Goal: Task Accomplishment & Management: Manage account settings

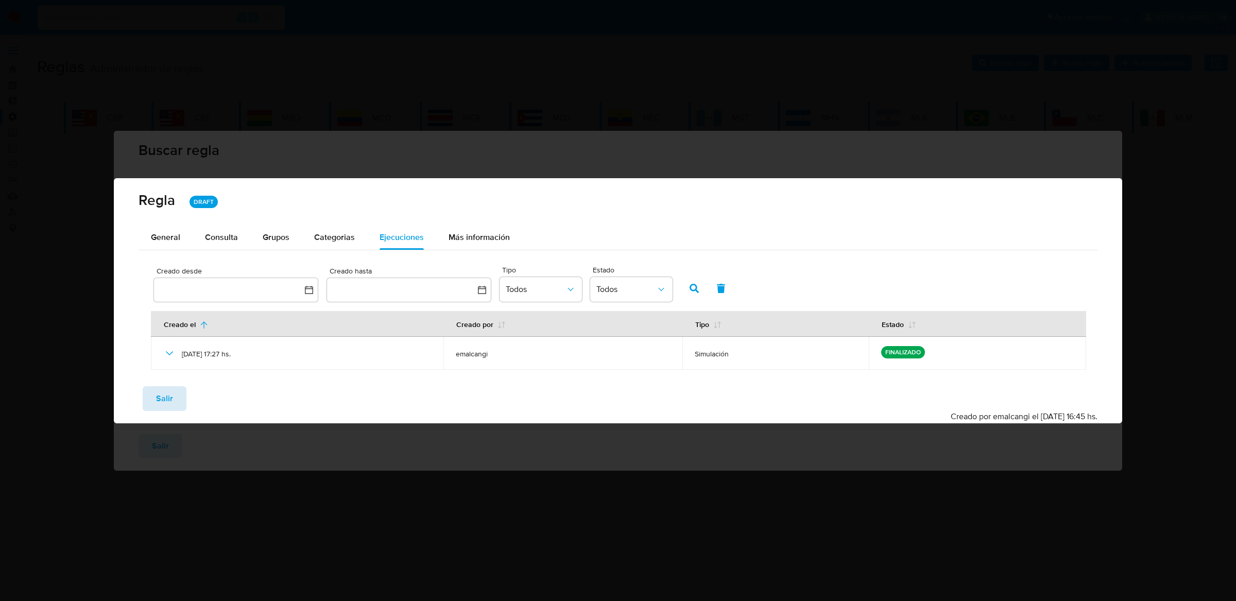
click at [162, 390] on span "Salir" at bounding box center [164, 398] width 17 height 23
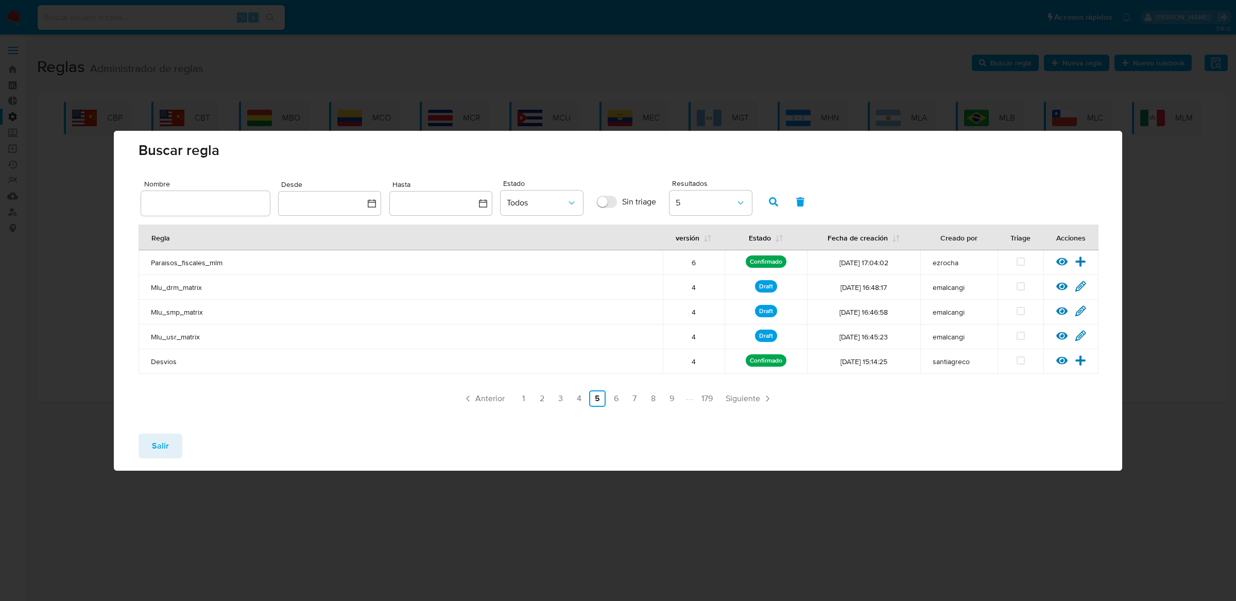
click at [149, 438] on button "Salir" at bounding box center [161, 446] width 44 height 25
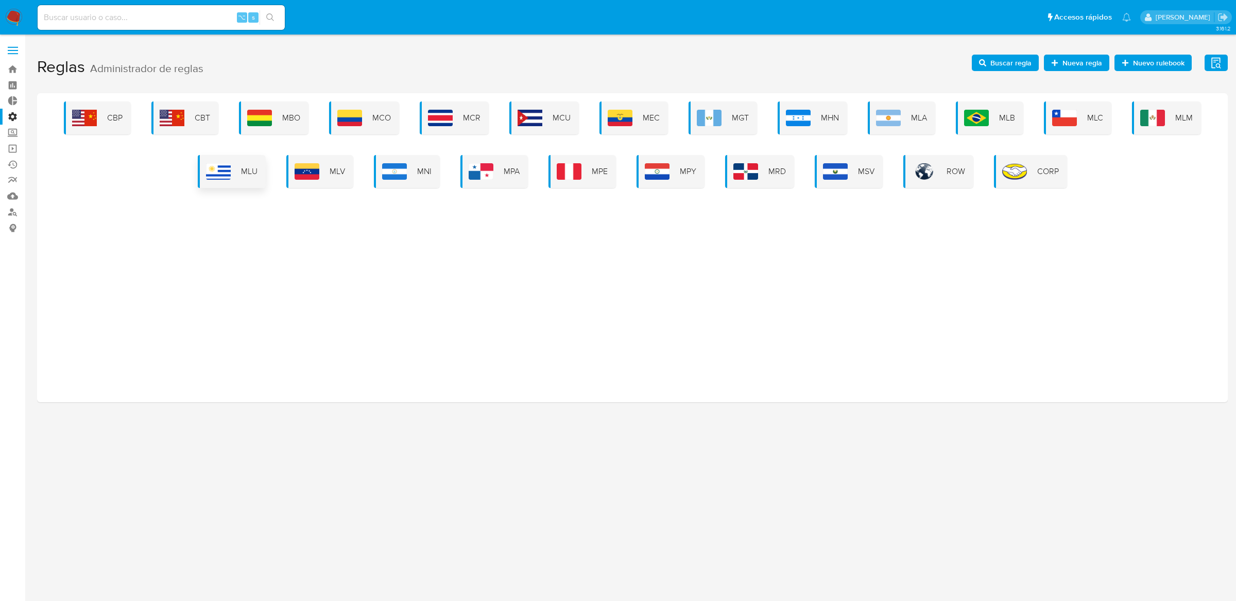
click at [256, 177] on span "MLU" at bounding box center [249, 171] width 16 height 11
click at [237, 161] on div "MLU" at bounding box center [232, 171] width 68 height 33
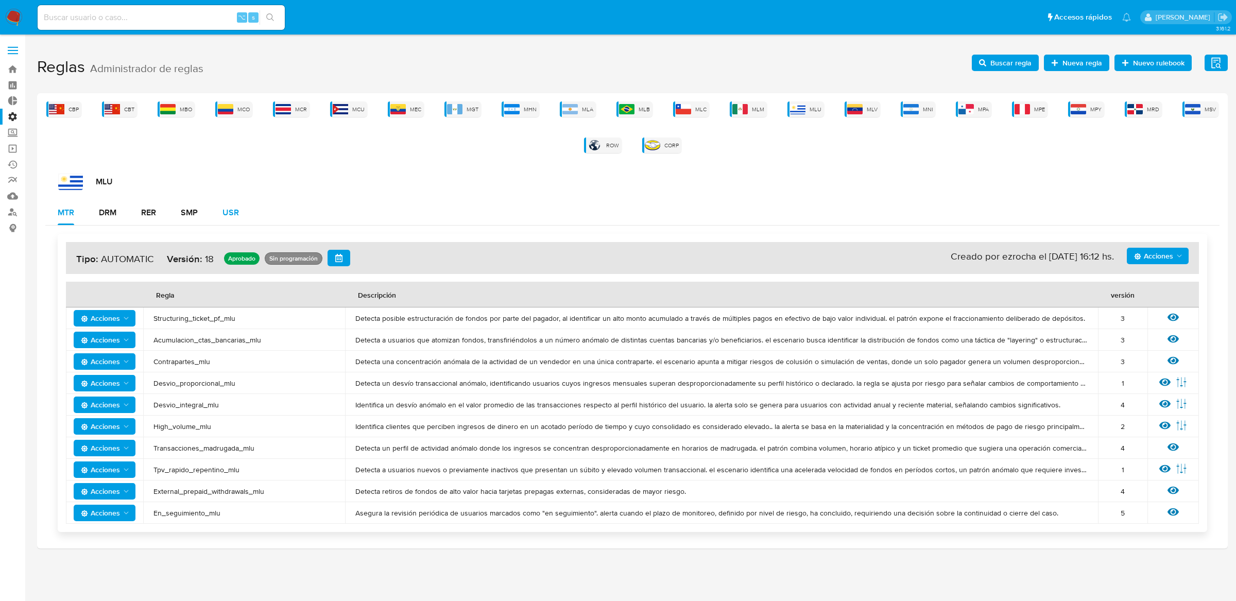
click at [224, 210] on div "USR" at bounding box center [231, 213] width 16 height 8
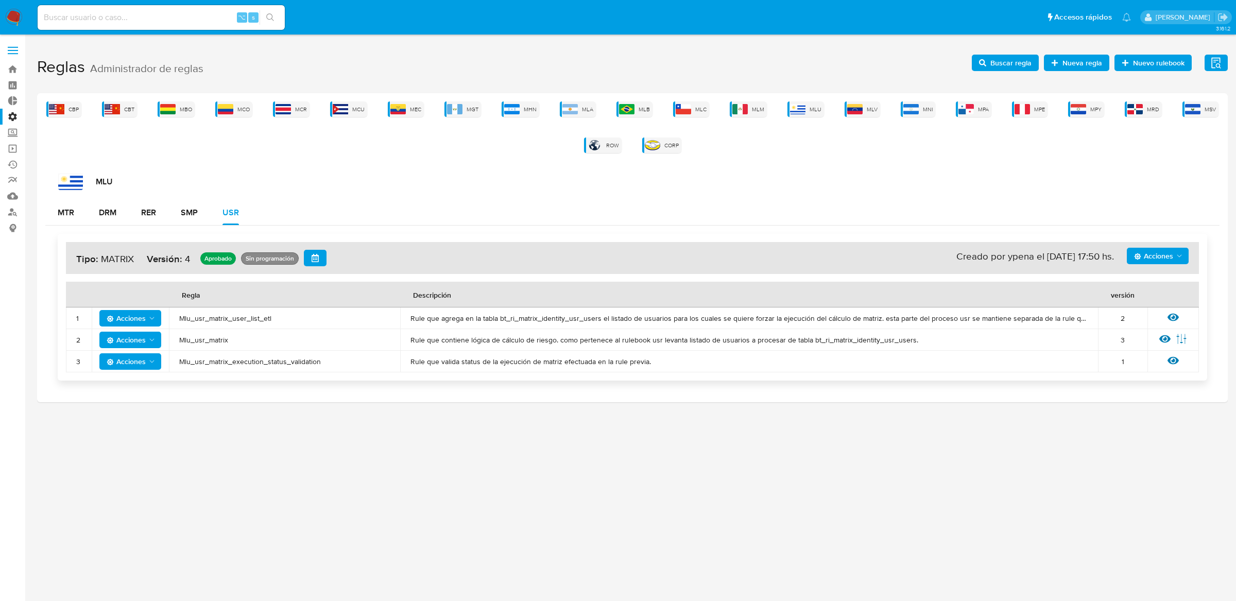
click at [239, 315] on span "Mlu_usr_matrix_user_list_etl" at bounding box center [284, 318] width 211 height 9
click at [1018, 69] on span "Buscar regla" at bounding box center [1011, 63] width 41 height 16
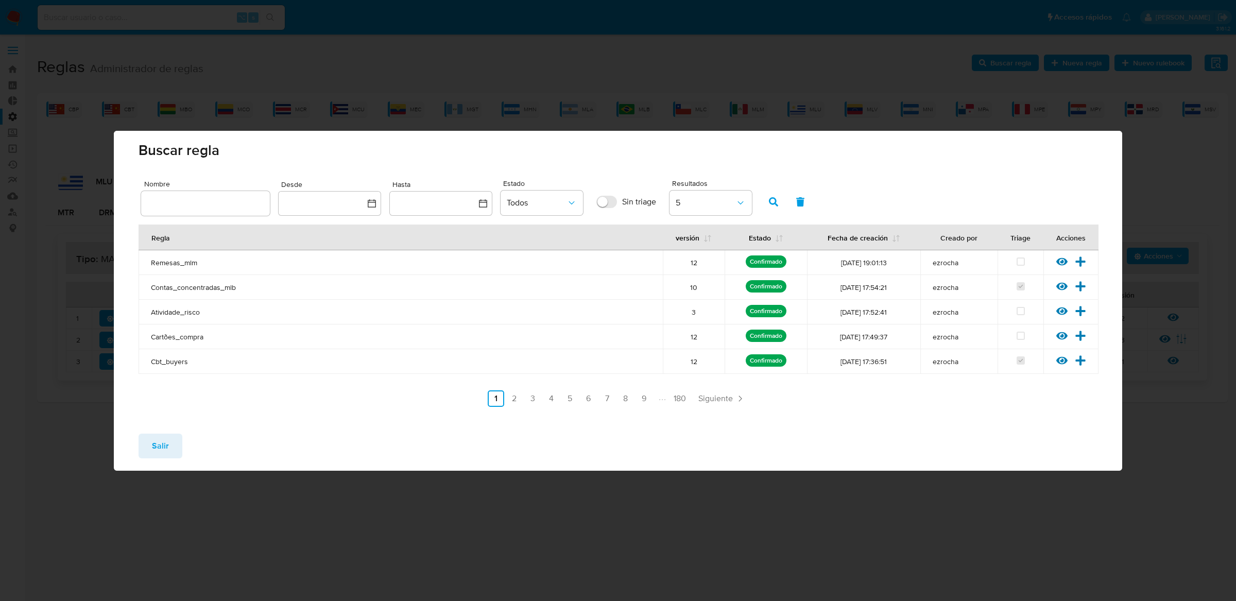
click at [247, 195] on div at bounding box center [205, 203] width 129 height 25
click at [242, 205] on input "text" at bounding box center [205, 203] width 129 height 13
type input "Mlu_usr_matrix_user_list_etl"
click at [775, 203] on icon "button" at bounding box center [773, 201] width 9 height 9
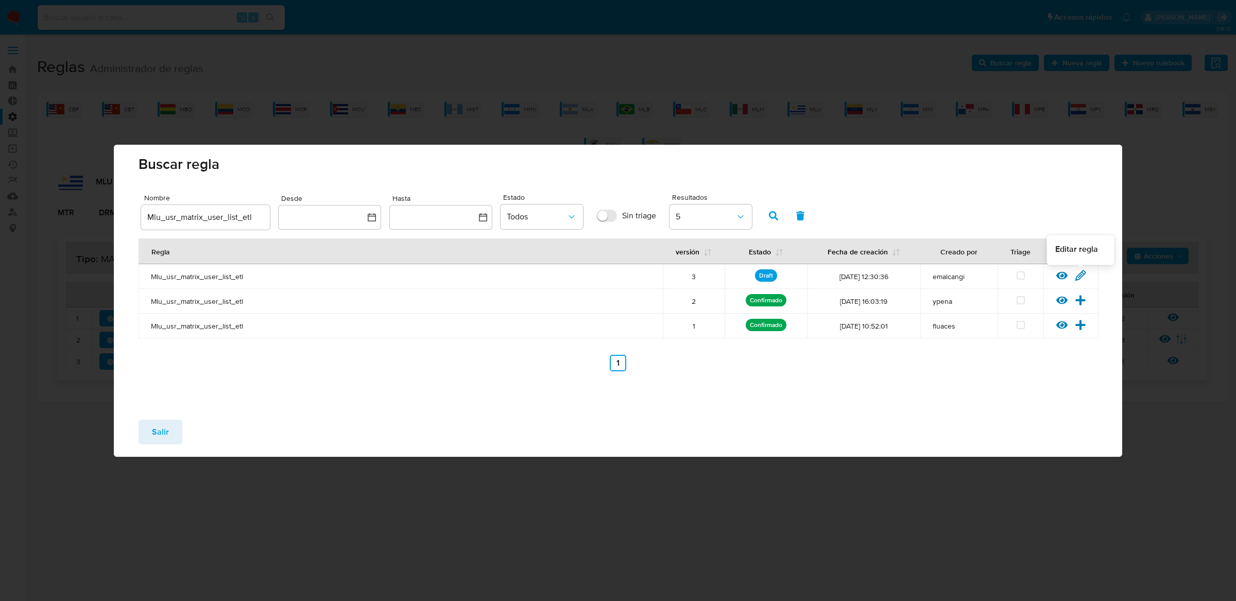
click at [1080, 274] on icon at bounding box center [1080, 275] width 11 height 11
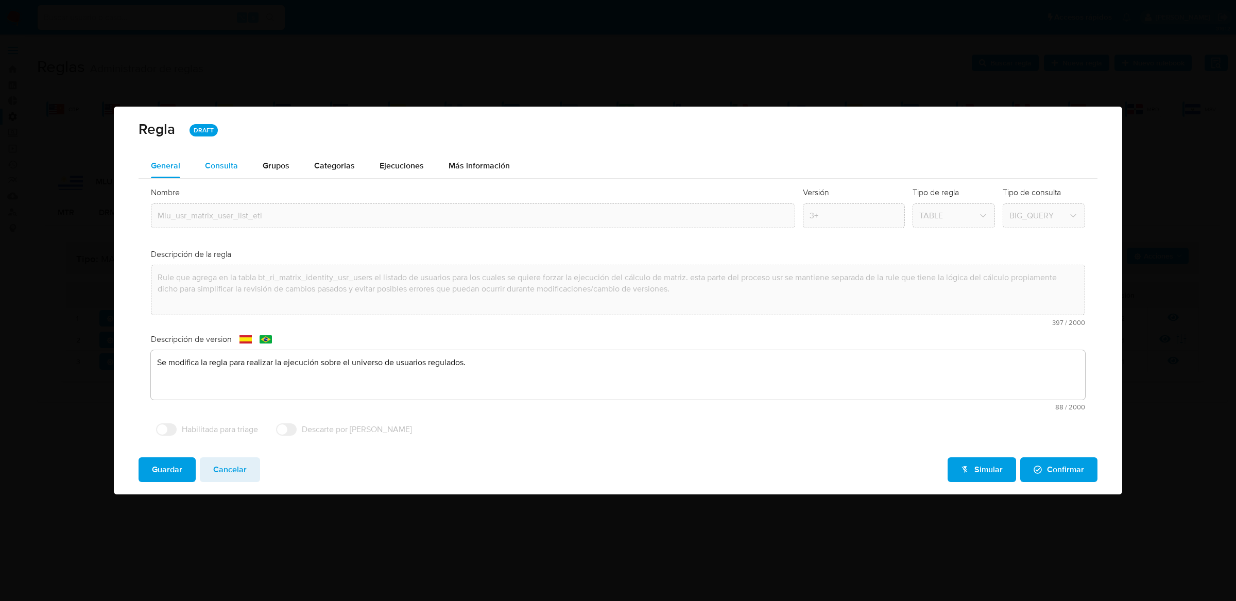
click at [242, 161] on button "Consulta" at bounding box center [222, 166] width 58 height 25
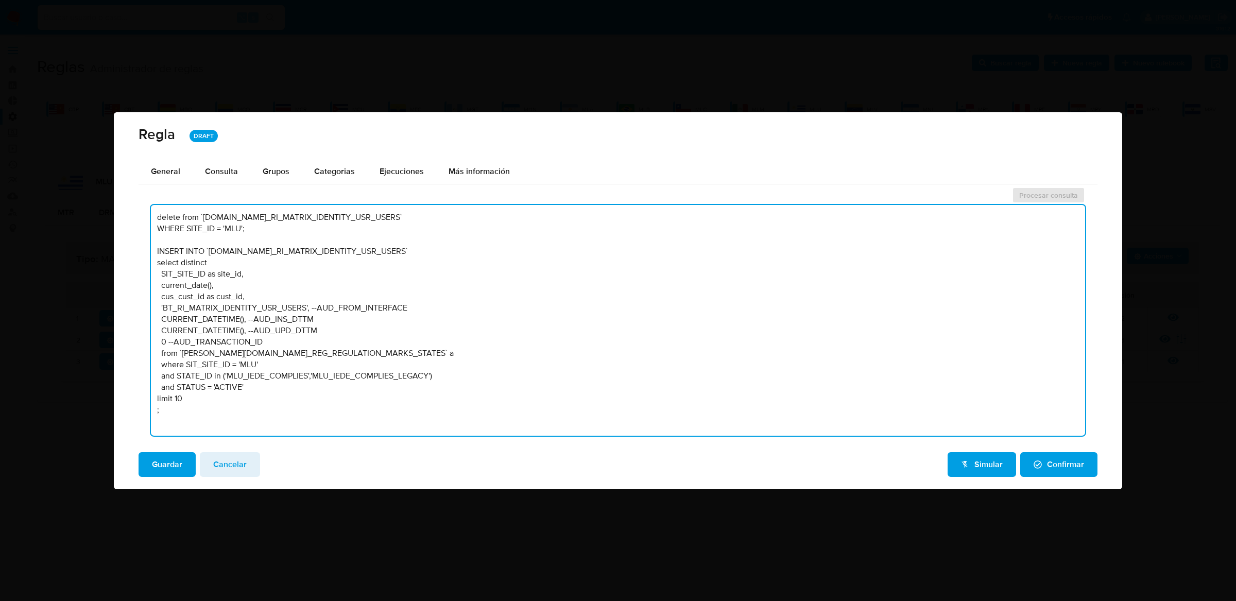
drag, startPoint x: 197, startPoint y: 398, endPoint x: 115, endPoint y: 401, distance: 82.5
click at [115, 402] on div "General Consulta Parametros Evidencias Grupos Categorias Ejecuciones Más inform…" at bounding box center [618, 301] width 1009 height 285
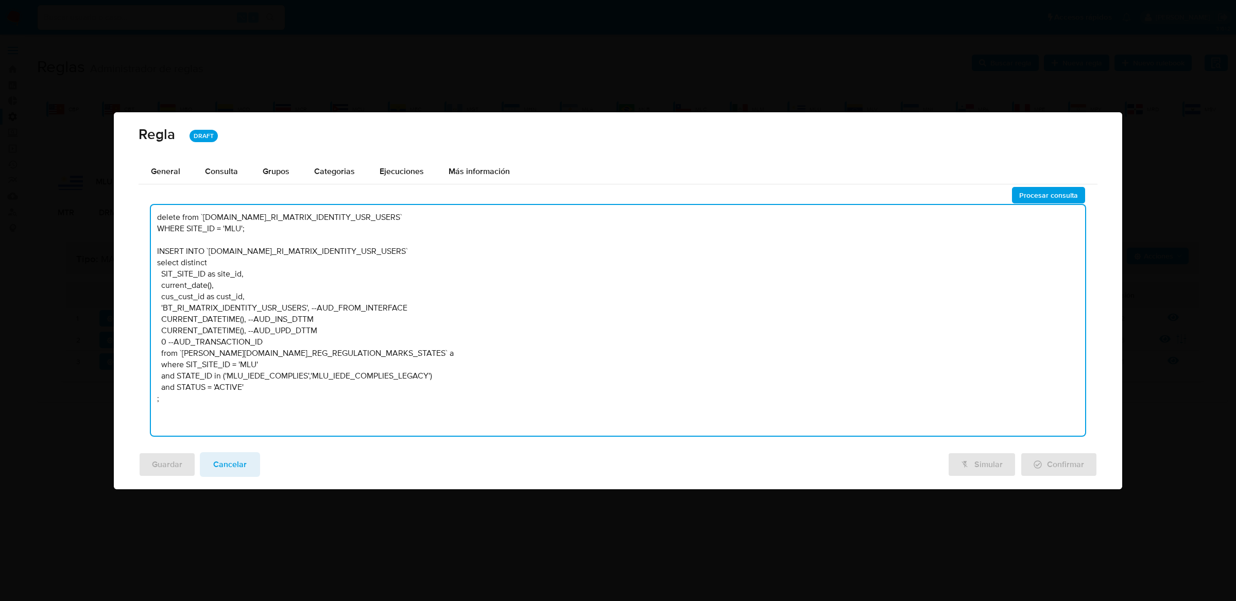
click at [440, 353] on textarea "delete from `TBL.BT_RI_MATRIX_IDENTITY_USR_USERS` WHERE SITE_ID = 'MLU'; INSERT…" at bounding box center [618, 320] width 934 height 231
type textarea "delete from `TBL.BT_RI_MATRIX_IDENTITY_USR_USERS` WHERE SITE_ID = 'MLU'; INSERT…"
click at [1035, 201] on span "Procesar consulta" at bounding box center [1048, 195] width 59 height 14
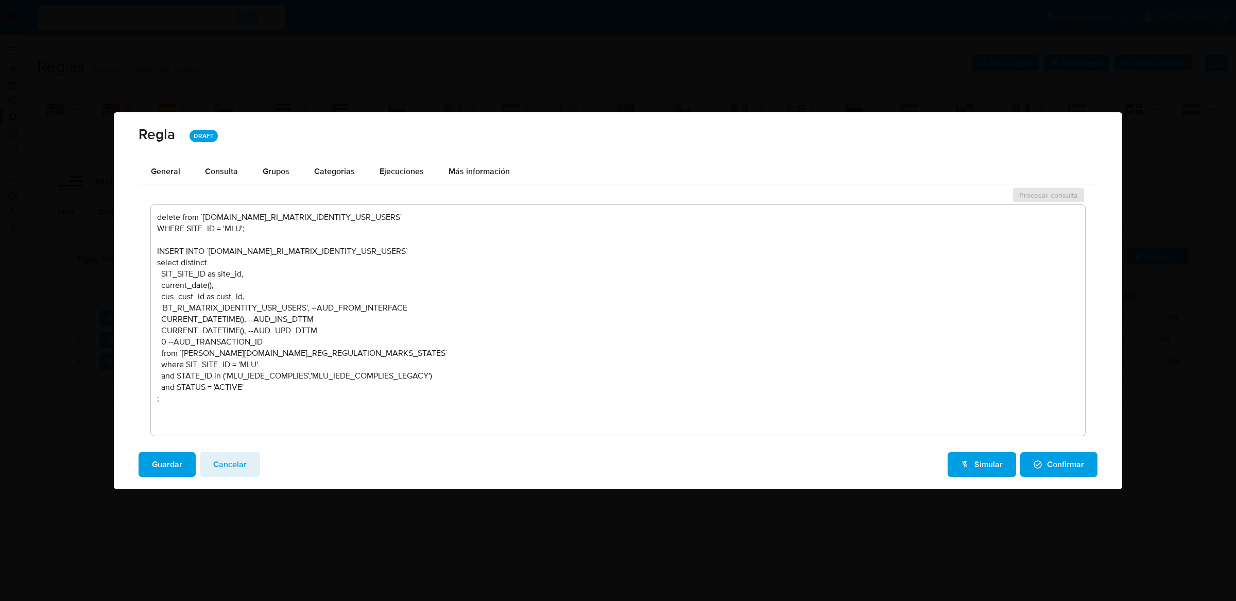
click at [158, 457] on span "Guardar" at bounding box center [167, 464] width 30 height 23
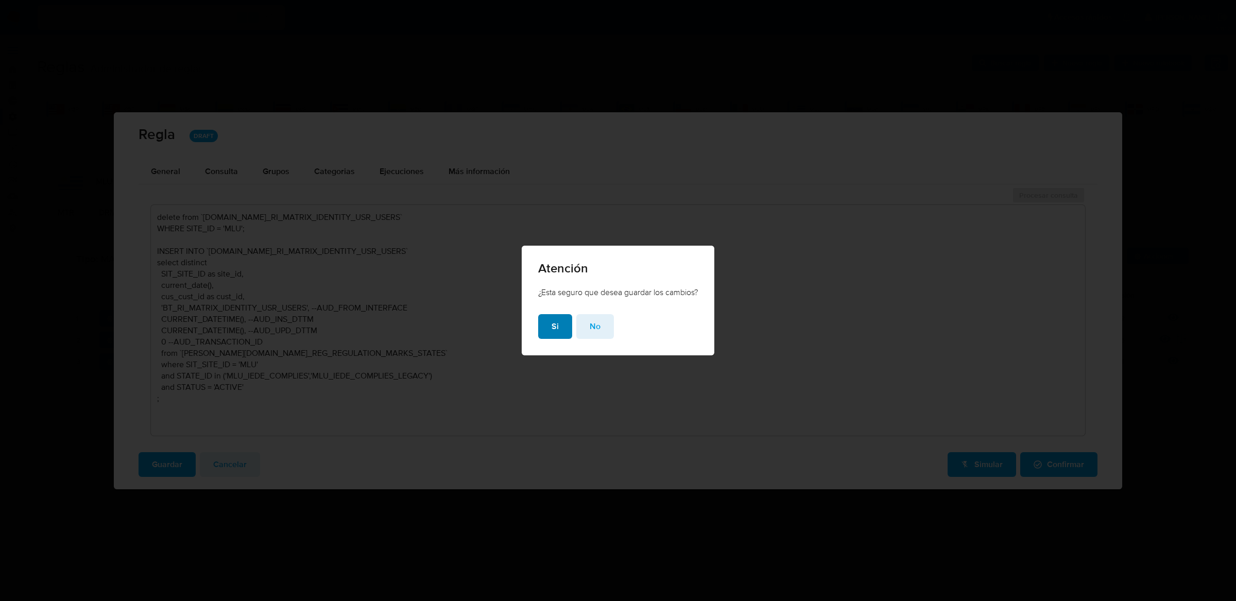
click at [545, 319] on button "Si" at bounding box center [555, 326] width 34 height 25
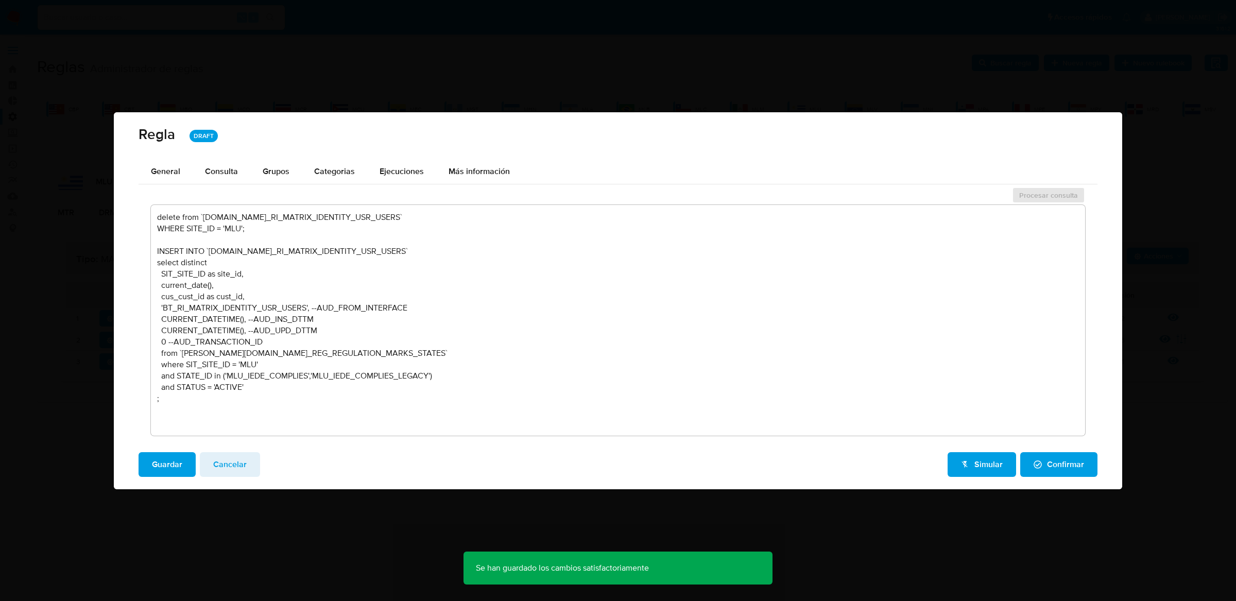
click at [243, 457] on span "Cancelar" at bounding box center [229, 464] width 33 height 23
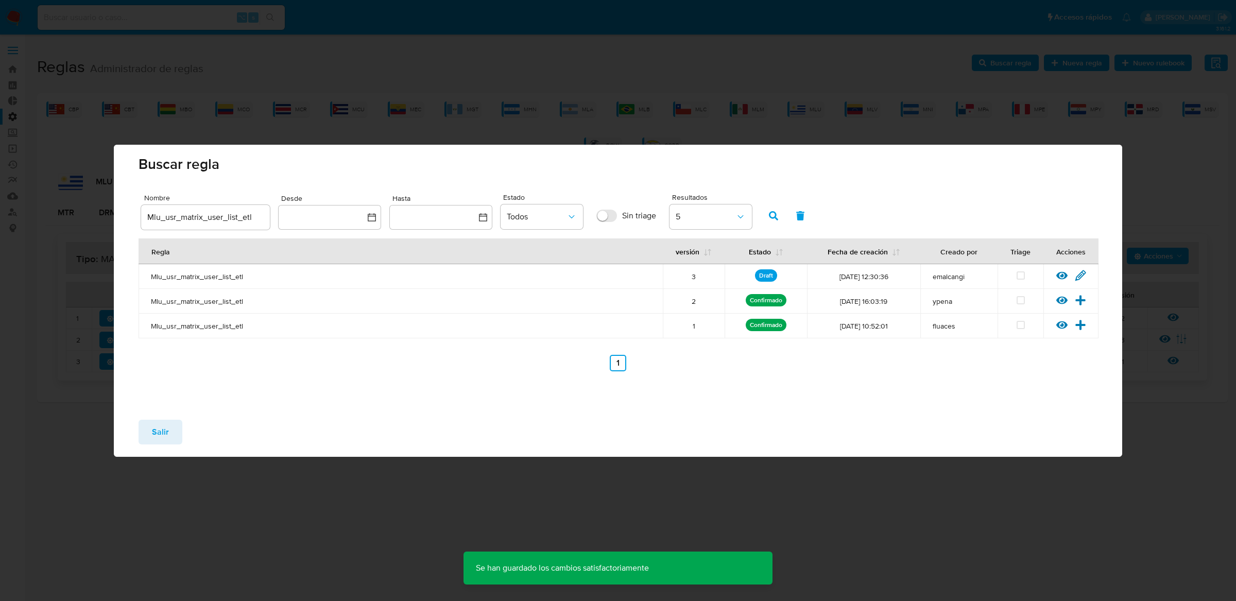
click at [158, 433] on span "Salir" at bounding box center [160, 432] width 17 height 23
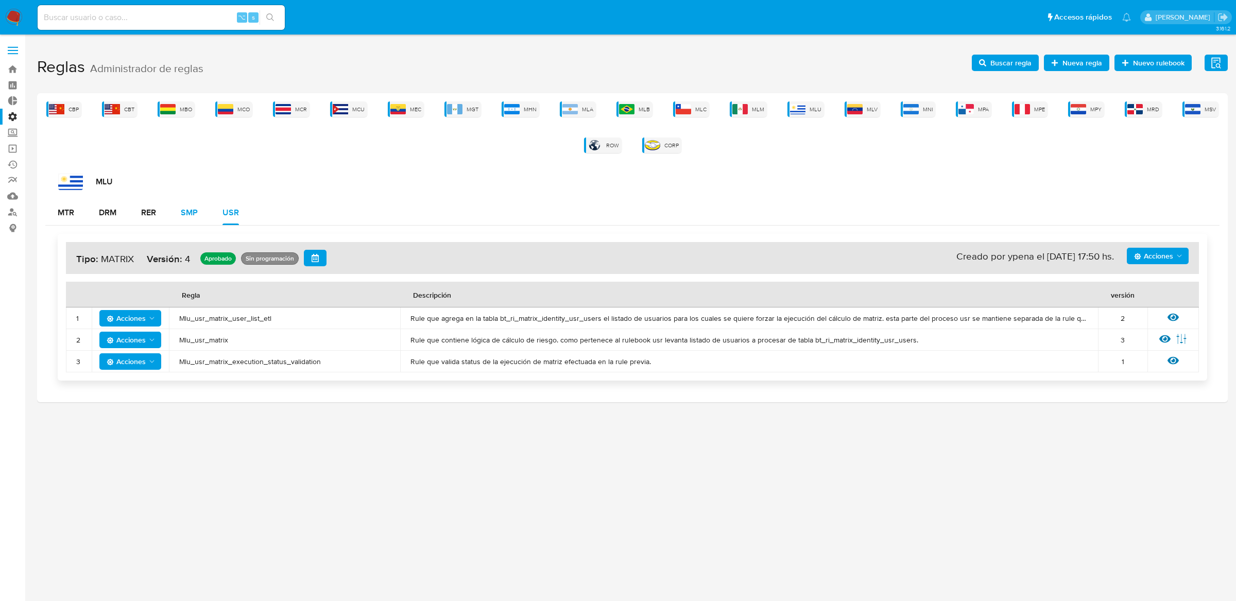
click at [205, 220] on button "SMP" at bounding box center [189, 212] width 42 height 25
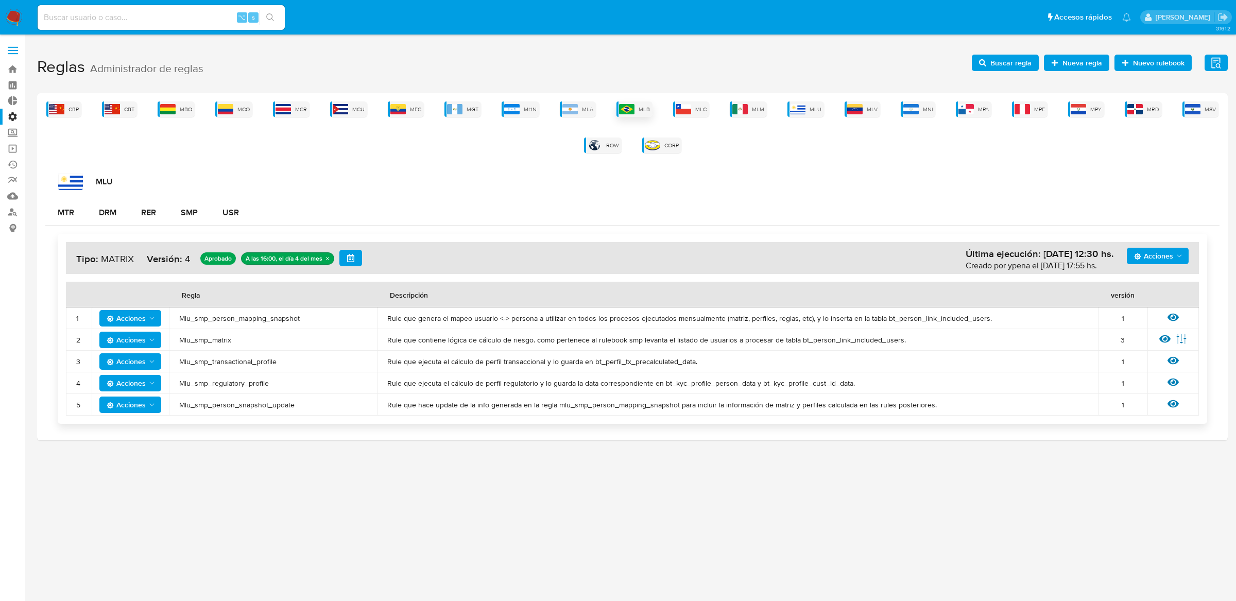
click at [642, 106] on span "MLB" at bounding box center [644, 110] width 11 height 8
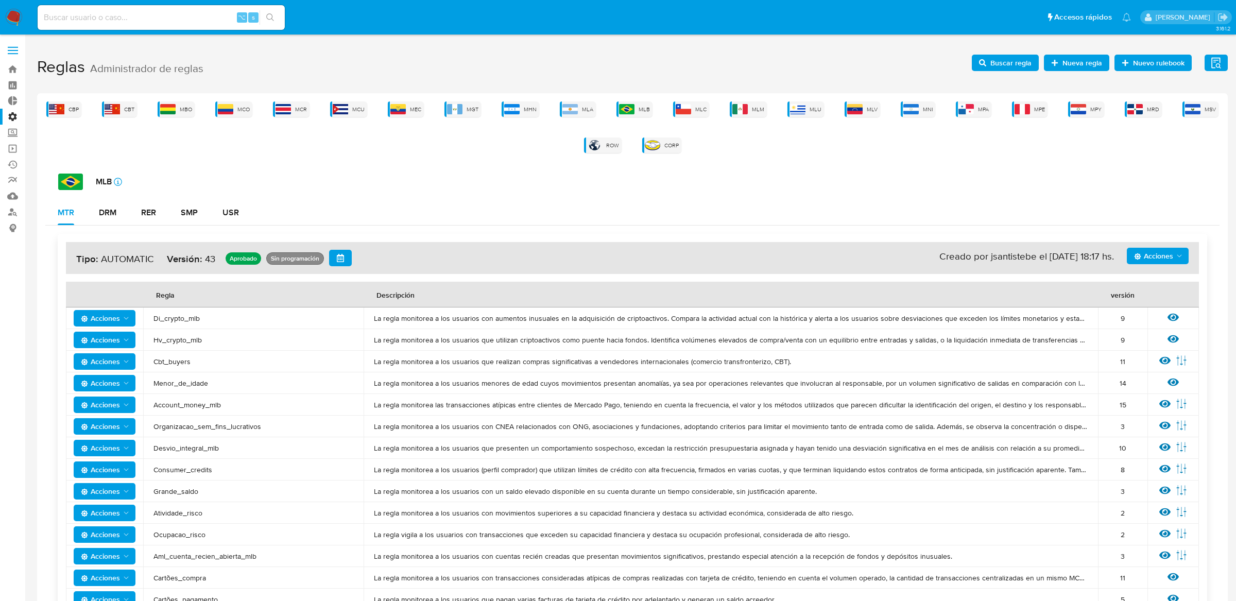
click at [189, 209] on div "SMP" at bounding box center [189, 213] width 17 height 8
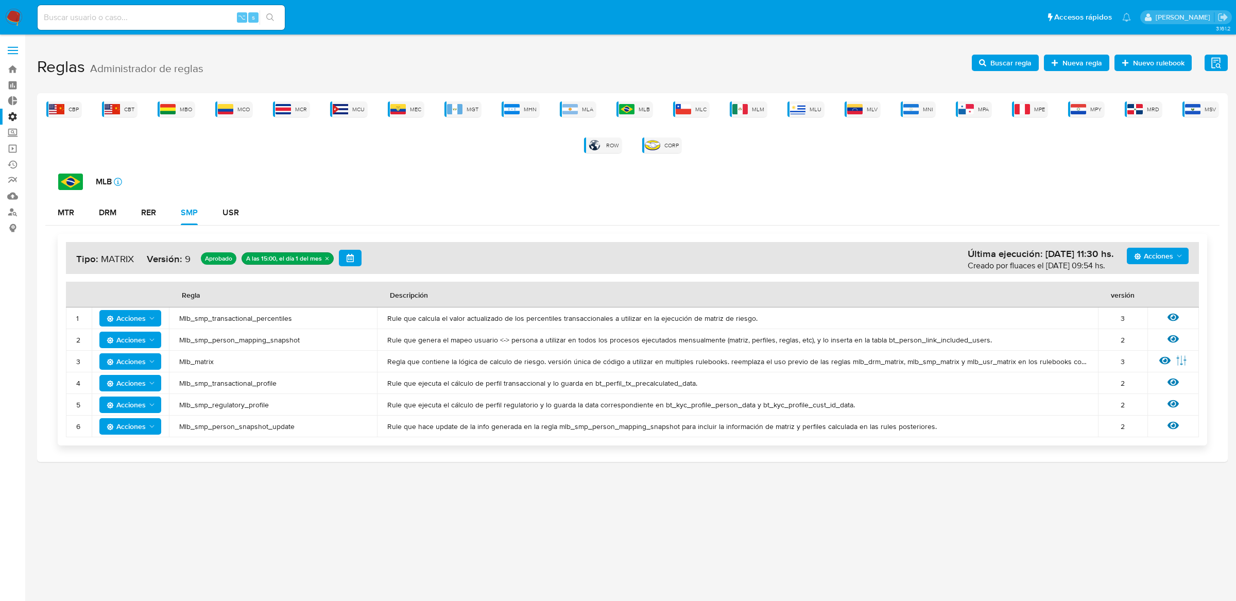
click at [191, 319] on span "Mlb_smp_transactional_percentiles" at bounding box center [273, 318] width 188 height 9
click at [191, 341] on span "Mlb_smp_person_mapping_snapshot" at bounding box center [273, 339] width 188 height 9
click at [573, 101] on div "MLA" at bounding box center [578, 108] width 36 height 15
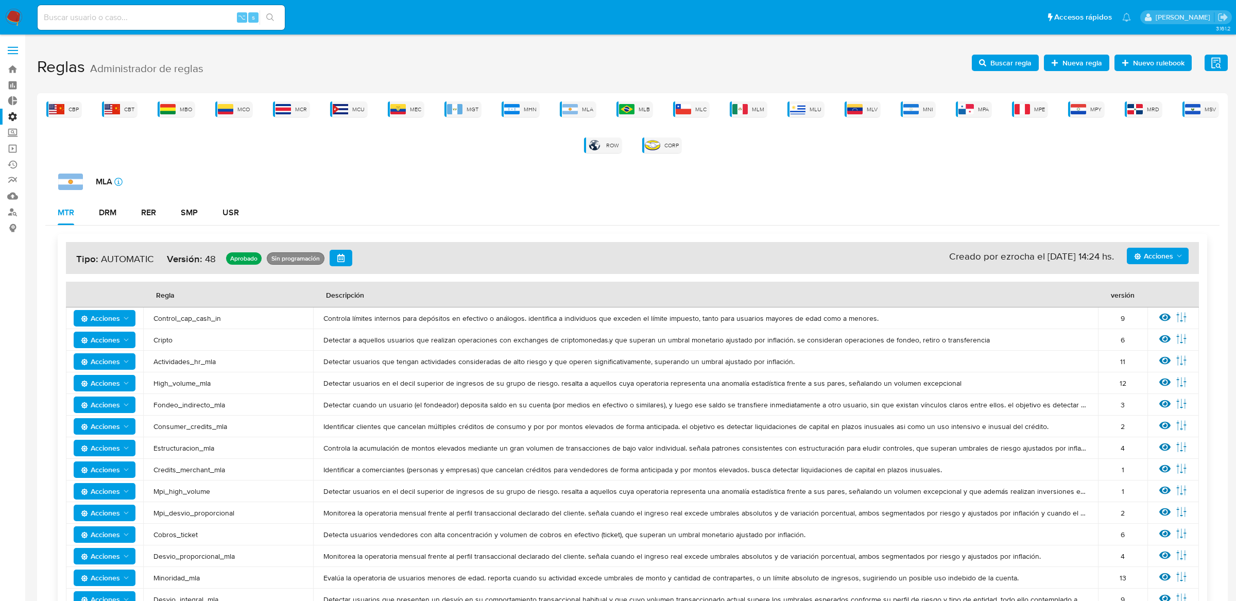
click at [179, 233] on div "Acciones Sin ejecuciones realizadas Creado por ezrocha el 06/10/2025 14:24 hs. …" at bounding box center [632, 596] width 1175 height 740
click at [184, 224] on div "SMP" at bounding box center [189, 212] width 17 height 25
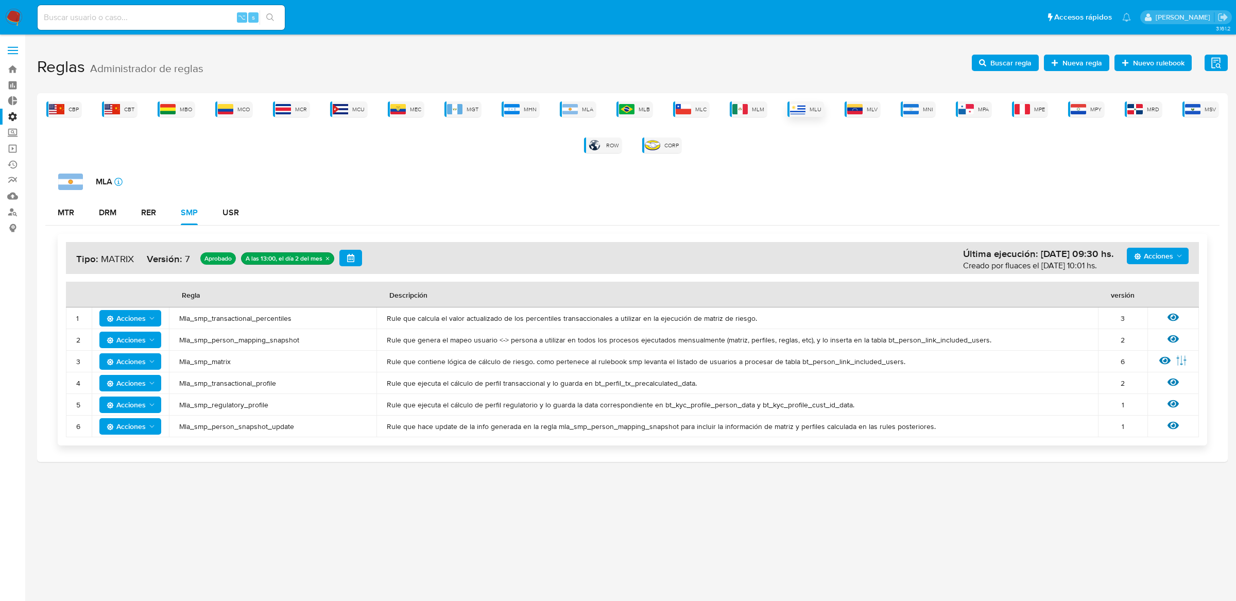
click at [802, 107] on img at bounding box center [797, 109] width 15 height 10
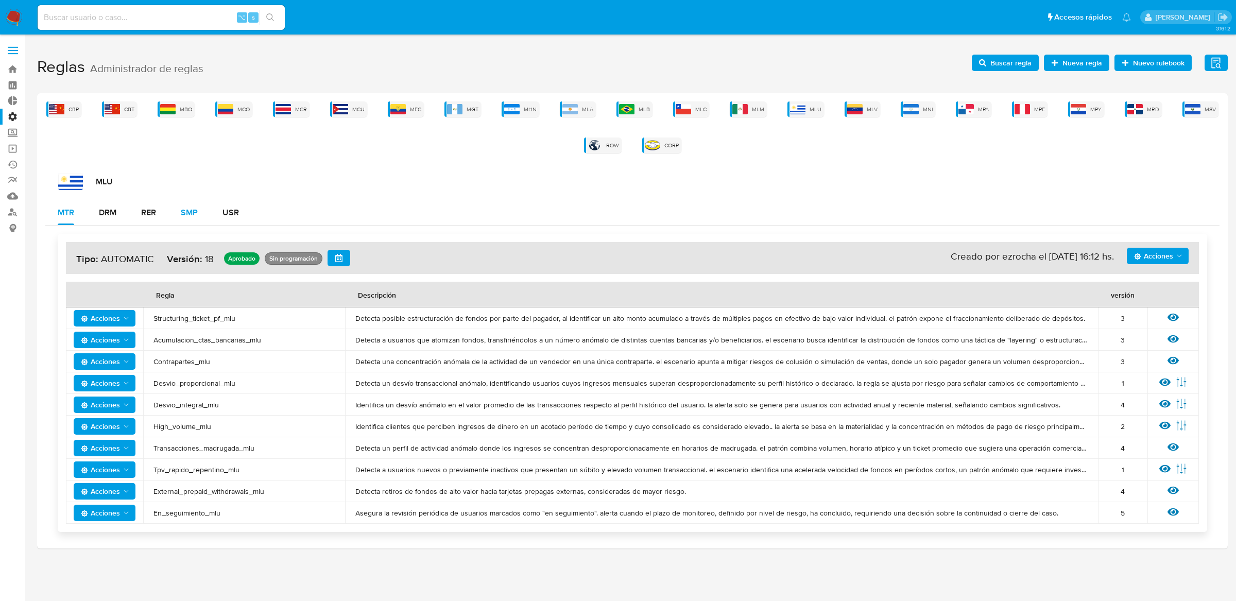
click at [186, 217] on div "SMP" at bounding box center [189, 213] width 17 height 8
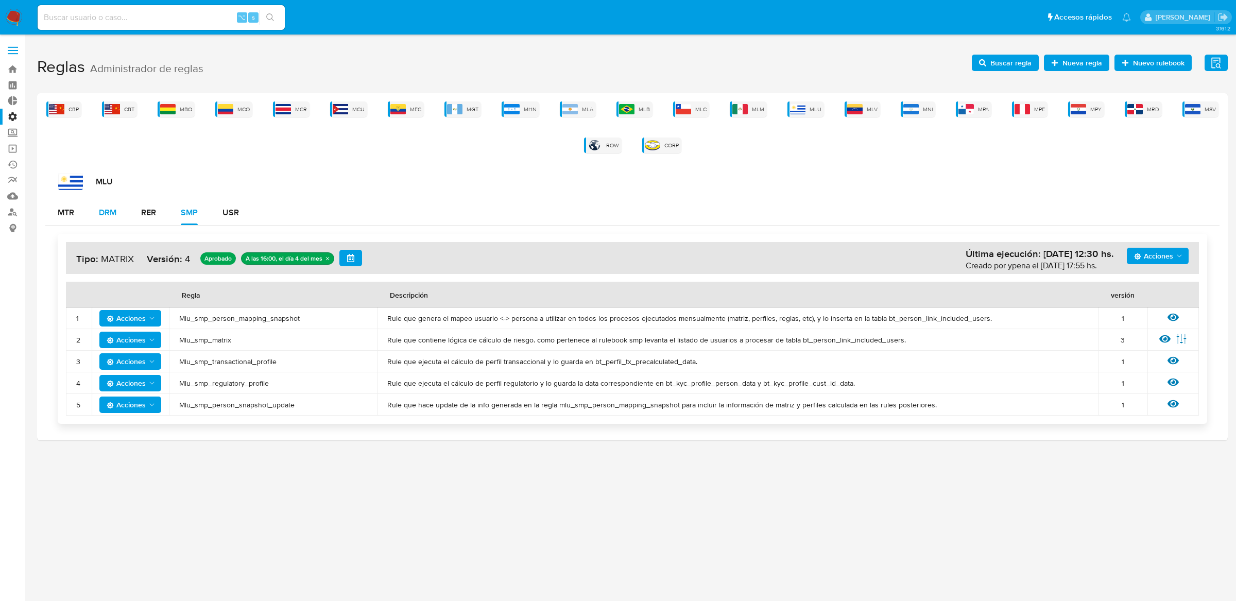
click at [104, 212] on div "DRM" at bounding box center [108, 213] width 18 height 8
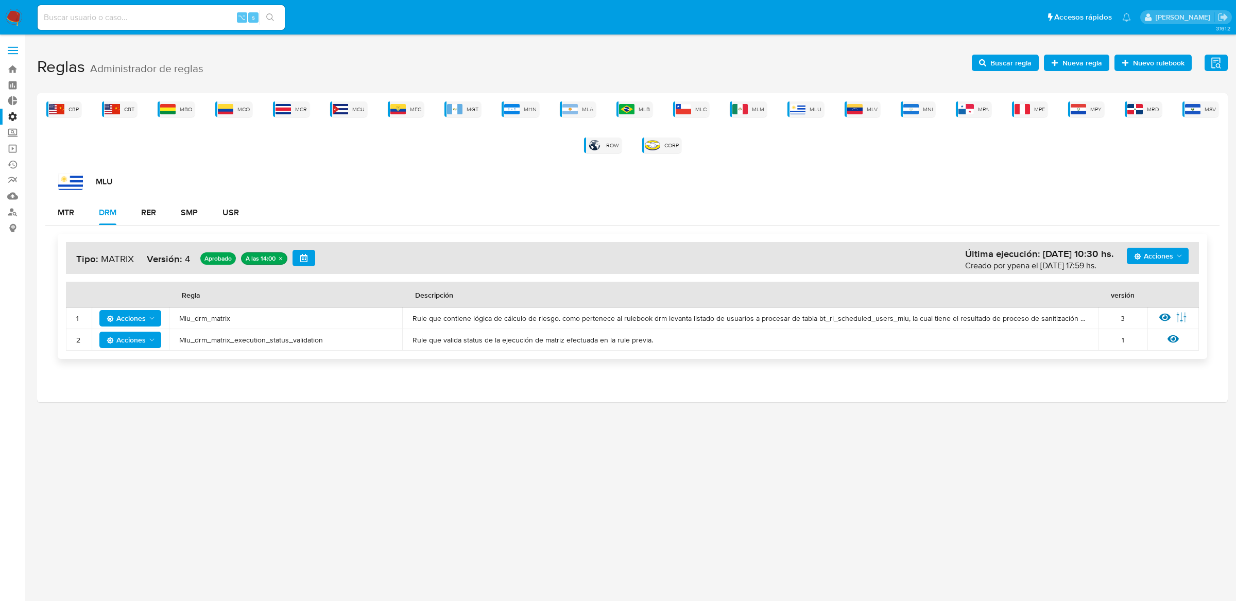
click at [201, 321] on span "Mlu_drm_matrix" at bounding box center [285, 318] width 213 height 9
click at [1032, 57] on span "Buscar regla" at bounding box center [1011, 63] width 41 height 16
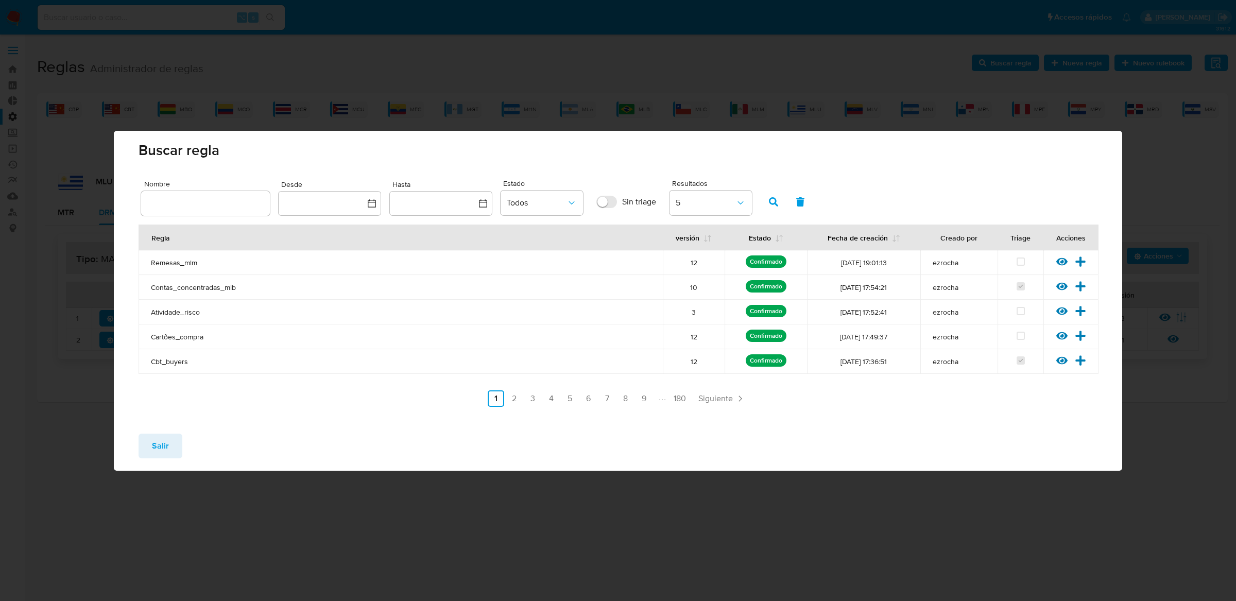
click at [201, 208] on input "text" at bounding box center [205, 203] width 129 height 13
type input "Mlu_drm_matrix"
click at [771, 209] on span "button" at bounding box center [773, 202] width 9 height 18
click at [1078, 261] on icon at bounding box center [1081, 262] width 10 height 10
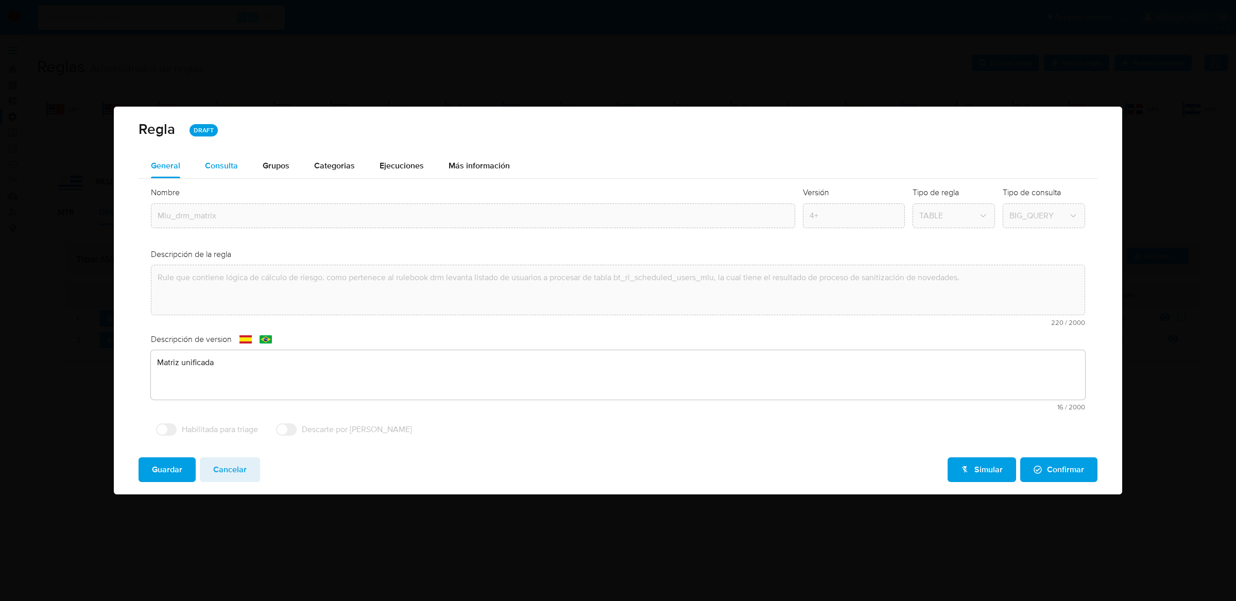
click at [226, 162] on div "Consulta" at bounding box center [221, 166] width 33 height 8
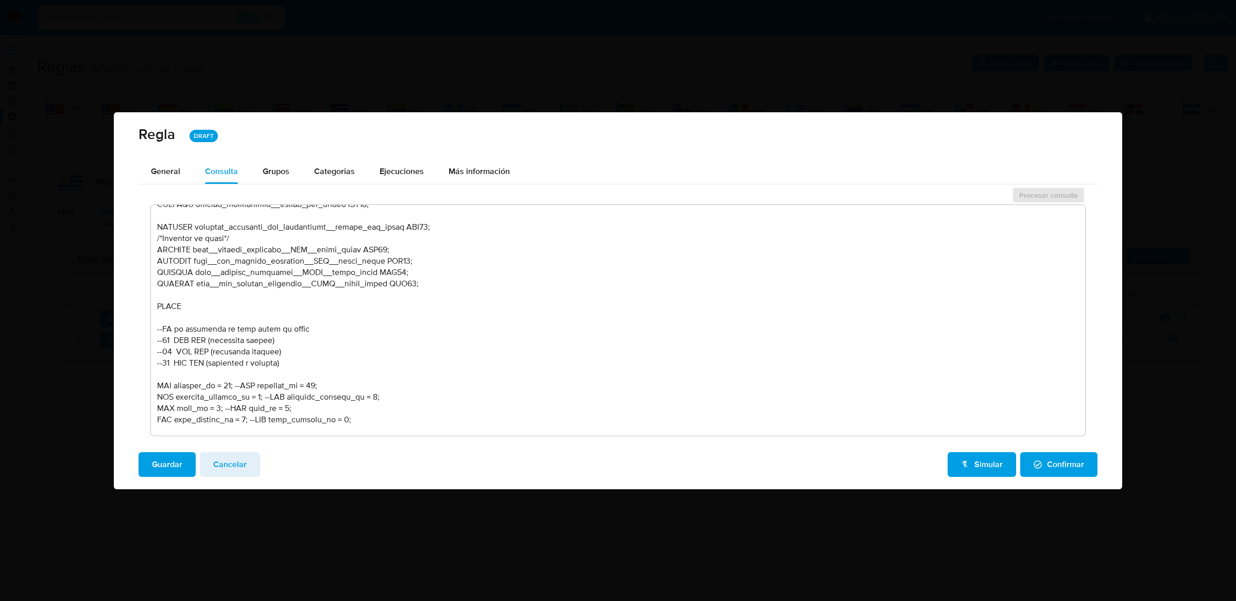
scroll to position [439, 0]
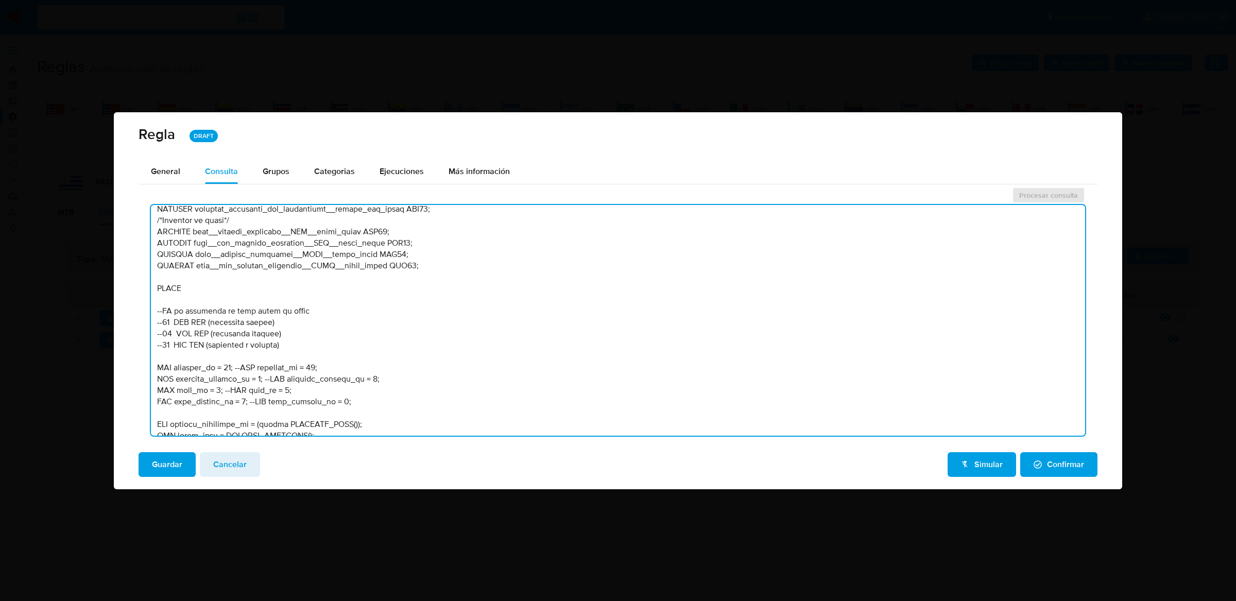
click at [259, 366] on textarea at bounding box center [618, 320] width 934 height 231
click at [230, 365] on textarea at bounding box center [618, 320] width 934 height 231
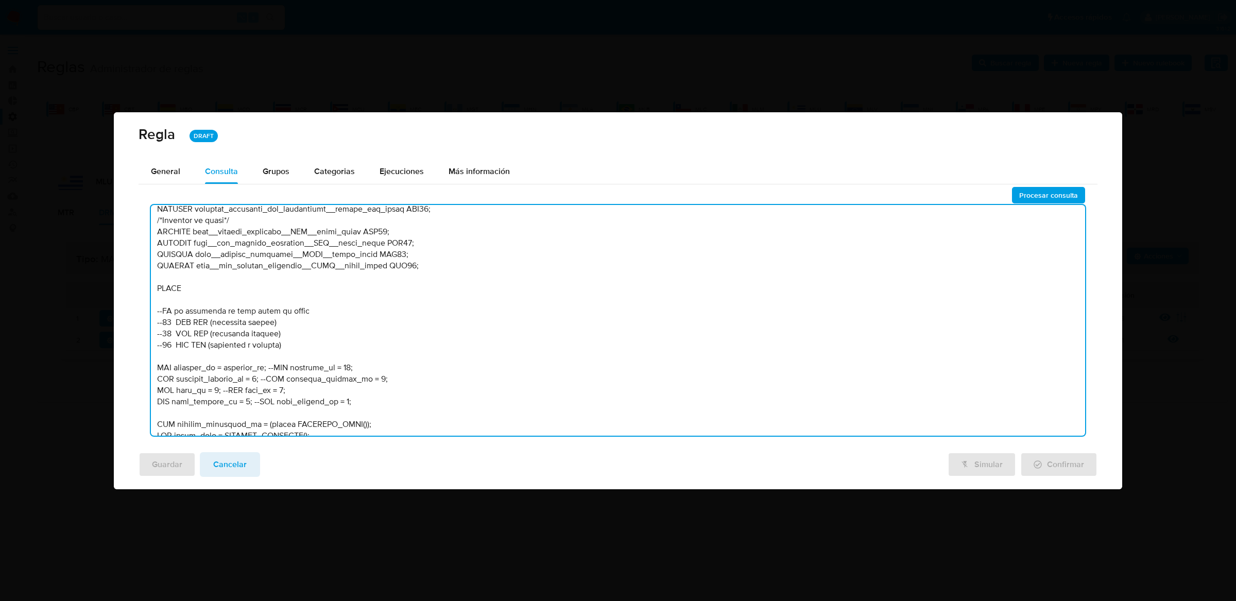
click at [309, 378] on textarea at bounding box center [618, 320] width 934 height 231
click at [259, 378] on textarea at bounding box center [618, 320] width 934 height 231
click at [260, 379] on textarea at bounding box center [618, 320] width 934 height 231
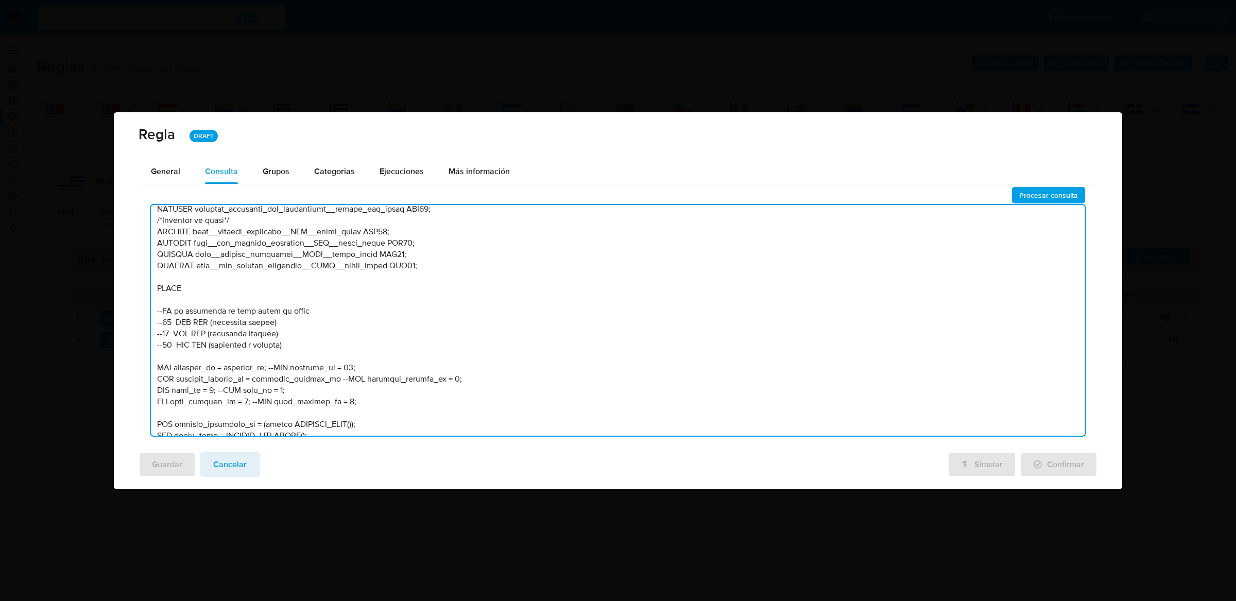
click at [299, 406] on textarea at bounding box center [618, 320] width 934 height 231
click at [241, 398] on textarea at bounding box center [618, 320] width 934 height 231
click at [253, 389] on textarea at bounding box center [618, 320] width 934 height 231
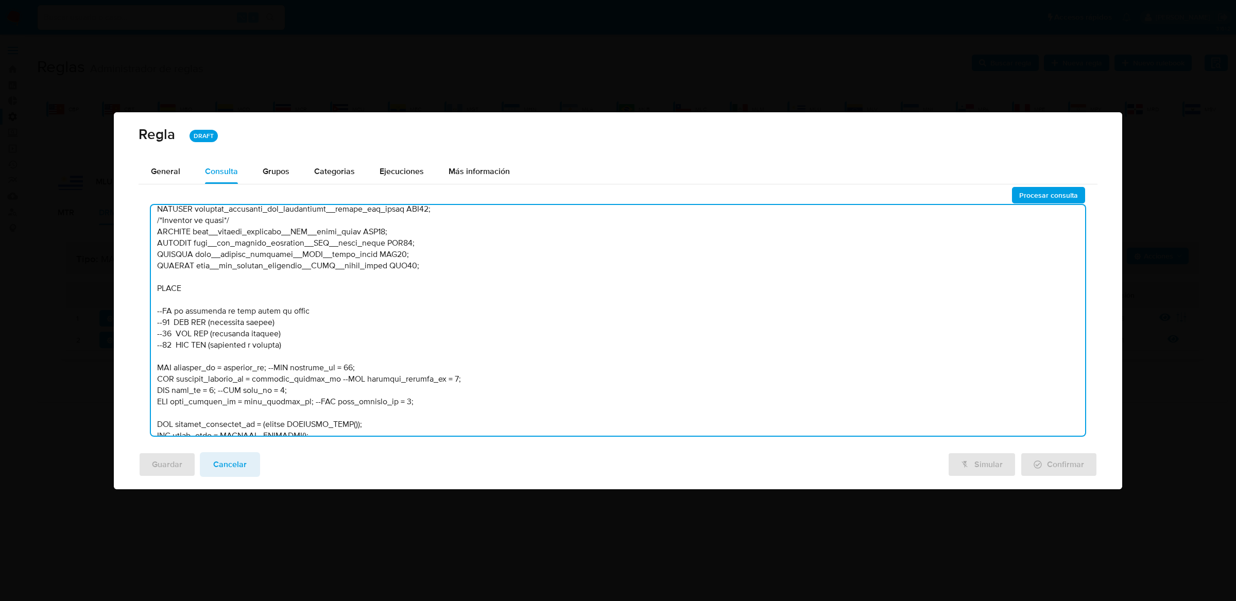
click at [210, 388] on textarea at bounding box center [618, 320] width 934 height 231
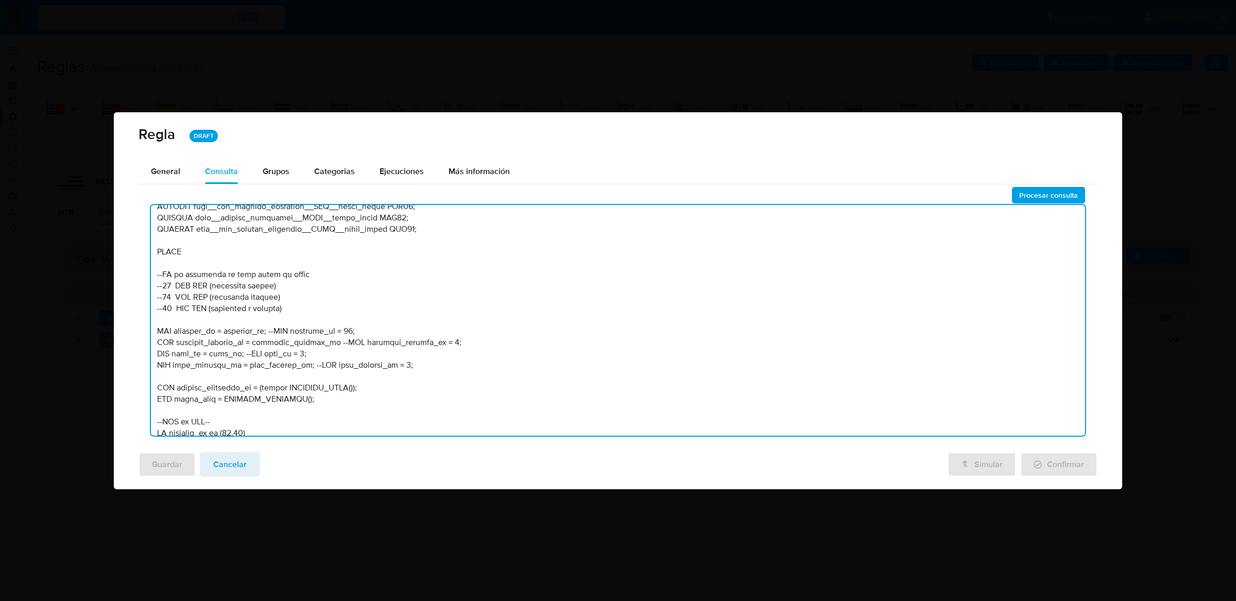
scroll to position [480, 0]
click at [1078, 195] on span "Procesar consulta" at bounding box center [1048, 195] width 59 height 14
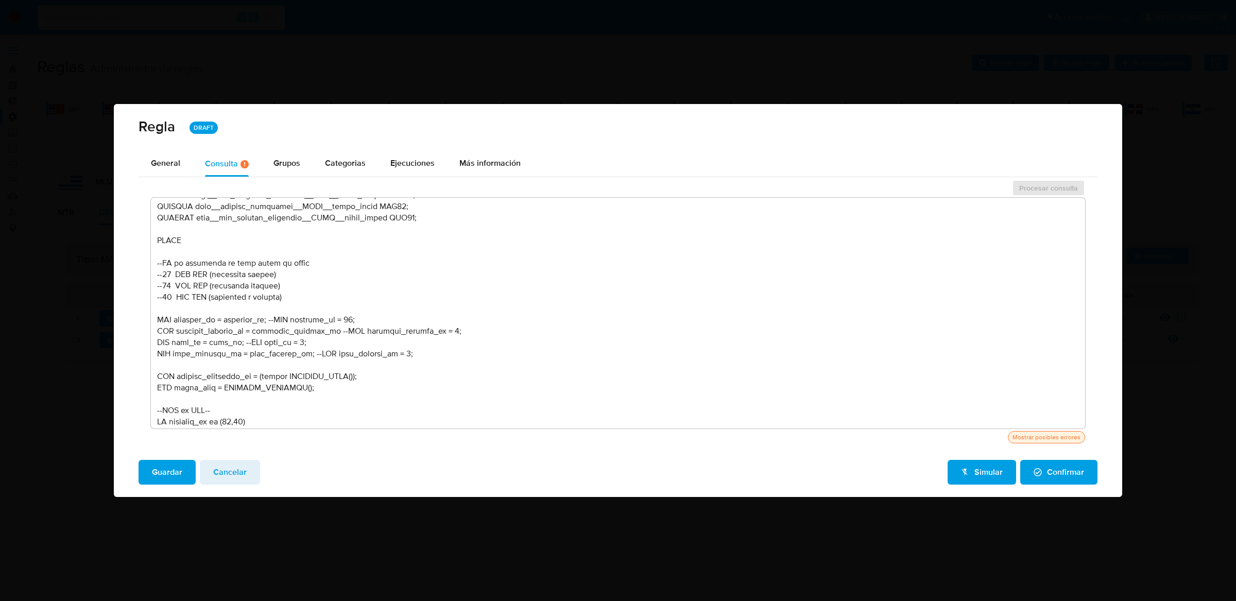
click at [224, 320] on textarea at bounding box center [618, 313] width 934 height 231
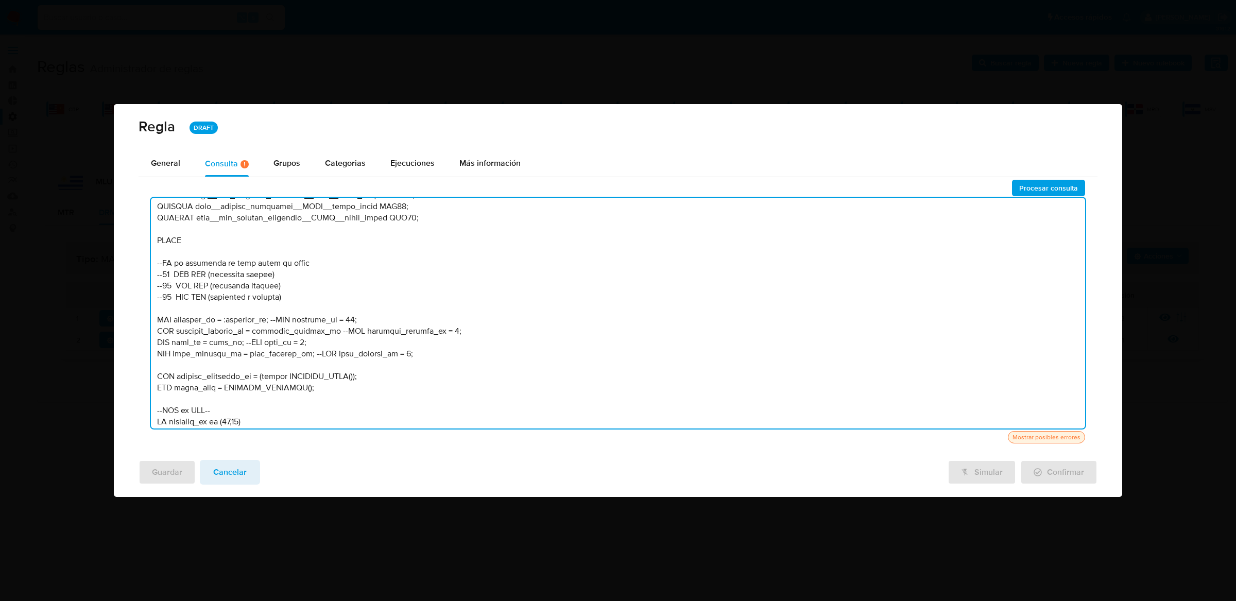
click at [256, 331] on textarea at bounding box center [618, 313] width 934 height 231
click at [207, 343] on textarea at bounding box center [618, 313] width 934 height 231
click at [238, 356] on textarea at bounding box center [618, 313] width 934 height 231
click at [1067, 200] on textarea at bounding box center [618, 313] width 934 height 231
type textarea "-- MLU - MU V2 /* --------------------Stage 00---------------------- Declaració…"
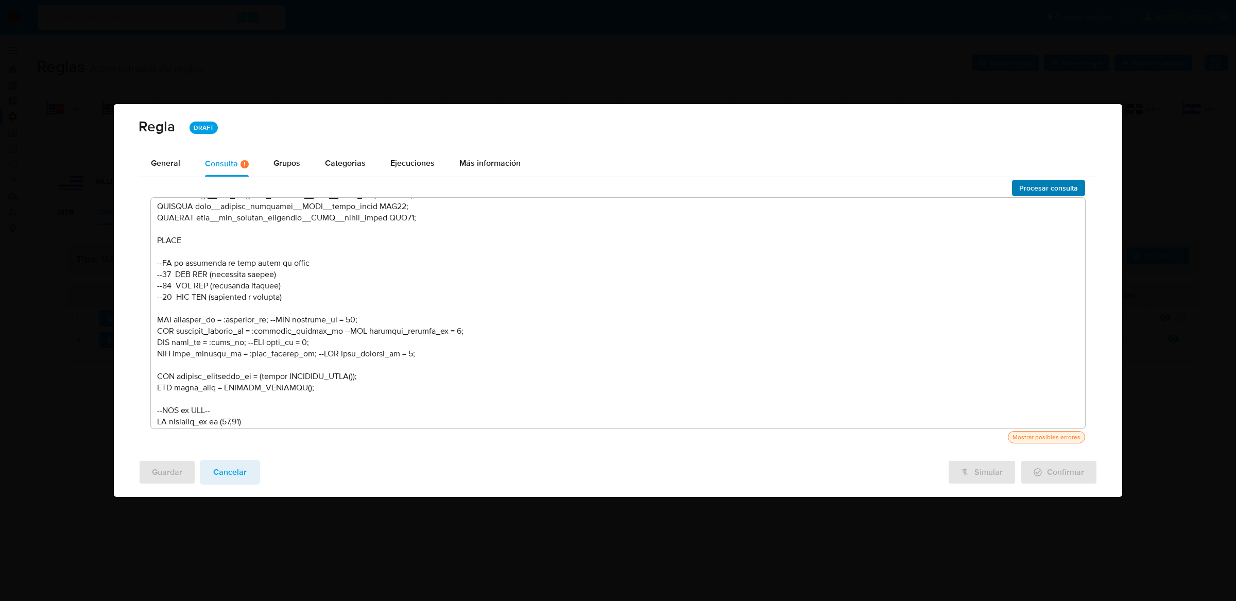
click at [1067, 191] on span "Procesar consulta" at bounding box center [1048, 188] width 59 height 14
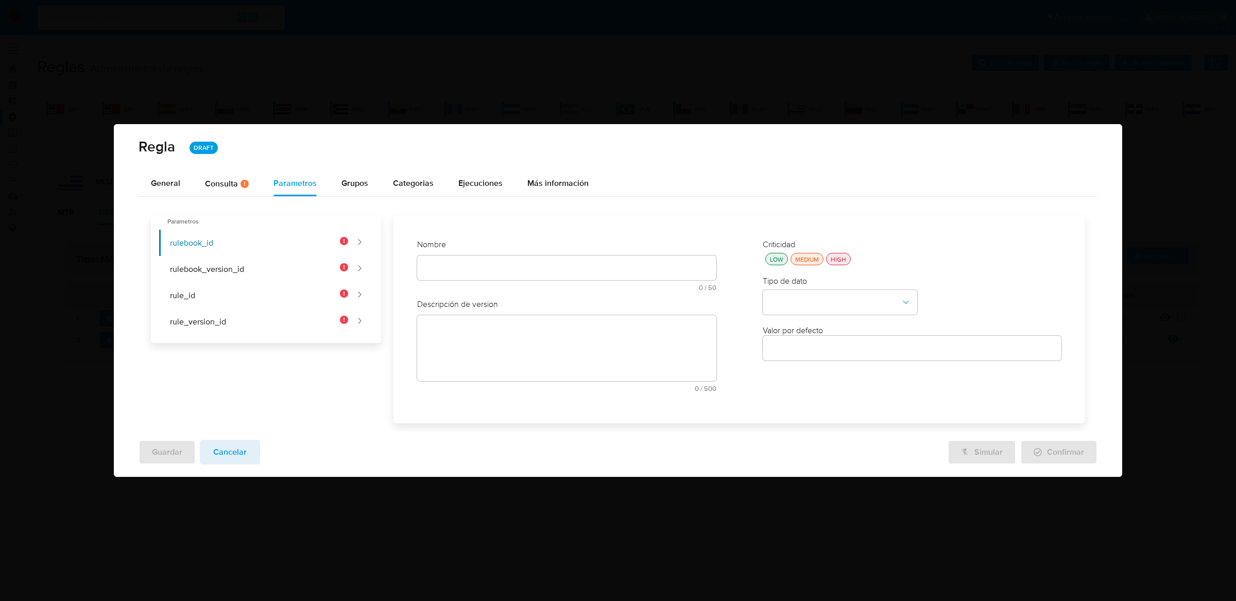
click at [465, 279] on div at bounding box center [566, 268] width 299 height 25
click at [467, 266] on div "Nombre text-es 0 / 50 50 caracteres restantes text-pt 0 / 50 50 caracteres rest…" at bounding box center [566, 269] width 299 height 60
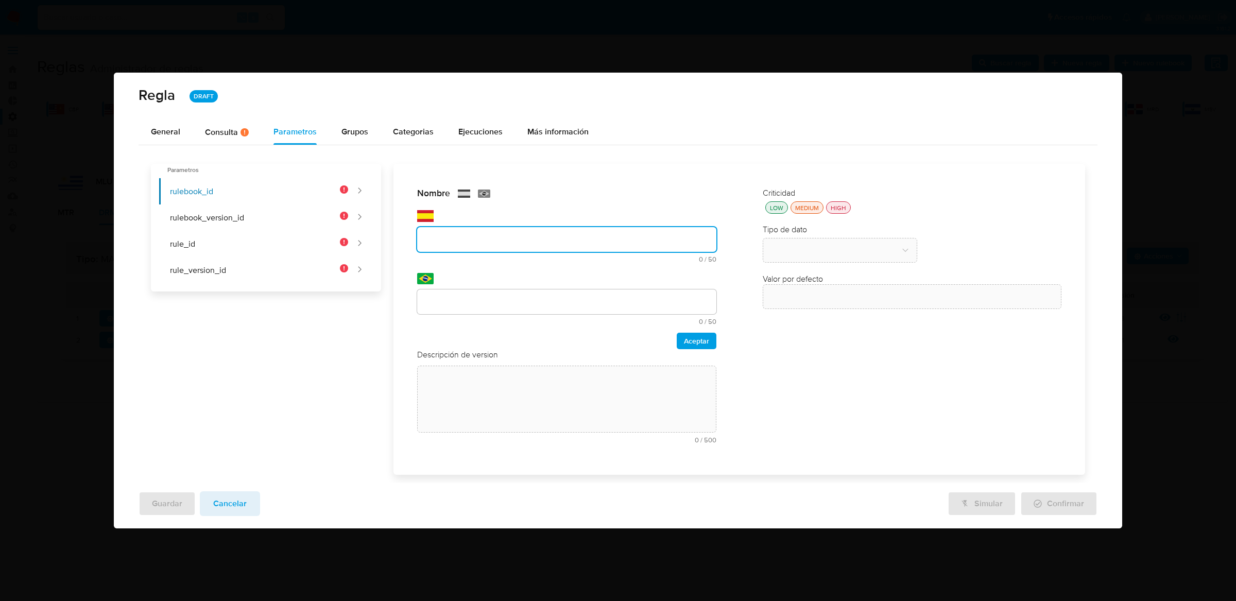
type input "Rulebook_id"
click at [506, 292] on div at bounding box center [566, 302] width 299 height 25
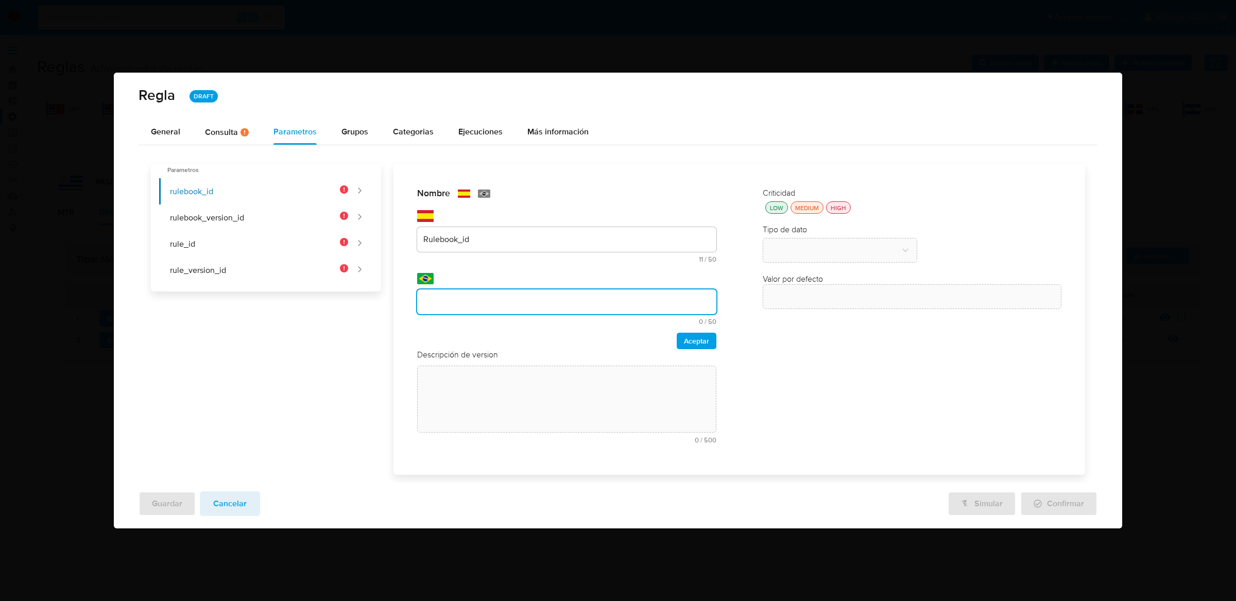
click at [505, 298] on input "text" at bounding box center [566, 301] width 299 height 13
type input "Rulebook_id"
click at [719, 338] on div "Nombre text-es Rulebook_id 11 / 50 39 caracteres restantes text-pt Rulebook_id …" at bounding box center [566, 319] width 319 height 284
click at [713, 338] on button "Aceptar" at bounding box center [697, 341] width 40 height 16
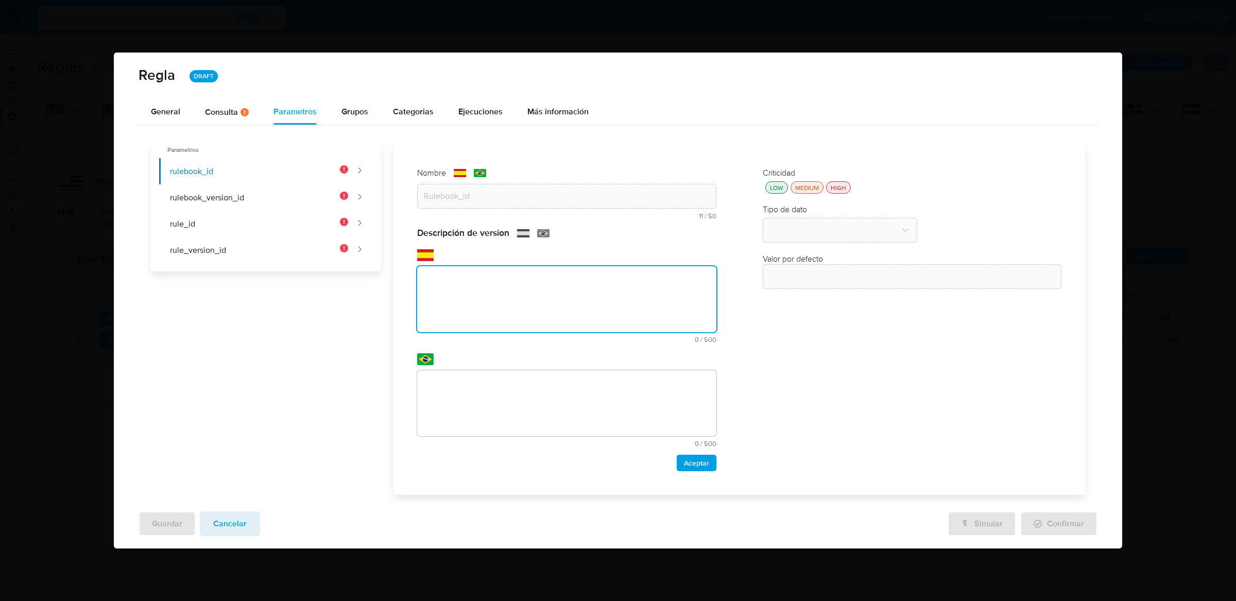
click at [568, 348] on div "Descripción de version text-es 0 / 500 500 caracteres restantes text-pt 0 / 500…" at bounding box center [566, 349] width 299 height 244
paste textarea "Id del rulebook donde se está ejecutando la regla"
type textarea "Id del rulebook donde se está ejecutando la regla"
click at [558, 392] on textarea at bounding box center [566, 403] width 299 height 66
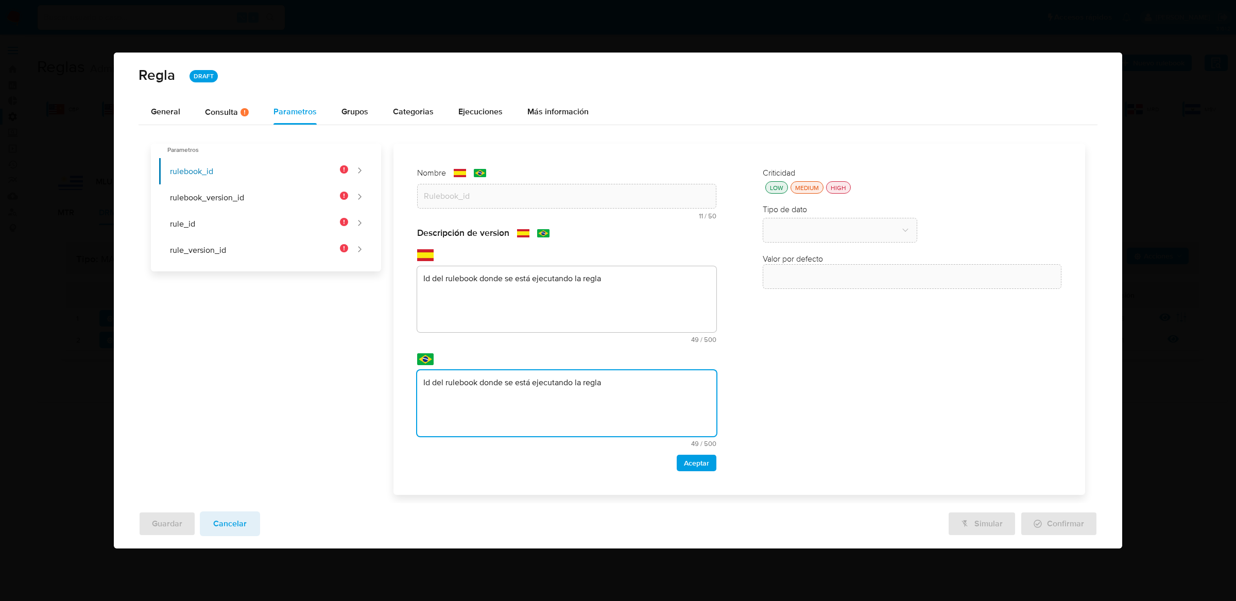
type textarea "Id del rulebook donde se está ejecutando la regla"
click at [676, 457] on div "Aceptar" at bounding box center [566, 463] width 299 height 16
click at [690, 457] on span "Aceptar" at bounding box center [696, 463] width 25 height 14
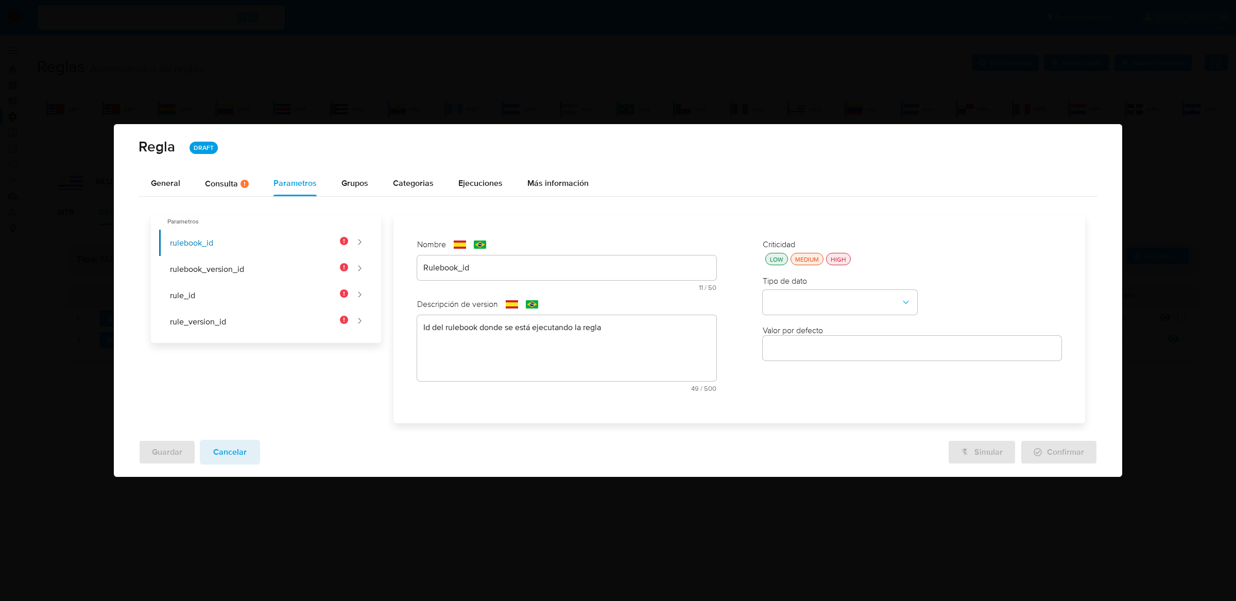
click at [850, 262] on div "LOW MEDIUM HIGH" at bounding box center [912, 259] width 299 height 12
click at [836, 265] on button "HIGH" at bounding box center [838, 259] width 25 height 12
click at [836, 286] on div "Tipo de dato" at bounding box center [912, 295] width 299 height 39
click at [836, 299] on button "type-dropdown" at bounding box center [840, 302] width 155 height 25
click at [824, 424] on div "GLOBAL" at bounding box center [837, 425] width 136 height 25
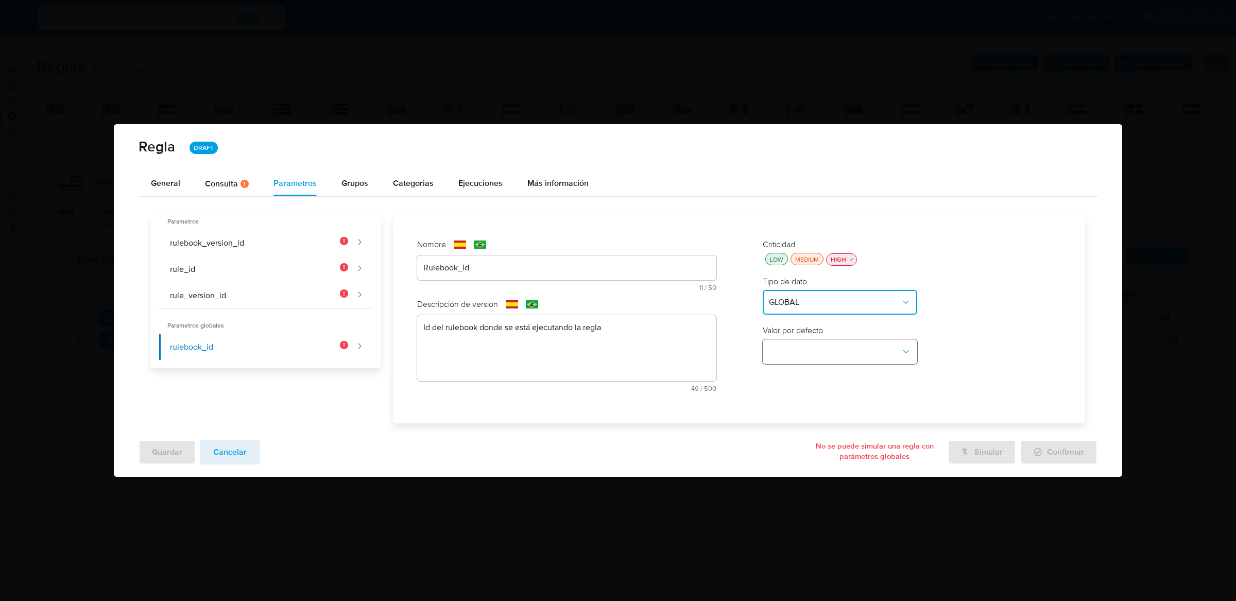
click at [847, 354] on button "global-dropdown" at bounding box center [840, 351] width 155 height 25
click at [843, 373] on div "RULEBOOK_ID" at bounding box center [837, 375] width 136 height 25
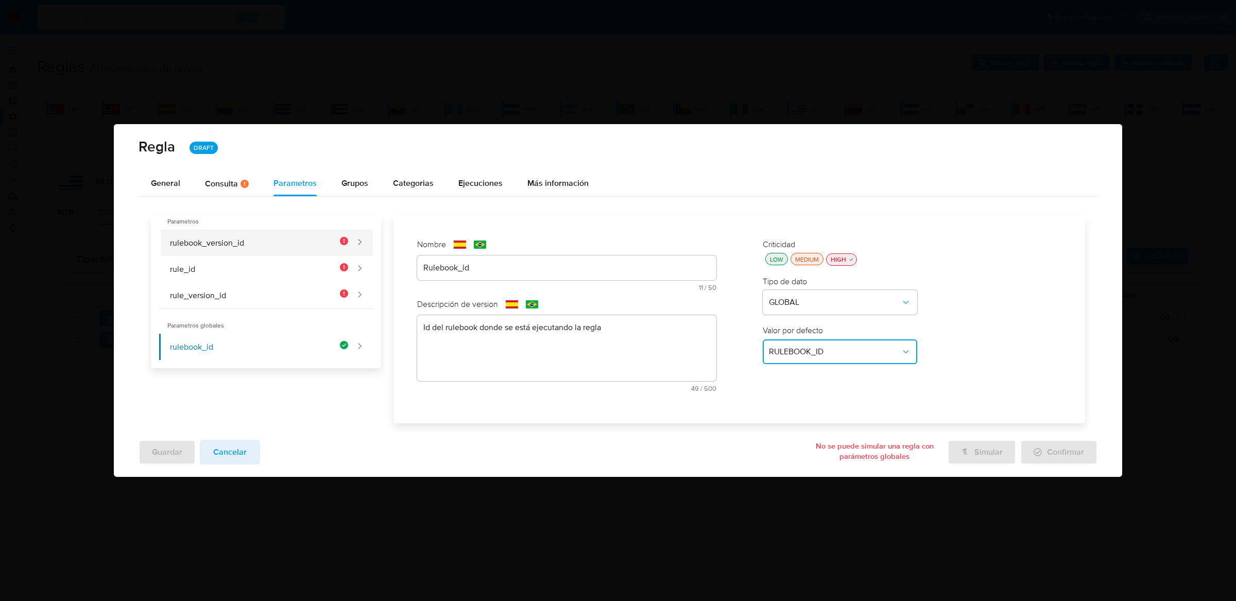
click at [303, 239] on button "rulebook_version_id" at bounding box center [254, 243] width 190 height 26
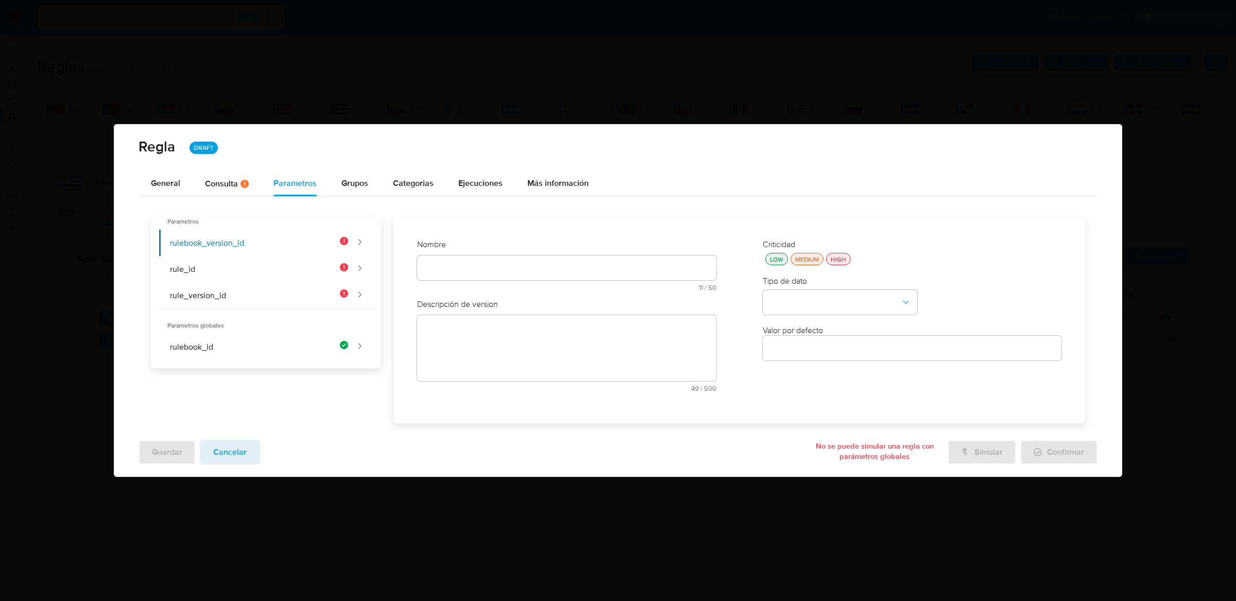
click at [645, 267] on div "Nombre text-es 11 / 50 39 caracteres restantes text-pt 11 / 50 39 caracteres re…" at bounding box center [566, 269] width 299 height 60
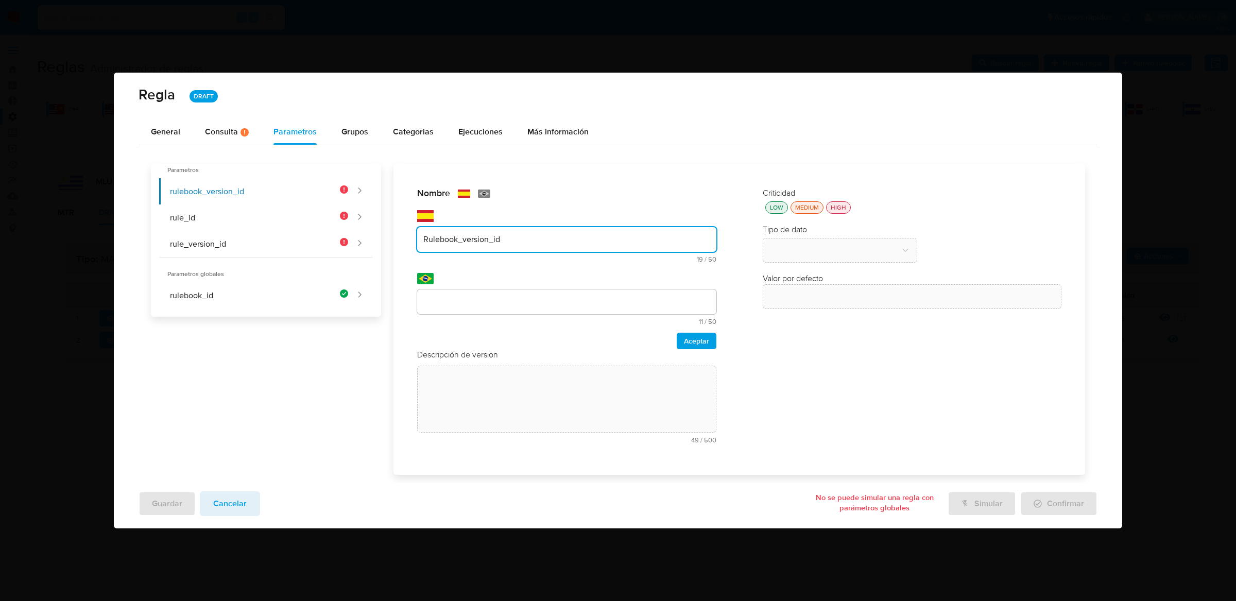
type input "Rulebook_version_id"
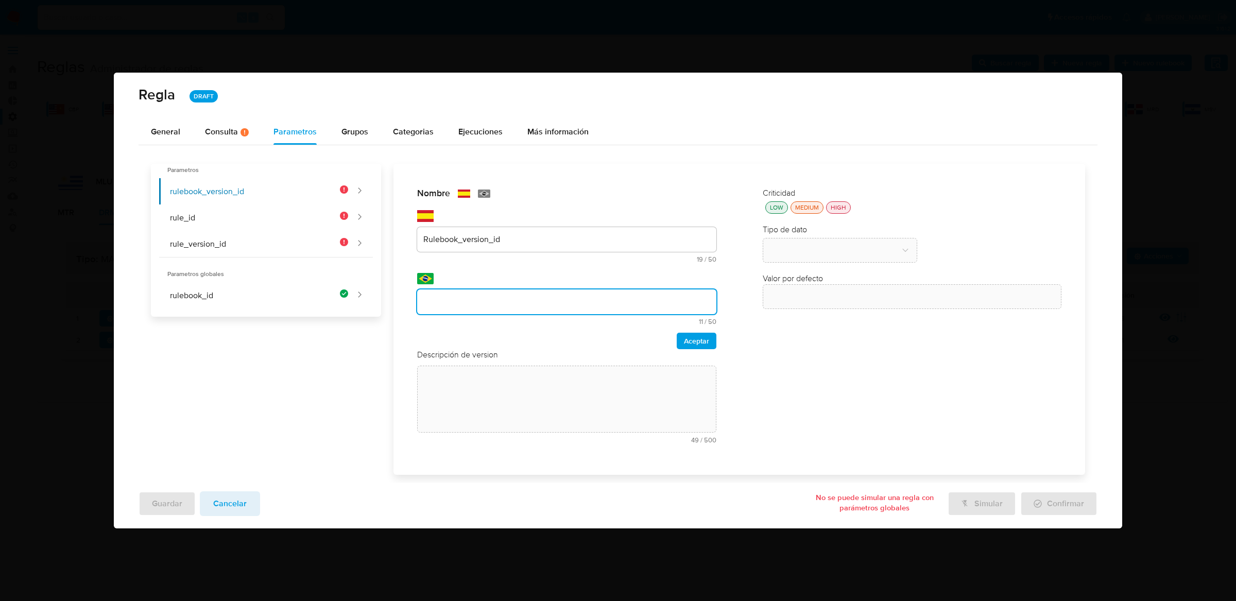
click at [661, 300] on input "text" at bounding box center [566, 301] width 299 height 13
type input "Rulebook_version_id"
click at [697, 328] on div "Nombre text-es Rulebook_version_id 19 / 50 31 caracteres restantes text-pt Rule…" at bounding box center [566, 269] width 299 height 162
click at [697, 346] on span "Aceptar" at bounding box center [696, 341] width 25 height 14
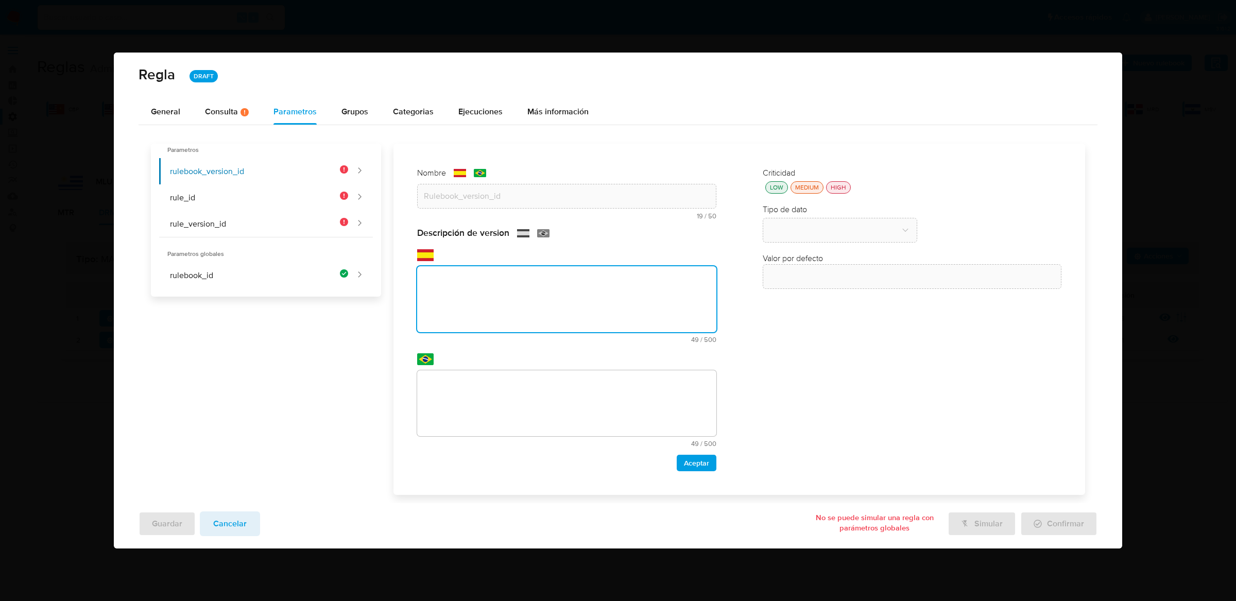
click at [697, 346] on div "Descripción de version text-es 49 / 500 451 caracteres restantes text-pt 49 / 5…" at bounding box center [566, 349] width 299 height 244
paste textarea "Id de versión del rulebook donde se está ejecutando la regla"
type textarea "Id de versión del rulebook donde se está ejecutando la regla"
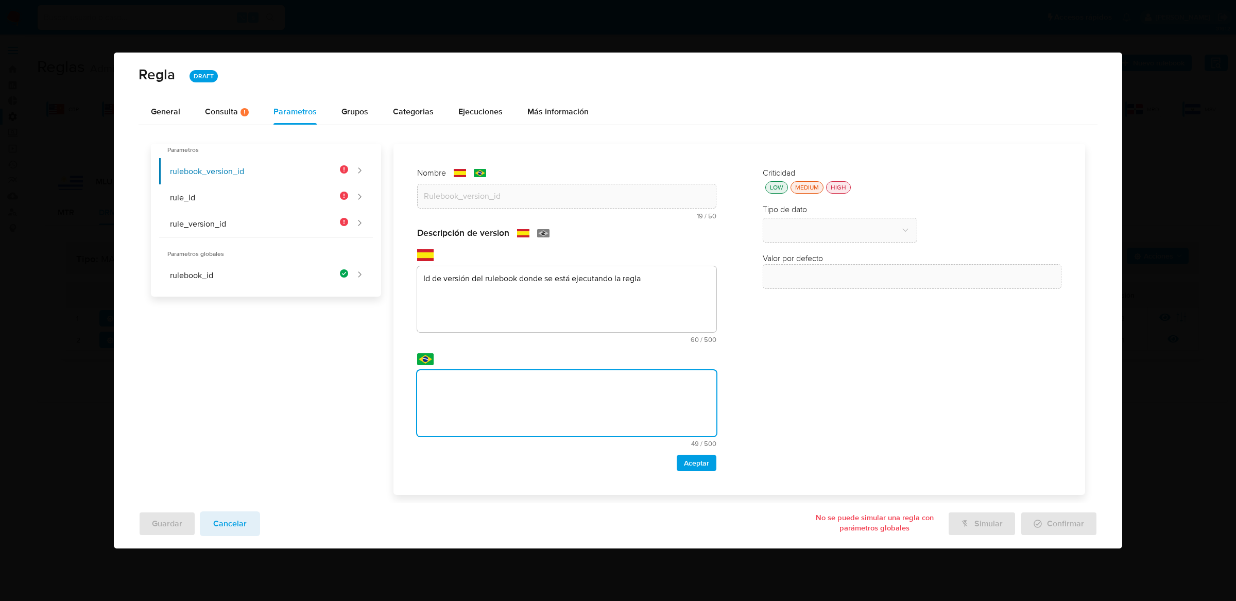
click at [563, 381] on textarea at bounding box center [566, 403] width 299 height 66
type textarea "Id de versión del rulebook donde se está ejecutando la regla"
click at [841, 191] on div "HIGH" at bounding box center [839, 187] width 20 height 9
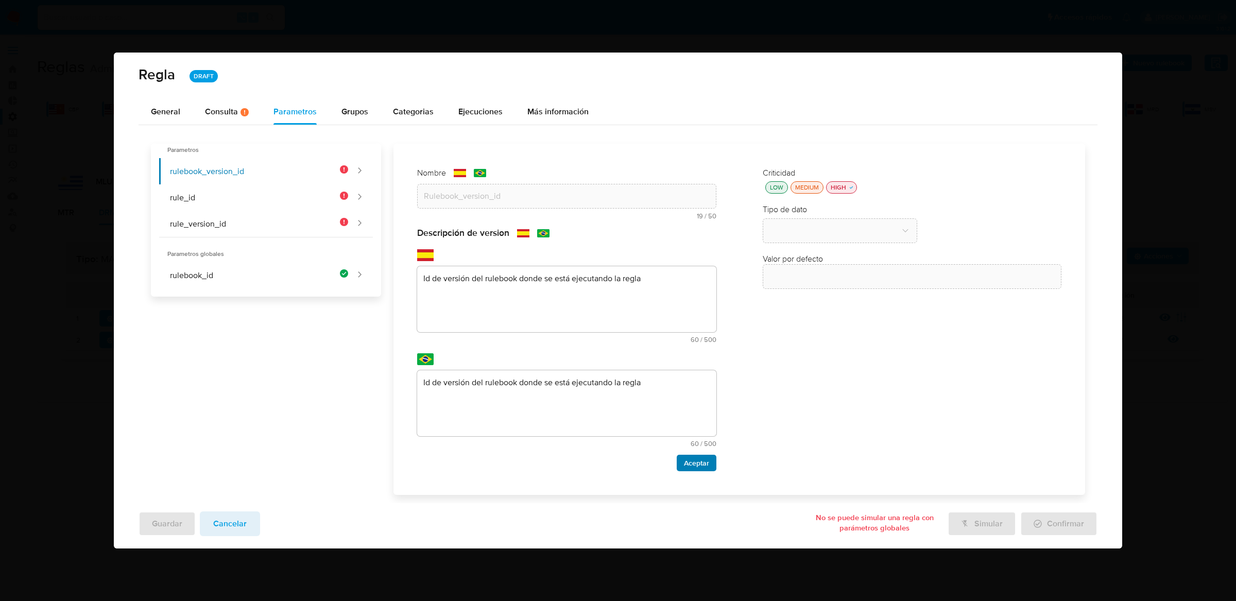
click at [689, 470] on span "Aceptar" at bounding box center [696, 463] width 25 height 14
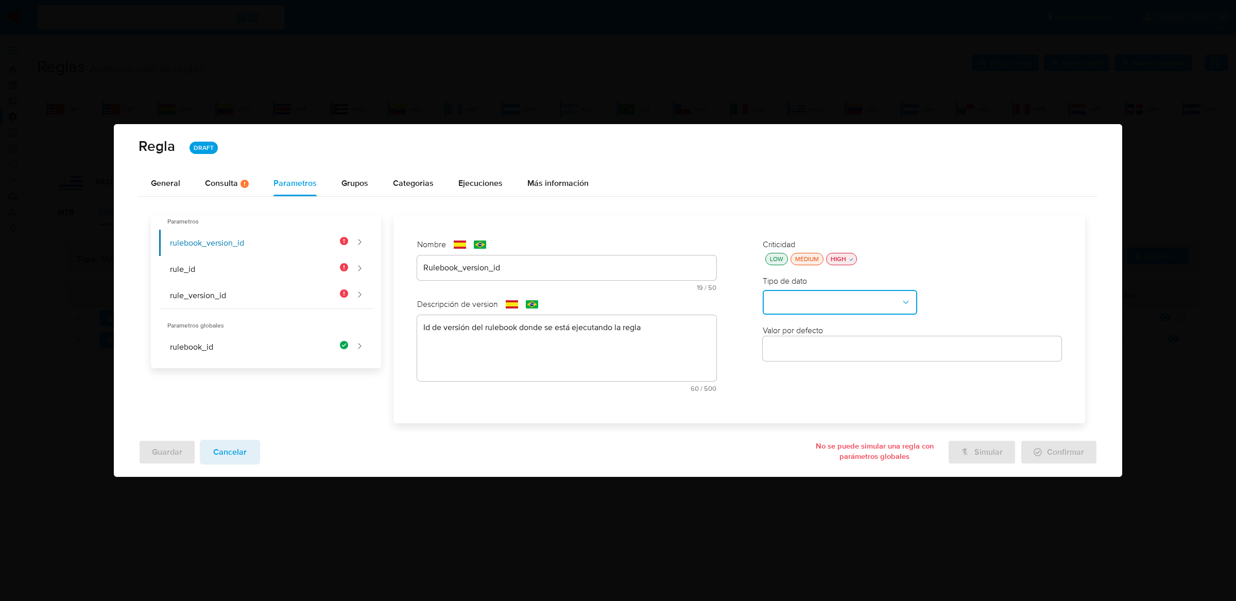
click at [809, 290] on button "type-dropdown" at bounding box center [840, 302] width 155 height 25
click at [802, 300] on div "GLOBAL" at bounding box center [837, 301] width 136 height 25
click at [825, 365] on div "Criticidad LOW MEDIUM HIGH Tipo de dato GLOBAL Valor por defecto" at bounding box center [912, 319] width 319 height 181
click at [827, 358] on button "global-dropdown" at bounding box center [840, 351] width 155 height 25
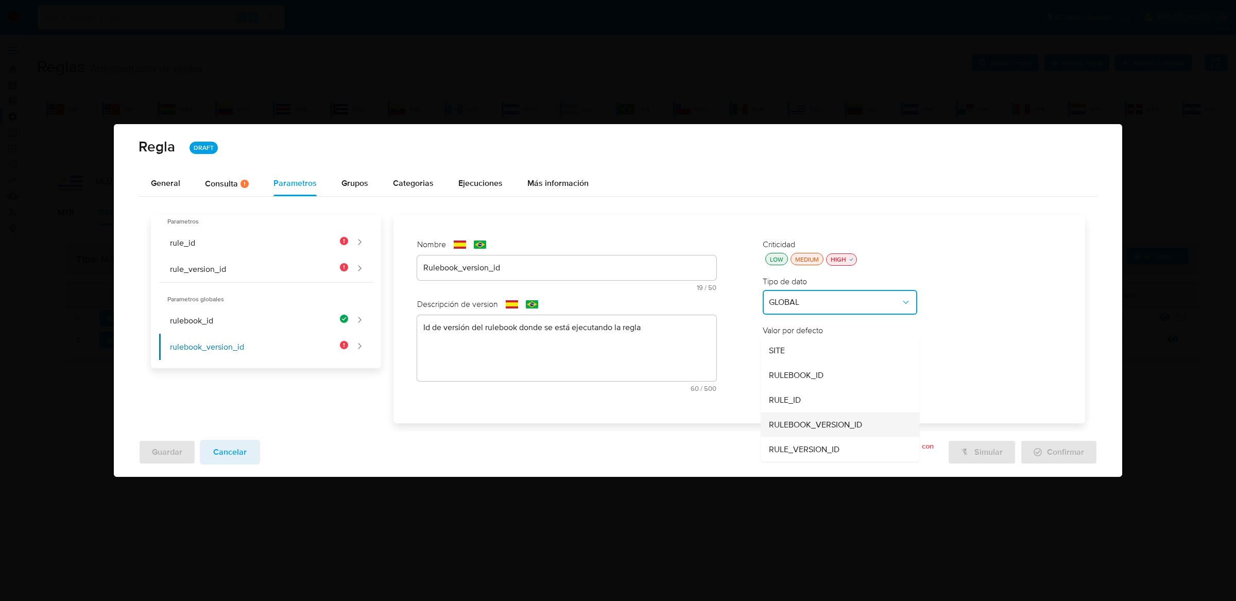
click at [813, 429] on span "RULEBOOK_VERSION_ID" at bounding box center [815, 424] width 93 height 10
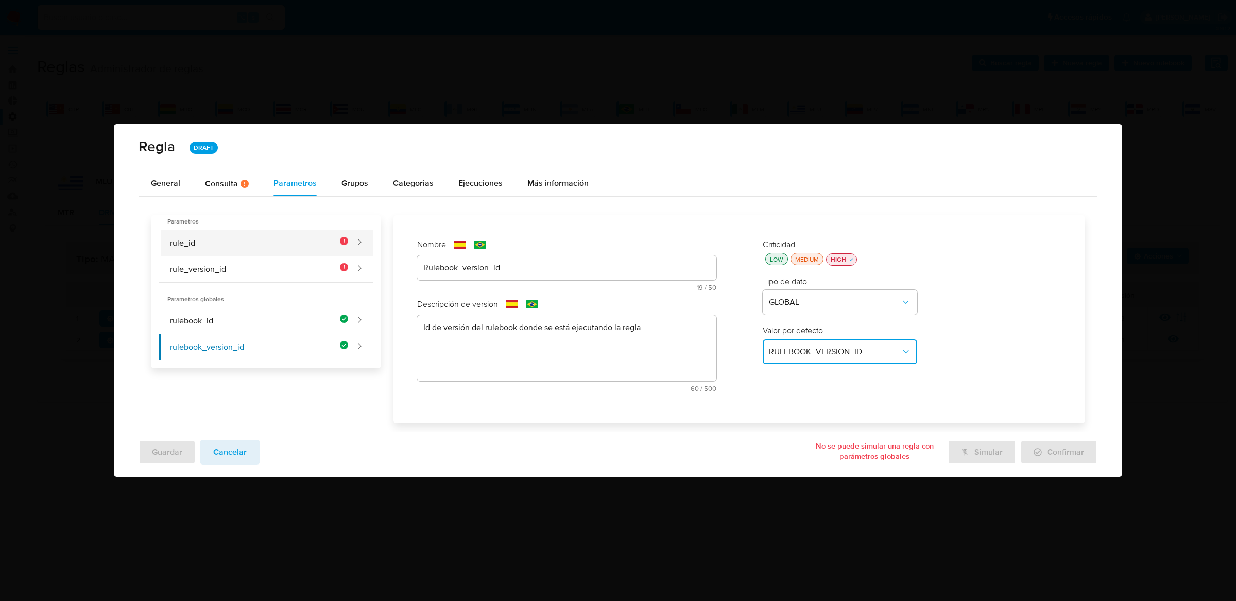
click at [239, 235] on button "rule_id" at bounding box center [254, 243] width 190 height 26
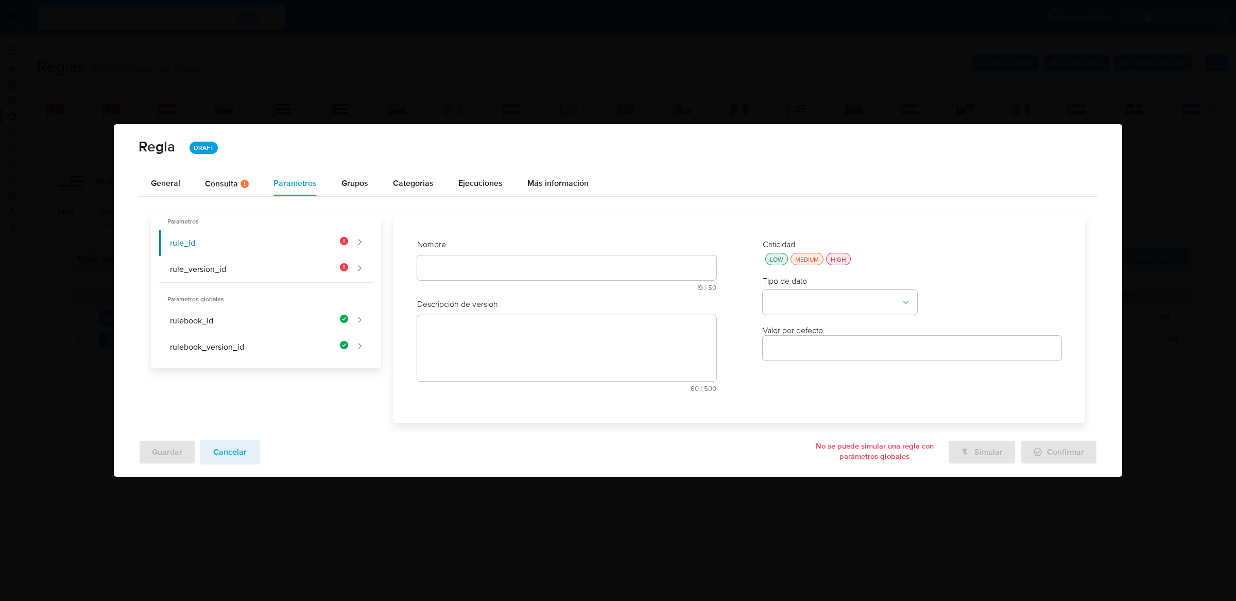
click at [491, 271] on div "Nombre text-es 19 / 50 31 caracteres restantes text-pt 19 / 50 31 caracteres re…" at bounding box center [566, 269] width 299 height 60
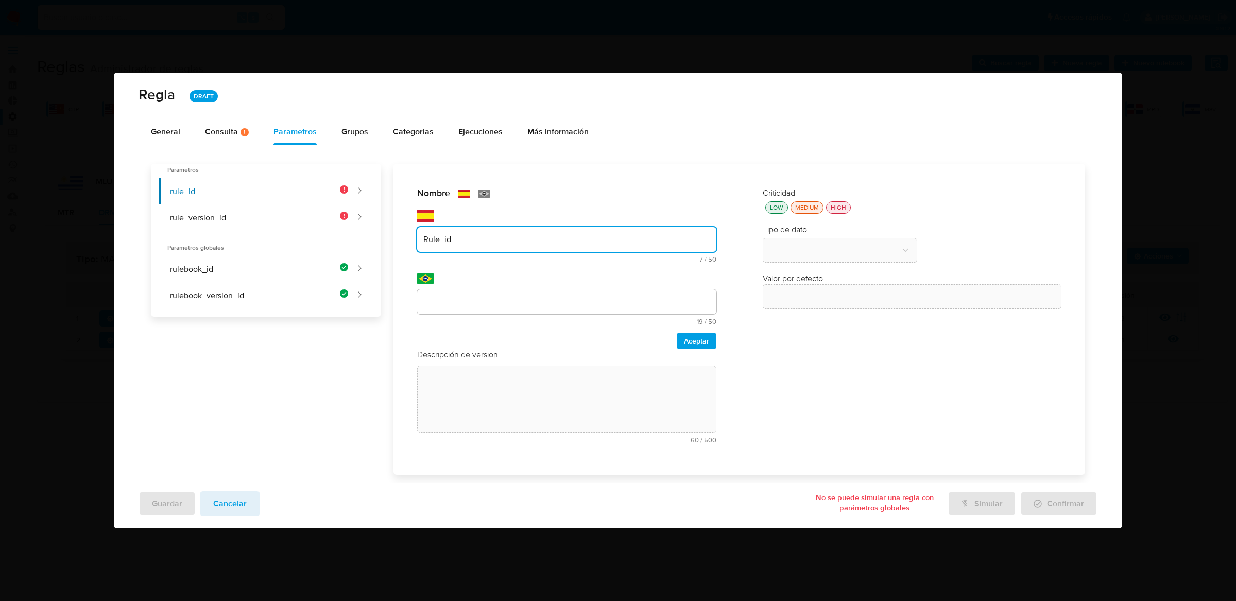
type input "Rule_id"
click at [489, 309] on div at bounding box center [566, 302] width 299 height 25
click at [491, 302] on input "text" at bounding box center [566, 301] width 299 height 13
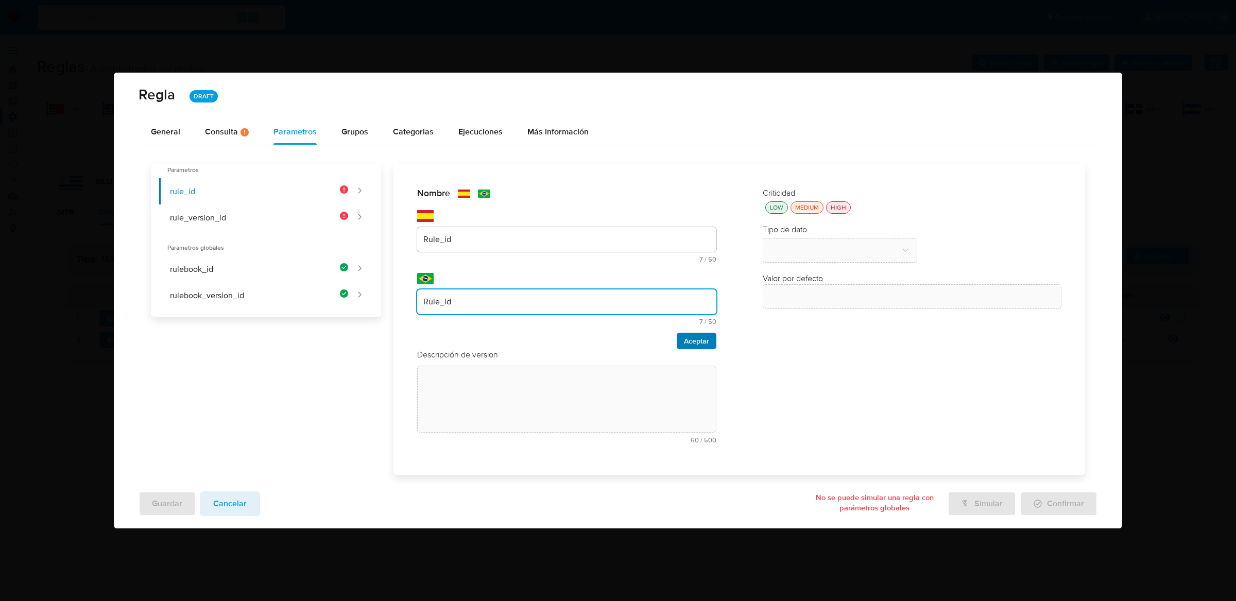
type input "Rule_id"
click at [694, 344] on span "Aceptar" at bounding box center [696, 341] width 25 height 14
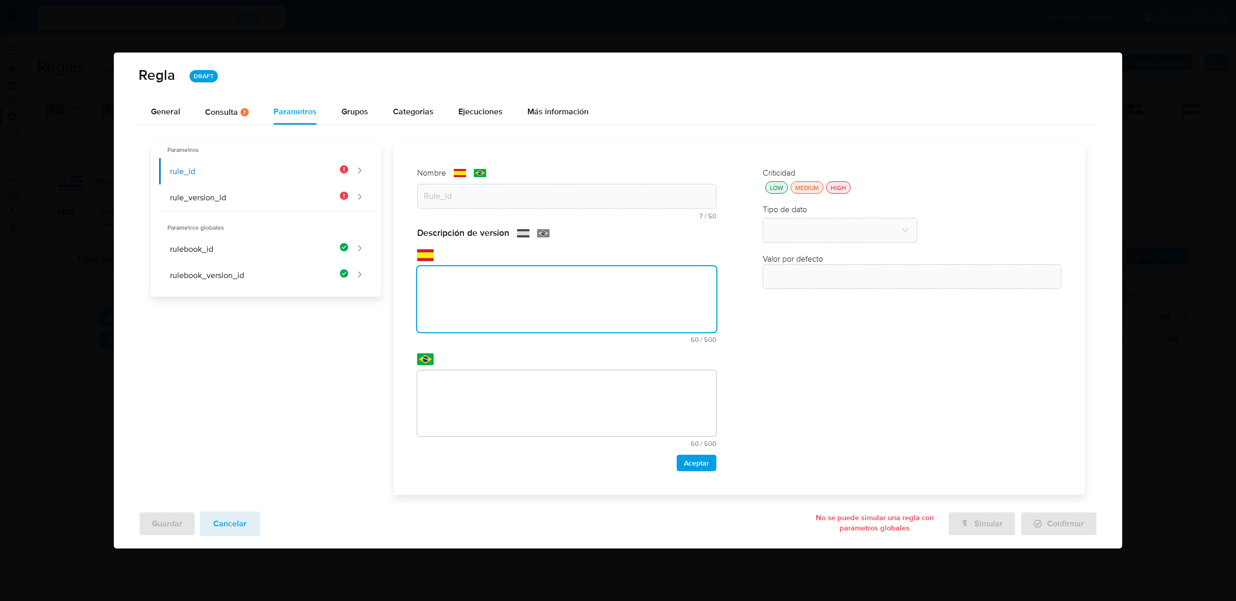
click at [625, 330] on textarea at bounding box center [566, 299] width 299 height 66
paste textarea "Id de la regla que está ejecutándose"
type textarea "Id de la regla que está ejecutándose"
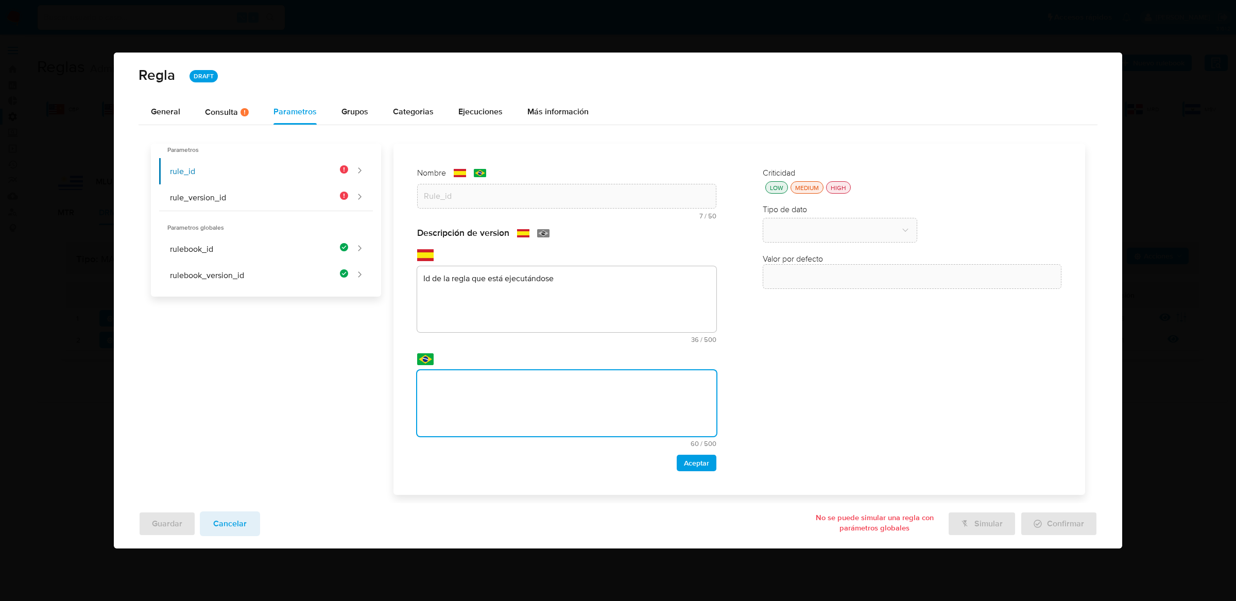
click at [622, 416] on textarea at bounding box center [566, 403] width 299 height 66
type textarea "Id de la regla que está ejecutándose"
click at [693, 460] on span "Aceptar" at bounding box center [696, 463] width 25 height 14
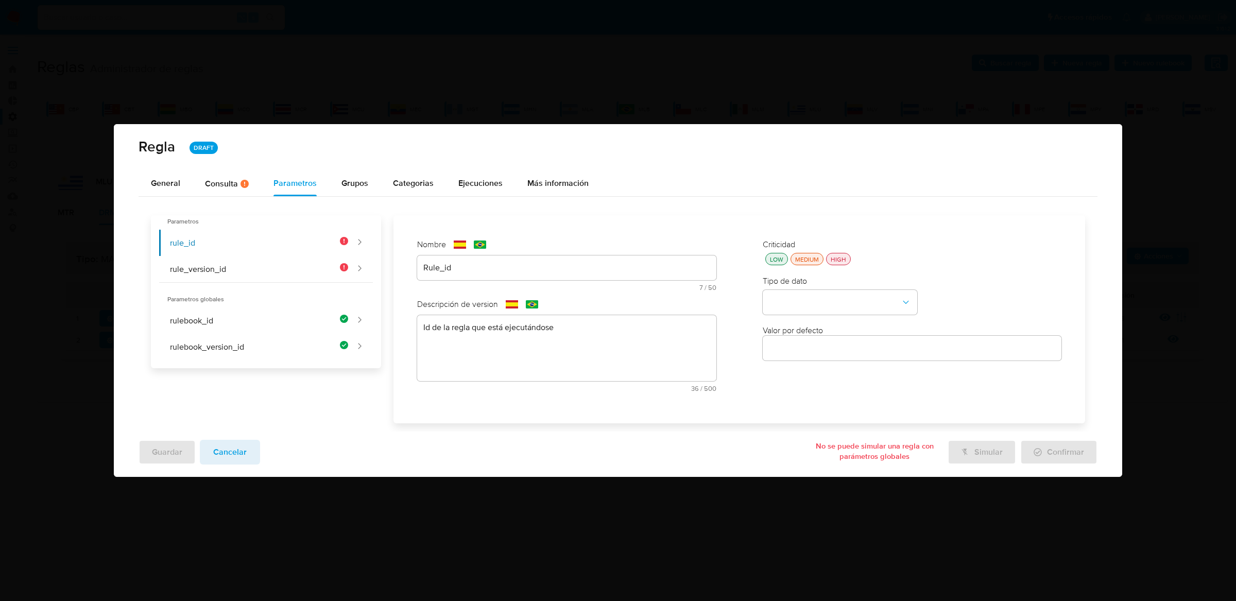
click at [845, 259] on div "HIGH" at bounding box center [839, 259] width 20 height 9
click at [844, 296] on button "type-dropdown" at bounding box center [840, 302] width 155 height 25
click at [837, 301] on div "GLOBAL" at bounding box center [837, 301] width 136 height 25
click at [841, 355] on button "global-dropdown" at bounding box center [840, 351] width 155 height 25
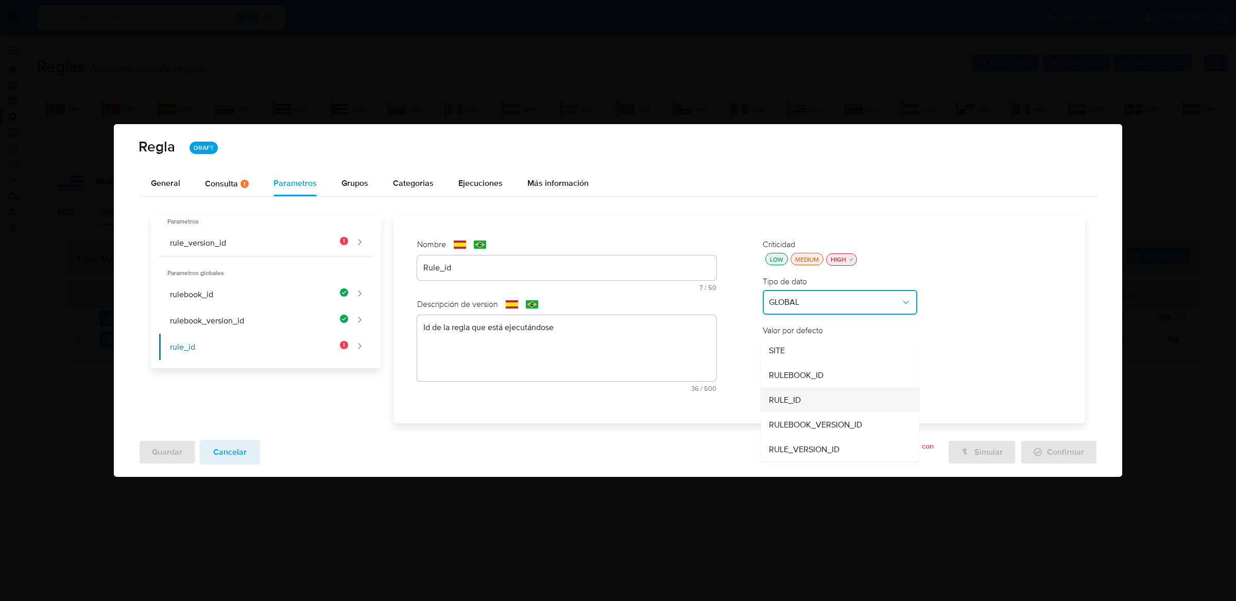
click at [833, 394] on div "RULE_ID" at bounding box center [837, 399] width 136 height 25
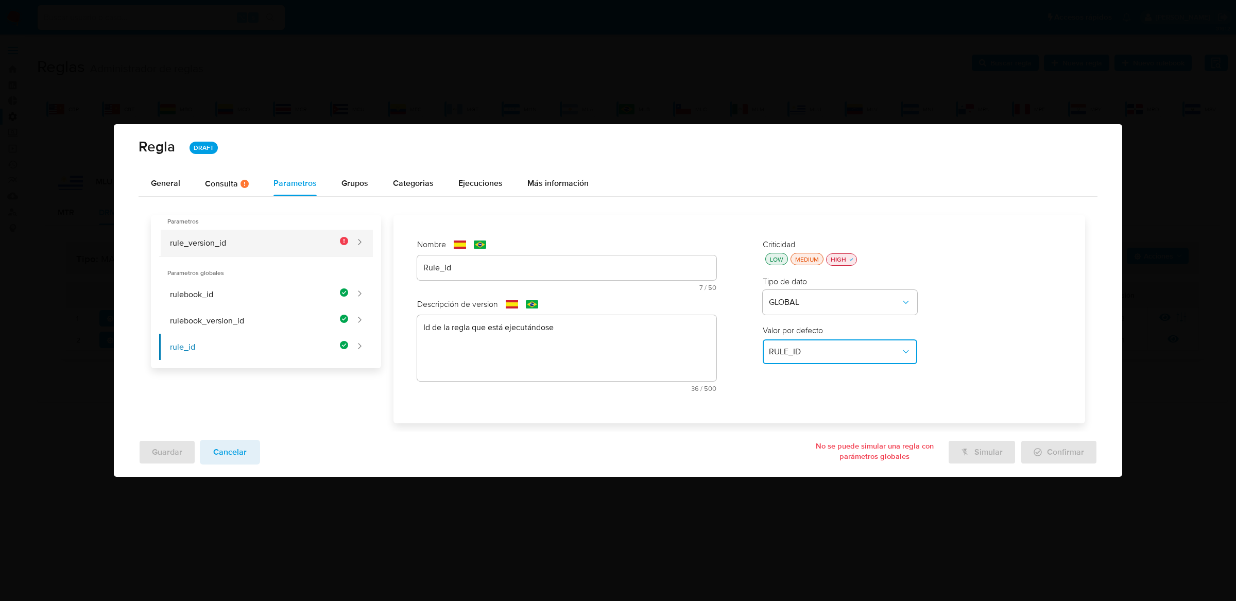
click at [317, 238] on button "rule_version_id" at bounding box center [254, 243] width 190 height 26
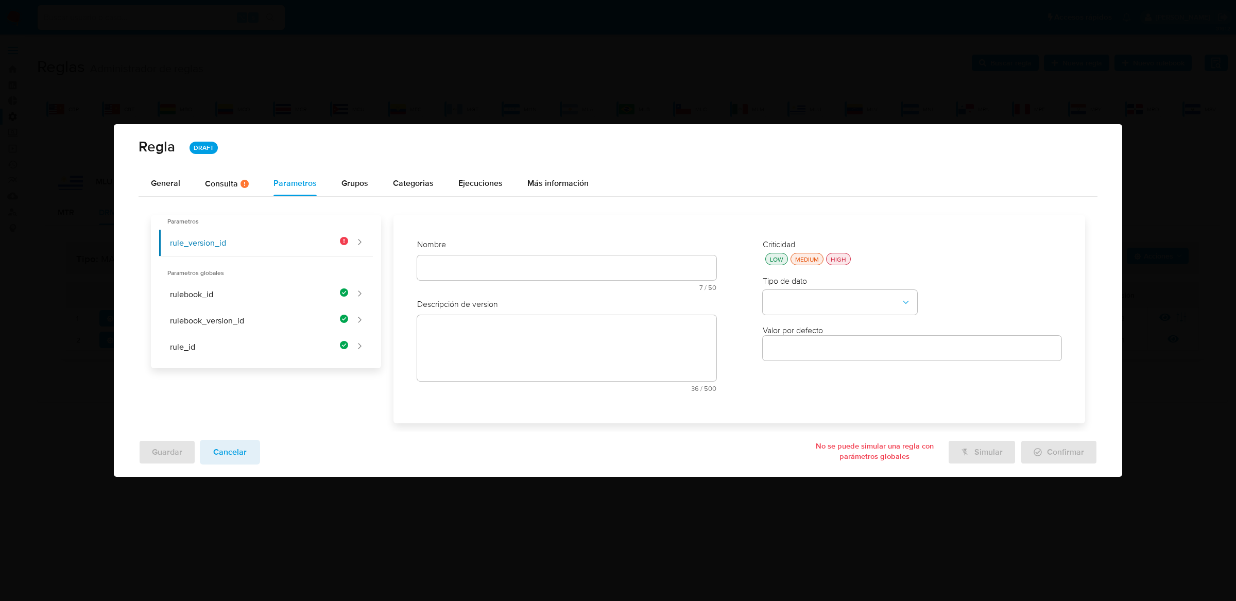
click at [503, 266] on div "Nombre text-es 7 / 50 43 caracteres restantes text-pt 7 / 50 43 caracteres rest…" at bounding box center [566, 269] width 299 height 60
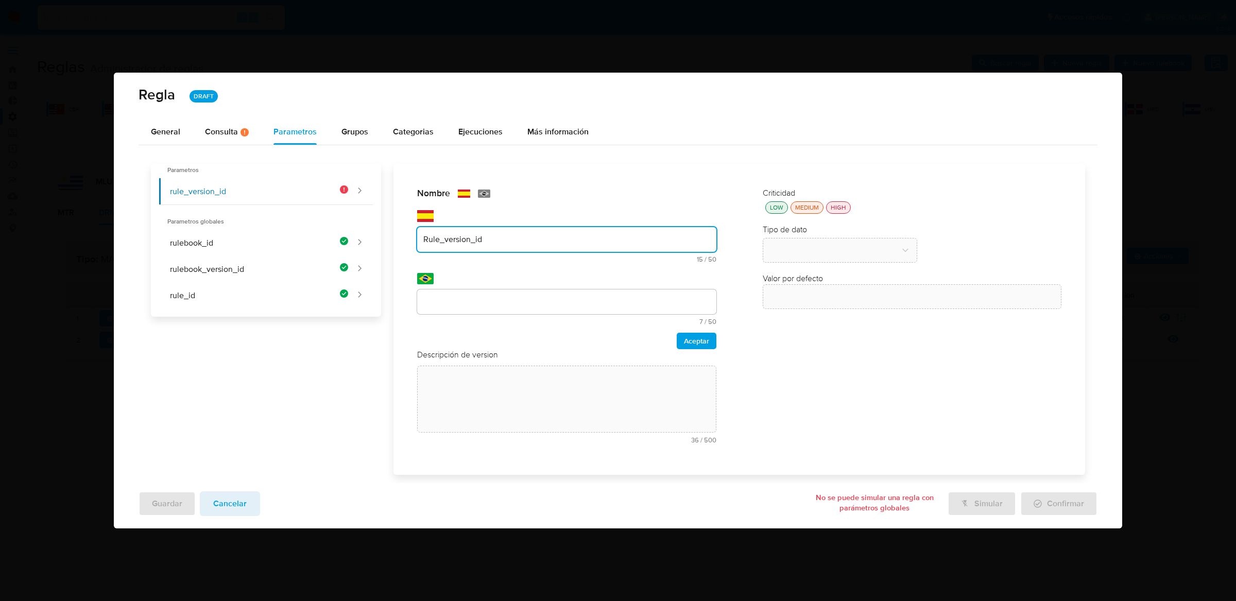
type input "Rule_version_id"
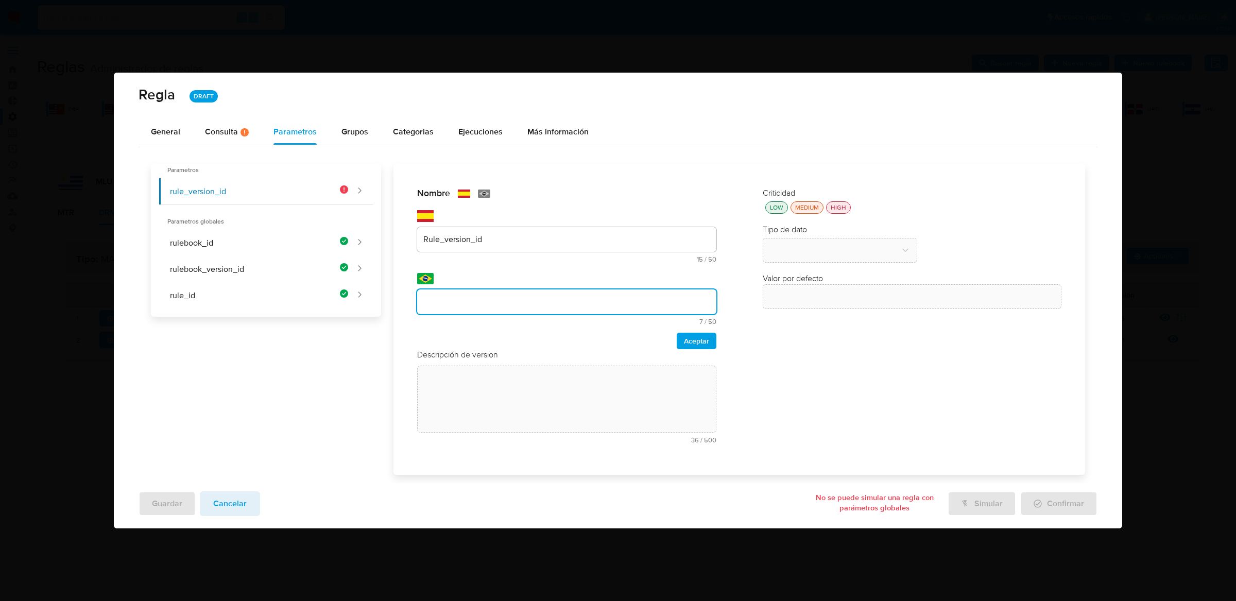
click at [499, 299] on input "text" at bounding box center [566, 301] width 299 height 13
type input "Rule_version_id"
click at [675, 336] on div "Aceptar" at bounding box center [566, 341] width 299 height 16
click at [678, 336] on button "Aceptar" at bounding box center [697, 341] width 40 height 16
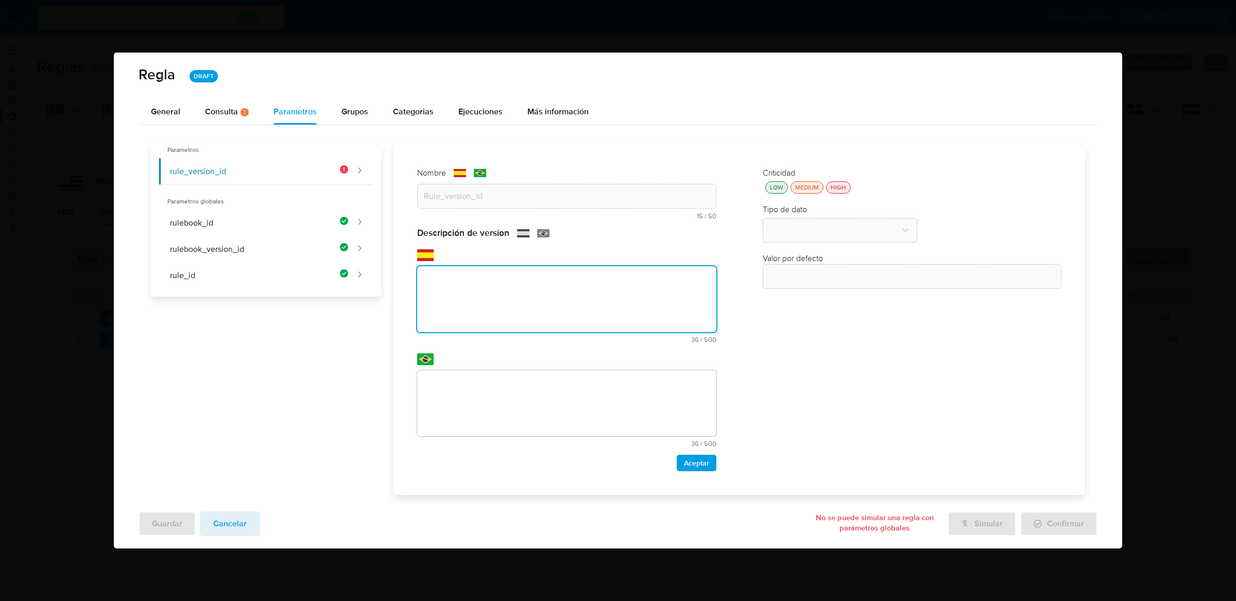
click at [695, 329] on textarea at bounding box center [566, 299] width 299 height 66
paste textarea "Id de versión de la regla que está ejecutándose"
type textarea "Id de versión de la regla que está ejecutándose"
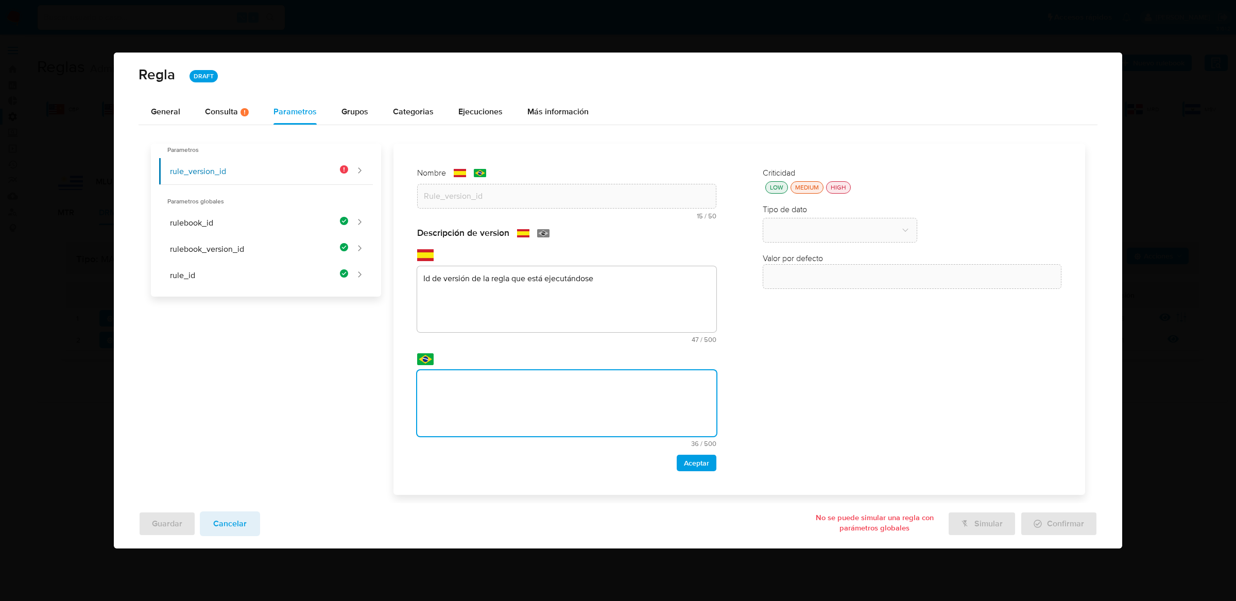
click at [635, 379] on textarea at bounding box center [566, 403] width 299 height 66
type textarea "Id de versión de la regla que está ejecutándose"
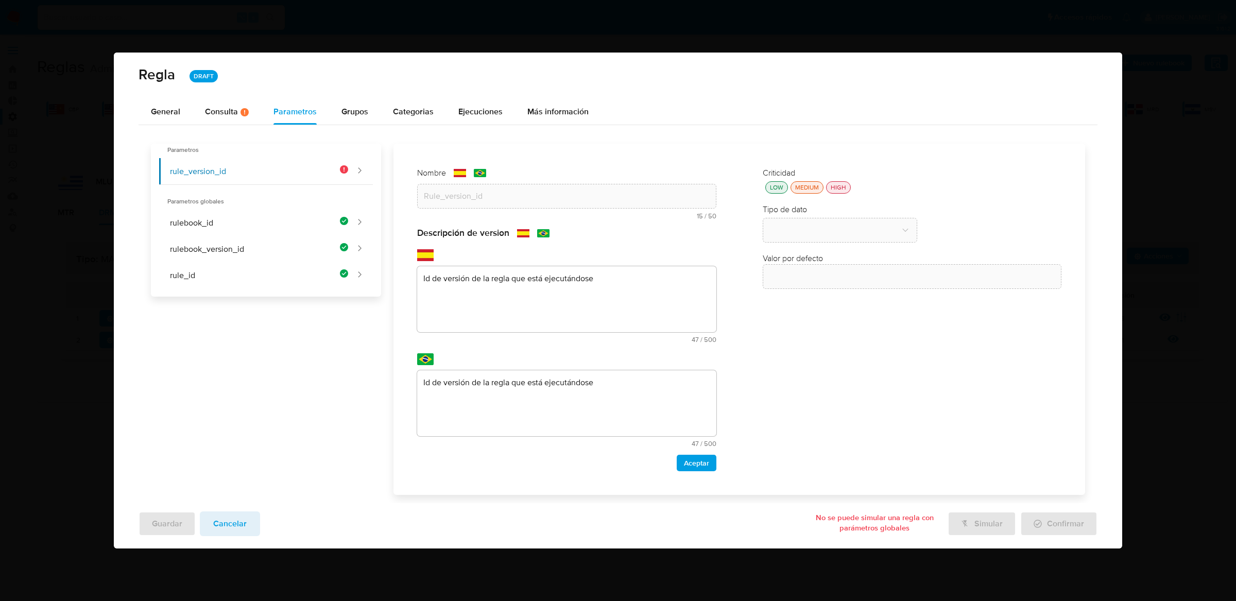
click at [834, 183] on div "HIGH" at bounding box center [839, 187] width 20 height 9
click at [684, 464] on span "Aceptar" at bounding box center [696, 463] width 25 height 14
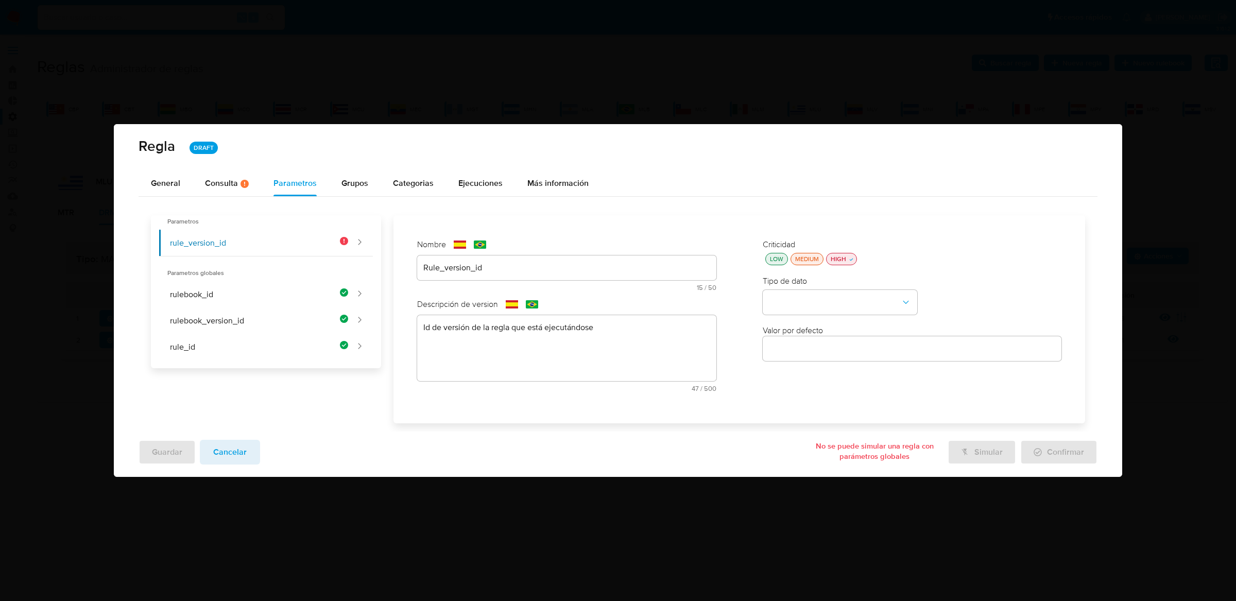
click at [819, 284] on div "Tipo de dato" at bounding box center [912, 295] width 299 height 39
click at [818, 297] on button "type-dropdown" at bounding box center [840, 302] width 155 height 25
click at [819, 291] on div "GLOBAL" at bounding box center [837, 301] width 136 height 25
click at [818, 348] on button "global-dropdown" at bounding box center [840, 351] width 155 height 25
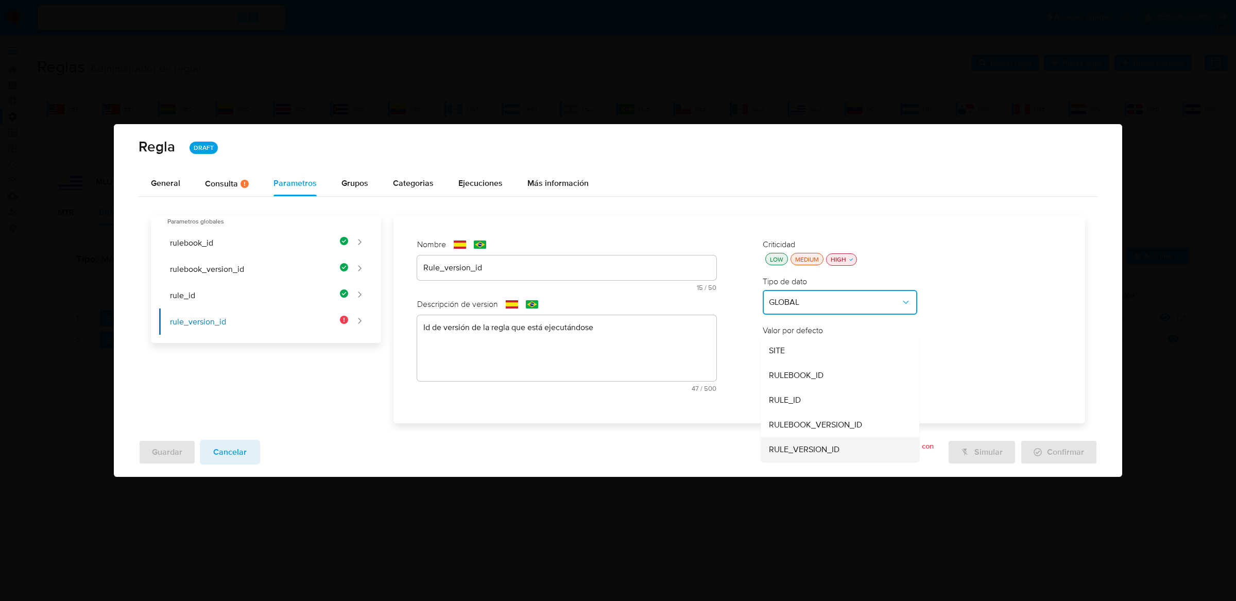
click at [808, 444] on span "RULE_VERSION_ID" at bounding box center [804, 449] width 71 height 10
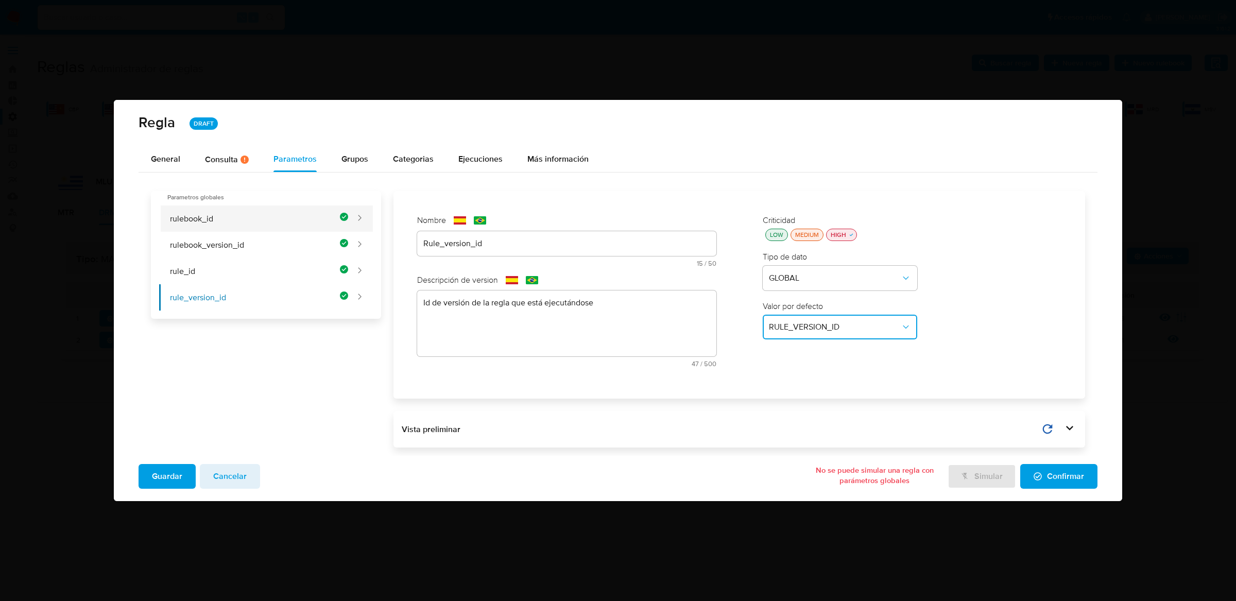
click at [337, 222] on button "rulebook_id" at bounding box center [254, 219] width 190 height 26
type input "Rulebook_id"
type textarea "Id del rulebook donde se está ejecutando la regla"
click at [337, 239] on button "rulebook_version_id" at bounding box center [254, 245] width 190 height 26
type input "Rulebook_version_id"
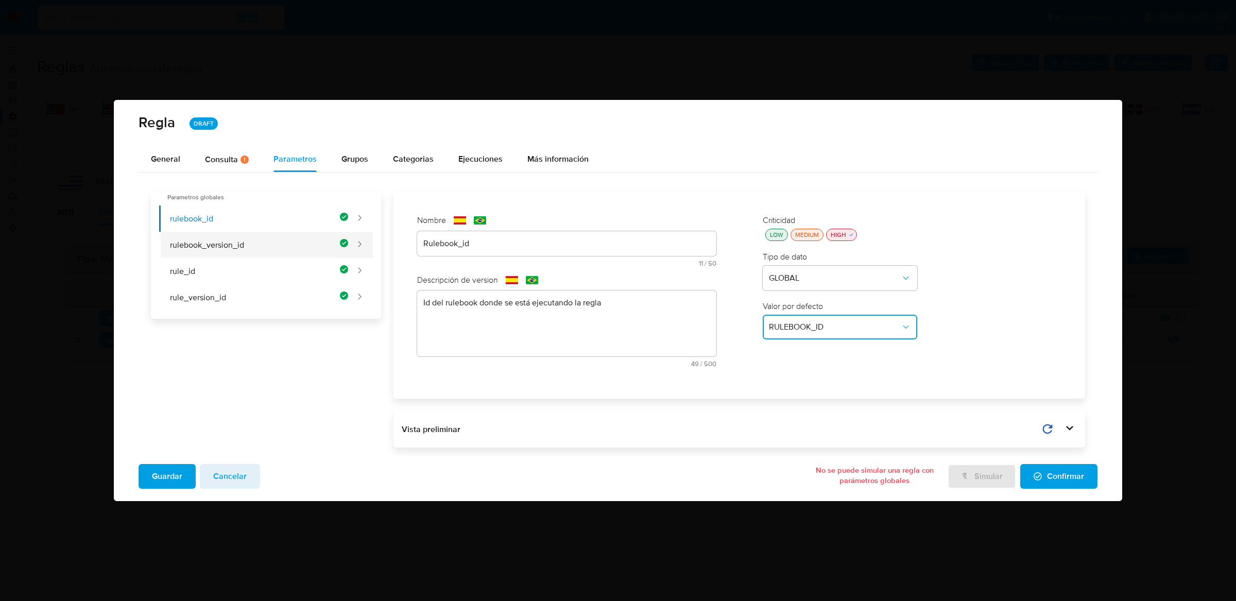
type textarea "Id de versión del rulebook donde se está ejecutando la regla"
click at [333, 264] on button "rule_id" at bounding box center [254, 271] width 190 height 26
type input "Rule_id"
type textarea "Id de la regla que está ejecutándose"
click at [327, 291] on button "rule_version_id" at bounding box center [254, 297] width 190 height 26
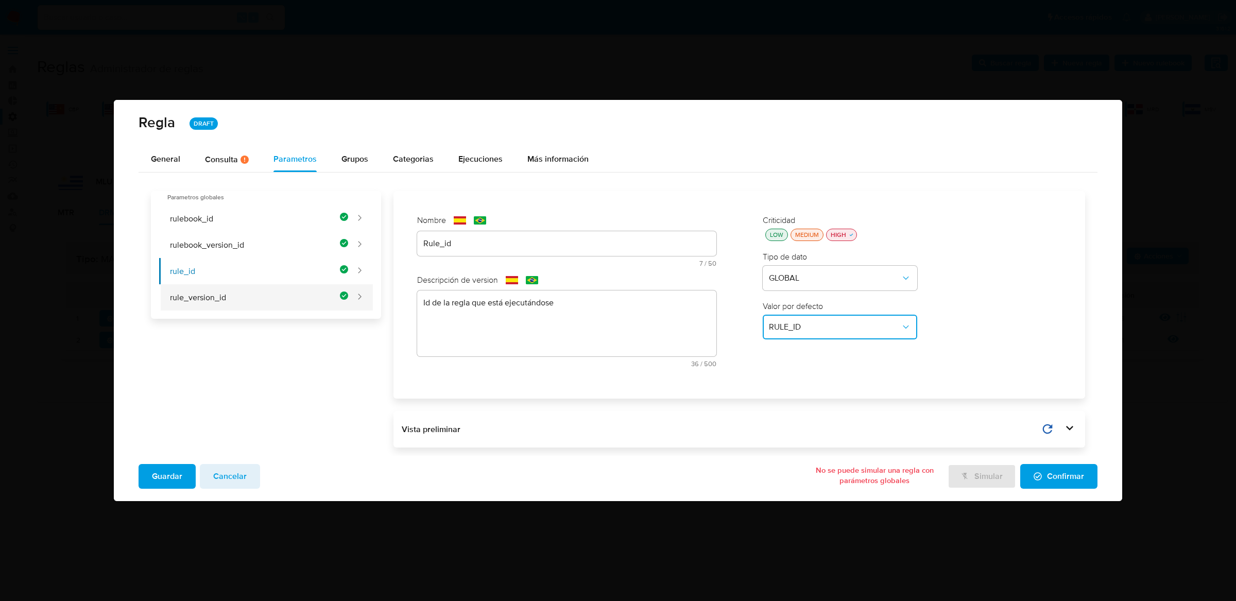
type input "Rule_version_id"
type textarea "Id de versión de la regla que está ejecutándose"
click at [182, 480] on button "Guardar" at bounding box center [167, 476] width 57 height 25
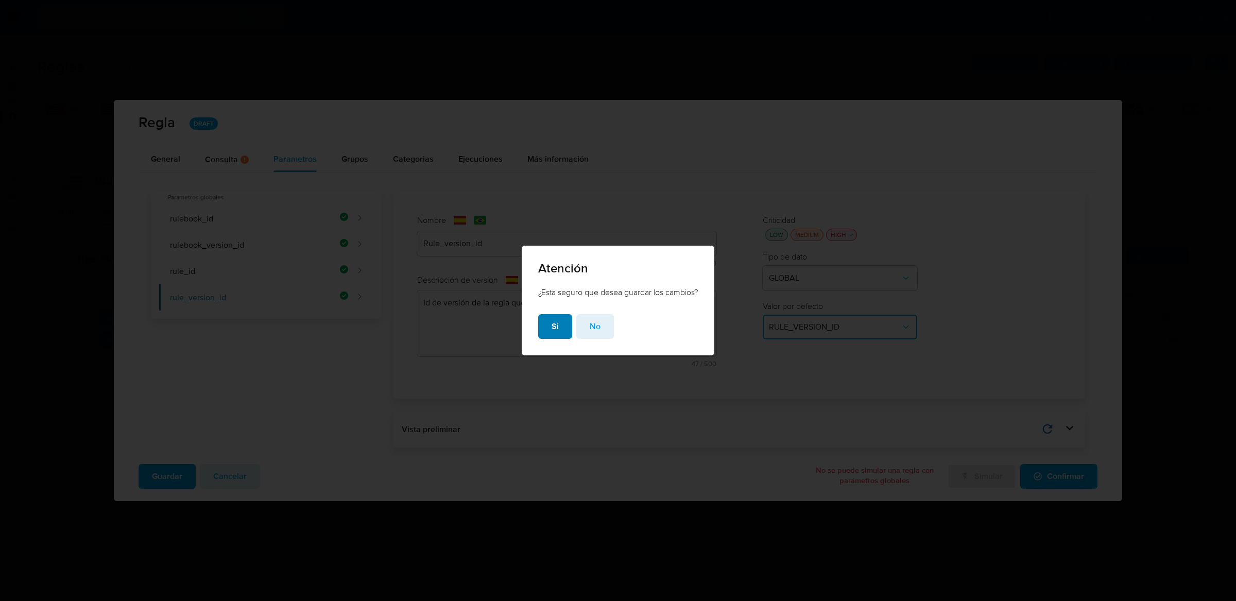
click at [544, 325] on button "Si" at bounding box center [555, 326] width 34 height 25
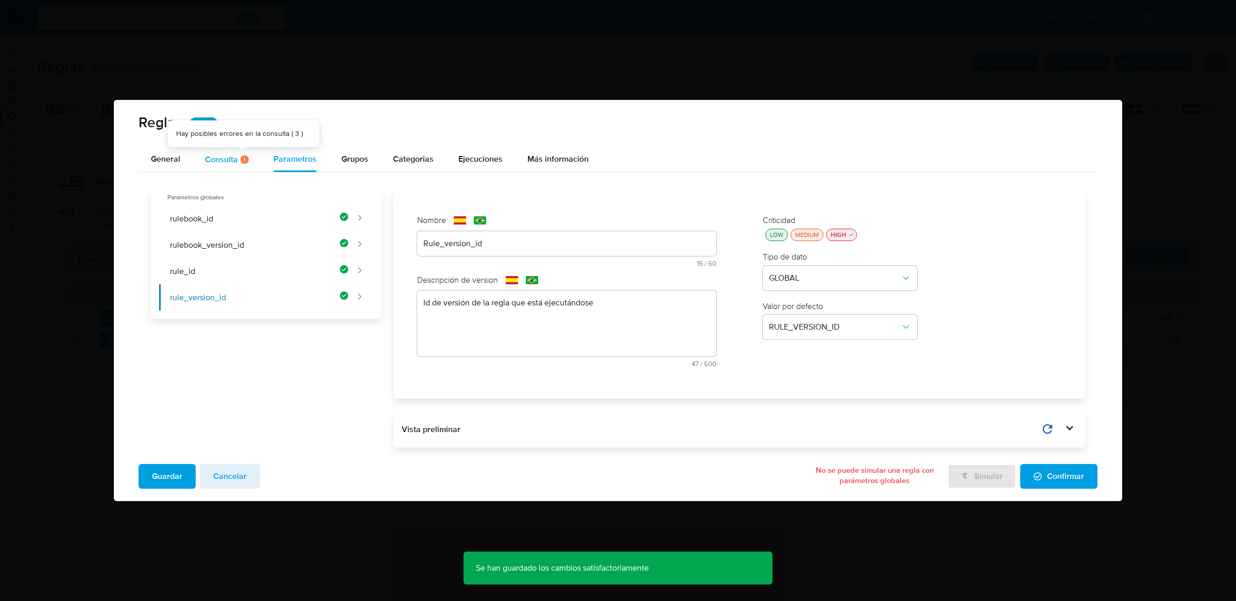
click at [234, 155] on div "Consulta Hay posibles errores en la consulta ( 3 )" at bounding box center [227, 159] width 44 height 9
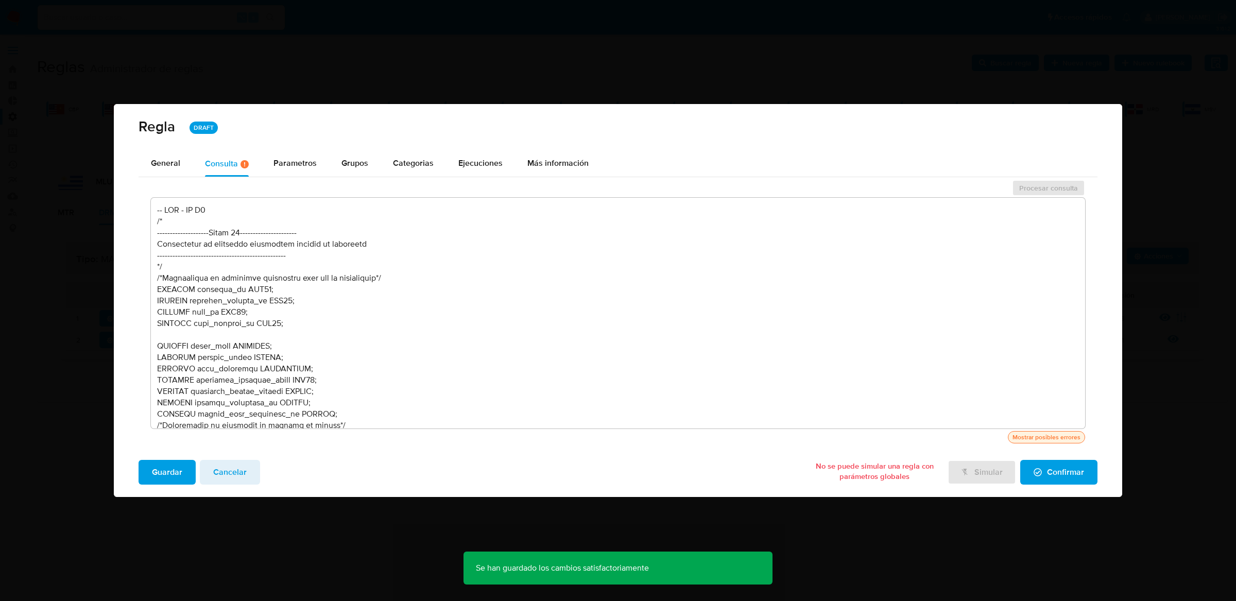
click at [1041, 438] on div "Mostrar posibles errores" at bounding box center [1047, 437] width 72 height 9
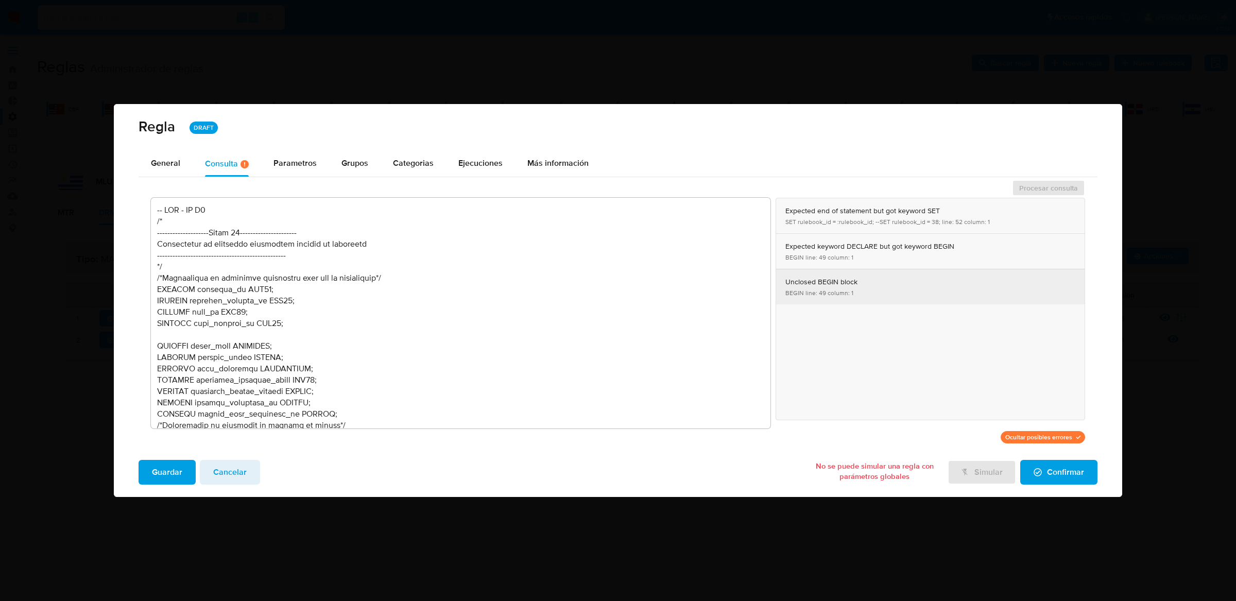
click at [799, 292] on button "Unclosed BEGIN block BEGIN line: 49 column: 1" at bounding box center [930, 286] width 309 height 35
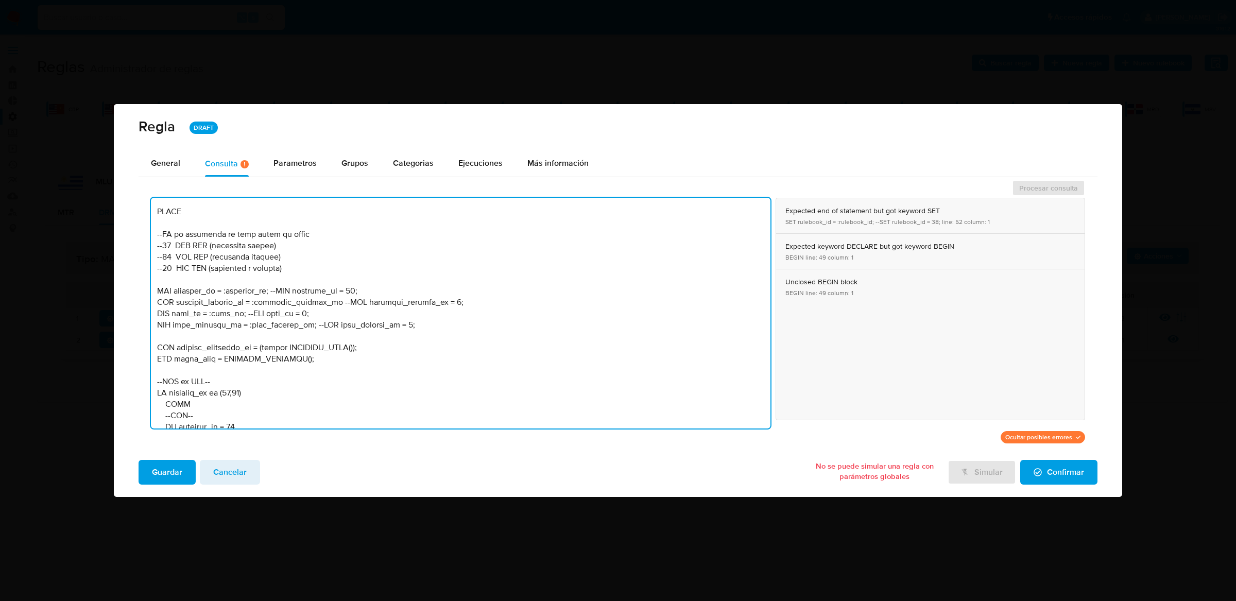
scroll to position [22712, 0]
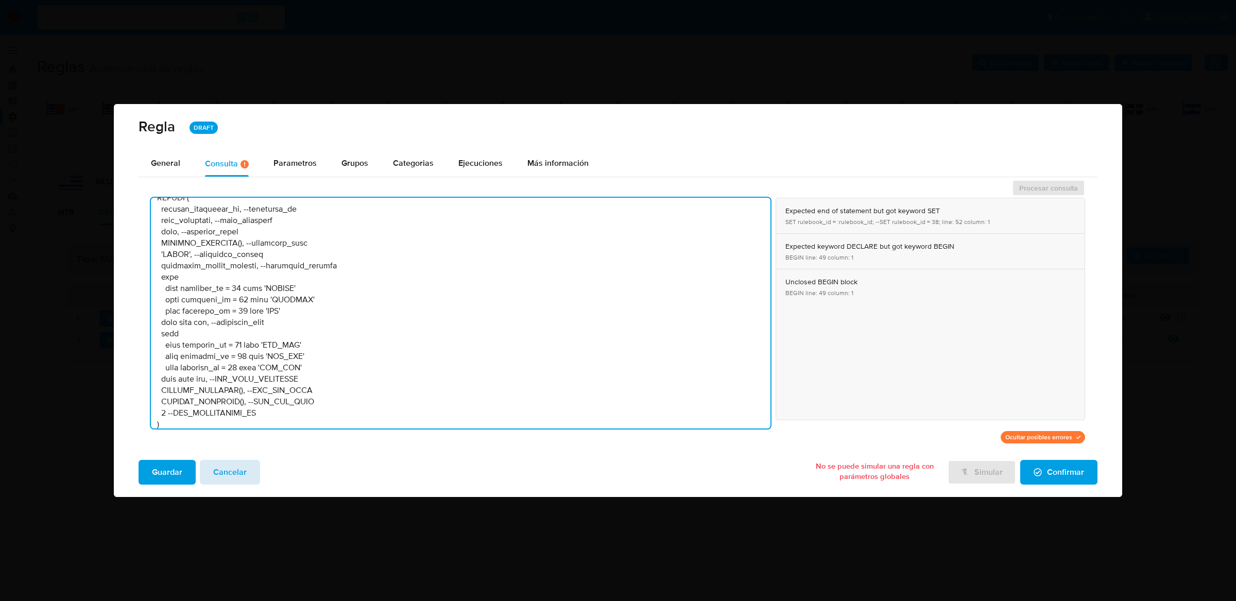
click at [220, 477] on span "Cancelar" at bounding box center [229, 472] width 33 height 23
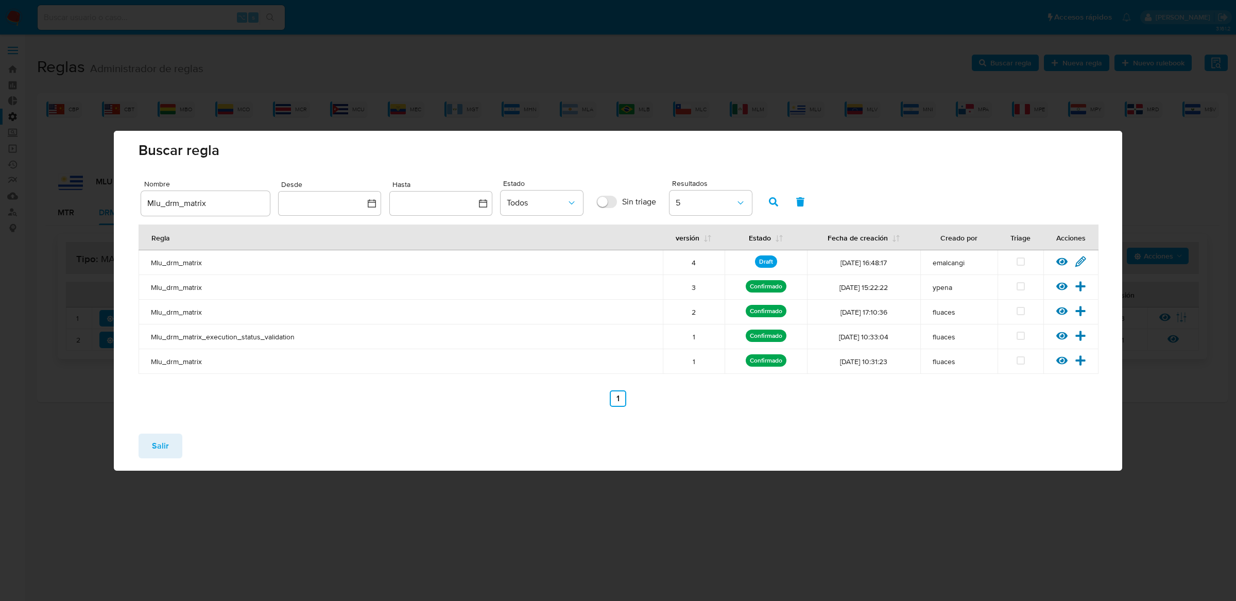
click at [170, 203] on input "Mlu_drm_matrix" at bounding box center [205, 203] width 129 height 13
click at [177, 203] on input "Mlu_drm_matrix" at bounding box center [205, 203] width 129 height 13
type input "Mlu_smp_matrix"
click at [775, 196] on span "button" at bounding box center [773, 202] width 9 height 18
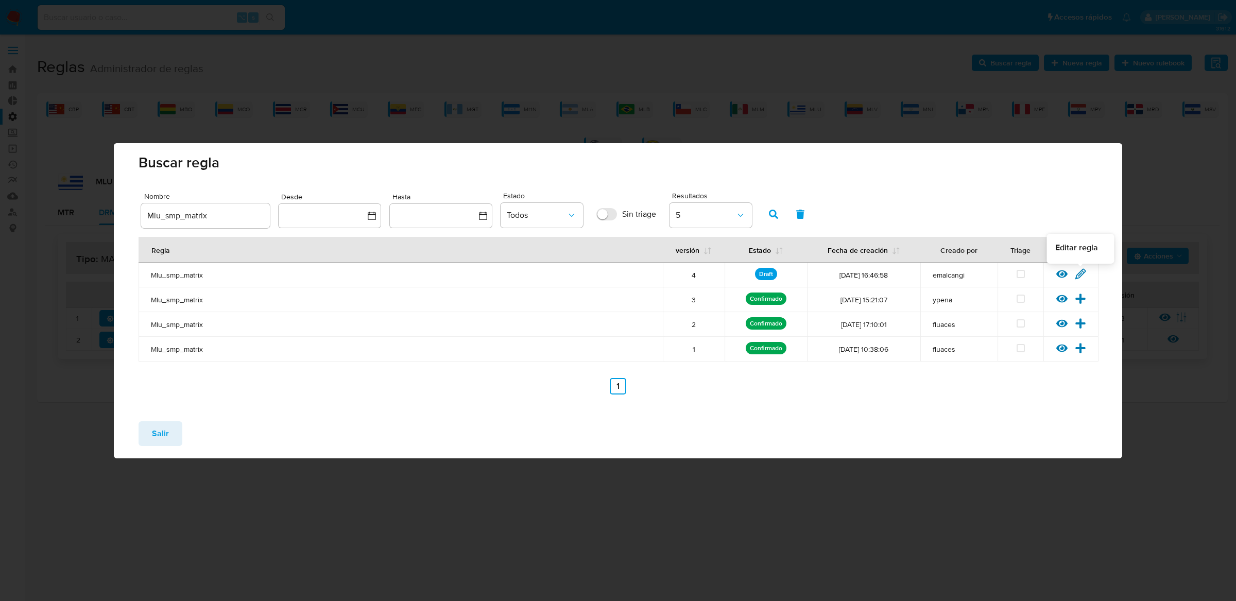
click at [1078, 271] on icon at bounding box center [1080, 273] width 11 height 11
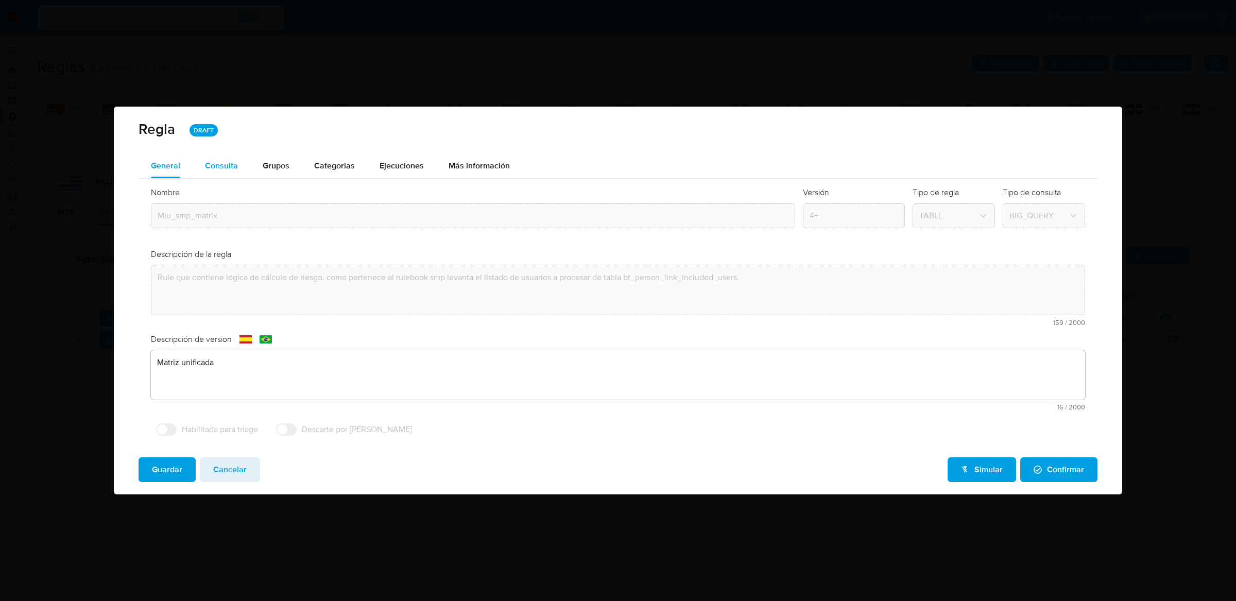
click at [235, 176] on div "Consulta" at bounding box center [221, 166] width 33 height 25
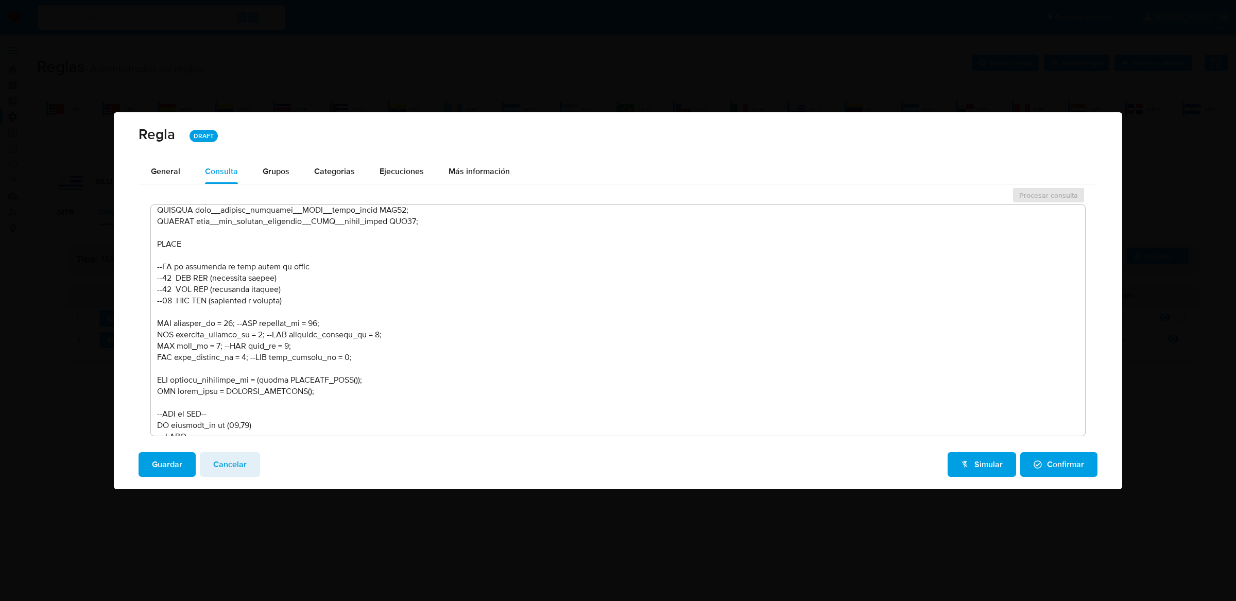
scroll to position [485, 0]
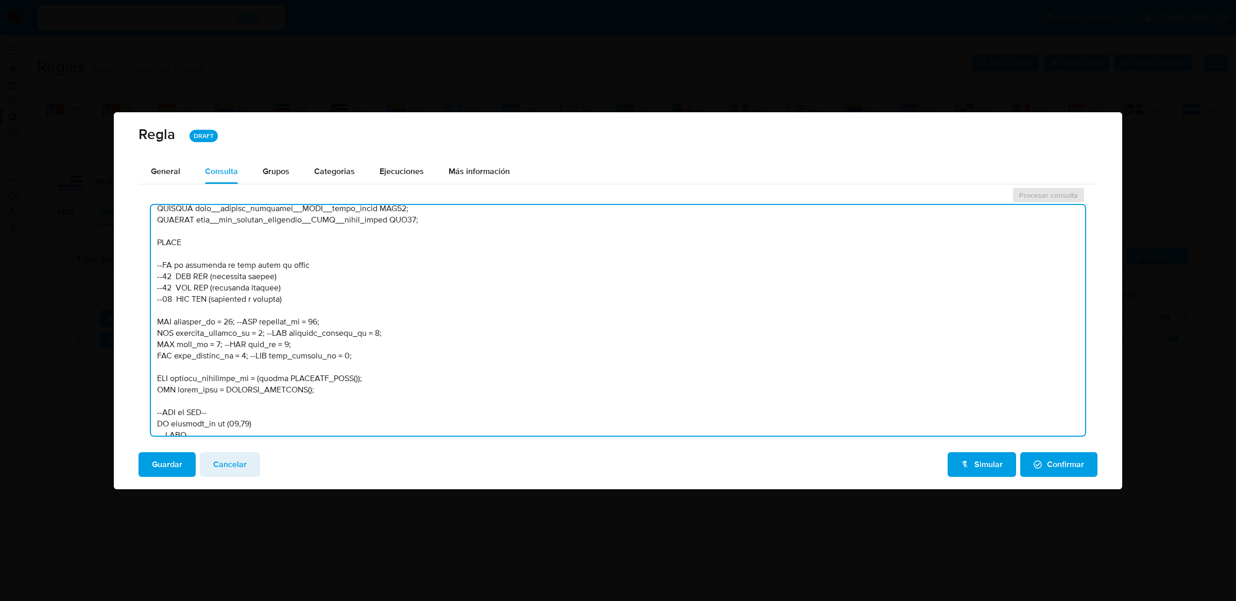
drag, startPoint x: 357, startPoint y: 359, endPoint x: 120, endPoint y: 319, distance: 240.9
click at [120, 319] on div "General Consulta Parametros Evidencias Grupos Categorias Ejecuciones Más inform…" at bounding box center [618, 301] width 1009 height 285
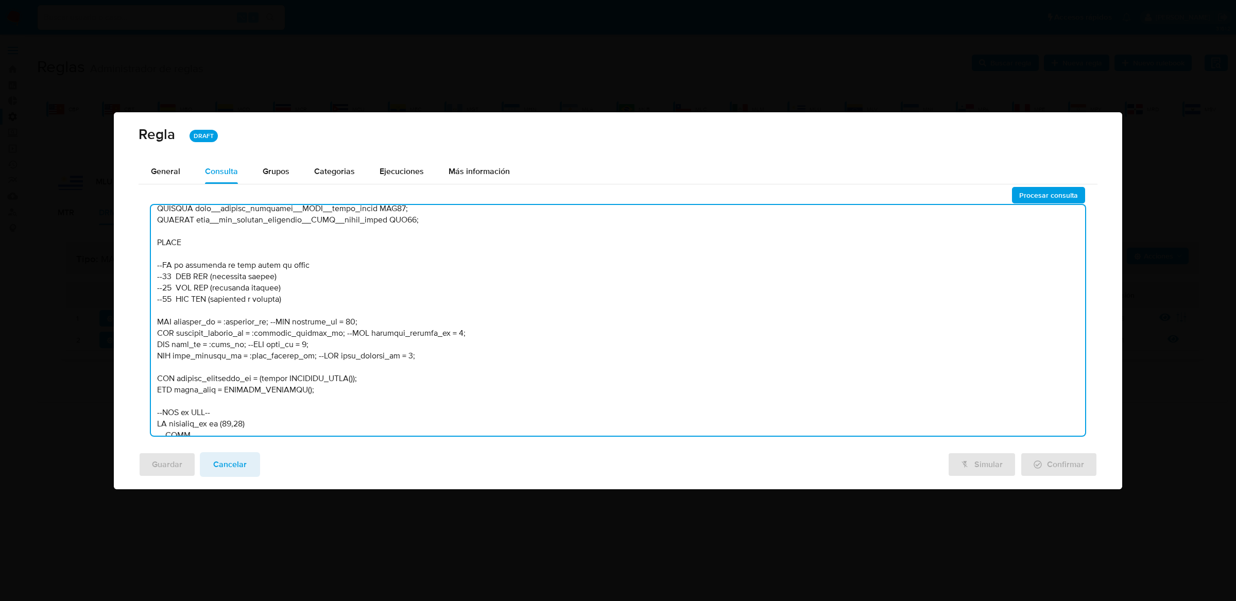
click at [356, 319] on textarea at bounding box center [618, 320] width 934 height 231
type textarea "-- MLU - MU V2 /* --------------------Stage 00---------------------- Declaració…"
click at [1063, 188] on span "Procesar consulta" at bounding box center [1048, 195] width 59 height 14
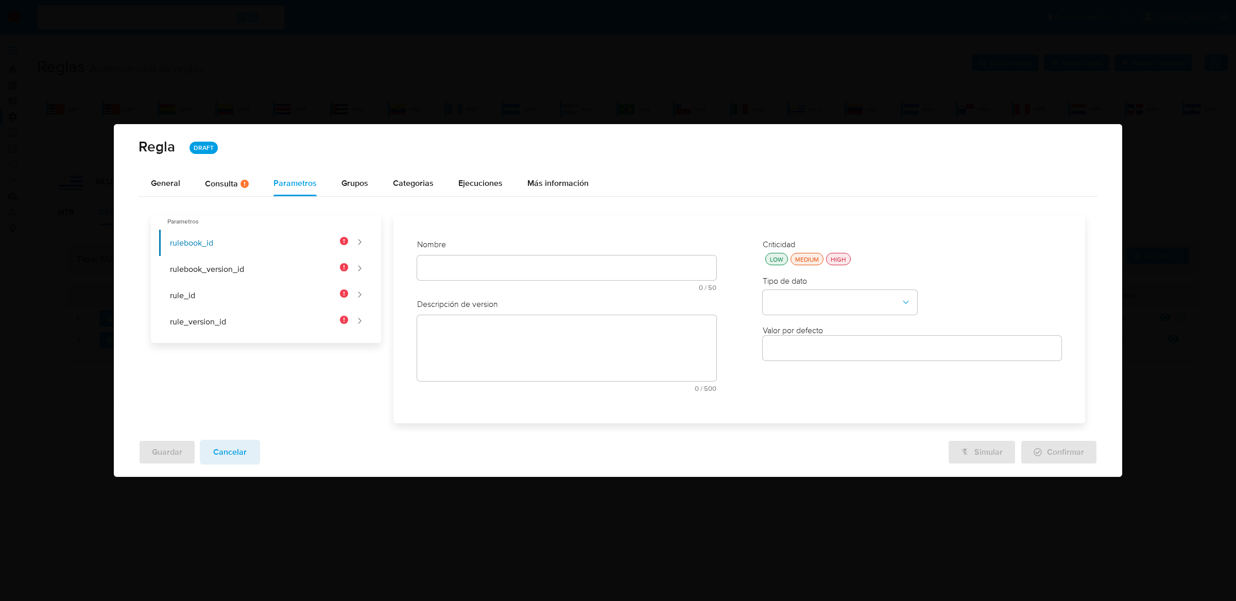
click at [543, 248] on div "Nombre" at bounding box center [566, 244] width 299 height 11
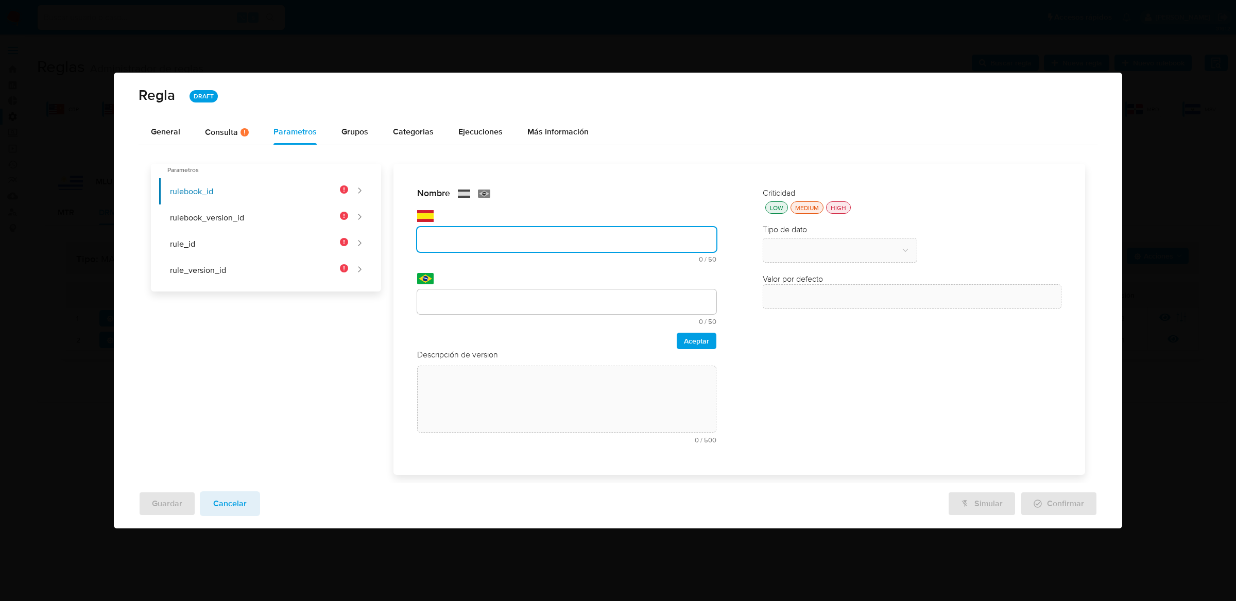
click at [536, 265] on div "Nombre text-es 0 / 50 50 caracteres restantes text-pt 0 / 50 50 caracteres rest…" at bounding box center [566, 269] width 299 height 162
type input "Rulebook_id"
click at [519, 318] on span "0 / 50" at bounding box center [568, 321] width 296 height 7
click at [519, 316] on div "text-pt 0 / 50 50 caracteres restantes" at bounding box center [566, 308] width 299 height 36
click at [519, 315] on div "text-pt 0 / 50 50 caracteres restantes" at bounding box center [566, 308] width 299 height 36
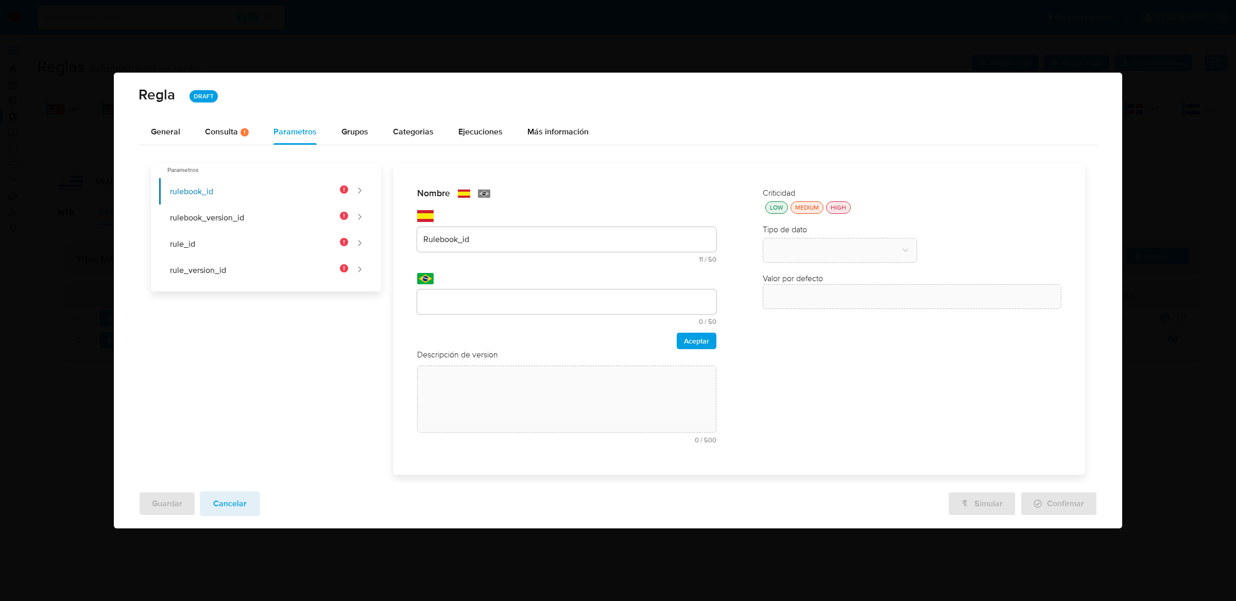
click at [523, 299] on input "text" at bounding box center [566, 301] width 299 height 13
type input "Rulebook_id"
click at [700, 338] on span "Aceptar" at bounding box center [696, 341] width 25 height 14
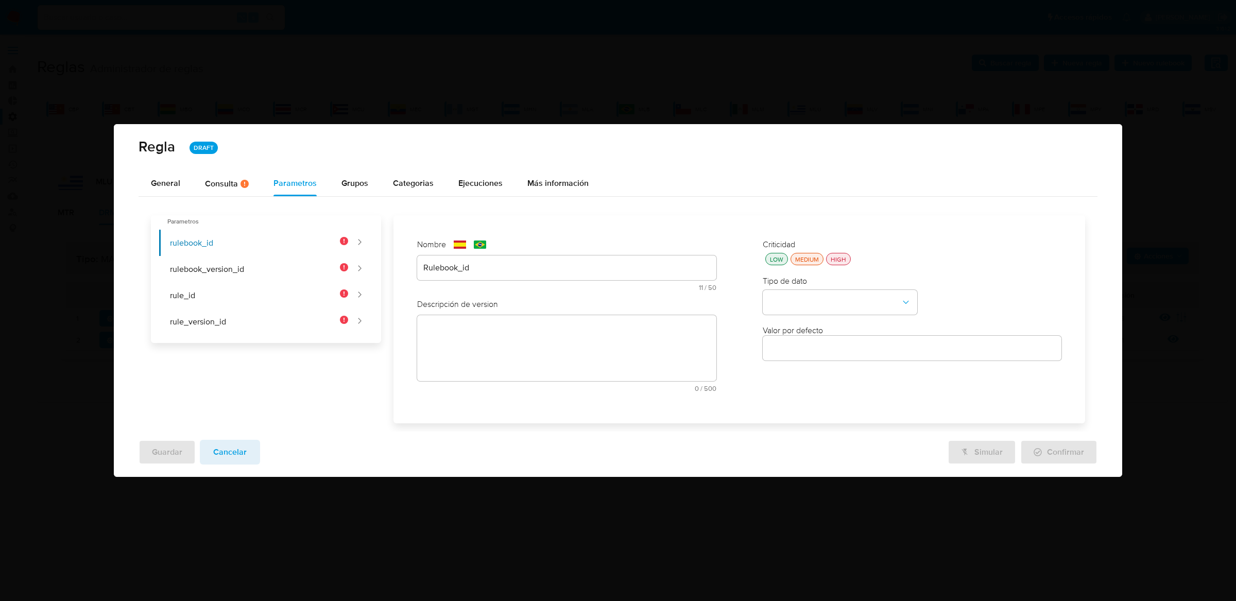
click at [564, 316] on textarea at bounding box center [566, 348] width 299 height 66
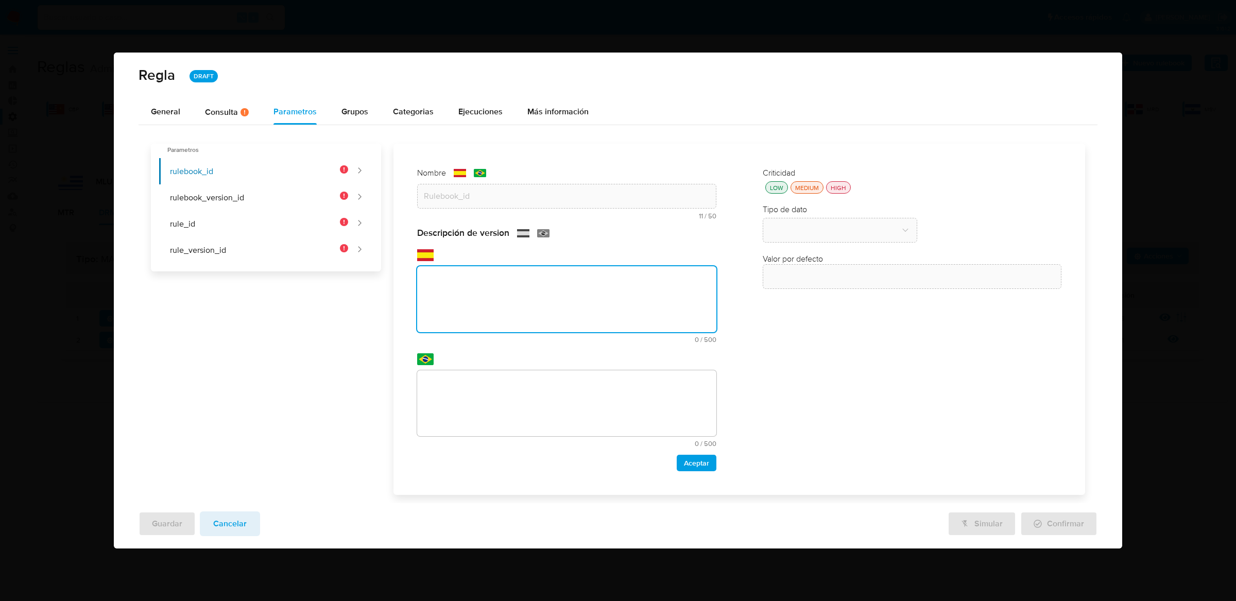
paste textarea "Id del rulebook donde se está ejecutando la regla"
type textarea "Id del rulebook donde se está ejecutando la regla"
click at [572, 400] on textarea at bounding box center [566, 403] width 299 height 66
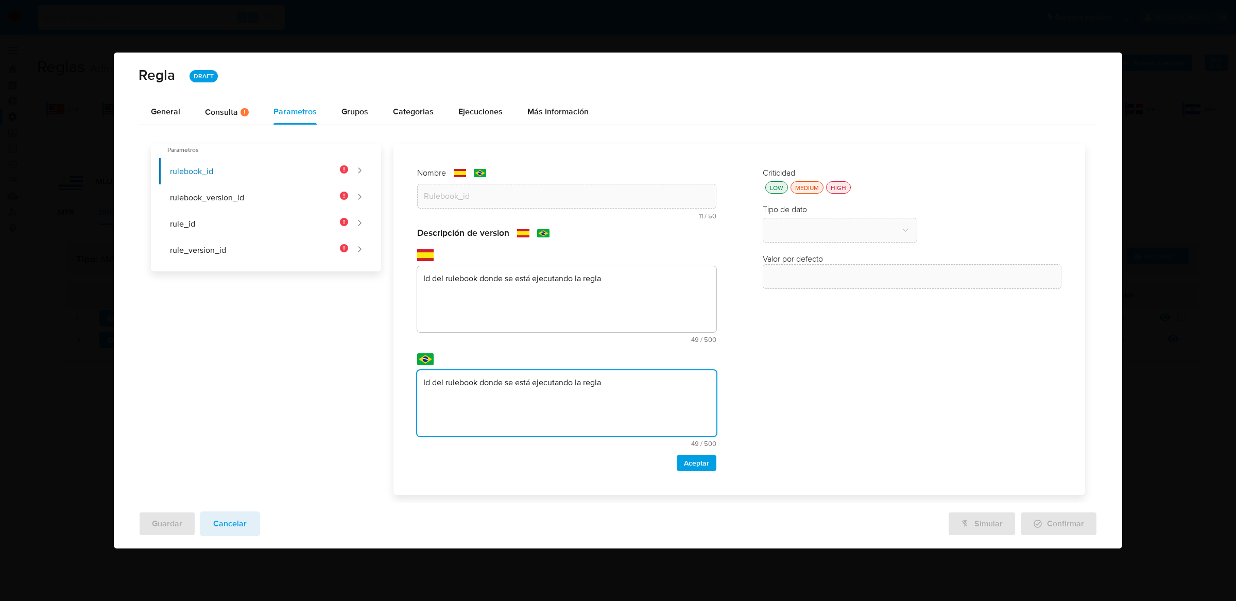
type textarea "Id del rulebook donde se está ejecutando la regla"
click at [832, 192] on button "HIGH" at bounding box center [838, 187] width 25 height 12
click at [691, 470] on span "Aceptar" at bounding box center [696, 463] width 25 height 14
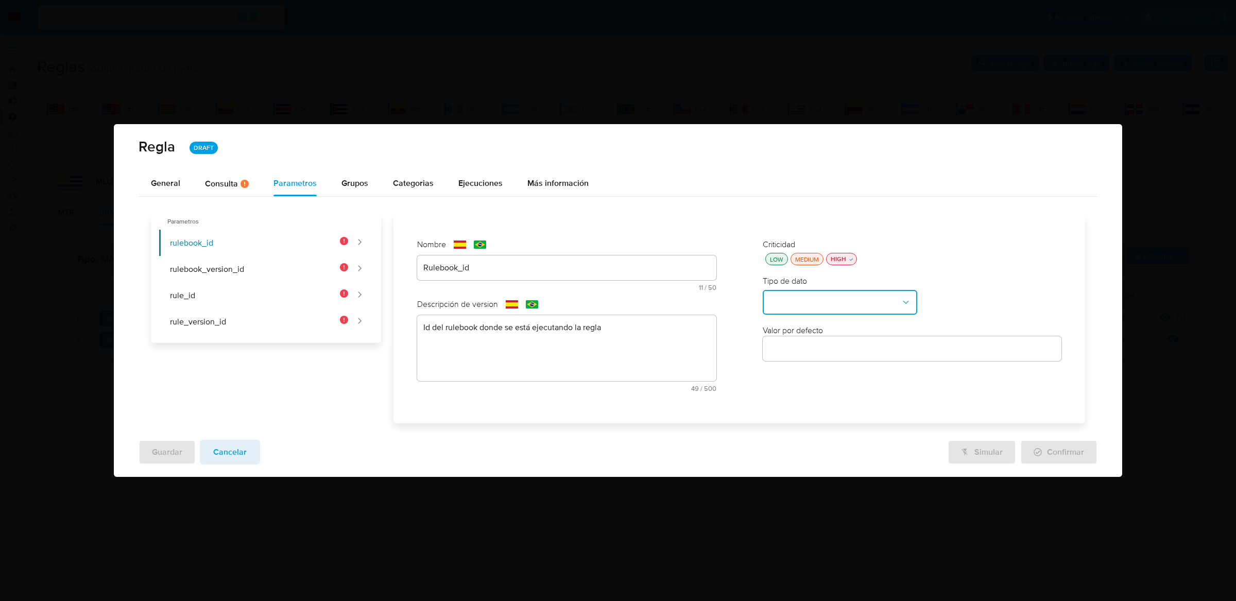
click at [825, 292] on button "type-dropdown" at bounding box center [840, 302] width 155 height 25
click at [802, 425] on div "GLOBAL" at bounding box center [837, 425] width 136 height 25
click at [818, 354] on button "global-dropdown" at bounding box center [840, 351] width 155 height 25
click at [813, 378] on span "RULEBOOK_ID" at bounding box center [796, 375] width 55 height 10
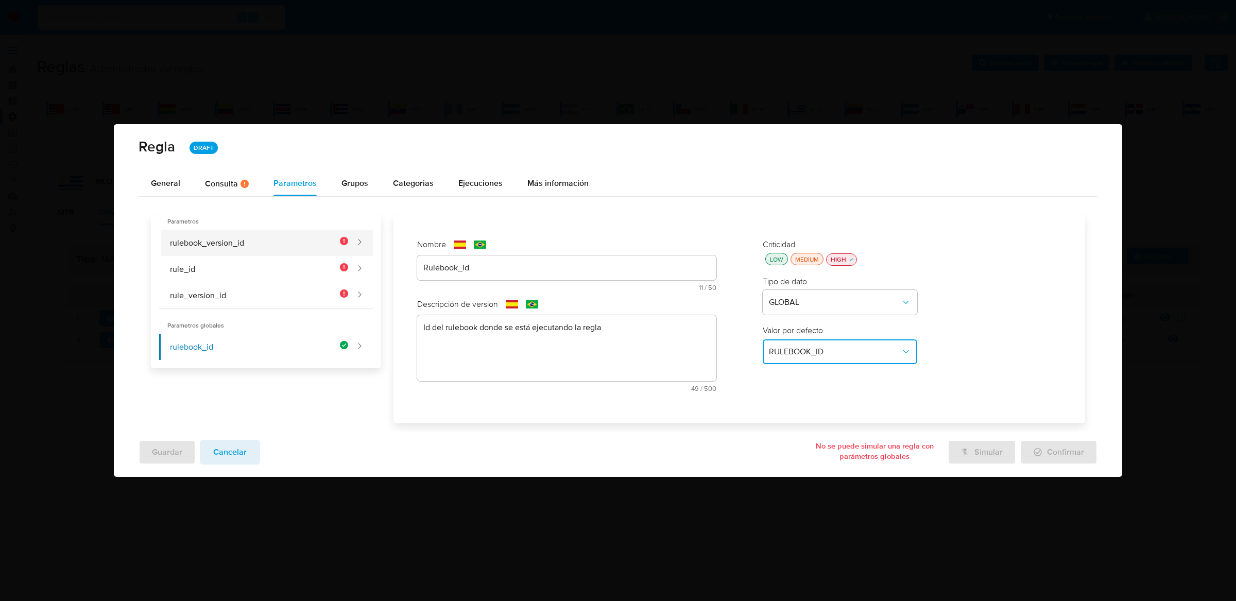
click at [283, 230] on button "rulebook_version_id" at bounding box center [254, 243] width 190 height 26
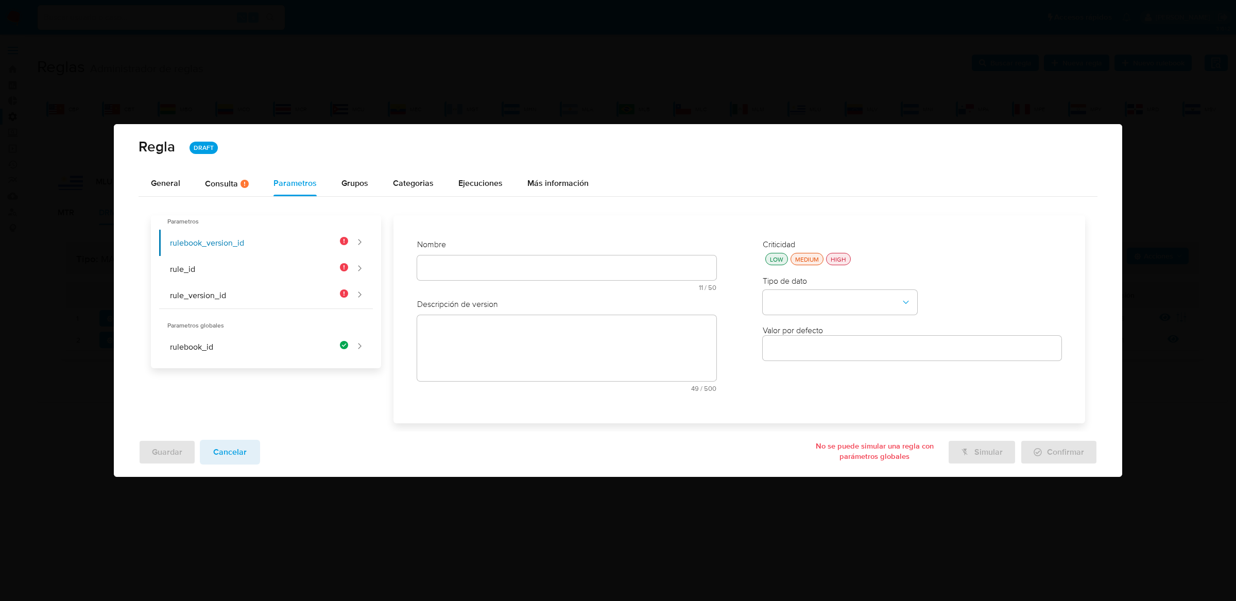
click at [501, 271] on div "Nombre text-es 11 / 50 39 caracteres restantes text-pt 11 / 50 39 caracteres re…" at bounding box center [566, 269] width 299 height 60
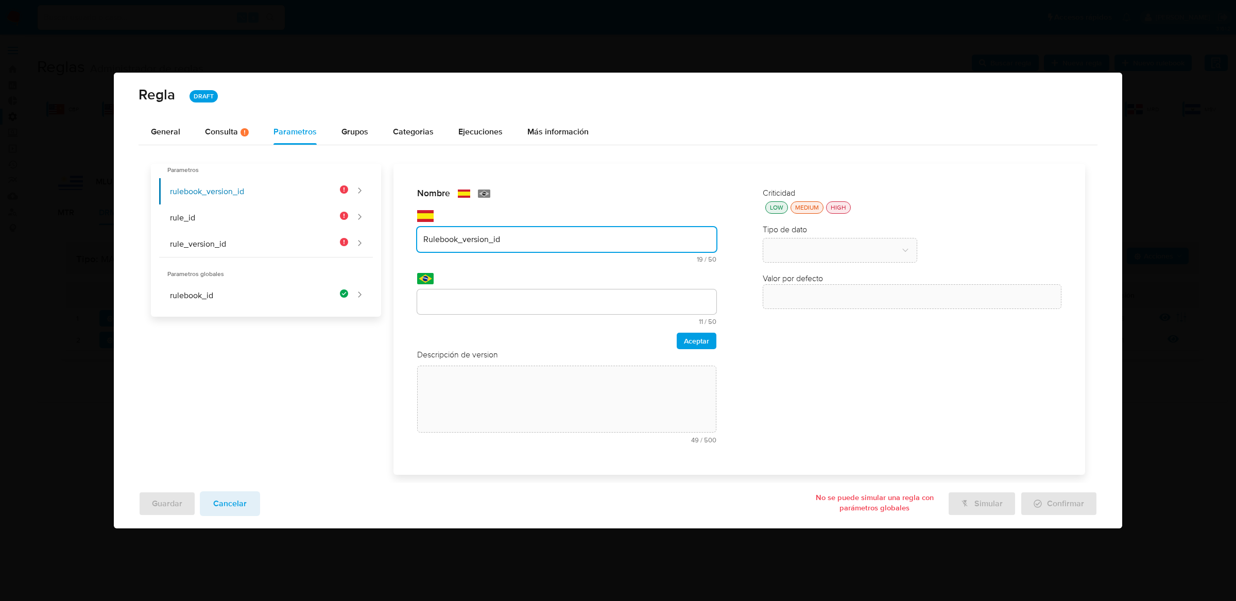
type input "Rulebook_version_id"
click at [498, 300] on input "text" at bounding box center [566, 301] width 299 height 13
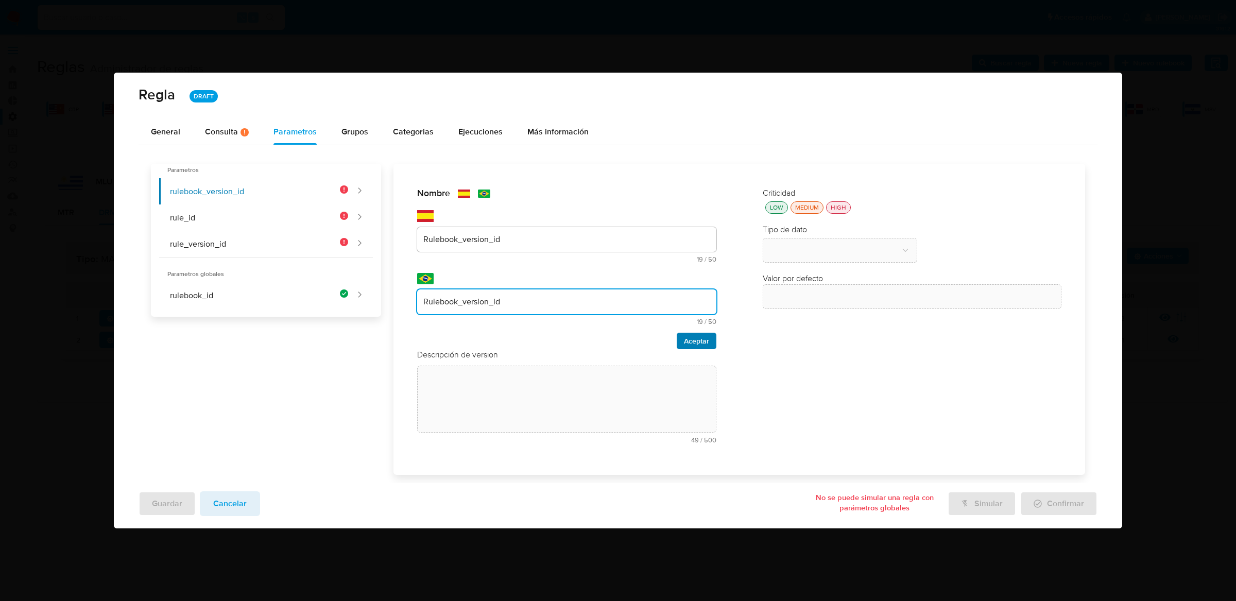
type input "Rulebook_version_id"
click at [688, 344] on span "Aceptar" at bounding box center [696, 341] width 25 height 14
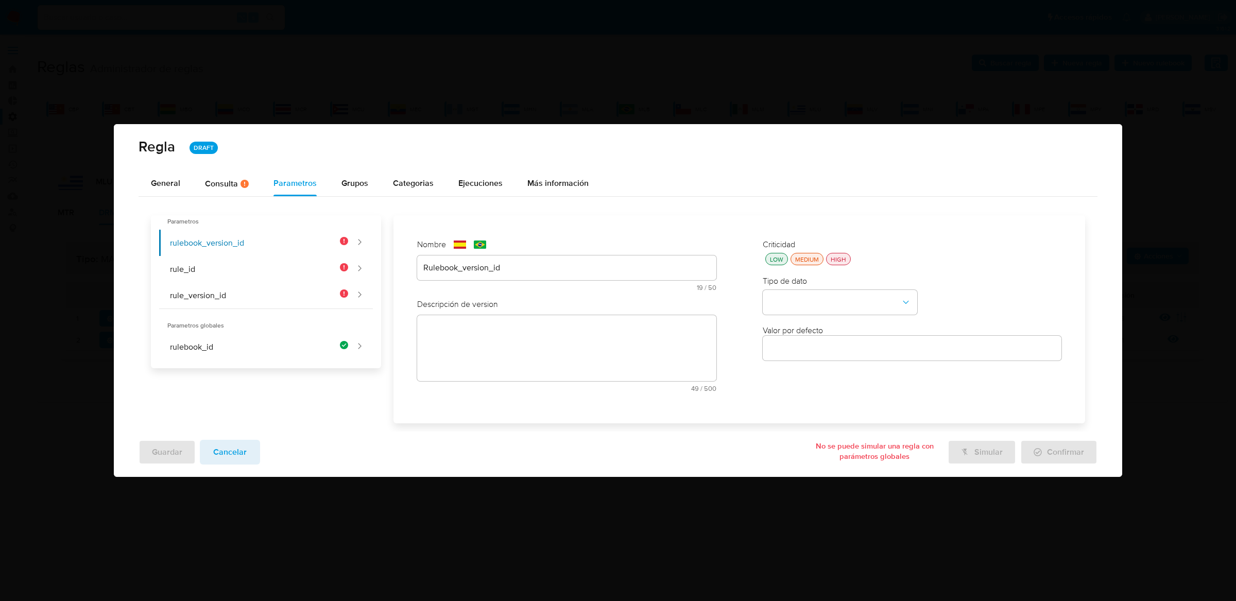
click at [643, 327] on textarea at bounding box center [566, 348] width 299 height 66
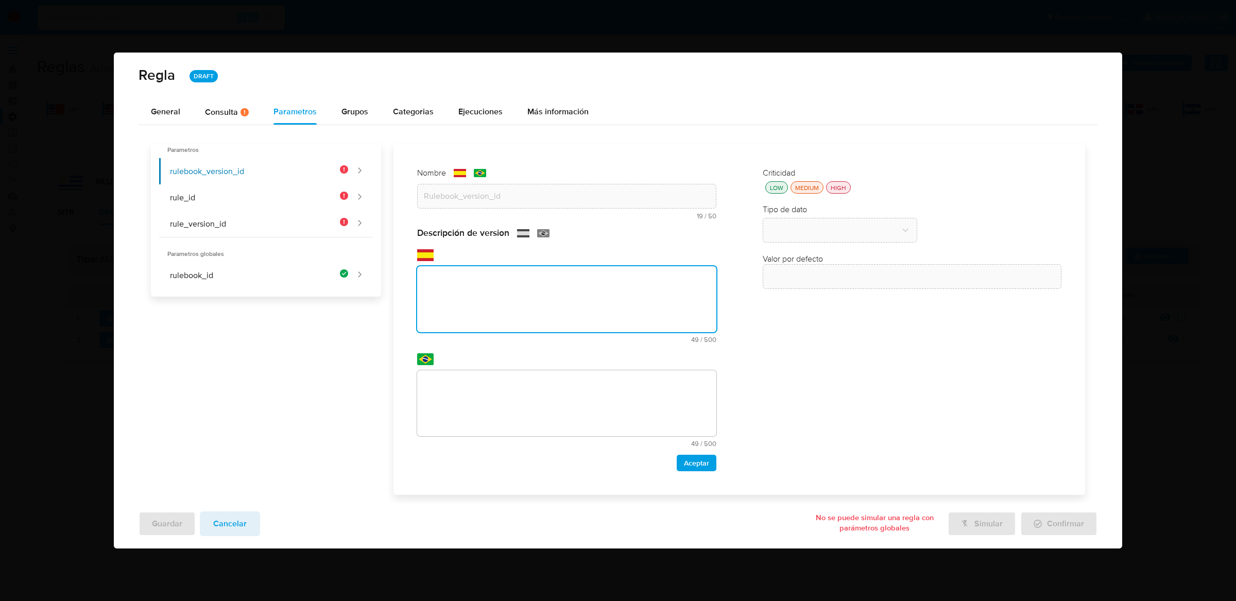
paste textarea "Id de versión del rulebook donde se está ejecutando la regla"
type textarea "Id de versión del rulebook donde se está ejecutando la regla"
click at [624, 387] on textarea at bounding box center [566, 403] width 299 height 66
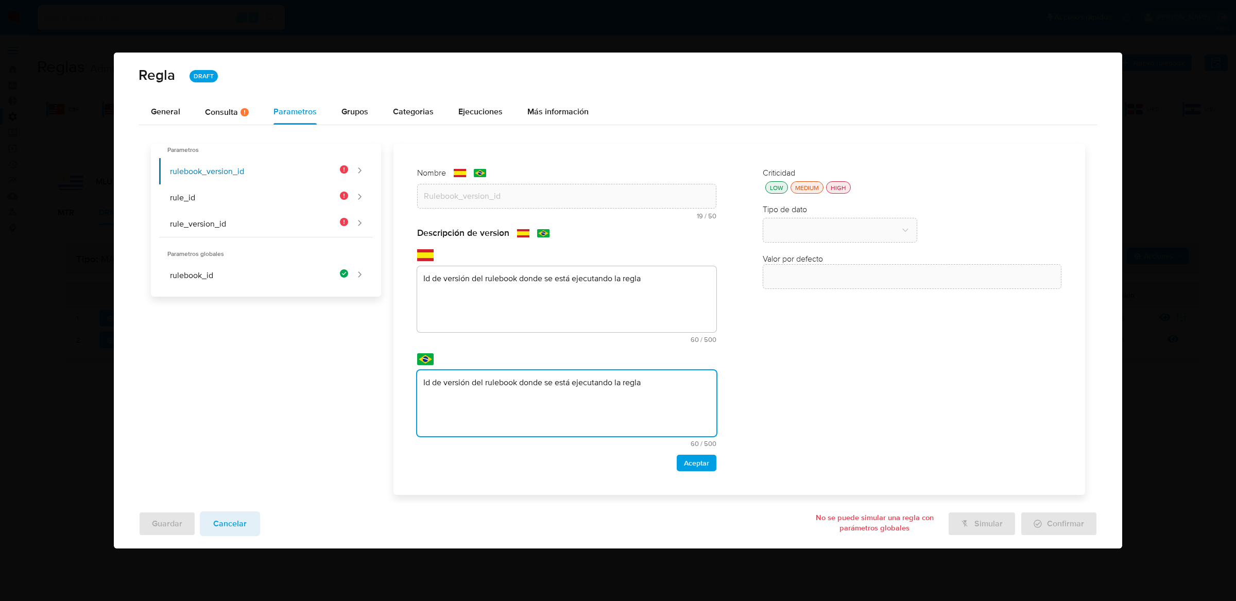
type textarea "Id de versión del rulebook donde se está ejecutando la regla"
click at [836, 196] on div "Criticidad LOW MEDIUM HIGH Tipo de dato Valor por defecto Valor por defecto" at bounding box center [912, 319] width 319 height 325
click at [690, 470] on span "Aceptar" at bounding box center [696, 463] width 25 height 14
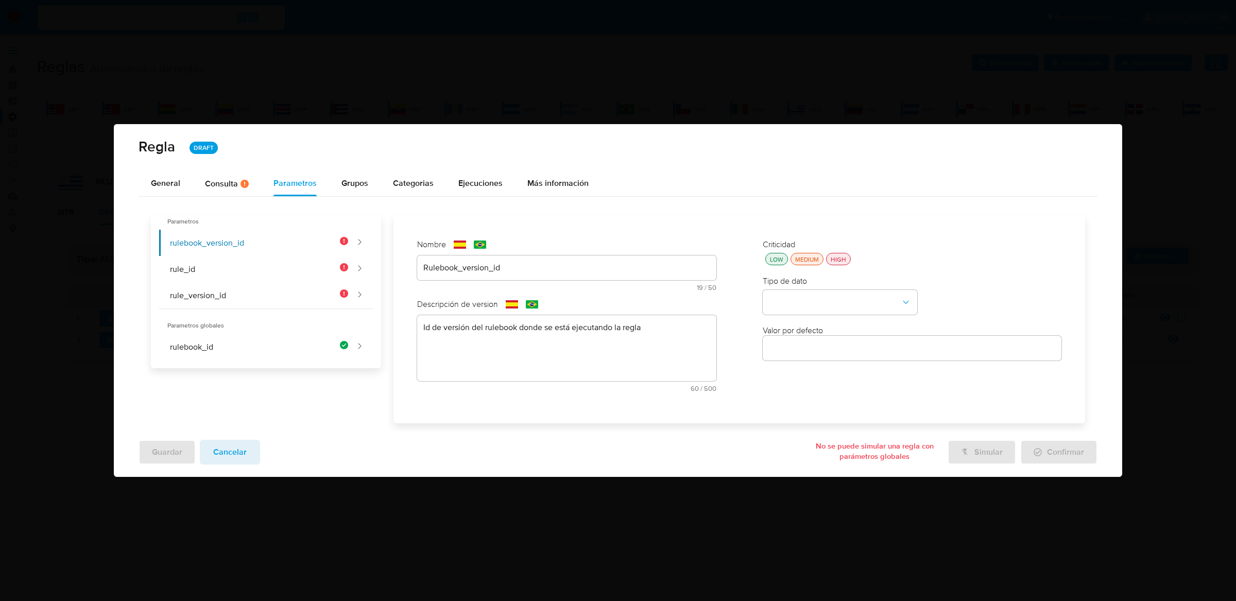
click at [847, 250] on div "Criticidad LOW MEDIUM HIGH" at bounding box center [912, 252] width 299 height 26
click at [847, 260] on div "HIGH" at bounding box center [839, 259] width 20 height 9
click at [833, 315] on div "Criticidad LOW MEDIUM HIGH Tipo de dato Valor por defecto Valor por defecto" at bounding box center [912, 319] width 319 height 181
click at [833, 310] on button "type-dropdown" at bounding box center [840, 302] width 155 height 25
click at [831, 304] on div "GLOBAL" at bounding box center [837, 301] width 136 height 25
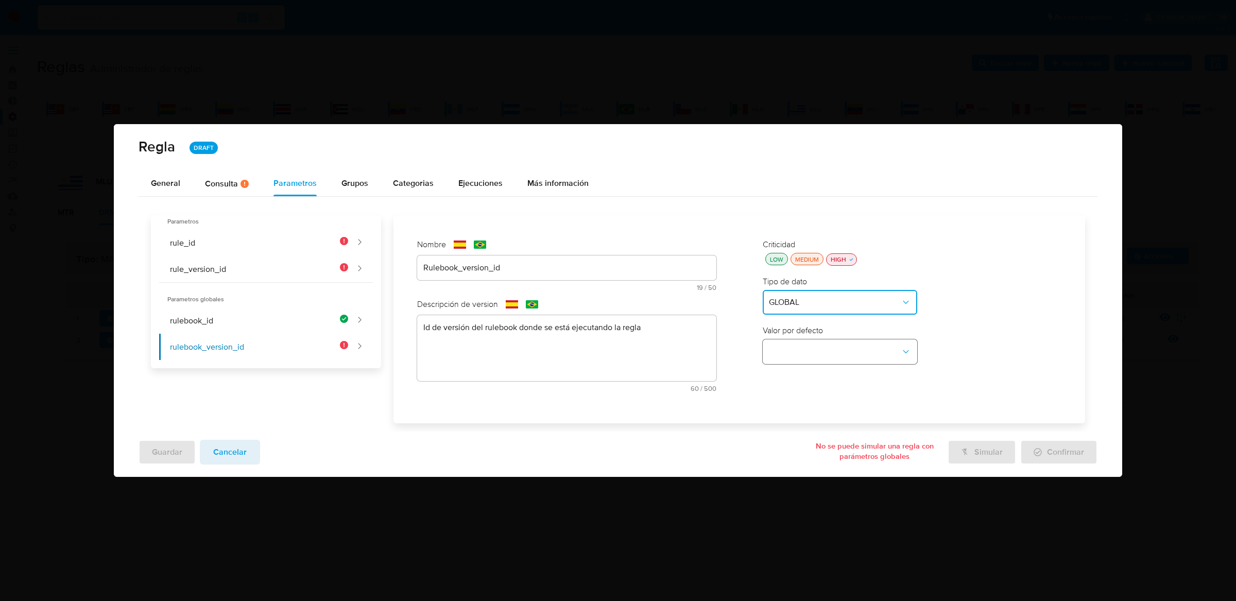
click at [830, 340] on button "global-dropdown" at bounding box center [840, 351] width 155 height 25
click at [819, 419] on span "RULEBOOK_VERSION_ID" at bounding box center [815, 424] width 93 height 10
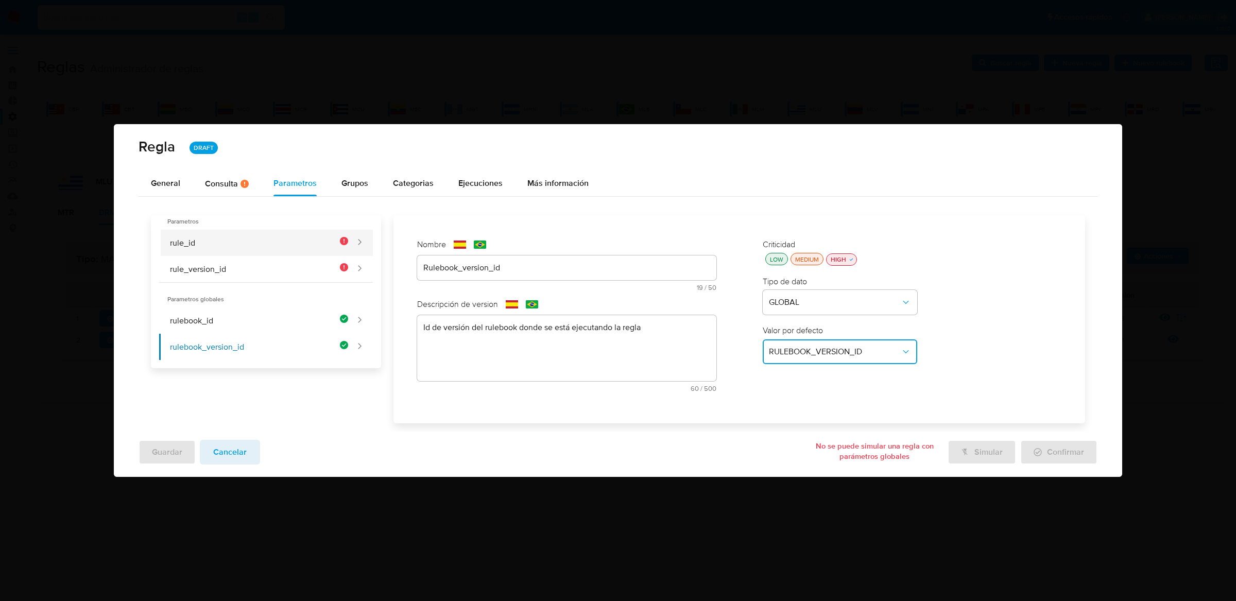
click at [317, 242] on button "rule_id" at bounding box center [254, 243] width 190 height 26
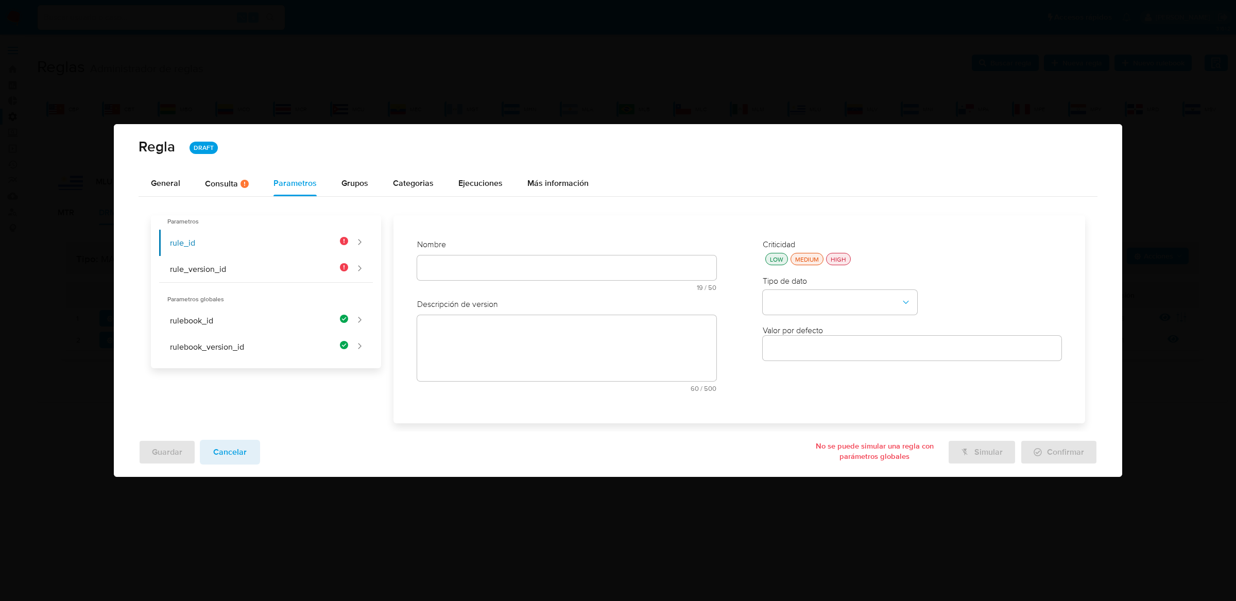
click at [441, 264] on div "Nombre text-es 19 / 50 31 caracteres restantes text-pt 19 / 50 31 caracteres re…" at bounding box center [566, 269] width 299 height 60
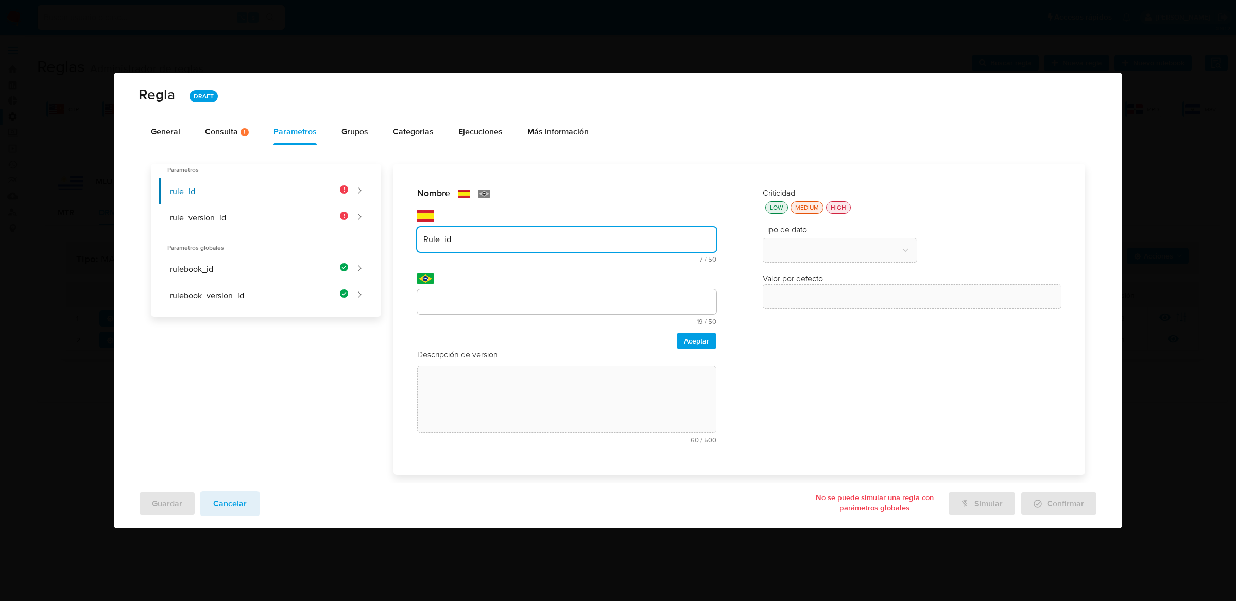
type input "Rule_id"
click at [438, 303] on input "text" at bounding box center [566, 301] width 299 height 13
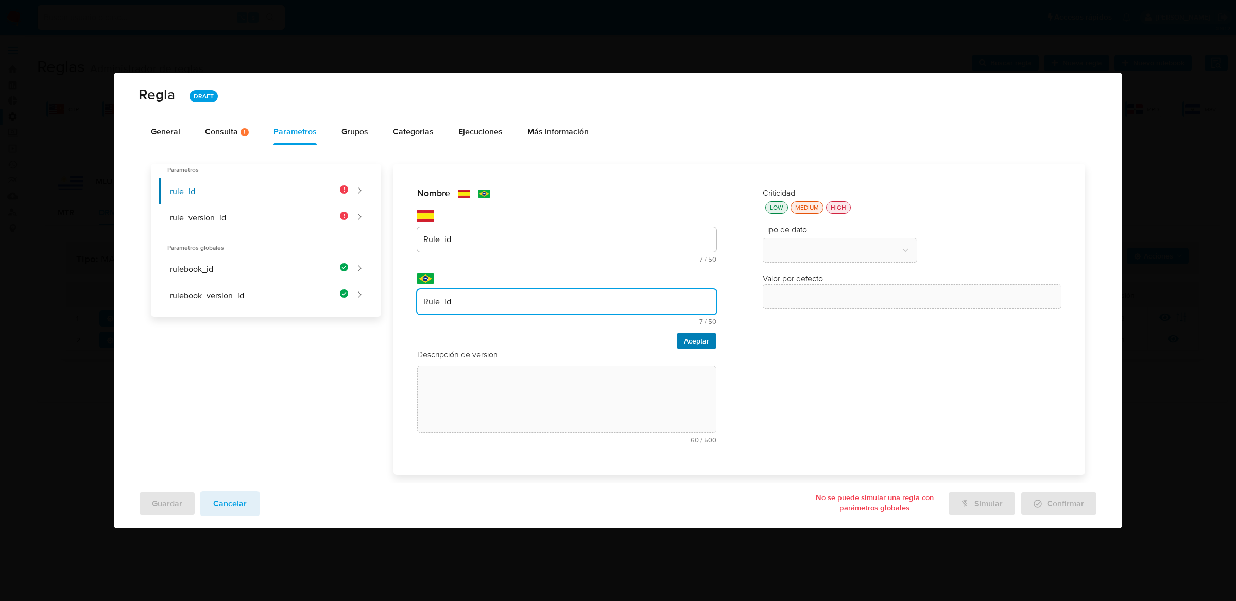
type input "Rule_id"
click at [695, 344] on span "Aceptar" at bounding box center [696, 341] width 25 height 14
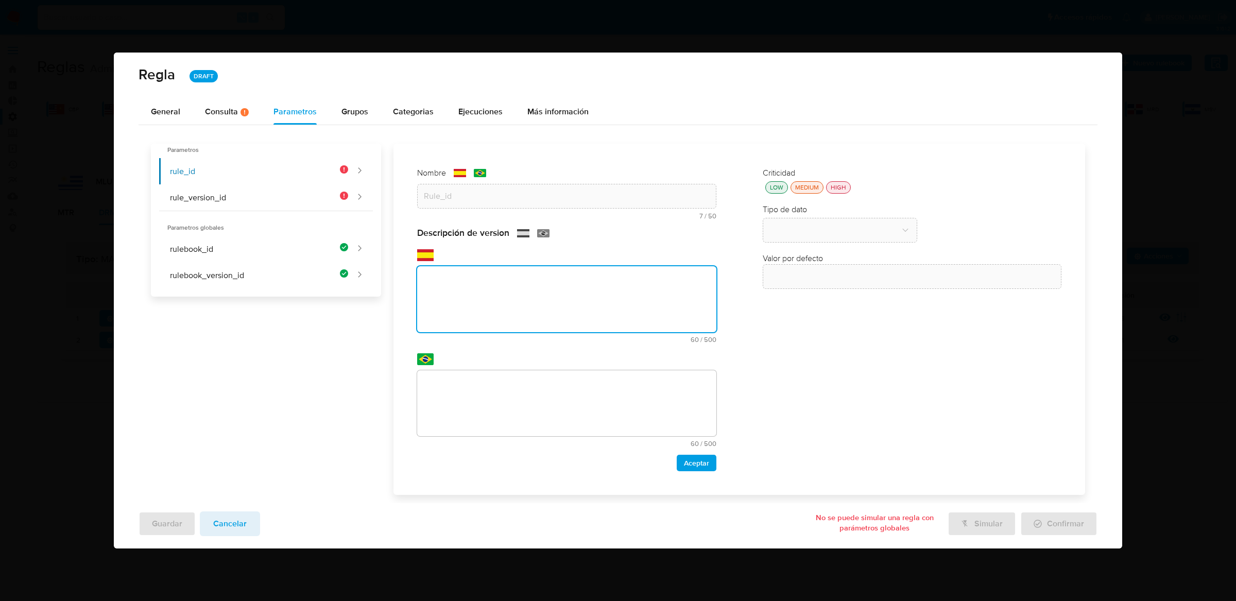
click at [596, 325] on textarea at bounding box center [566, 299] width 299 height 66
paste textarea "Id de la regla que está ejecutándose"
type textarea "Id de la regla que está ejecutándose"
click at [565, 385] on textarea at bounding box center [566, 403] width 299 height 66
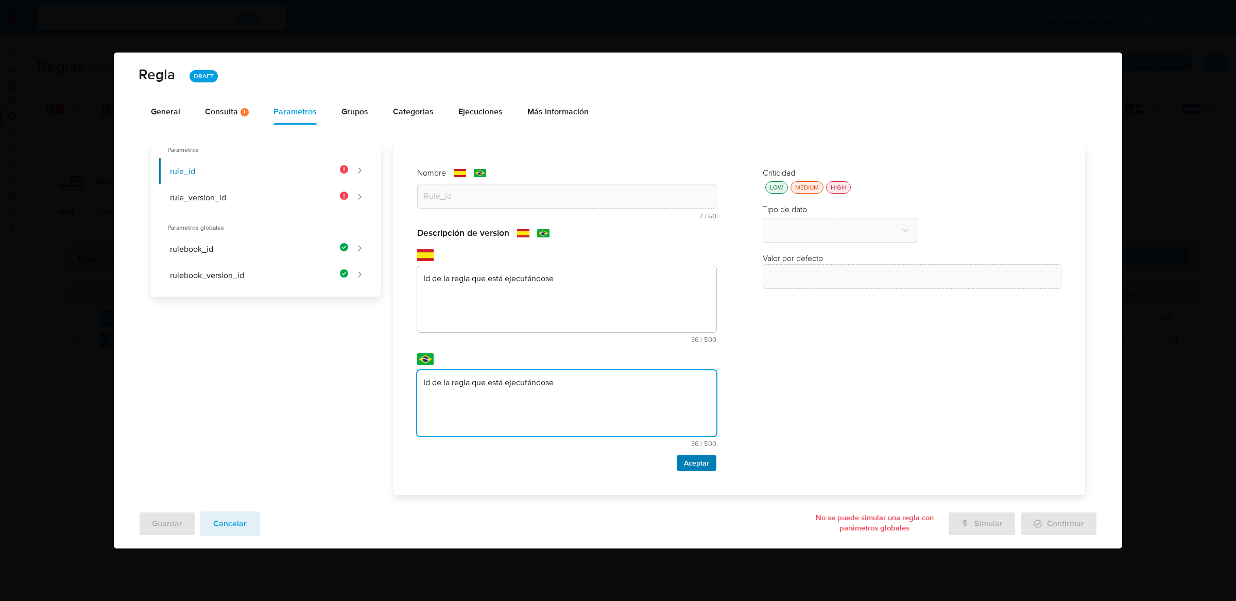
type textarea "Id de la regla que está ejecutándose"
click at [692, 464] on span "Aceptar" at bounding box center [696, 463] width 25 height 14
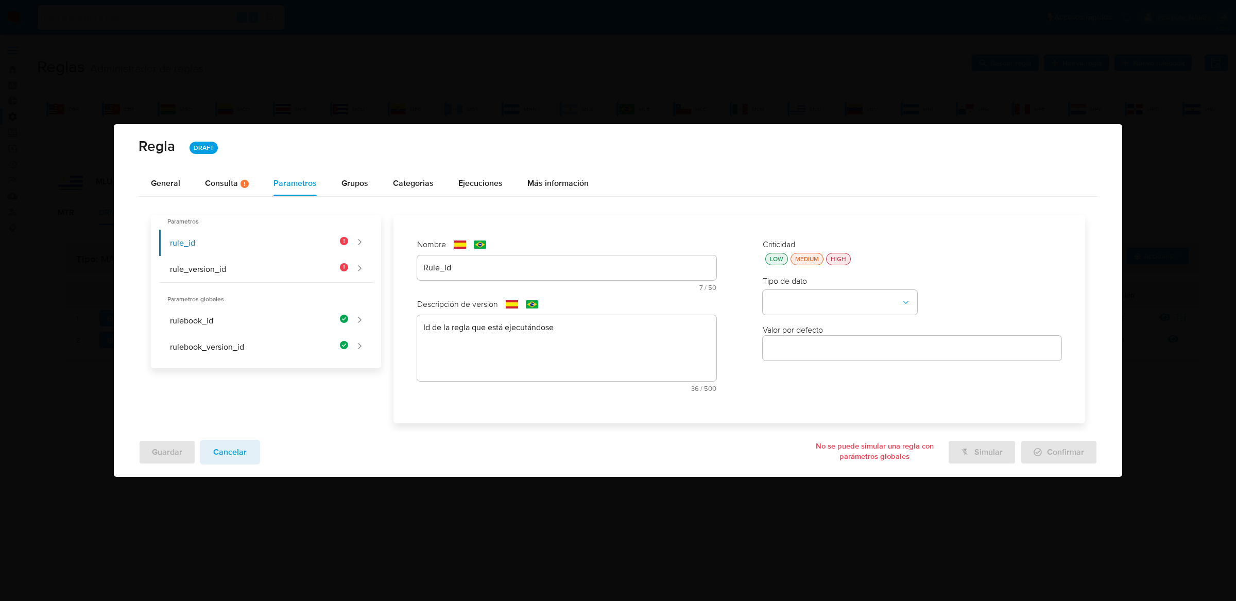
click at [846, 264] on button "HIGH" at bounding box center [838, 259] width 25 height 12
click at [844, 288] on div "Tipo de dato" at bounding box center [912, 295] width 299 height 39
click at [844, 302] on button "type-dropdown" at bounding box center [840, 302] width 155 height 25
click at [843, 298] on div "GLOBAL" at bounding box center [837, 301] width 136 height 25
click at [832, 341] on button "global-dropdown" at bounding box center [840, 351] width 155 height 25
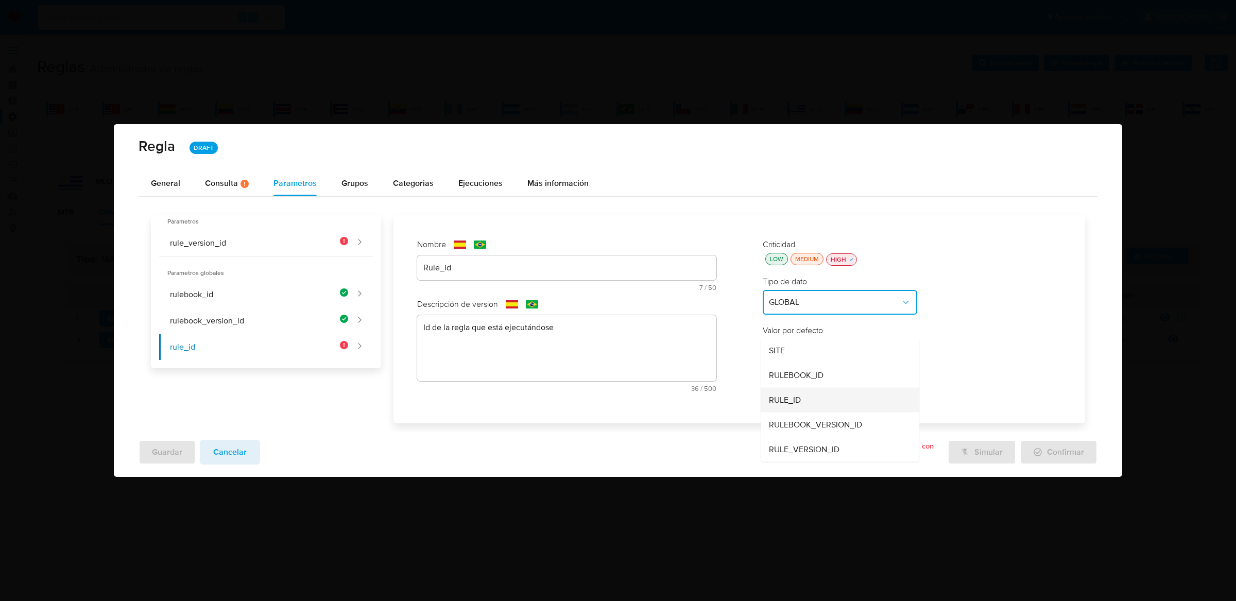
click at [816, 394] on div "RULE_ID" at bounding box center [837, 399] width 136 height 25
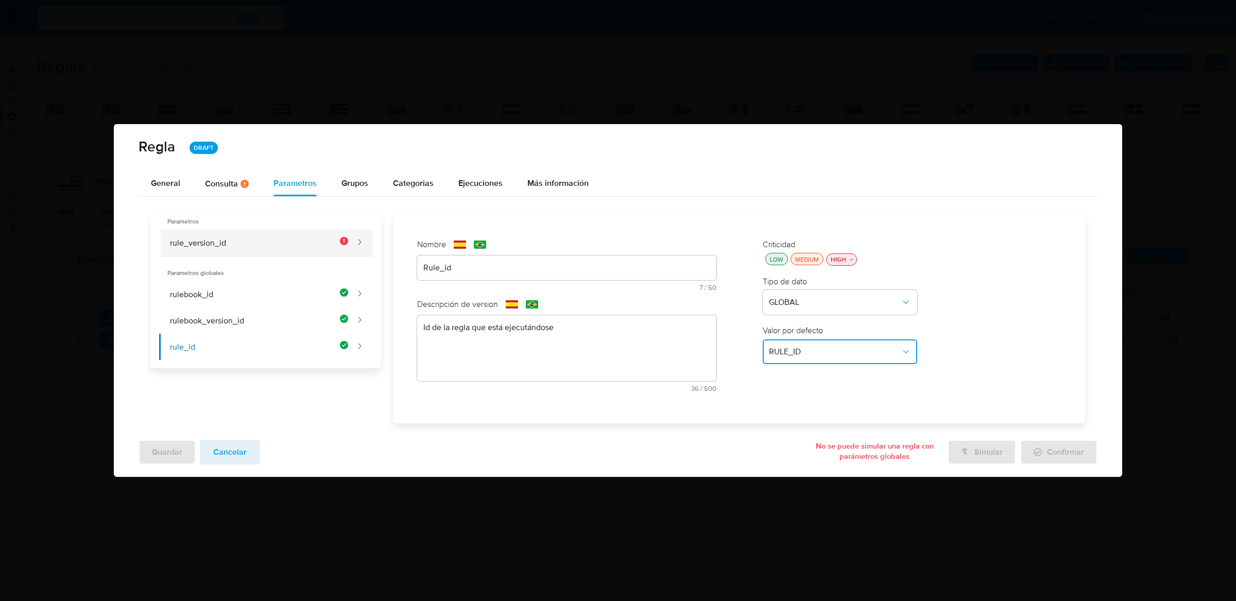
click at [315, 244] on button "rule_version_id" at bounding box center [254, 243] width 190 height 26
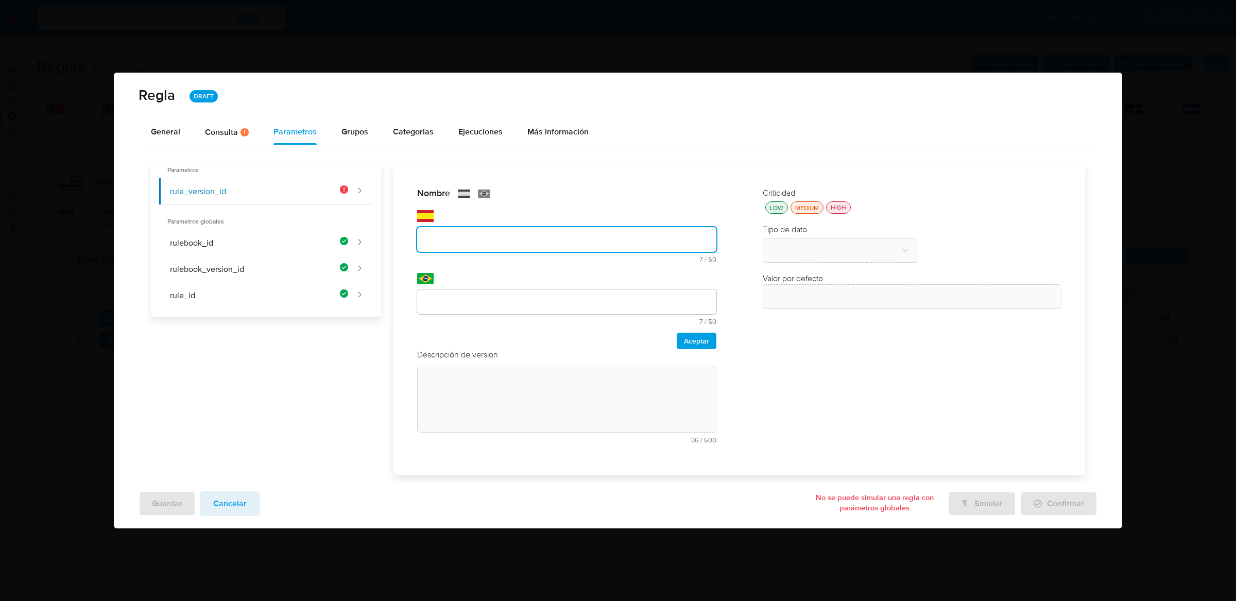
click at [424, 263] on div "Nombre text-es 7 / 50 43 caracteres restantes text-pt 7 / 50 43 caracteres rest…" at bounding box center [566, 269] width 299 height 162
type input "Rule_version_id"
click at [445, 291] on div at bounding box center [566, 302] width 299 height 25
click at [447, 299] on input "text" at bounding box center [566, 301] width 299 height 13
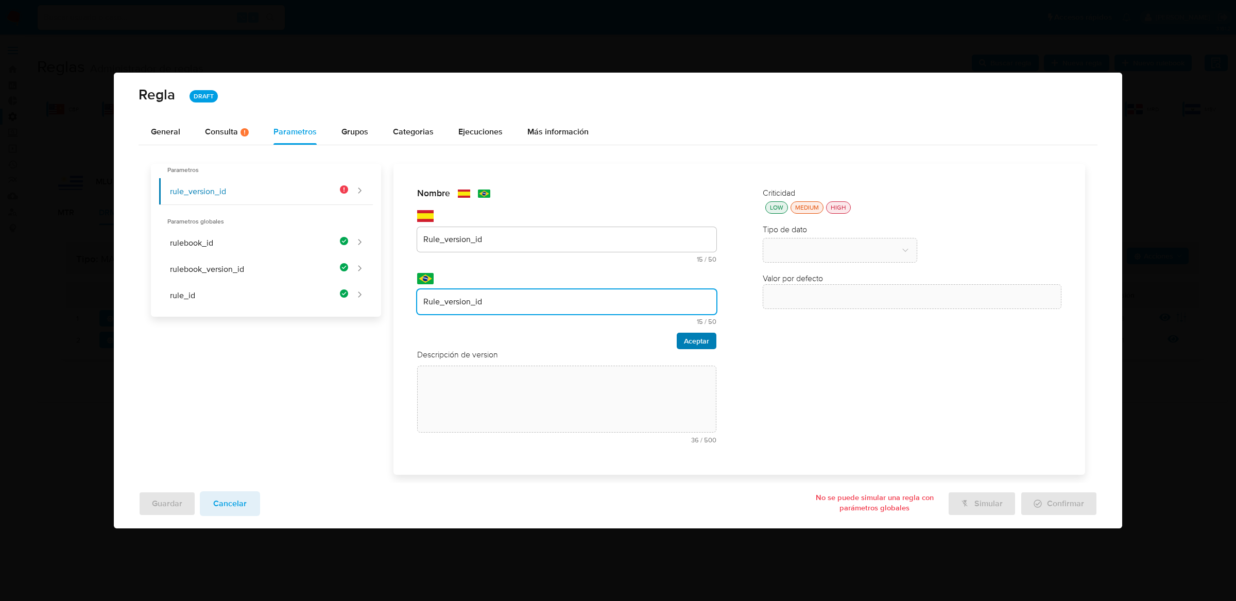
type input "Rule_version_id"
click at [683, 342] on button "Aceptar" at bounding box center [697, 341] width 40 height 16
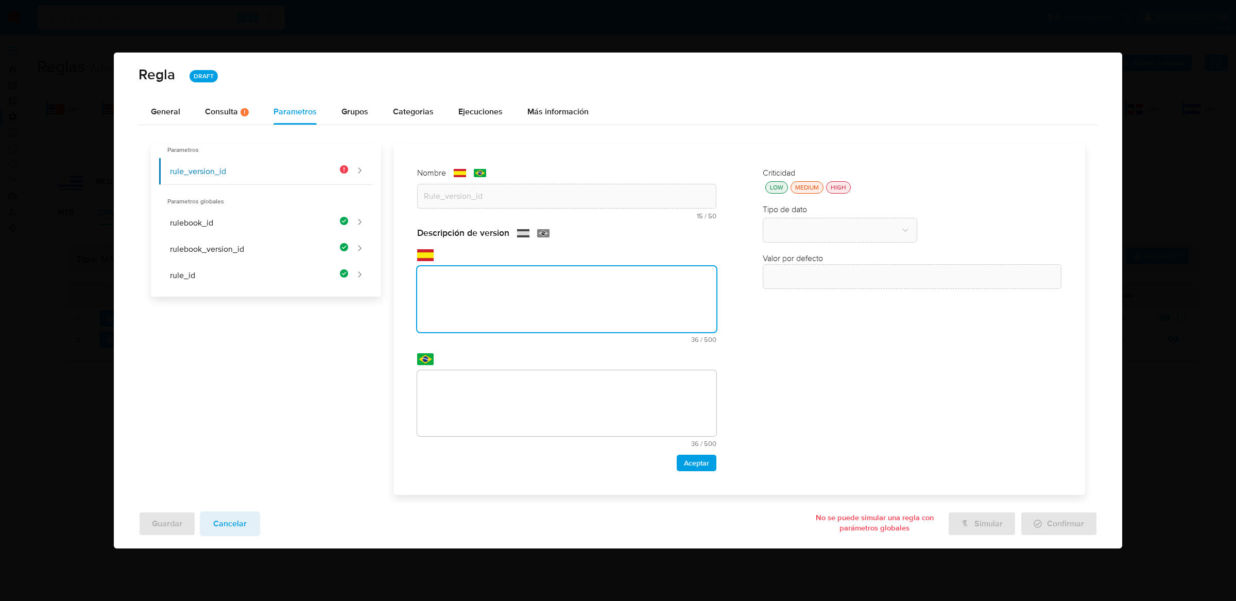
click at [637, 346] on div "Descripción de version text-es 36 / 500 464 caracteres restantes text-pt 36 / 5…" at bounding box center [566, 349] width 299 height 244
paste textarea "Id de versión de la regla que está ejecutándose"
type textarea "Id de versión de la regla que está ejecutándose"
click at [679, 379] on textarea at bounding box center [566, 403] width 299 height 66
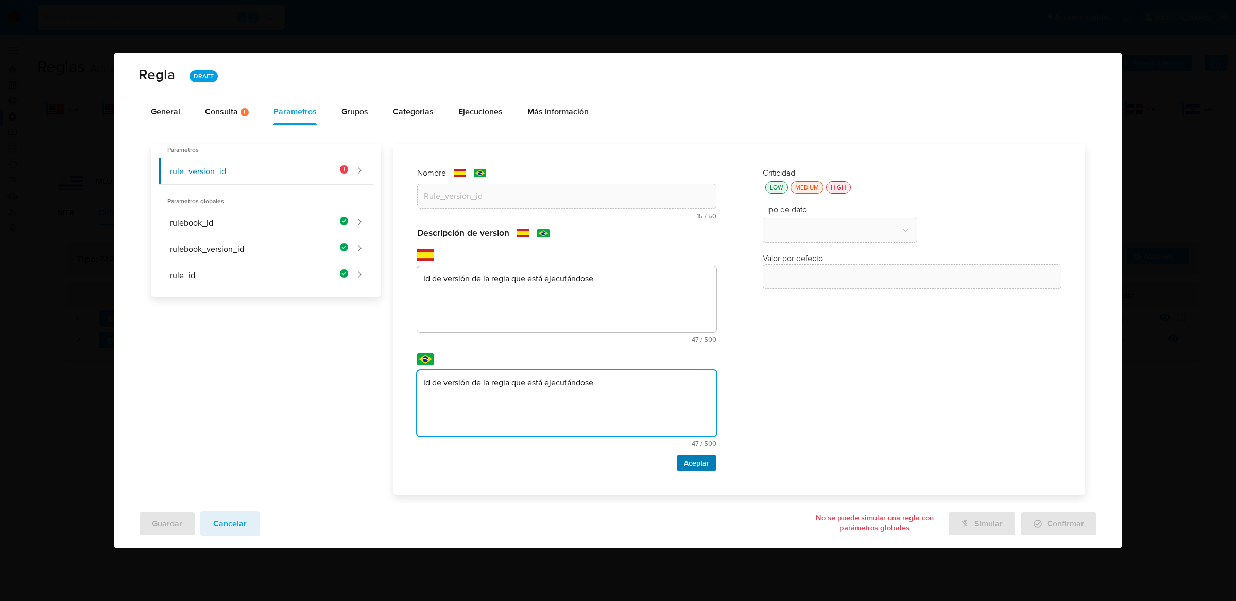
type textarea "Id de versión de la regla que está ejecutándose"
click at [696, 459] on span "Aceptar" at bounding box center [696, 463] width 25 height 14
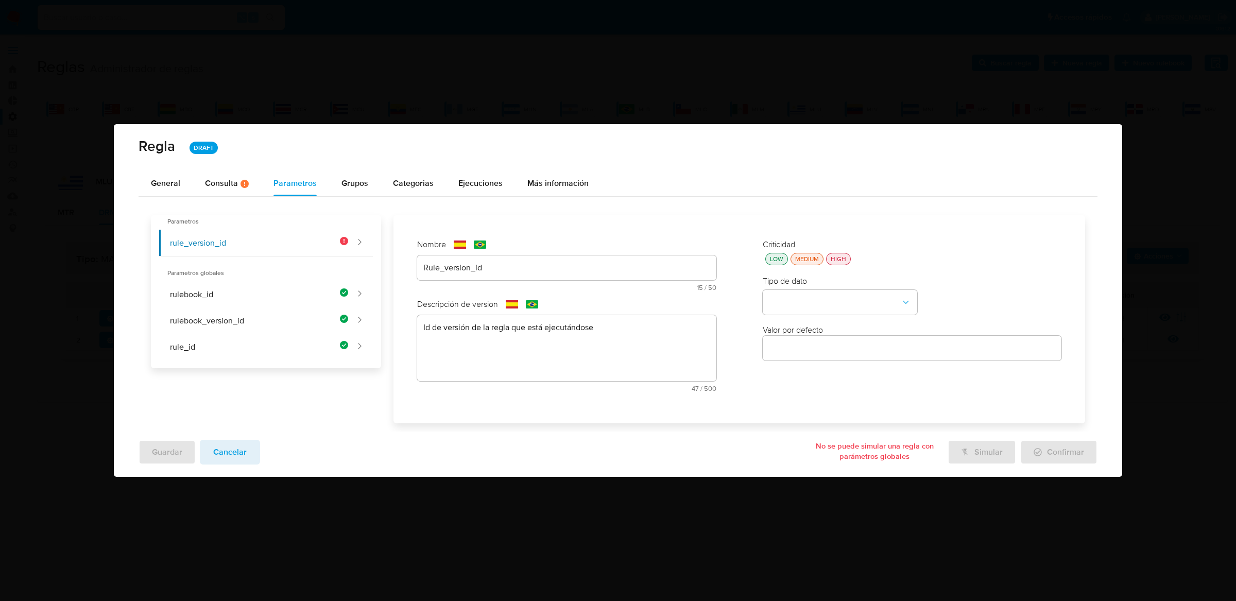
click at [842, 250] on div "Criticidad LOW MEDIUM HIGH" at bounding box center [912, 252] width 299 height 26
click at [842, 257] on div "HIGH" at bounding box center [839, 259] width 20 height 9
click at [838, 295] on button "type-dropdown" at bounding box center [840, 302] width 155 height 25
click at [835, 299] on div "GLOBAL" at bounding box center [837, 301] width 136 height 25
click at [829, 345] on button "global-dropdown" at bounding box center [840, 351] width 155 height 25
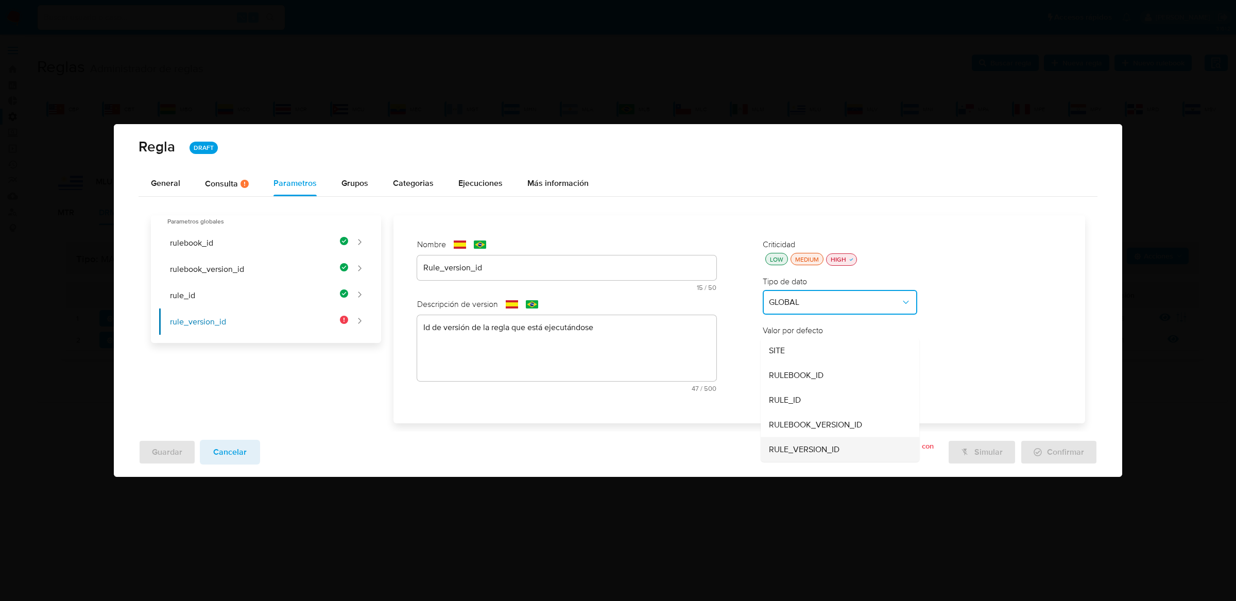
click at [811, 446] on span "RULE_VERSION_ID" at bounding box center [804, 449] width 71 height 10
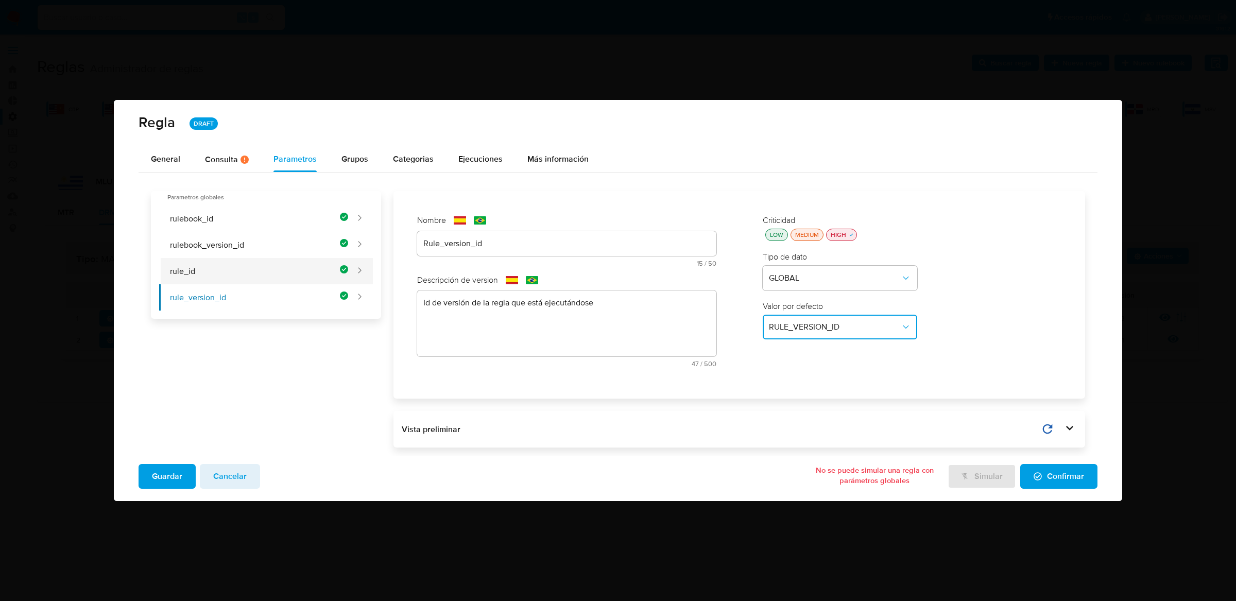
click at [281, 275] on button "rule_id" at bounding box center [254, 271] width 190 height 26
type input "Rule_id"
type textarea "Id de la regla que está ejecutándose"
click at [284, 246] on button "rulebook_version_id" at bounding box center [254, 245] width 190 height 26
type input "Rulebook_version_id"
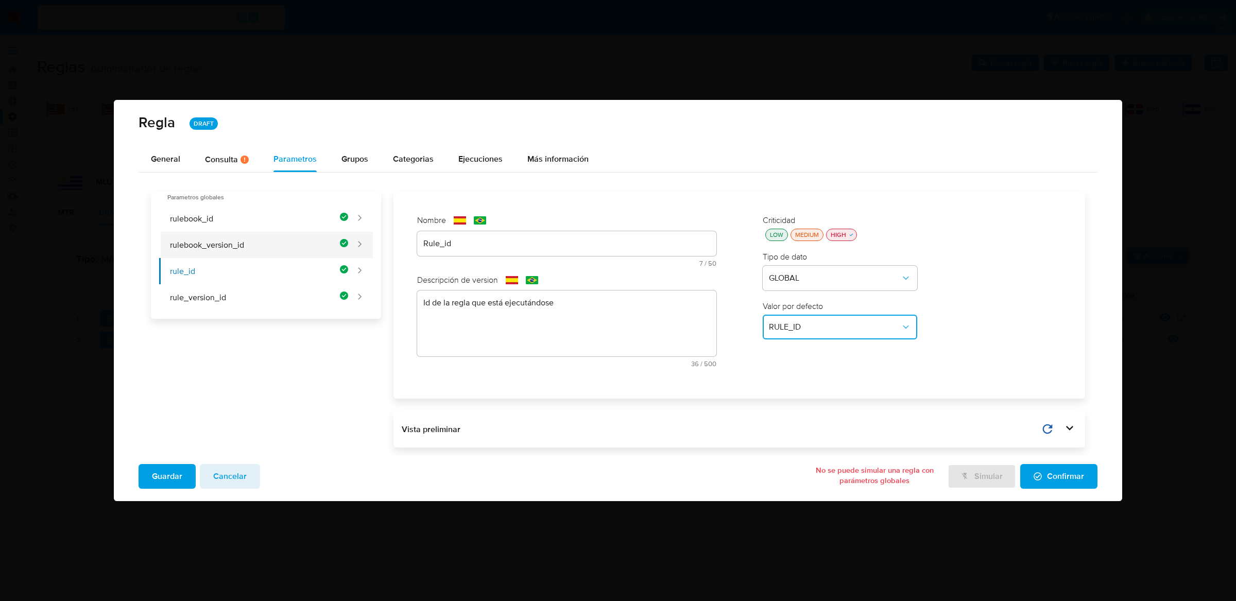
type textarea "Id de versión del rulebook donde se está ejecutando la regla"
click at [291, 214] on button "rulebook_id" at bounding box center [254, 219] width 190 height 26
type input "Rulebook_id"
type textarea "Id del rulebook donde se está ejecutando la regla"
click at [181, 473] on span "Guardar" at bounding box center [167, 476] width 30 height 23
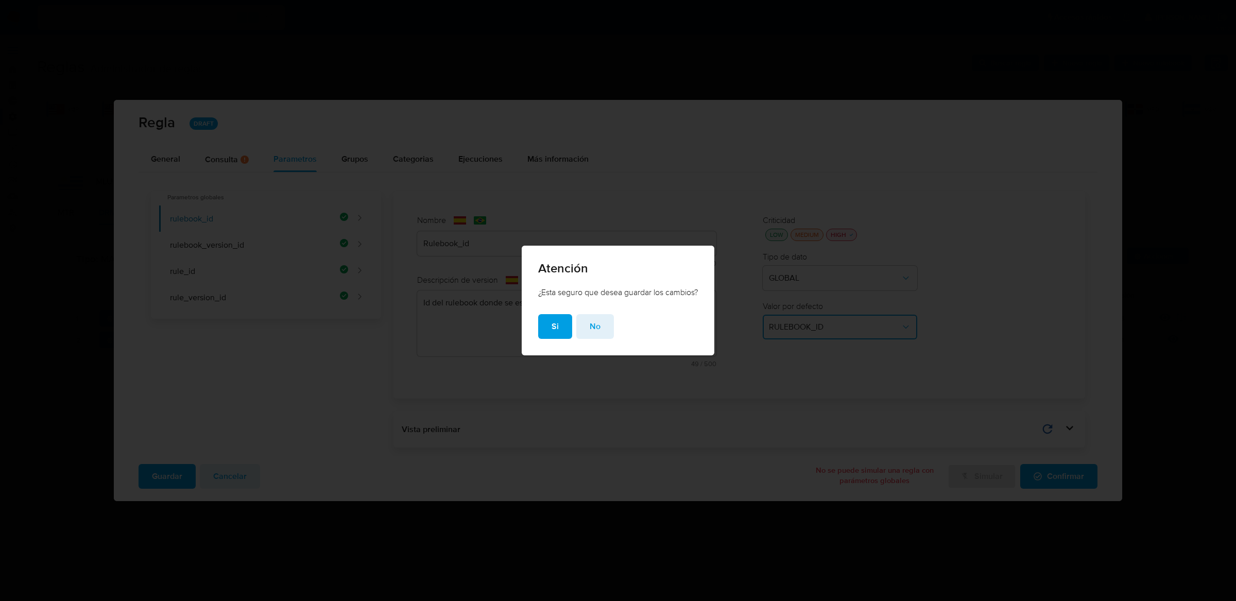
click at [542, 341] on div "Si No" at bounding box center [618, 334] width 193 height 41
click at [543, 336] on button "Si" at bounding box center [555, 326] width 34 height 25
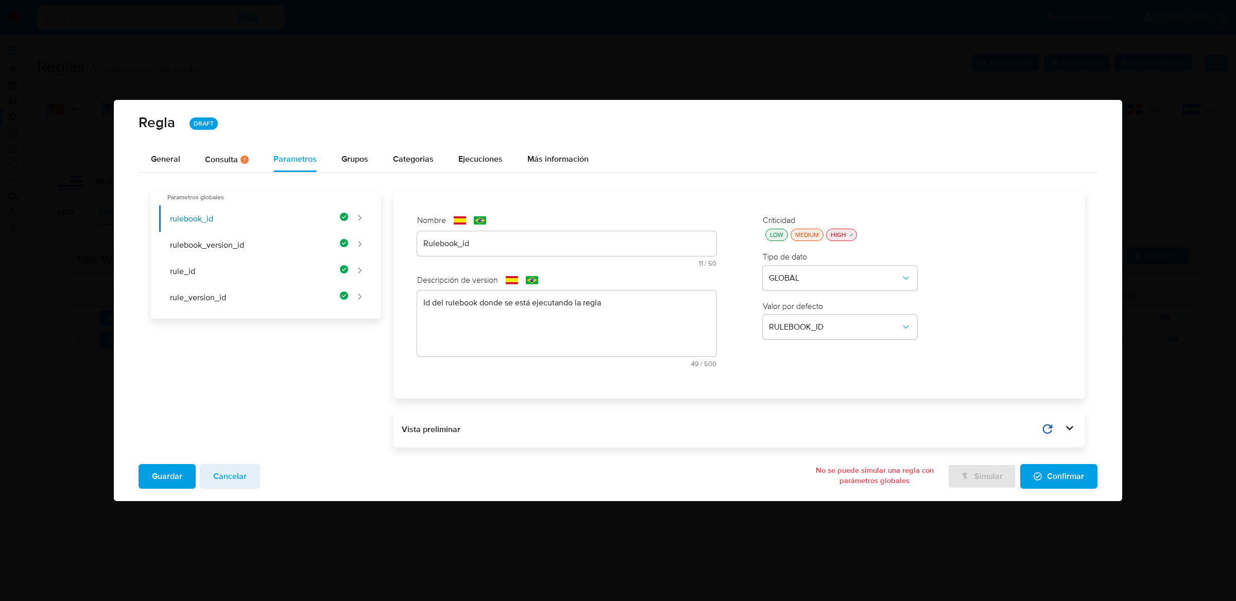
click at [234, 483] on span "Cancelar" at bounding box center [229, 476] width 33 height 23
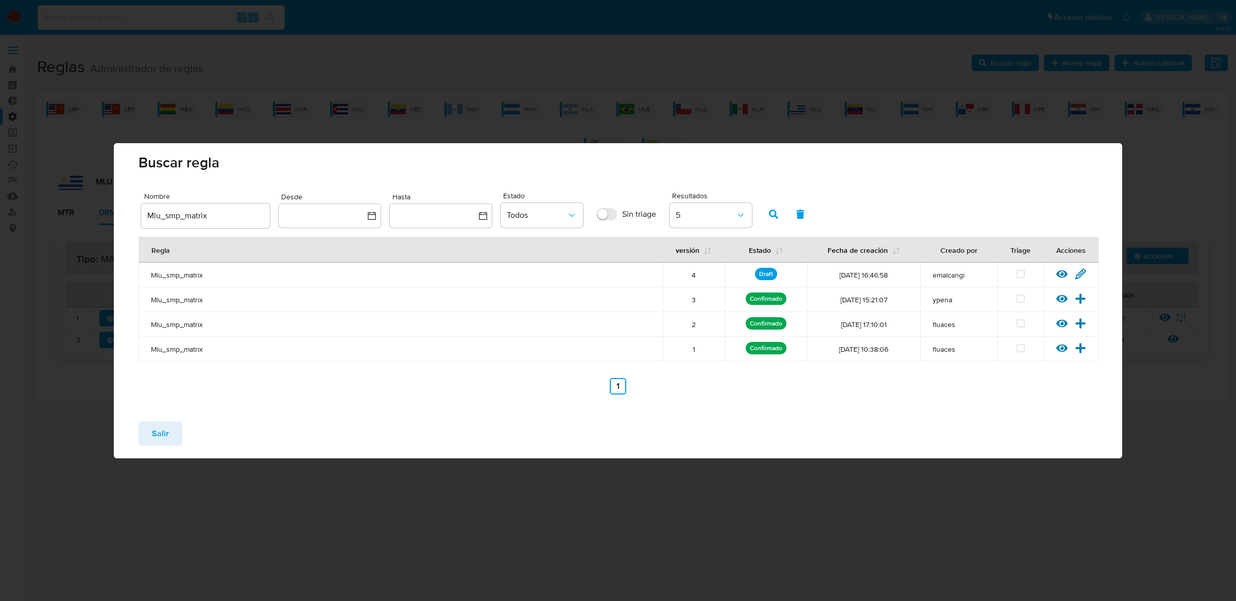
click at [181, 214] on input "Mlu_smp_matrix" at bounding box center [205, 215] width 129 height 13
type input "Mlu_usr_matrix"
click at [776, 219] on icon "button" at bounding box center [773, 214] width 9 height 9
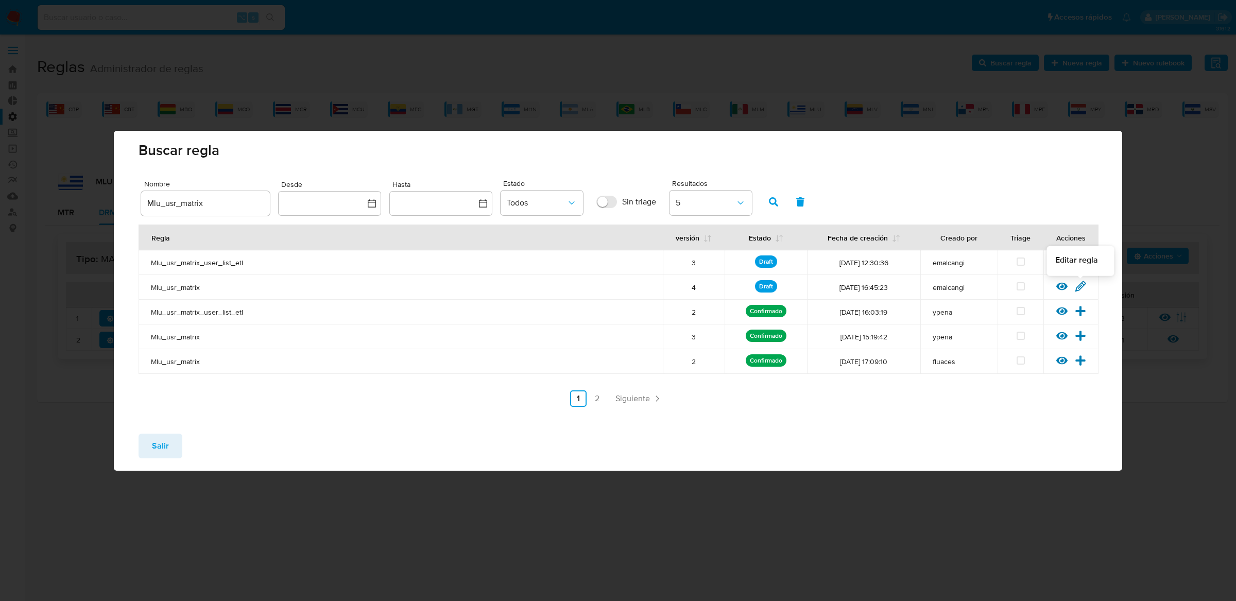
click at [1083, 286] on icon at bounding box center [1081, 286] width 10 height 10
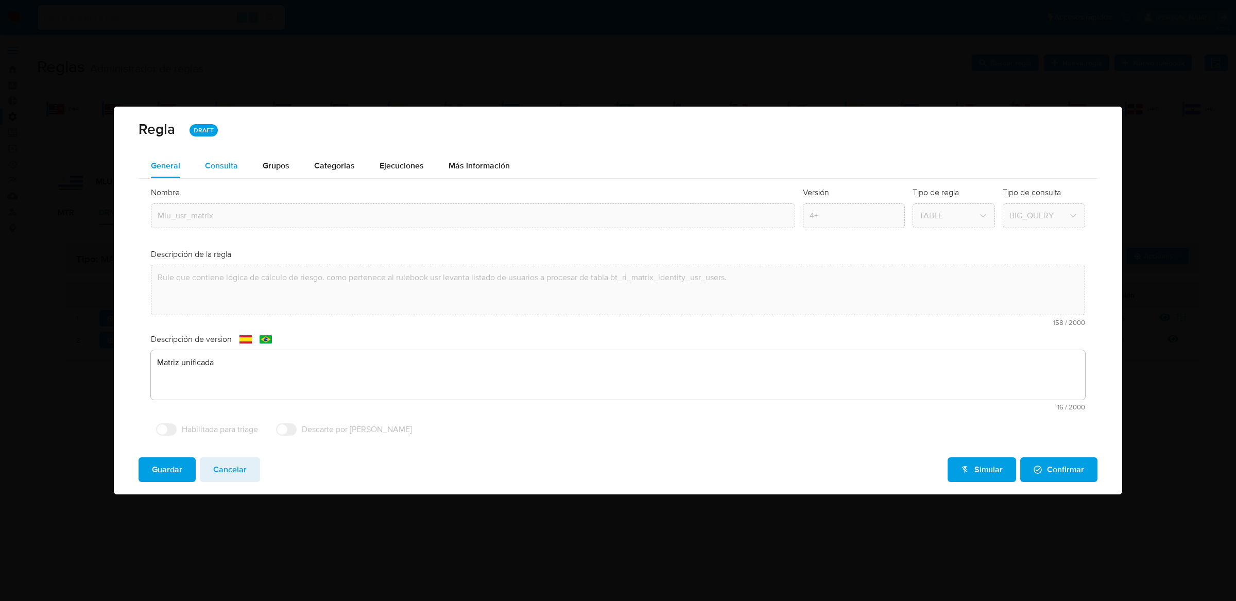
click at [230, 173] on div "Consulta" at bounding box center [221, 166] width 33 height 25
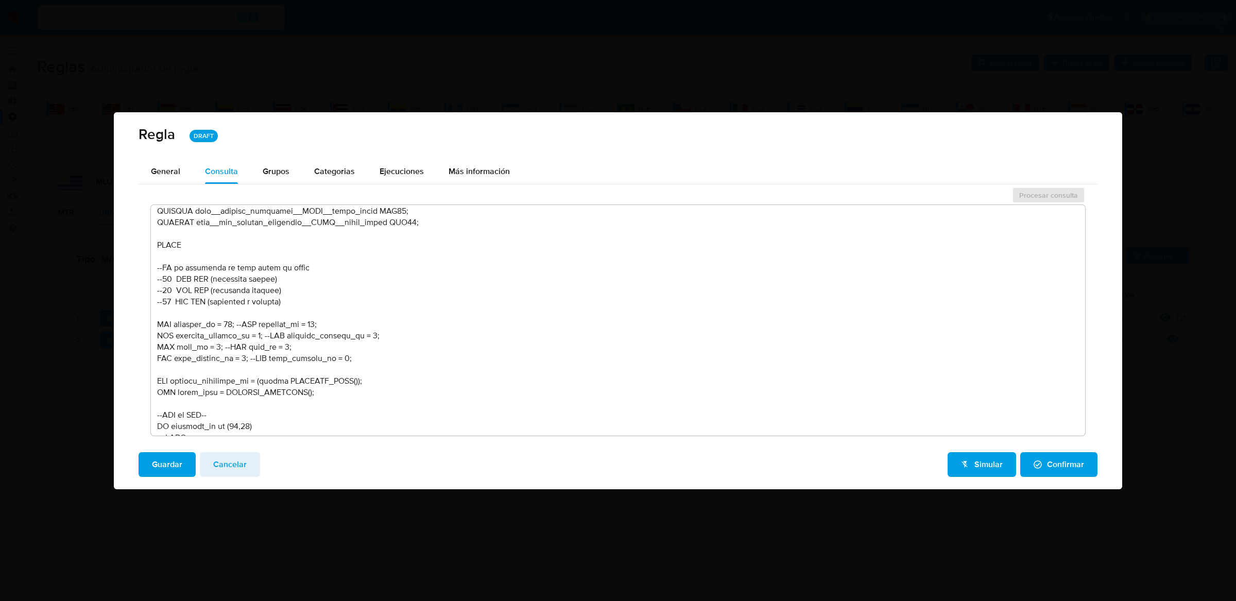
scroll to position [483, 0]
click at [383, 361] on textarea at bounding box center [618, 320] width 934 height 231
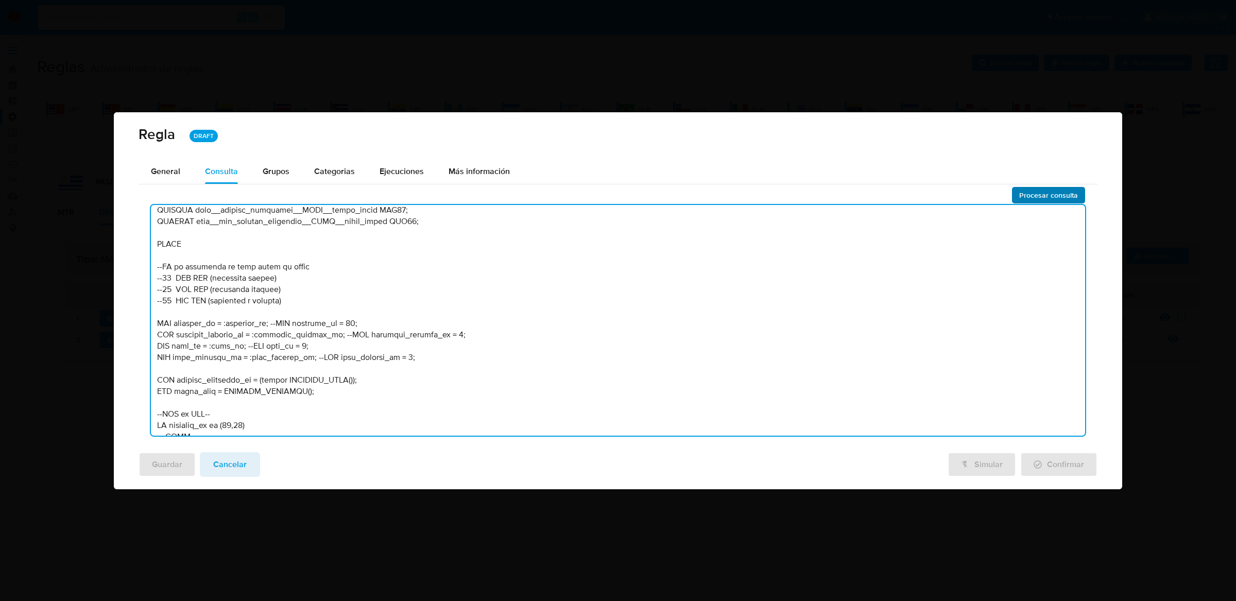
type textarea "-- MLU - MU V2 /* --------------------Stage 00---------------------- Declaració…"
click at [1062, 198] on span "Procesar consulta" at bounding box center [1048, 195] width 59 height 14
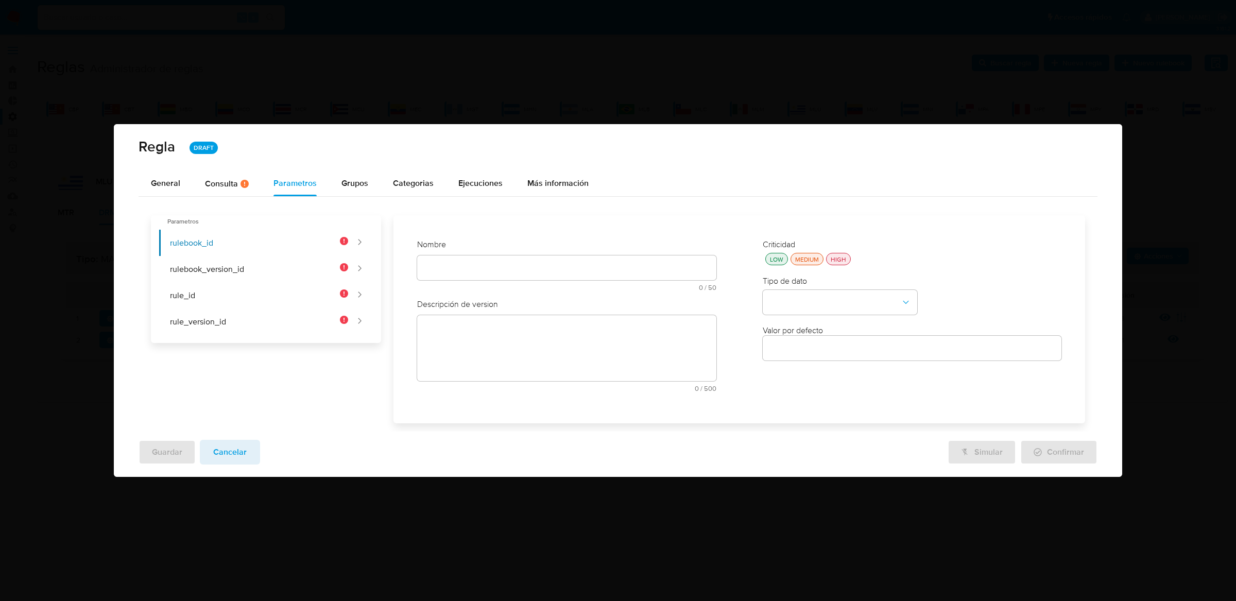
click at [449, 262] on div "text-es 0 / 50 50 caracteres restantes" at bounding box center [566, 274] width 299 height 36
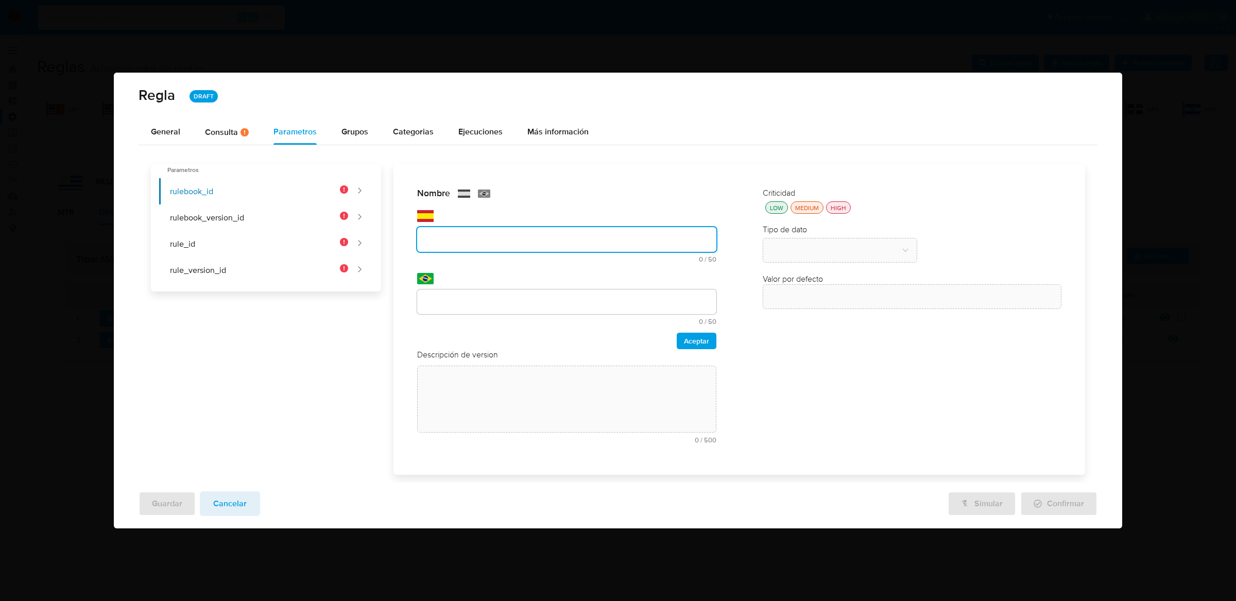
type input "Rulebook_id"
click at [486, 305] on input "text" at bounding box center [566, 301] width 299 height 13
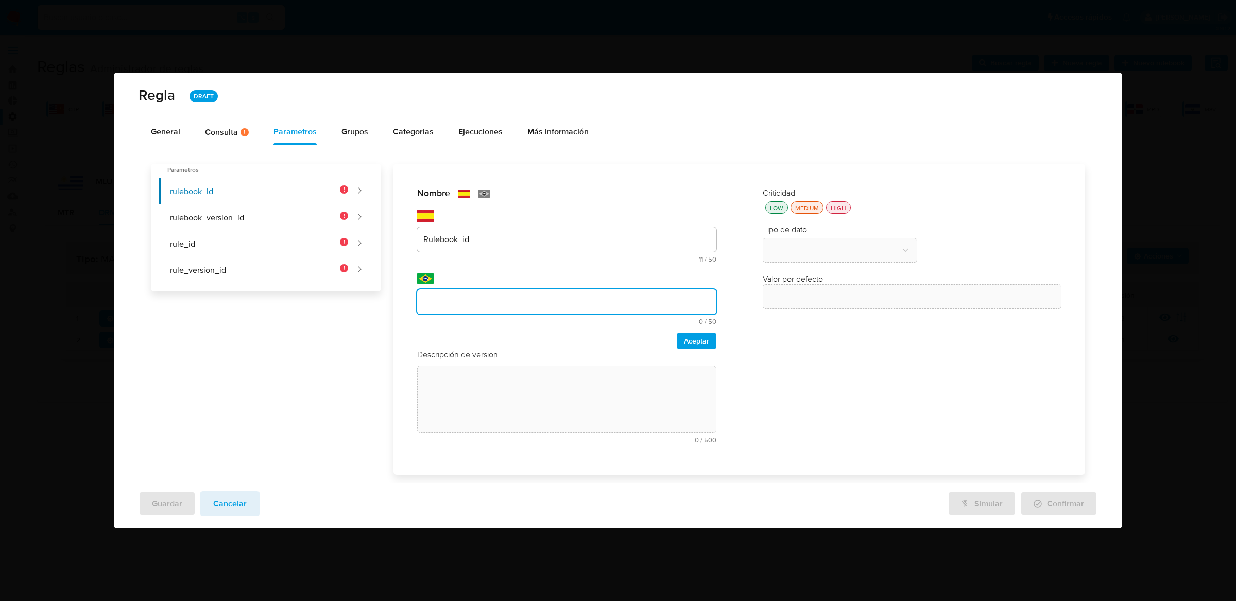
type input "Rulebook_id"
click at [685, 341] on span "Aceptar" at bounding box center [696, 341] width 25 height 14
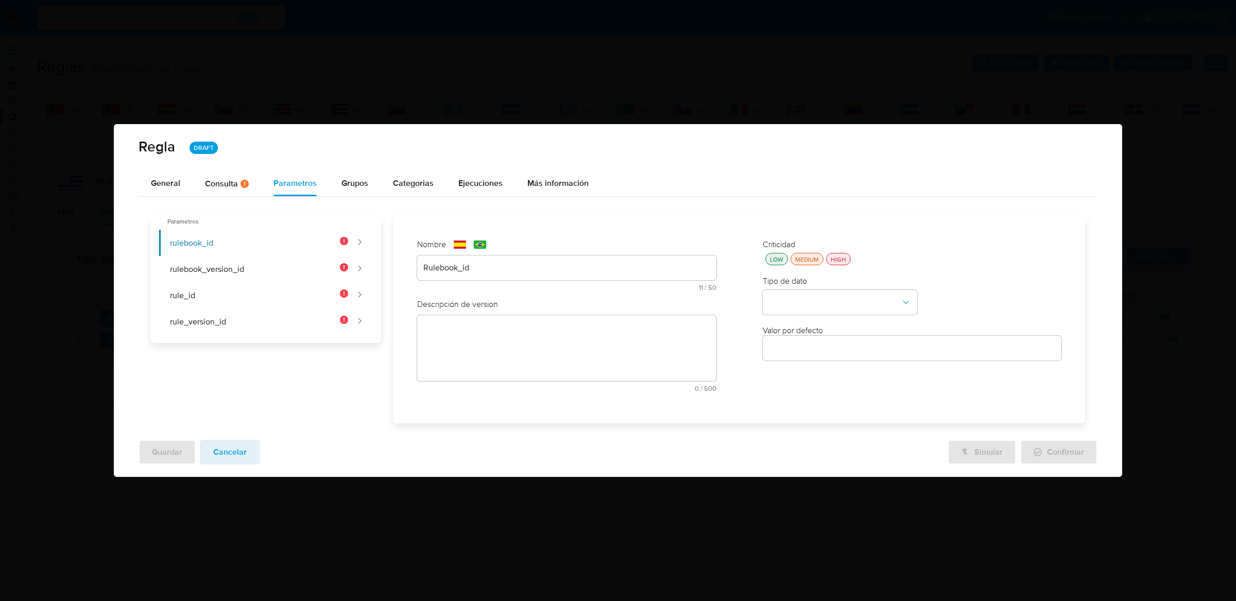
click at [634, 358] on div "Descripción de version text-es 0 / 500 500 caracteres restantes text-pt 0 / 500…" at bounding box center [566, 349] width 299 height 101
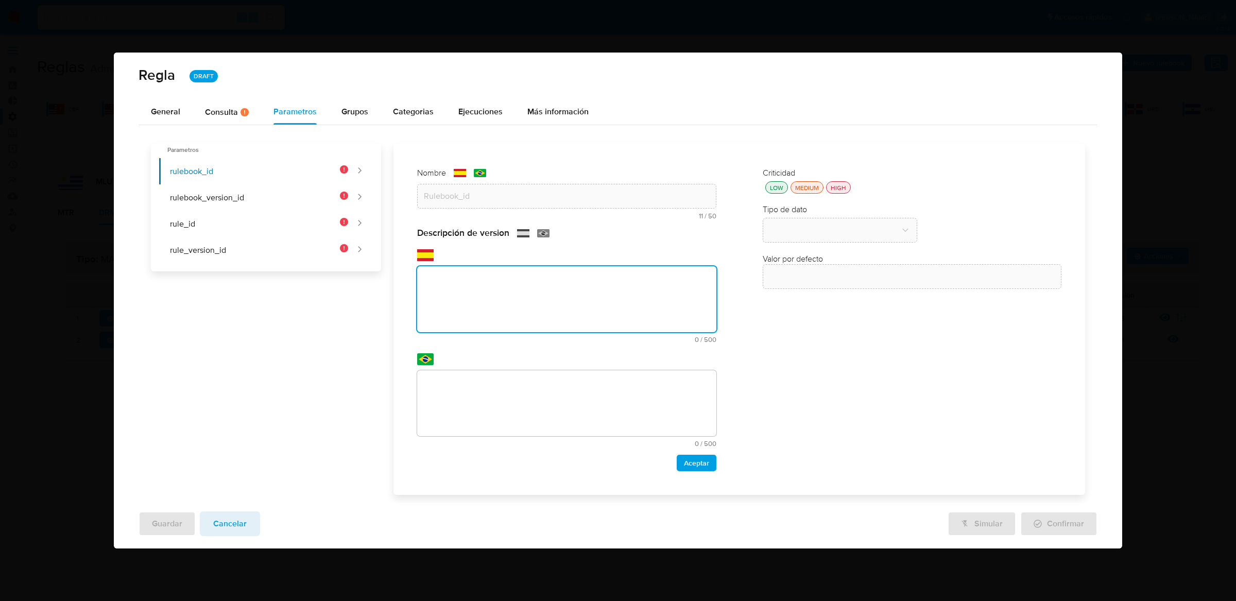
paste textarea "Id del rulebook donde se está ejecutando la regla"
type textarea "Id del rulebook donde se está ejecutando la regla"
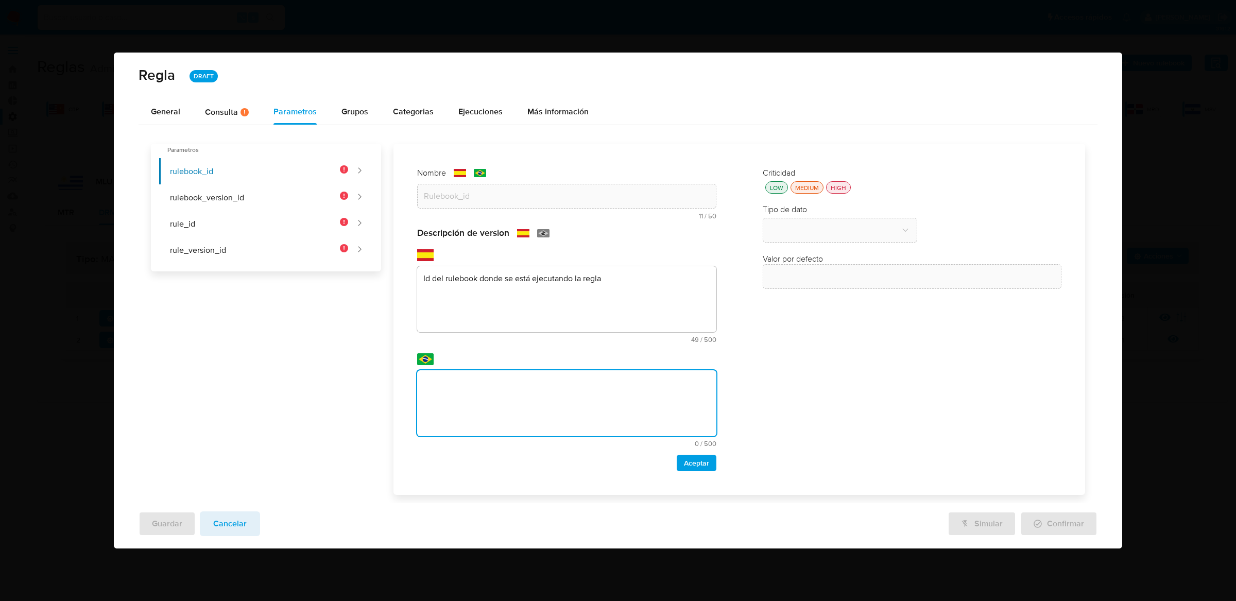
click at [634, 394] on textarea at bounding box center [566, 403] width 299 height 66
type textarea "Id del rulebook donde se está ejecutando la regla"
click at [842, 185] on div "HIGH" at bounding box center [839, 187] width 20 height 9
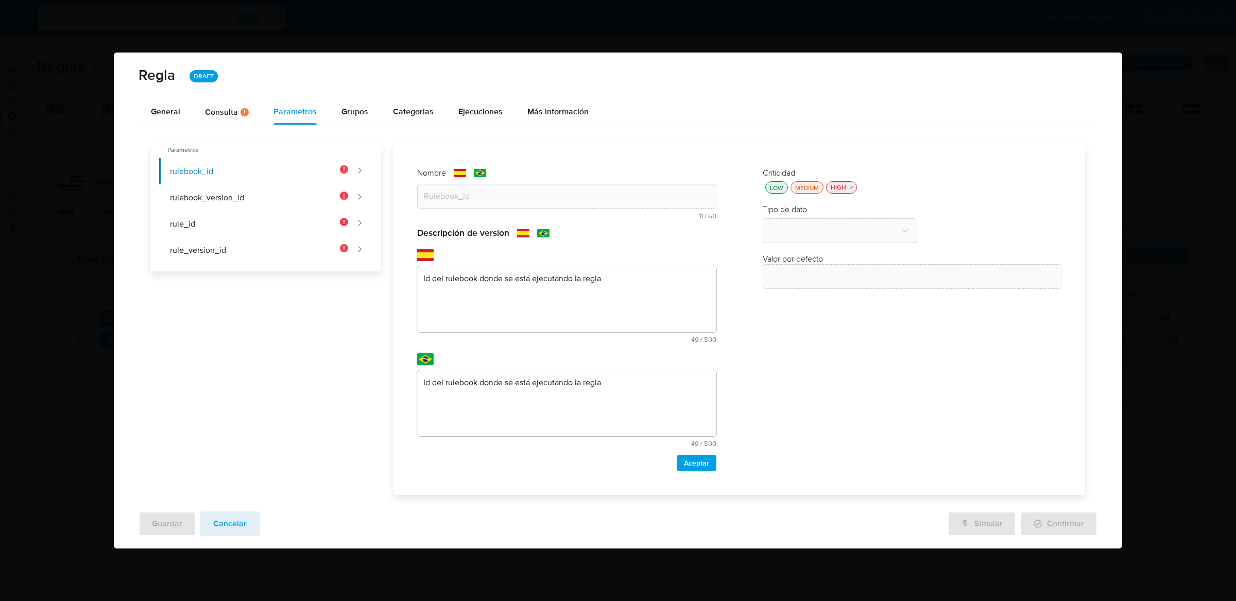
click at [684, 474] on div "Nombre text-es Rulebook_id 11 / 50 39 caracteres restantes text-pt Rulebook_id …" at bounding box center [566, 319] width 319 height 325
click at [685, 474] on div "Nombre text-es Rulebook_id 11 / 50 39 caracteres restantes text-pt Rulebook_id …" at bounding box center [566, 319] width 319 height 325
click at [685, 470] on span "Aceptar" at bounding box center [696, 463] width 25 height 14
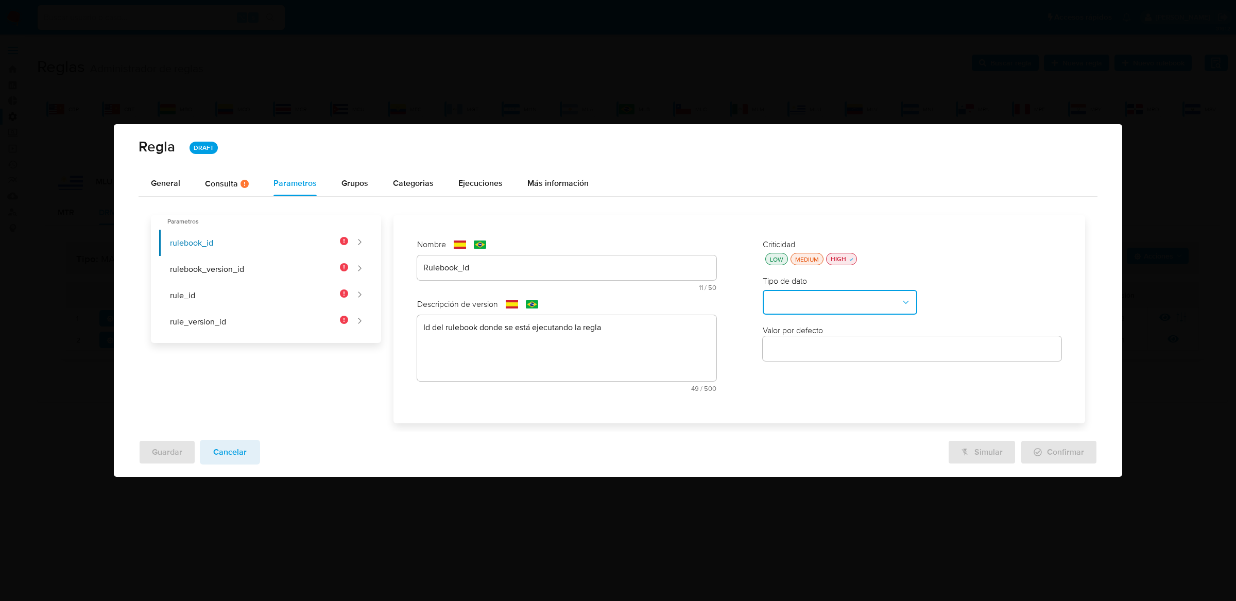
click at [820, 305] on button "type-dropdown" at bounding box center [840, 302] width 155 height 25
click at [789, 423] on span "GLOBAL" at bounding box center [784, 425] width 30 height 10
click at [811, 341] on button "global-dropdown" at bounding box center [840, 351] width 155 height 25
click at [804, 382] on div "RULEBOOK_ID" at bounding box center [837, 375] width 136 height 25
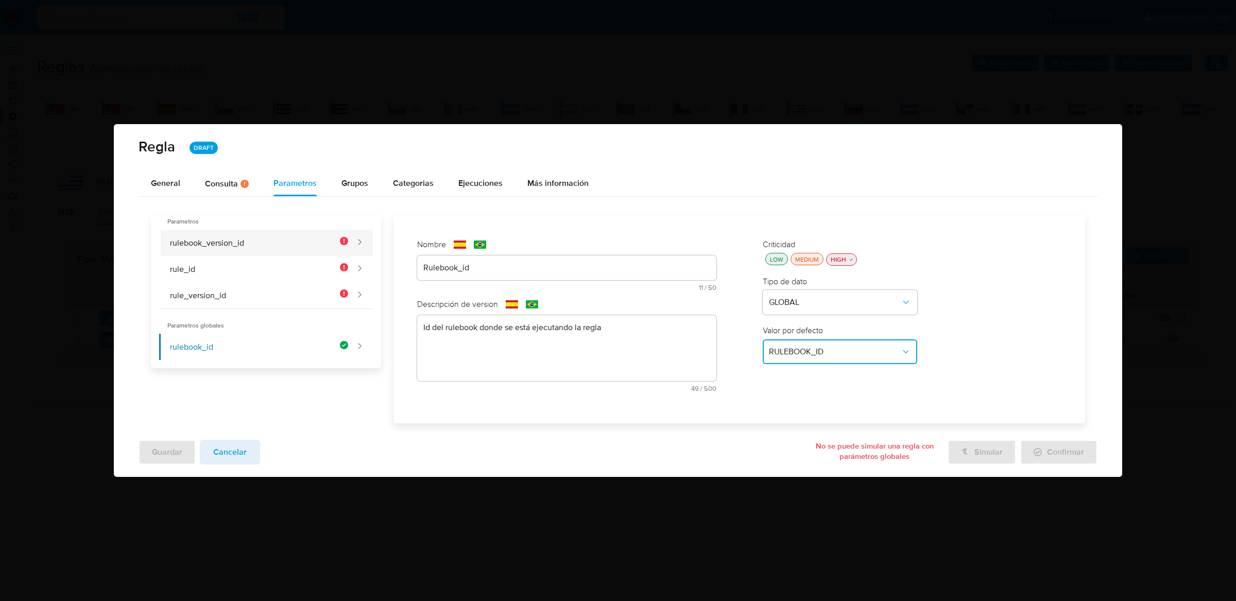
click at [267, 242] on button "rulebook_version_id" at bounding box center [254, 243] width 190 height 26
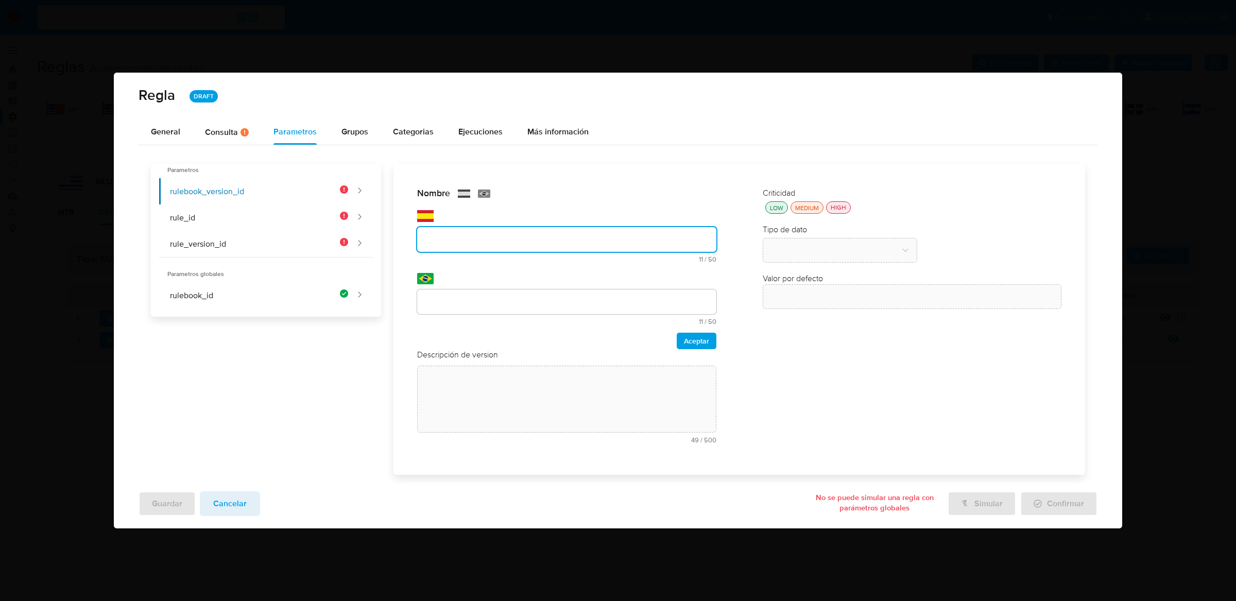
click at [448, 270] on div "Nombre text-es 11 / 50 39 caracteres restantes text-pt 11 / 50 39 caracteres re…" at bounding box center [566, 269] width 299 height 162
type input "Rulebook_version_id"
click at [449, 311] on div at bounding box center [566, 302] width 299 height 25
click at [459, 302] on input "text" at bounding box center [566, 301] width 299 height 13
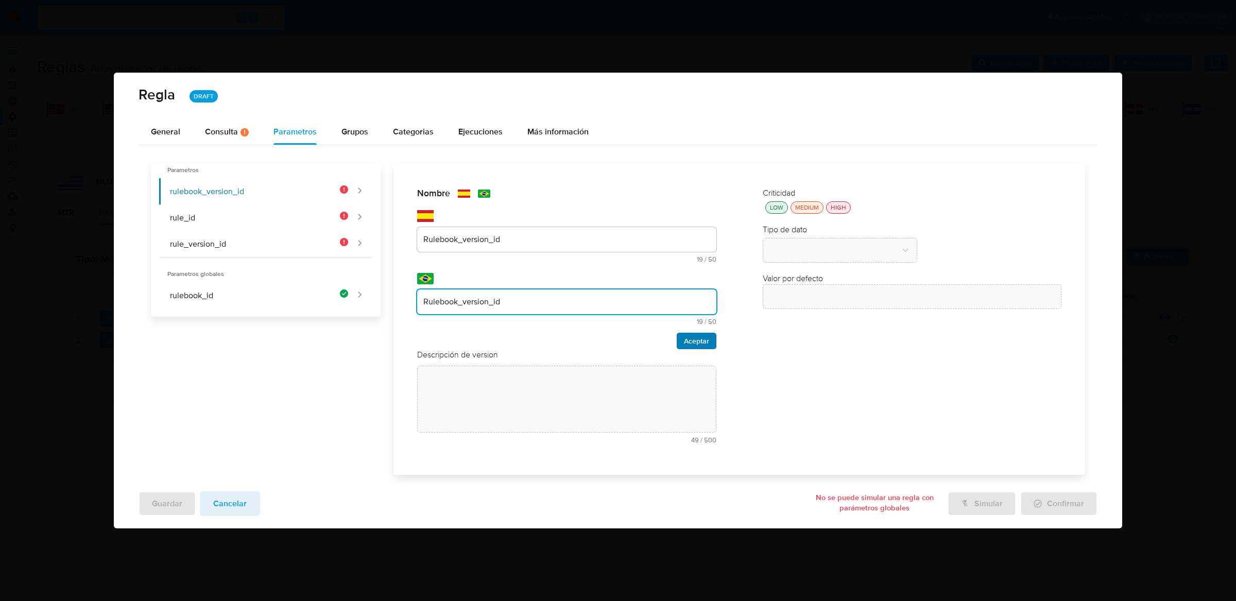
type input "Rulebook_version_id"
click at [702, 340] on span "Aceptar" at bounding box center [696, 341] width 25 height 14
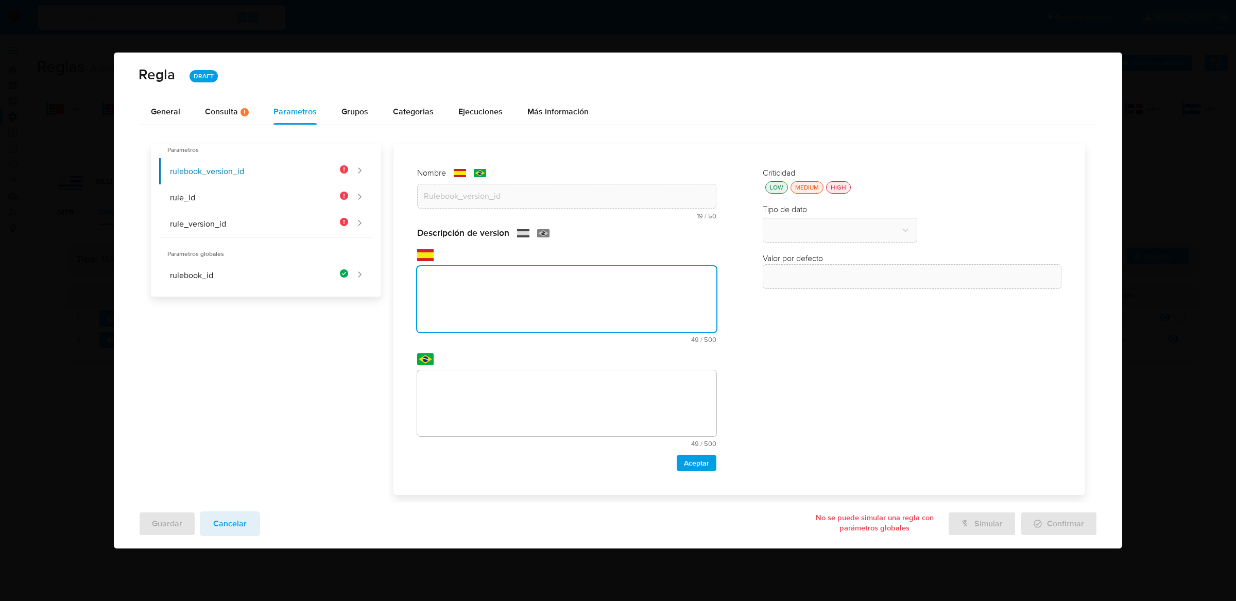
click at [684, 346] on div "Descripción de version text-es 49 / 500 451 caracteres restantes text-pt 49 / 5…" at bounding box center [566, 349] width 299 height 244
paste textarea "Id de versión del rulebook donde se está ejecutando la regla"
type textarea "Id de versión del rulebook donde se está ejecutando la regla"
click at [703, 373] on textarea at bounding box center [566, 403] width 299 height 66
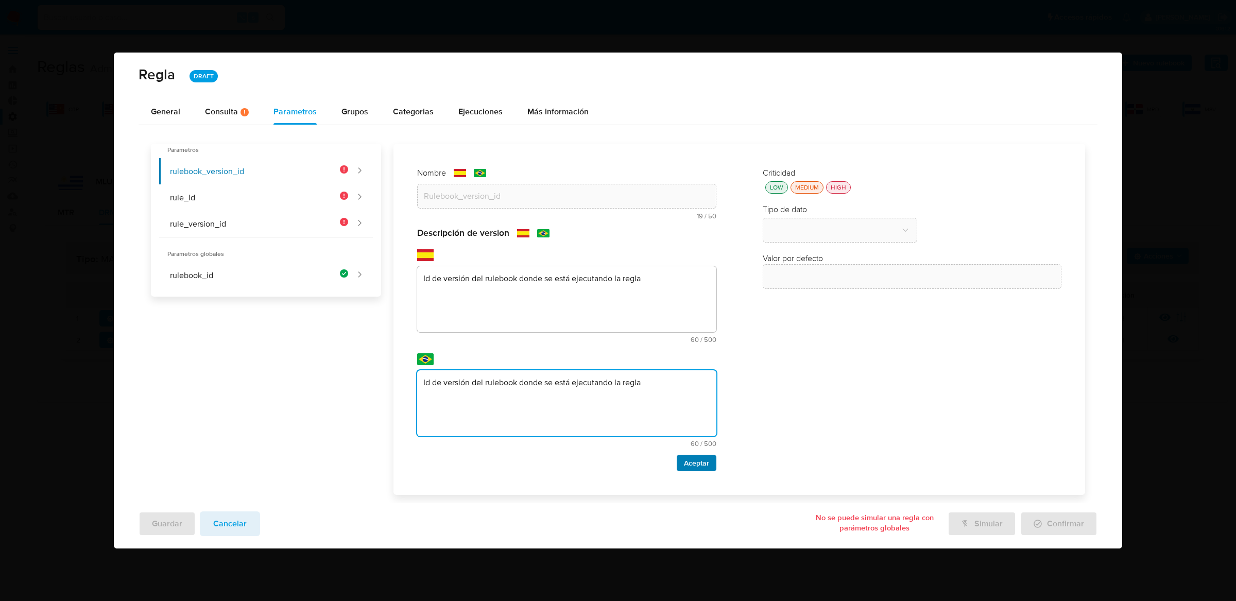
type textarea "Id de versión del rulebook donde se está ejecutando la regla"
click at [711, 466] on button "Aceptar" at bounding box center [697, 463] width 40 height 16
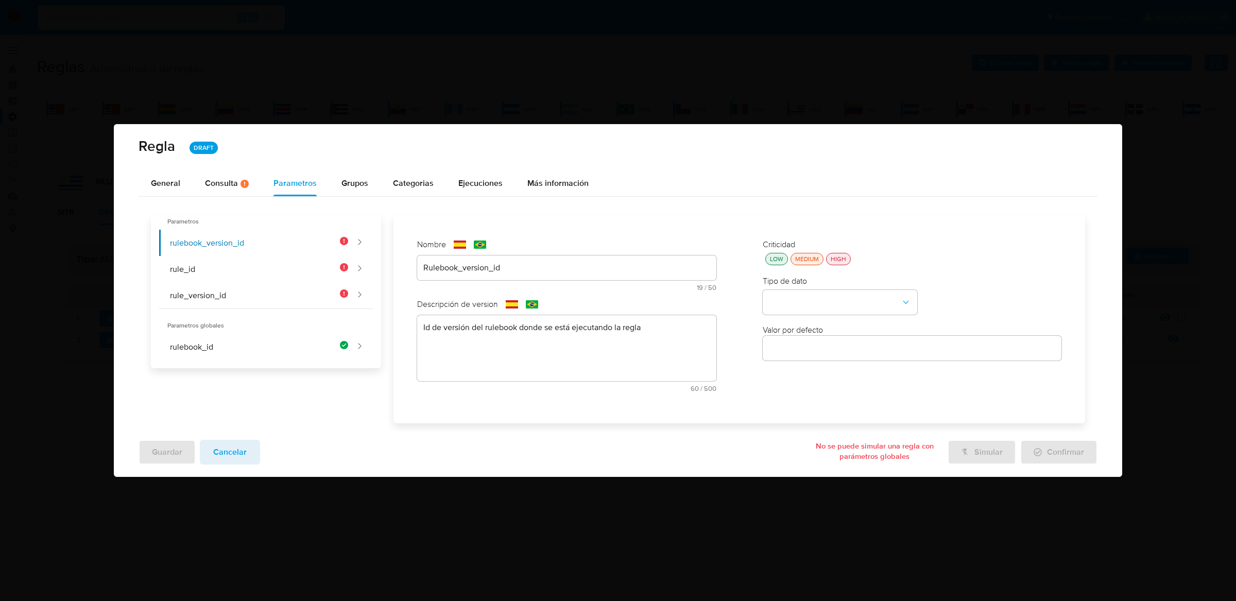
click at [837, 257] on div "HIGH" at bounding box center [839, 259] width 20 height 9
click at [830, 299] on button "type-dropdown" at bounding box center [840, 302] width 155 height 25
click at [830, 293] on div "GLOBAL" at bounding box center [837, 301] width 136 height 25
click at [825, 337] on div "Valor por defecto" at bounding box center [912, 344] width 299 height 39
click at [825, 341] on button "global-dropdown" at bounding box center [840, 351] width 155 height 25
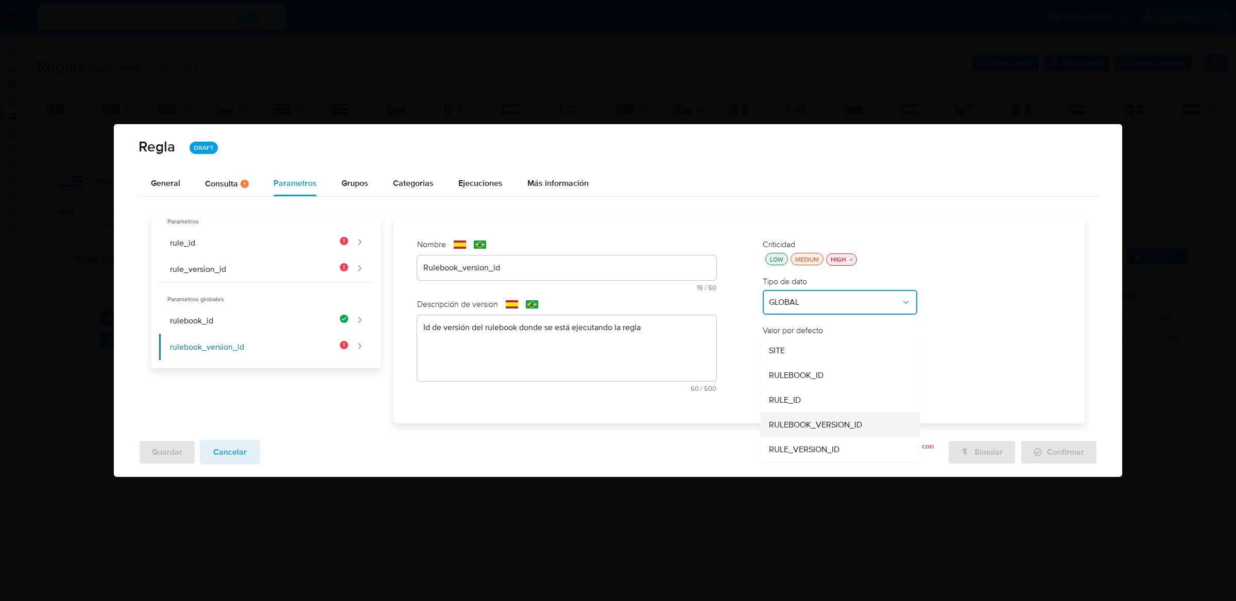
click at [805, 425] on span "RULEBOOK_VERSION_ID" at bounding box center [815, 424] width 93 height 10
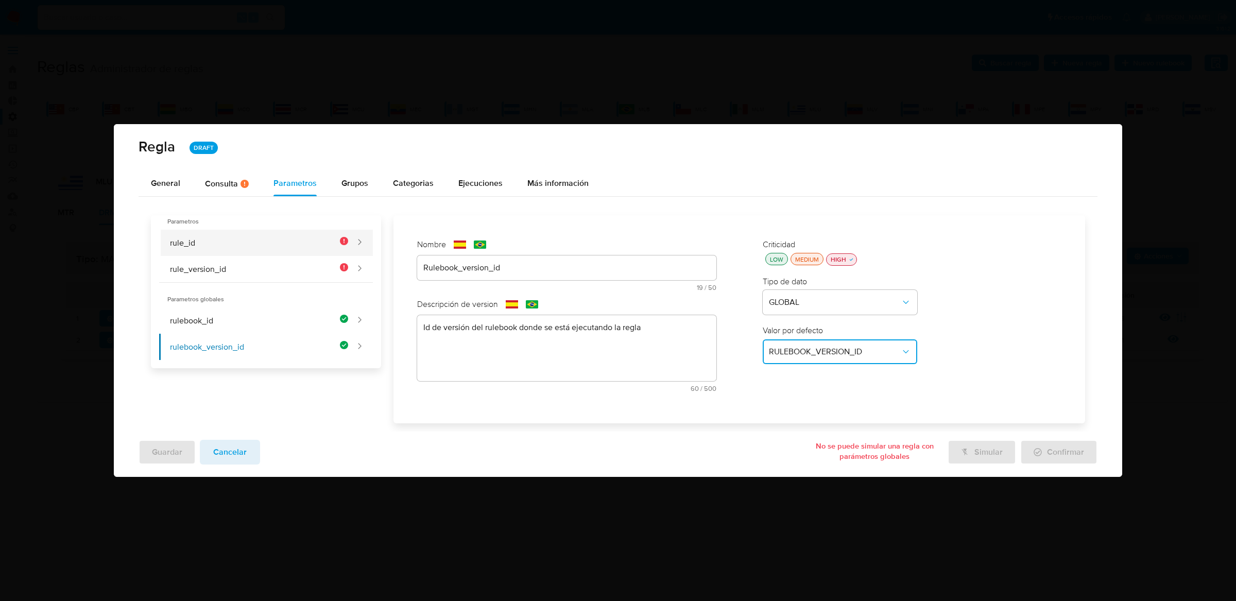
click at [286, 236] on button "rule_id" at bounding box center [254, 243] width 190 height 26
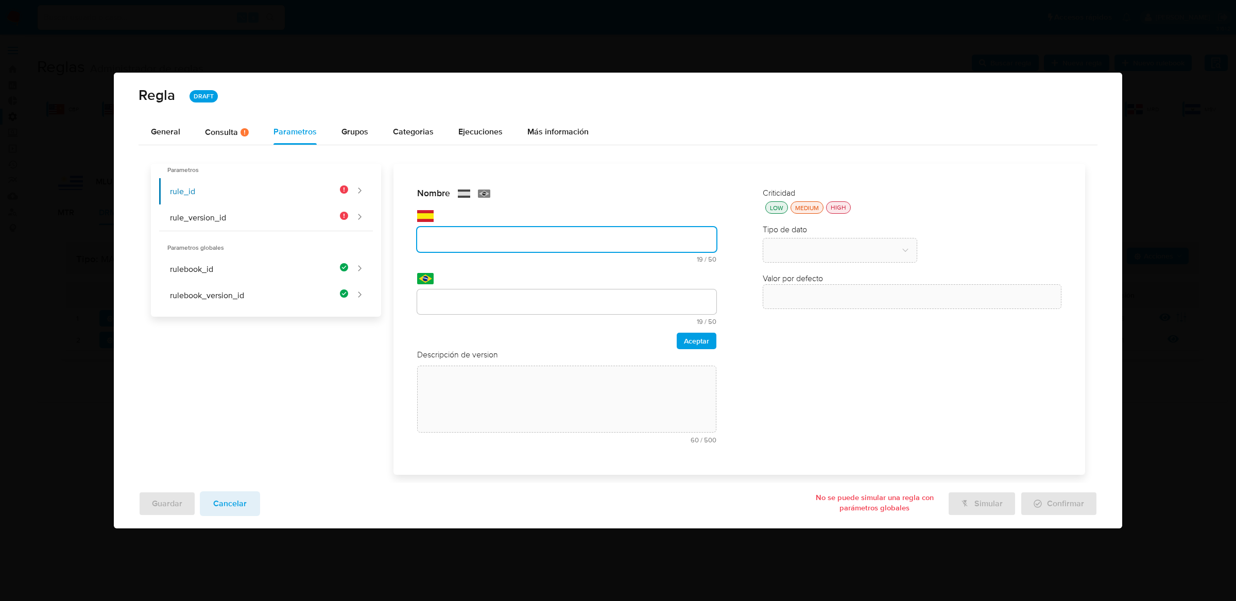
click at [452, 274] on div "Nombre text-es 19 / 50 31 caracteres restantes text-pt 19 / 50 31 caracteres re…" at bounding box center [566, 269] width 299 height 162
type input "Rule_id"
click at [459, 319] on span "19 / 50" at bounding box center [568, 321] width 296 height 7
click at [461, 305] on input "text" at bounding box center [566, 301] width 299 height 13
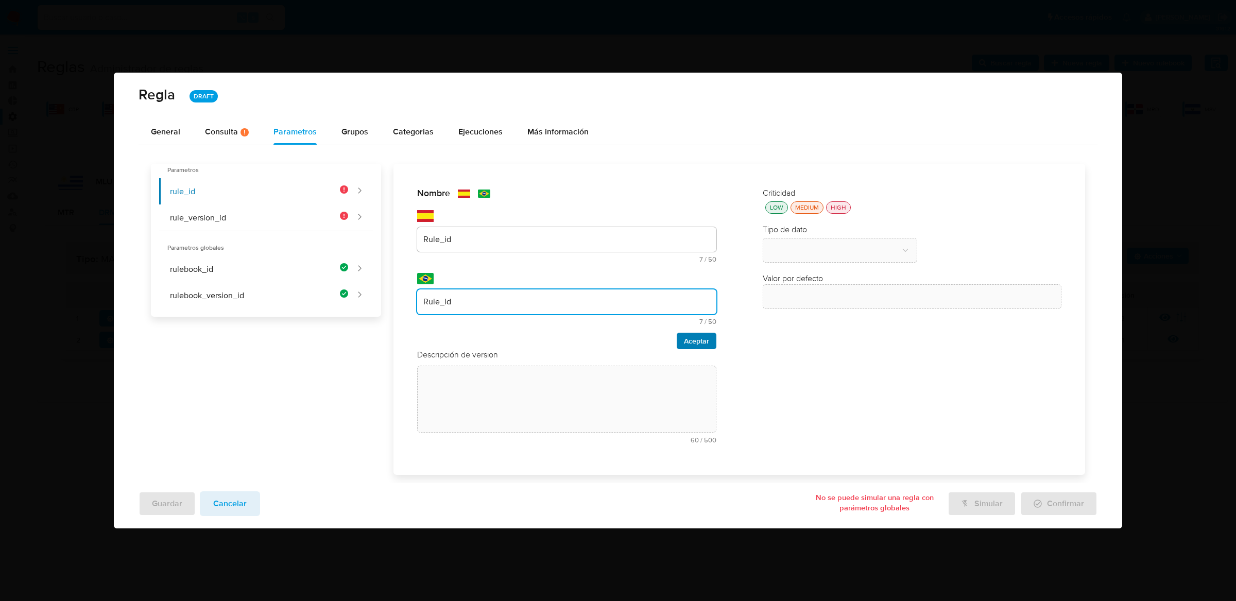
type input "Rule_id"
click at [684, 341] on span "Aceptar" at bounding box center [696, 341] width 25 height 14
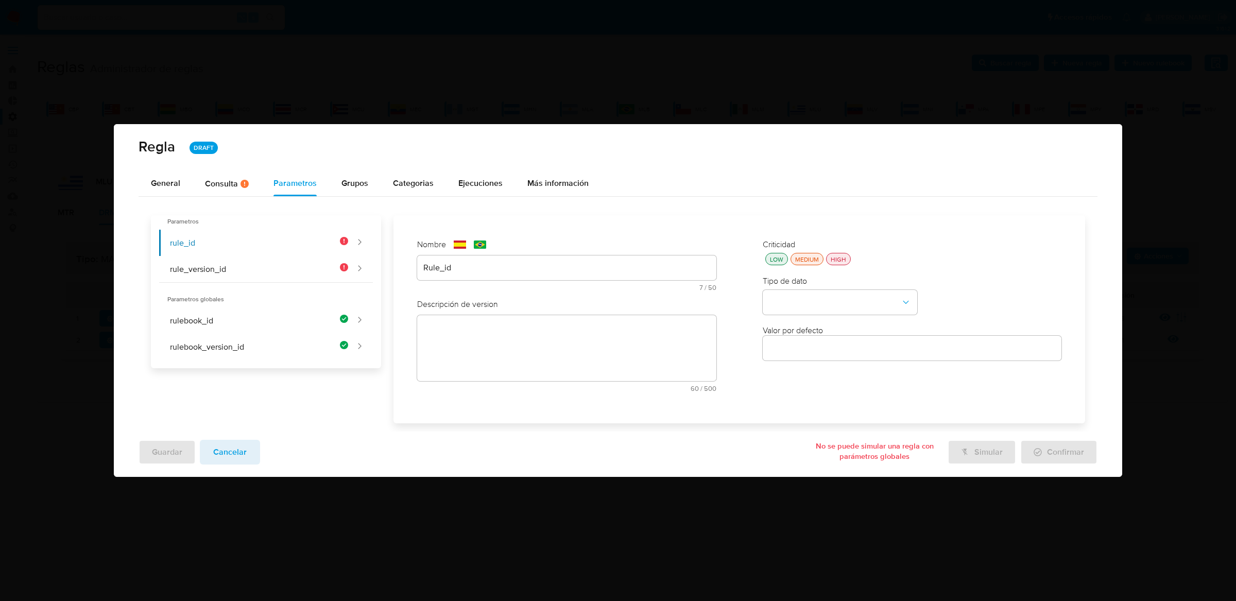
click at [463, 358] on div "Descripción de version text-es 60 / 500 440 caracteres restantes text-pt 60 / 5…" at bounding box center [566, 349] width 299 height 101
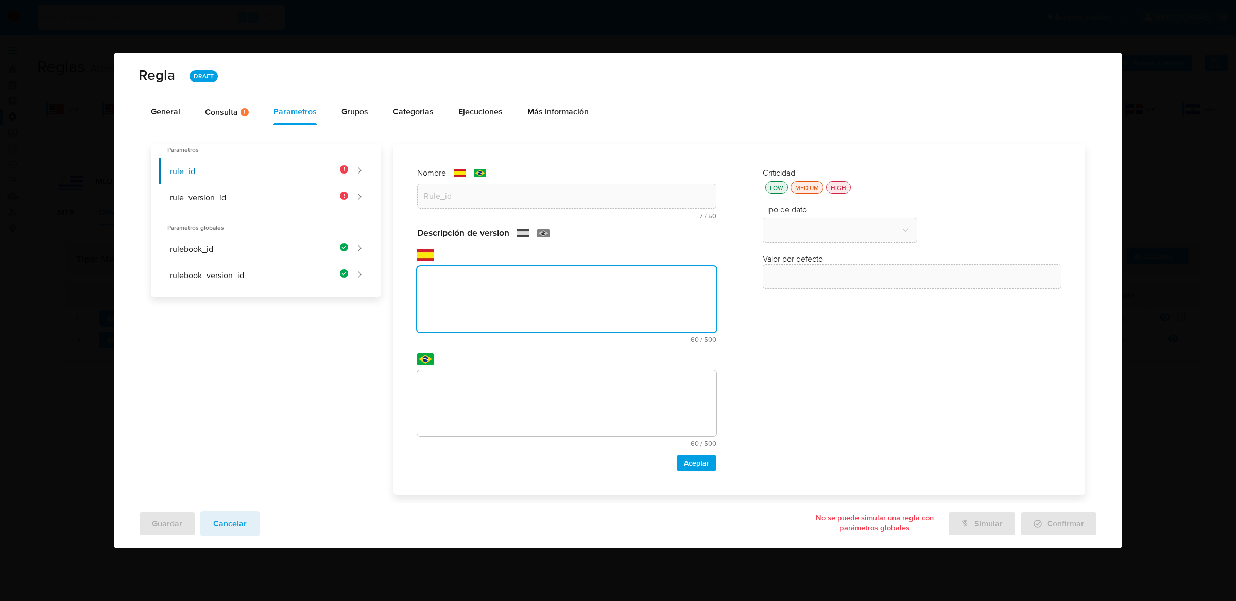
paste textarea "Id de la regla que está ejecutándose"
type textarea "Id de la regla que está ejecutándose"
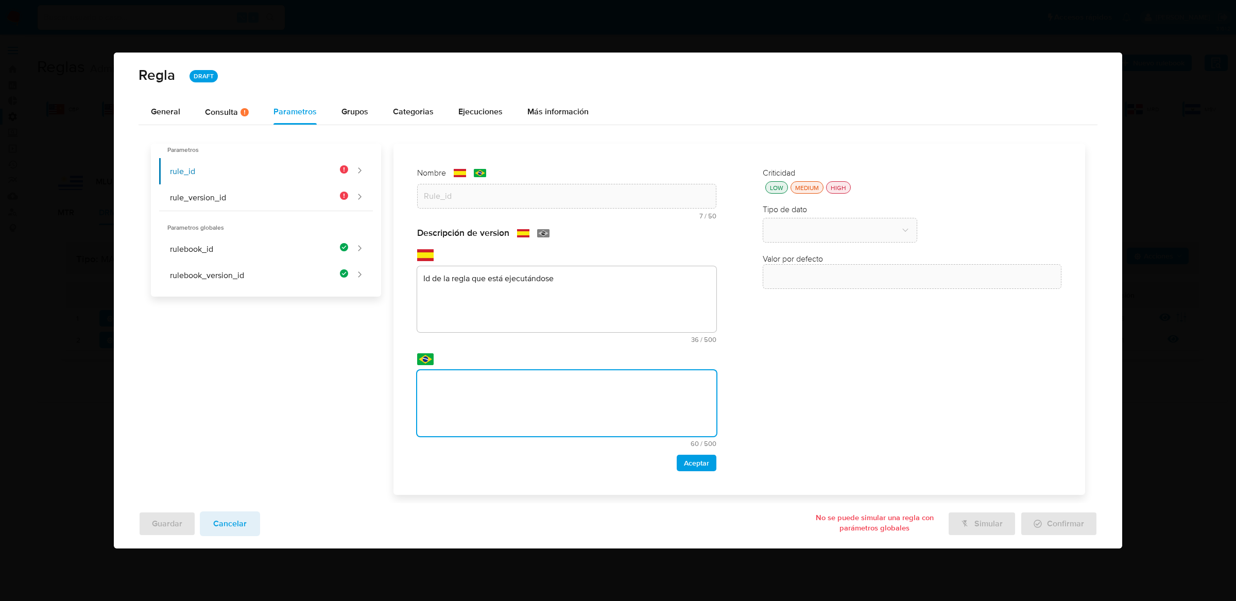
click at [491, 413] on textarea at bounding box center [566, 403] width 299 height 66
type textarea "Id de la regla que está ejecutándose"
click at [691, 466] on span "Aceptar" at bounding box center [696, 463] width 25 height 14
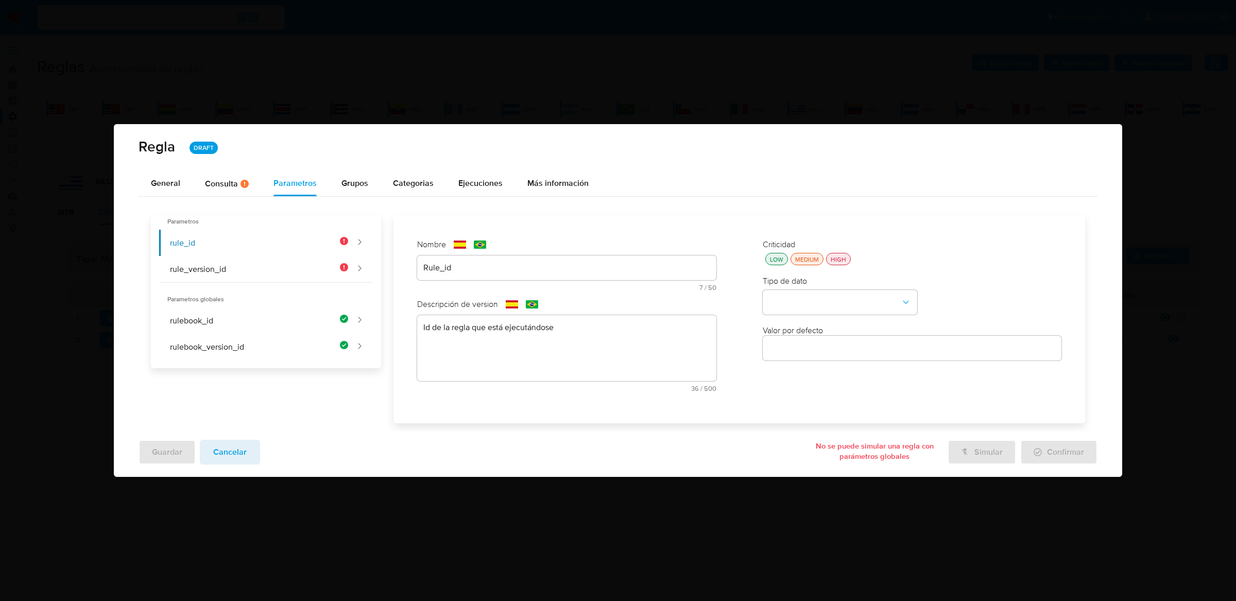
click at [853, 251] on div "Criticidad LOW MEDIUM HIGH" at bounding box center [912, 252] width 299 height 26
click at [845, 257] on div "HIGH" at bounding box center [839, 259] width 20 height 9
click at [833, 313] on button "type-dropdown" at bounding box center [840, 302] width 155 height 25
click at [833, 309] on div "GLOBAL" at bounding box center [837, 301] width 136 height 25
click at [832, 333] on div "Valor por defecto" at bounding box center [912, 344] width 299 height 39
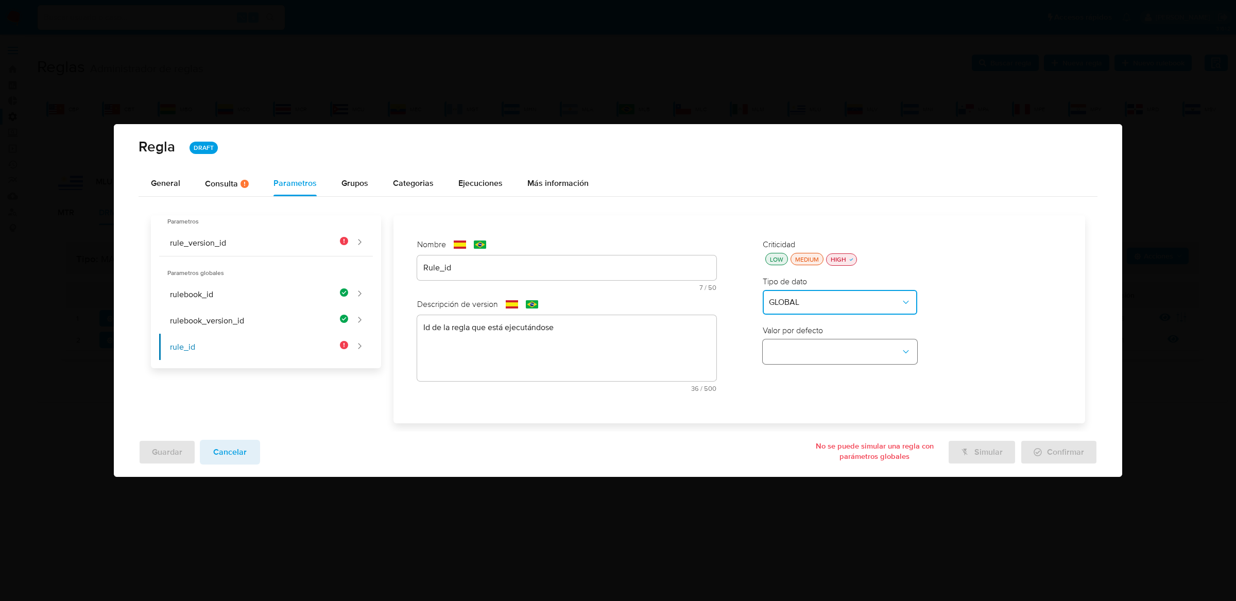
click at [832, 348] on button "global-dropdown" at bounding box center [840, 351] width 155 height 25
click at [814, 406] on div "RULE_ID" at bounding box center [837, 399] width 136 height 25
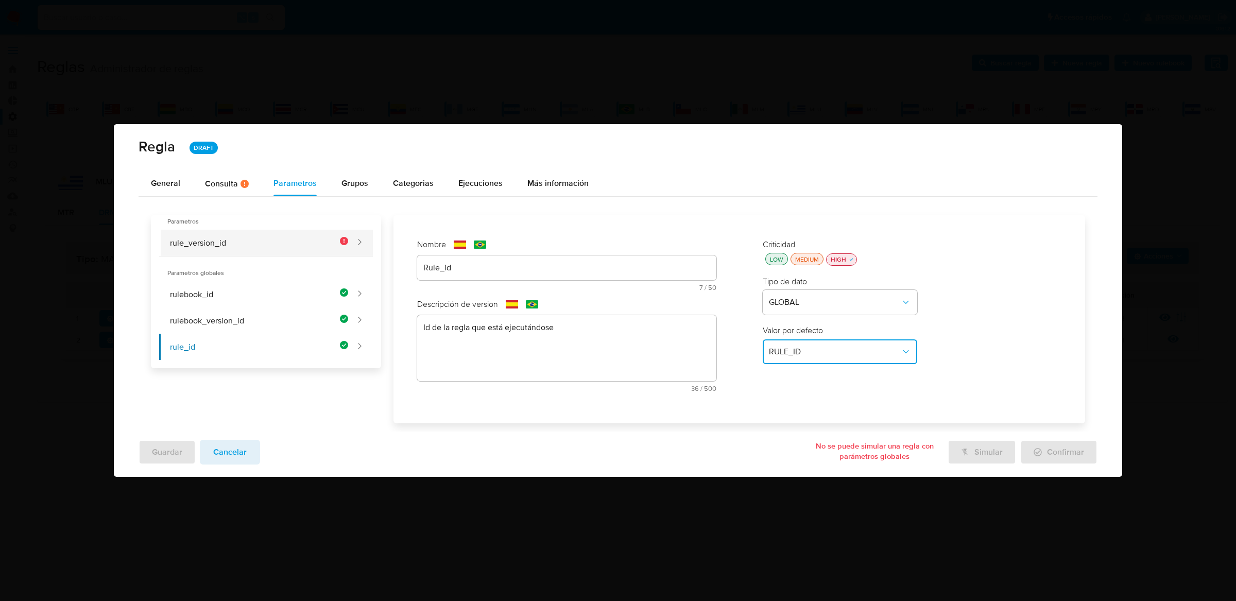
click at [323, 235] on button "rule_version_id" at bounding box center [254, 243] width 190 height 26
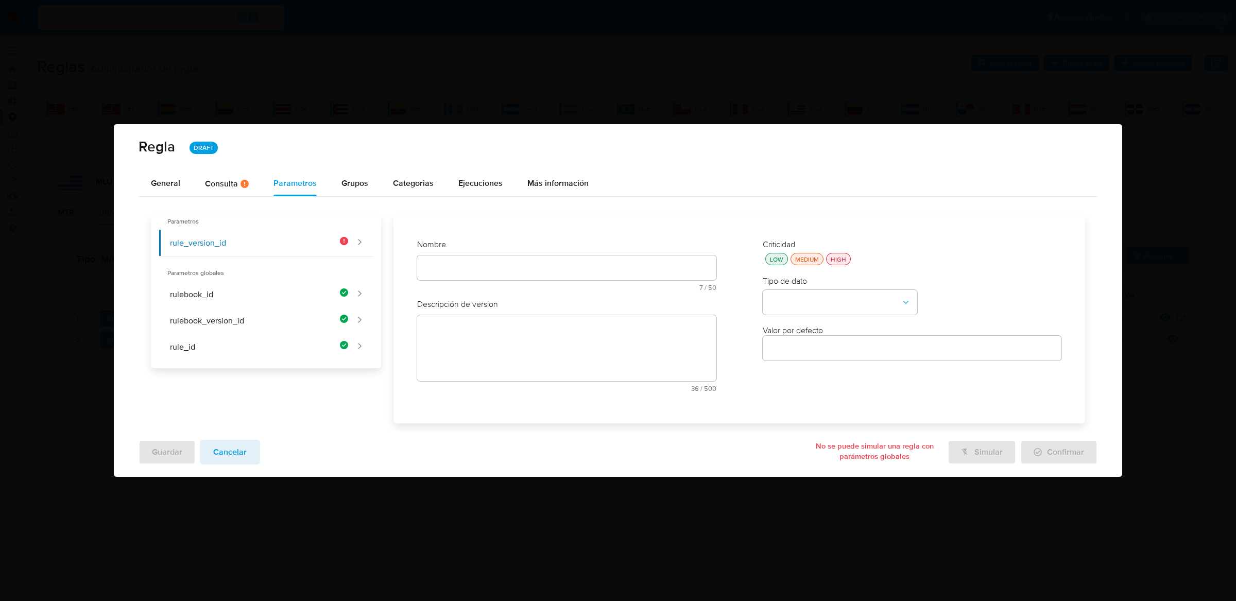
click at [456, 262] on div "Nombre text-es 7 / 50 43 caracteres restantes text-pt 7 / 50 43 caracteres rest…" at bounding box center [566, 269] width 299 height 60
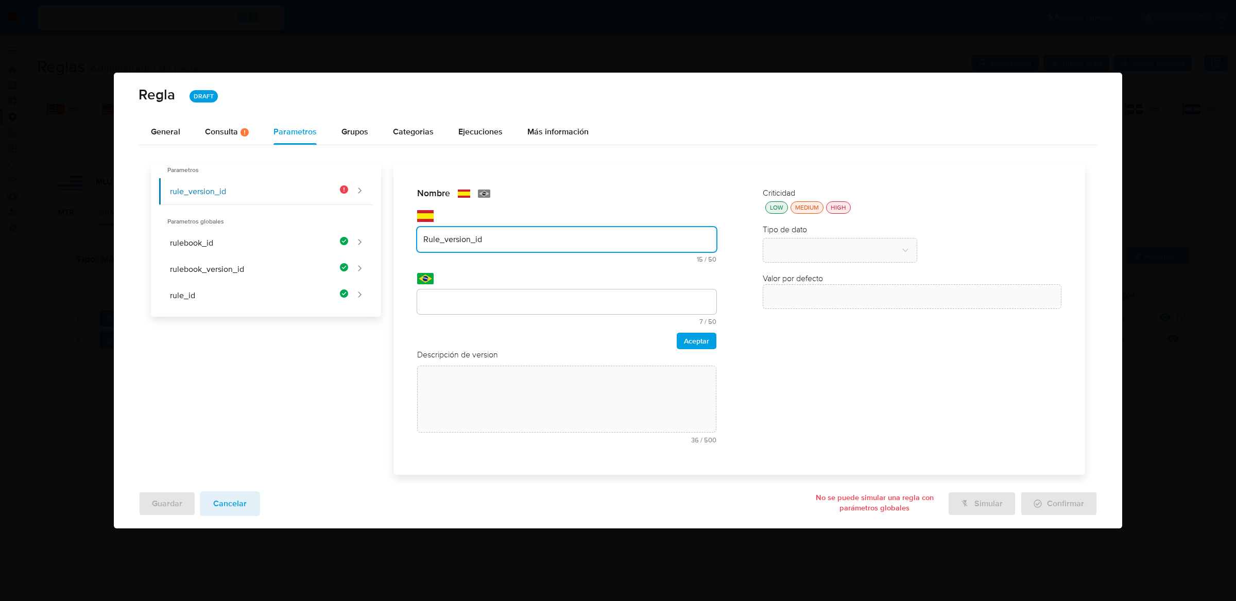
type input "Rule_version_id"
click at [456, 292] on div at bounding box center [566, 302] width 299 height 25
click at [456, 294] on div at bounding box center [566, 302] width 299 height 25
click at [460, 299] on input "text" at bounding box center [566, 301] width 299 height 13
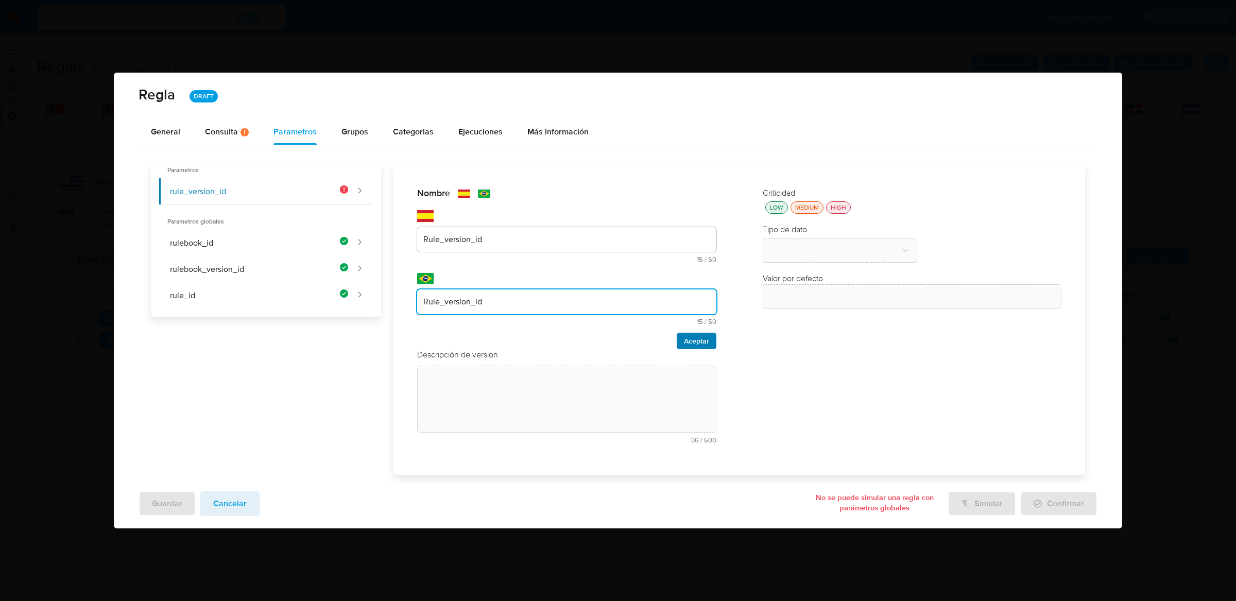
type input "Rule_version_id"
click at [690, 341] on span "Aceptar" at bounding box center [696, 341] width 25 height 14
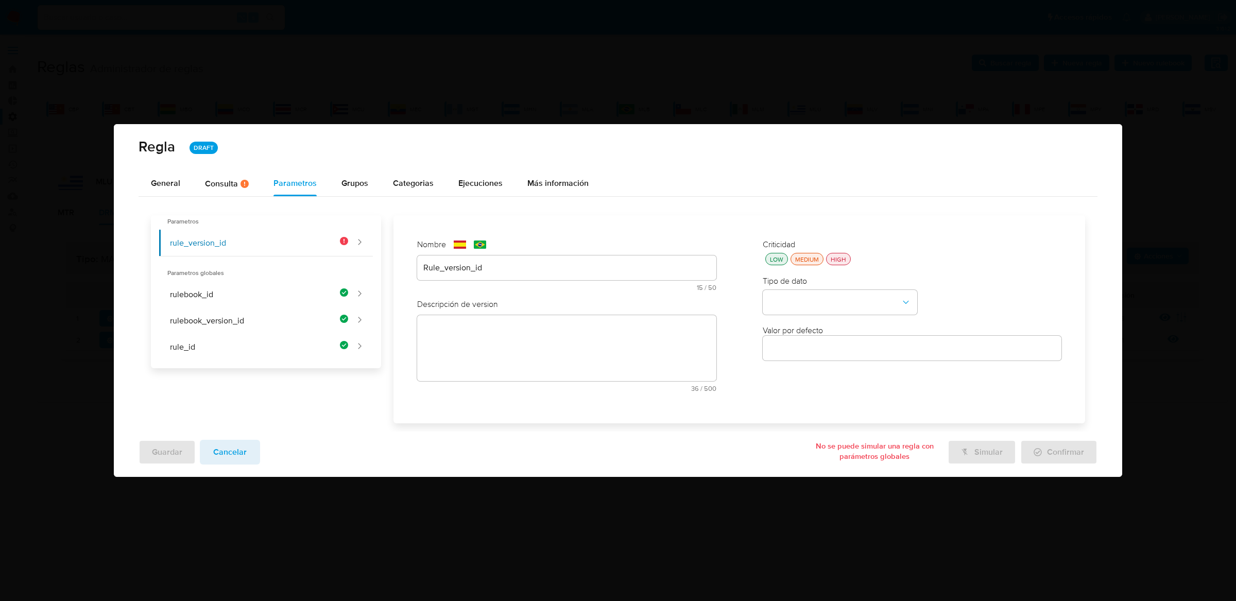
click at [669, 354] on div "Descripción de version text-es 36 / 500 464 caracteres restantes text-pt 36 / 5…" at bounding box center [566, 349] width 299 height 101
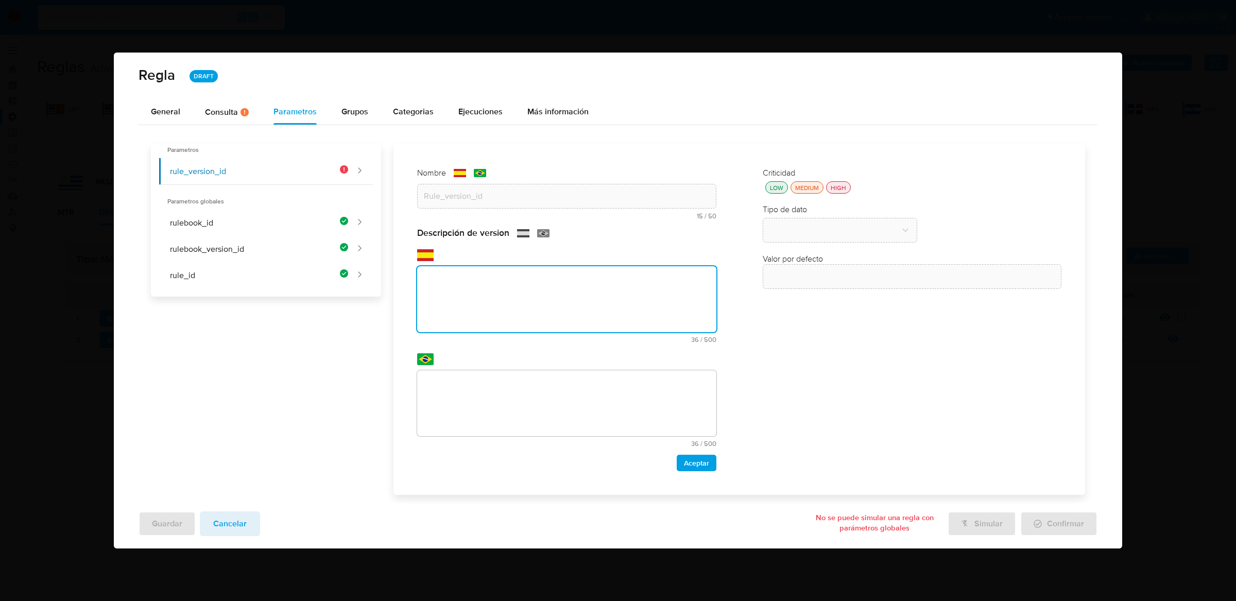
paste textarea "Id de versión de la regla que está ejecutándose"
type textarea "Id de versión de la regla que está ejecutándose"
click at [660, 383] on textarea at bounding box center [566, 403] width 299 height 66
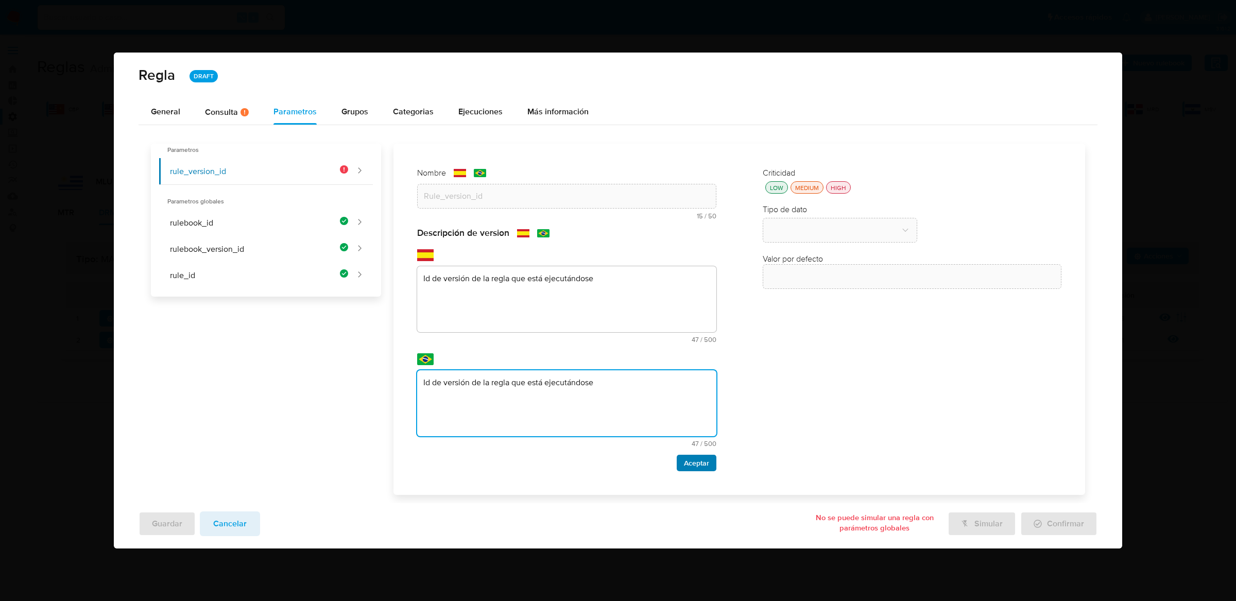
type textarea "Id de versión de la regla que está ejecutándose"
click at [692, 457] on span "Aceptar" at bounding box center [696, 463] width 25 height 14
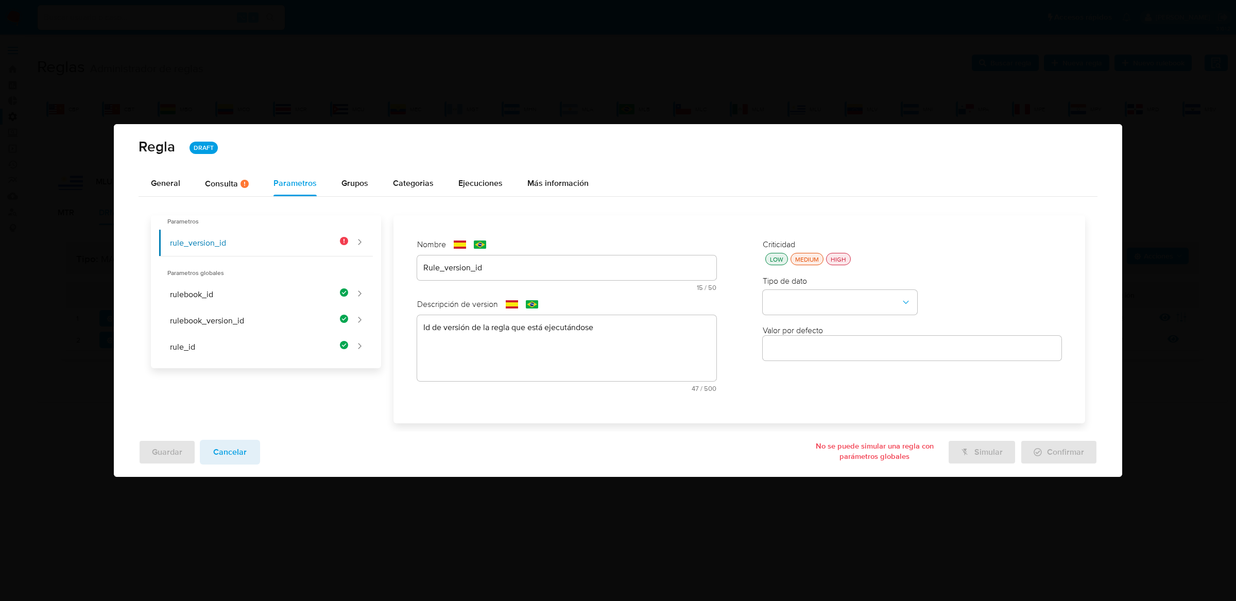
click at [833, 261] on div "HIGH" at bounding box center [839, 259] width 20 height 9
click at [815, 311] on button "type-dropdown" at bounding box center [840, 302] width 155 height 25
click at [815, 310] on div "GLOBAL" at bounding box center [837, 301] width 136 height 25
click at [813, 339] on button "global-dropdown" at bounding box center [840, 351] width 155 height 25
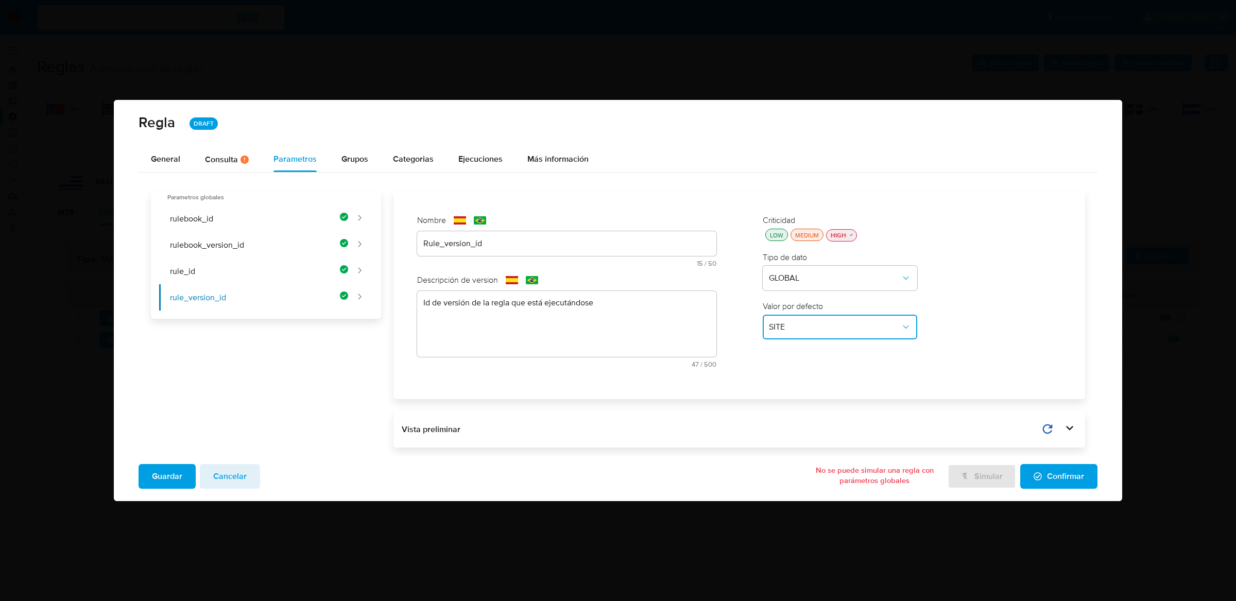
click at [814, 334] on button "SITE" at bounding box center [840, 327] width 155 height 25
click at [806, 420] on span "RULE_VERSION_ID" at bounding box center [804, 425] width 71 height 10
click at [329, 218] on button "rulebook_id" at bounding box center [254, 219] width 190 height 26
type input "Rulebook_id"
type textarea "Id del rulebook donde se está ejecutando la regla"
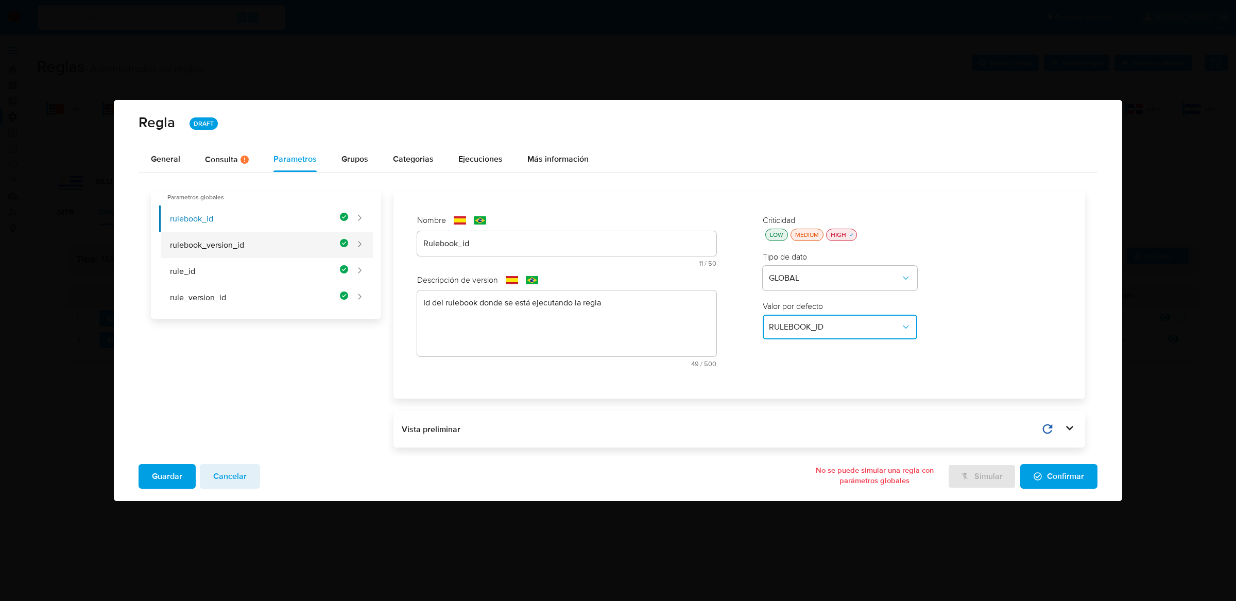
click at [327, 239] on button "rulebook_version_id" at bounding box center [254, 245] width 190 height 26
type input "Rulebook_version_id"
type textarea "Id de versión del rulebook donde se está ejecutando la regla"
click at [326, 264] on button "rule_id" at bounding box center [254, 271] width 190 height 26
type input "Rule_id"
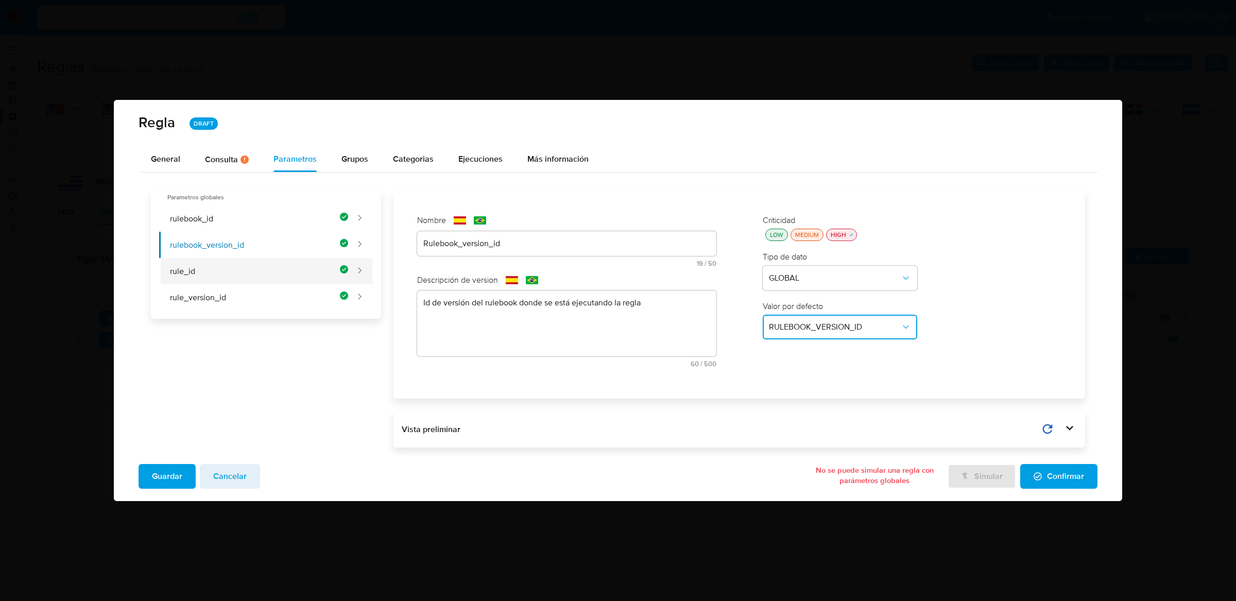
type textarea "Id de la regla que está ejecutándose"
click at [316, 294] on button "rule_version_id" at bounding box center [254, 297] width 190 height 26
type input "Rule_version_id"
type textarea "Id de versión de la regla que está ejecutándose"
click at [168, 463] on div "Guardar Cancelar No se puede simular una regla con parámetros globales Simular …" at bounding box center [618, 478] width 1009 height 45
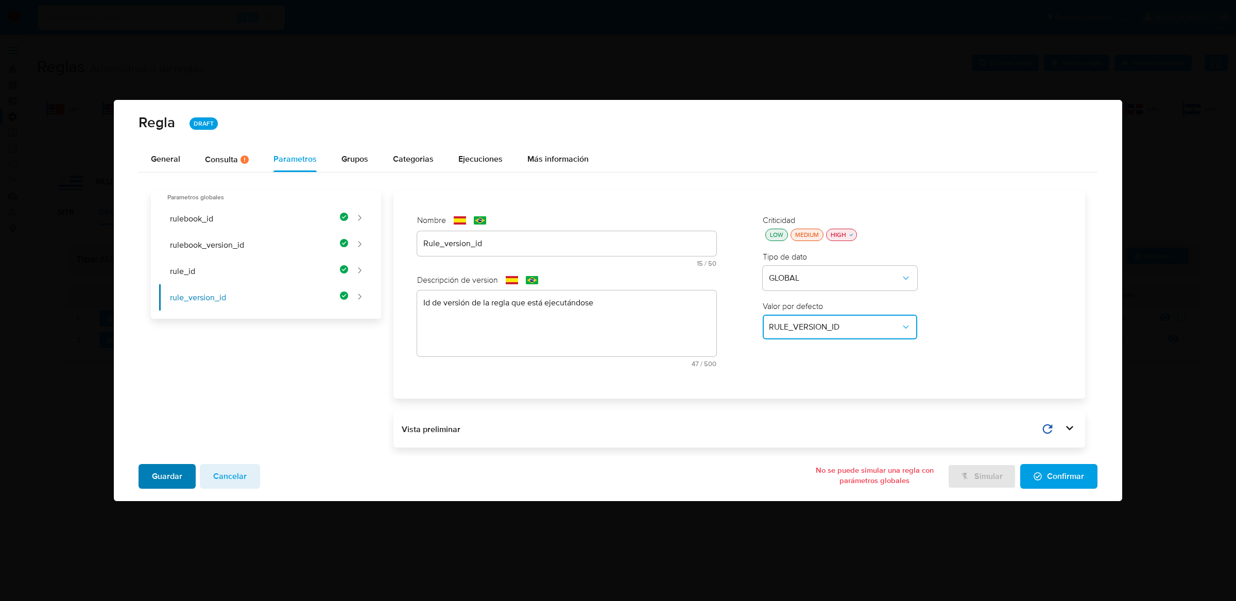
click at [168, 471] on span "Guardar" at bounding box center [167, 476] width 30 height 23
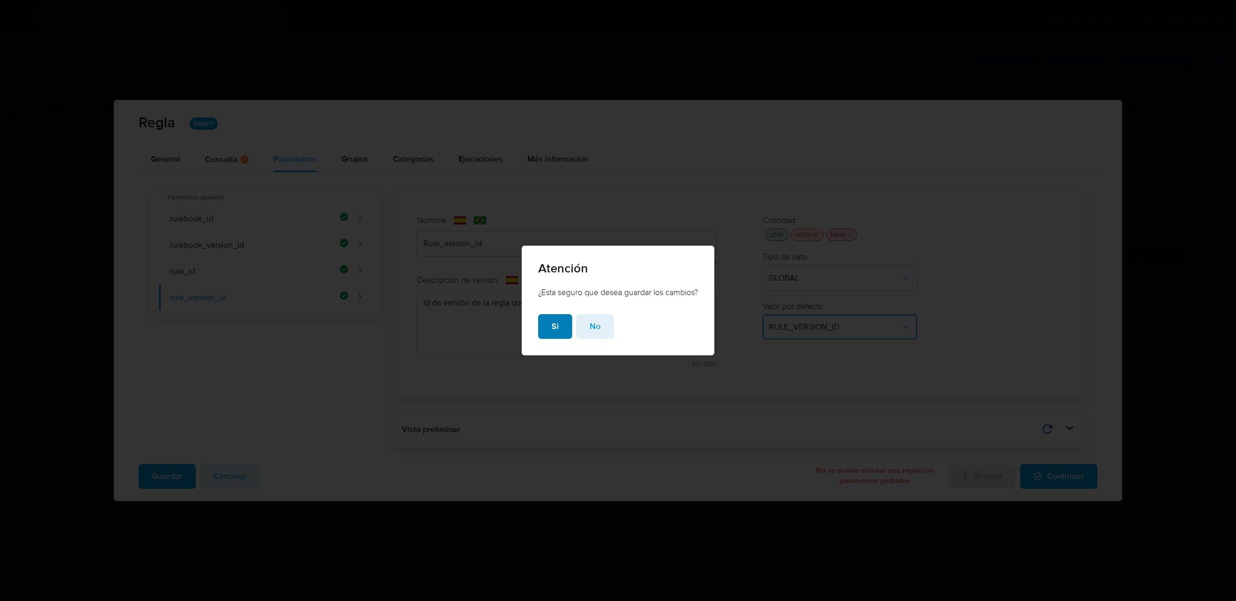
click at [546, 331] on button "Si" at bounding box center [555, 326] width 34 height 25
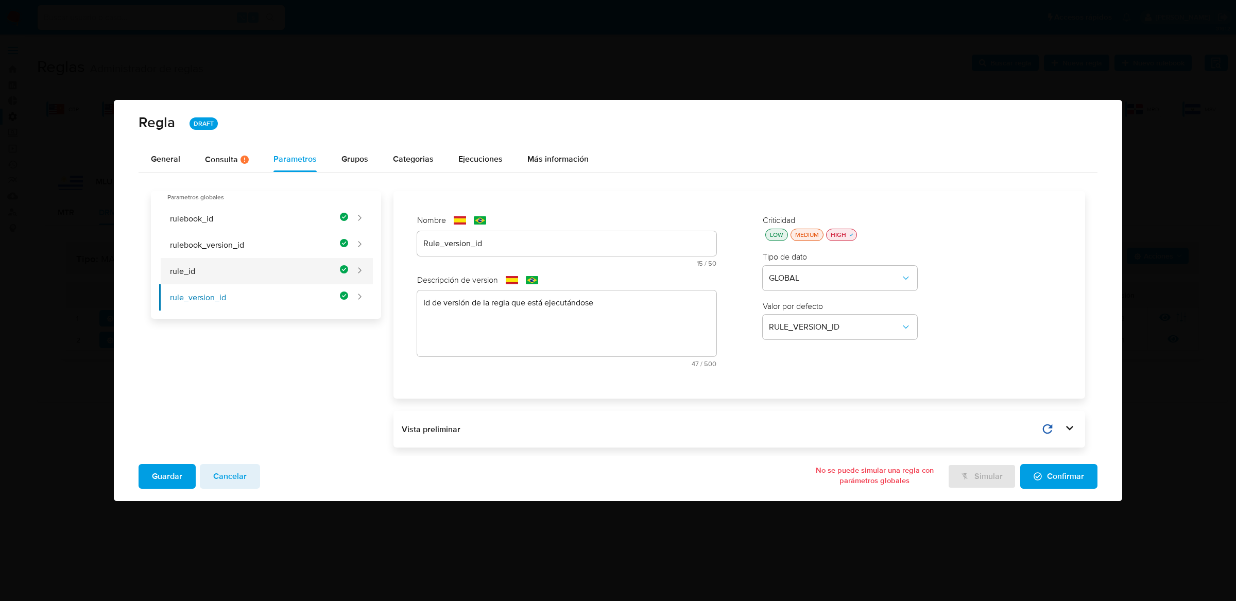
click at [262, 261] on button "rule_id" at bounding box center [254, 271] width 190 height 26
type input "Rule_id"
type textarea "Id de la regla que está ejecutándose"
click at [262, 245] on button "rulebook_version_id" at bounding box center [254, 245] width 190 height 26
type input "Rulebook_version_id"
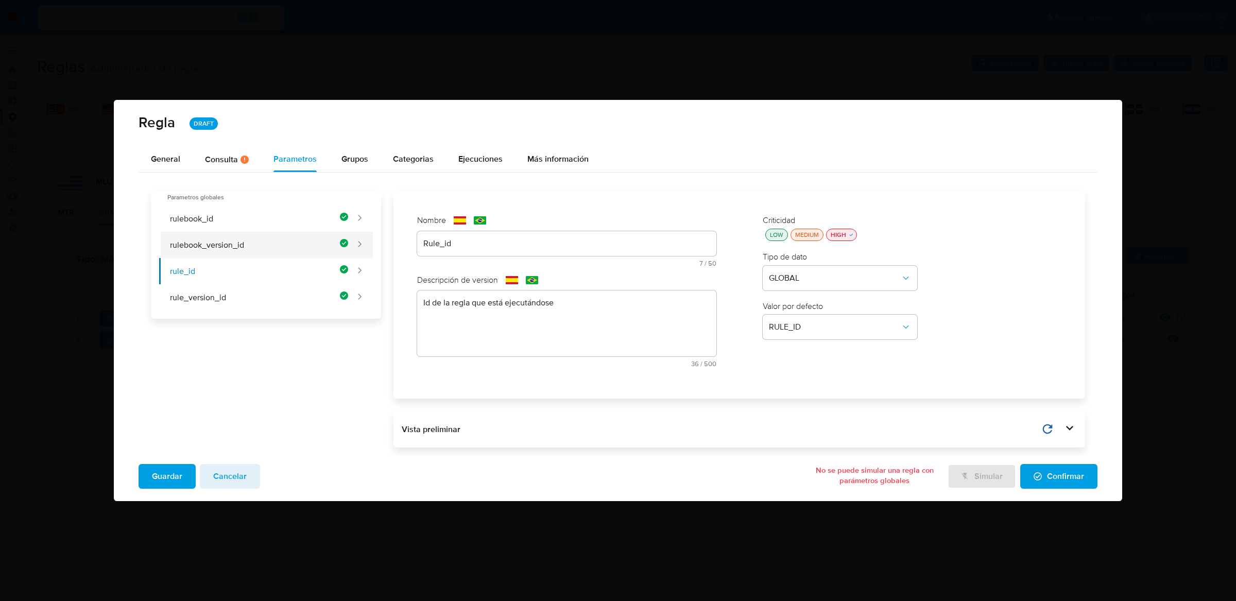
type textarea "Id de versión del rulebook donde se está ejecutando la regla"
click at [263, 210] on button "rulebook_id" at bounding box center [254, 219] width 190 height 26
type input "Rulebook_id"
type textarea "Id del rulebook donde se está ejecutando la regla"
click at [236, 479] on span "Cancelar" at bounding box center [229, 476] width 33 height 23
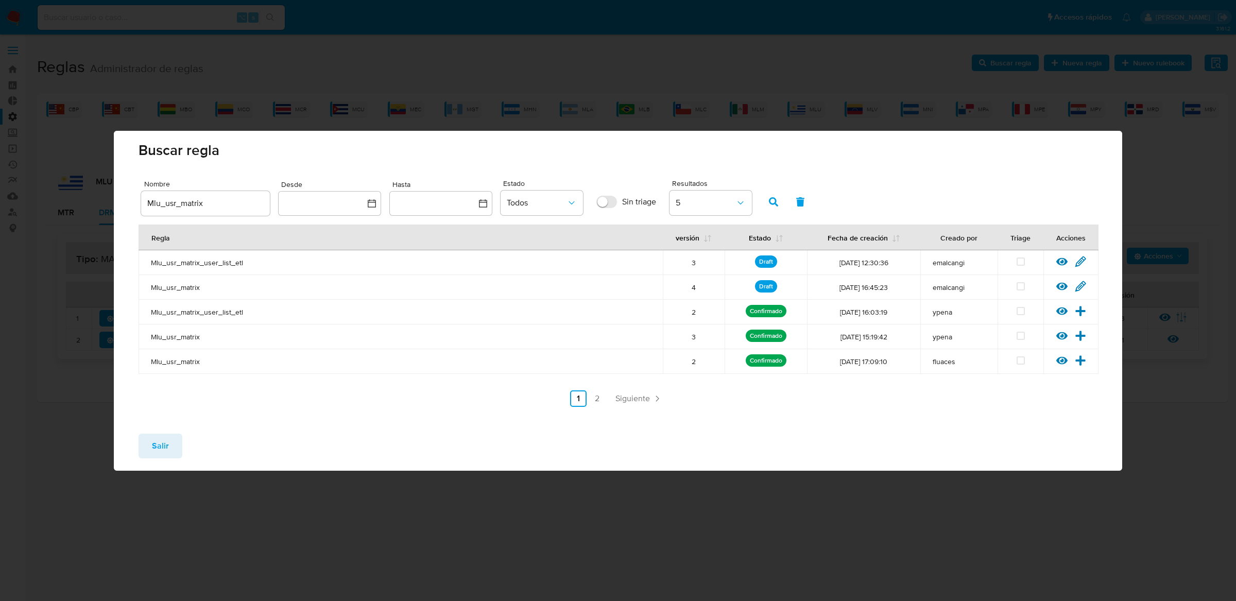
click at [165, 450] on span "Salir" at bounding box center [160, 446] width 17 height 23
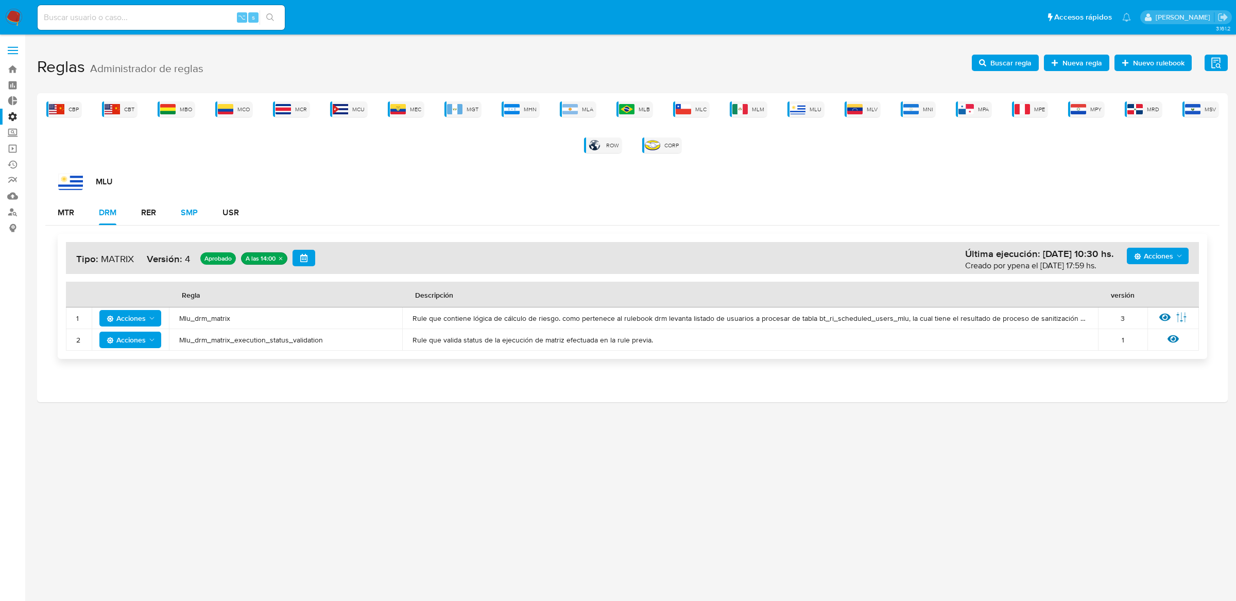
click at [199, 208] on button "SMP" at bounding box center [189, 212] width 42 height 25
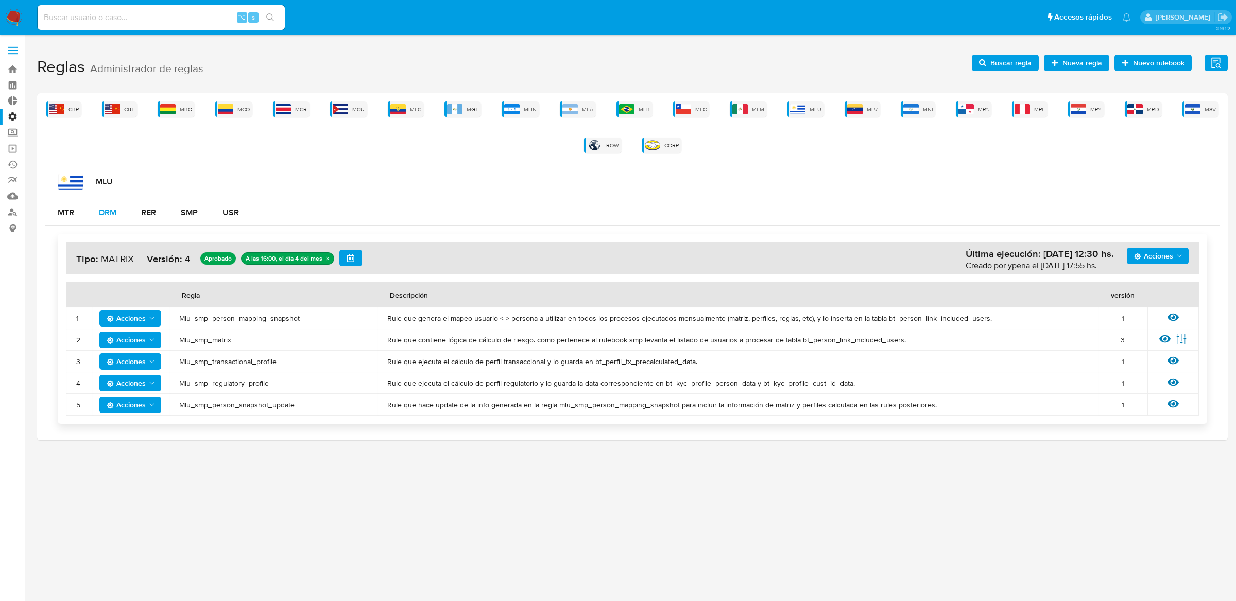
click at [118, 213] on button "DRM" at bounding box center [108, 212] width 42 height 25
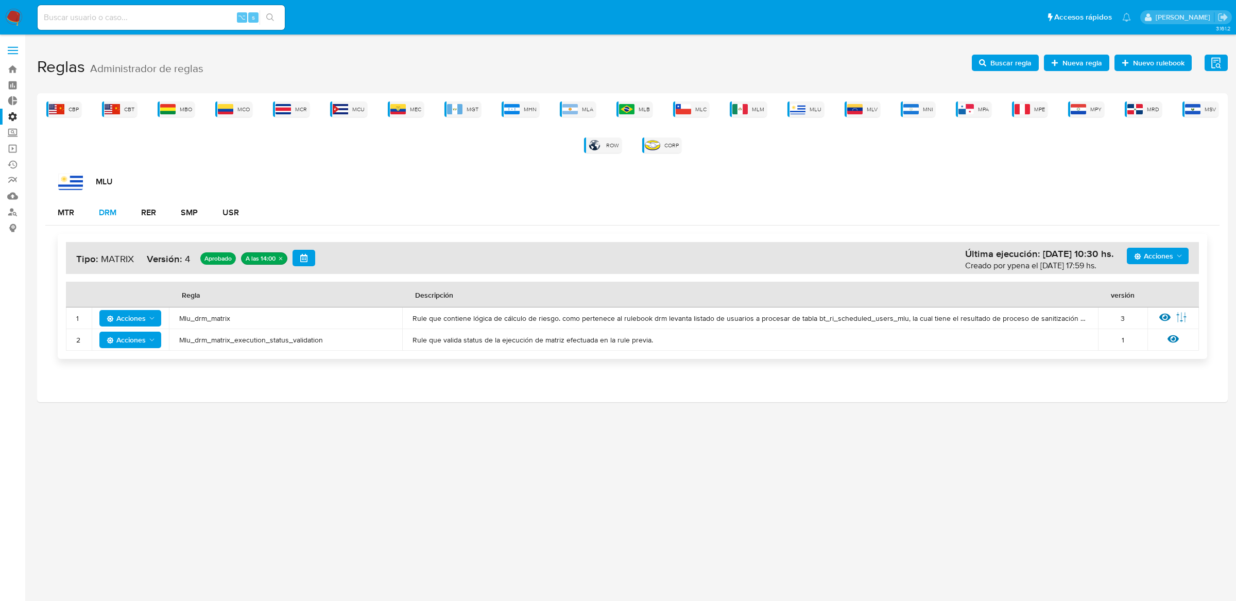
click at [108, 212] on div "DRM" at bounding box center [108, 213] width 18 height 8
click at [188, 217] on div "SMP" at bounding box center [189, 213] width 17 height 8
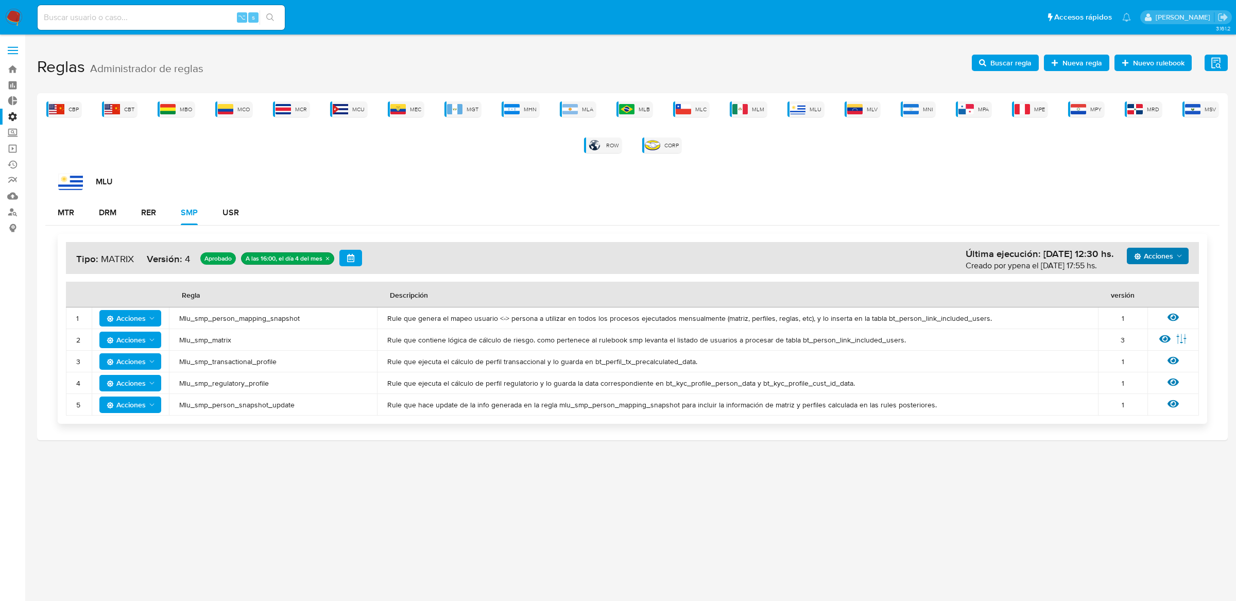
click at [1147, 260] on span "Acciones" at bounding box center [1153, 256] width 39 height 16
click at [1147, 275] on button "Agregar reglas" at bounding box center [1157, 281] width 93 height 25
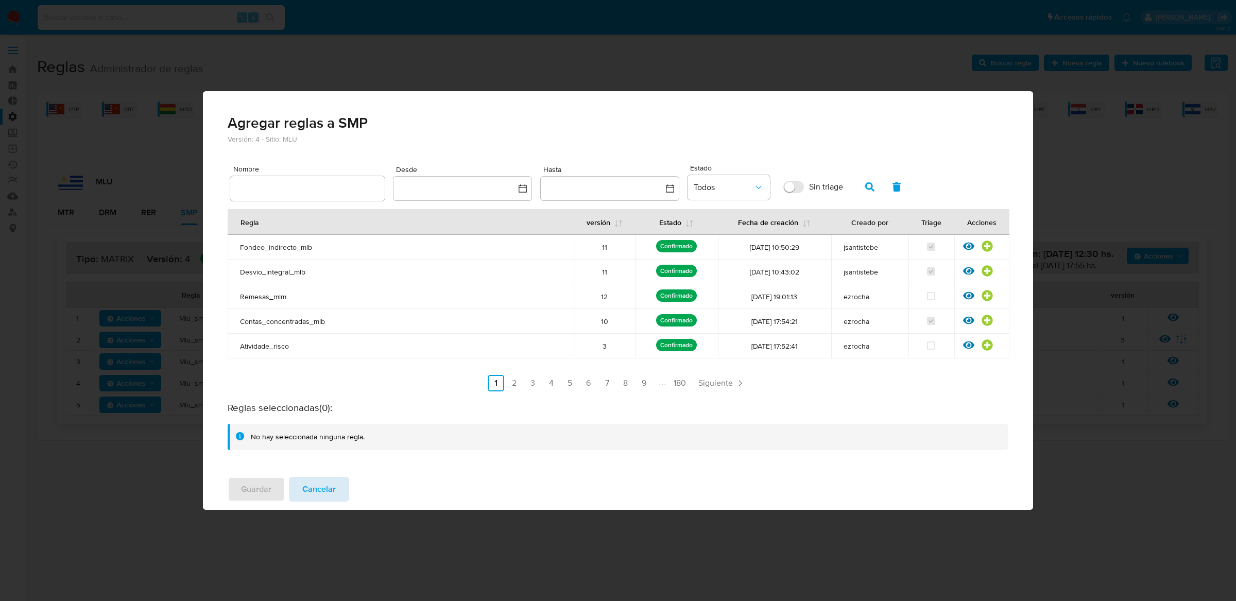
click at [305, 487] on span "Cancelar" at bounding box center [318, 489] width 33 height 23
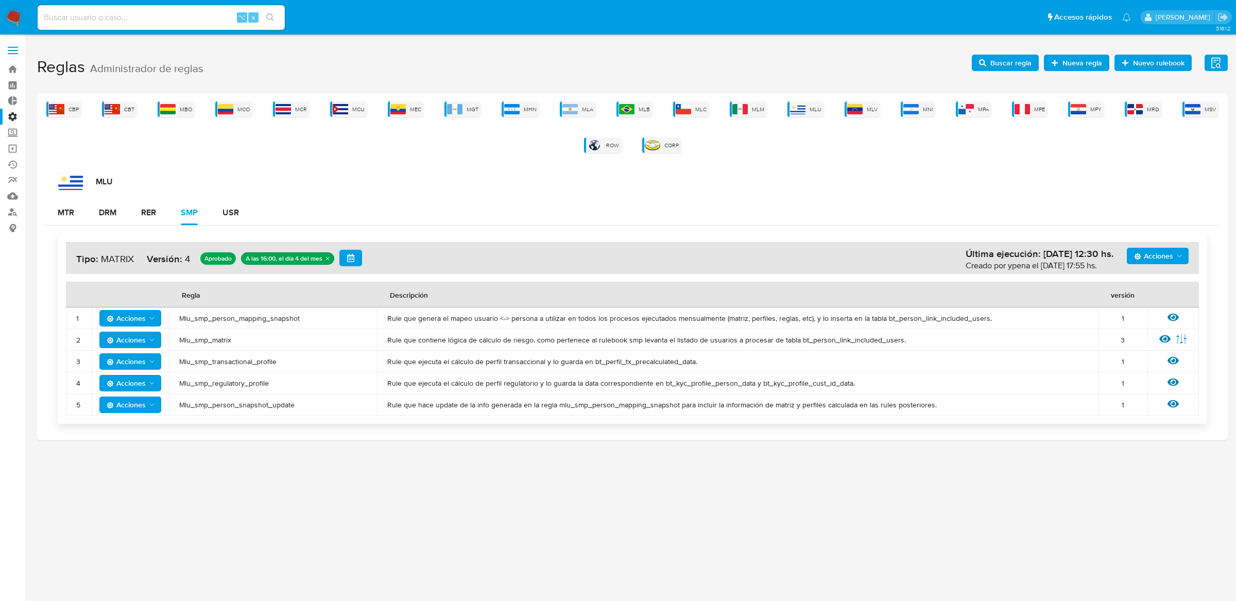
click at [1138, 256] on icon "Acciones" at bounding box center [1138, 256] width 7 height 7
click at [1146, 292] on button "Agregar reglas" at bounding box center [1157, 281] width 93 height 25
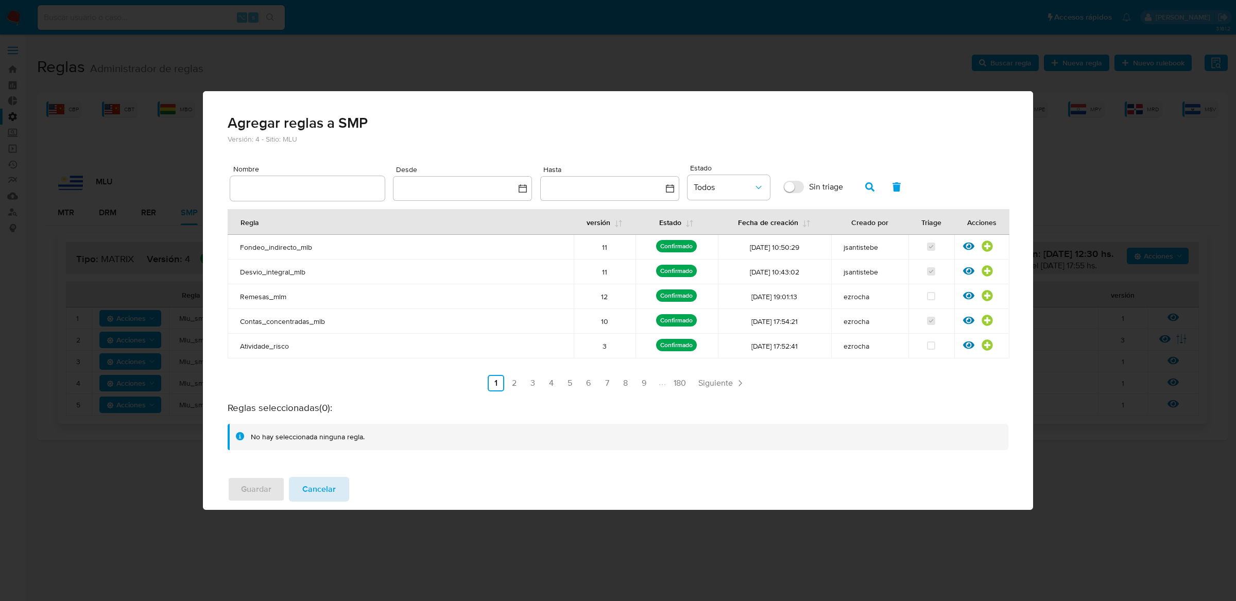
click at [313, 489] on span "Cancelar" at bounding box center [318, 489] width 33 height 23
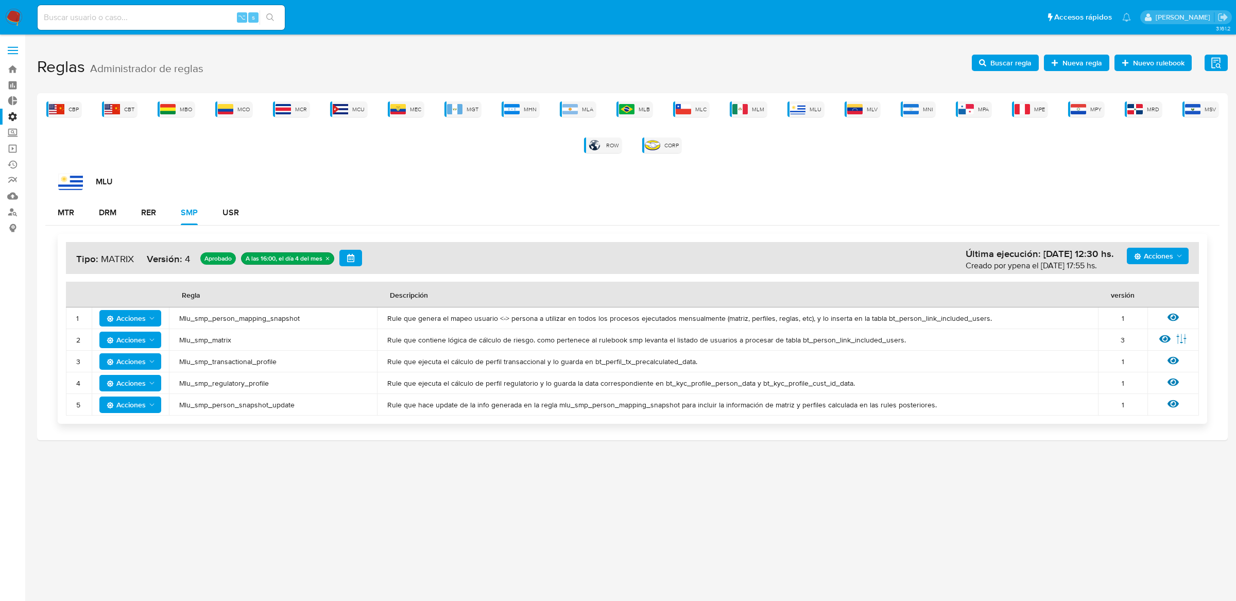
click at [184, 335] on span "Mlu_smp_matrix" at bounding box center [273, 339] width 188 height 9
click at [207, 338] on span "Mlu_smp_matrix" at bounding box center [273, 339] width 188 height 9
click at [1013, 64] on span "Buscar regla" at bounding box center [1011, 63] width 41 height 16
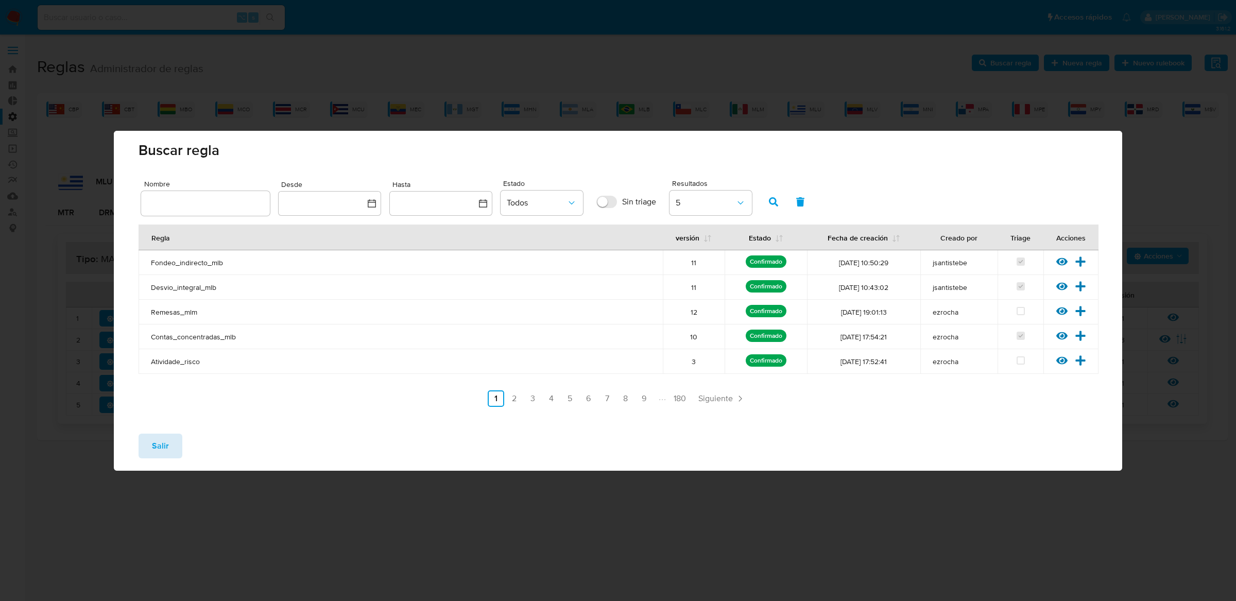
click at [172, 441] on button "Salir" at bounding box center [161, 446] width 44 height 25
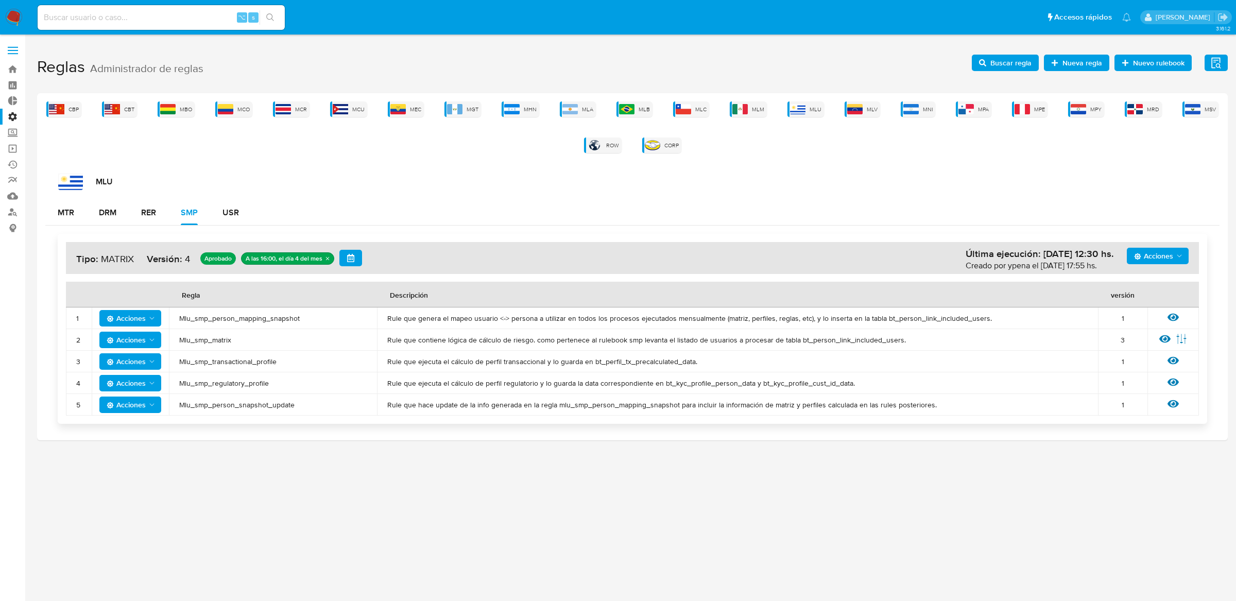
click at [1152, 252] on span "Acciones" at bounding box center [1153, 256] width 39 height 16
click at [1151, 278] on button "Agregar reglas" at bounding box center [1157, 281] width 93 height 25
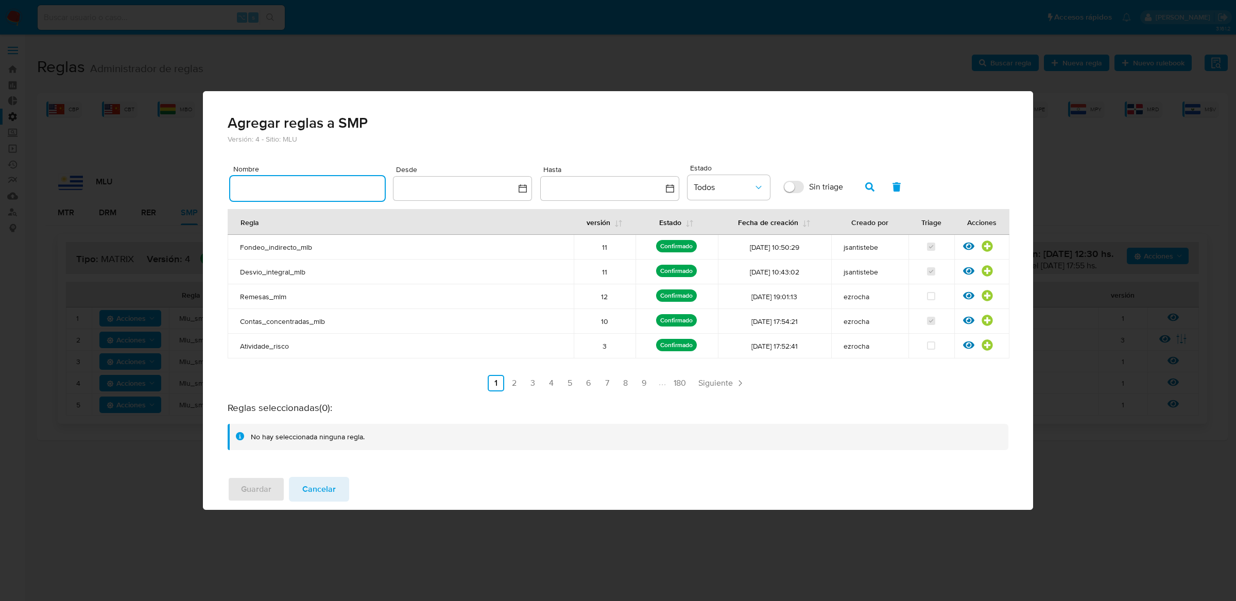
click at [280, 193] on input "text" at bounding box center [307, 188] width 155 height 13
type input "Mlu_smp_matrix"
click at [863, 194] on button "button" at bounding box center [870, 187] width 27 height 25
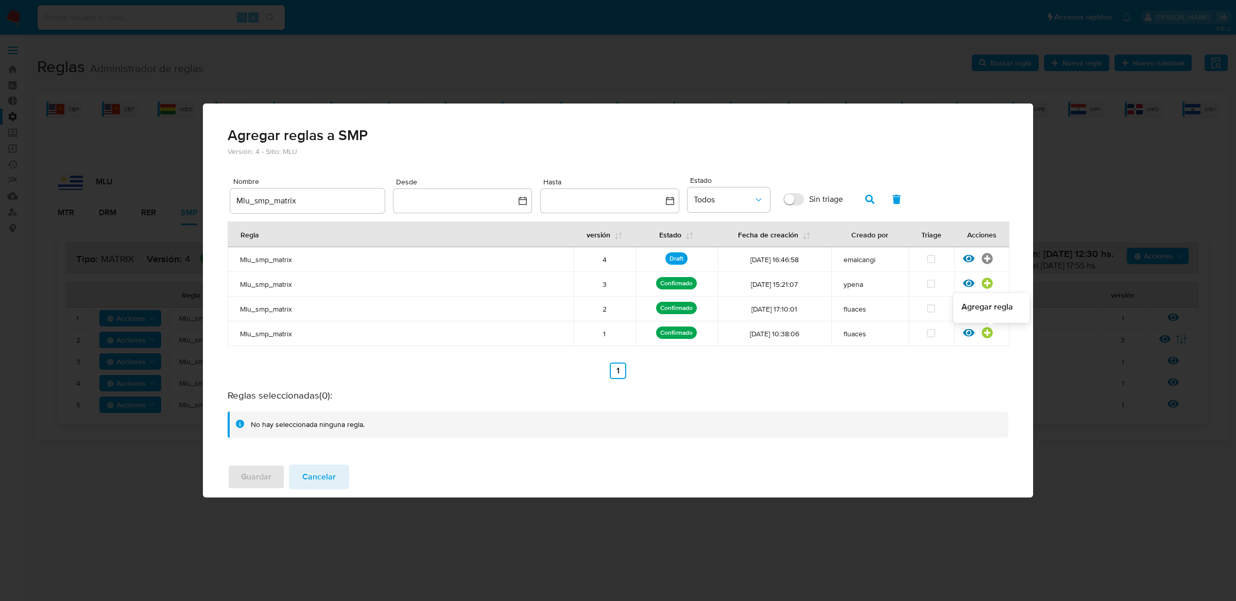
click at [986, 330] on icon at bounding box center [987, 333] width 11 height 11
click at [309, 474] on span "Cancelar" at bounding box center [318, 477] width 33 height 23
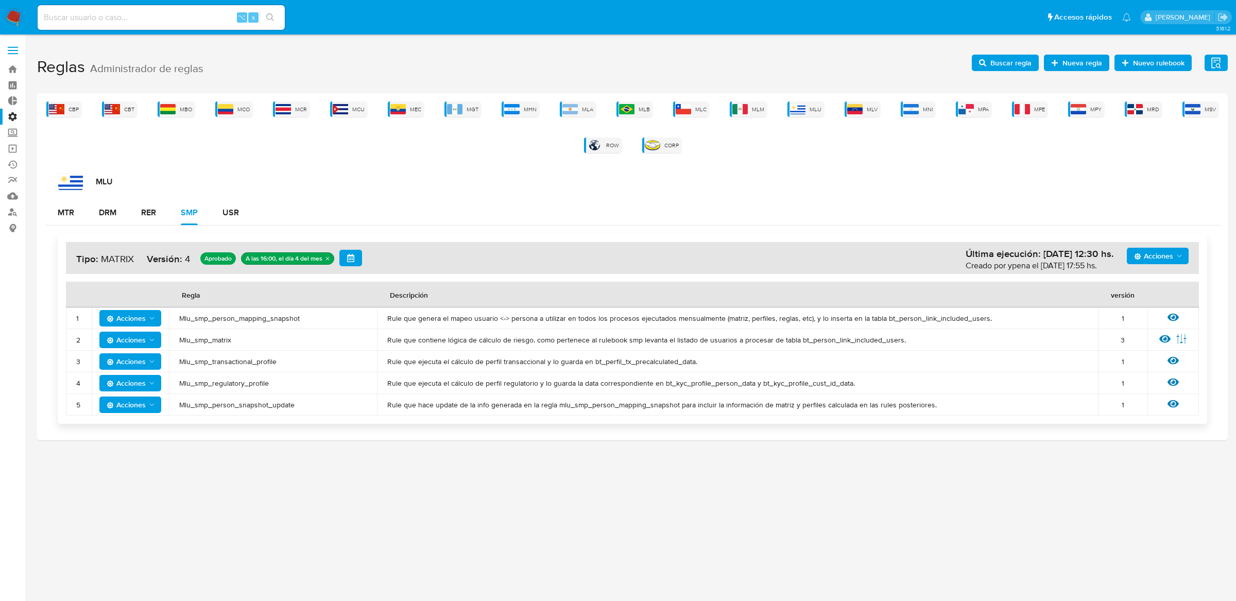
click at [1020, 53] on h1 "Reglas Administrador de reglas Evidencias Nuevo rulebook Nueva regla Buscar reg…" at bounding box center [632, 67] width 1191 height 36
click at [1014, 57] on span "Buscar regla" at bounding box center [1011, 63] width 41 height 16
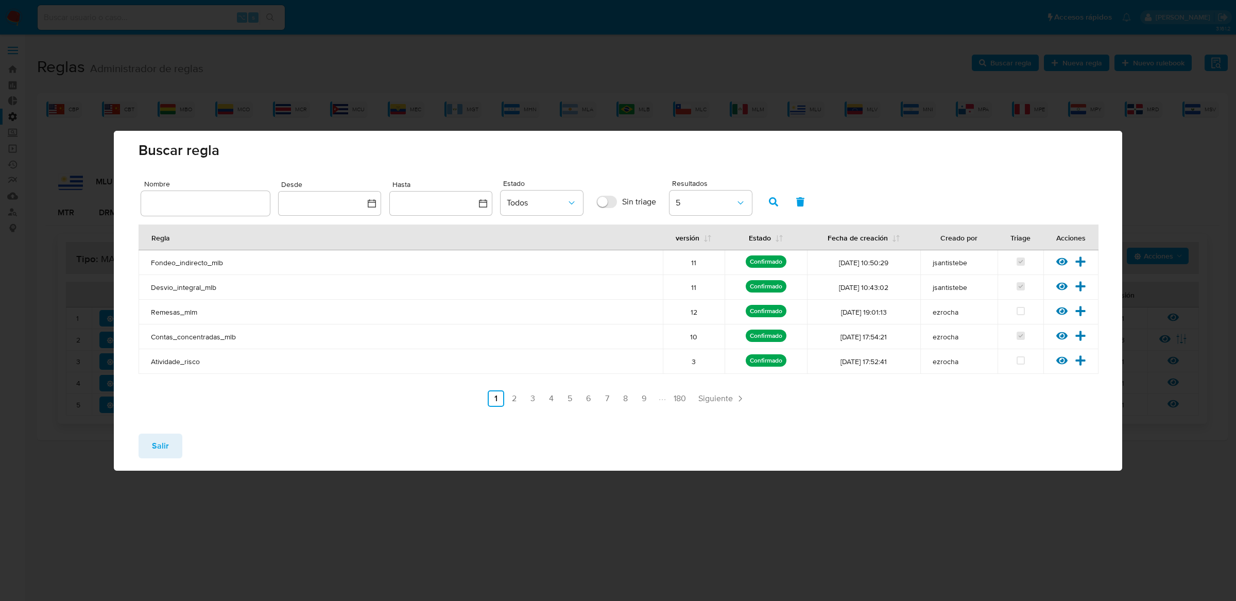
click at [184, 193] on div at bounding box center [205, 203] width 129 height 25
click at [181, 208] on input "text" at bounding box center [205, 203] width 129 height 13
type input "Mlu_smp_matrix"
click at [756, 199] on div "Nombre Mlu_smp_matrix Desde Hasta Estado Todos Sin triage Resultados 5" at bounding box center [618, 198] width 954 height 42
click at [766, 199] on button "button" at bounding box center [773, 202] width 27 height 25
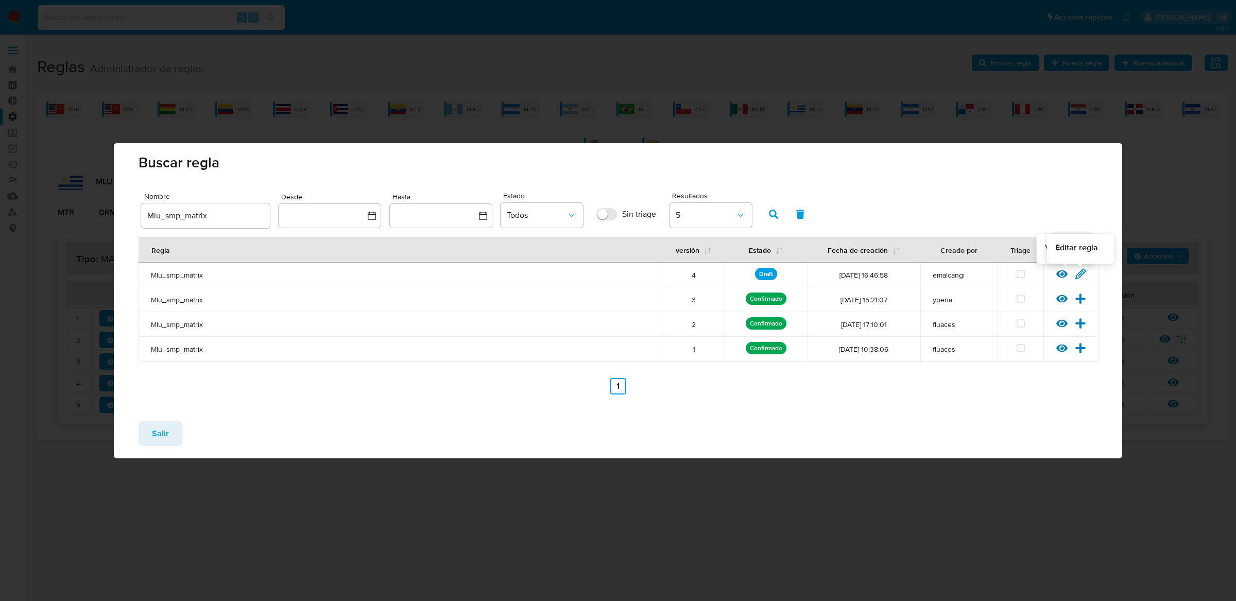
click at [1084, 275] on icon at bounding box center [1080, 273] width 11 height 11
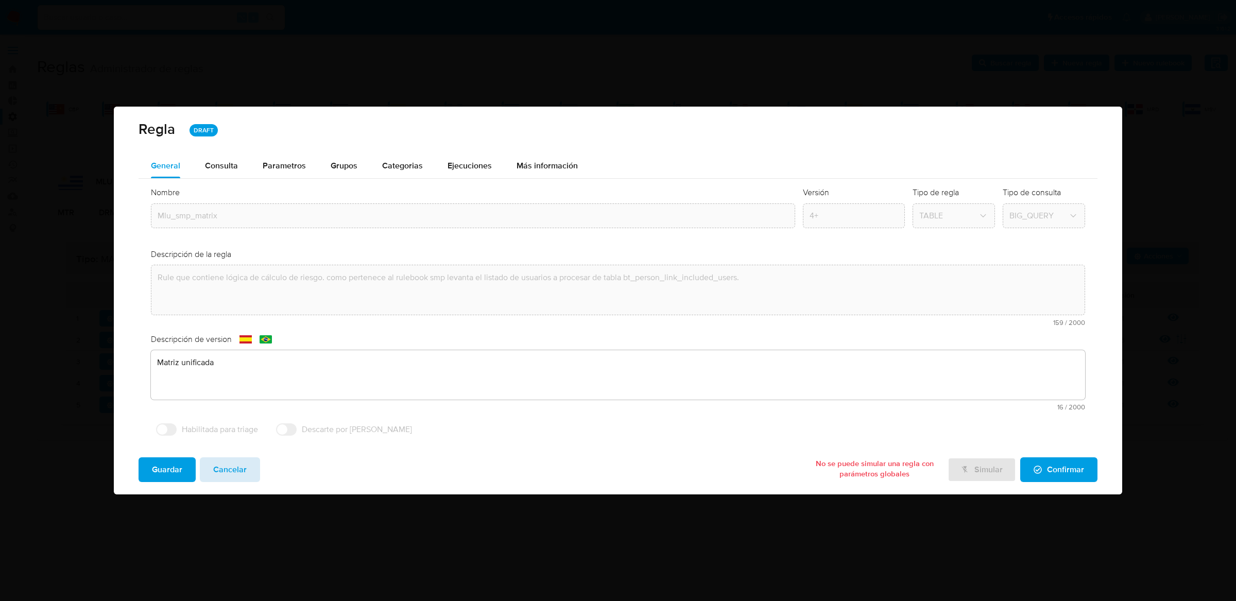
click at [226, 463] on span "Cancelar" at bounding box center [229, 469] width 33 height 23
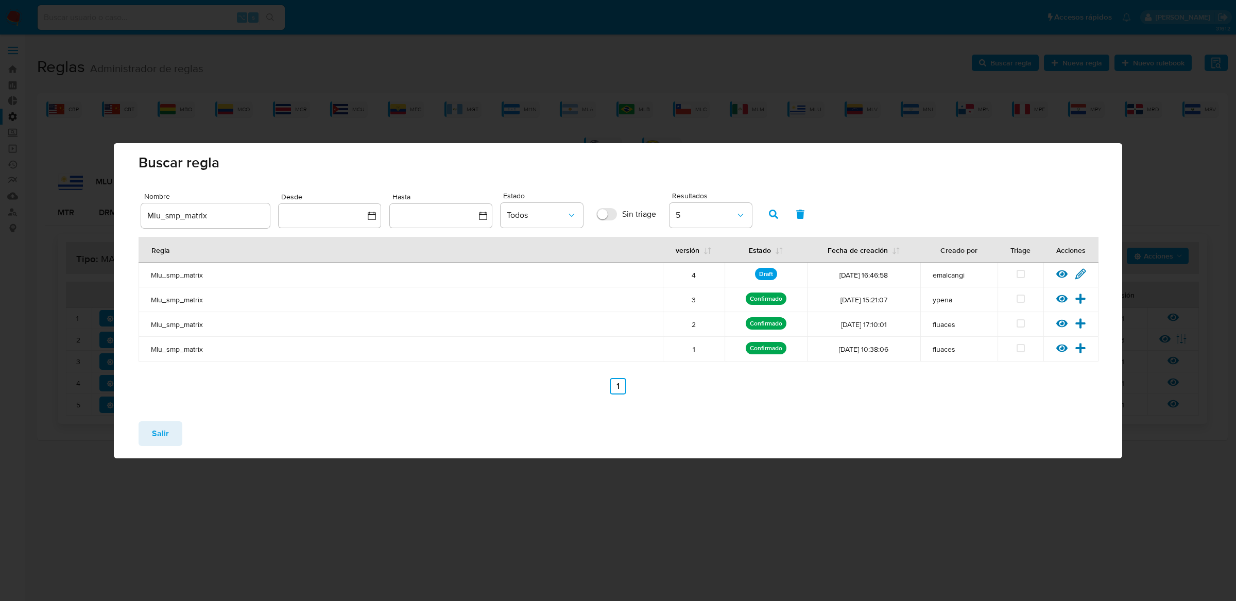
click at [172, 437] on button "Salir" at bounding box center [161, 433] width 44 height 25
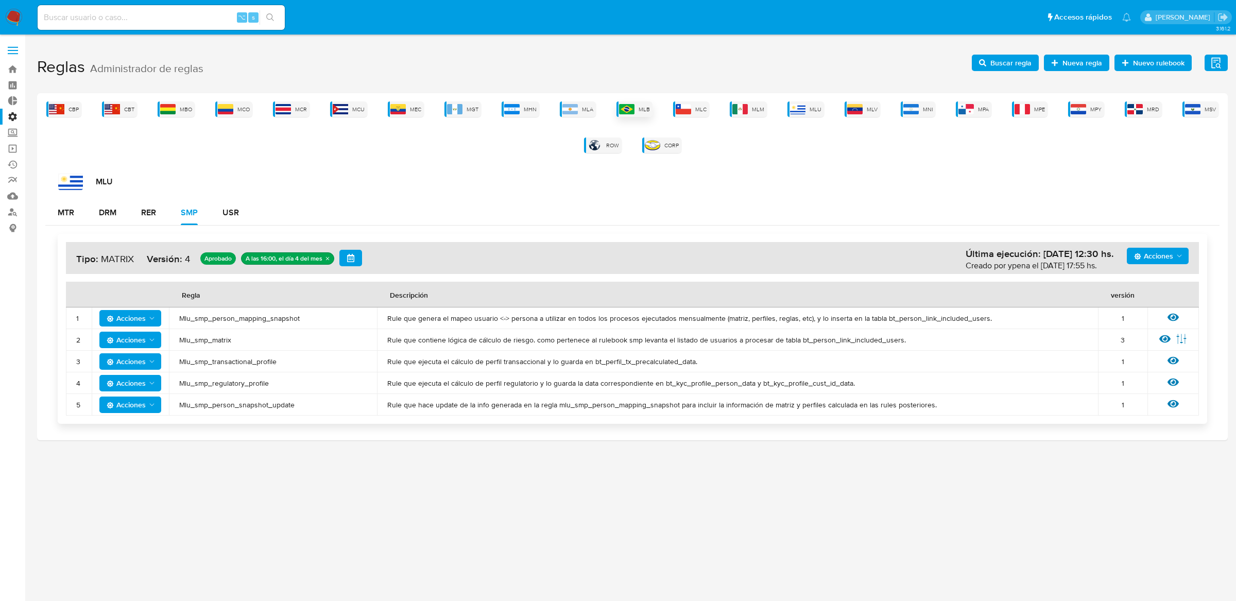
click at [650, 114] on div "MLB" at bounding box center [635, 108] width 36 height 15
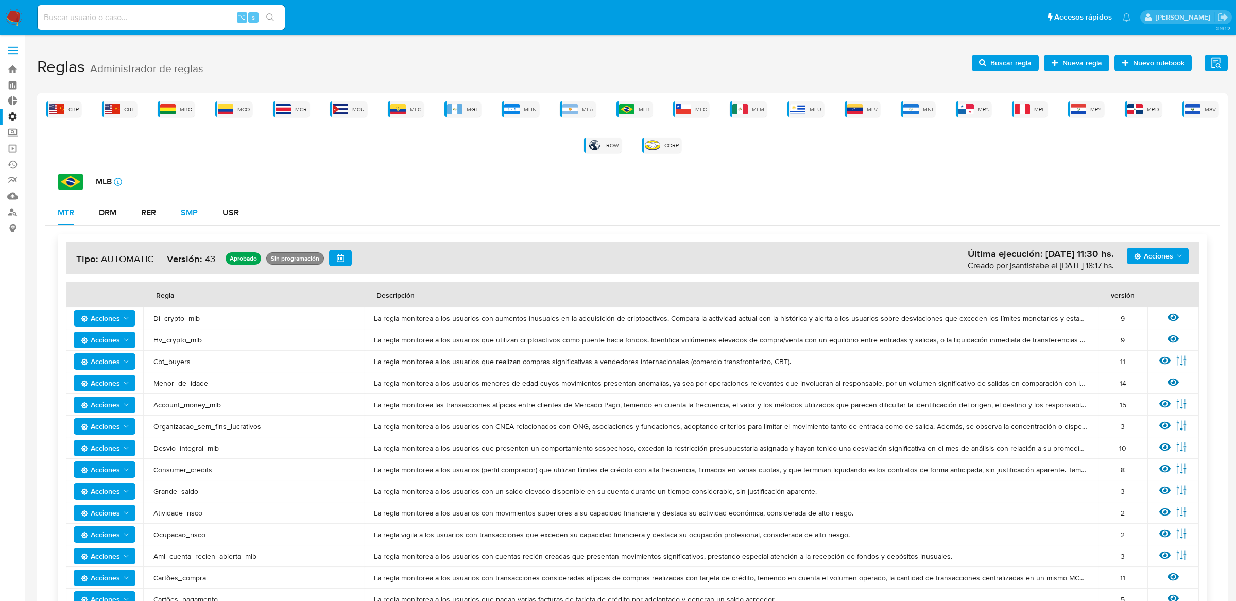
click at [193, 220] on div "SMP" at bounding box center [189, 212] width 17 height 25
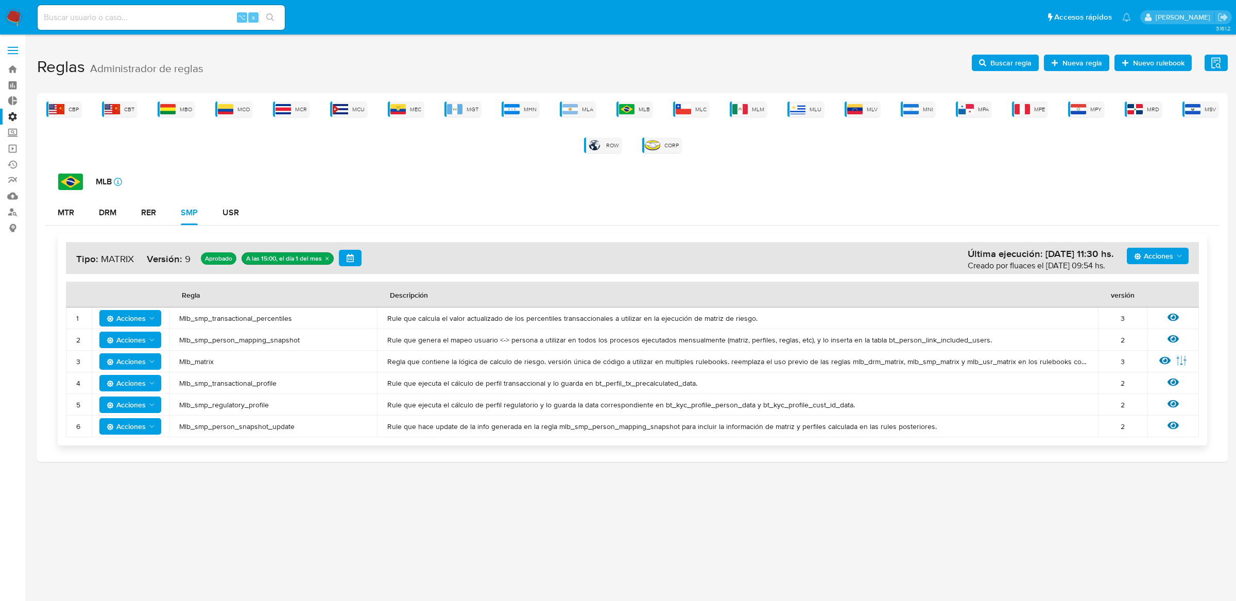
click at [184, 357] on span "Mlb_matrix" at bounding box center [273, 361] width 188 height 9
click at [120, 220] on button "DRM" at bounding box center [108, 212] width 42 height 25
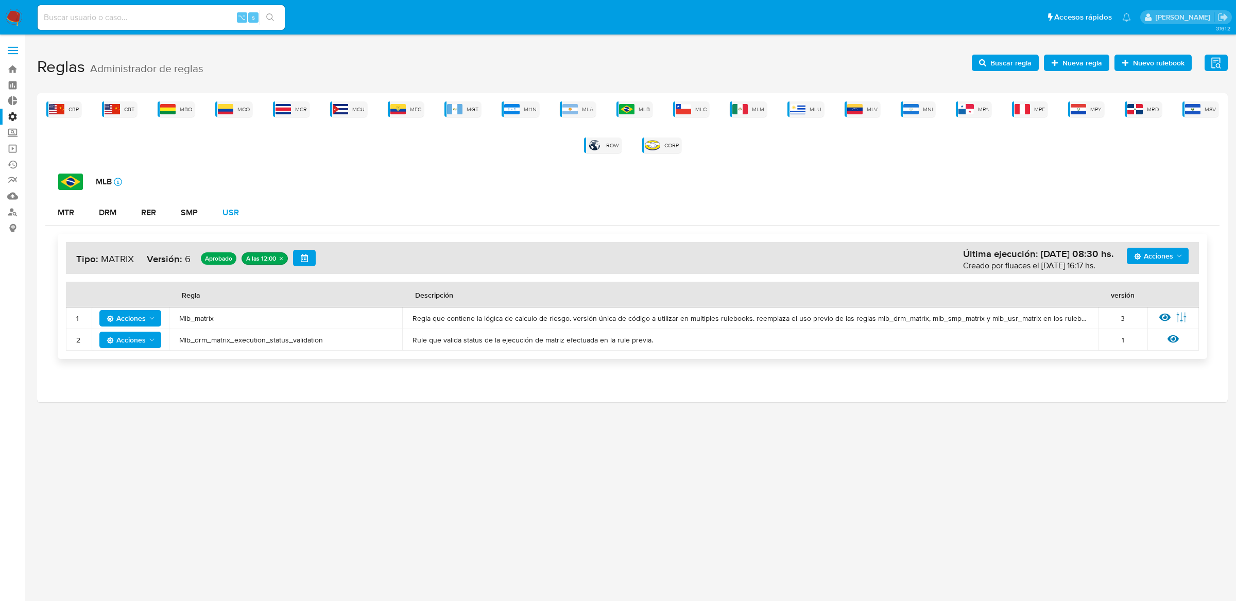
click at [230, 218] on div "USR" at bounding box center [231, 212] width 16 height 25
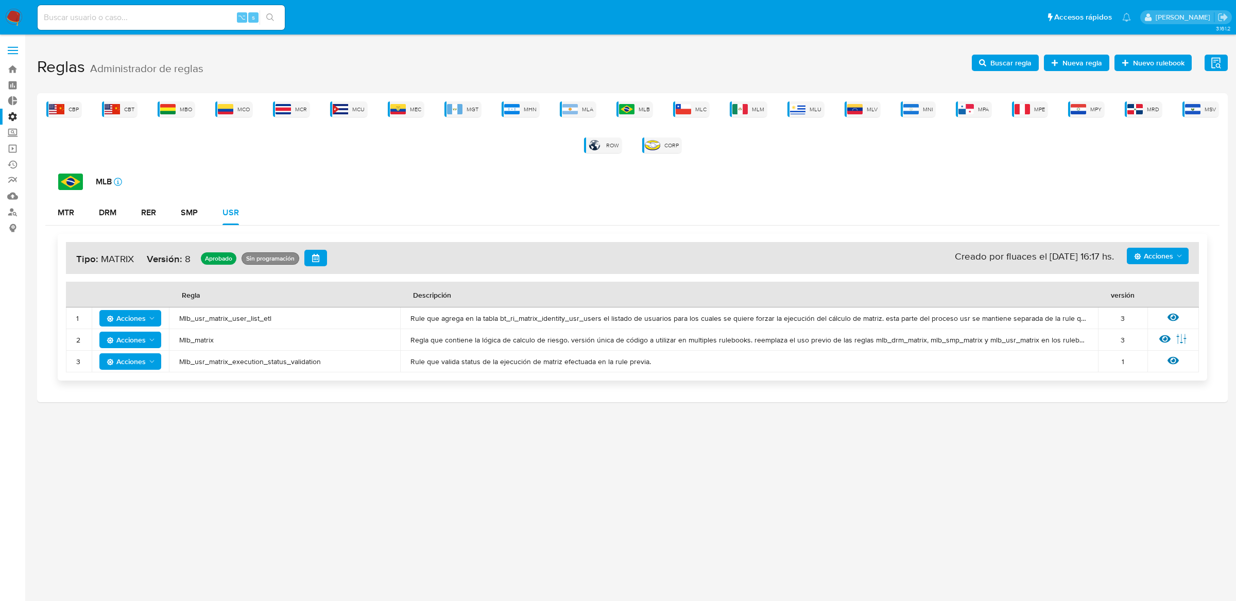
click at [605, 107] on div "CBP CBT MBO MCO MCR MCU MEC MGT MHN MLA MLB MLC MLM MLU MLV MNI MPA MPE MPY MRD…" at bounding box center [632, 127] width 1175 height 52
click at [602, 107] on div "CBP CBT MBO MCO MCR MCU MEC MGT MHN MLA MLB MLC MLM MLU MLV MNI MPA MPE MPY MRD…" at bounding box center [632, 127] width 1175 height 52
click at [592, 107] on span "MLA" at bounding box center [587, 110] width 11 height 8
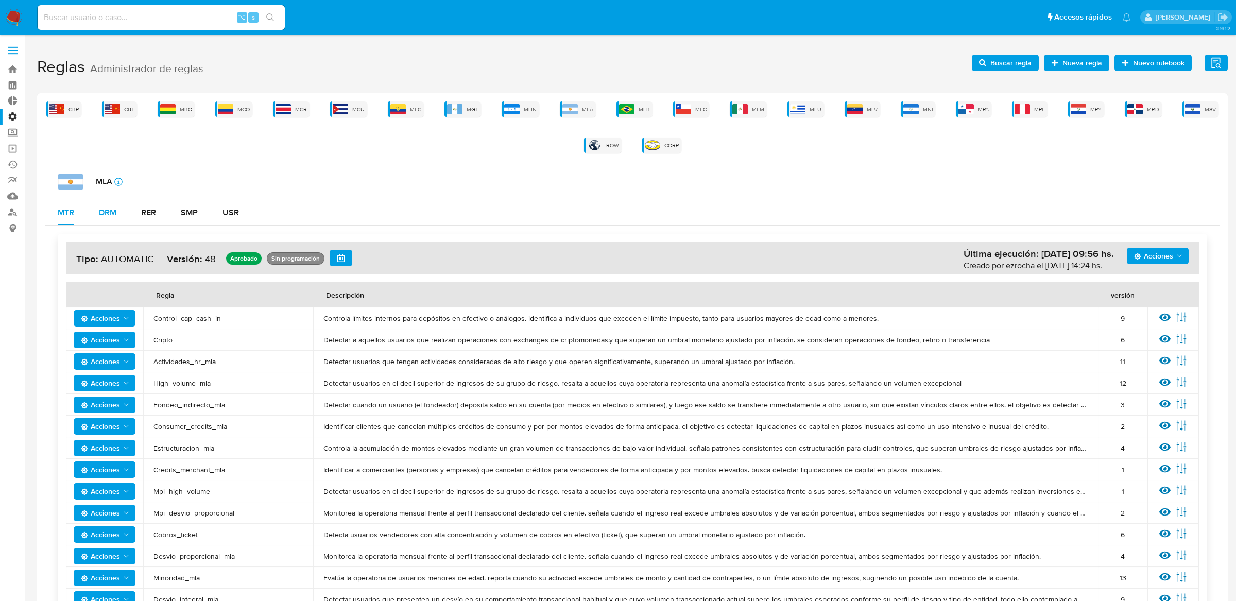
click at [105, 211] on div "DRM" at bounding box center [108, 213] width 18 height 8
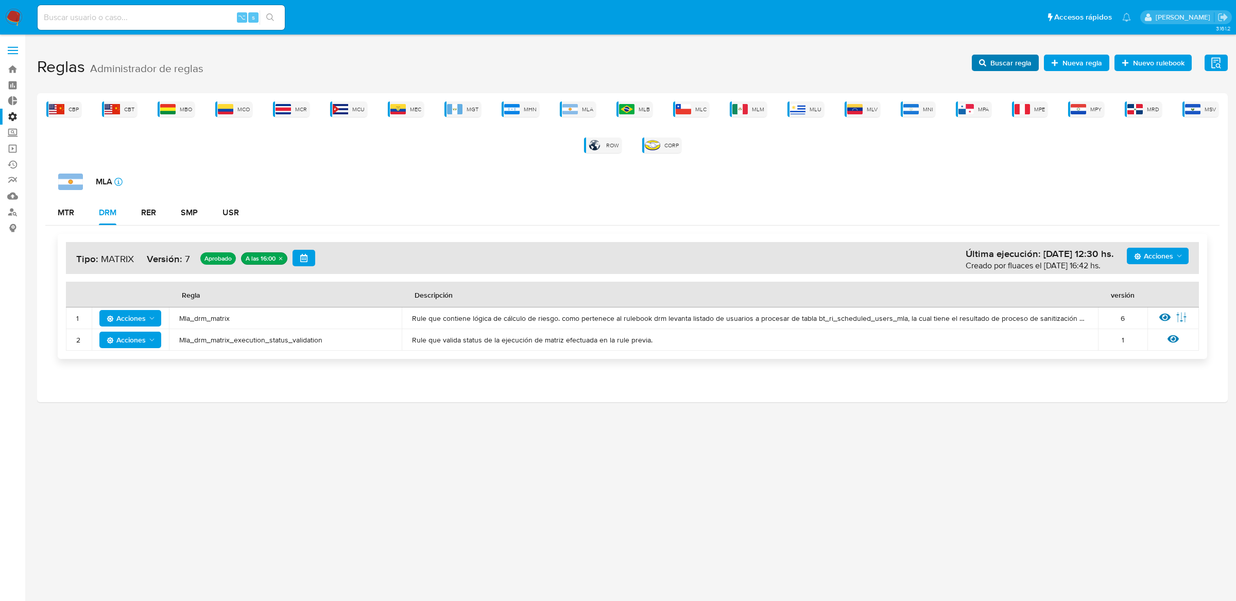
click at [1006, 67] on span "Buscar regla" at bounding box center [1011, 63] width 41 height 16
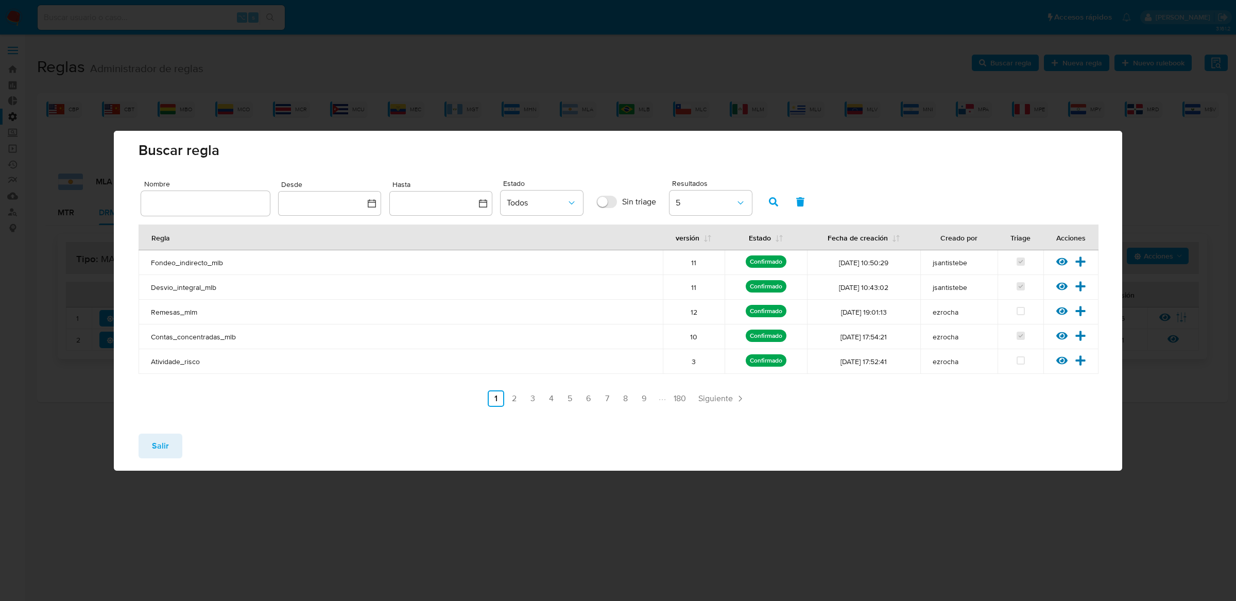
click at [1042, 96] on div "Buscar regla Nombre Desde Hasta Estado Todos Sin triage Resultados 5 Regla vers…" at bounding box center [618, 300] width 1236 height 601
click at [152, 436] on span "Salir" at bounding box center [160, 446] width 17 height 23
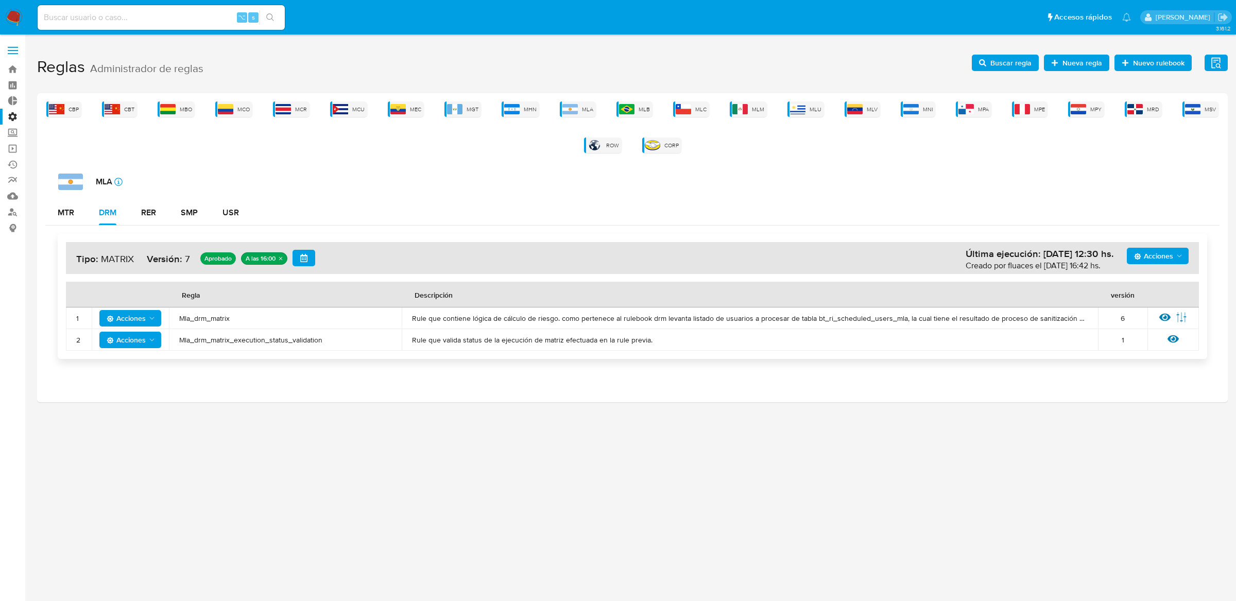
click at [1064, 63] on span "Nueva regla" at bounding box center [1076, 63] width 51 height 14
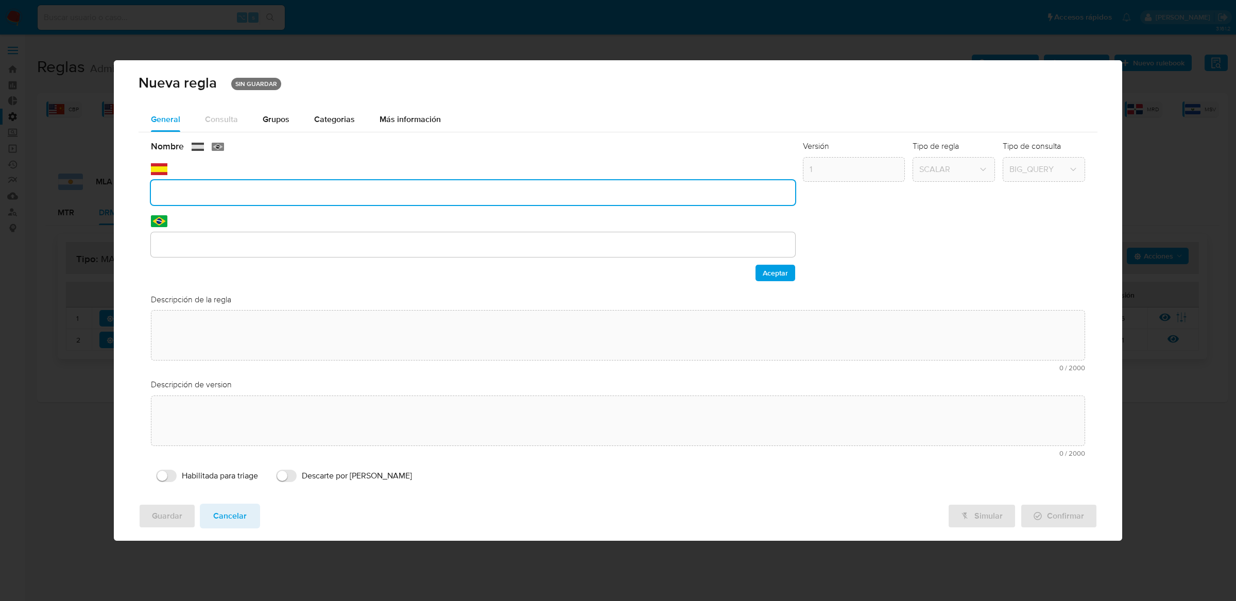
click at [181, 215] on div "Nombre text-es text-pt Aceptar" at bounding box center [473, 211] width 644 height 140
type input "M"
type input "mlu_matrix"
click at [173, 249] on input "text" at bounding box center [473, 244] width 644 height 13
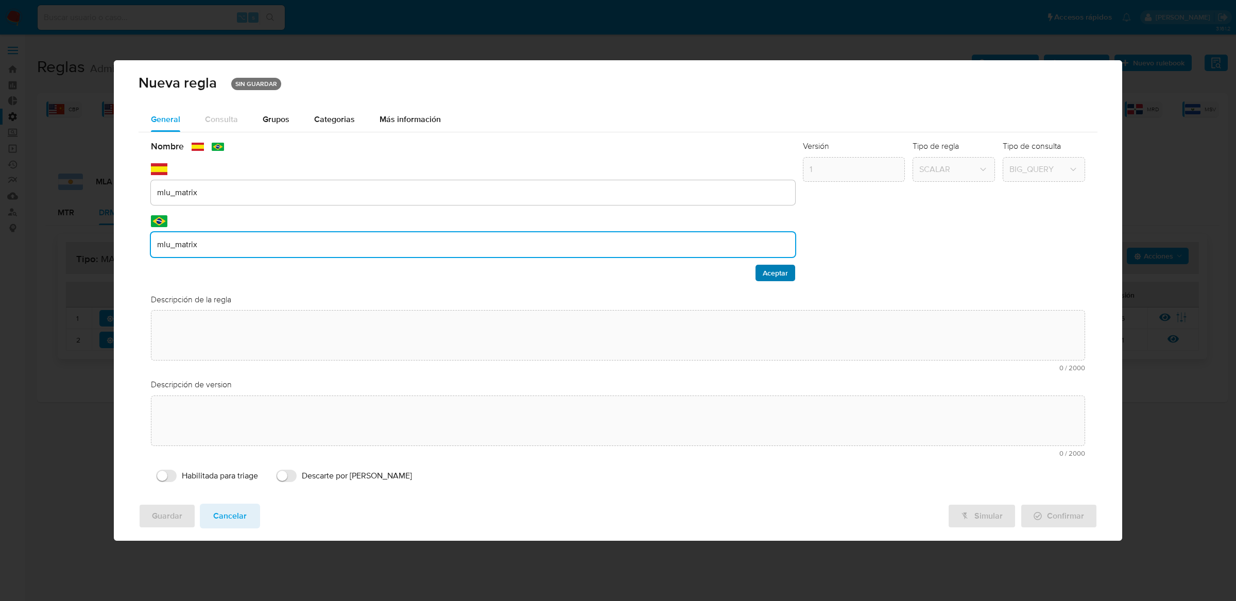
type input "mlu_matrix"
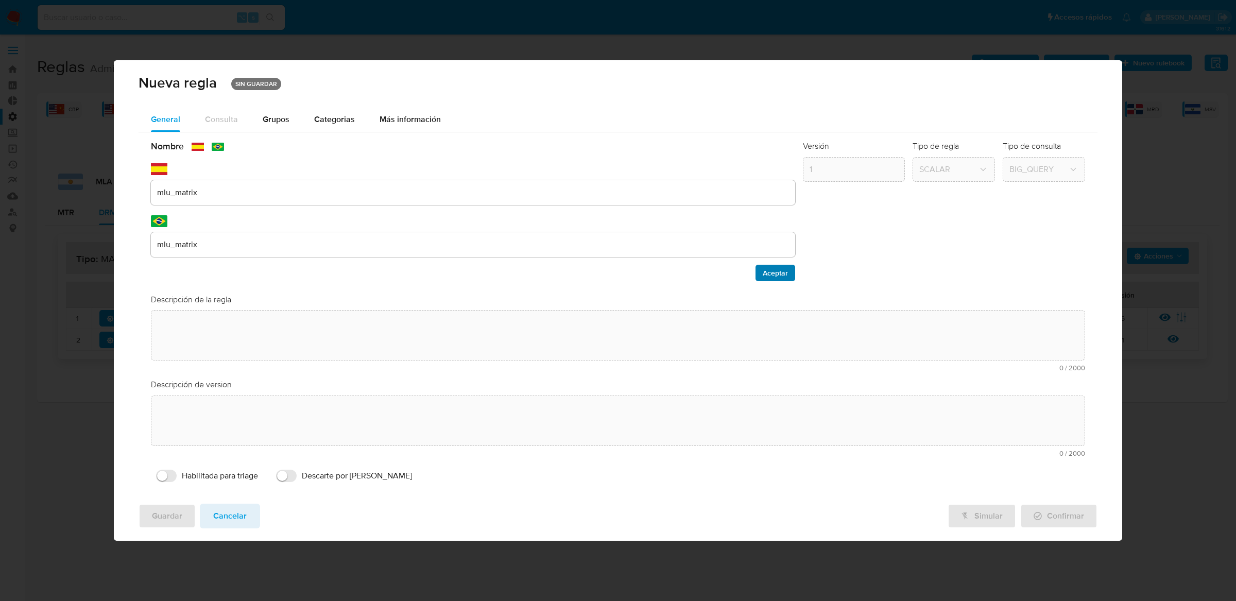
click at [775, 266] on span "Aceptar" at bounding box center [775, 273] width 25 height 14
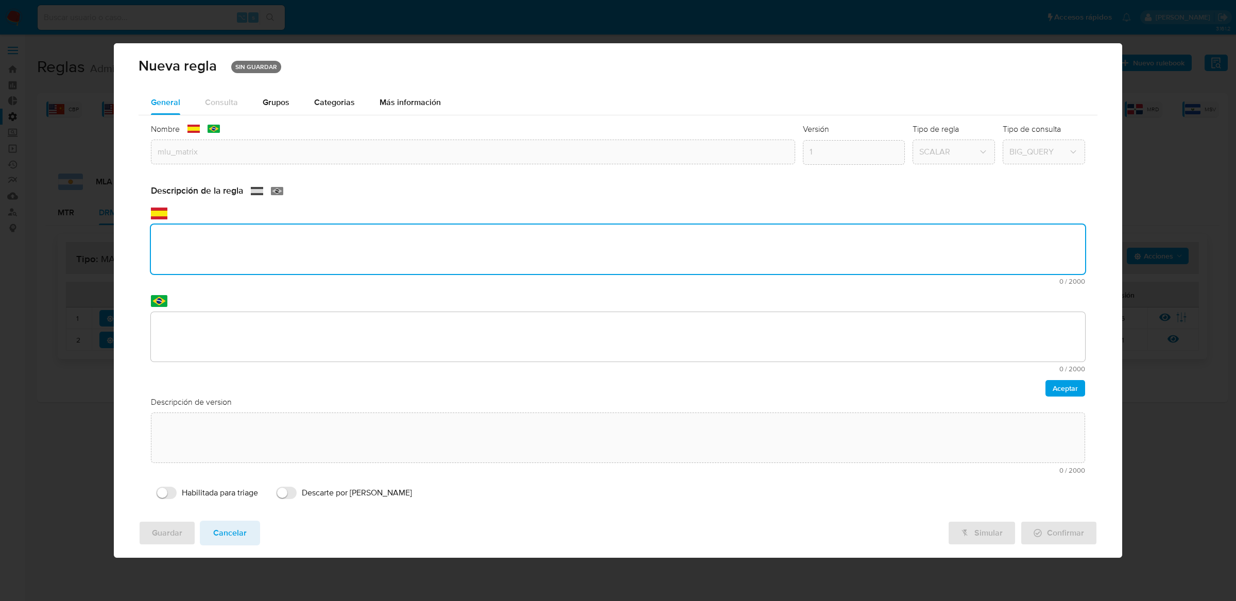
click at [600, 298] on div "Descripción de la regla text-es 0 / 2000 2000 caracteres restantes text-pt 0 / …" at bounding box center [618, 290] width 934 height 211
type textarea ","
type textarea "m"
click at [429, 230] on textarea "Matriz unfi" at bounding box center [618, 249] width 934 height 49
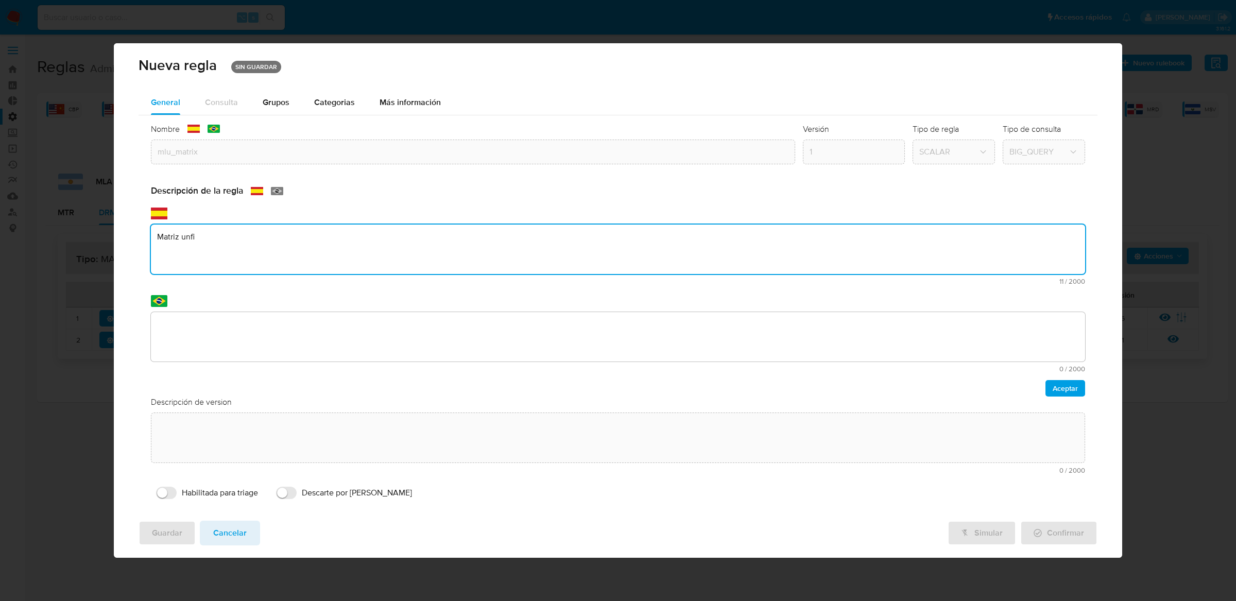
click at [429, 230] on textarea "Matriz unfi" at bounding box center [618, 249] width 934 height 49
paste textarea "Regla que contiene la lógica de calculo de riesgo. versión única de código a ut…"
click at [691, 236] on textarea "Regla que contiene la lógica de calculo de riesgo. versión única de código a ut…" at bounding box center [618, 249] width 934 height 49
click at [756, 239] on textarea "Regla que contiene la lógica de calculo de riesgo. versión única de código a ut…" at bounding box center [618, 249] width 934 height 49
click at [824, 236] on textarea "Regla que contiene la lógica de calculo de riesgo. versión única de código a ut…" at bounding box center [618, 249] width 934 height 49
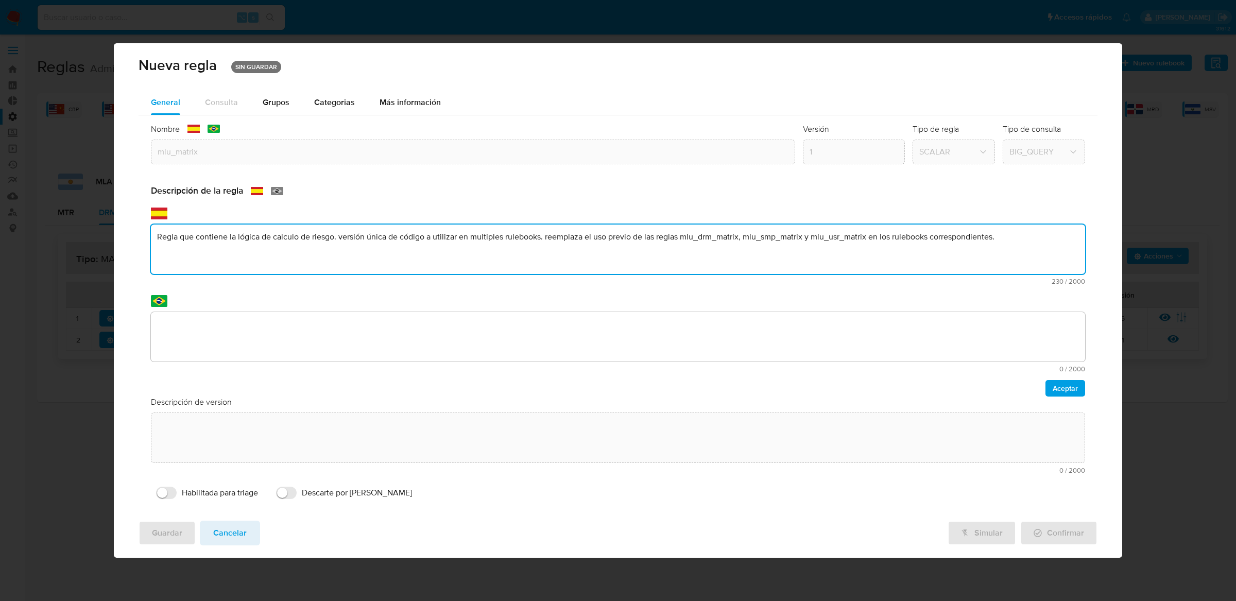
type textarea "Regla que contiene la lógica de calculo de riesgo. versión única de código a ut…"
click at [724, 339] on textarea at bounding box center [618, 336] width 934 height 49
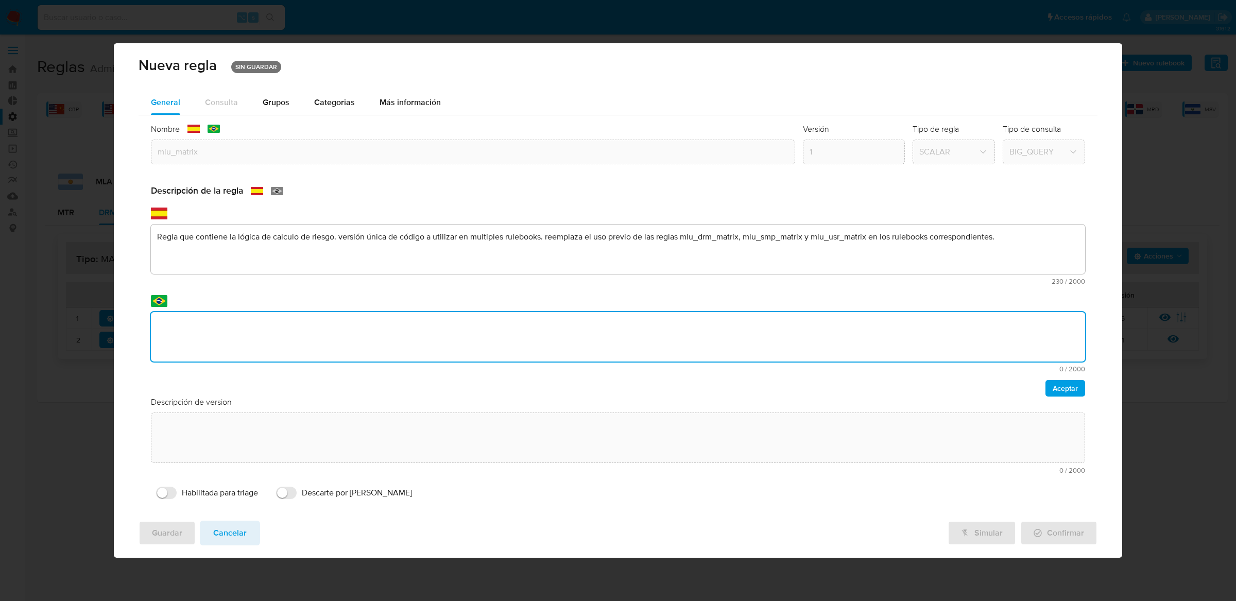
click at [1054, 250] on textarea "Regla que contiene la lógica de calculo de riesgo. versión única de código a ut…" at bounding box center [618, 249] width 934 height 49
click at [1014, 324] on textarea at bounding box center [618, 336] width 934 height 49
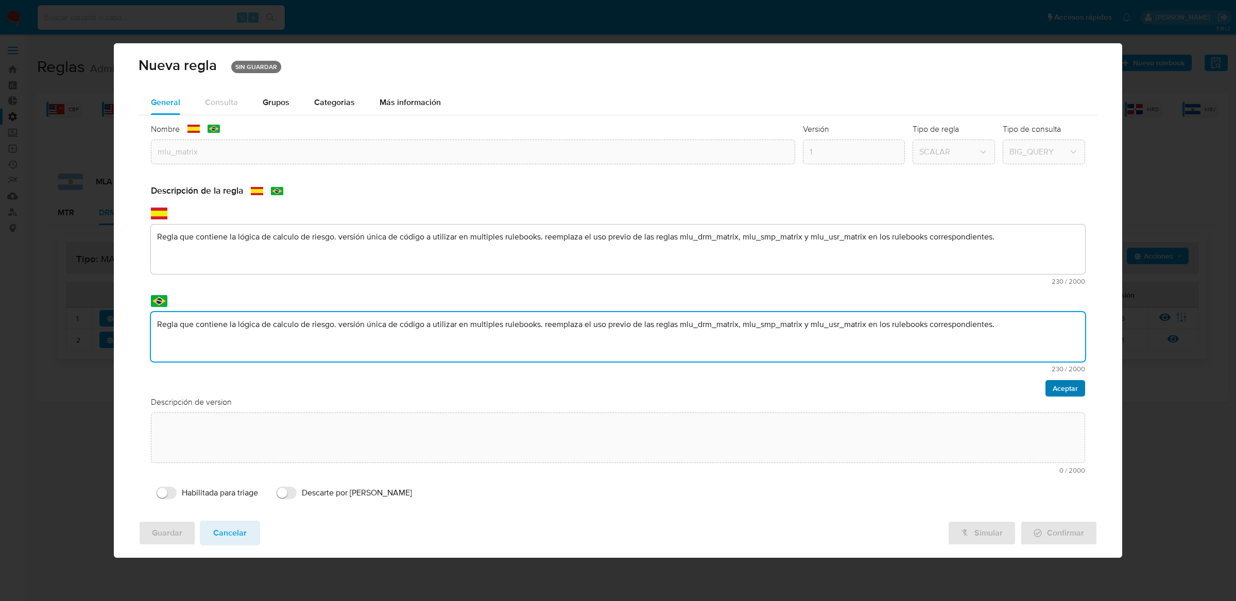
type textarea "Regla que contiene la lógica de calculo de riesgo. versión única de código a ut…"
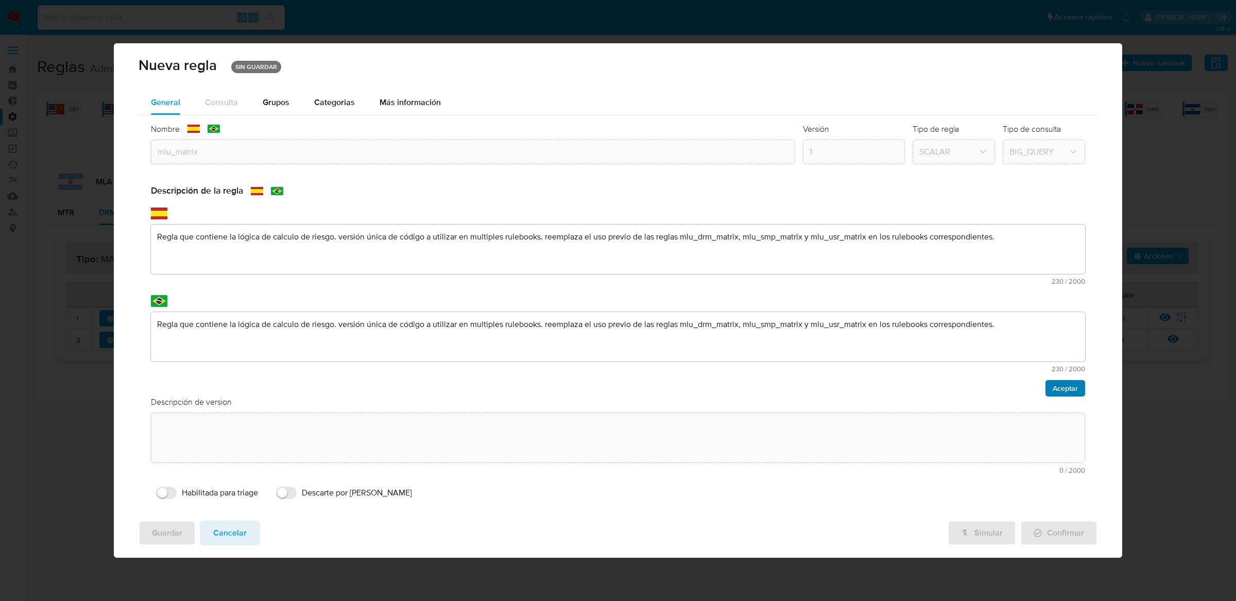
click at [1080, 391] on button "Aceptar" at bounding box center [1066, 388] width 40 height 16
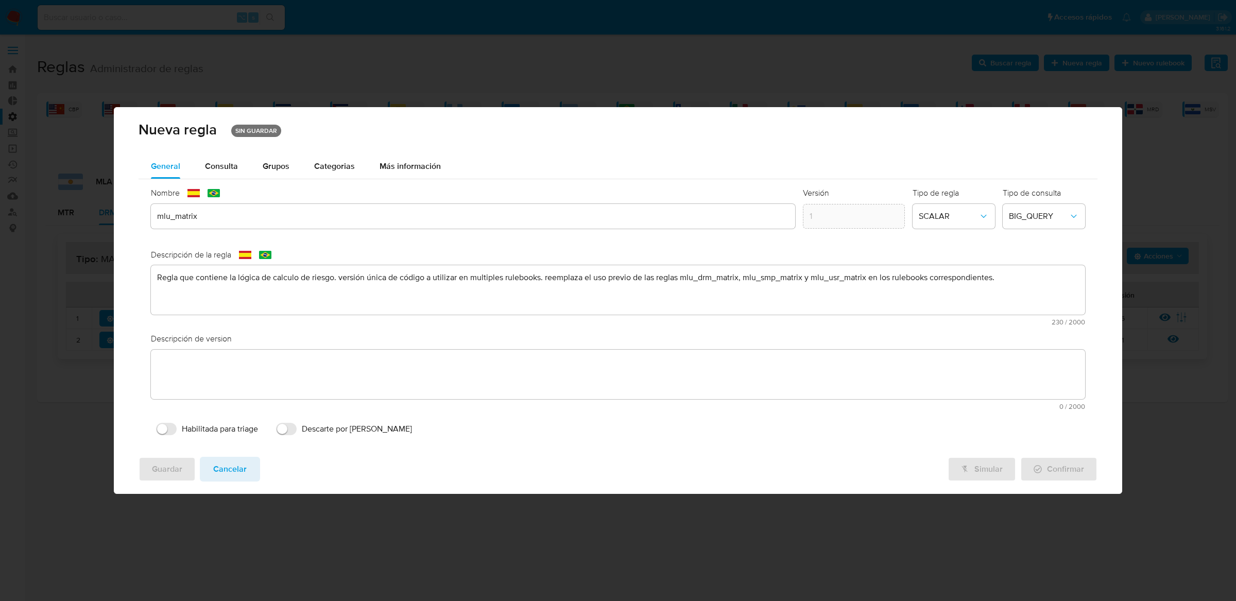
click at [475, 372] on div "Descripción de version text-es 0 / 2000 2000 caracteres restantes text-pt 0 / 2…" at bounding box center [618, 375] width 934 height 84
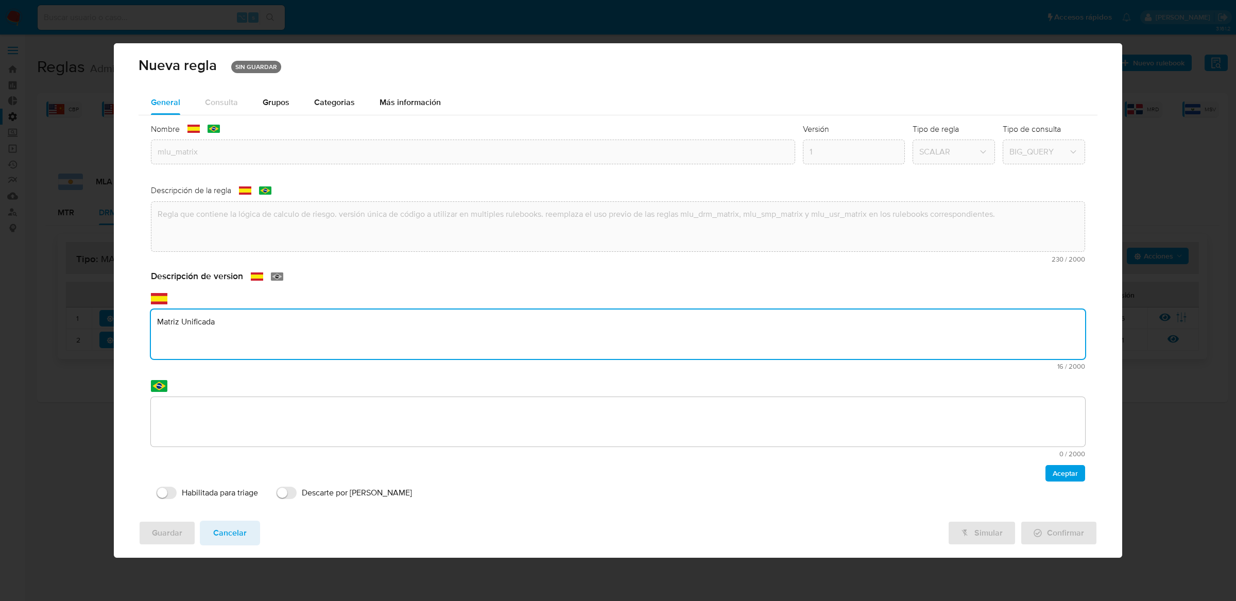
click at [312, 346] on textarea "Matriz Unificada" at bounding box center [618, 334] width 934 height 49
type textarea "Primera implementación de matriz unificada."
click at [298, 413] on textarea at bounding box center [618, 421] width 934 height 49
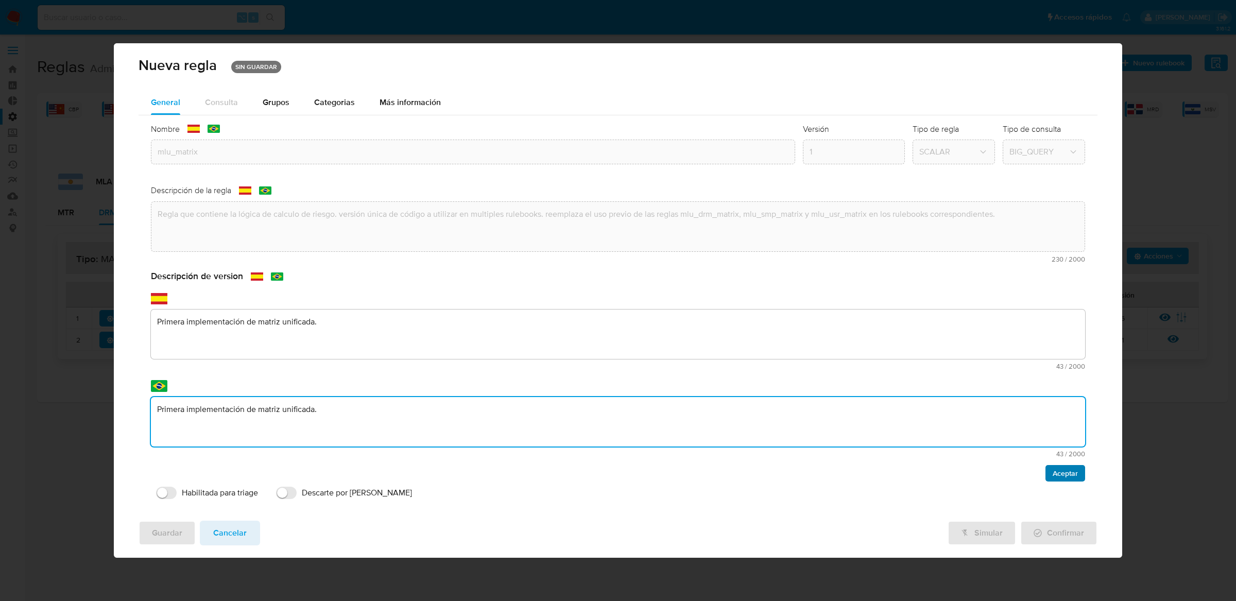
type textarea "Primera implementación de matriz unificada."
click at [1075, 477] on span "Aceptar" at bounding box center [1065, 473] width 25 height 14
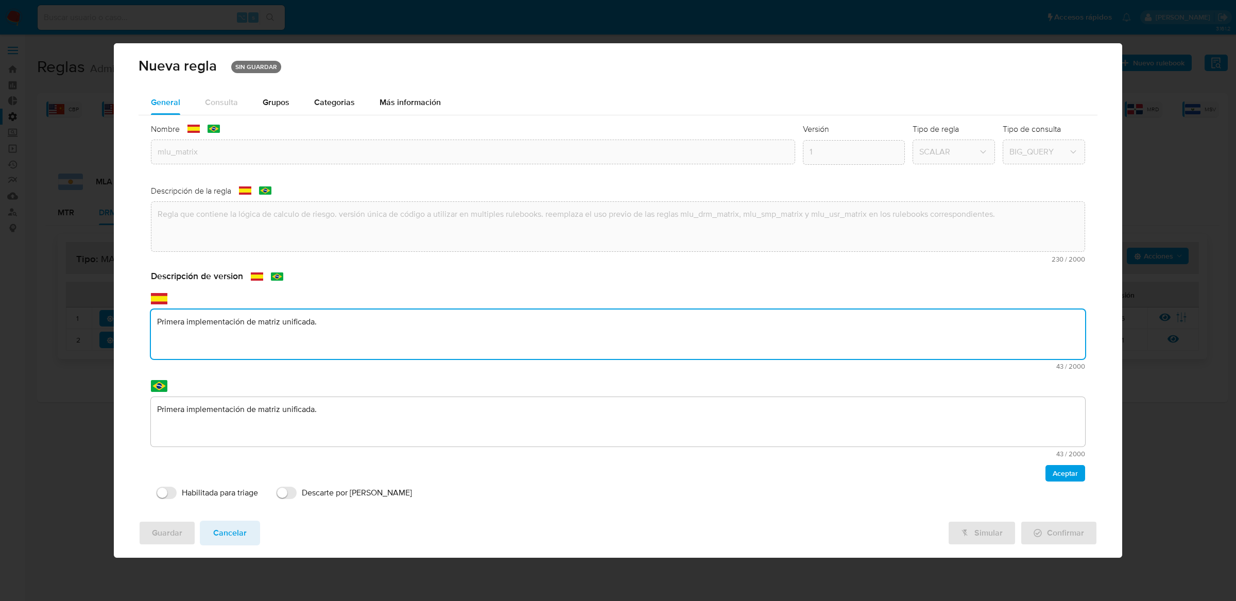
click at [277, 384] on div "Descripción de version text-es Primera implementación de matriz unificada. 43 /…" at bounding box center [618, 375] width 934 height 211
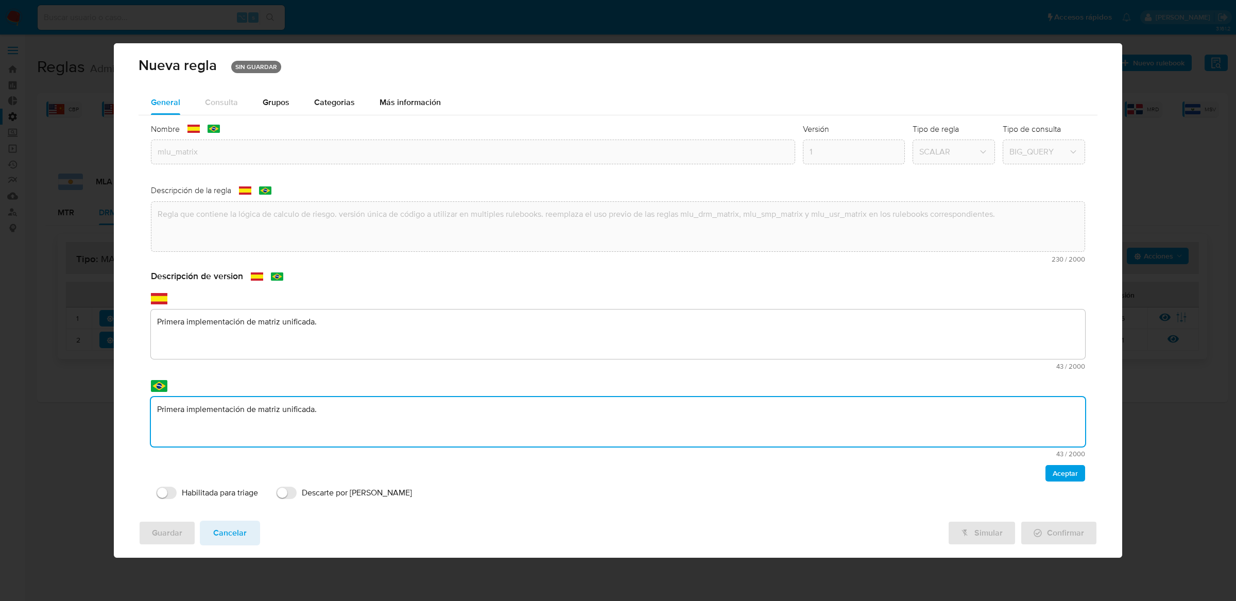
click at [410, 422] on textarea "Primera implementación de matriz unificada." at bounding box center [618, 421] width 934 height 49
click at [409, 374] on div "Descripción de version text-es Primera implementación de matriz unificada. 43 /…" at bounding box center [618, 375] width 934 height 211
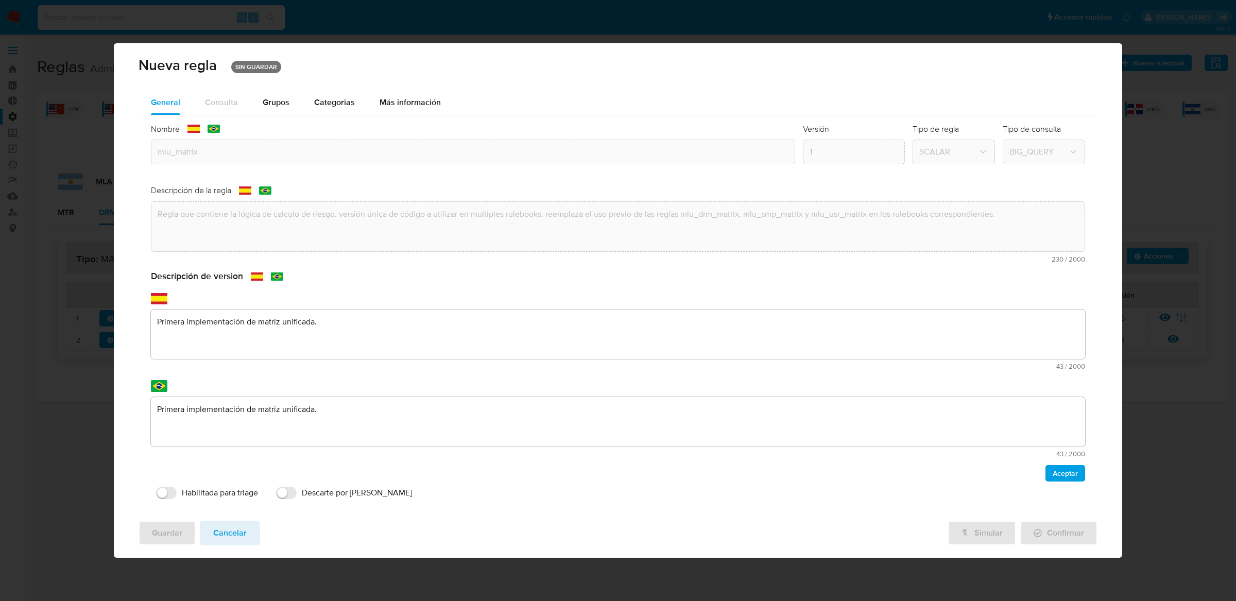
click at [417, 290] on div "Descripción de version text-es Primera implementación de matriz unificada. 43 /…" at bounding box center [618, 375] width 934 height 211
click at [1080, 476] on button "Aceptar" at bounding box center [1066, 473] width 40 height 16
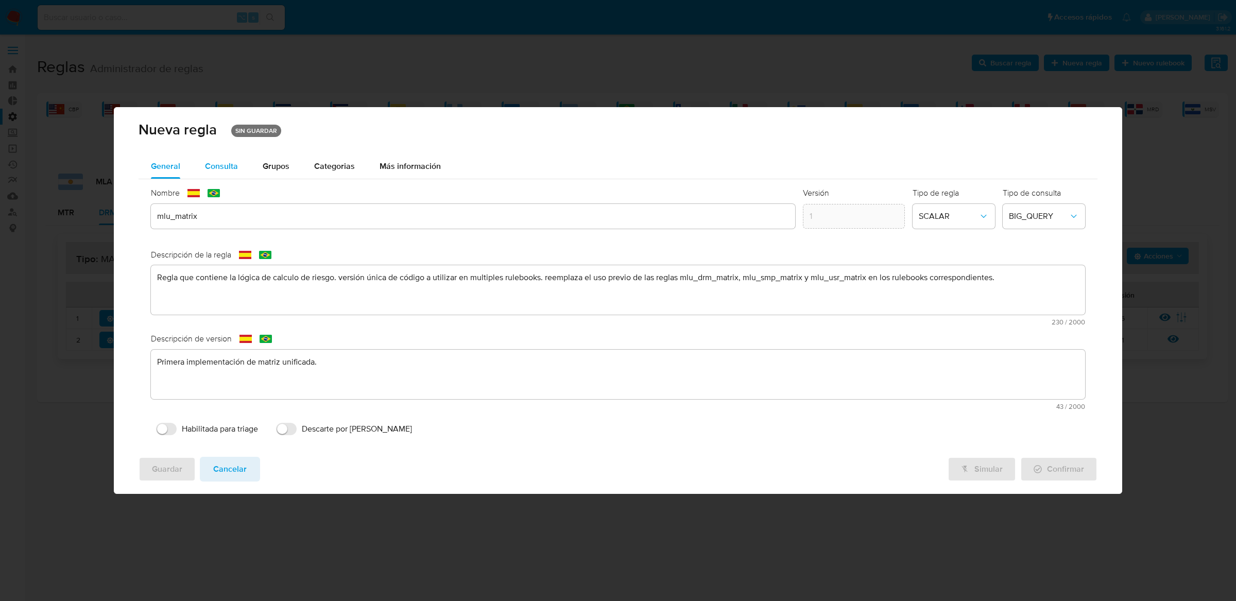
click at [236, 165] on div "Consulta" at bounding box center [221, 166] width 33 height 8
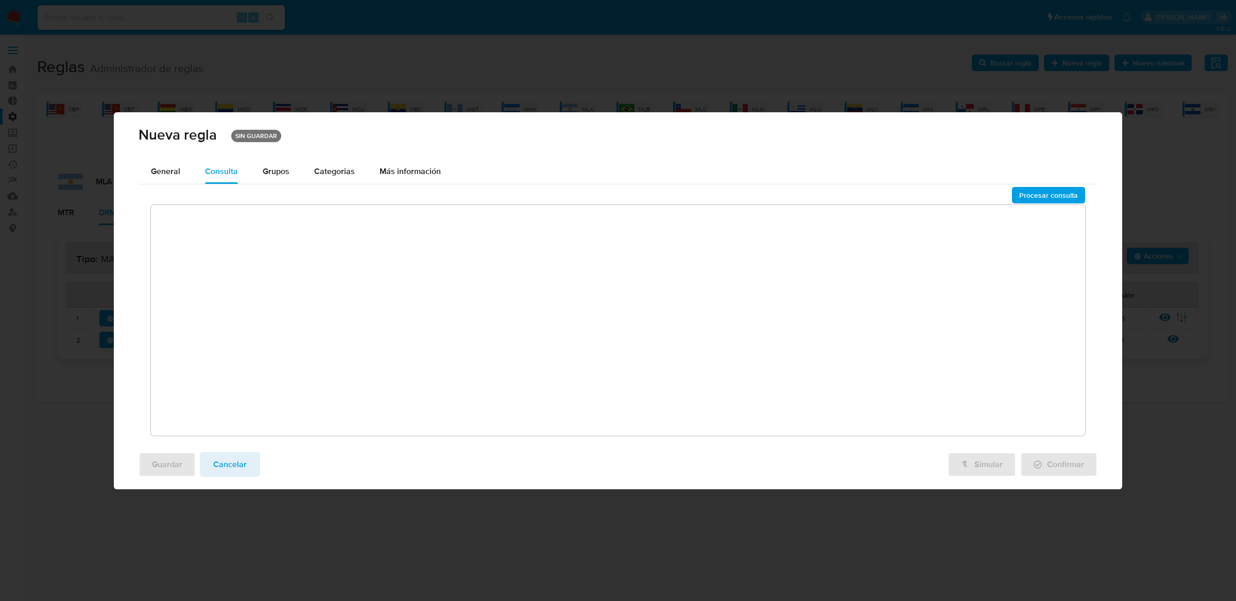
click at [325, 287] on textarea at bounding box center [618, 320] width 934 height 231
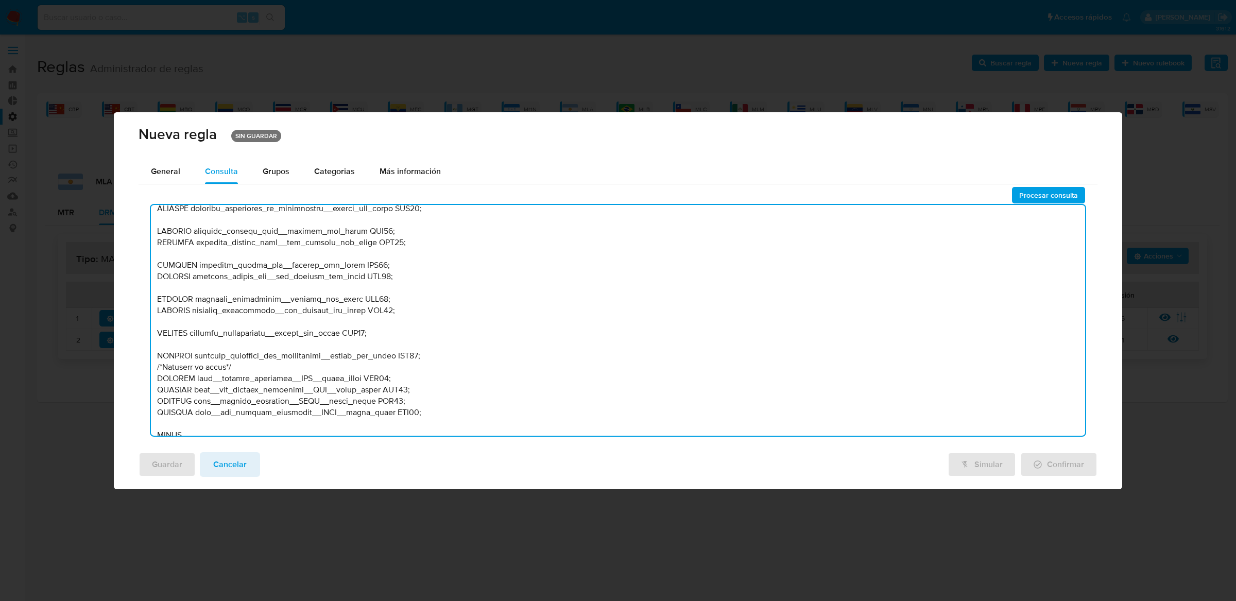
scroll to position [517, 0]
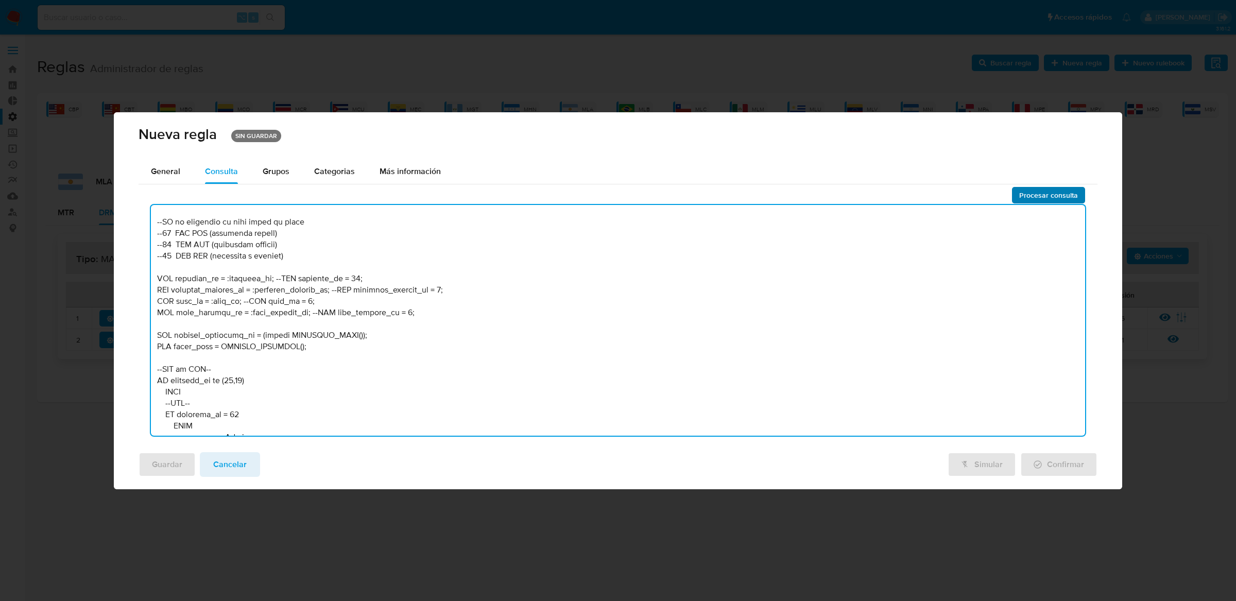
type textarea "-- MLU - MU V2 /* --------------------Stage 00---------------------- Declaració…"
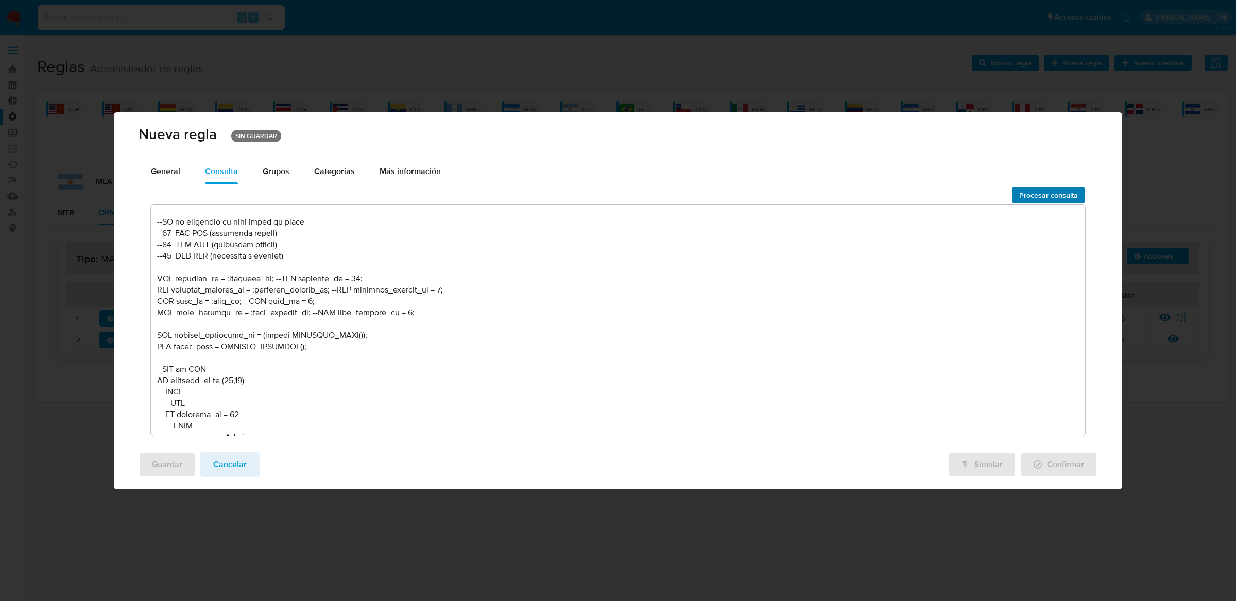
click at [1030, 197] on span "Procesar consulta" at bounding box center [1048, 195] width 59 height 14
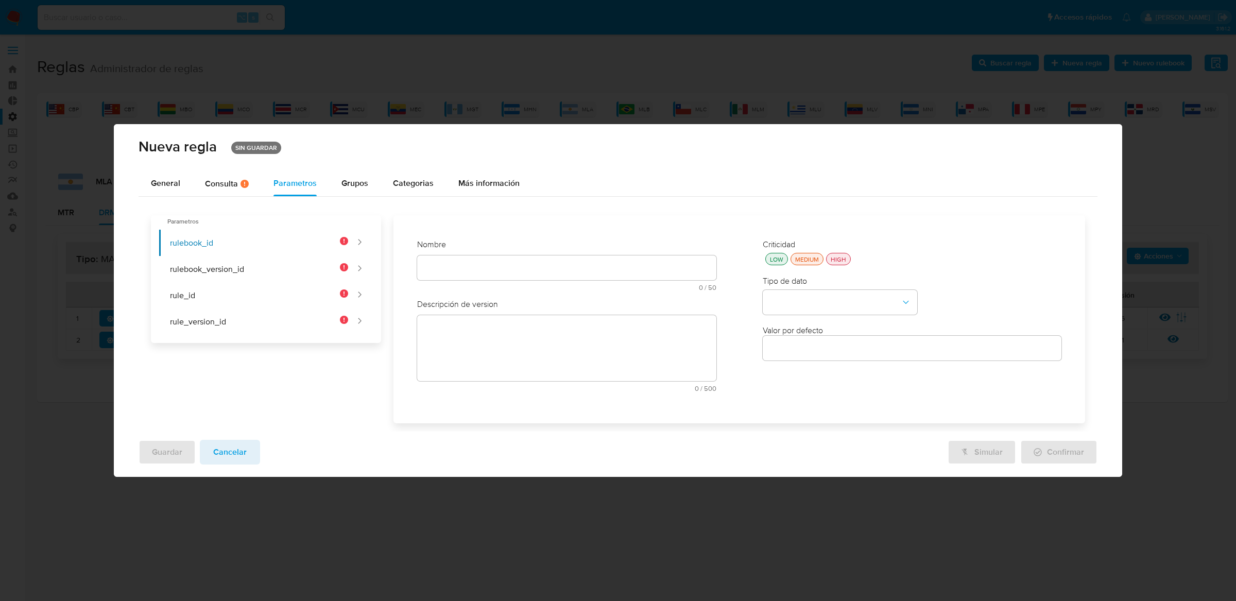
click at [553, 261] on div "text-es 0 / 50 50 caracteres restantes" at bounding box center [566, 274] width 299 height 36
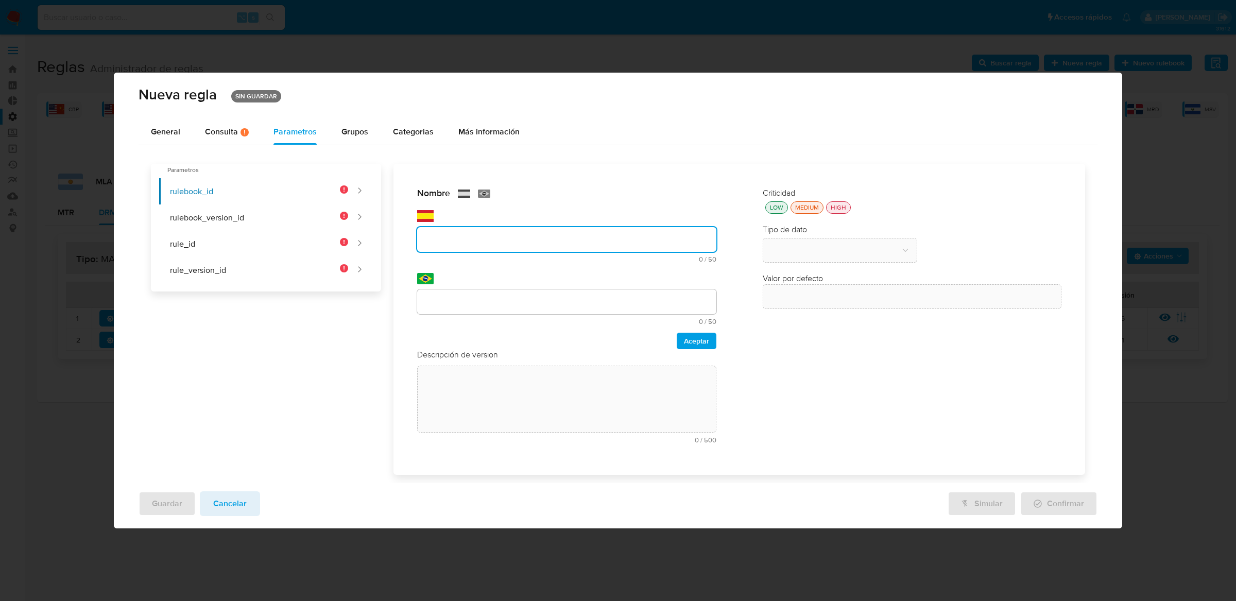
type input "Rulebook_id"
click at [519, 301] on input "text" at bounding box center [566, 301] width 299 height 13
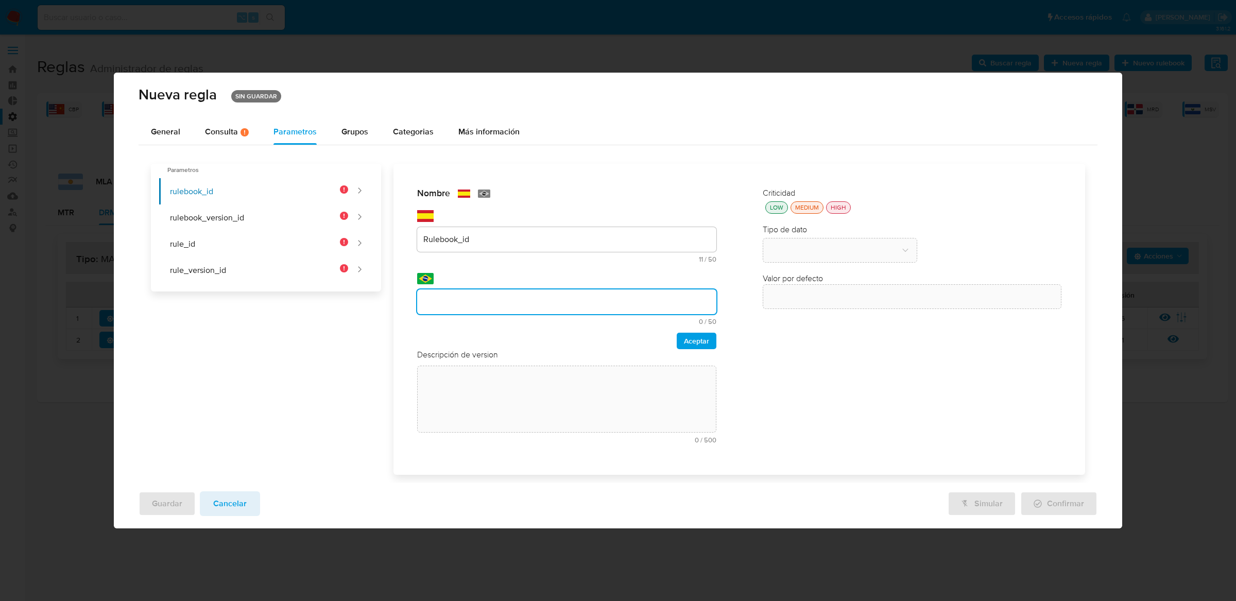
type input "Rulebook_id"
click at [702, 346] on span "Aceptar" at bounding box center [696, 341] width 25 height 14
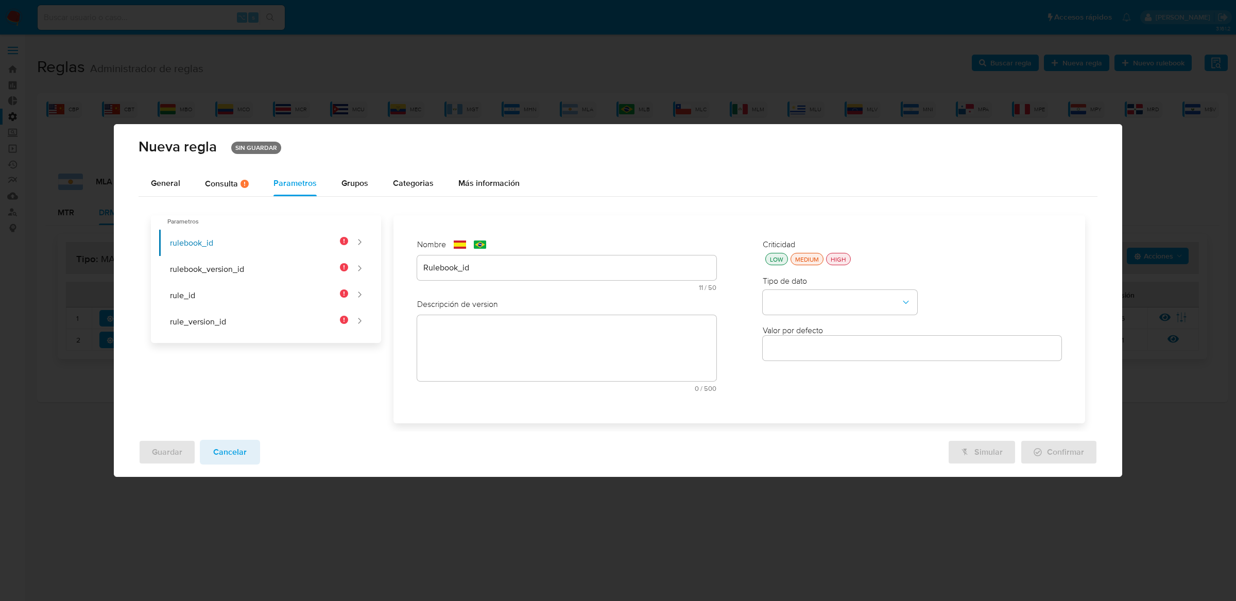
click at [596, 338] on div "text-es 0 / 500 500 caracteres restantes" at bounding box center [566, 353] width 299 height 77
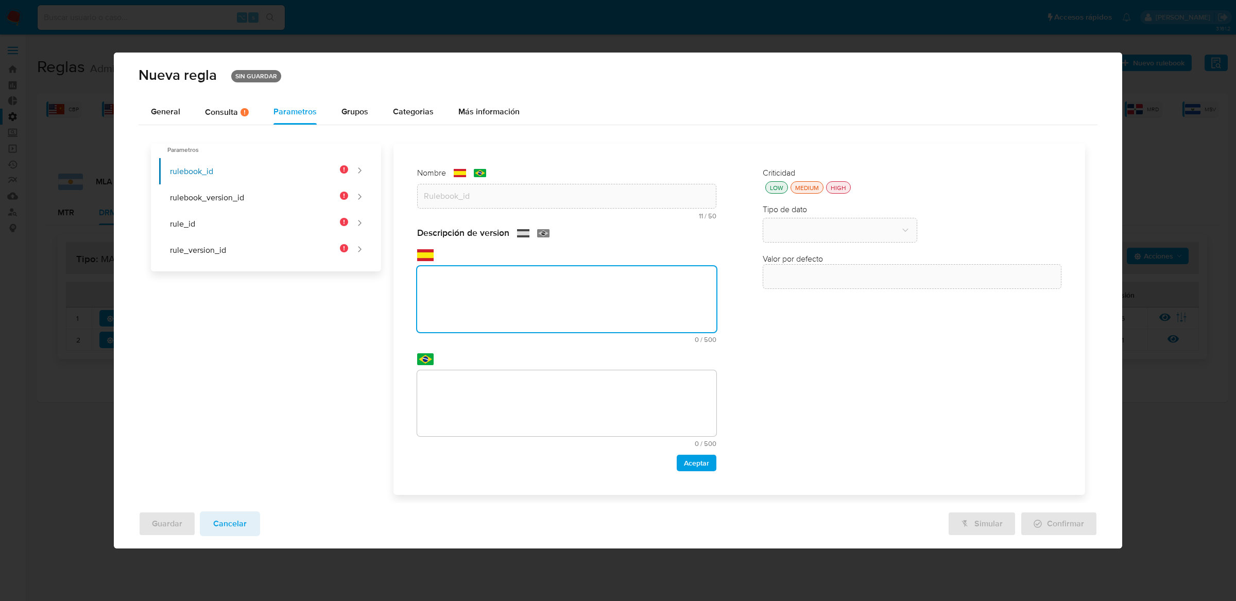
paste textarea "Id del rulebook donde se está ejecutando la regla"
type textarea "Id del rulebook donde se está ejecutando la regla"
click at [594, 385] on textarea at bounding box center [566, 403] width 299 height 66
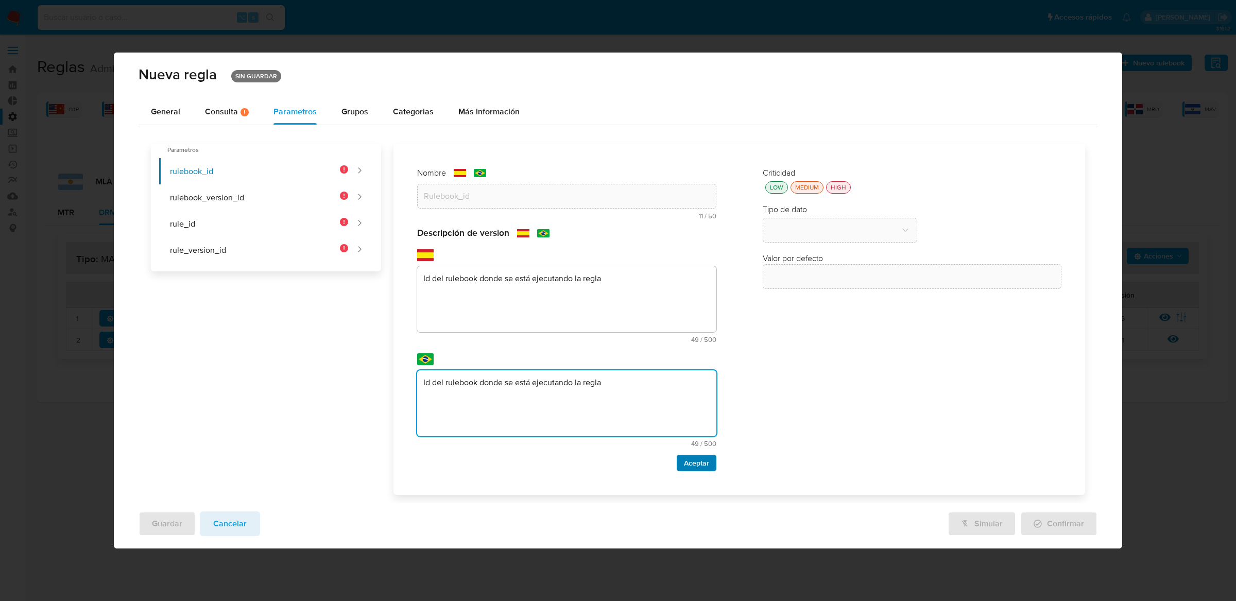
type textarea "Id del rulebook donde se está ejecutando la regla"
click at [699, 468] on span "Aceptar" at bounding box center [696, 463] width 25 height 14
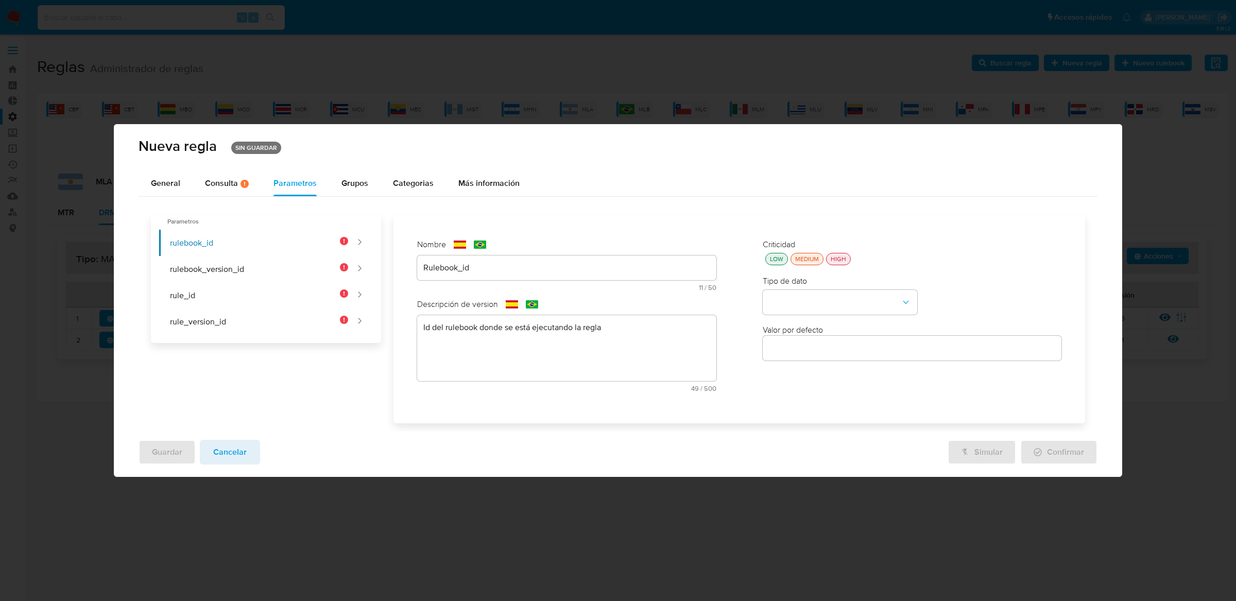
click at [841, 257] on div "HIGH" at bounding box center [839, 259] width 20 height 9
click at [831, 298] on button "type-dropdown" at bounding box center [840, 302] width 155 height 25
click at [808, 424] on div "GLOBAL" at bounding box center [837, 425] width 136 height 25
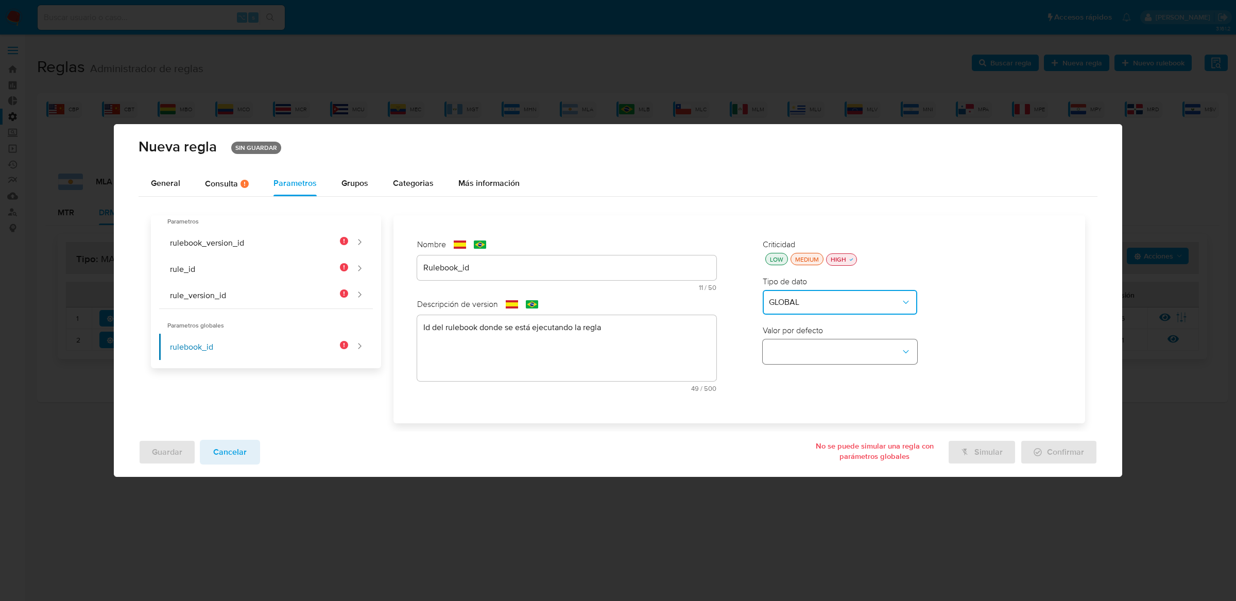
click at [828, 355] on button "global-dropdown" at bounding box center [840, 351] width 155 height 25
click at [798, 371] on span "RULEBOOK_ID" at bounding box center [796, 375] width 55 height 10
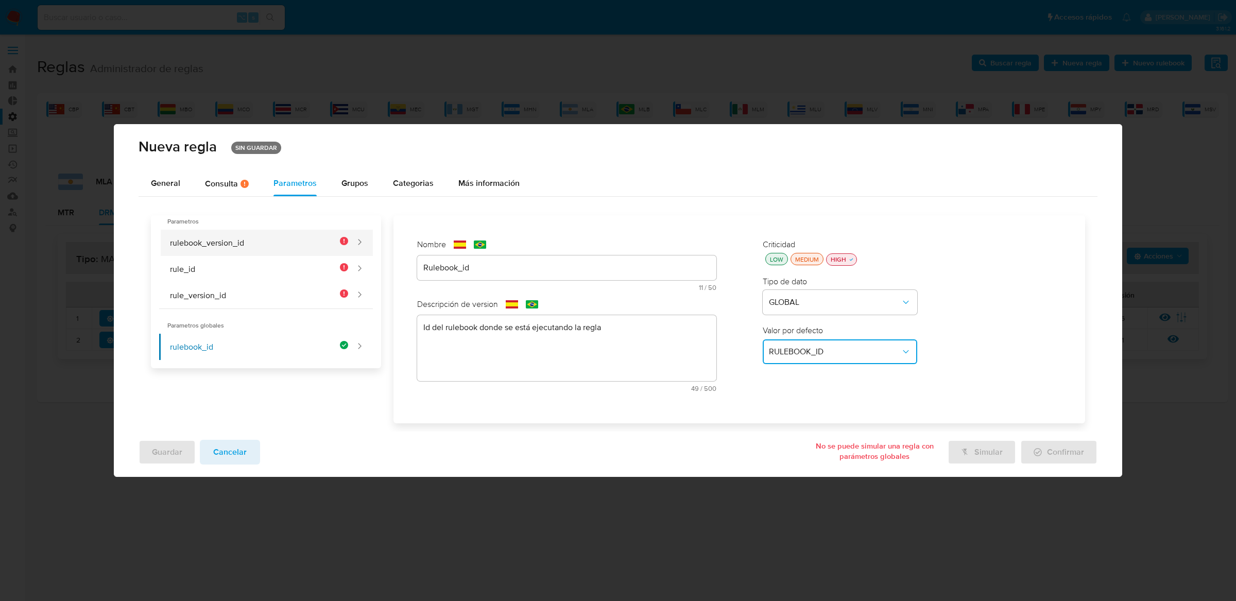
click at [332, 250] on button "rulebook_version_id" at bounding box center [254, 243] width 190 height 26
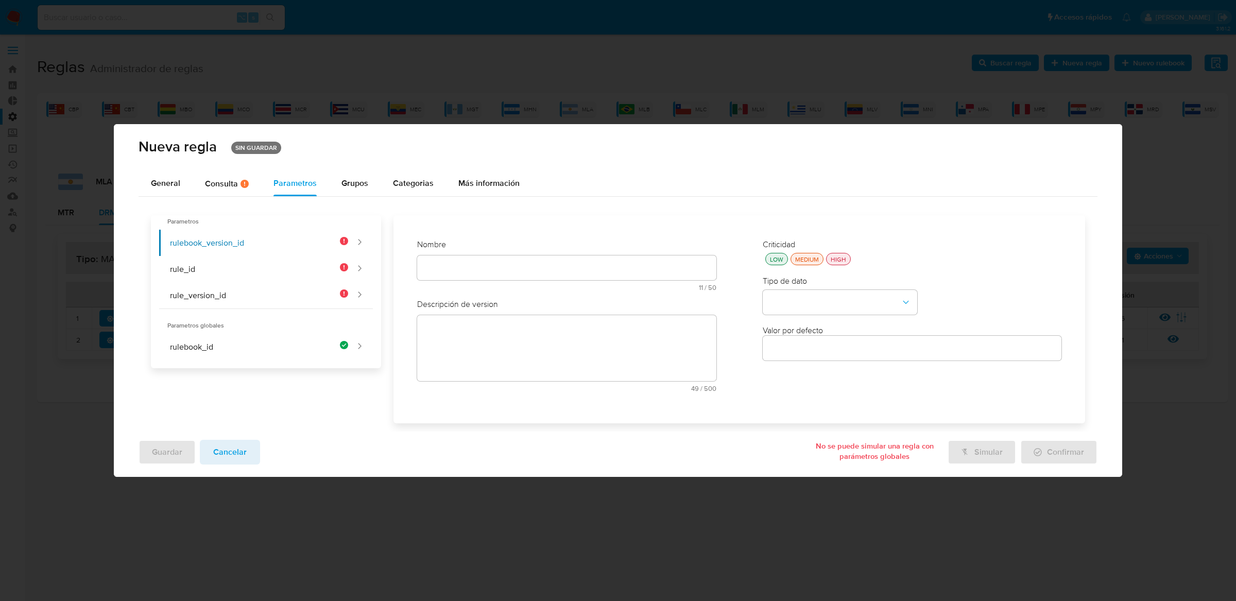
click at [444, 278] on div at bounding box center [566, 268] width 299 height 25
click at [450, 270] on div "Nombre text-es 11 / 50 39 caracteres restantes text-pt 11 / 50 39 caracteres re…" at bounding box center [566, 269] width 299 height 60
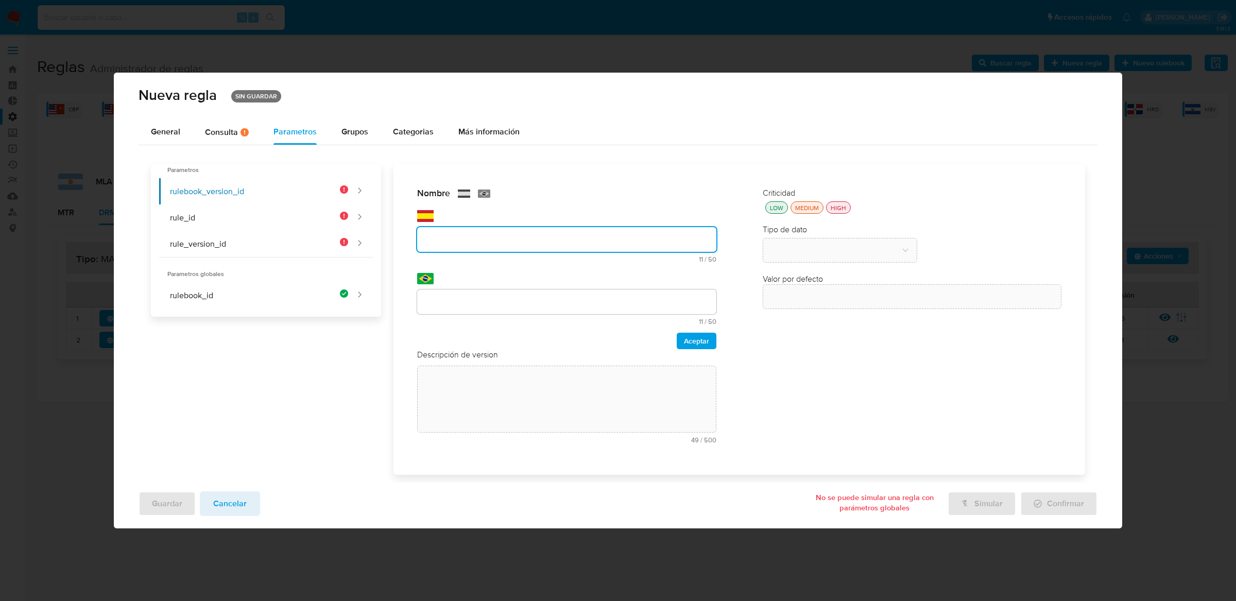
type input "r"
type input "Rulebook_version_id"
click at [452, 293] on div at bounding box center [566, 302] width 299 height 25
click at [455, 302] on input "text" at bounding box center [566, 301] width 299 height 13
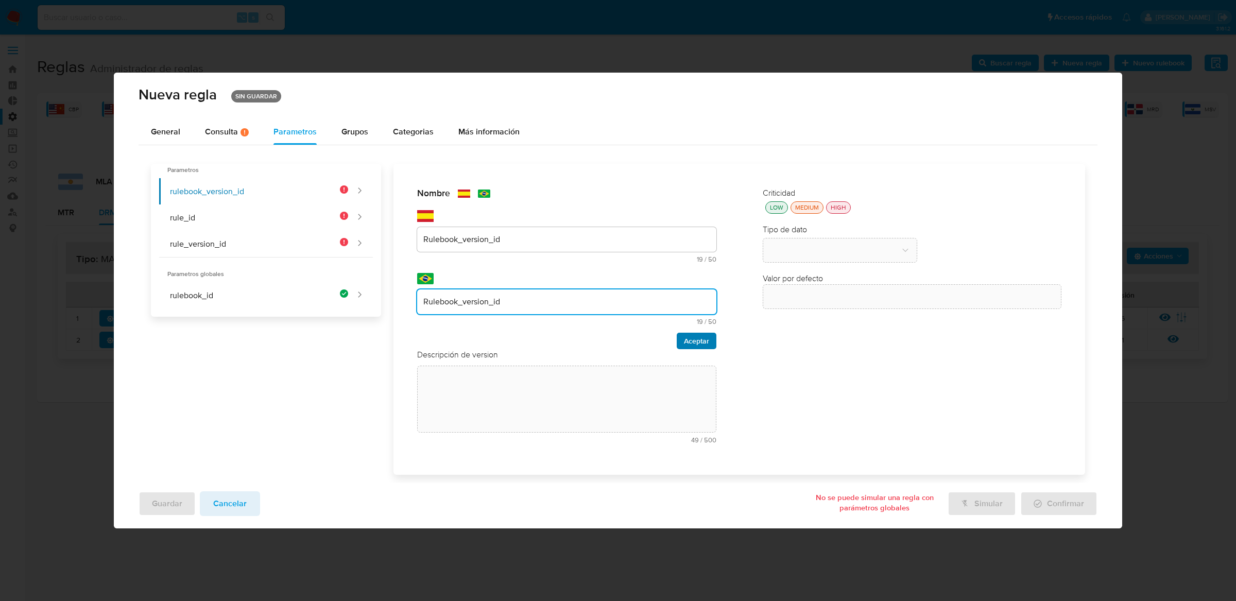
type input "Rulebook_version_id"
click at [678, 341] on button "Aceptar" at bounding box center [697, 341] width 40 height 16
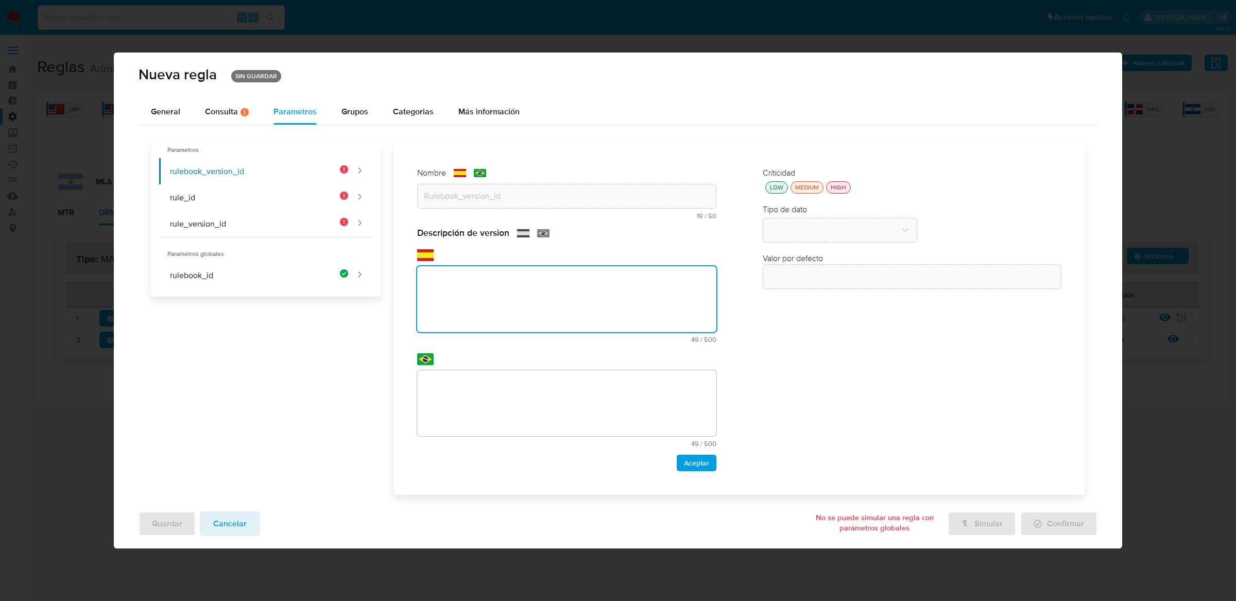
click at [622, 353] on div "Descripción de version text-es 49 / 500 451 caracteres restantes text-pt 49 / 5…" at bounding box center [566, 349] width 299 height 244
paste textarea "Id de versión del rulebook donde se está ejecutando la regla"
type textarea "Id de versión del rulebook donde se está ejecutando la regla"
click at [531, 390] on textarea at bounding box center [566, 403] width 299 height 66
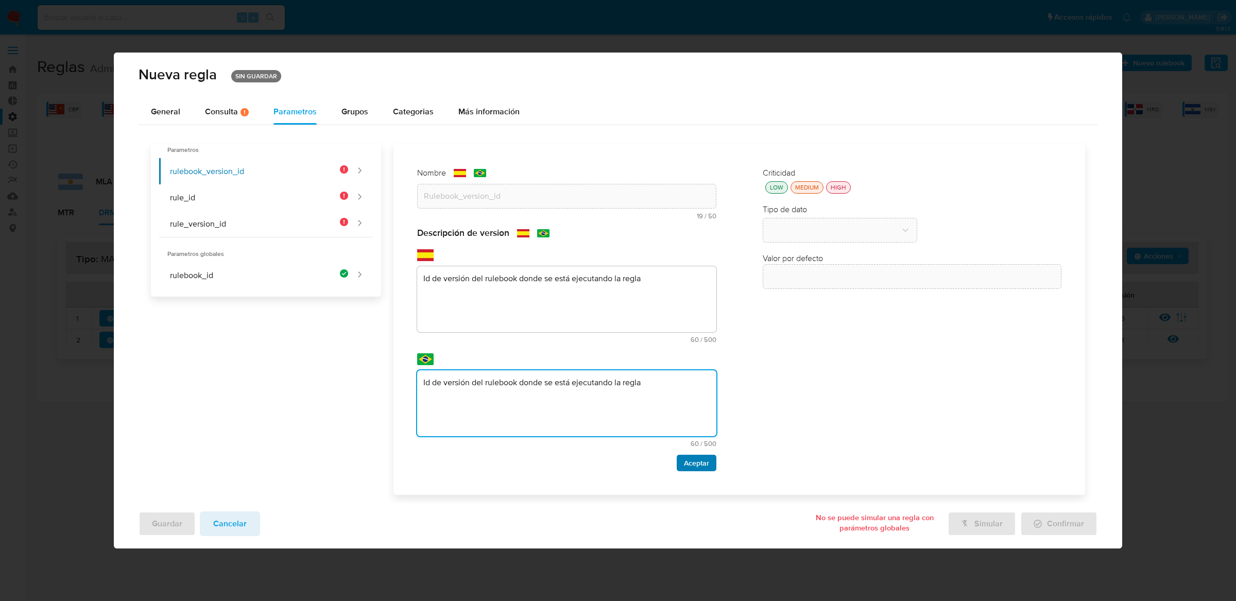
type textarea "Id de versión del rulebook donde se está ejecutando la regla"
click at [700, 467] on span "Aceptar" at bounding box center [696, 463] width 25 height 14
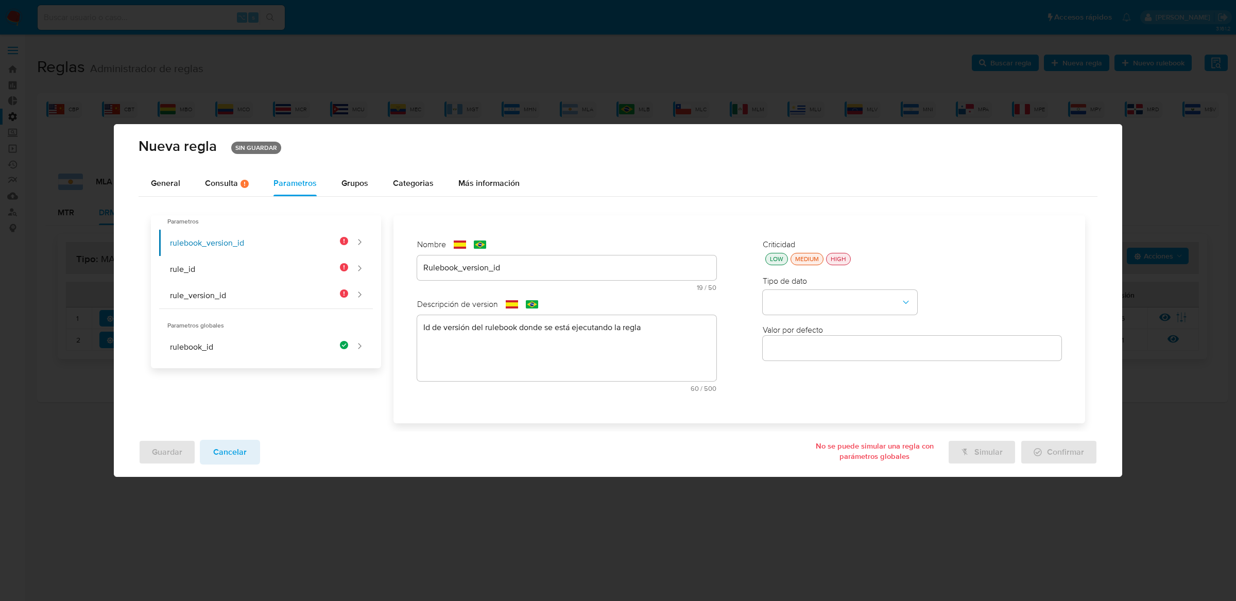
click at [840, 267] on div "Criticidad LOW MEDIUM HIGH Tipo de dato Valor por defecto Valor por defecto" at bounding box center [912, 319] width 319 height 181
click at [840, 263] on button "HIGH" at bounding box center [838, 259] width 25 height 12
click at [840, 299] on button "type-dropdown" at bounding box center [840, 302] width 155 height 25
click at [840, 299] on div "GLOBAL" at bounding box center [837, 301] width 136 height 25
click at [837, 351] on button "global-dropdown" at bounding box center [840, 351] width 155 height 25
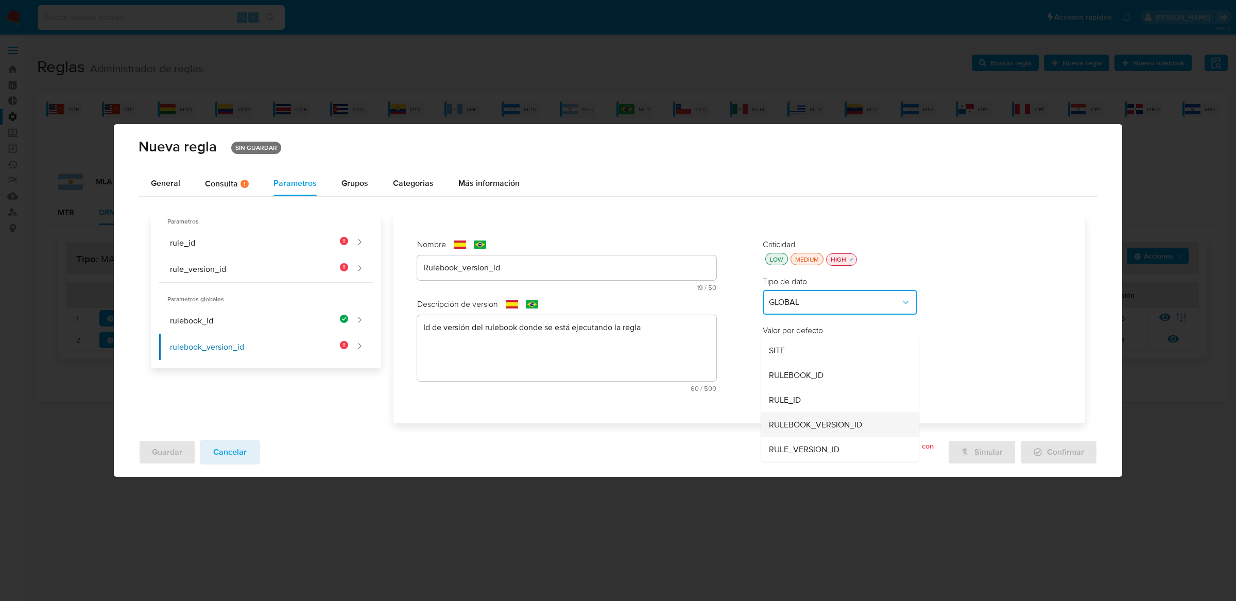
click at [820, 422] on span "RULEBOOK_VERSION_ID" at bounding box center [815, 424] width 93 height 10
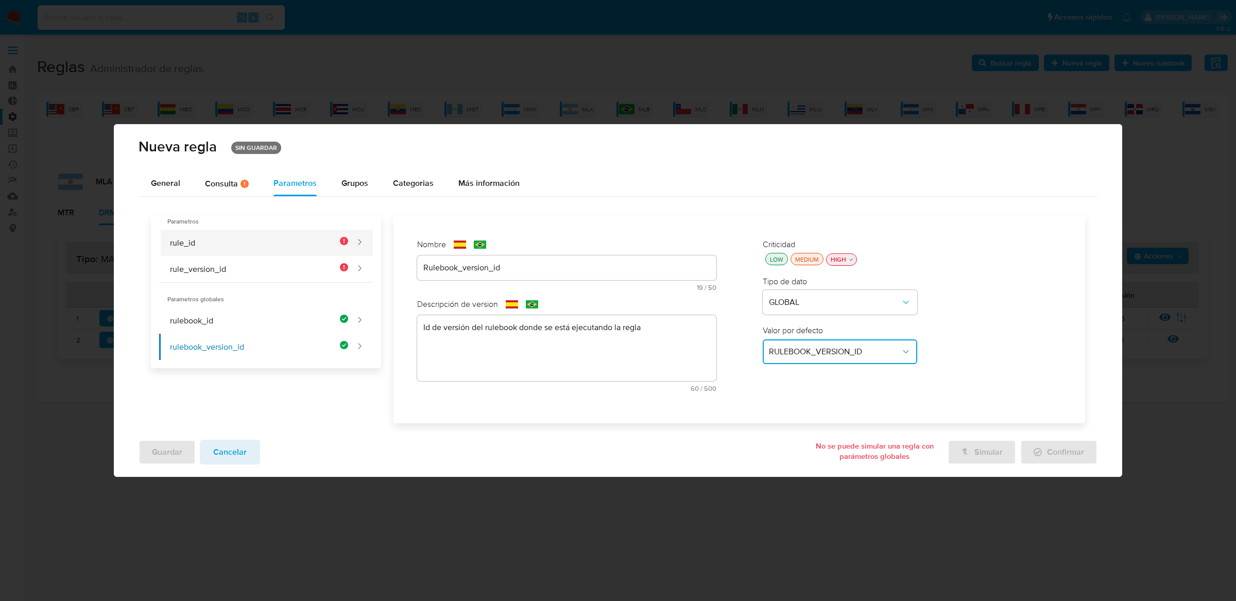
click at [257, 234] on button "rule_id" at bounding box center [254, 243] width 190 height 26
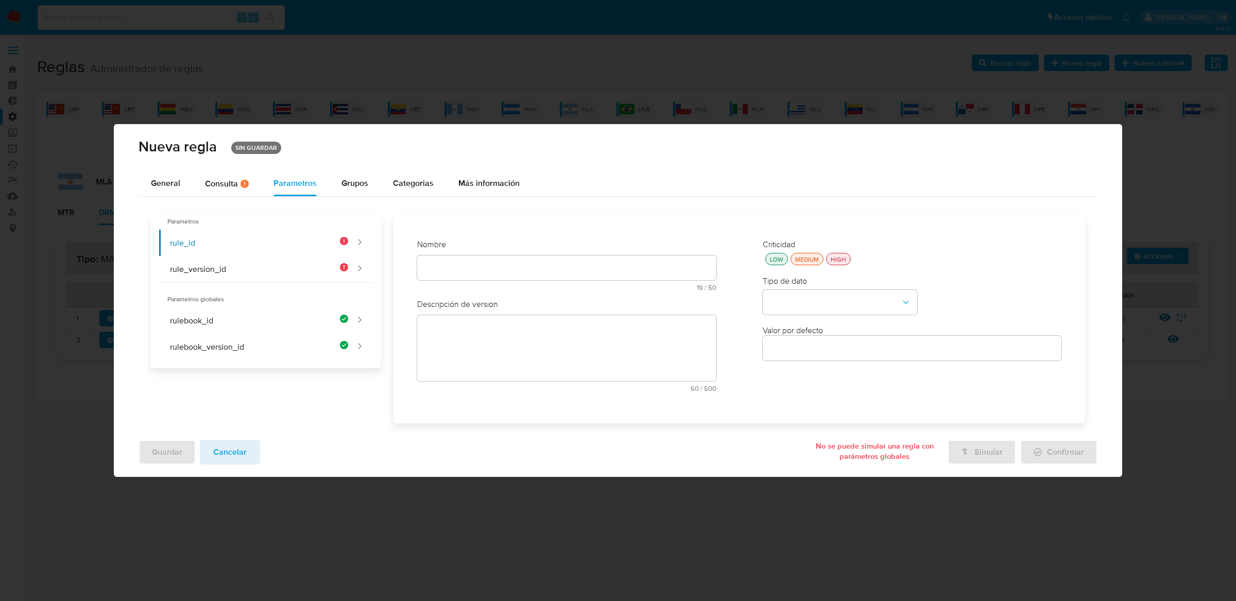
click at [489, 277] on div at bounding box center [566, 268] width 299 height 25
click at [489, 267] on div "Nombre text-es 19 / 50 31 caracteres restantes text-pt 19 / 50 31 caracteres re…" at bounding box center [566, 269] width 299 height 60
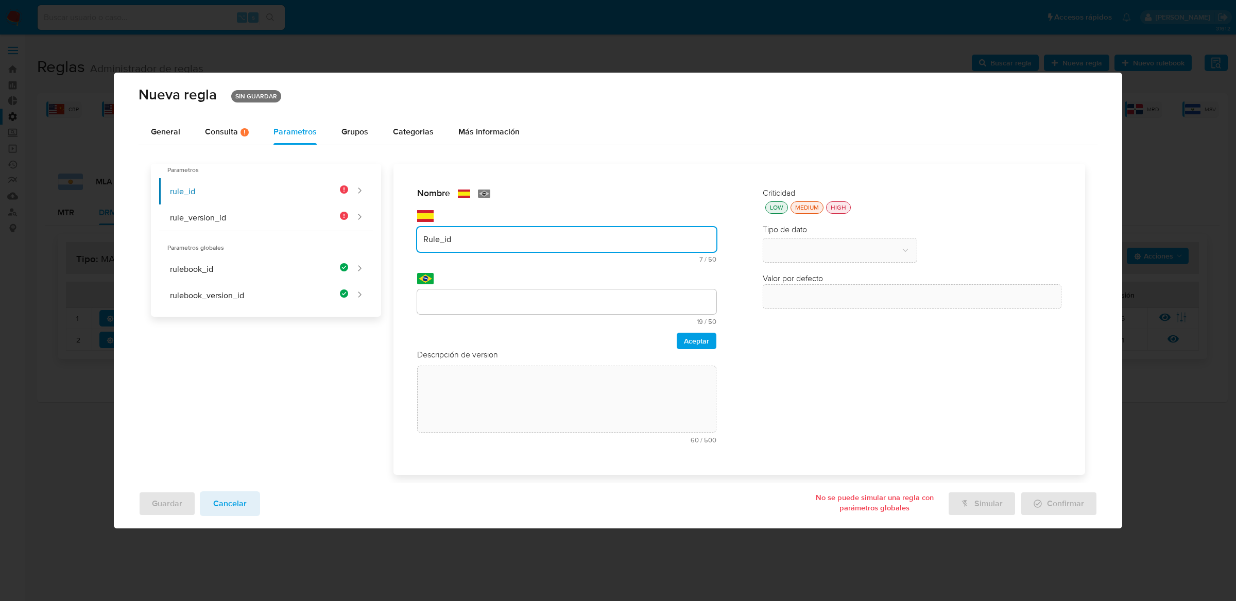
type input "Rule_id"
click at [484, 297] on input "text" at bounding box center [566, 301] width 299 height 13
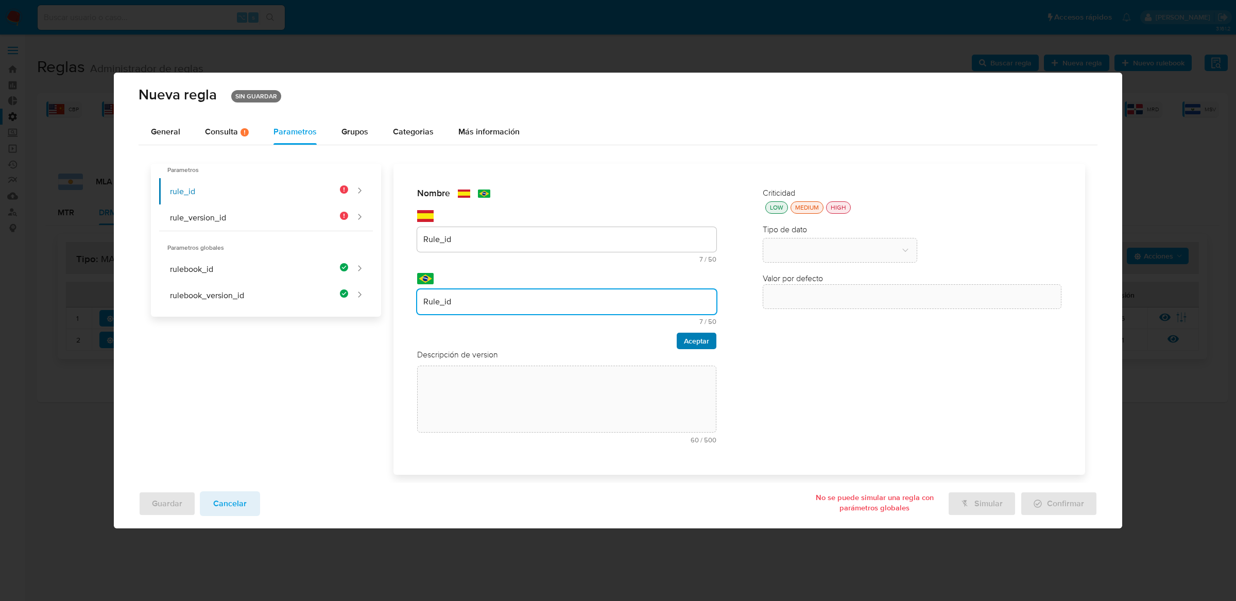
type input "Rule_id"
click at [709, 342] on span "Aceptar" at bounding box center [696, 341] width 25 height 14
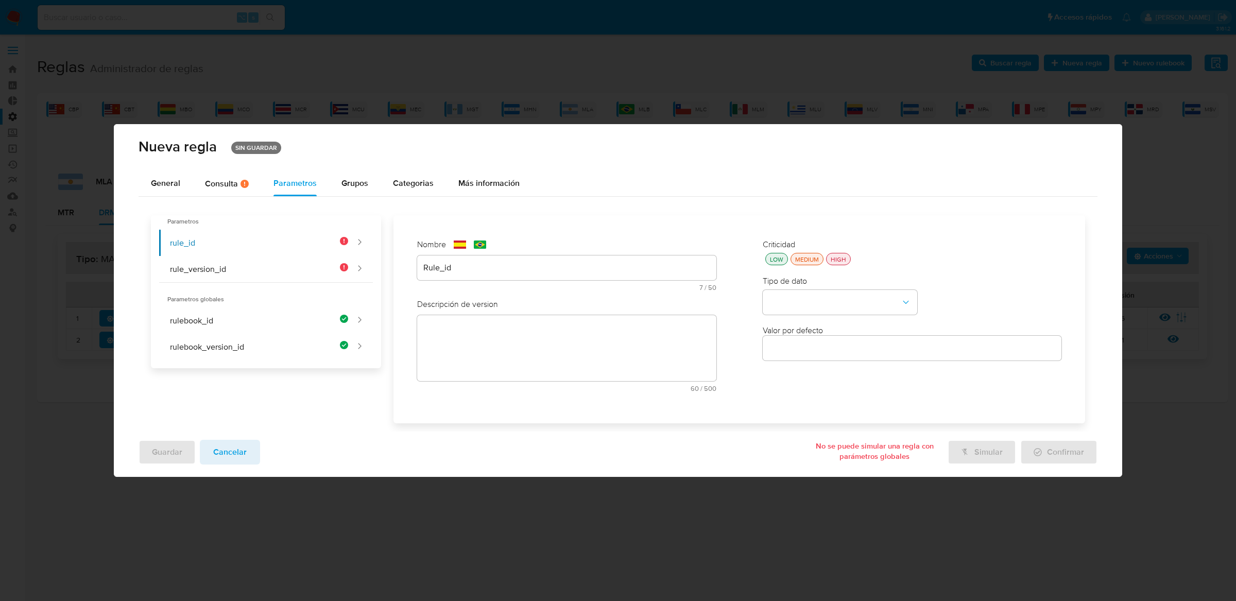
click at [585, 315] on textarea at bounding box center [566, 348] width 299 height 66
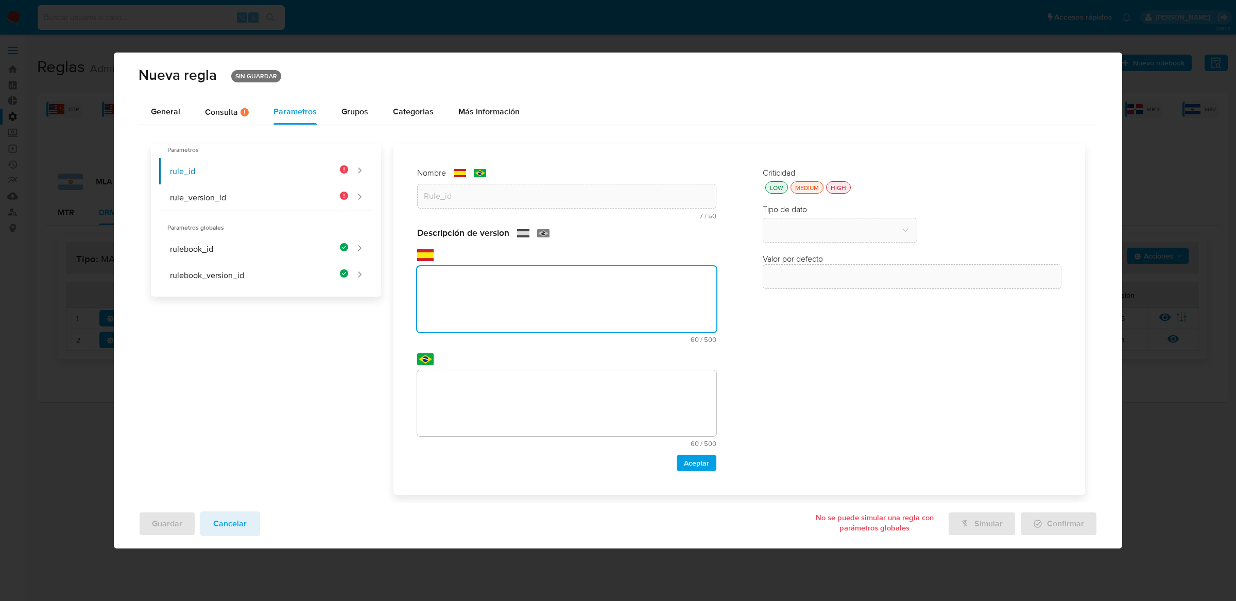
paste textarea "Id de la regla que está ejecutándose"
type textarea "Id de la regla que está ejecutándose"
click at [564, 393] on textarea at bounding box center [566, 403] width 299 height 66
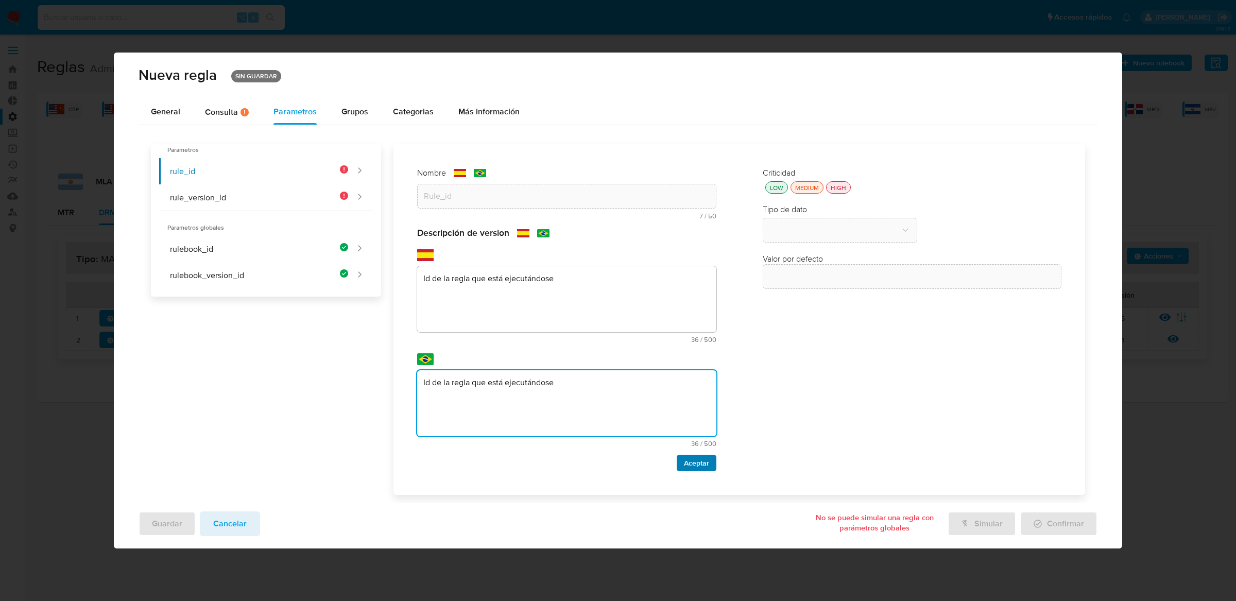
type textarea "Id de la regla que está ejecutándose"
click at [689, 457] on span "Aceptar" at bounding box center [696, 463] width 25 height 14
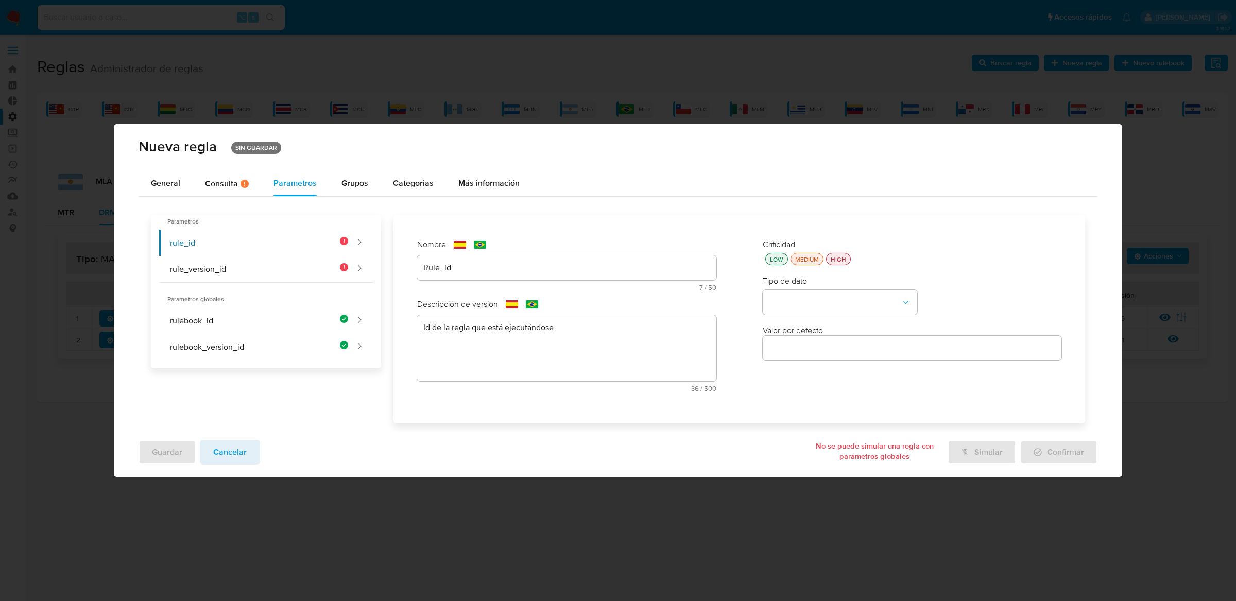
click at [838, 262] on div "HIGH" at bounding box center [839, 259] width 20 height 9
click at [835, 290] on button "type-dropdown" at bounding box center [840, 302] width 155 height 25
click at [835, 290] on div "GLOBAL" at bounding box center [837, 301] width 136 height 25
click at [825, 333] on div "Valor por defecto" at bounding box center [912, 344] width 299 height 39
click at [824, 342] on button "global-dropdown" at bounding box center [840, 351] width 155 height 25
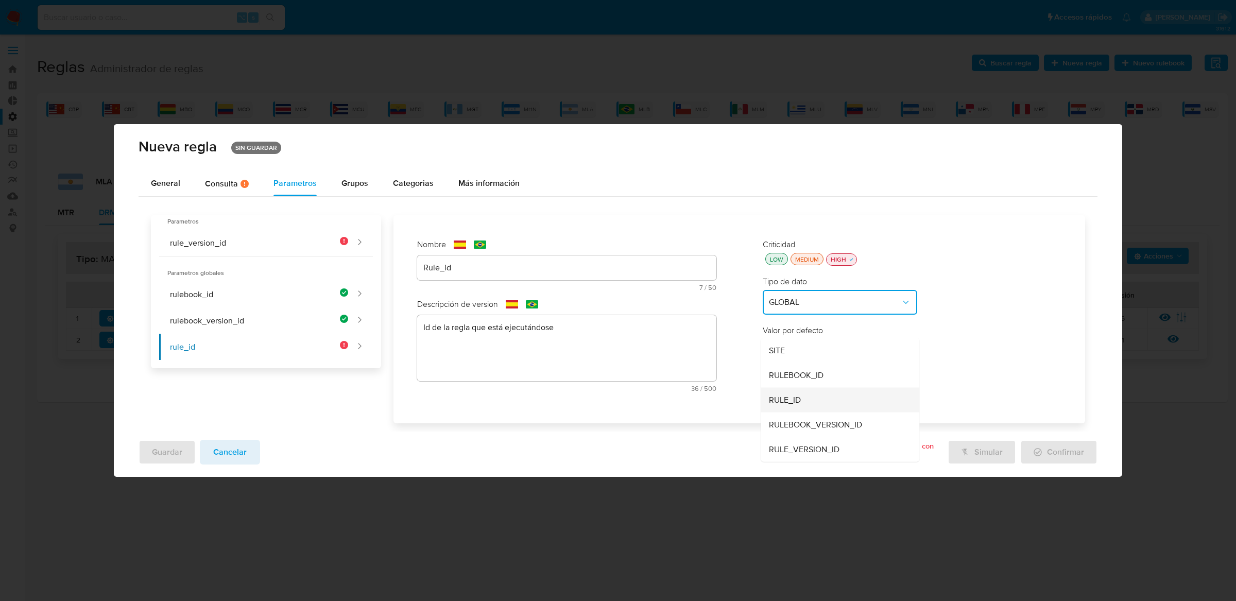
click at [812, 400] on div "RULE_ID" at bounding box center [837, 399] width 136 height 25
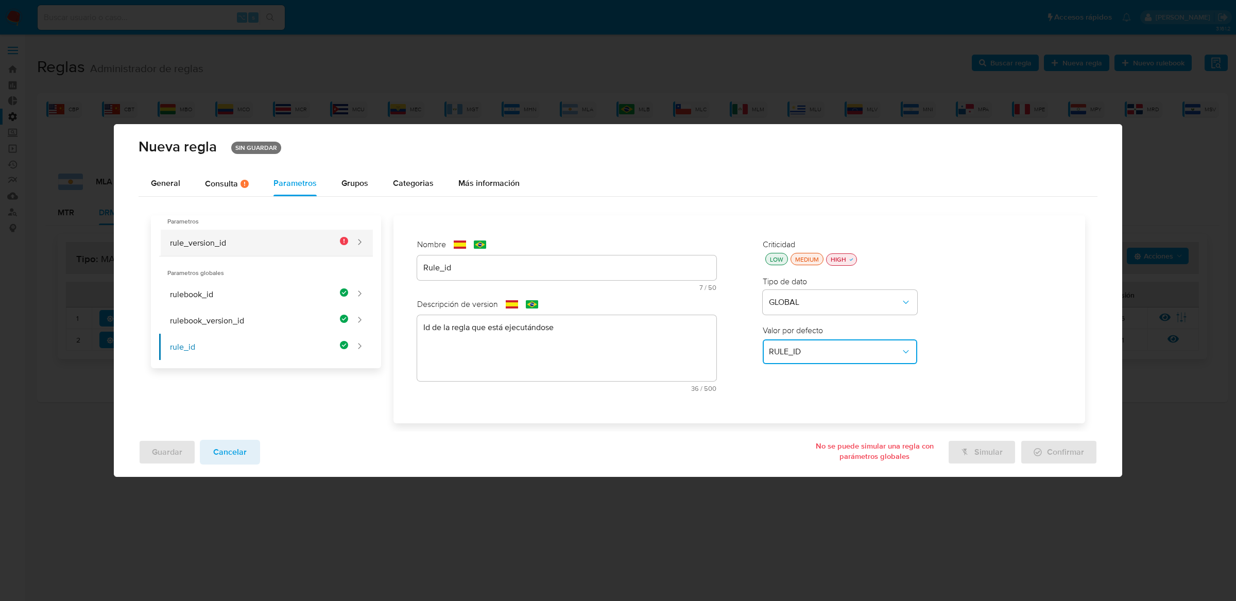
click at [349, 239] on button "rule_version_id" at bounding box center [254, 243] width 190 height 26
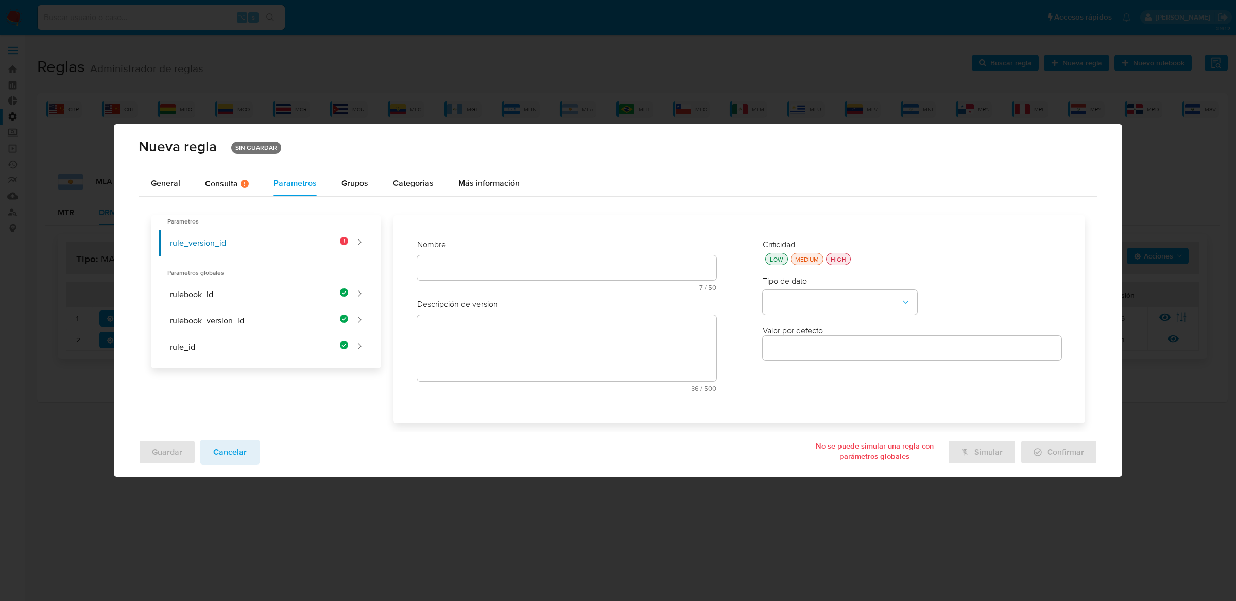
click at [564, 261] on div "text-es 7 / 50 43 caracteres restantes" at bounding box center [566, 274] width 299 height 36
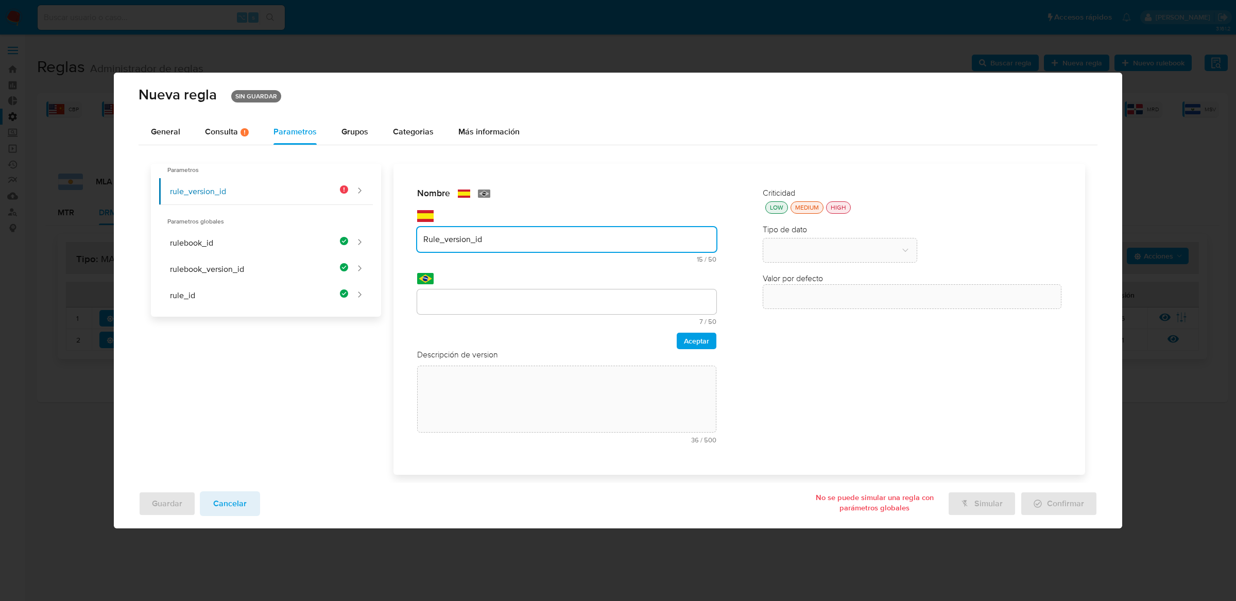
type input "Rule_version_id"
click at [557, 302] on input "text" at bounding box center [566, 301] width 299 height 13
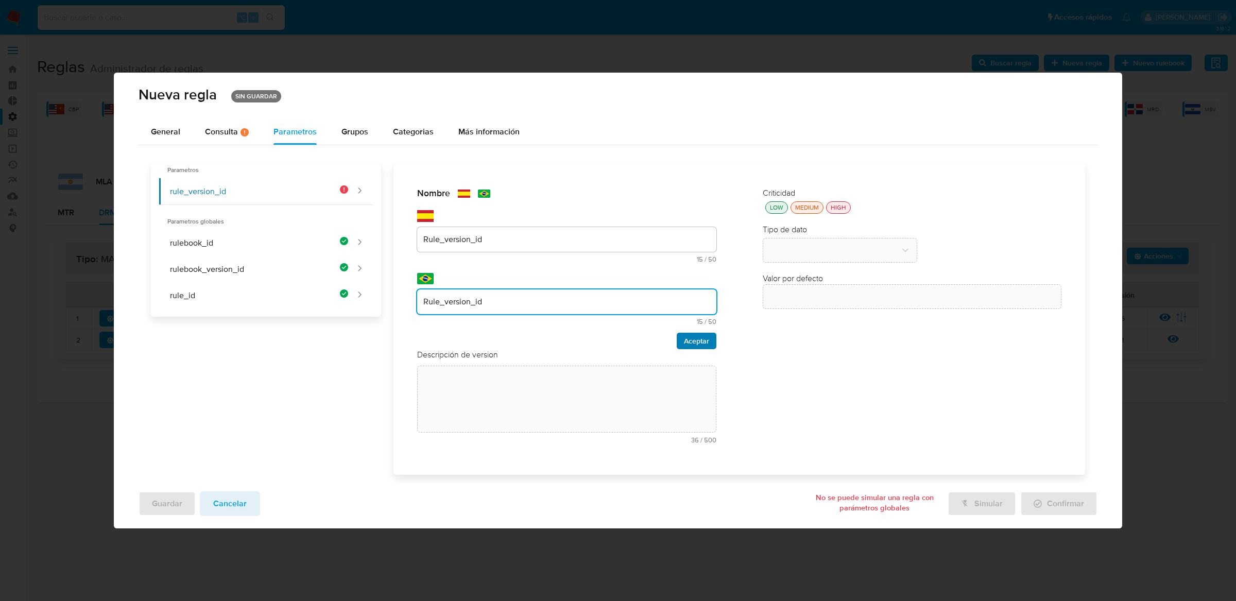
type input "Rule_version_id"
click at [685, 335] on span "Aceptar" at bounding box center [696, 341] width 25 height 14
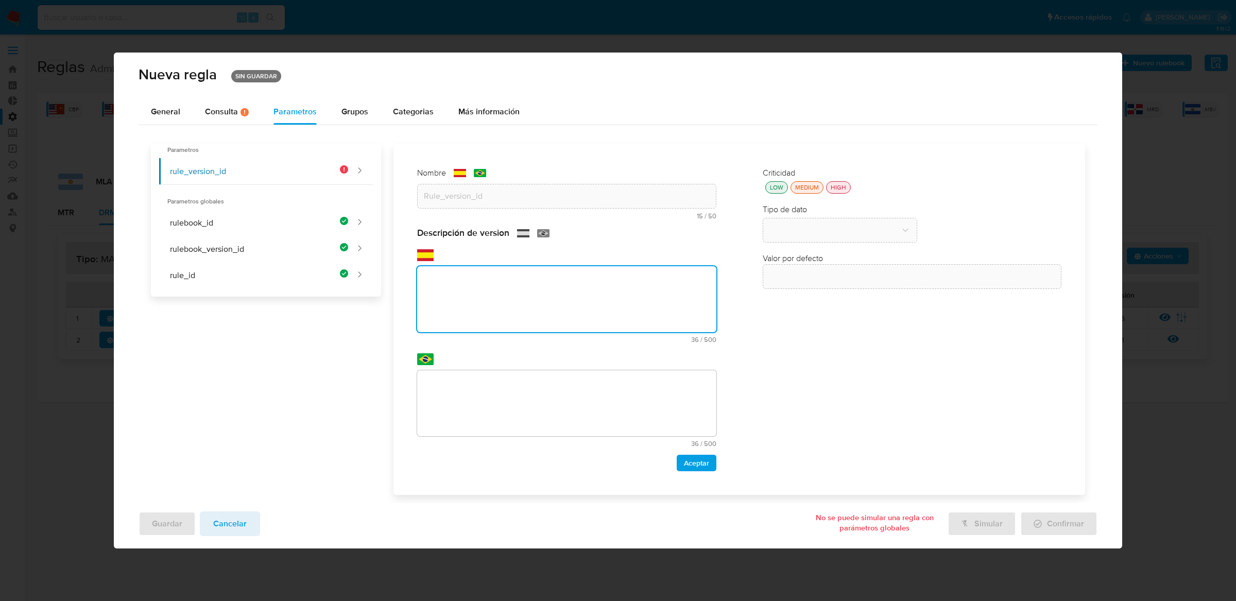
click at [705, 325] on textarea at bounding box center [566, 299] width 299 height 66
paste textarea "Id de versión de la regla que está ejecutándose"
type textarea "Id de versión de la regla que está ejecutándose"
click at [536, 381] on textarea at bounding box center [566, 403] width 299 height 66
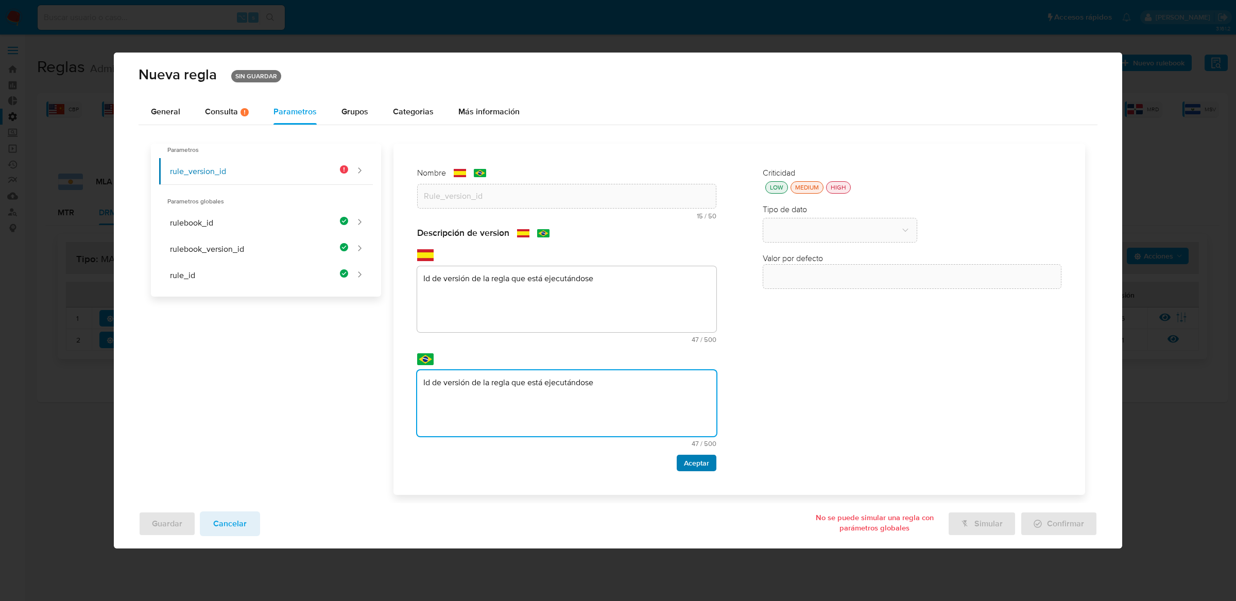
type textarea "Id de versión de la regla que está ejecutándose"
click at [708, 467] on span "Aceptar" at bounding box center [696, 463] width 25 height 14
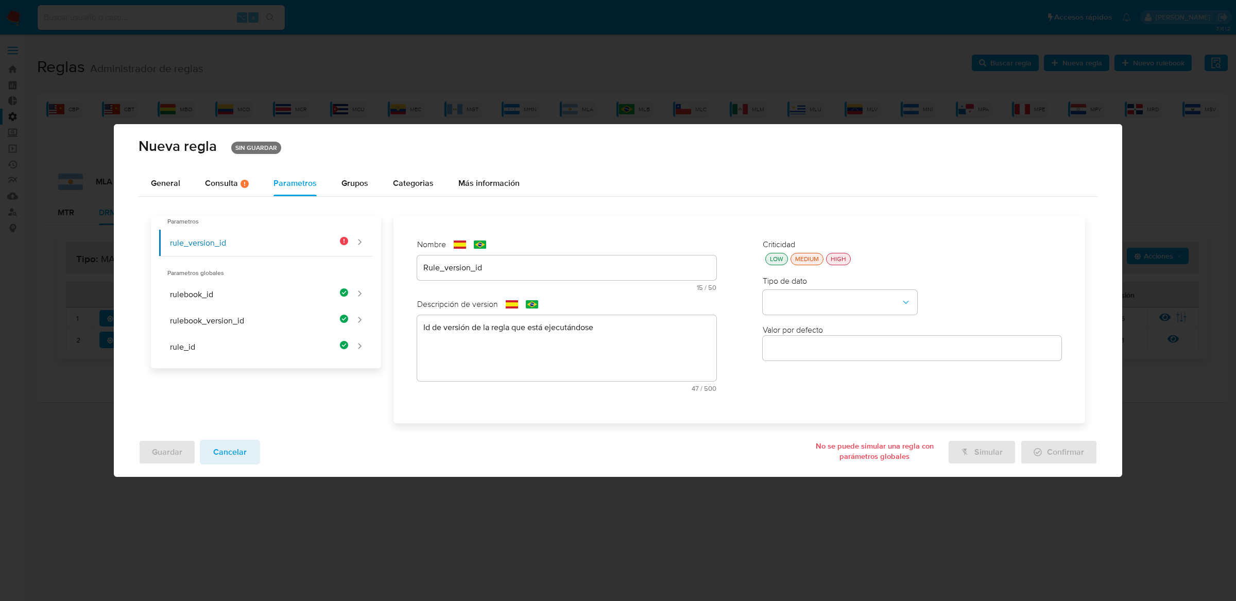
click at [839, 258] on div "HIGH" at bounding box center [839, 259] width 20 height 9
click at [828, 298] on button "type-dropdown" at bounding box center [840, 302] width 155 height 25
click at [828, 298] on div "GLOBAL" at bounding box center [837, 301] width 136 height 25
click at [823, 347] on button "global-dropdown" at bounding box center [840, 351] width 155 height 25
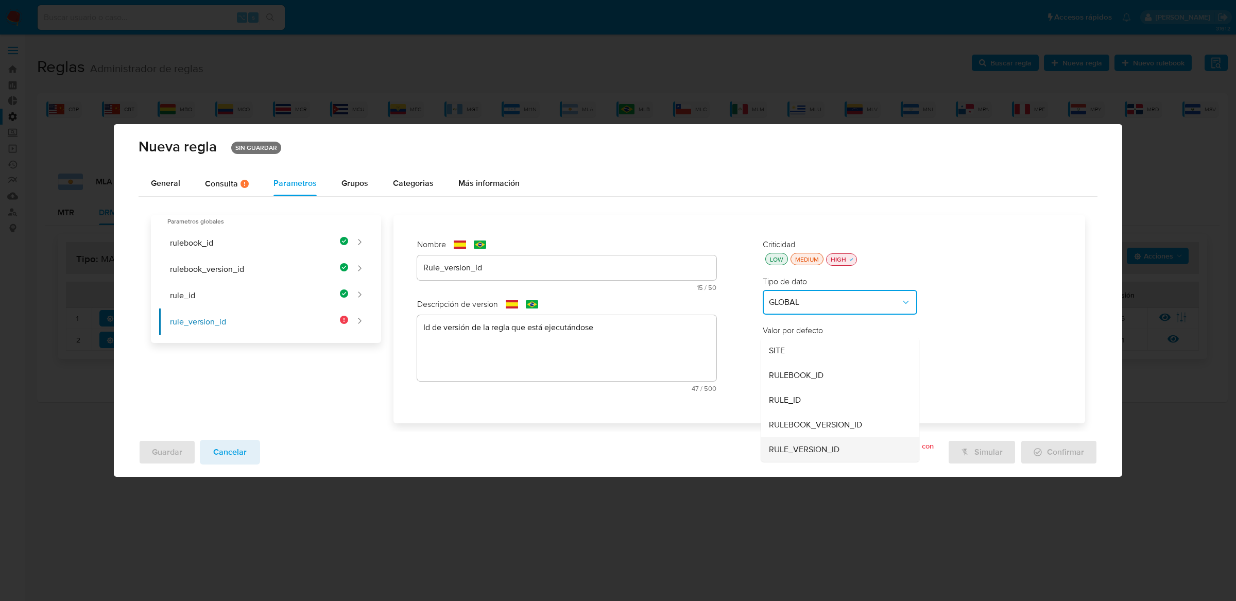
click at [803, 447] on span "RULE_VERSION_ID" at bounding box center [804, 449] width 71 height 10
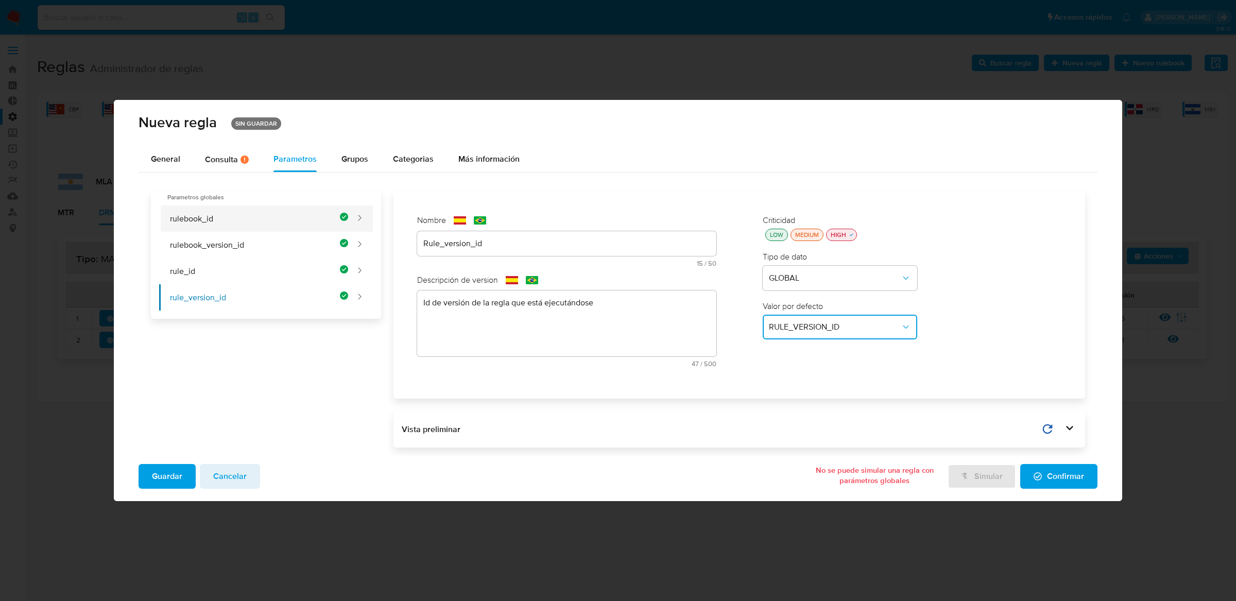
click at [257, 206] on button "rulebook_id" at bounding box center [254, 219] width 190 height 26
type input "Rulebook_id"
type textarea "Id del rulebook donde se está ejecutando la regla"
click at [258, 230] on button "rulebook_id" at bounding box center [254, 219] width 190 height 26
click at [257, 240] on button "rulebook_version_id" at bounding box center [254, 245] width 190 height 26
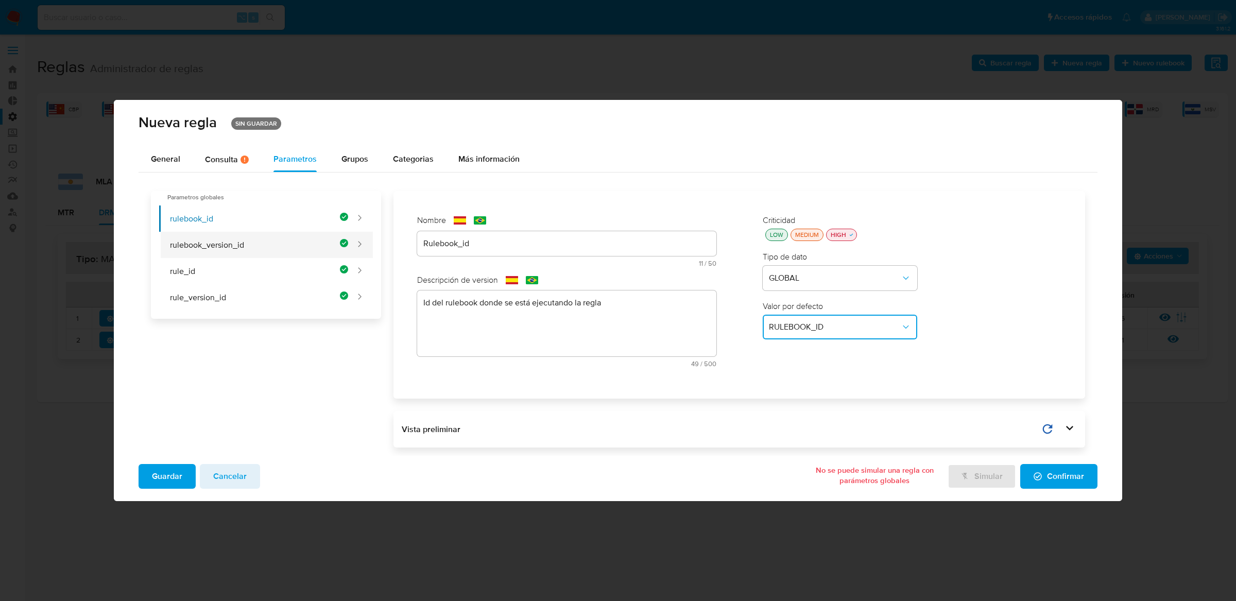
type input "Rulebook_version_id"
type textarea "Id de versión del rulebook donde se está ejecutando la regla"
click at [251, 277] on button "rule_id" at bounding box center [254, 271] width 190 height 26
type input "Rule_id"
type textarea "Id de la regla que está ejecutándose"
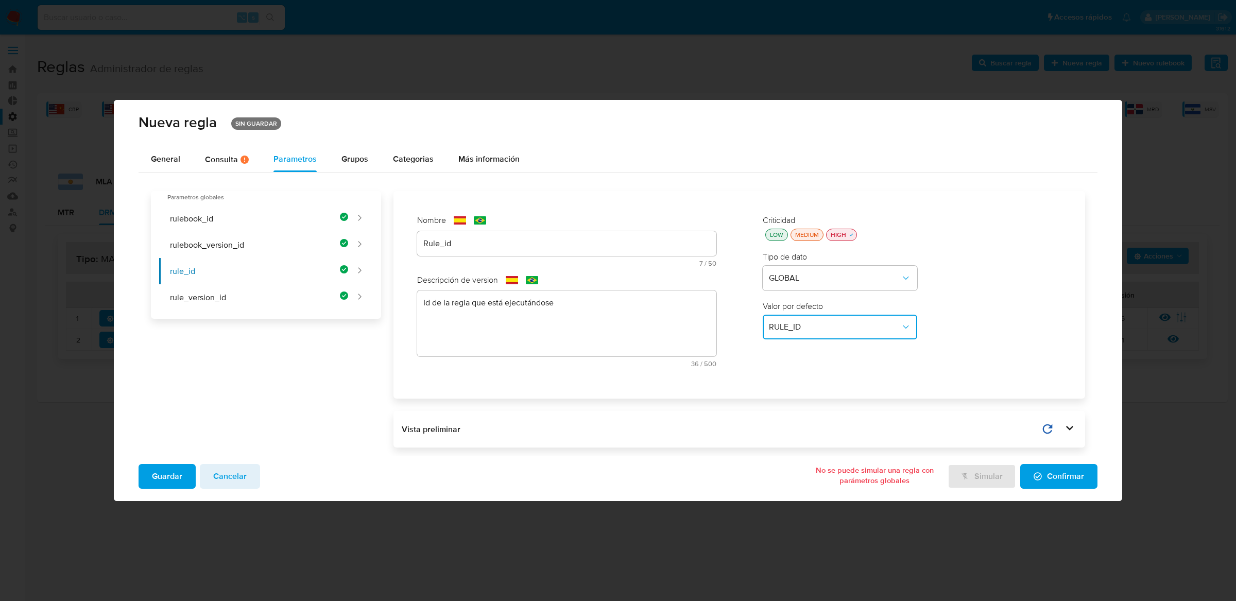
click at [245, 315] on div "Parametros globales rulebook_id rulebook_version_id rule_id rule_version_id" at bounding box center [266, 255] width 231 height 128
click at [247, 308] on button "rule_version_id" at bounding box center [254, 297] width 190 height 26
type input "Rule_version_id"
type textarea "Id de versión de la regla que está ejecutándose"
click at [257, 277] on button "rule_id" at bounding box center [254, 271] width 190 height 26
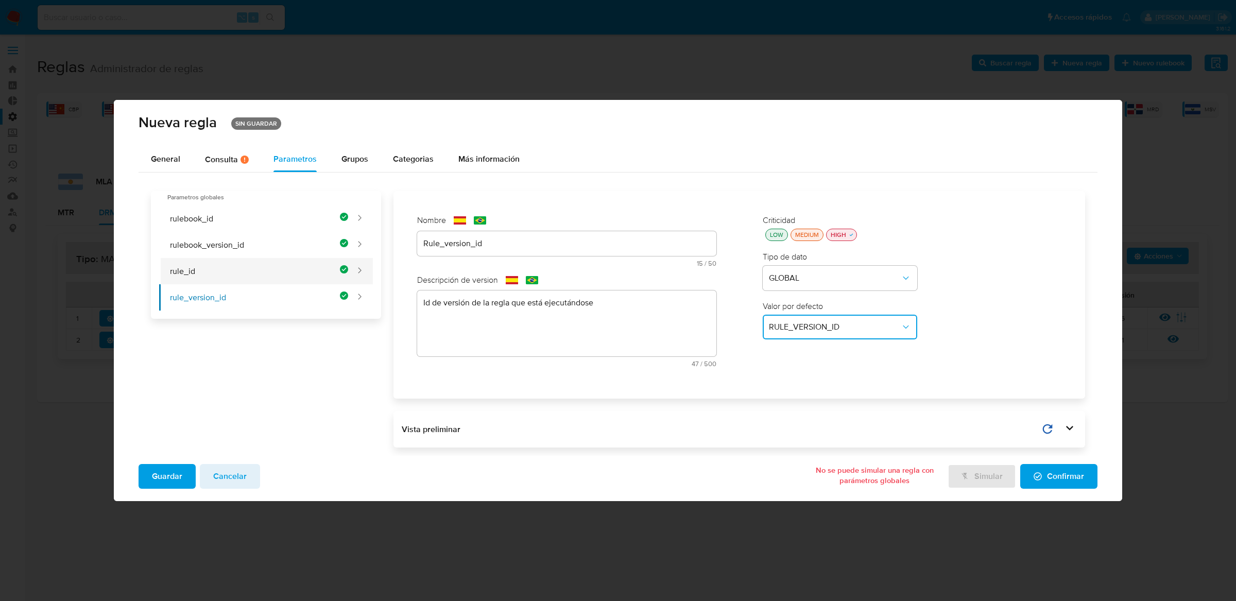
type input "Rule_id"
type textarea "Id de la regla que está ejecutándose"
click at [261, 250] on button "rulebook_version_id" at bounding box center [254, 245] width 190 height 26
type input "Rulebook_version_id"
type textarea "Id de versión del rulebook donde se está ejecutando la regla"
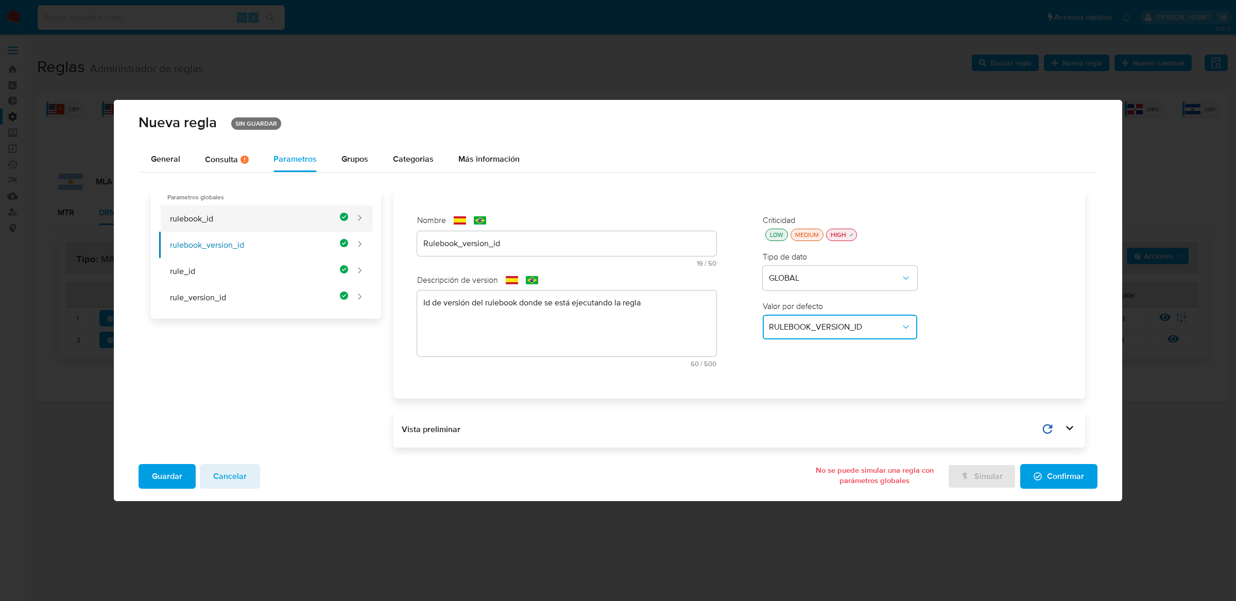
click at [269, 212] on button "rulebook_id" at bounding box center [254, 219] width 190 height 26
type input "Rulebook_id"
type textarea "Id del rulebook donde se está ejecutando la regla"
click at [266, 235] on button "rulebook_version_id" at bounding box center [254, 245] width 190 height 26
type input "Rulebook_version_id"
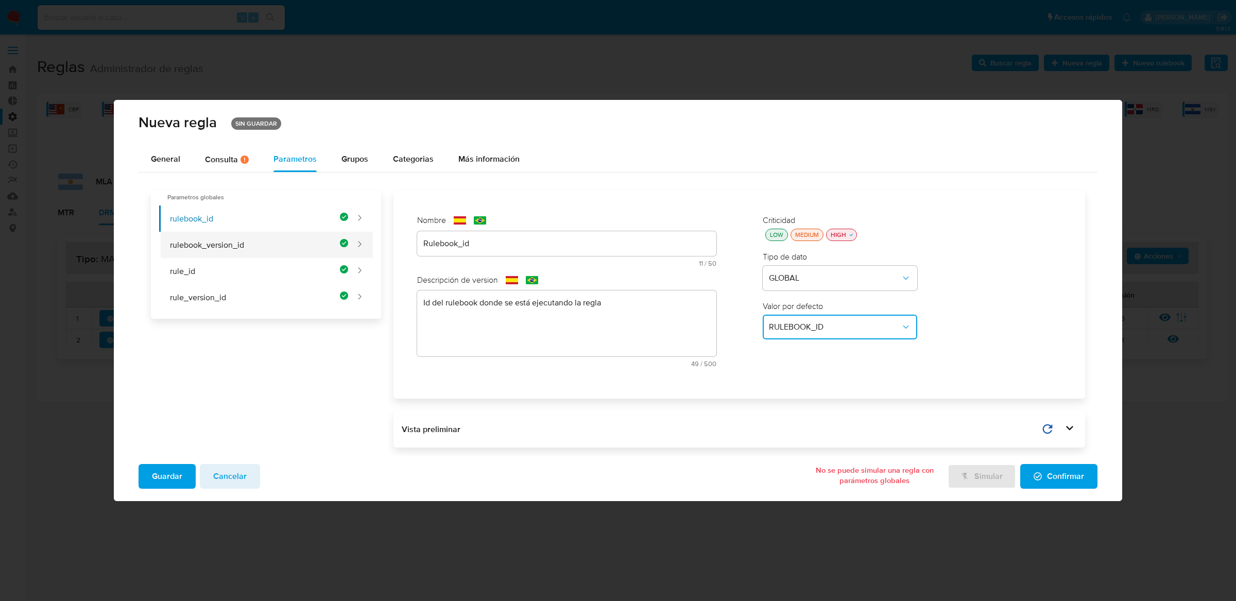
type textarea "Id de versión del rulebook donde se está ejecutando la regla"
click at [266, 257] on button "rulebook_version_id" at bounding box center [254, 245] width 190 height 26
click at [264, 287] on button "rule_version_id" at bounding box center [254, 297] width 190 height 26
type input "Rule_version_id"
type textarea "Id de versión de la regla que está ejecutándose"
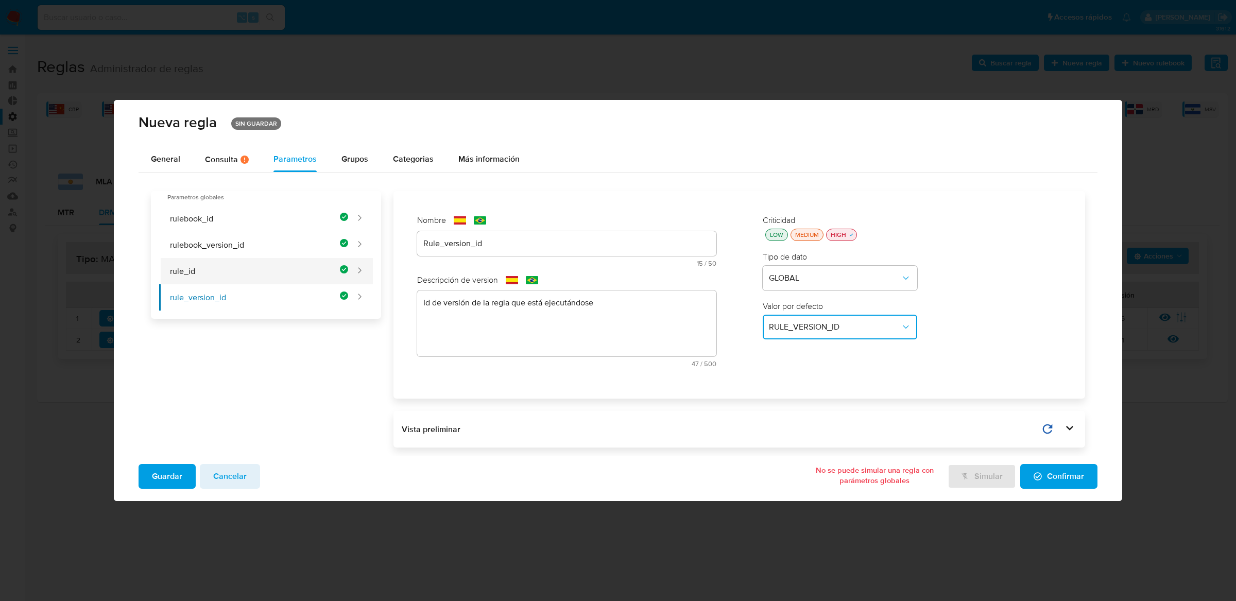
click at [265, 275] on button "rule_id" at bounding box center [254, 271] width 190 height 26
type input "Rule_id"
type textarea "Id de la regla que está ejecutándose"
click at [269, 253] on button "rulebook_version_id" at bounding box center [254, 245] width 190 height 26
type input "Rulebook_version_id"
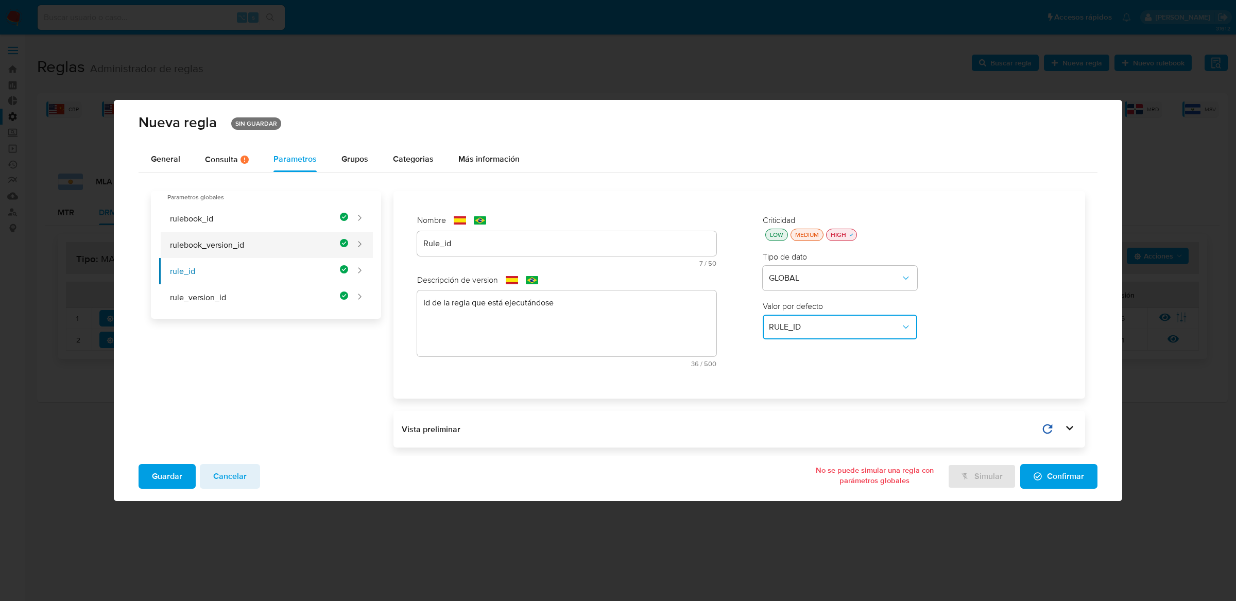
type textarea "Id de versión del rulebook donde se está ejecutando la regla"
click at [269, 209] on button "rulebook_id" at bounding box center [254, 219] width 190 height 26
type input "Rulebook_id"
type textarea "Id del rulebook donde se está ejecutando la regla"
click at [362, 158] on span "Grupos" at bounding box center [355, 159] width 27 height 12
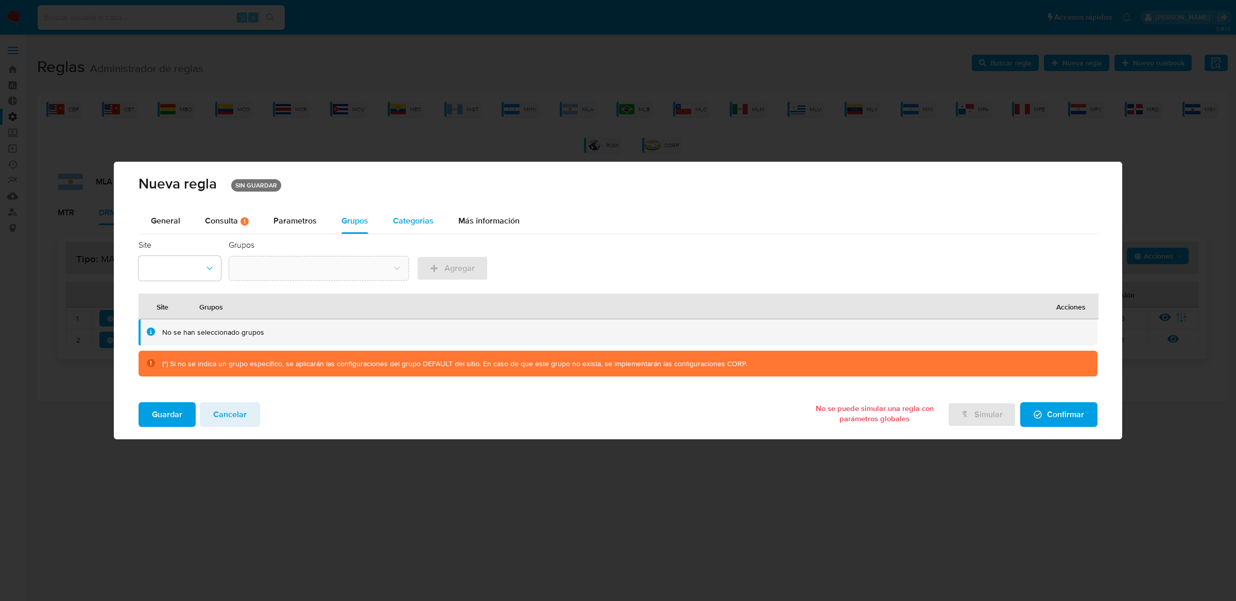
click at [386, 230] on button "Categorias" at bounding box center [413, 221] width 65 height 25
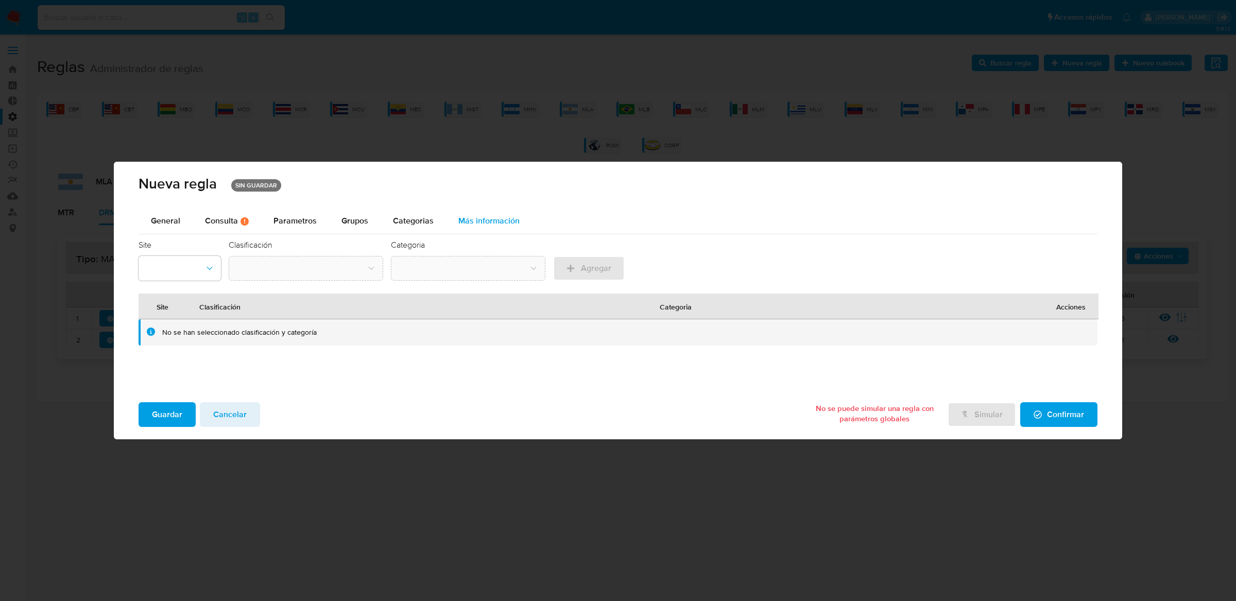
click at [451, 225] on button "Más información" at bounding box center [489, 221] width 86 height 25
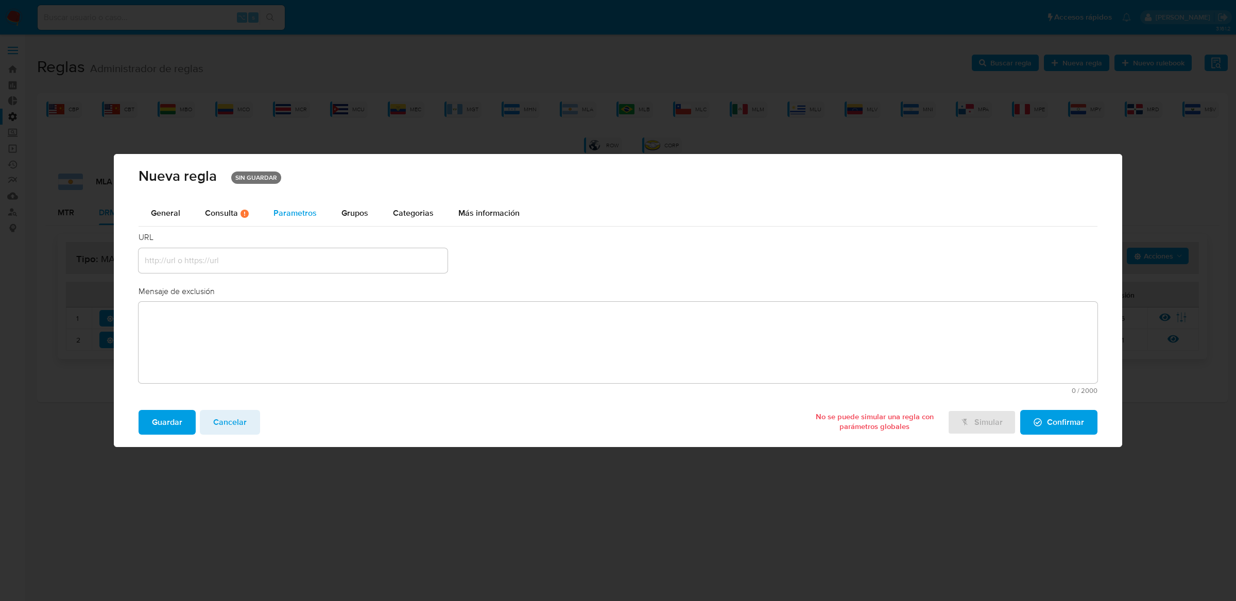
click at [314, 205] on div "Parametros" at bounding box center [295, 213] width 43 height 25
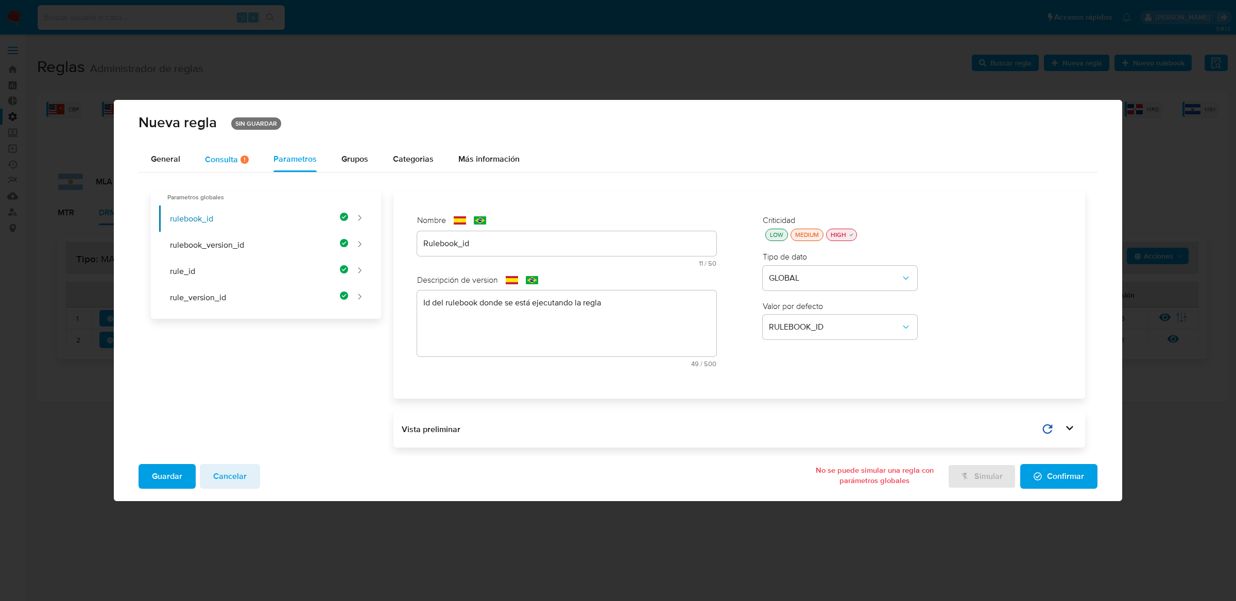
click at [234, 155] on div "Consulta Hay posibles errores en la consulta ( 2 )" at bounding box center [227, 159] width 44 height 9
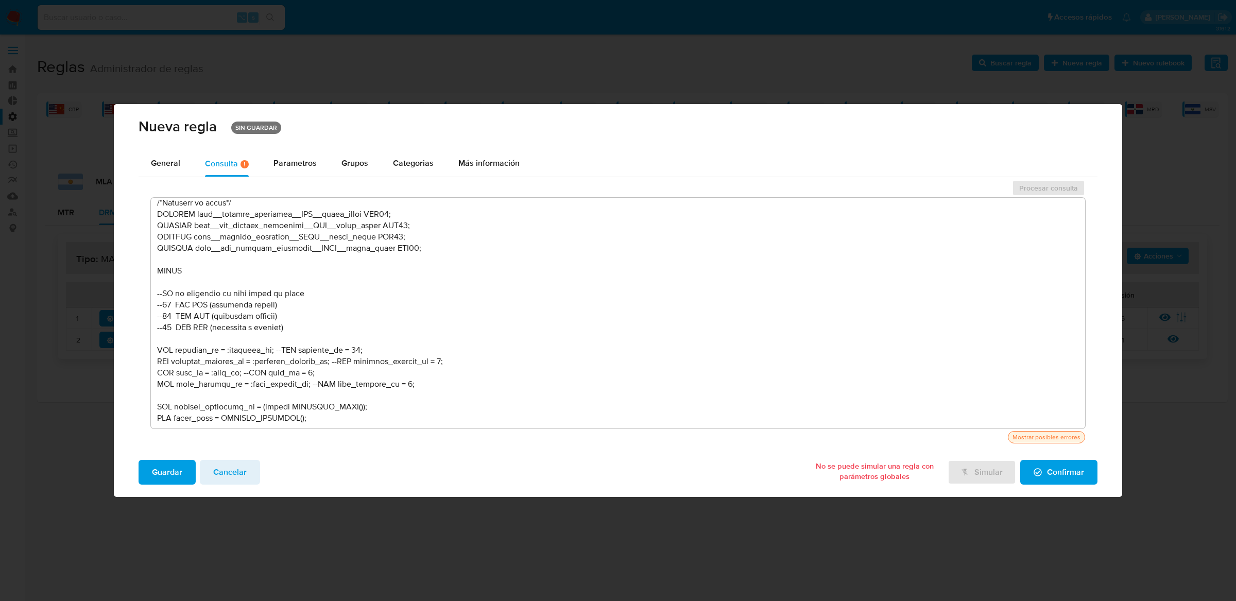
scroll to position [441, 0]
click at [181, 163] on button "General" at bounding box center [166, 163] width 54 height 25
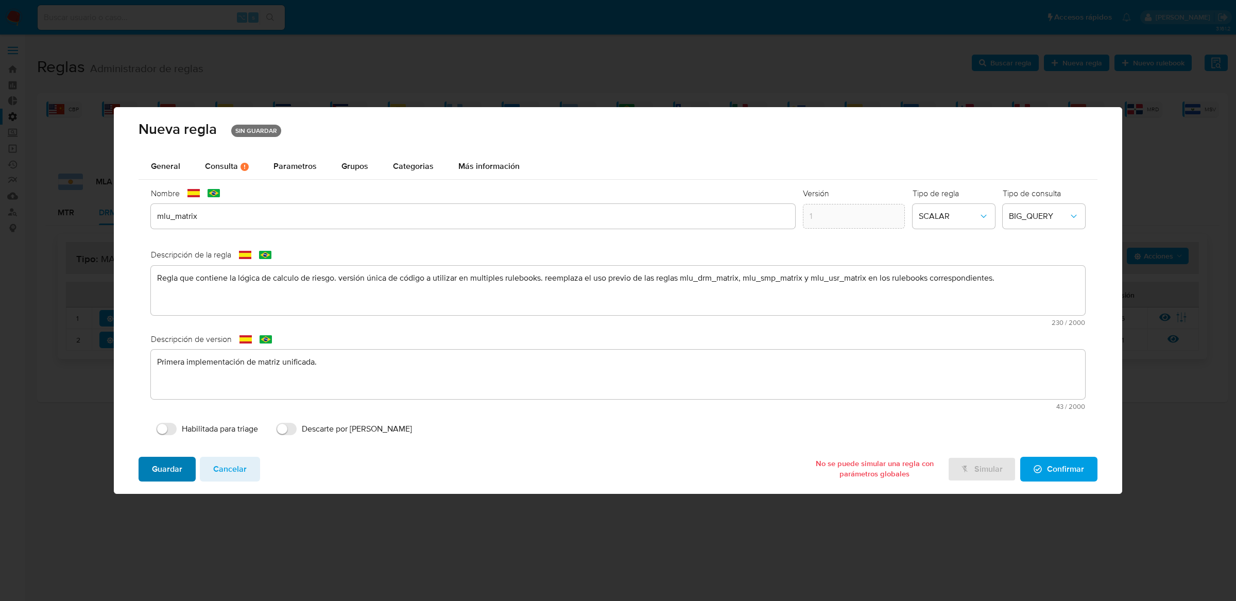
click at [172, 472] on span "Guardar" at bounding box center [167, 469] width 30 height 23
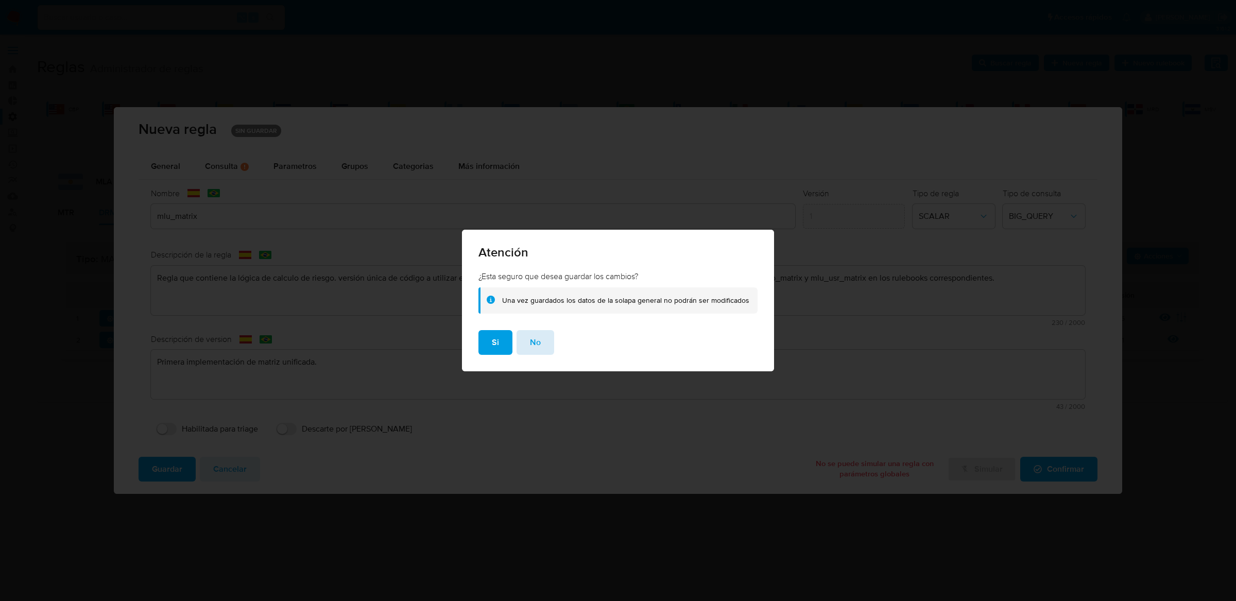
click at [539, 349] on span "No" at bounding box center [535, 342] width 11 height 23
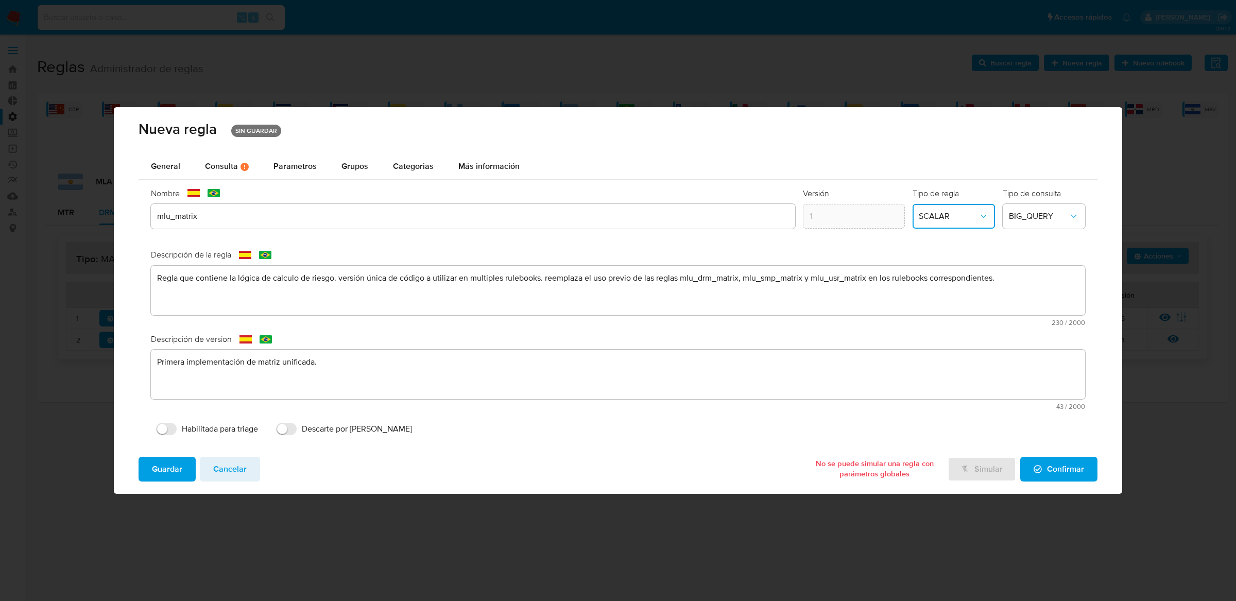
click at [930, 223] on button "SCALAR" at bounding box center [954, 216] width 82 height 25
click at [961, 183] on div "TABLE" at bounding box center [951, 190] width 64 height 25
click at [1017, 212] on span "BIG_QUERY" at bounding box center [1039, 216] width 60 height 10
click at [1058, 216] on div "BIG_QUERY" at bounding box center [1041, 215] width 64 height 25
click at [1058, 154] on div "General Consulta Hay posibles errores en la consulta ( 2 ) Parametros Evidencia…" at bounding box center [618, 166] width 959 height 25
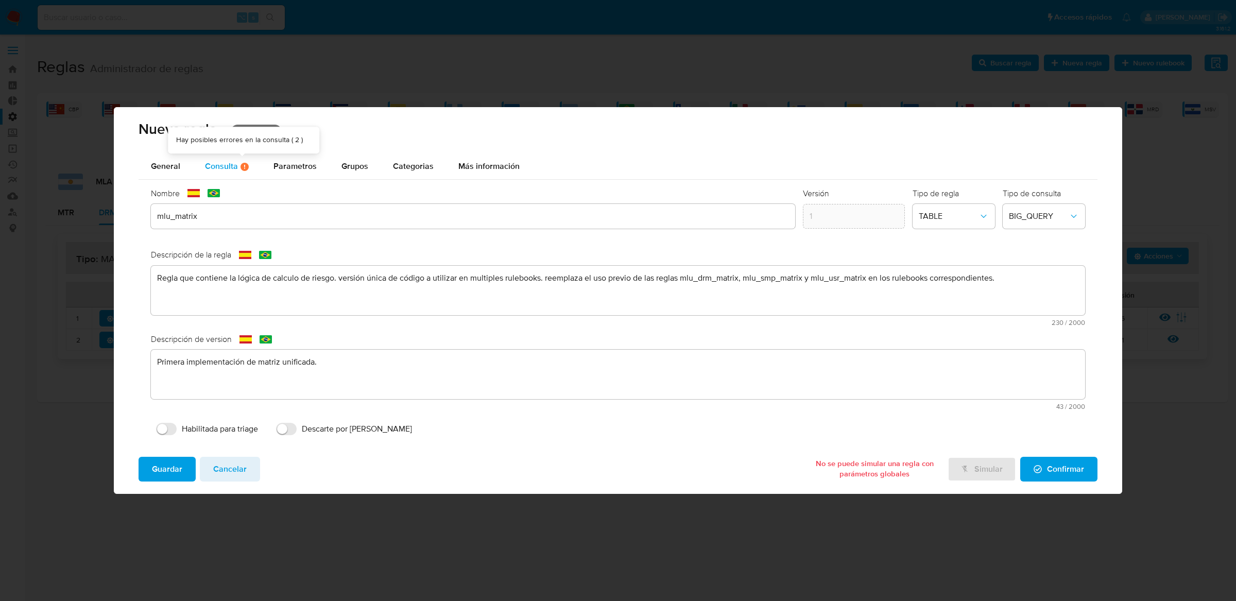
click at [241, 164] on icon at bounding box center [245, 167] width 8 height 8
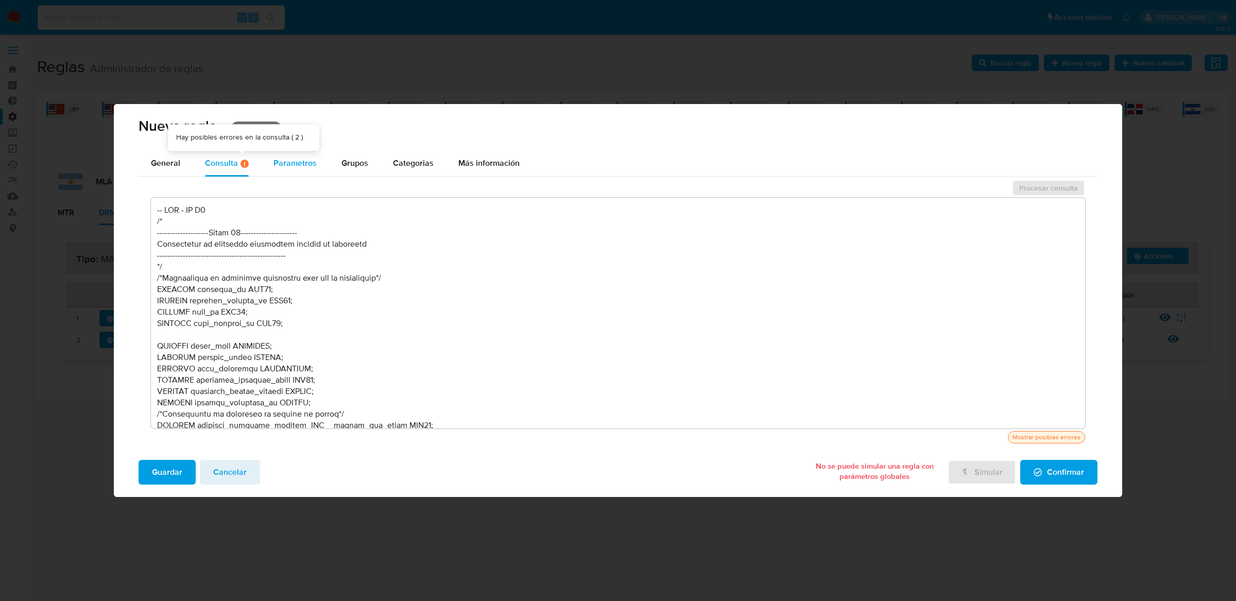
click at [274, 163] on span "Parametros" at bounding box center [295, 163] width 43 height 12
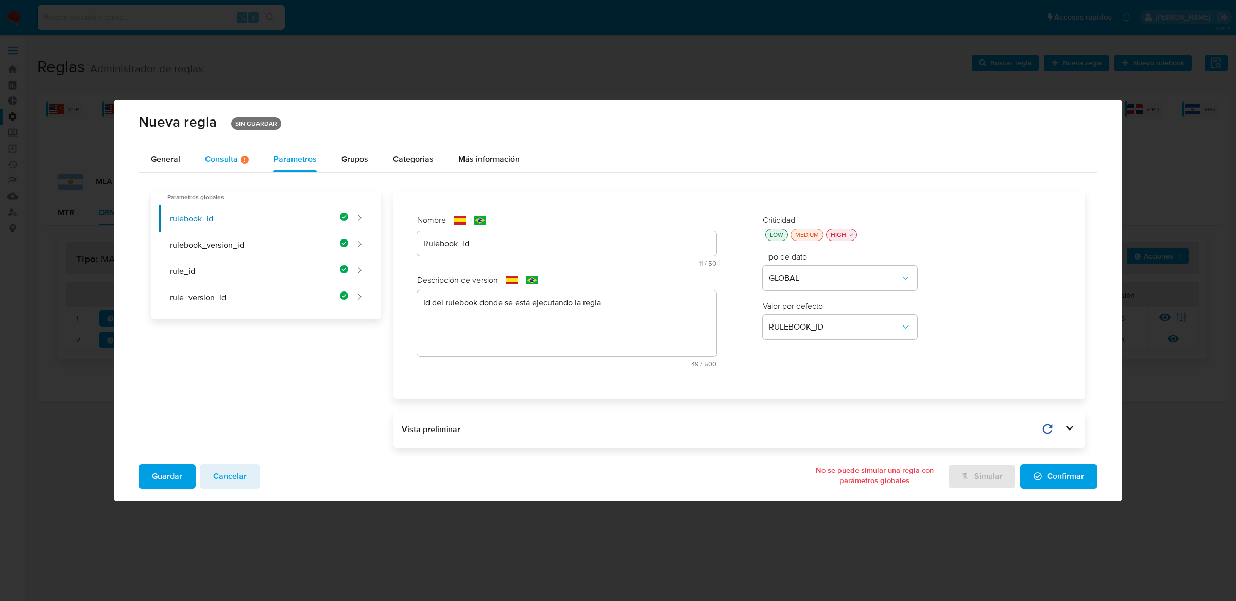
click at [222, 165] on div "Consulta Hay posibles errores en la consulta ( 2 )" at bounding box center [227, 159] width 44 height 25
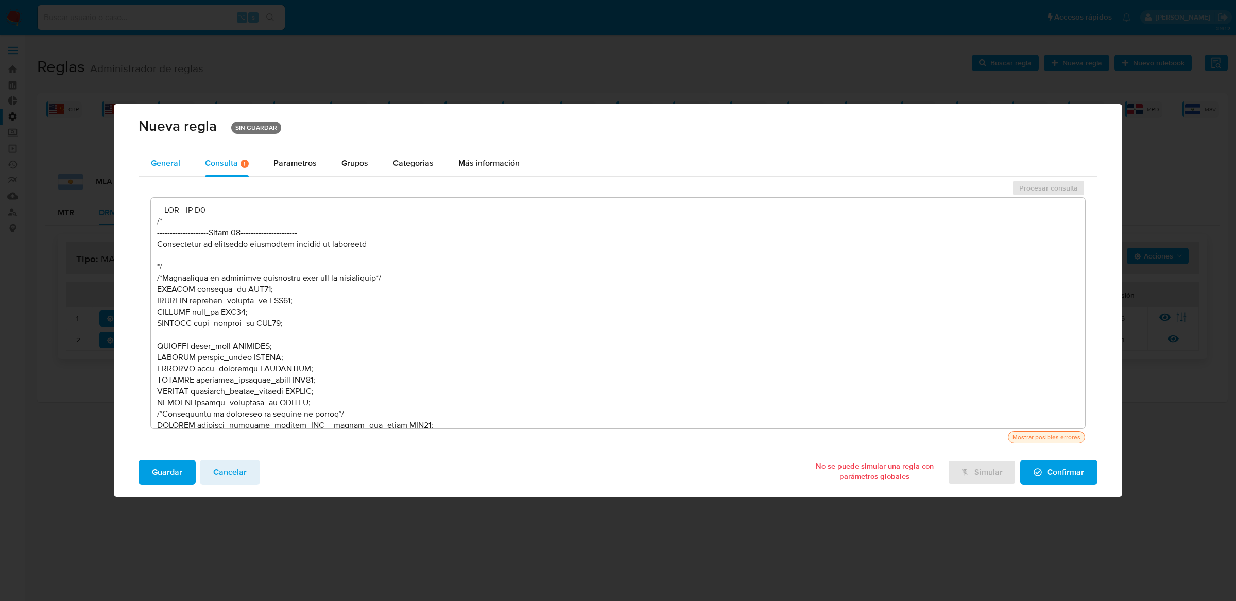
click at [170, 166] on span "General" at bounding box center [165, 163] width 29 height 12
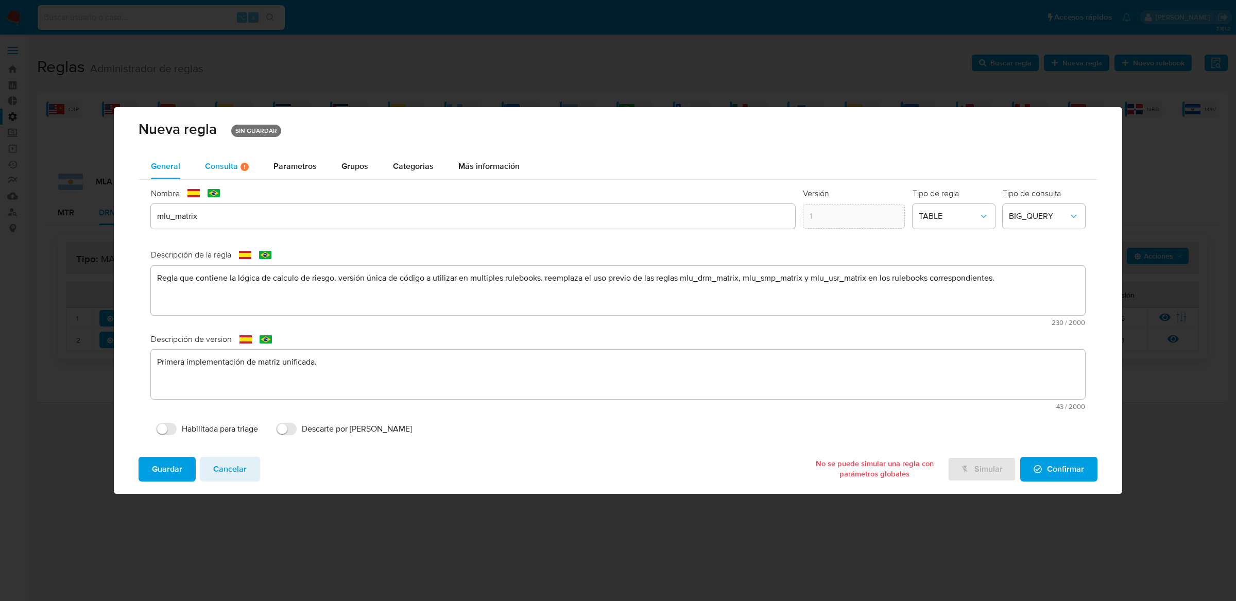
click at [213, 167] on div "Consulta Hay posibles errores en la consulta ( 2 )" at bounding box center [227, 166] width 44 height 9
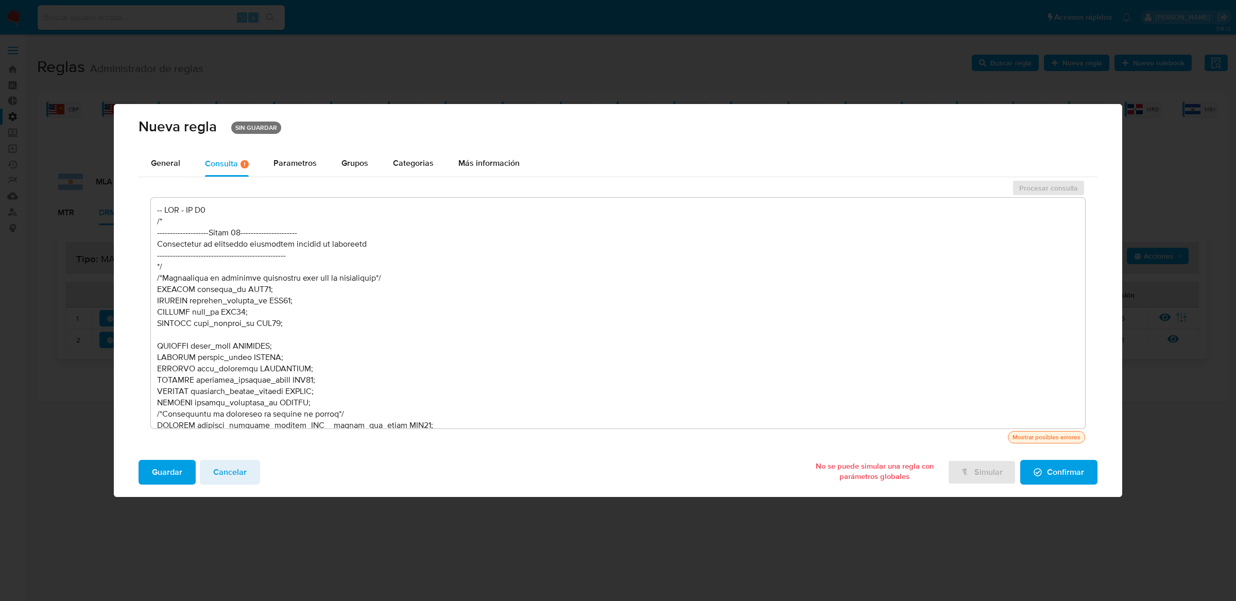
click at [1029, 440] on div "Mostrar posibles errores" at bounding box center [1047, 437] width 72 height 9
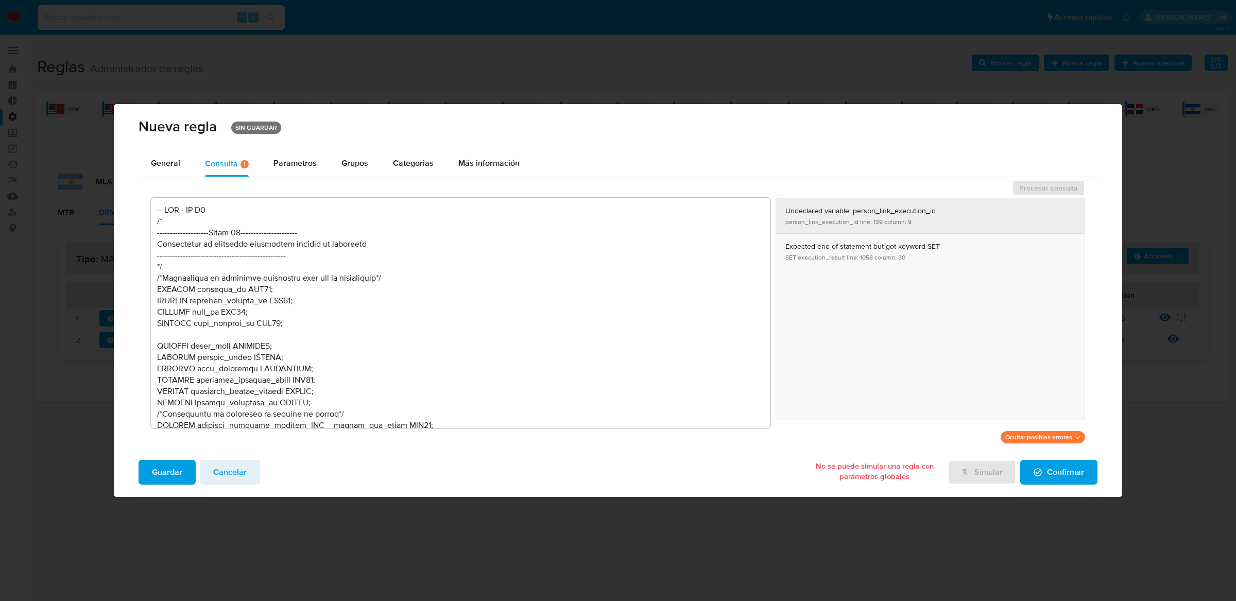
click at [892, 224] on button "Undeclared variable: person_link_execution_id person_link_execution_id line: 13…" at bounding box center [930, 215] width 309 height 35
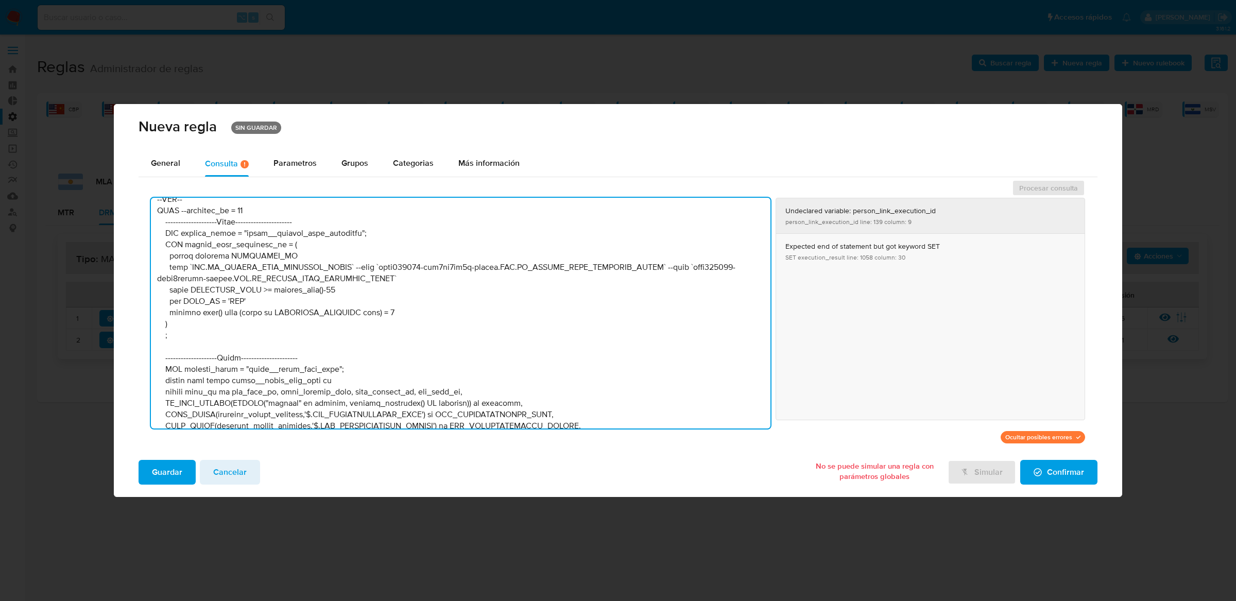
scroll to position [1962, 0]
click at [246, 242] on textarea at bounding box center [461, 313] width 620 height 231
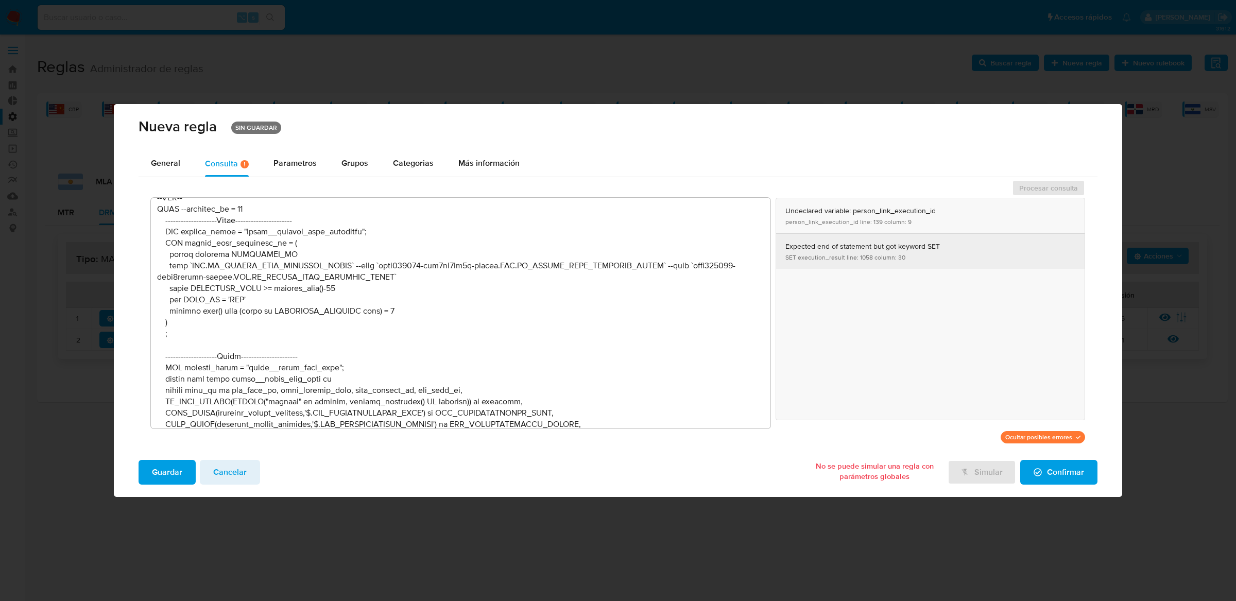
click at [850, 258] on button "Expected end of statement but got keyword SET SET execution_result line: 1058 c…" at bounding box center [930, 251] width 309 height 35
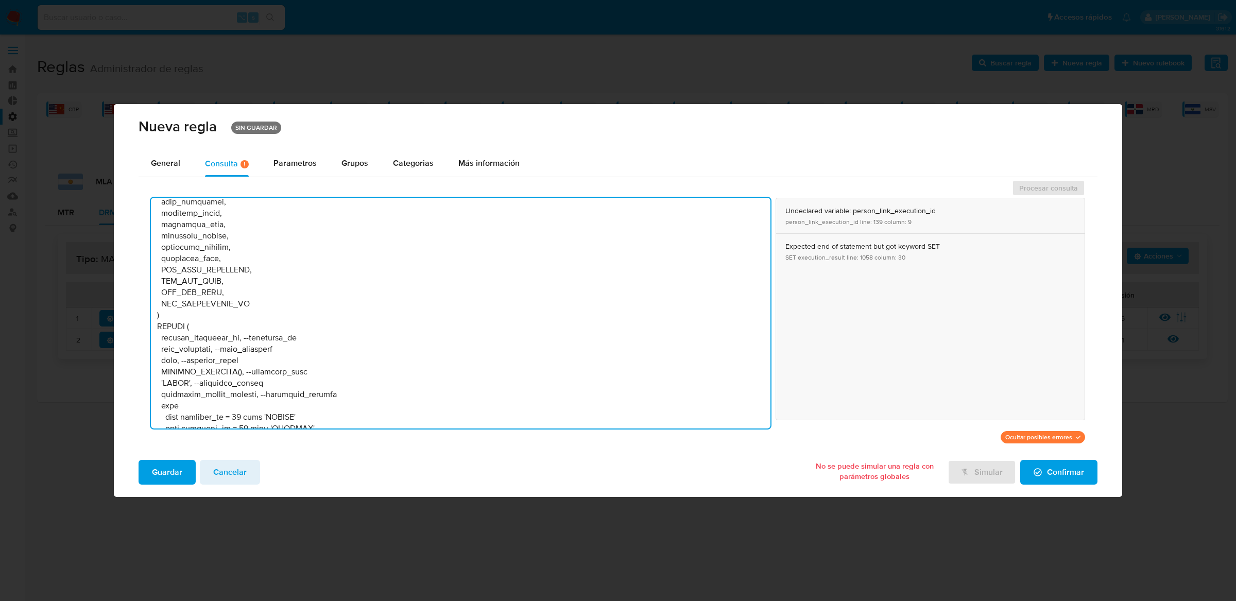
scroll to position [22558, 0]
click at [844, 257] on button "Expected end of statement but got keyword SET SET execution_result line: 1058 c…" at bounding box center [930, 251] width 309 height 35
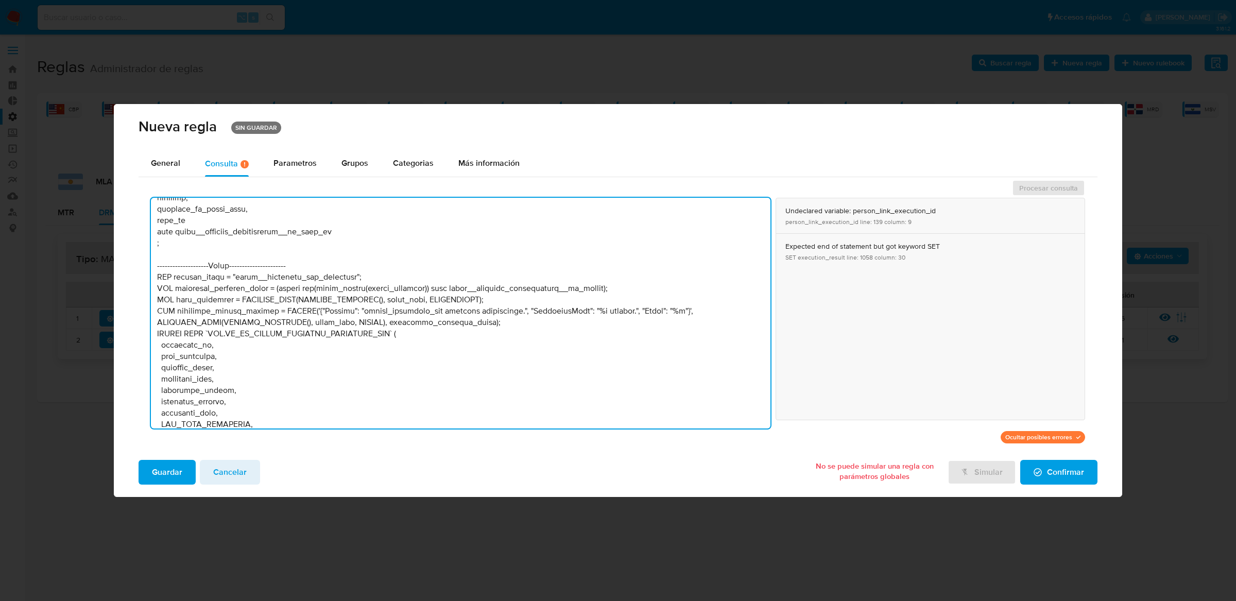
scroll to position [21971, 0]
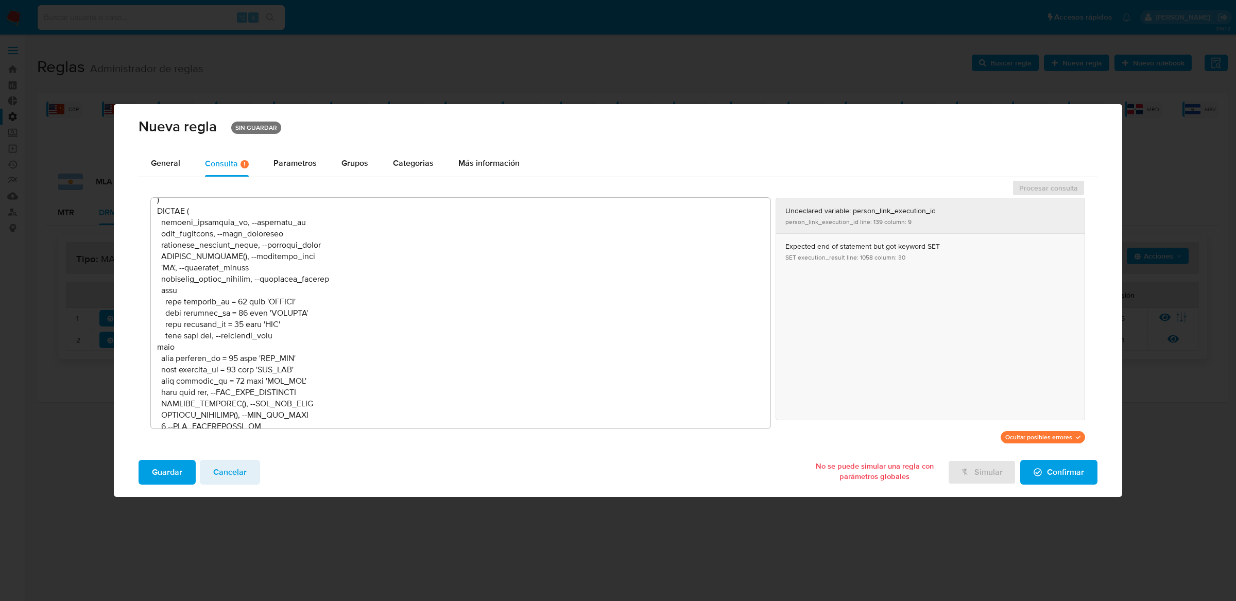
click at [846, 231] on button "Undeclared variable: person_link_execution_id person_link_execution_id line: 13…" at bounding box center [930, 215] width 309 height 35
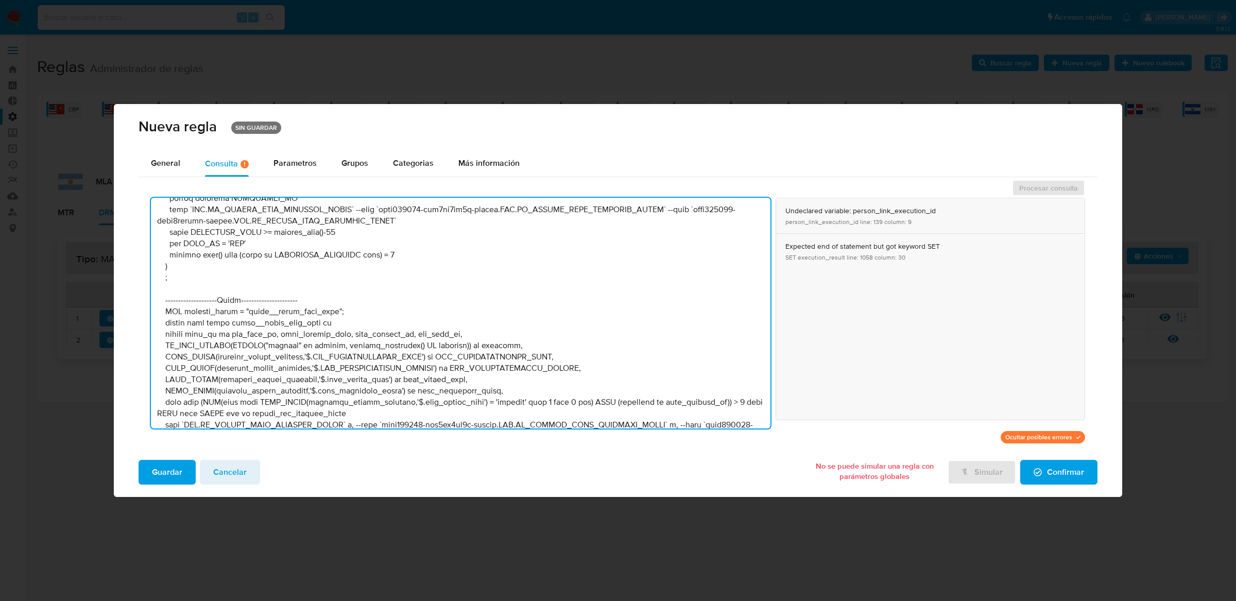
scroll to position [1962, 0]
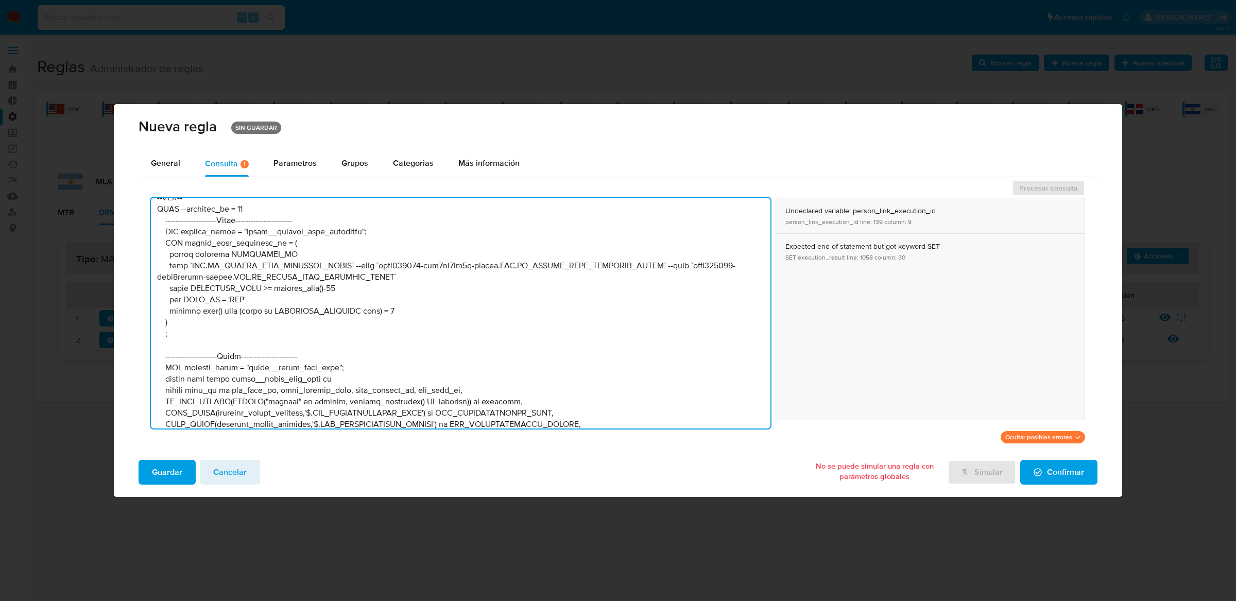
click at [242, 237] on textarea at bounding box center [461, 313] width 620 height 231
click at [457, 301] on textarea at bounding box center [461, 313] width 620 height 231
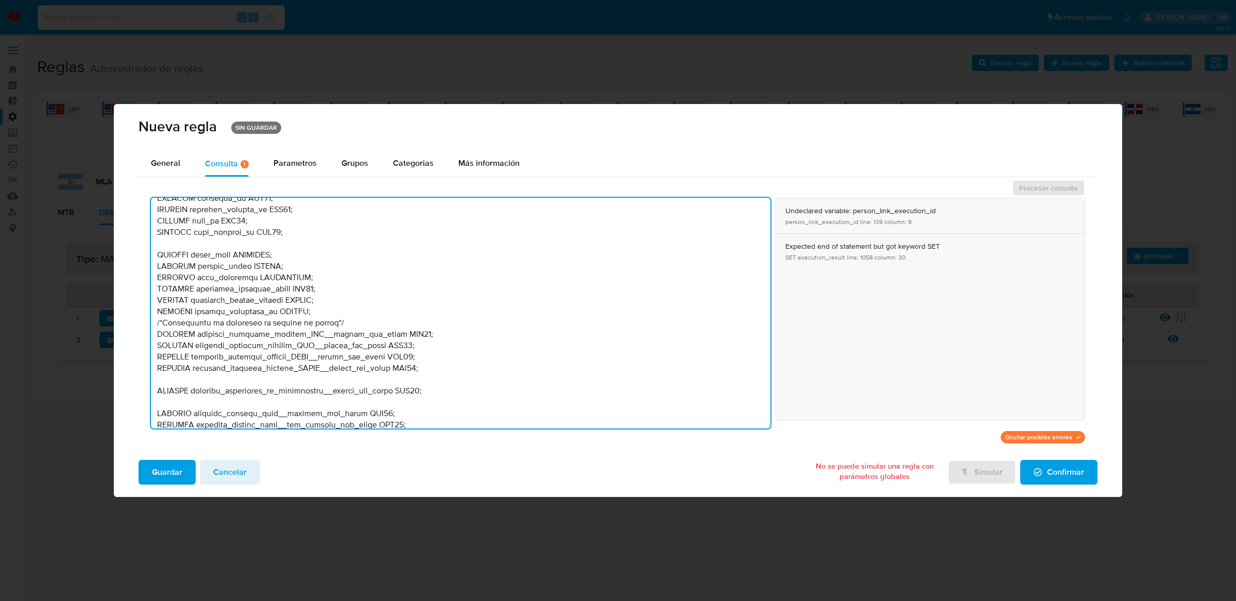
scroll to position [82, 0]
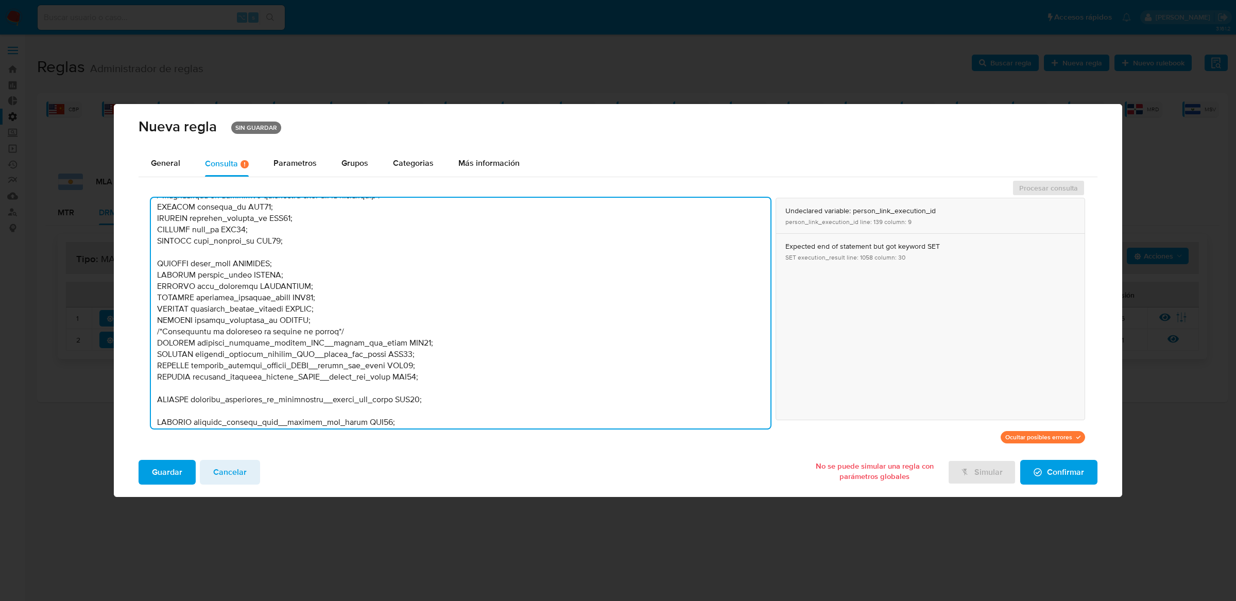
click at [377, 312] on textarea at bounding box center [461, 313] width 620 height 231
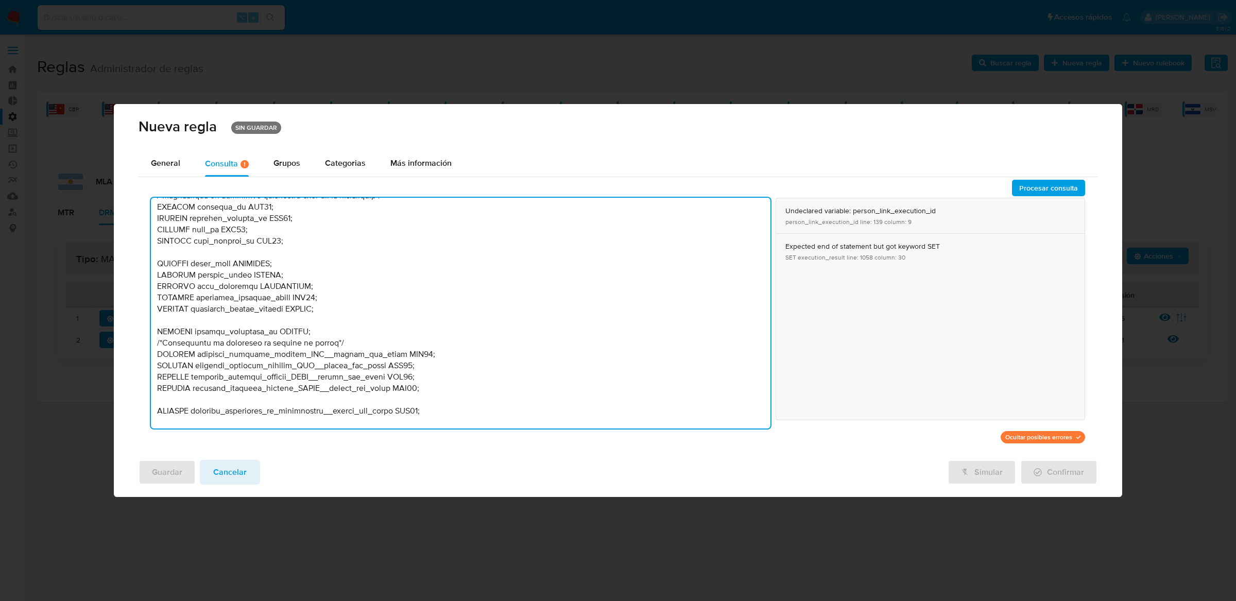
paste textarea "DECLARE person_link_execution_id STRING;"
type textarea "-- MLU - MU V2 /* --------------------Stage 00---------------------- Declaració…"
click at [1026, 188] on span "Procesar consulta" at bounding box center [1048, 188] width 59 height 14
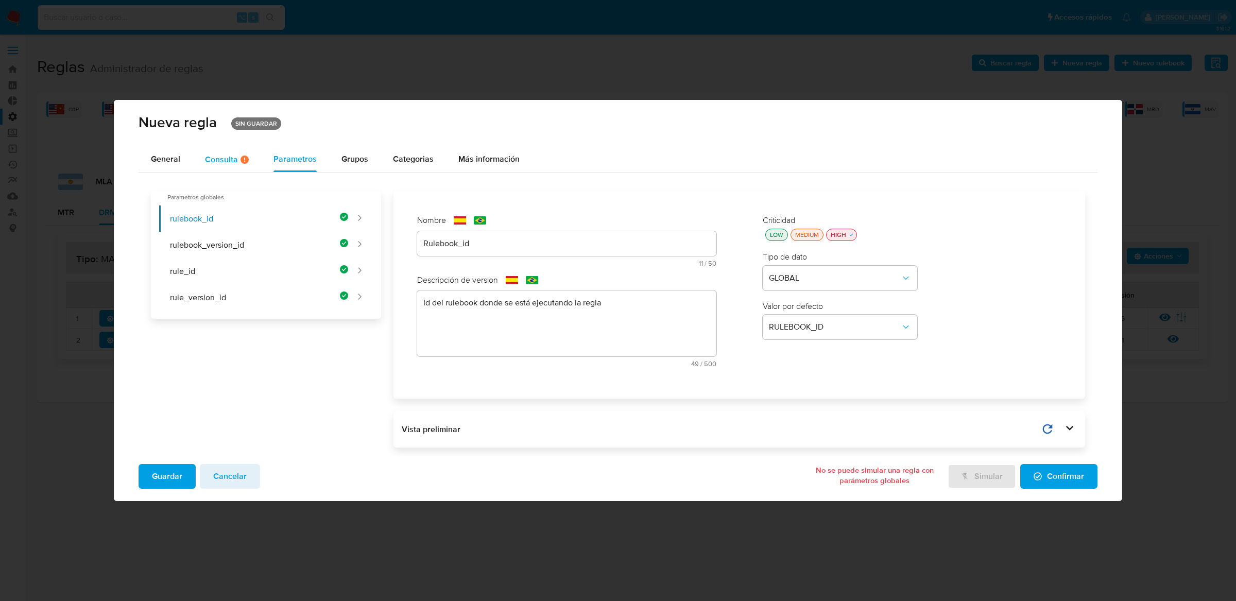
click at [230, 160] on div "Consulta Hay posibles errores en la consulta ( 1 )" at bounding box center [227, 159] width 44 height 9
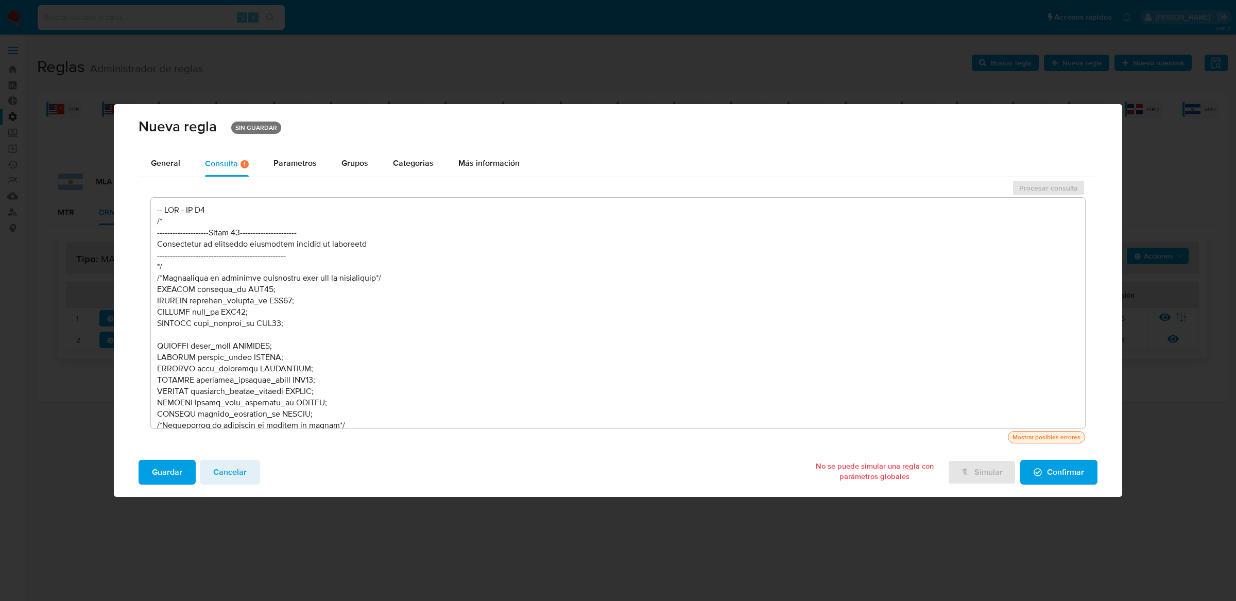
click at [1027, 440] on div "Mostrar posibles errores" at bounding box center [1047, 437] width 72 height 9
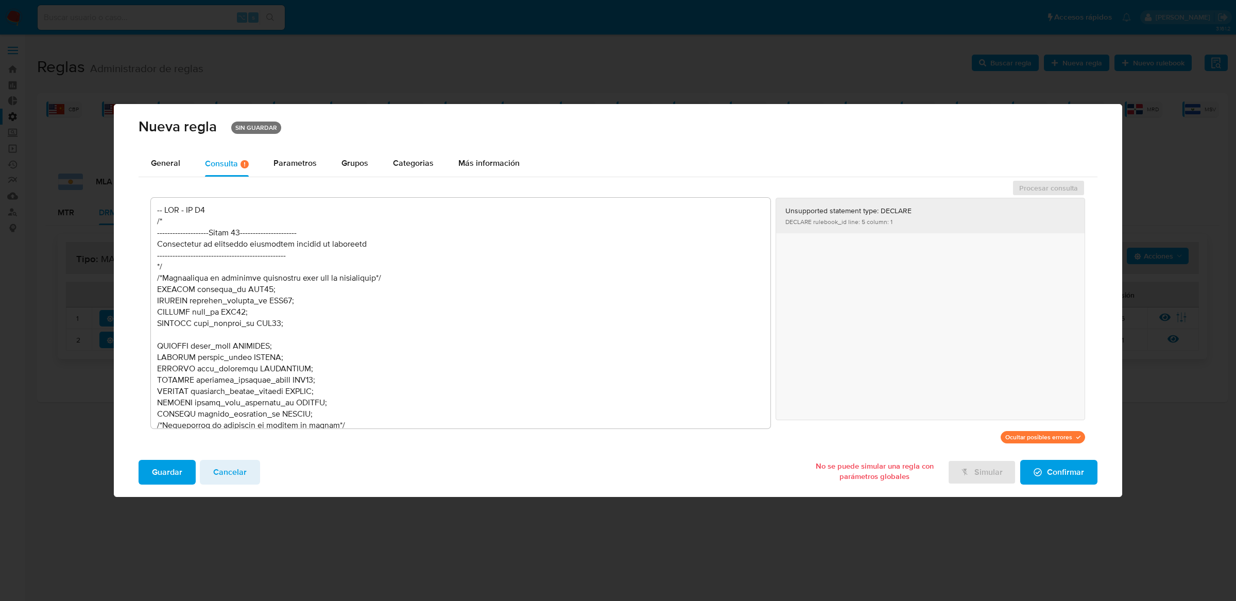
click at [869, 223] on button "Unsupported statement type: DECLARE DECLARE rulebook_id line: 5 column: 1" at bounding box center [930, 215] width 309 height 35
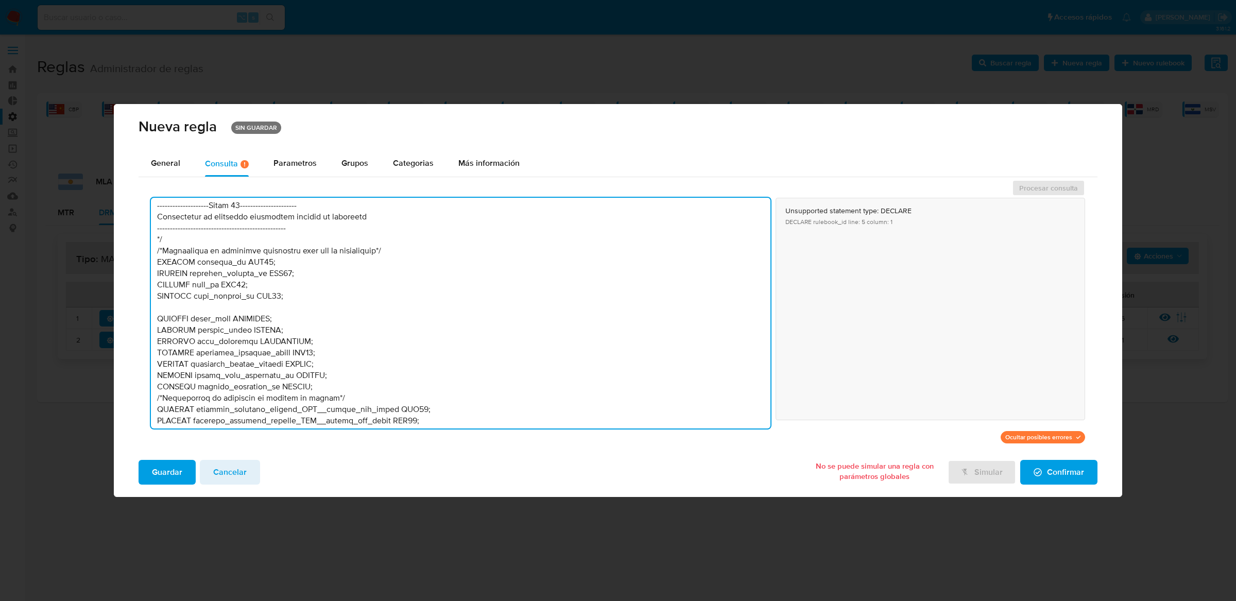
scroll to position [0, 0]
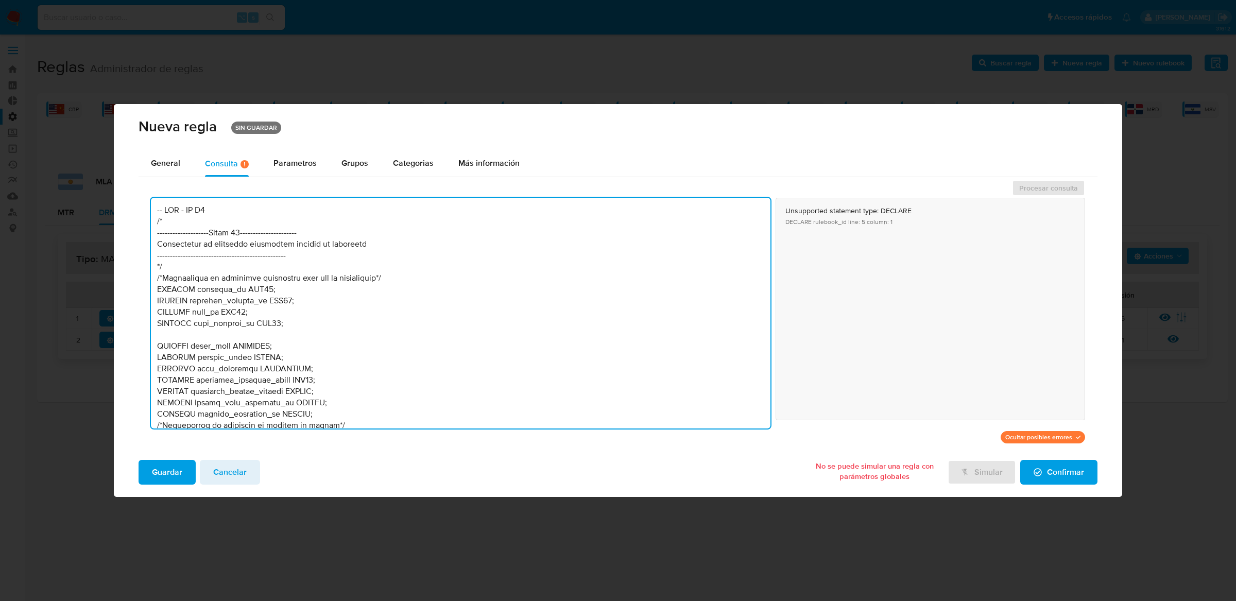
click at [295, 287] on textarea at bounding box center [461, 313] width 620 height 231
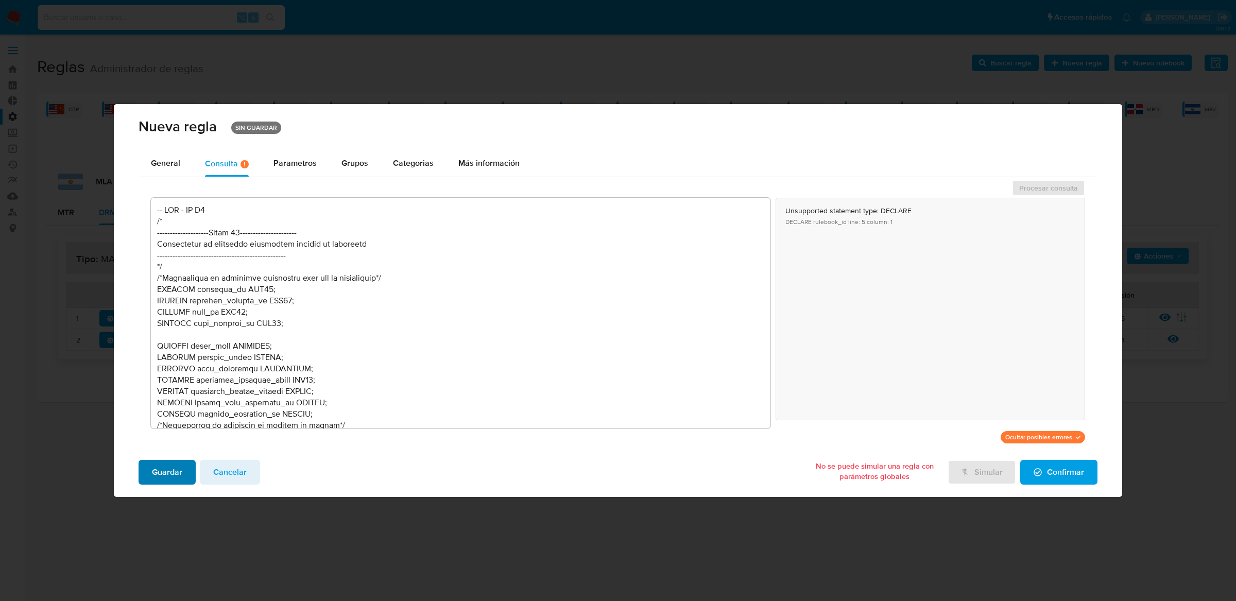
click at [173, 468] on span "Guardar" at bounding box center [167, 472] width 30 height 23
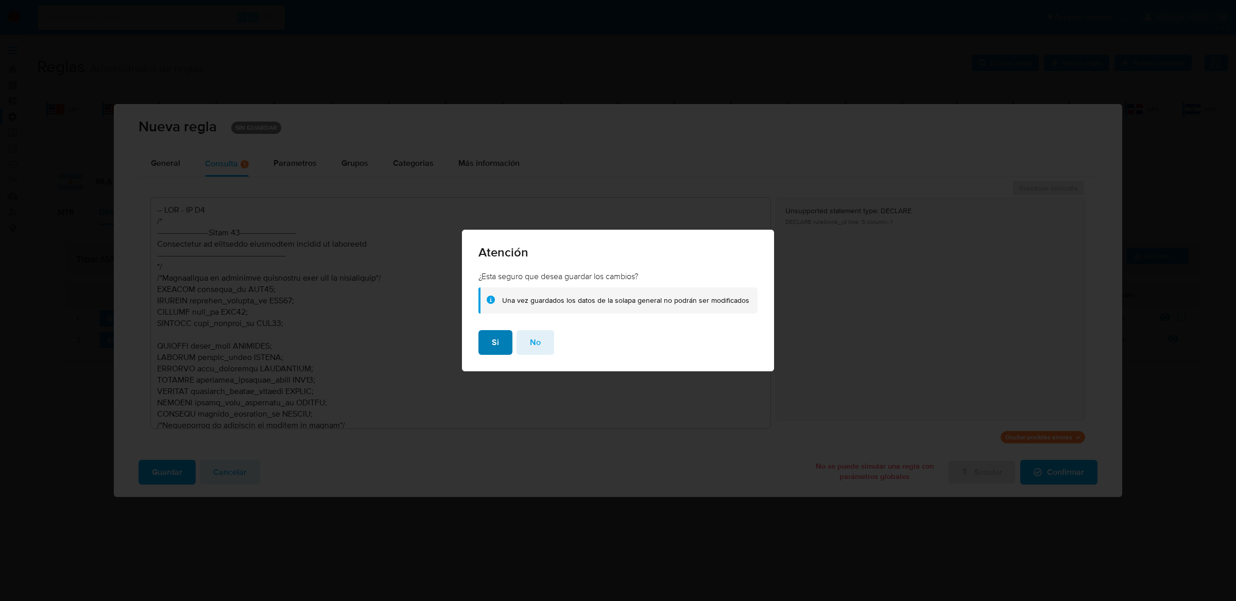
click at [505, 351] on button "Si" at bounding box center [496, 342] width 34 height 25
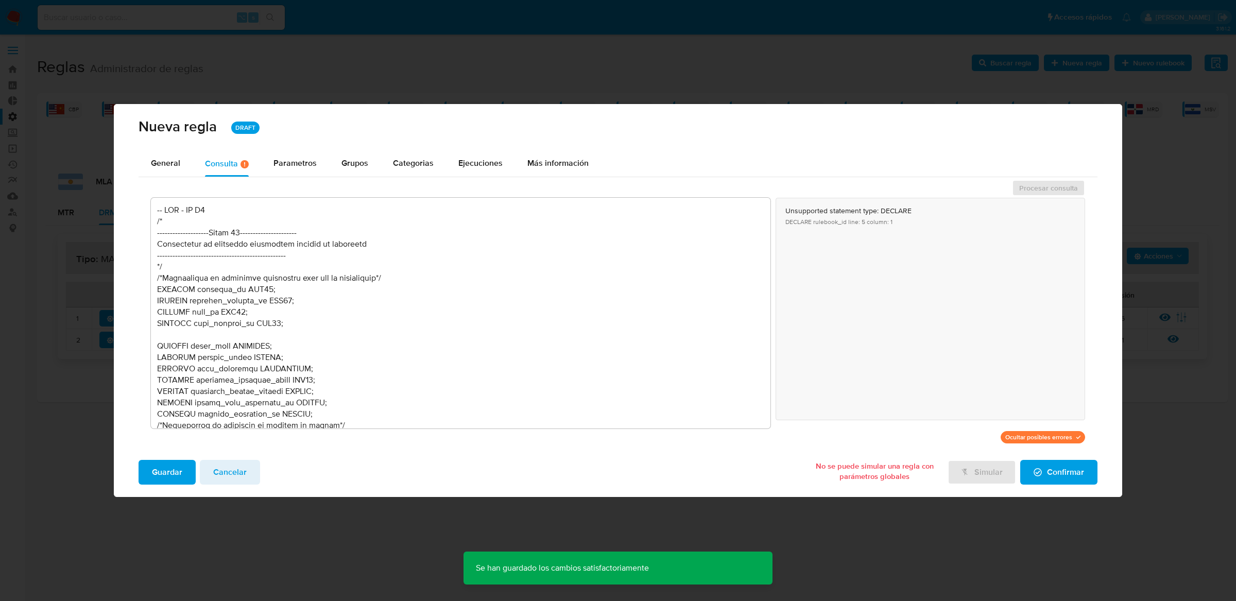
click at [1046, 470] on span "Confirmar" at bounding box center [1059, 472] width 50 height 23
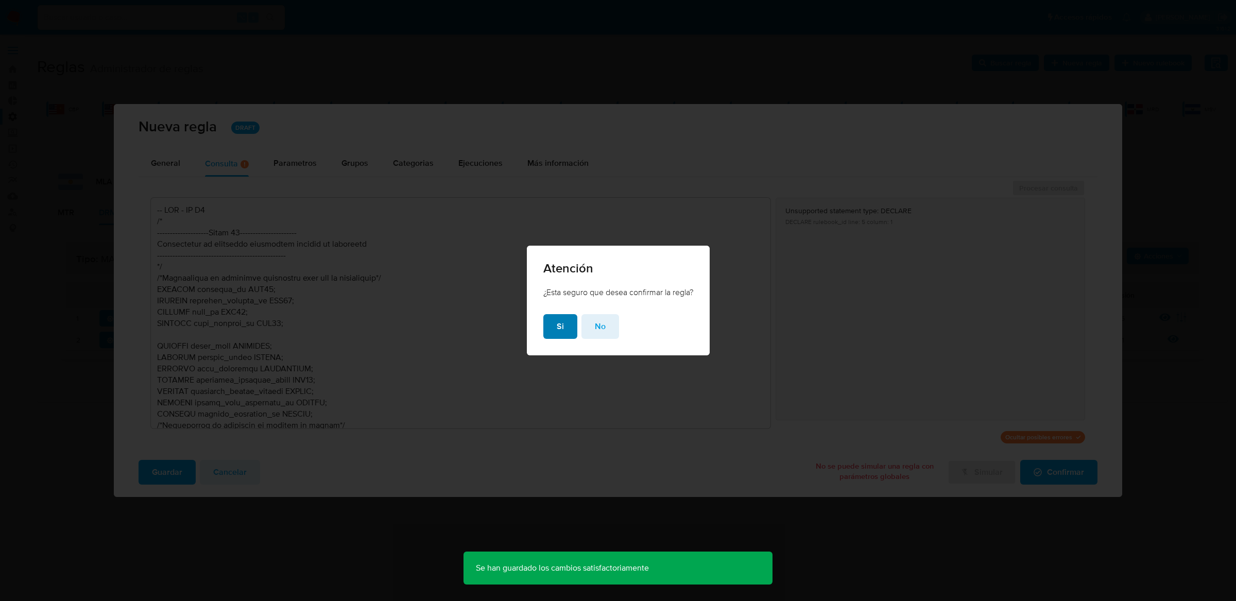
click at [558, 326] on span "Si" at bounding box center [560, 326] width 7 height 23
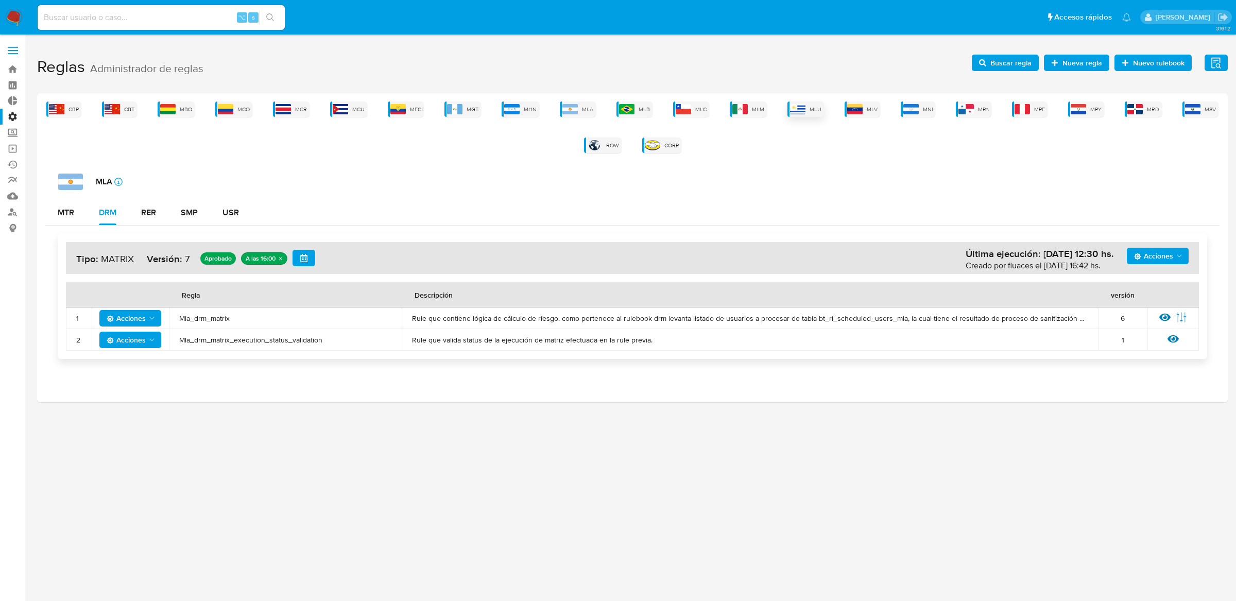
click at [803, 111] on img at bounding box center [797, 109] width 15 height 10
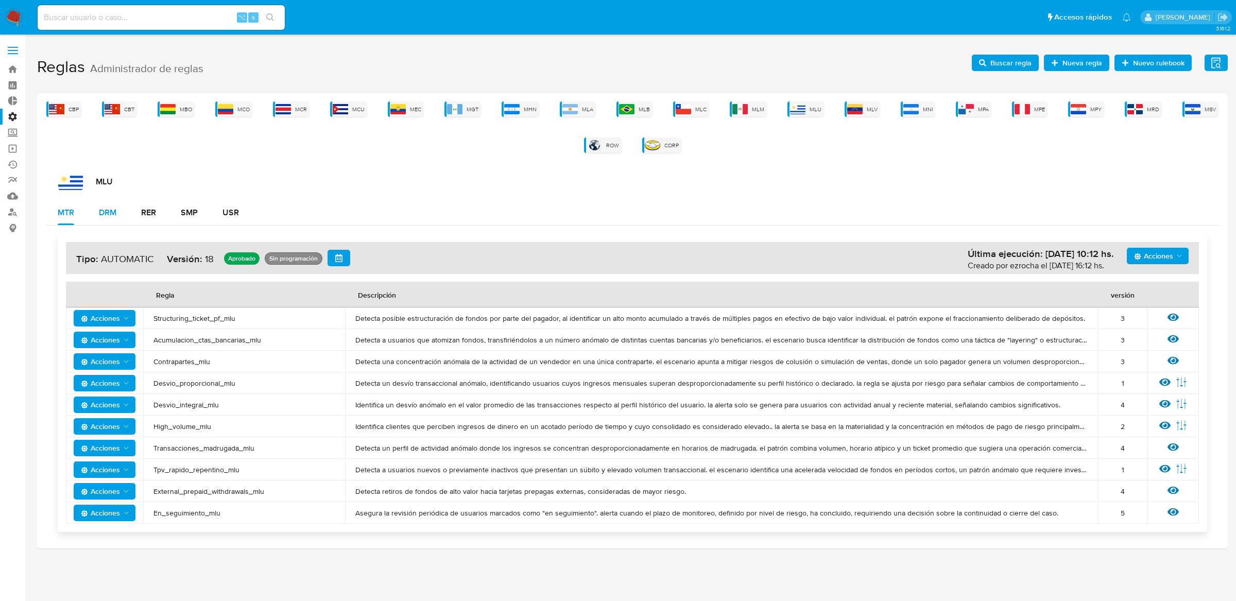
click at [112, 209] on div "DRM" at bounding box center [108, 213] width 18 height 8
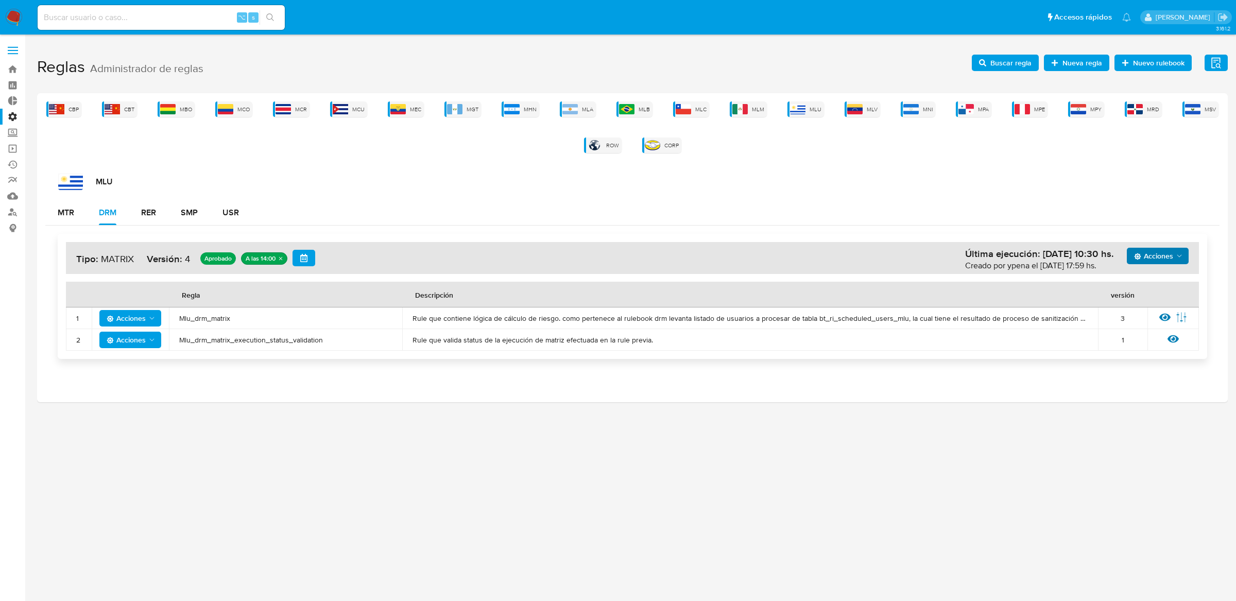
click at [1176, 249] on span "Acciones" at bounding box center [1158, 256] width 49 height 14
click at [1129, 379] on button "Ejecuciones" at bounding box center [1157, 380] width 93 height 25
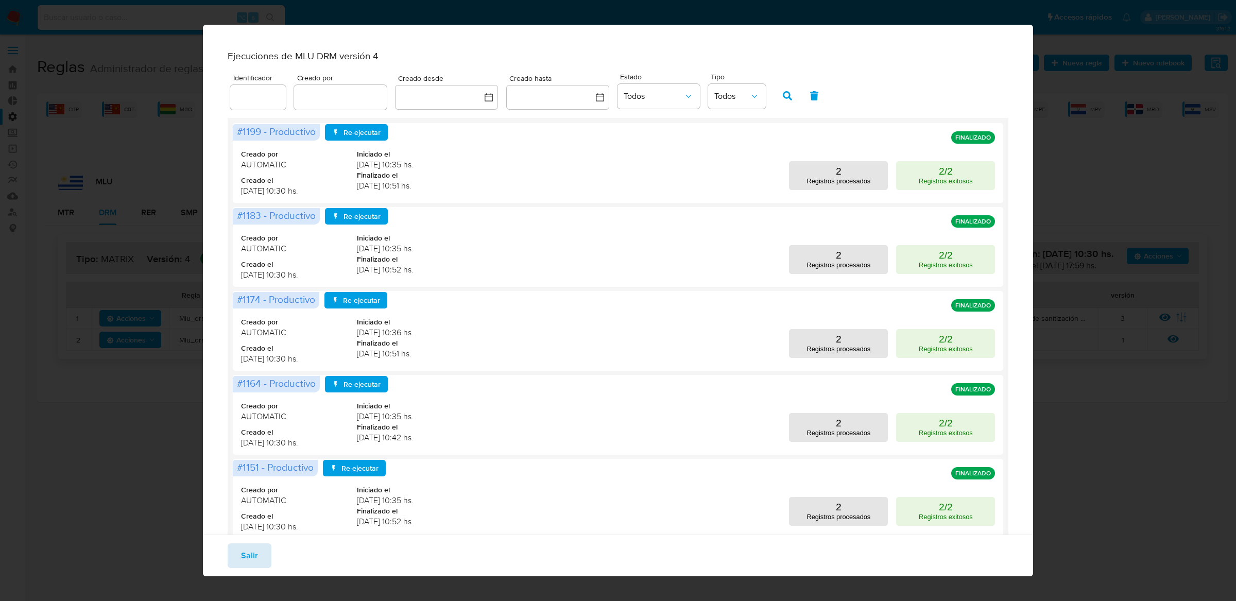
click at [249, 550] on span "Salir" at bounding box center [249, 555] width 17 height 23
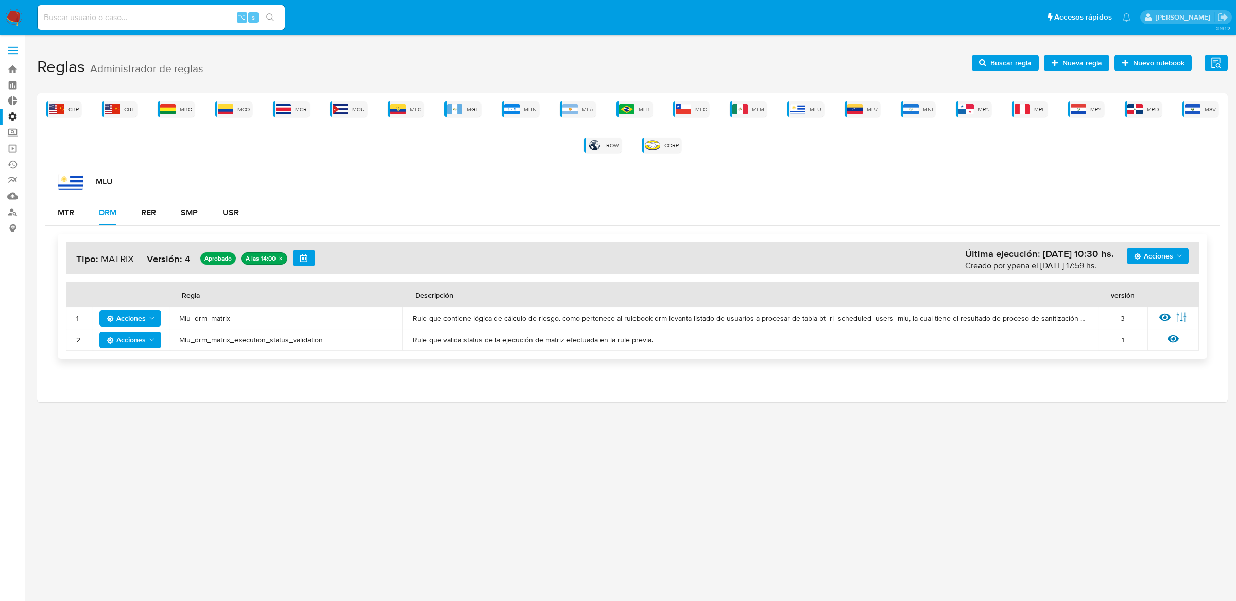
click at [131, 320] on span "Acciones" at bounding box center [126, 318] width 39 height 16
click at [341, 332] on td "Mlu_drm_matrix_execution_status_validation" at bounding box center [285, 340] width 233 height 22
click at [231, 226] on div "Acciones Última ejecución: 07/10/2025 10:30 hs. Creado por ypena el 28/07/2025 …" at bounding box center [632, 297] width 1175 height 142
click at [231, 224] on div "USR" at bounding box center [231, 212] width 16 height 25
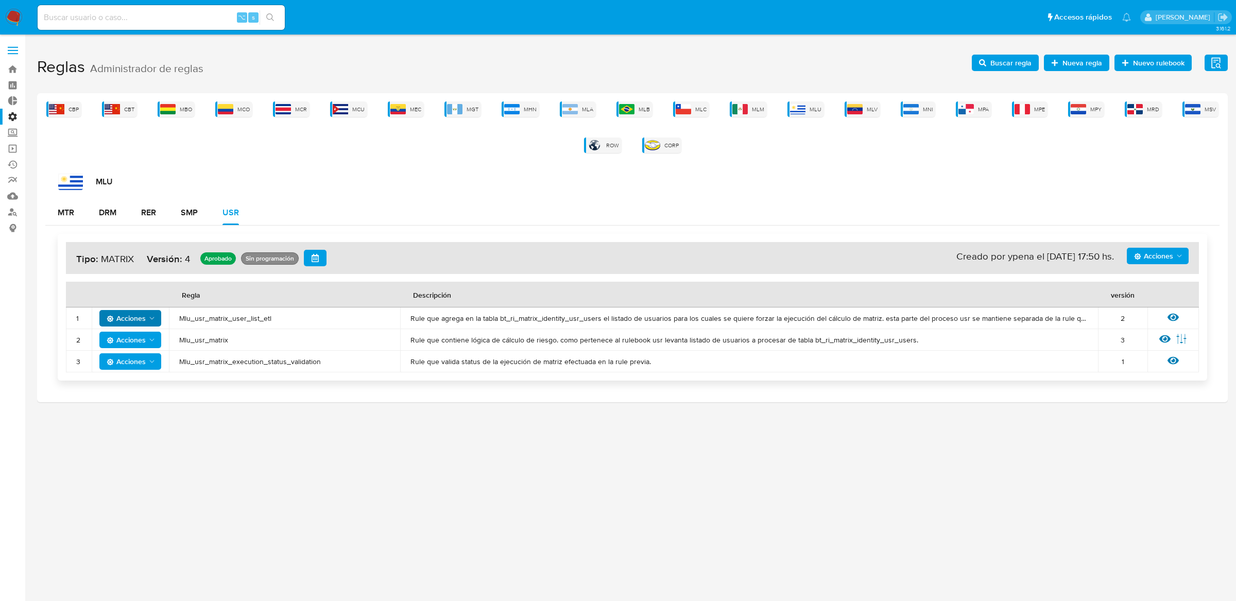
click at [140, 322] on span "Acciones" at bounding box center [126, 318] width 39 height 16
click at [136, 347] on button "Deshabilitar" at bounding box center [130, 344] width 93 height 25
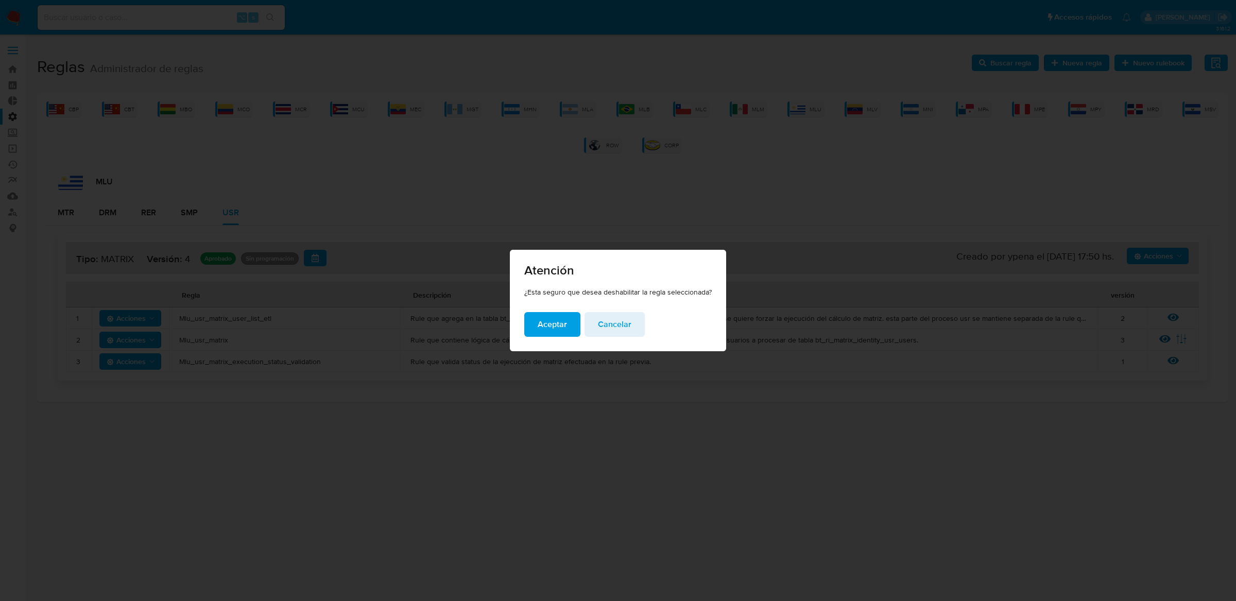
click at [529, 328] on button "Aceptar" at bounding box center [552, 324] width 56 height 25
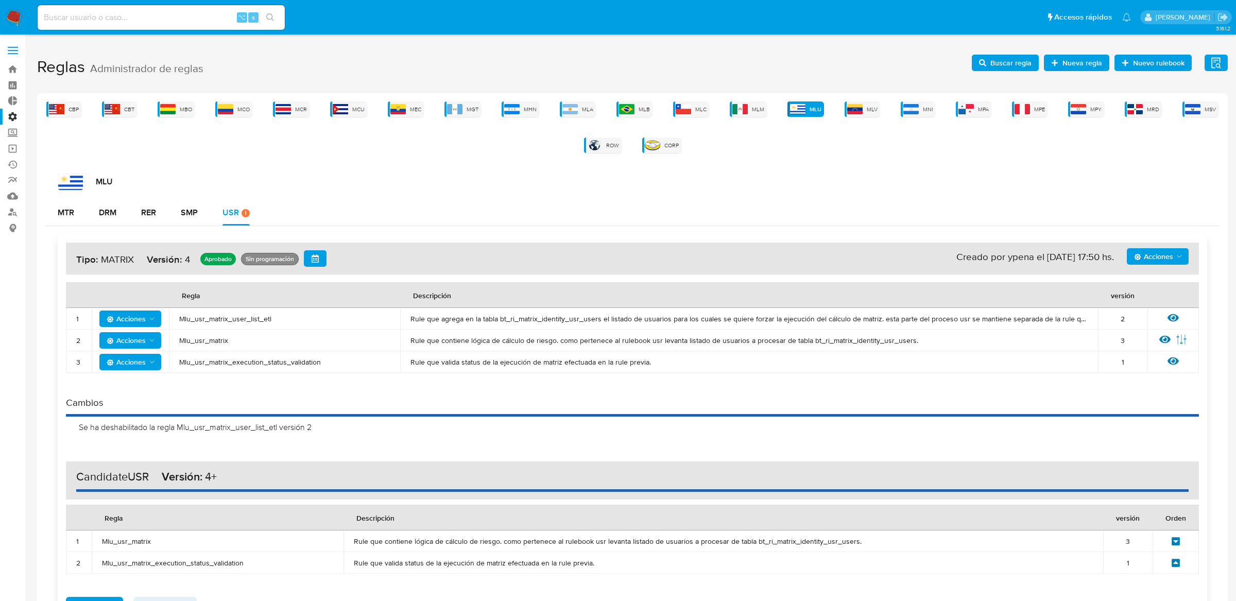
click at [128, 334] on span "Acciones" at bounding box center [126, 340] width 39 height 16
click at [149, 367] on button "Deshabilitar" at bounding box center [130, 366] width 93 height 25
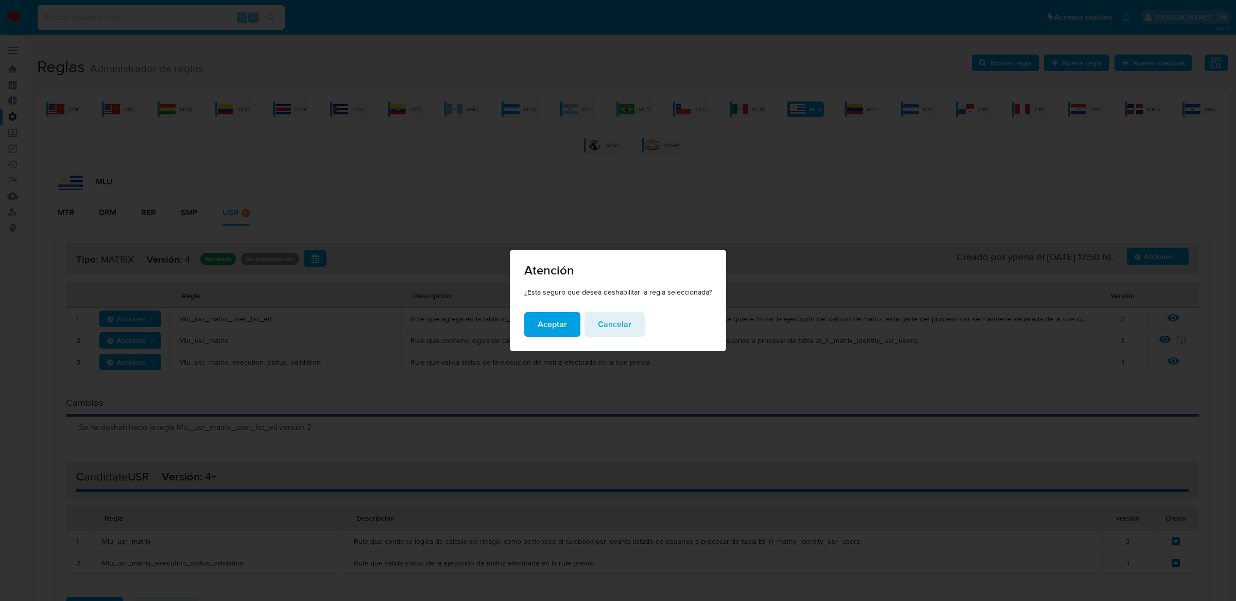
click at [540, 323] on span "Aceptar" at bounding box center [552, 324] width 29 height 23
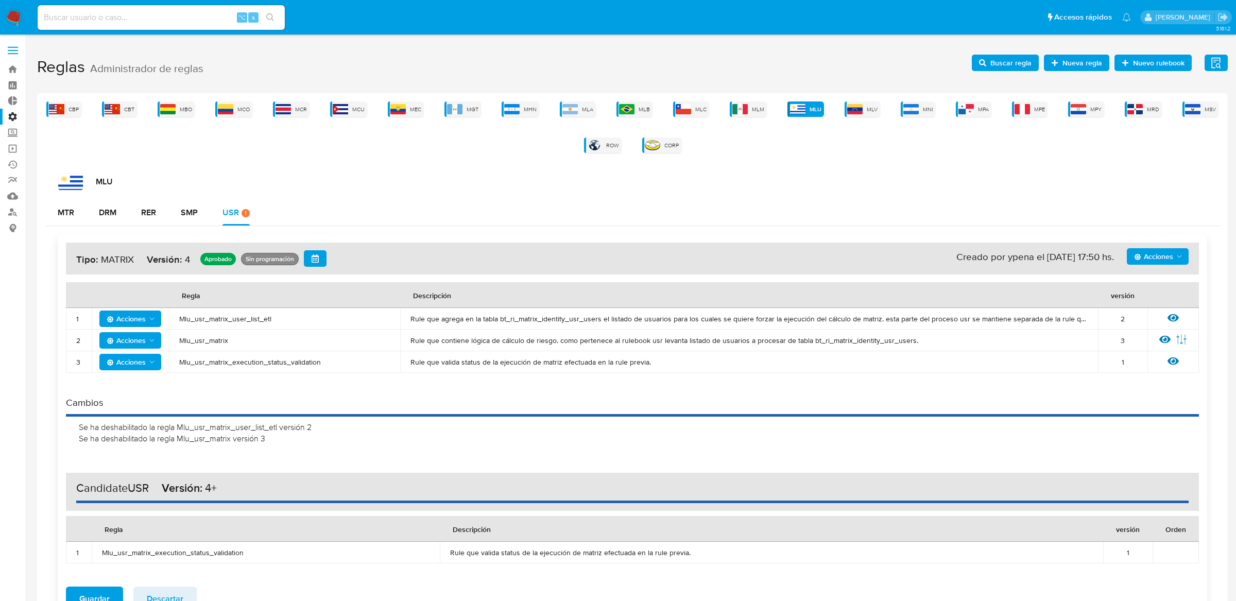
click at [143, 369] on span "Acciones" at bounding box center [126, 362] width 39 height 16
click at [150, 394] on button "Deshabilitar" at bounding box center [130, 388] width 93 height 25
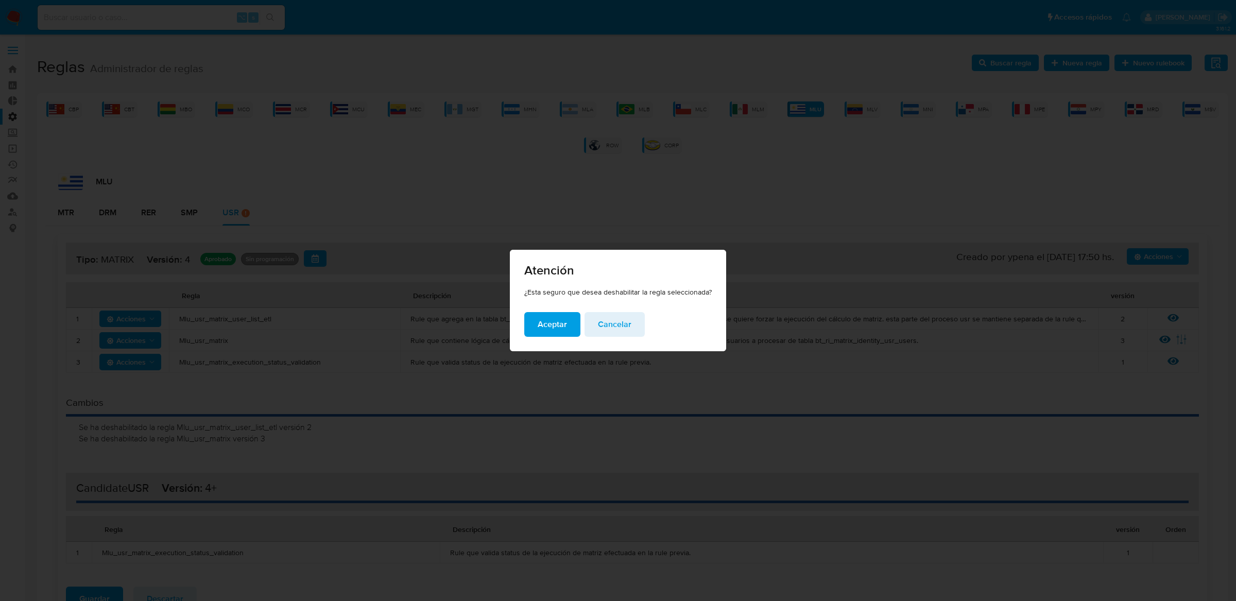
click at [548, 311] on div "¿Esta seguro que desea deshabilitar la regla seleccionada?" at bounding box center [618, 299] width 216 height 25
click at [541, 327] on span "Aceptar" at bounding box center [552, 324] width 29 height 23
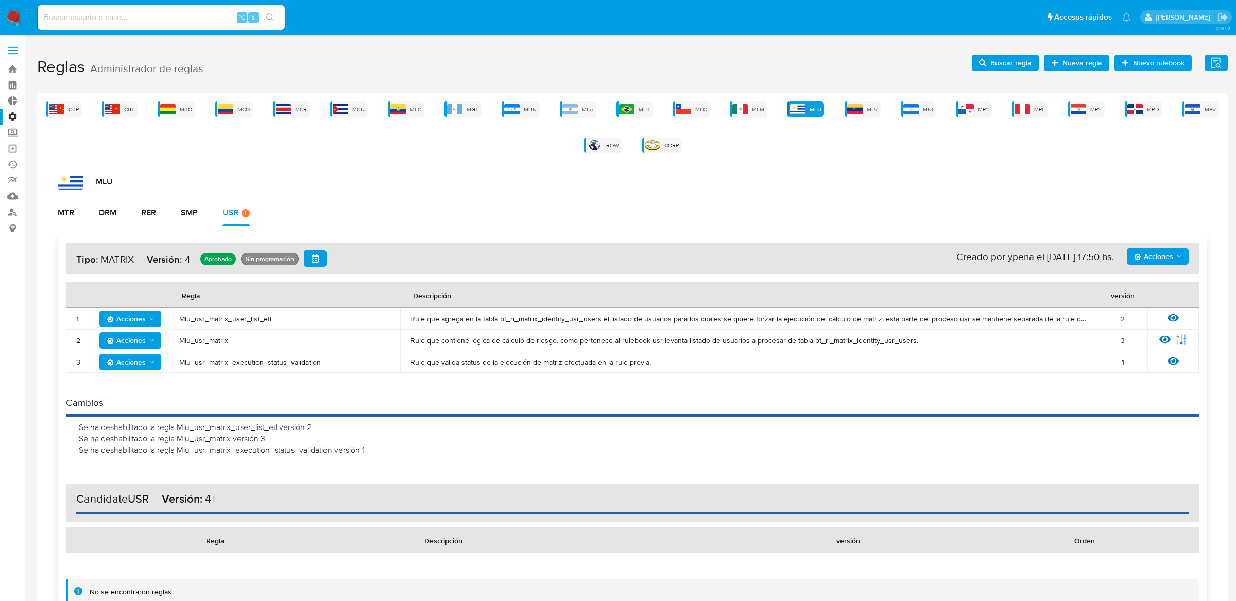
click at [1173, 254] on span "Acciones" at bounding box center [1153, 256] width 39 height 16
click at [1166, 283] on button "Agregar reglas" at bounding box center [1157, 282] width 93 height 25
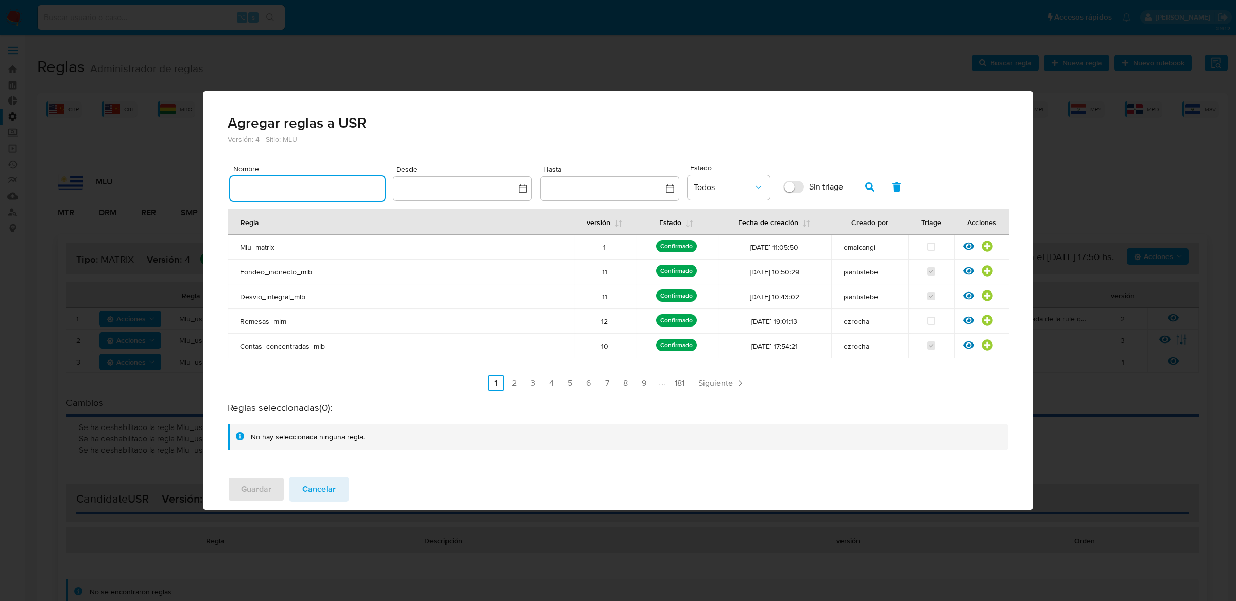
click at [338, 182] on input "text" at bounding box center [307, 188] width 155 height 13
type input "percen"
click at [861, 184] on button "button" at bounding box center [870, 187] width 27 height 25
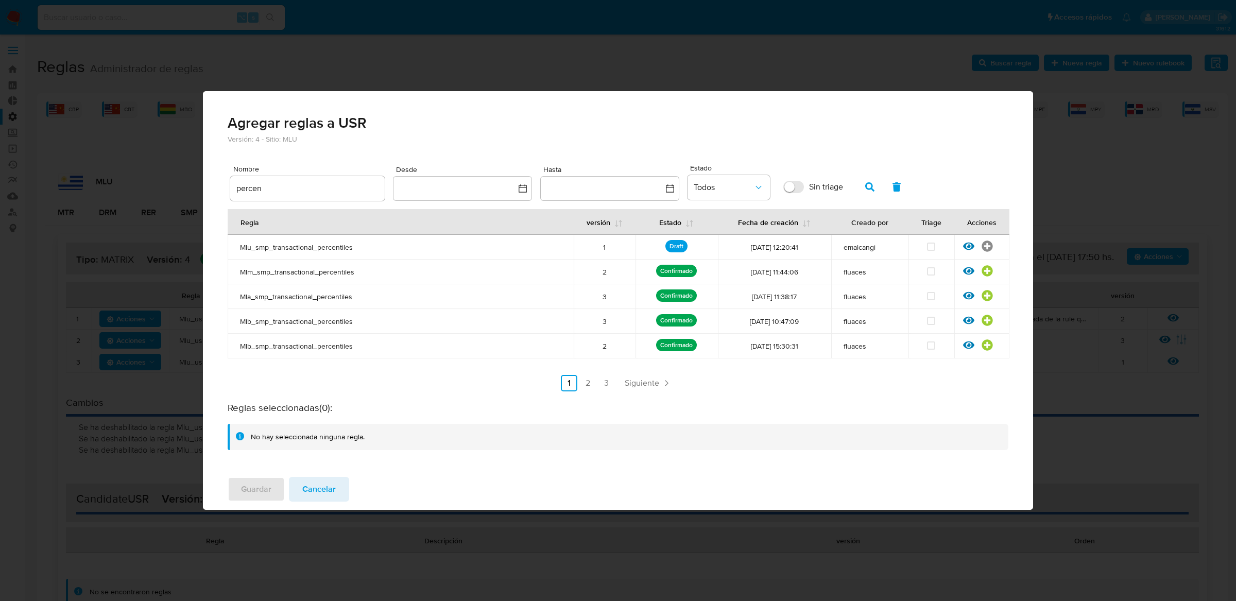
click at [861, 179] on button "button" at bounding box center [870, 187] width 27 height 25
click at [992, 243] on icon at bounding box center [987, 246] width 11 height 11
click at [262, 499] on span "Guardar" at bounding box center [256, 489] width 30 height 23
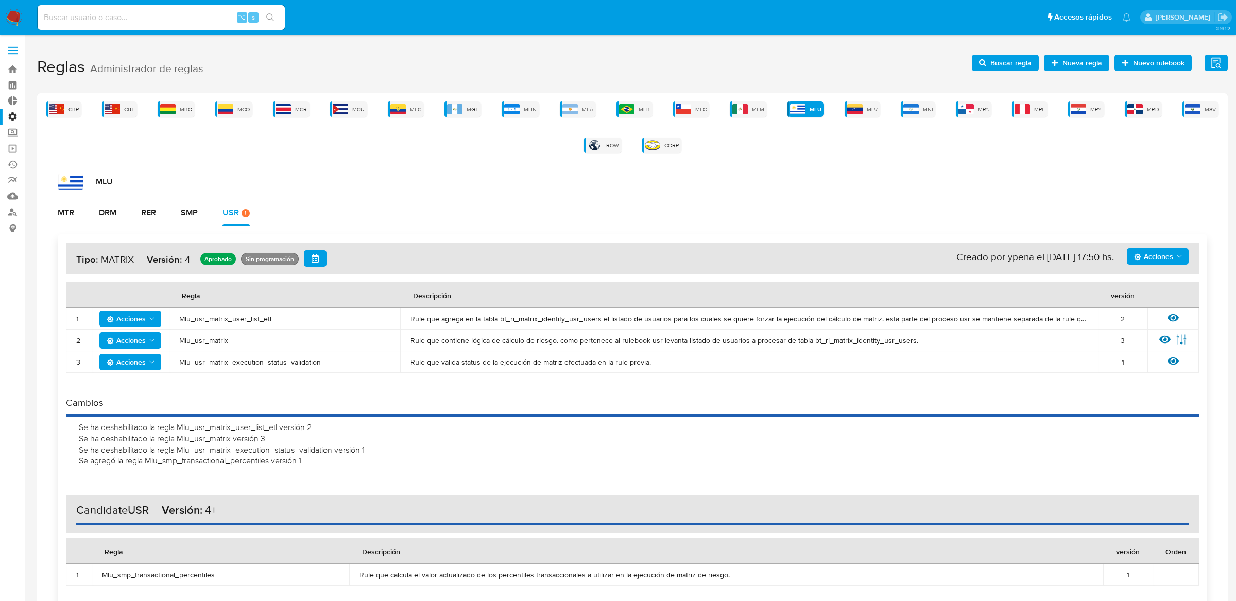
scroll to position [101, 0]
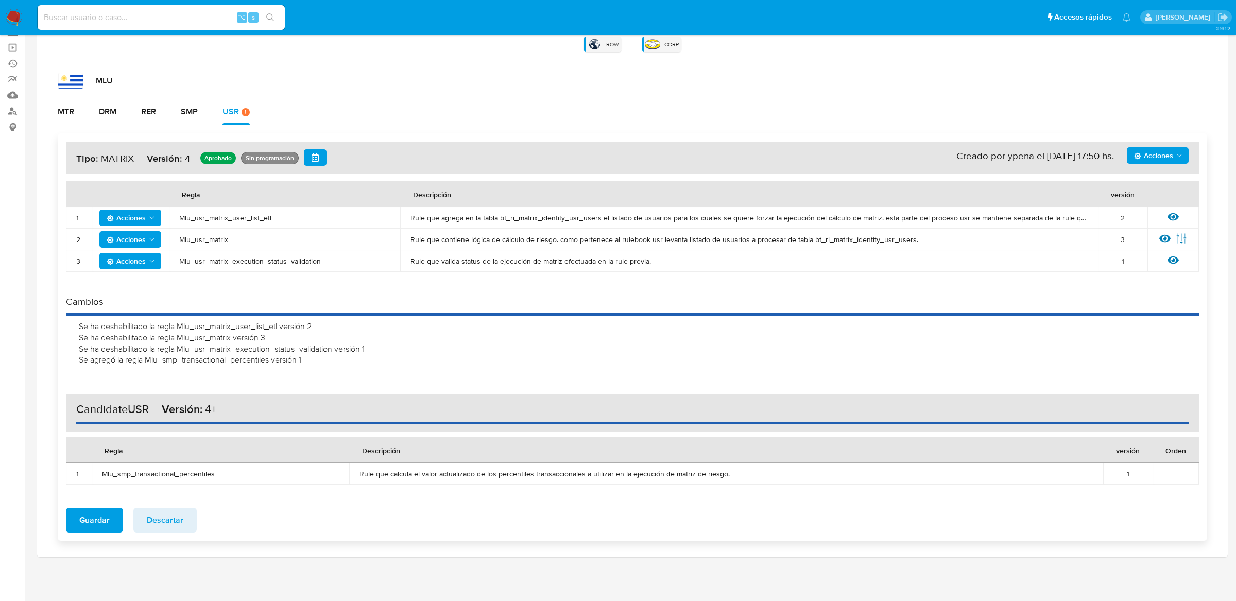
click at [98, 516] on span "Guardar" at bounding box center [94, 520] width 30 height 23
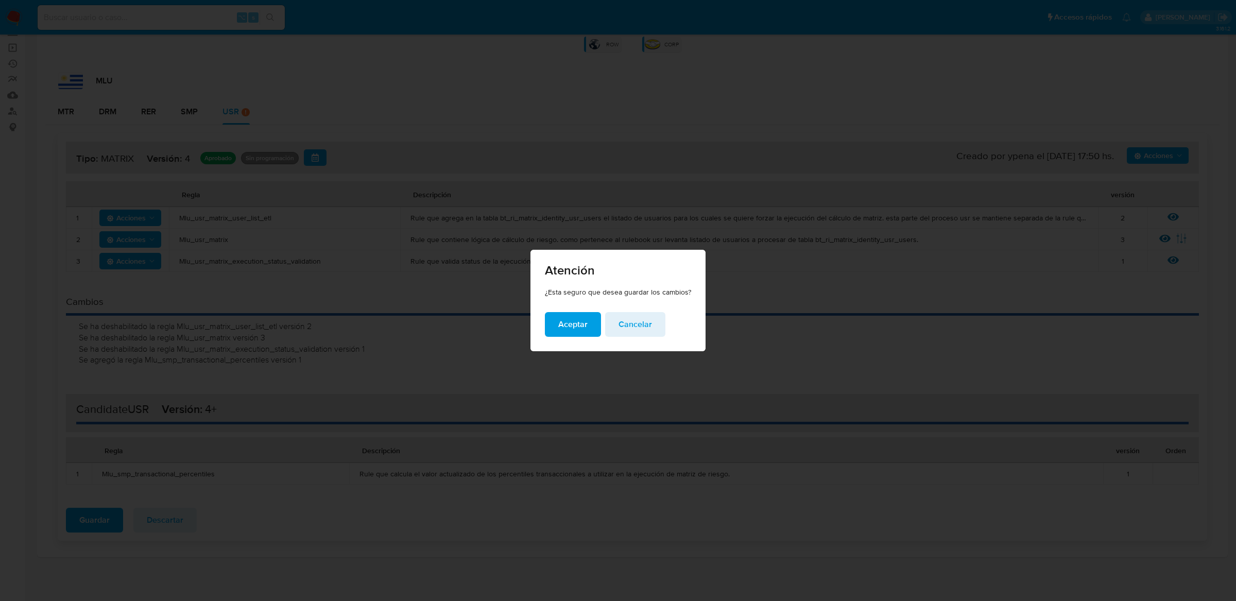
click at [564, 330] on span "Aceptar" at bounding box center [572, 324] width 29 height 23
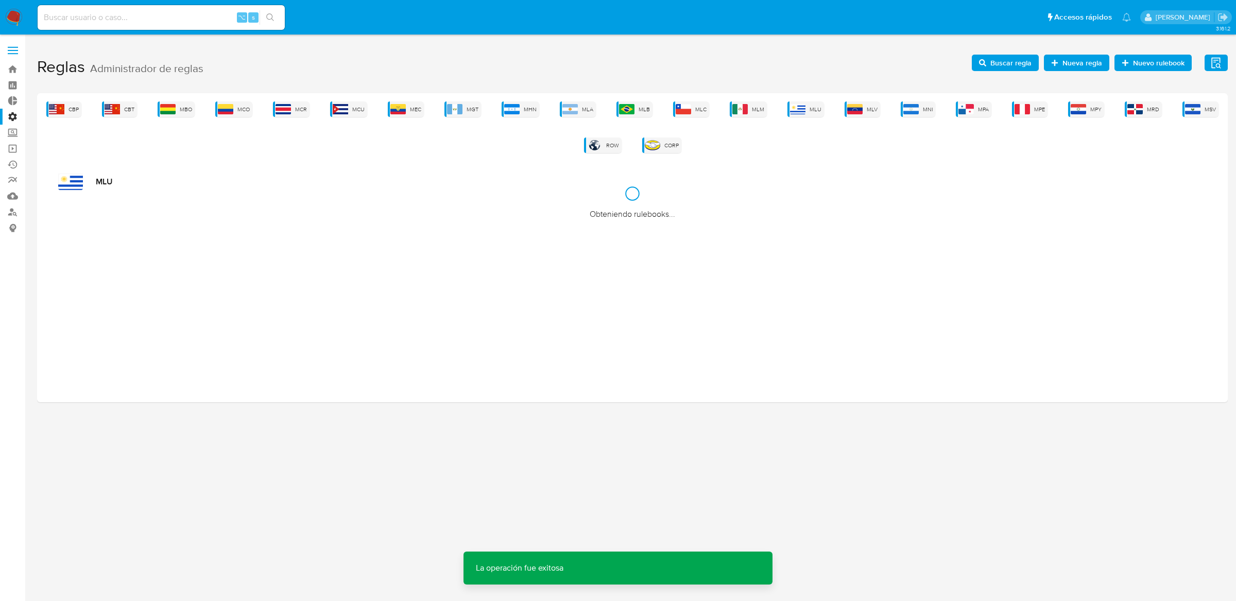
scroll to position [0, 0]
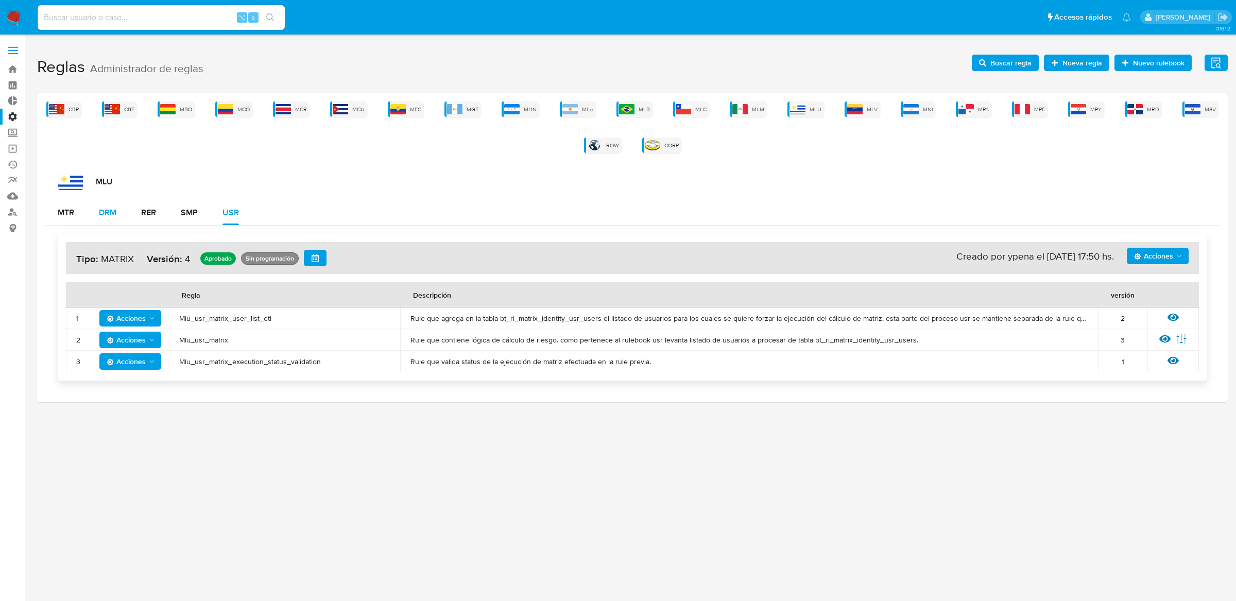
click at [113, 217] on div "DRM" at bounding box center [108, 213] width 18 height 8
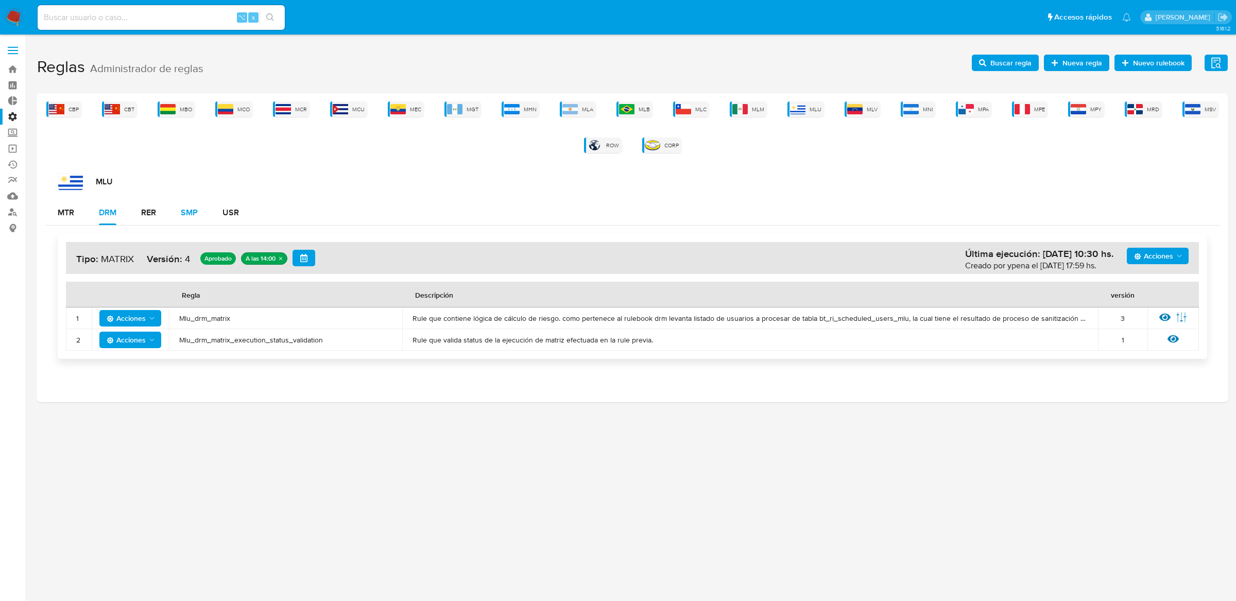
click at [188, 217] on div "SMP" at bounding box center [189, 213] width 17 height 8
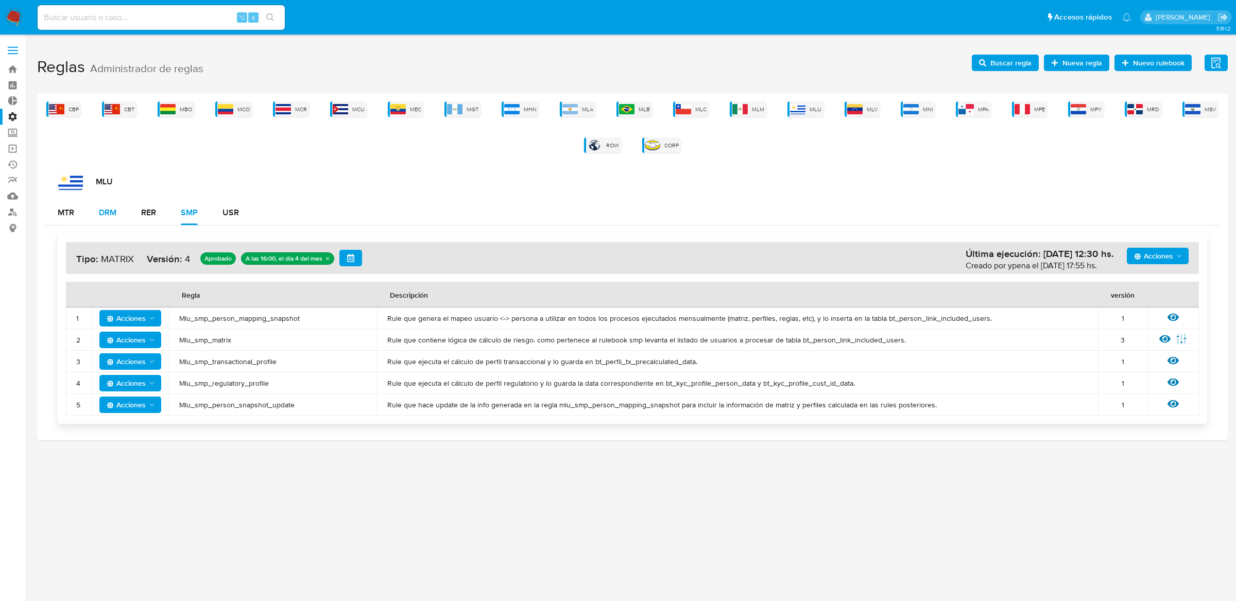
click at [120, 215] on button "DRM" at bounding box center [108, 212] width 42 height 25
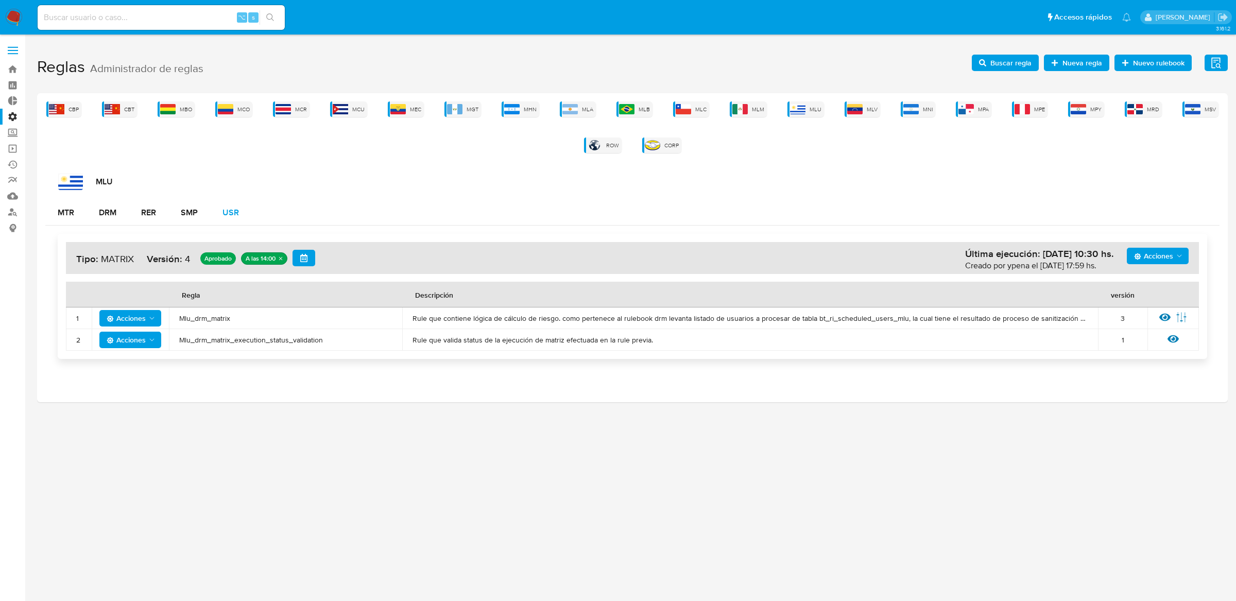
click at [241, 217] on button "USR" at bounding box center [230, 212] width 41 height 25
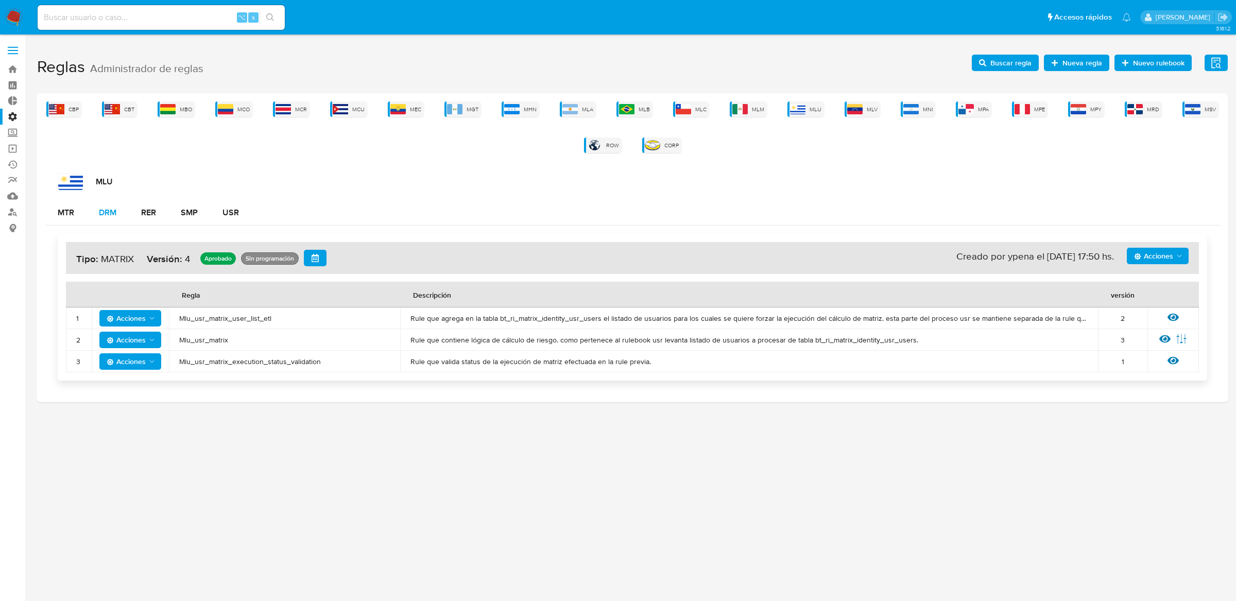
click at [102, 209] on div "DRM" at bounding box center [108, 213] width 18 height 8
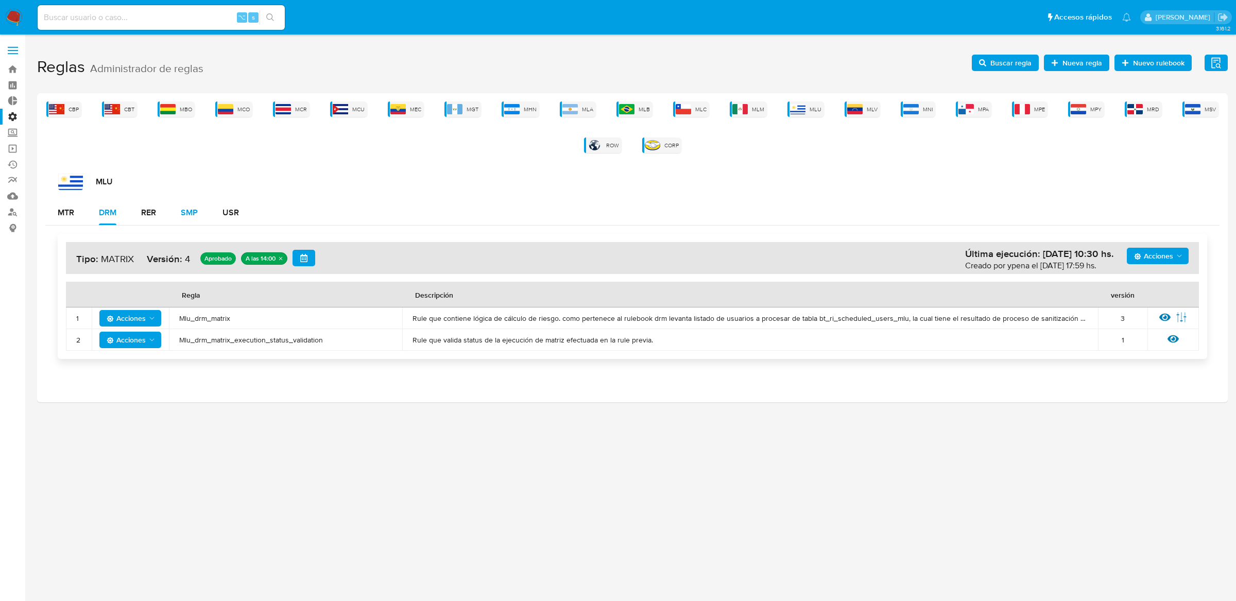
click at [199, 222] on button "SMP" at bounding box center [189, 212] width 42 height 25
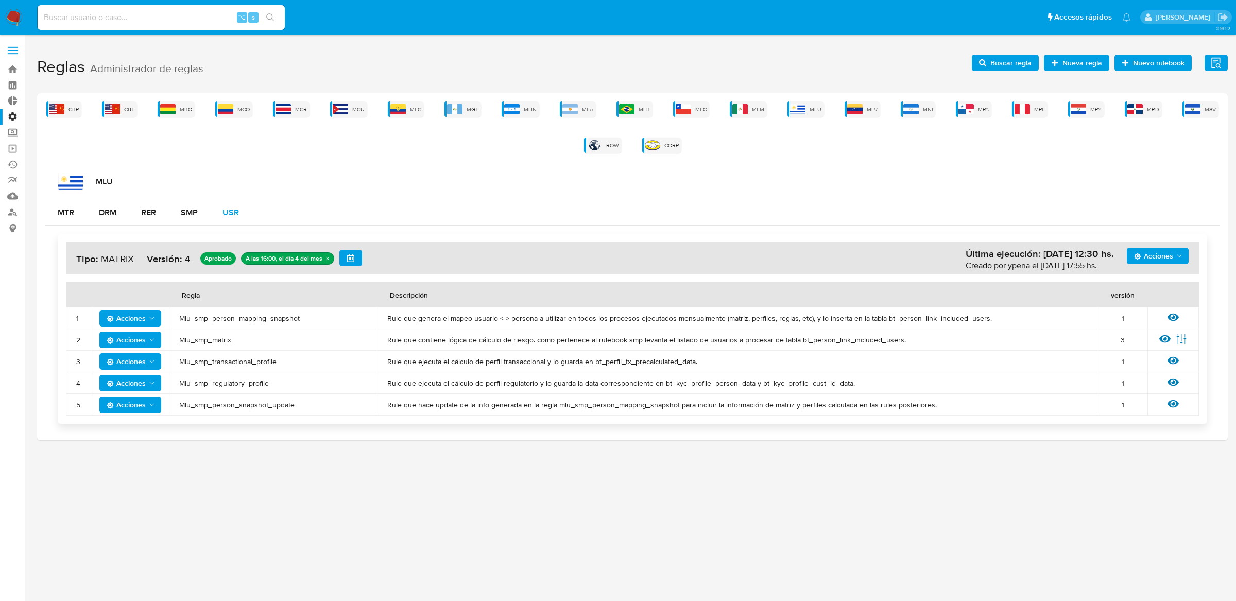
click at [216, 220] on button "USR" at bounding box center [230, 212] width 41 height 25
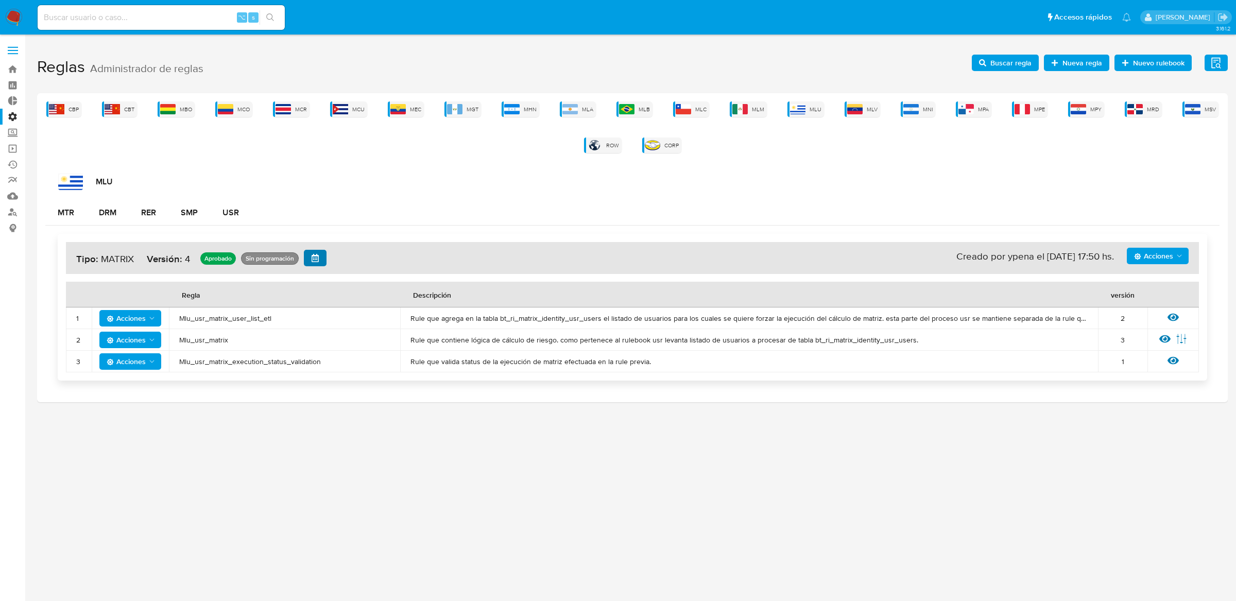
click at [314, 262] on span "button" at bounding box center [315, 258] width 8 height 14
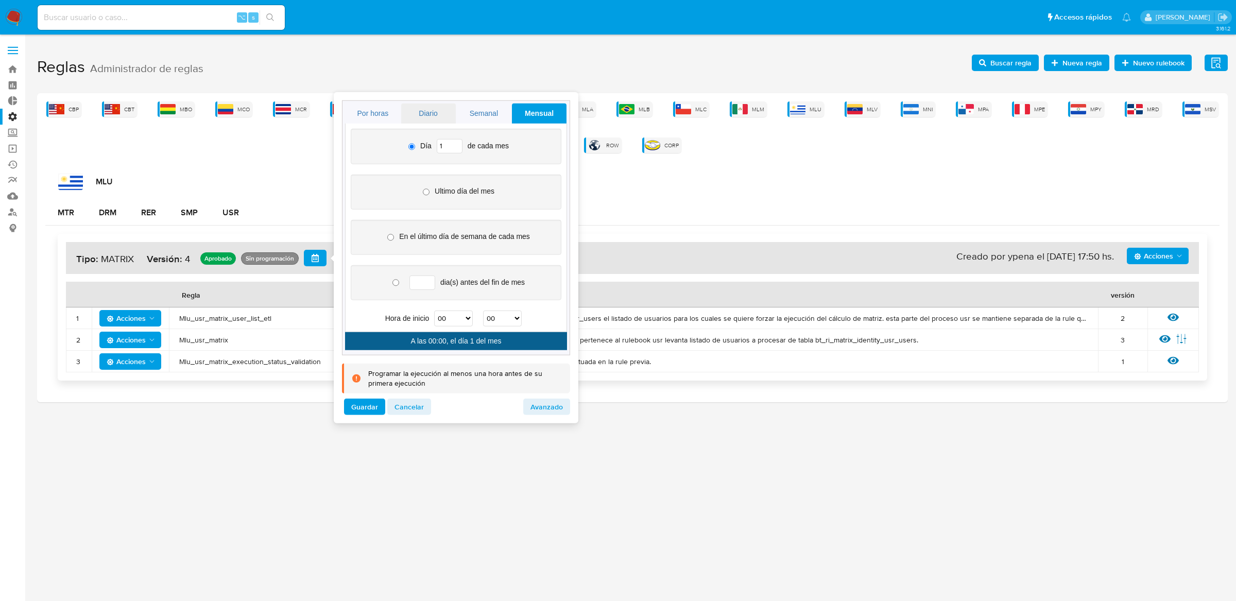
click at [430, 118] on link "Diario" at bounding box center [428, 114] width 55 height 20
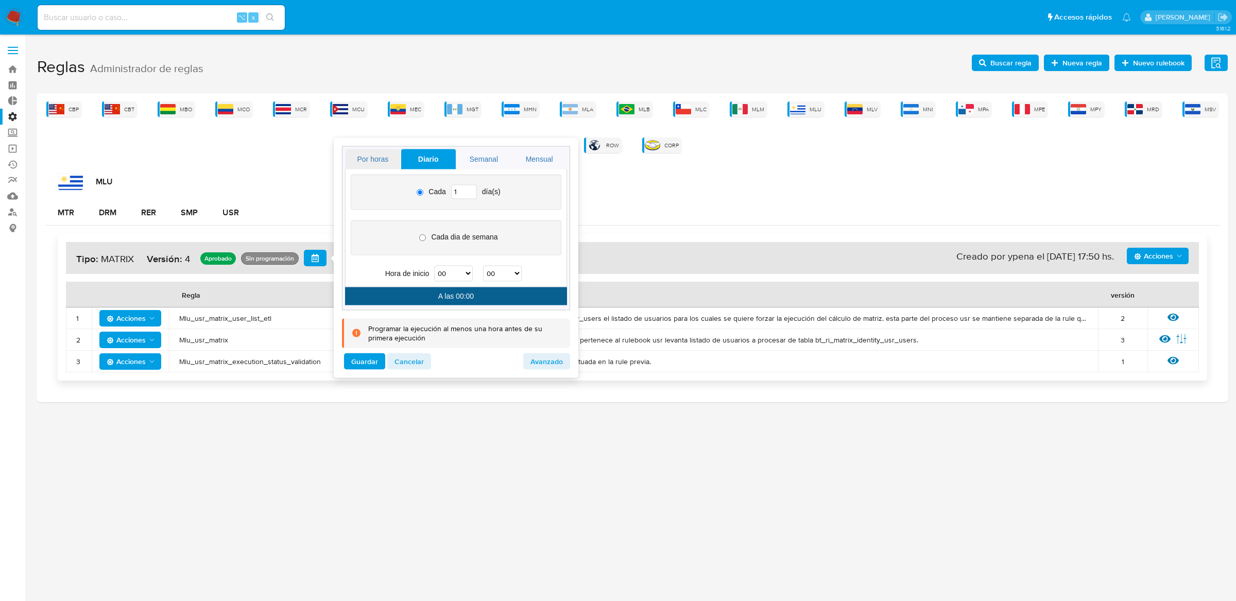
click at [391, 161] on link "Por horas" at bounding box center [373, 159] width 55 height 20
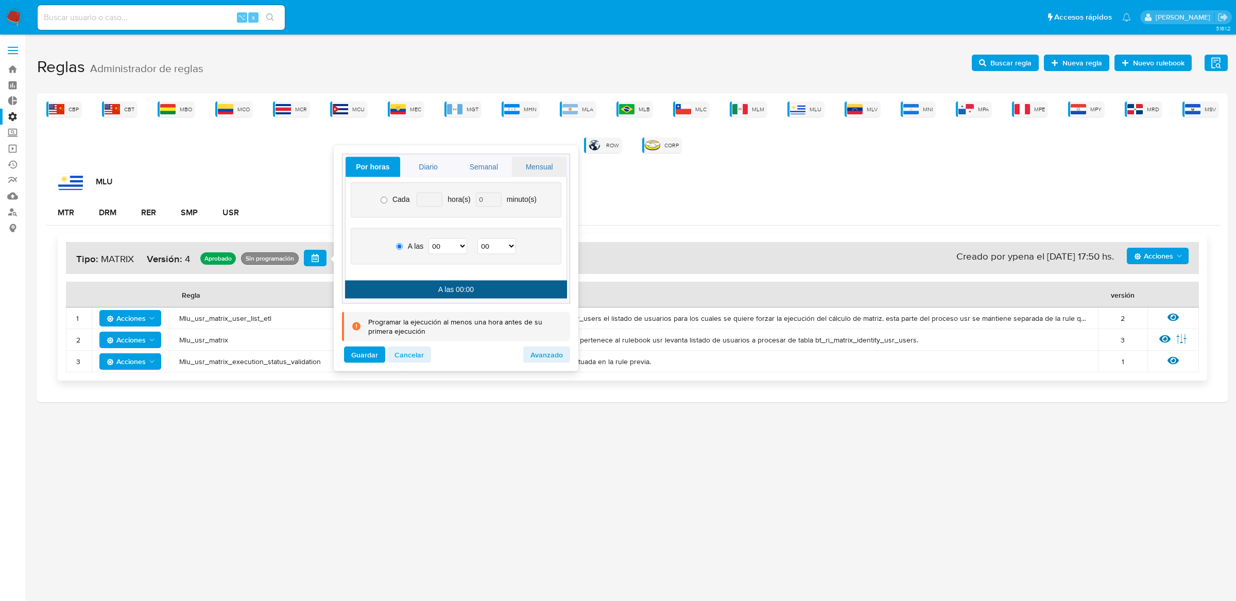
click at [533, 173] on link "Mensual" at bounding box center [539, 167] width 55 height 20
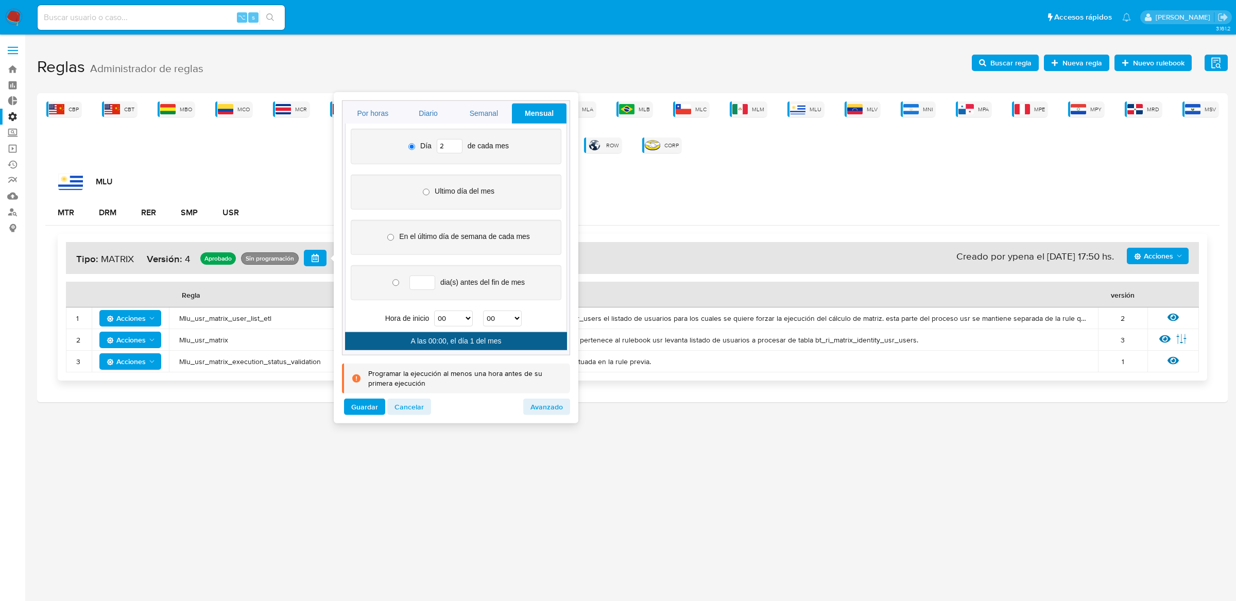
click at [455, 145] on input "2" at bounding box center [450, 146] width 26 height 14
click at [455, 145] on input "3" at bounding box center [450, 146] width 26 height 14
click at [455, 145] on input "4" at bounding box center [450, 146] width 26 height 14
click at [455, 145] on input "5" at bounding box center [450, 146] width 26 height 14
click at [455, 145] on input "6" at bounding box center [450, 146] width 26 height 14
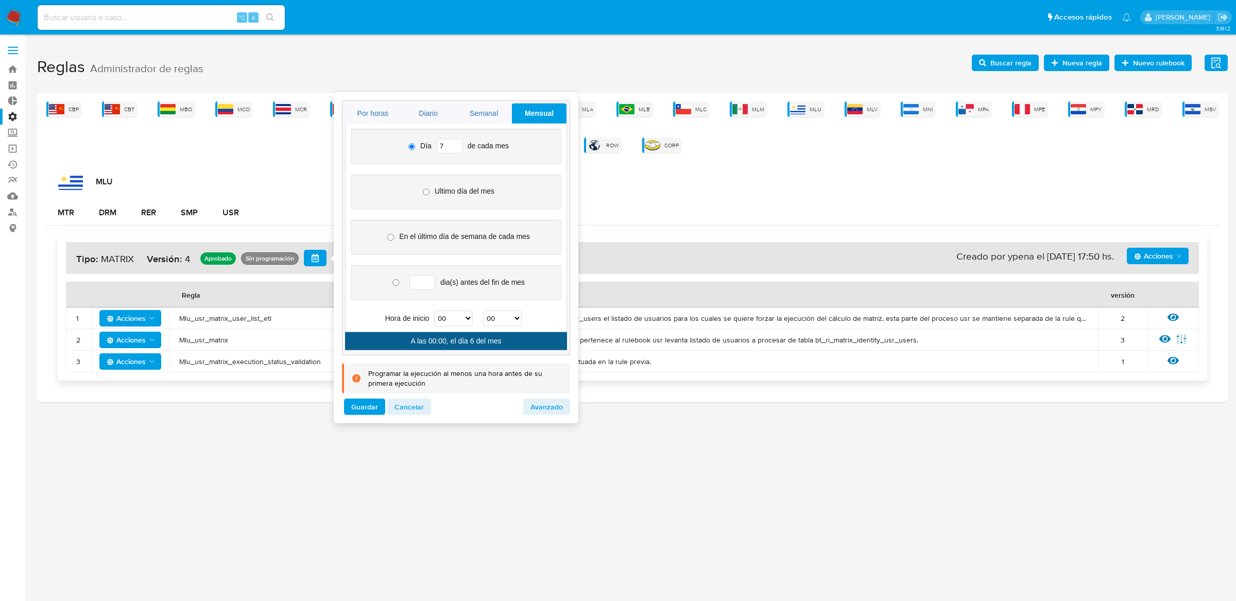
click at [455, 145] on input "7" at bounding box center [450, 146] width 26 height 14
click at [461, 321] on select "00 01 02 03 04 05 06 07 08 09 10 11 12 13 14 15 16 17 18 19 20 21 22 23" at bounding box center [453, 319] width 39 height 16
click at [463, 321] on select "00 01 02 03 04 05 06 07 08 09 10 11 12 13 14 15 16 17 18 19 20 21 22 23" at bounding box center [453, 319] width 39 height 16
click at [412, 409] on span "Cancelar" at bounding box center [409, 407] width 29 height 14
type input "1"
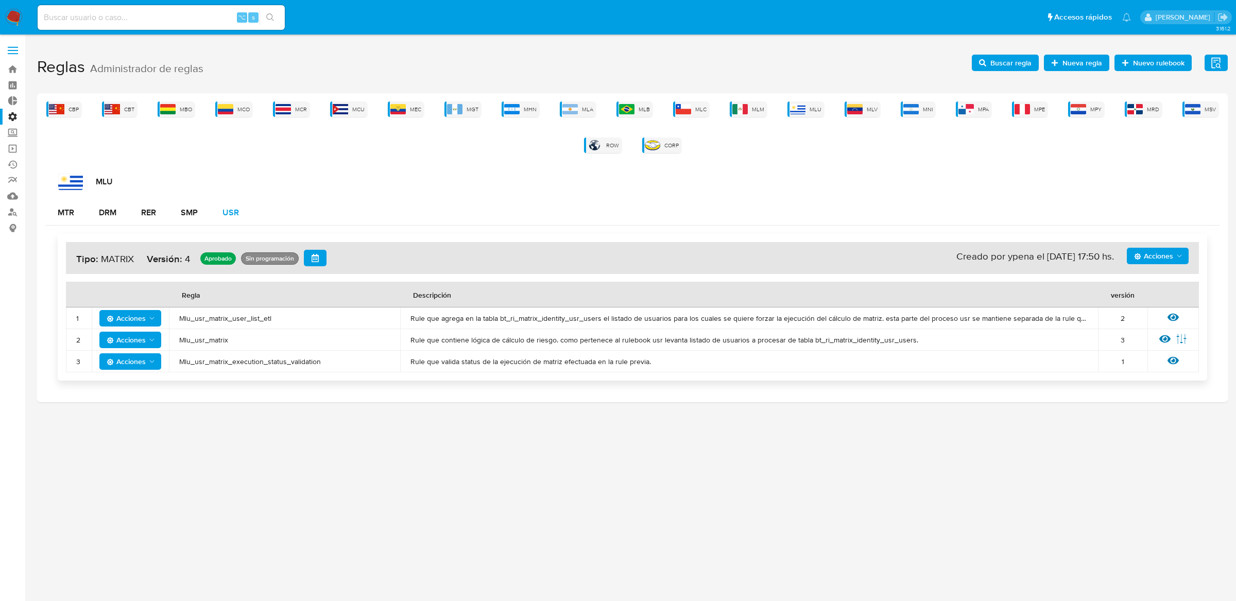
click at [242, 218] on button "USR" at bounding box center [230, 212] width 41 height 25
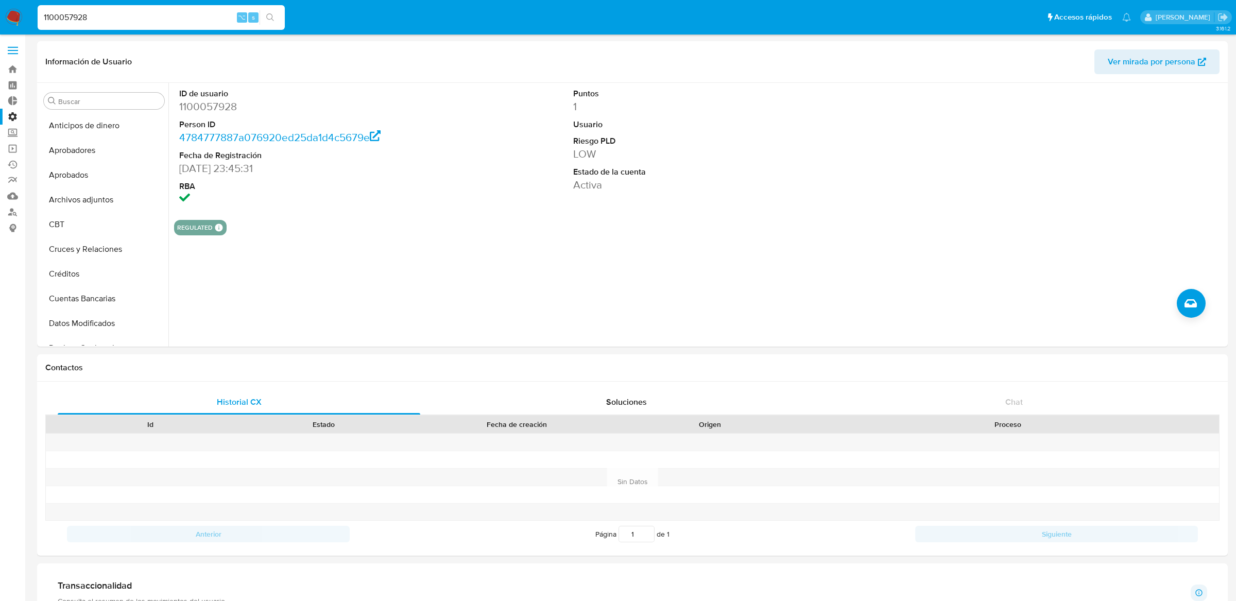
select select "10"
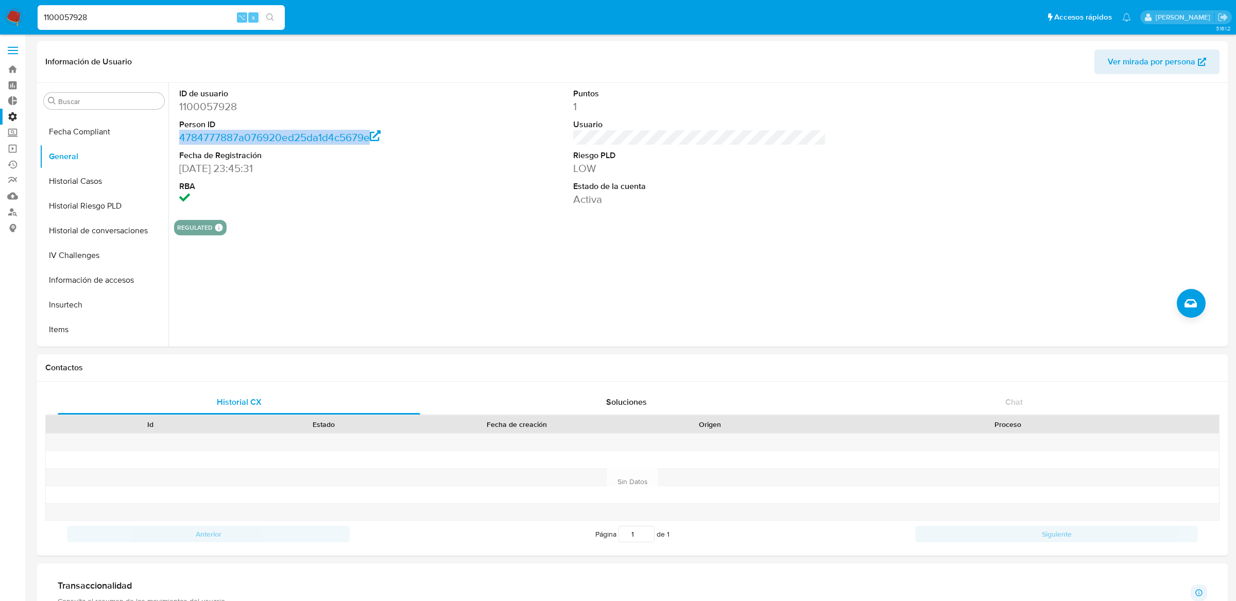
click at [16, 53] on span at bounding box center [13, 54] width 10 height 2
click at [0, 0] on input "checkbox" at bounding box center [0, 0] width 0 height 0
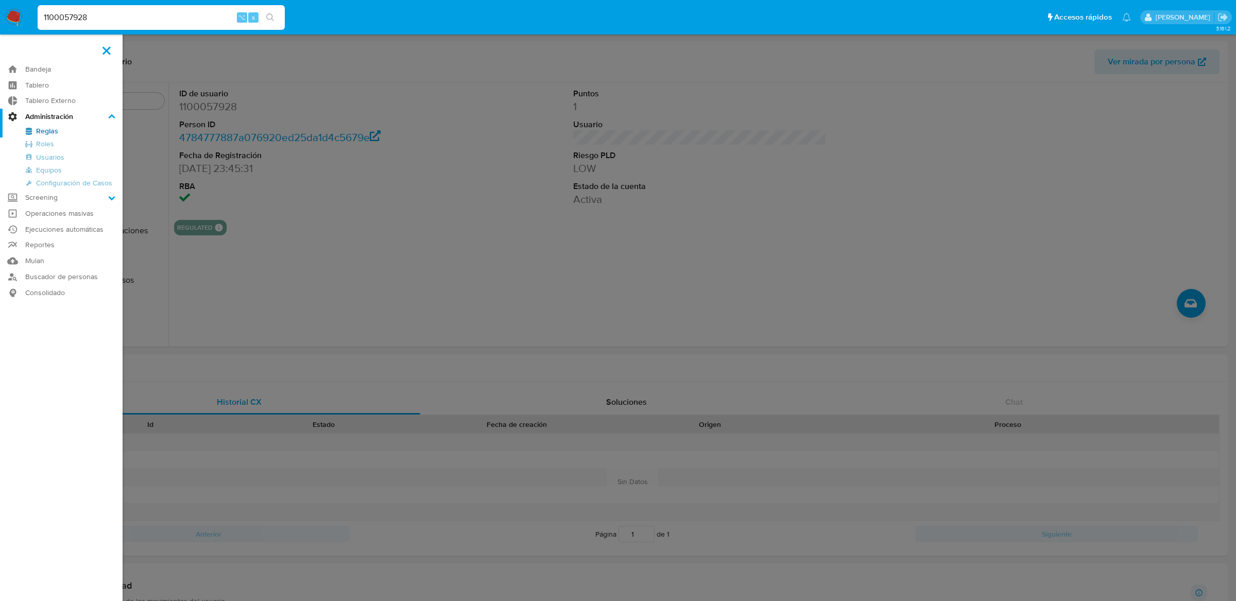
click at [37, 129] on link "Reglas" at bounding box center [61, 131] width 123 height 13
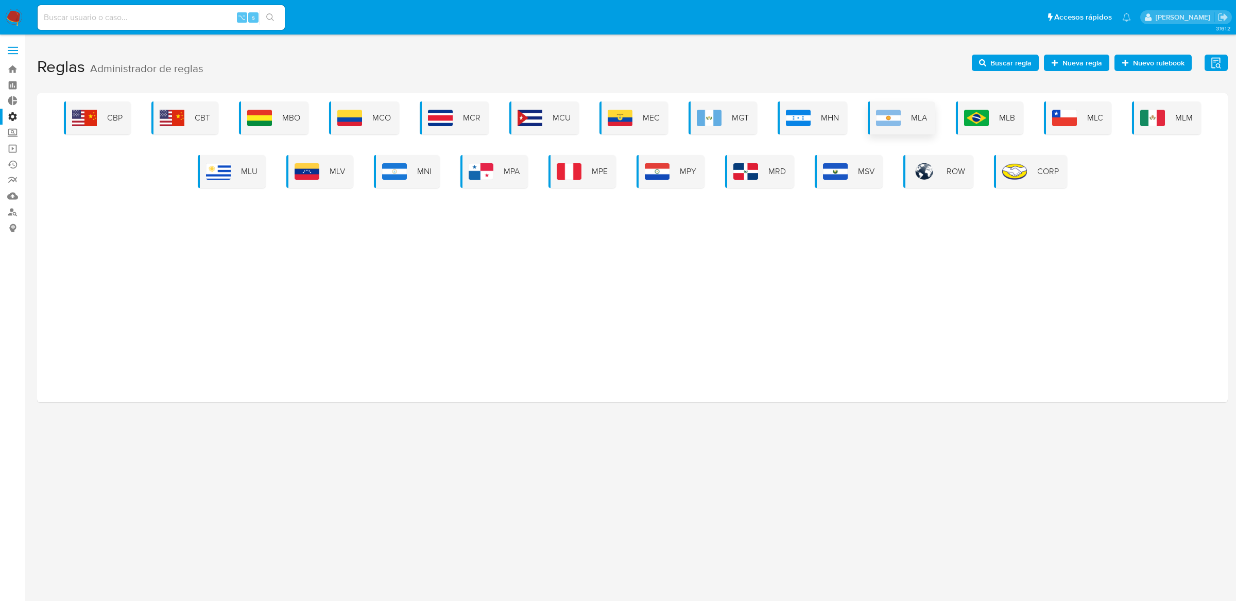
click at [906, 122] on div "MLA" at bounding box center [901, 117] width 67 height 33
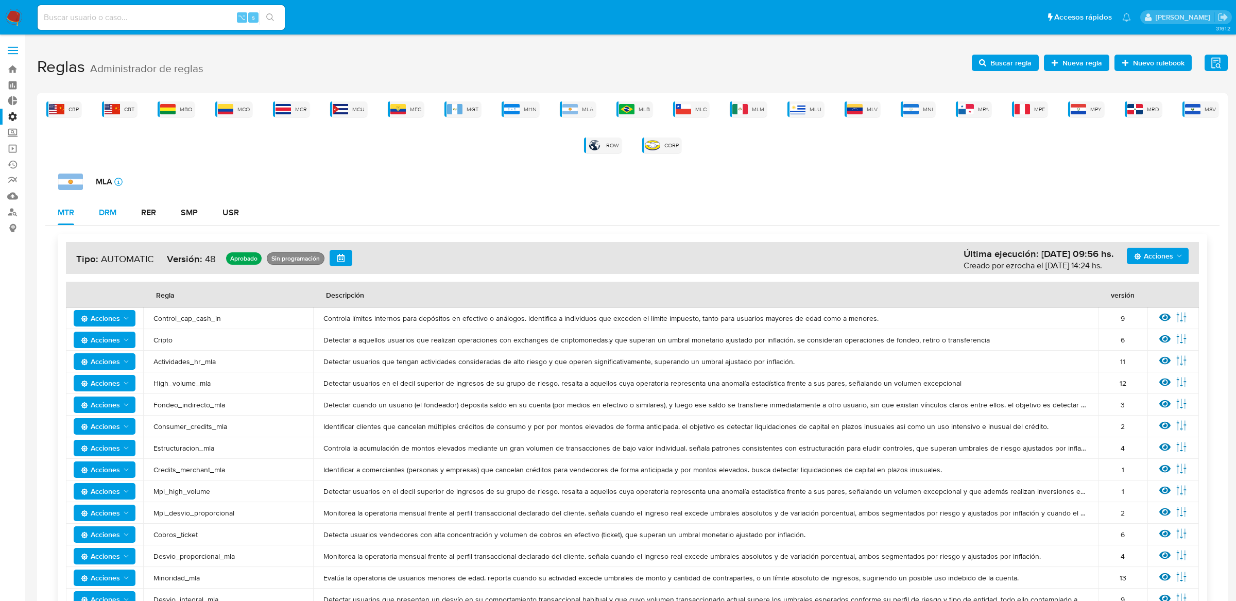
click at [120, 205] on button "DRM" at bounding box center [108, 212] width 42 height 25
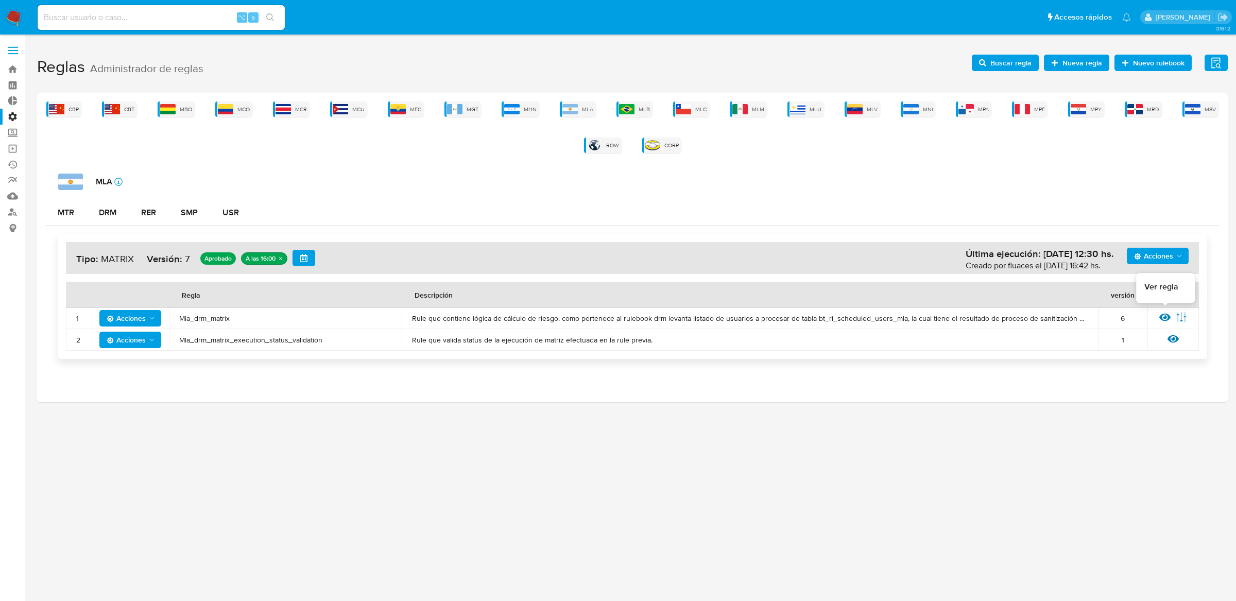
click at [1169, 319] on icon at bounding box center [1165, 317] width 11 height 11
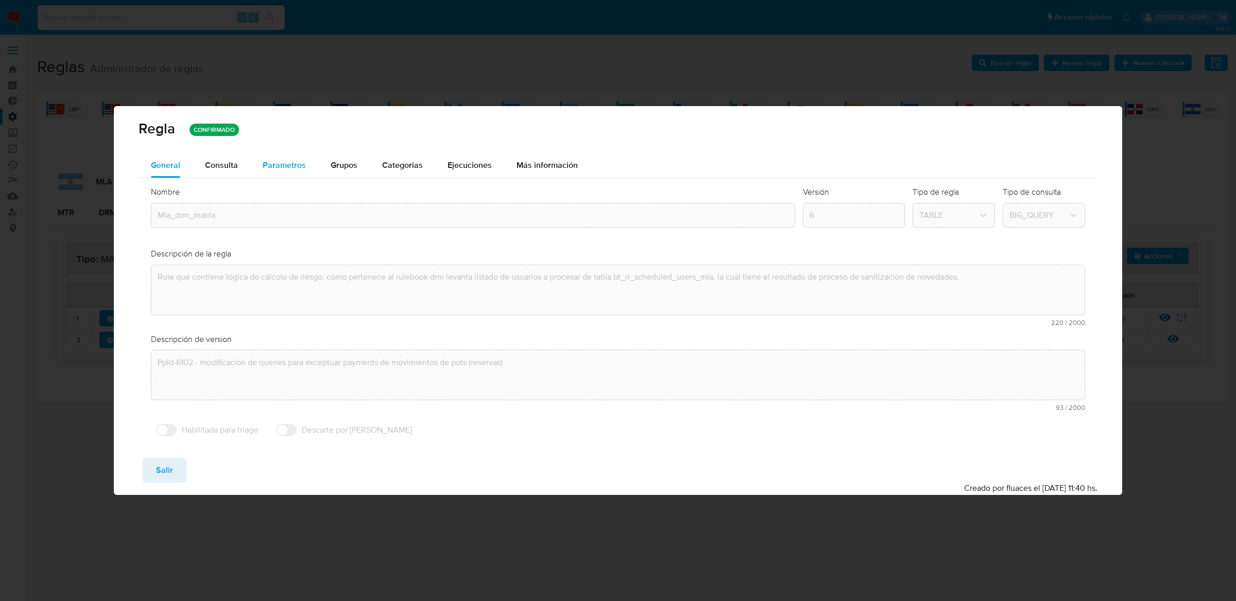
click at [304, 161] on button "Parametros" at bounding box center [284, 165] width 68 height 25
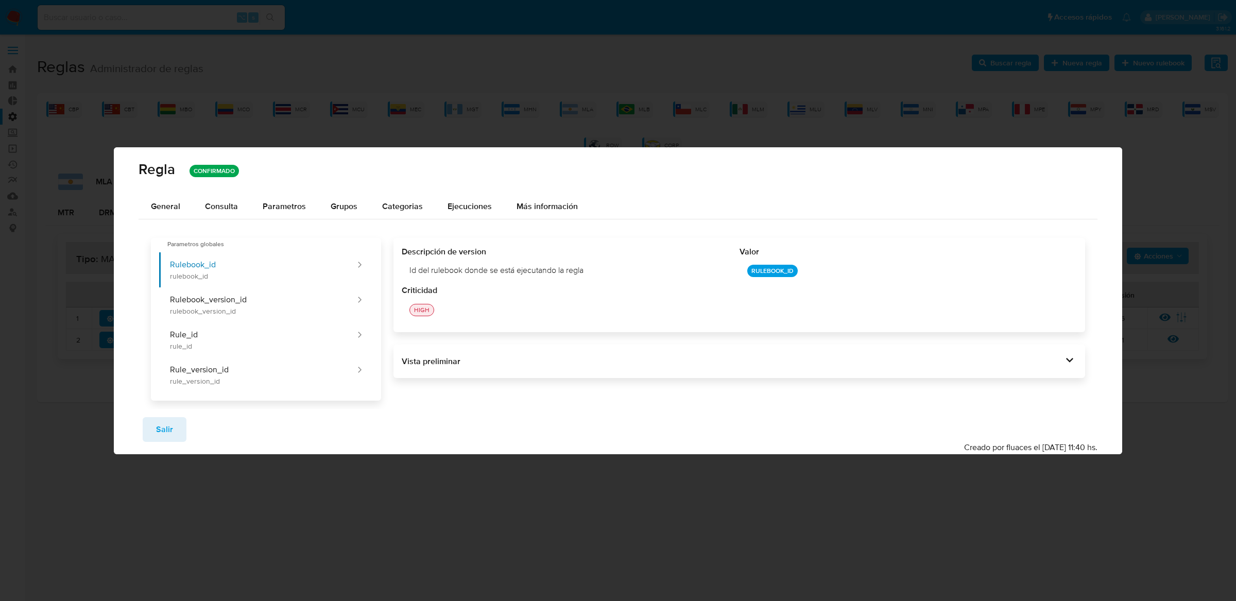
drag, startPoint x: 397, startPoint y: 266, endPoint x: 610, endPoint y: 276, distance: 214.0
click at [610, 276] on div "Descripción de version Id del rulebook donde se está ejecutando la regla Valor …" at bounding box center [740, 285] width 692 height 94
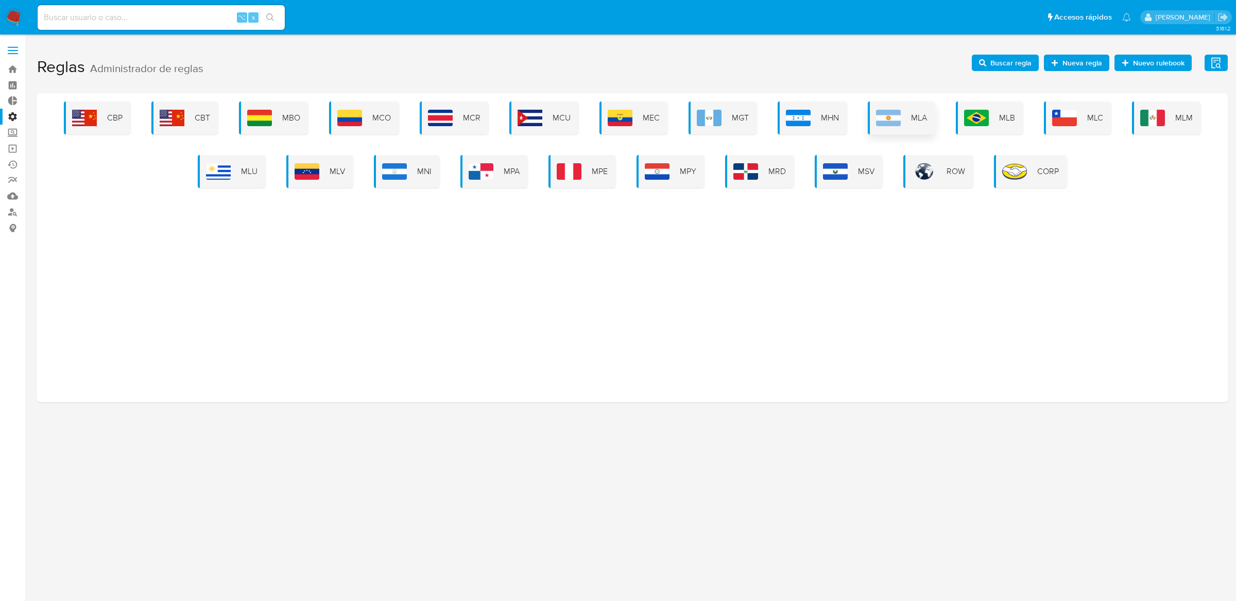
click at [895, 118] on img at bounding box center [888, 118] width 25 height 16
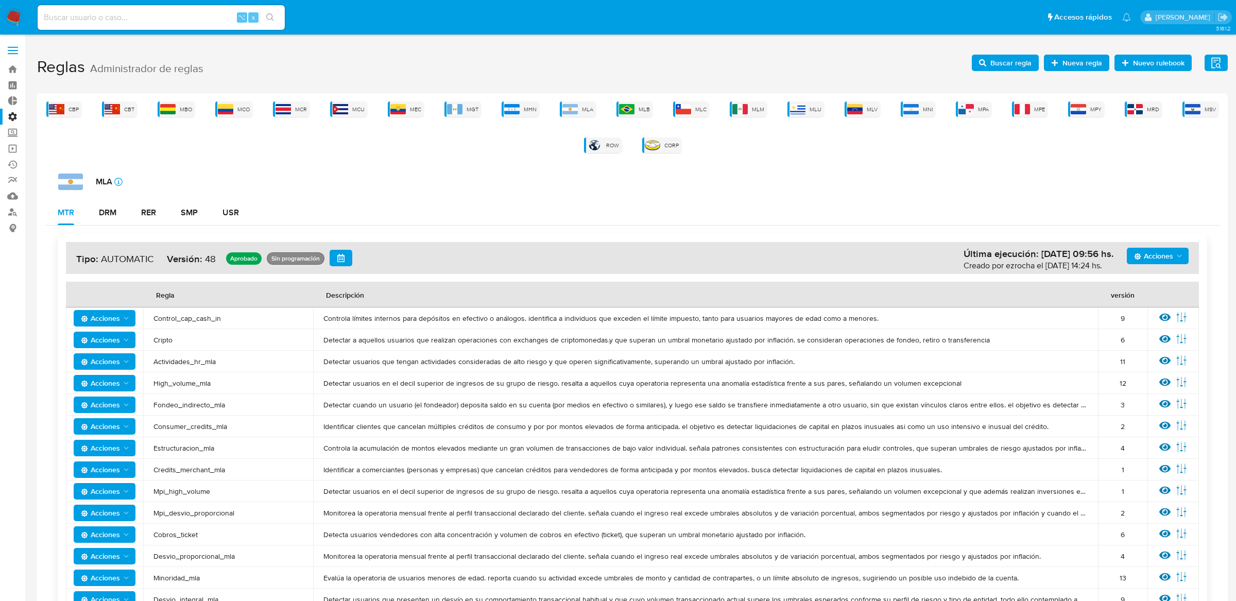
click at [113, 232] on div "Acciones Última ejecución: 07/10/2025 09:56 hs. Creado por ezrocha el 06/10/202…" at bounding box center [632, 596] width 1175 height 740
click at [113, 226] on div "Acciones Última ejecución: 07/10/2025 09:56 hs. Creado por ezrocha el 06/10/202…" at bounding box center [632, 596] width 1175 height 740
click at [111, 217] on div "DRM" at bounding box center [108, 213] width 18 height 8
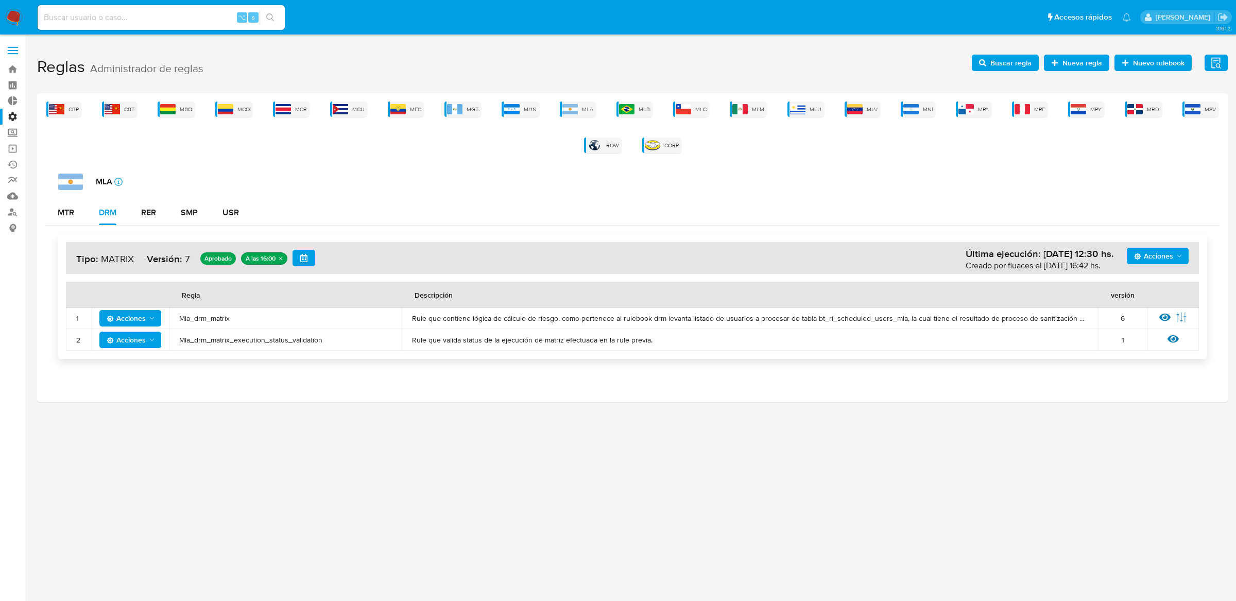
click at [1157, 315] on td "Ver regla Editar parámetros" at bounding box center [1174, 319] width 52 height 22
click at [1160, 315] on icon at bounding box center [1165, 317] width 11 height 11
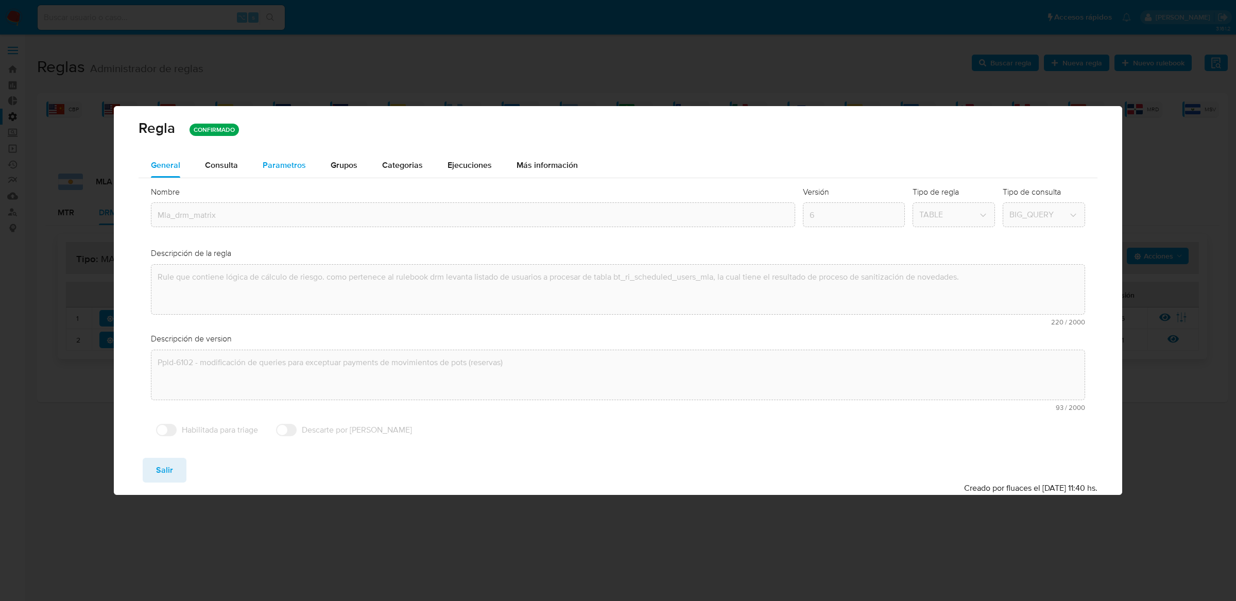
click at [305, 159] on button "Parametros" at bounding box center [284, 165] width 68 height 25
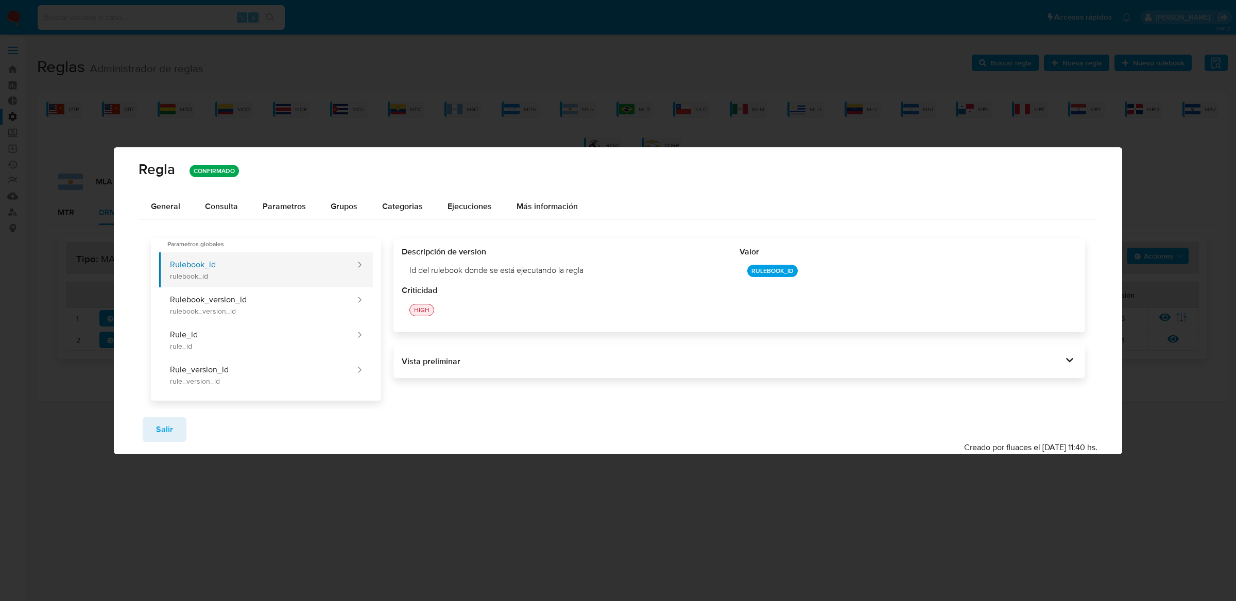
click at [244, 285] on button "Rulebook_id rulebook_id" at bounding box center [258, 269] width 198 height 35
click at [244, 294] on button "Rulebook_version_id rulebook_version_id" at bounding box center [258, 304] width 198 height 35
drag, startPoint x: 405, startPoint y: 270, endPoint x: 680, endPoint y: 270, distance: 274.6
click at [680, 270] on div "Id de versión del rulebook donde se está ejecutando la regla" at bounding box center [570, 270] width 337 height 27
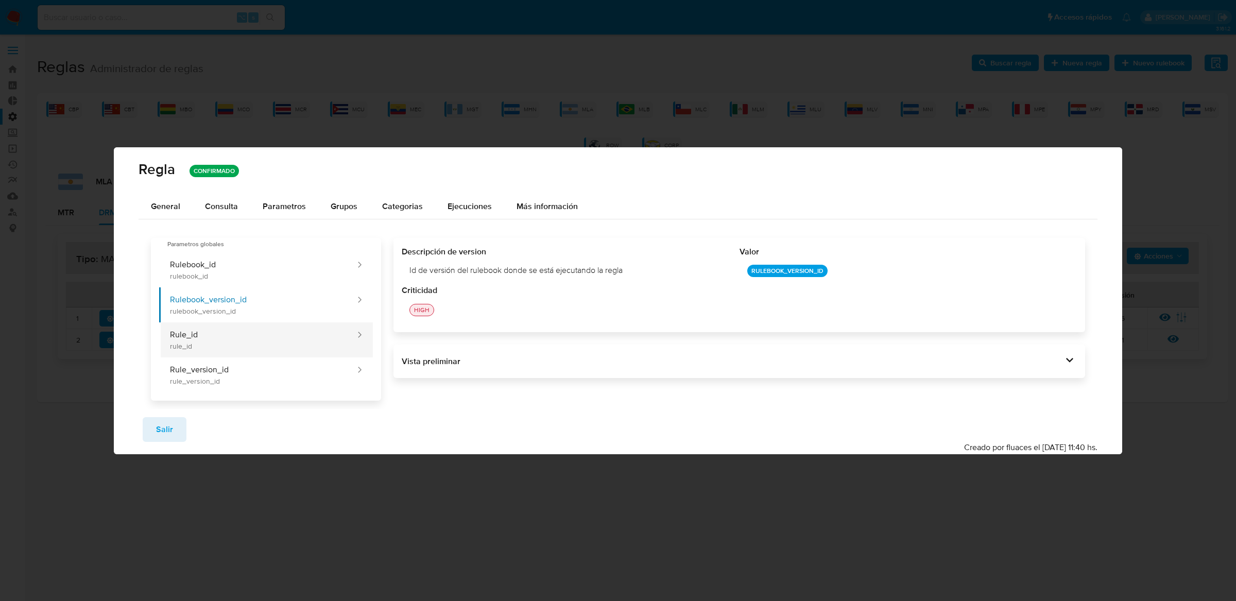
click at [188, 325] on button "Rule_id rule_id" at bounding box center [258, 339] width 198 height 35
drag, startPoint x: 400, startPoint y: 275, endPoint x: 634, endPoint y: 273, distance: 233.9
click at [636, 275] on div "Descripción de version Id de la regla que está ejecutándose Valor RULE_ID Criti…" at bounding box center [740, 285] width 692 height 94
click at [278, 381] on button "Rule_version_id rule_version_id" at bounding box center [258, 375] width 198 height 35
drag, startPoint x: 406, startPoint y: 268, endPoint x: 622, endPoint y: 270, distance: 215.3
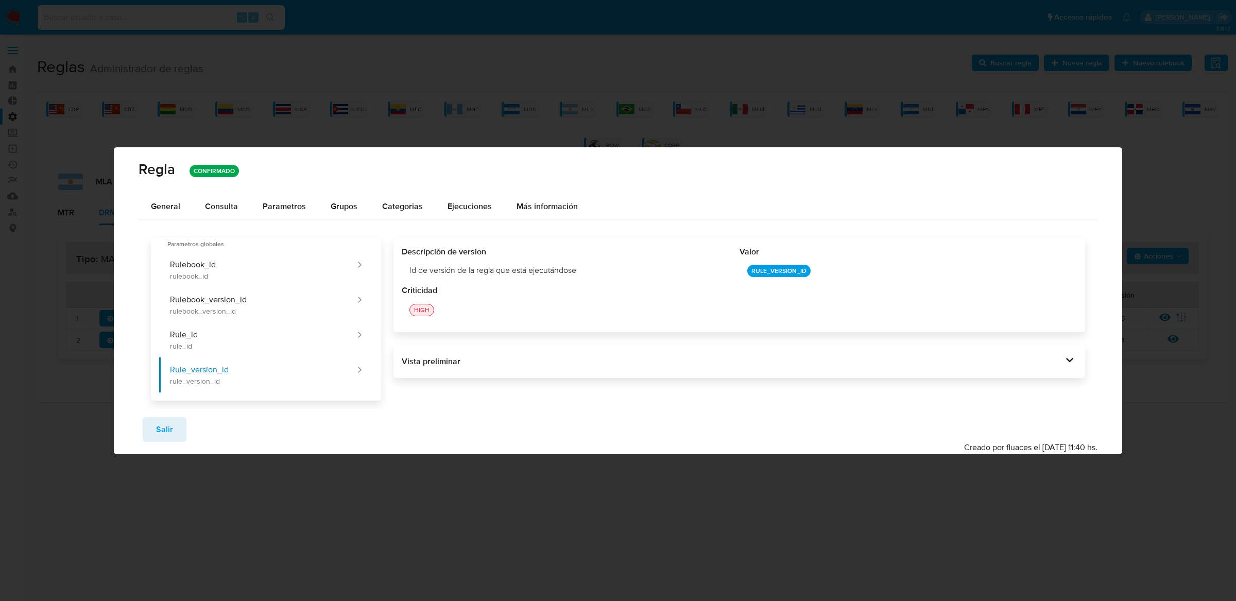
click at [623, 269] on div "Id de versión de la regla que está ejecutándose" at bounding box center [570, 270] width 337 height 27
click at [305, 259] on button "Rulebook_id rulebook_id" at bounding box center [258, 269] width 198 height 35
drag, startPoint x: 402, startPoint y: 273, endPoint x: 614, endPoint y: 273, distance: 211.7
click at [614, 273] on div "Id del rulebook donde se está ejecutando la regla" at bounding box center [570, 270] width 337 height 27
click at [310, 292] on button "Rulebook_version_id rulebook_version_id" at bounding box center [258, 304] width 198 height 35
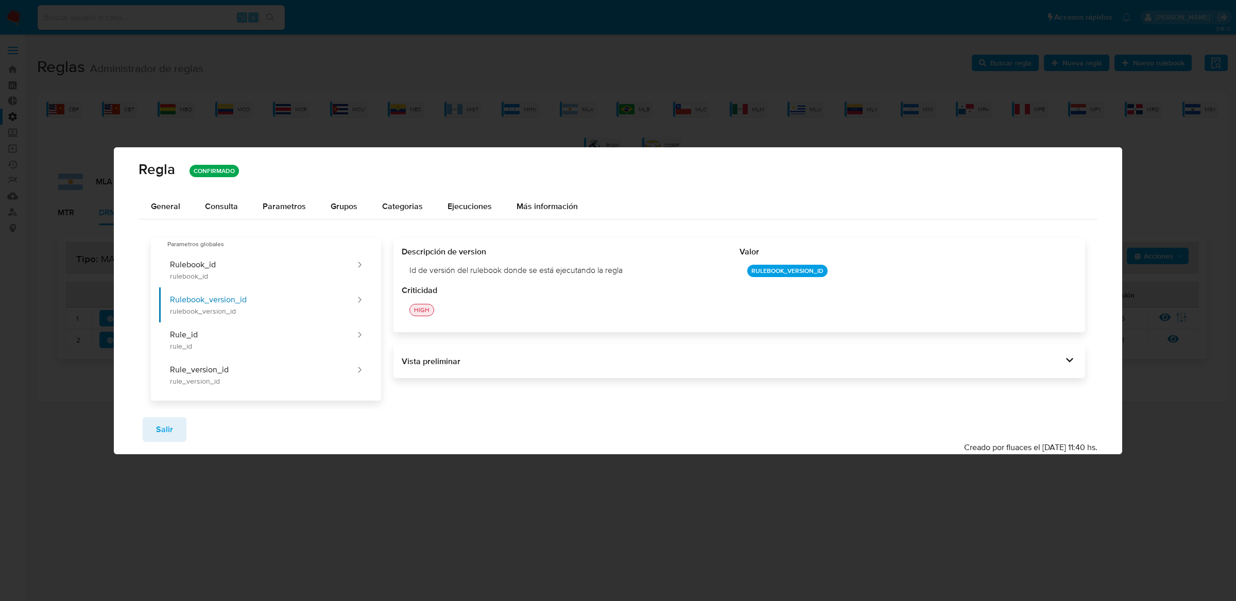
drag, startPoint x: 400, startPoint y: 262, endPoint x: 631, endPoint y: 272, distance: 230.5
click at [631, 272] on div "Descripción de version Id de versión del rulebook donde se está ejecutando la r…" at bounding box center [740, 285] width 692 height 94
click at [329, 331] on button "Rule_id rule_id" at bounding box center [258, 339] width 198 height 35
drag, startPoint x: 403, startPoint y: 268, endPoint x: 627, endPoint y: 276, distance: 224.2
click at [629, 276] on div "Id de la regla que está ejecutándose" at bounding box center [570, 270] width 337 height 27
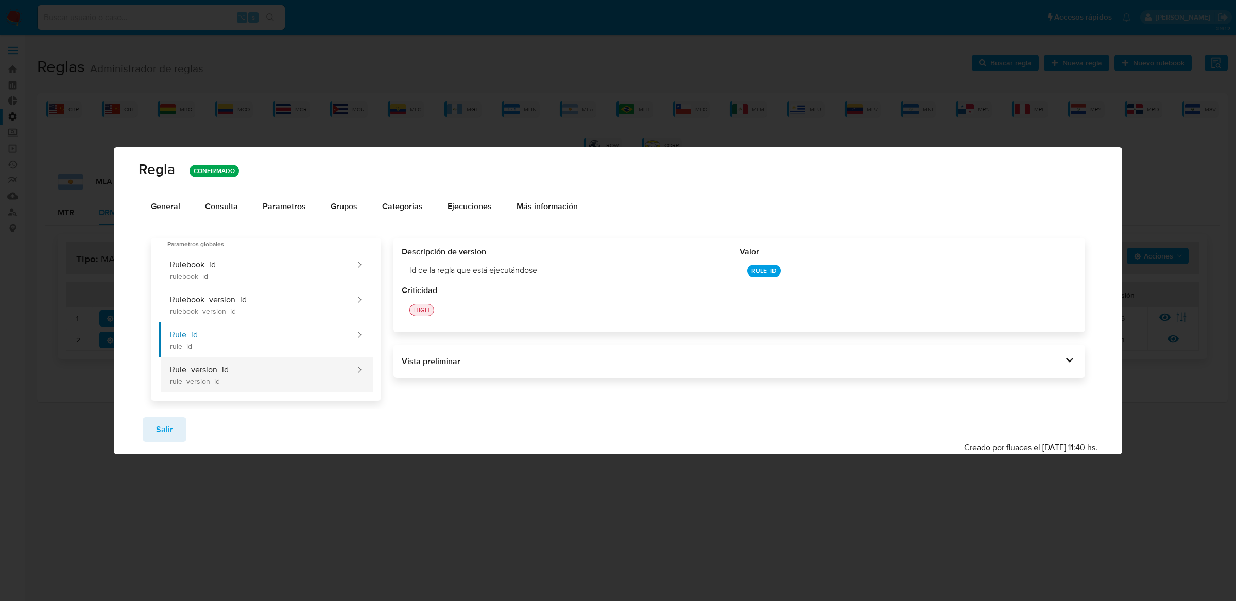
click at [249, 373] on button "Rule_version_id rule_version_id" at bounding box center [258, 375] width 198 height 35
drag, startPoint x: 405, startPoint y: 271, endPoint x: 624, endPoint y: 272, distance: 218.9
click at [624, 272] on div "Id de versión de la regla que está ejecutándose" at bounding box center [570, 270] width 337 height 27
click at [278, 248] on span "Parametros globales" at bounding box center [266, 249] width 214 height 6
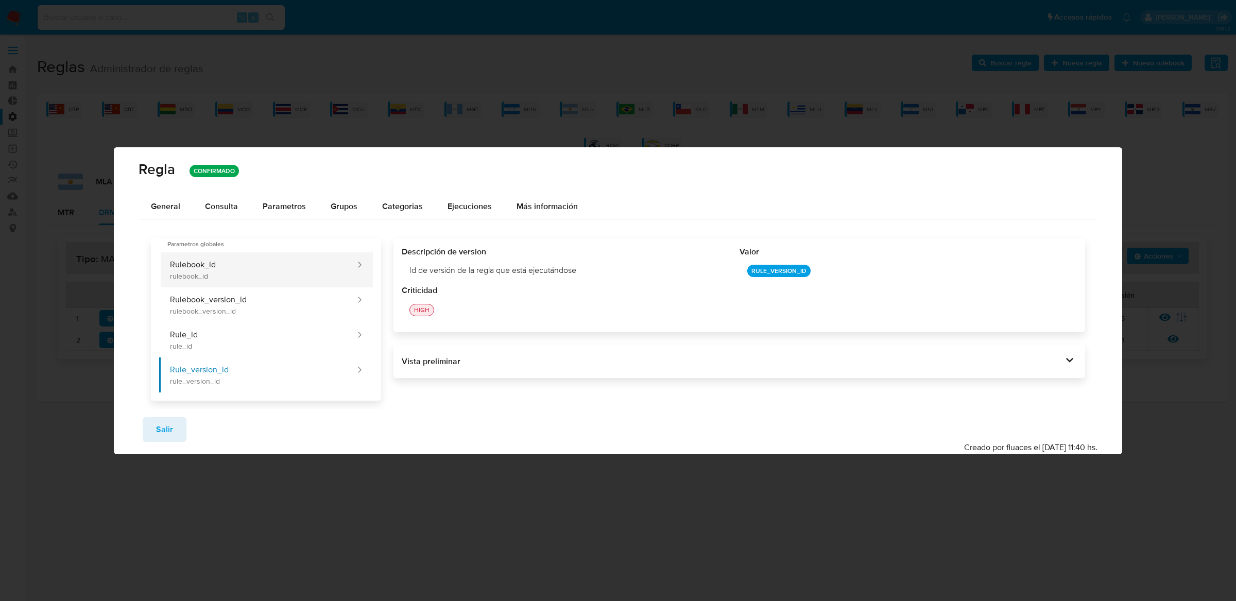
click at [281, 264] on button "Rulebook_id rulebook_id" at bounding box center [258, 269] width 198 height 35
drag, startPoint x: 424, startPoint y: 266, endPoint x: 654, endPoint y: 269, distance: 229.2
click at [654, 269] on div "Id del rulebook donde se está ejecutando la regla" at bounding box center [570, 270] width 337 height 27
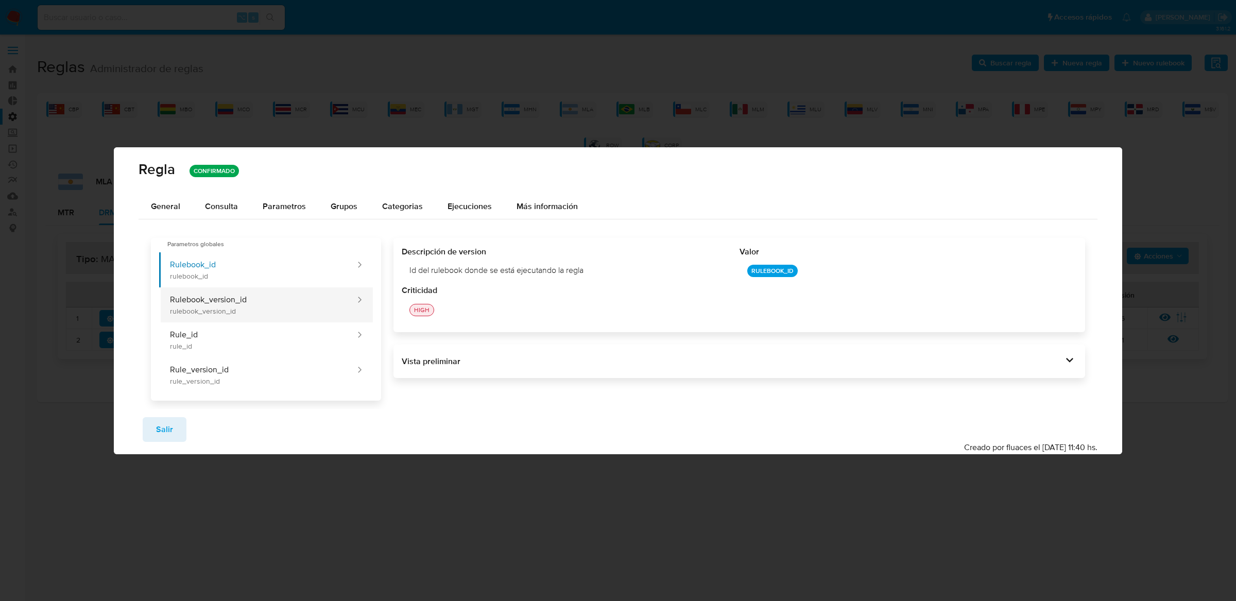
click at [348, 302] on button "Rulebook_version_id rulebook_version_id" at bounding box center [258, 304] width 198 height 35
drag, startPoint x: 402, startPoint y: 282, endPoint x: 557, endPoint y: 278, distance: 155.6
click at [557, 278] on div "Id de versión del rulebook donde se está ejecutando la regla" at bounding box center [570, 270] width 337 height 27
drag, startPoint x: 405, startPoint y: 270, endPoint x: 706, endPoint y: 270, distance: 300.8
click at [706, 270] on div "Id de versión del rulebook donde se está ejecutando la regla" at bounding box center [570, 270] width 337 height 27
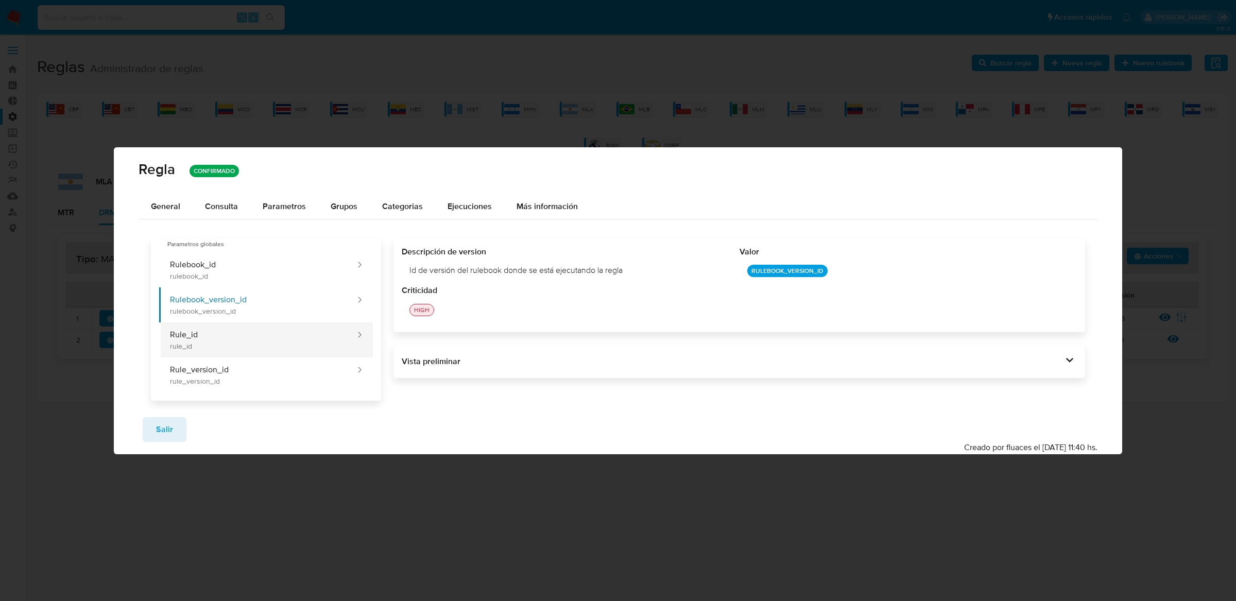
click at [267, 328] on button "Rule_id rule_id" at bounding box center [258, 339] width 198 height 35
drag, startPoint x: 400, startPoint y: 273, endPoint x: 593, endPoint y: 283, distance: 193.4
click at [593, 283] on div "Descripción de version Id de la regla que está ejecutándose Valor RULE_ID Criti…" at bounding box center [740, 285] width 692 height 94
click at [281, 367] on button "Rule_version_id rule_version_id" at bounding box center [258, 375] width 198 height 35
drag, startPoint x: 401, startPoint y: 270, endPoint x: 612, endPoint y: 270, distance: 211.7
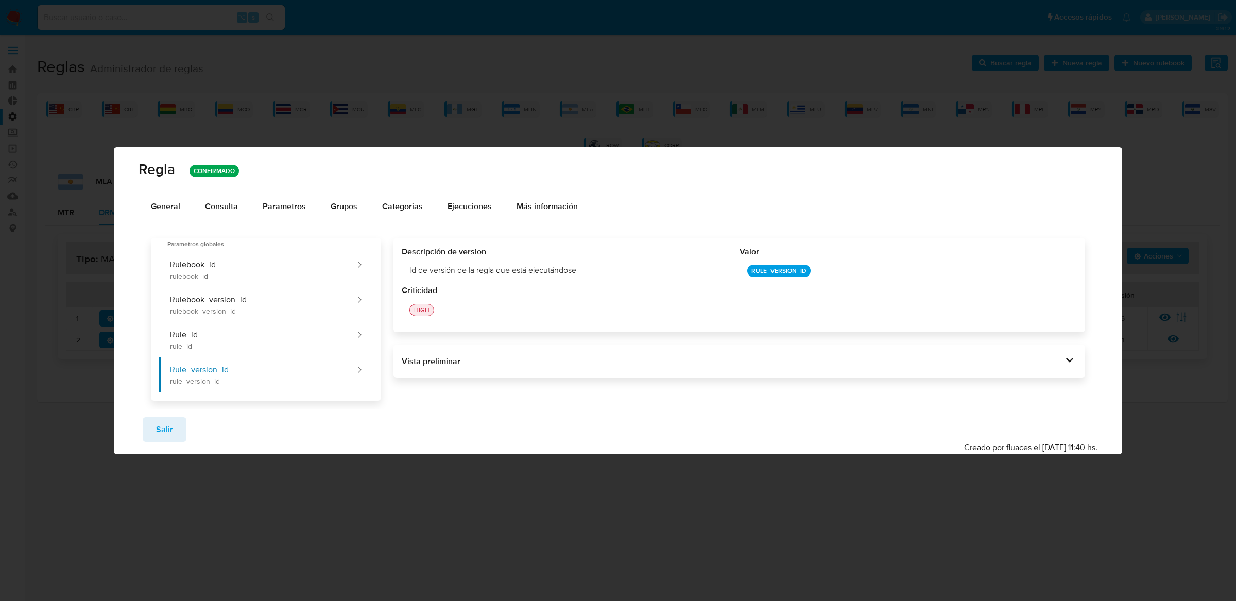
click at [612, 270] on div "Descripción de version Id de versión de la regla que está ejecutándose Valor RU…" at bounding box center [740, 285] width 692 height 94
click at [177, 437] on button "Salir" at bounding box center [165, 429] width 44 height 25
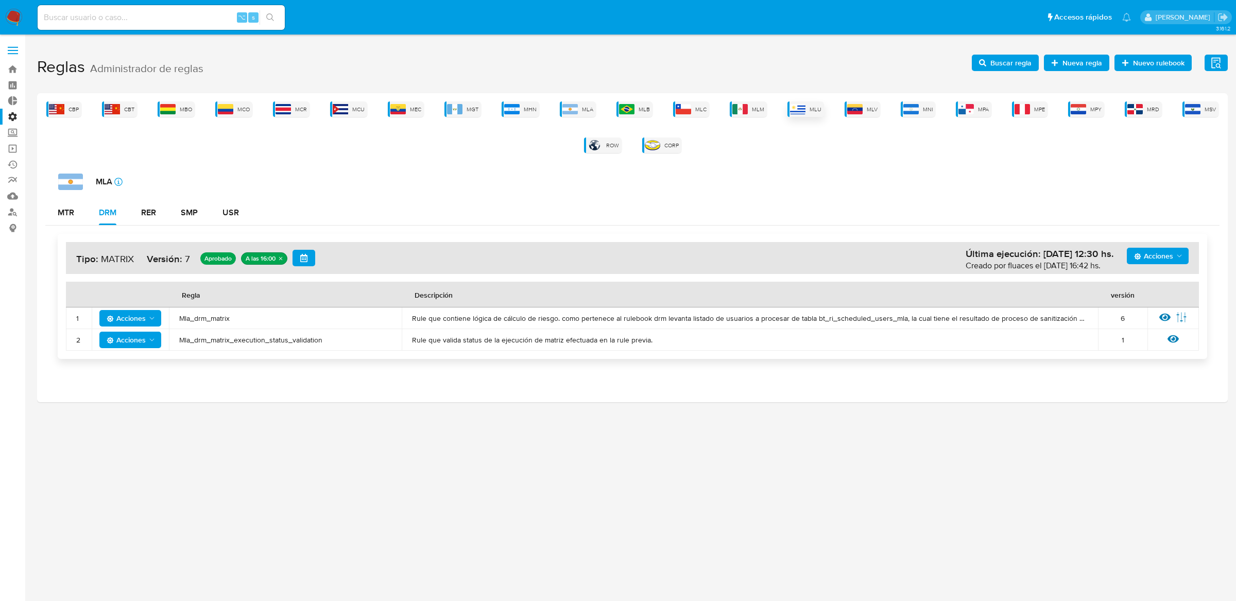
click at [790, 115] on div "MLU" at bounding box center [806, 108] width 37 height 15
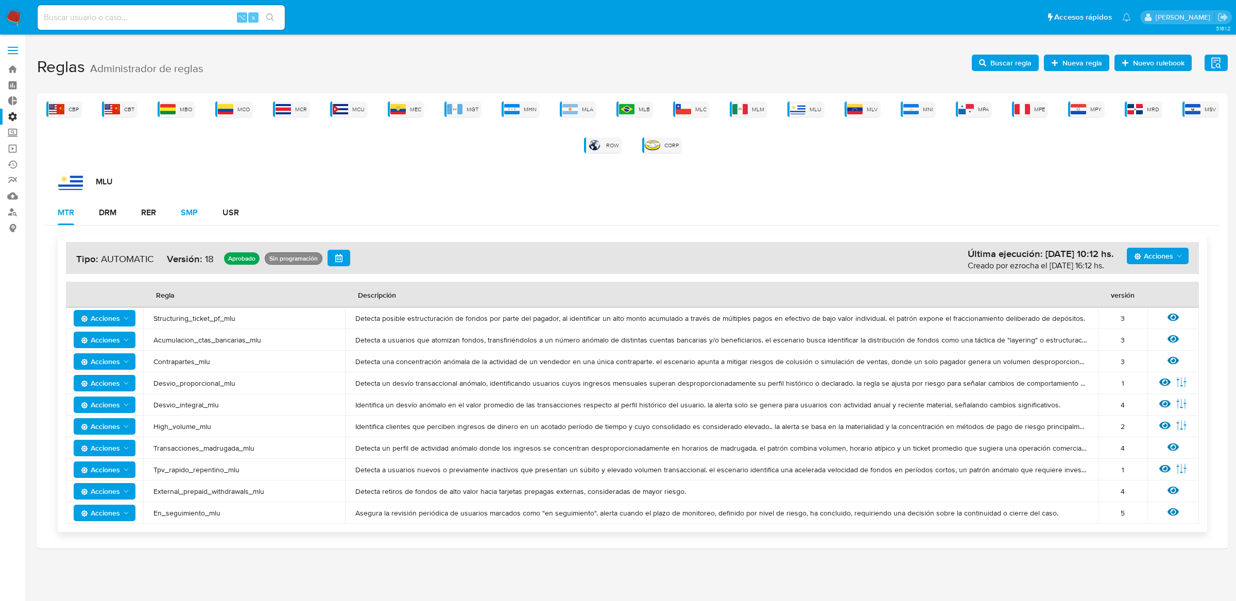
click at [194, 224] on div "SMP" at bounding box center [189, 212] width 17 height 25
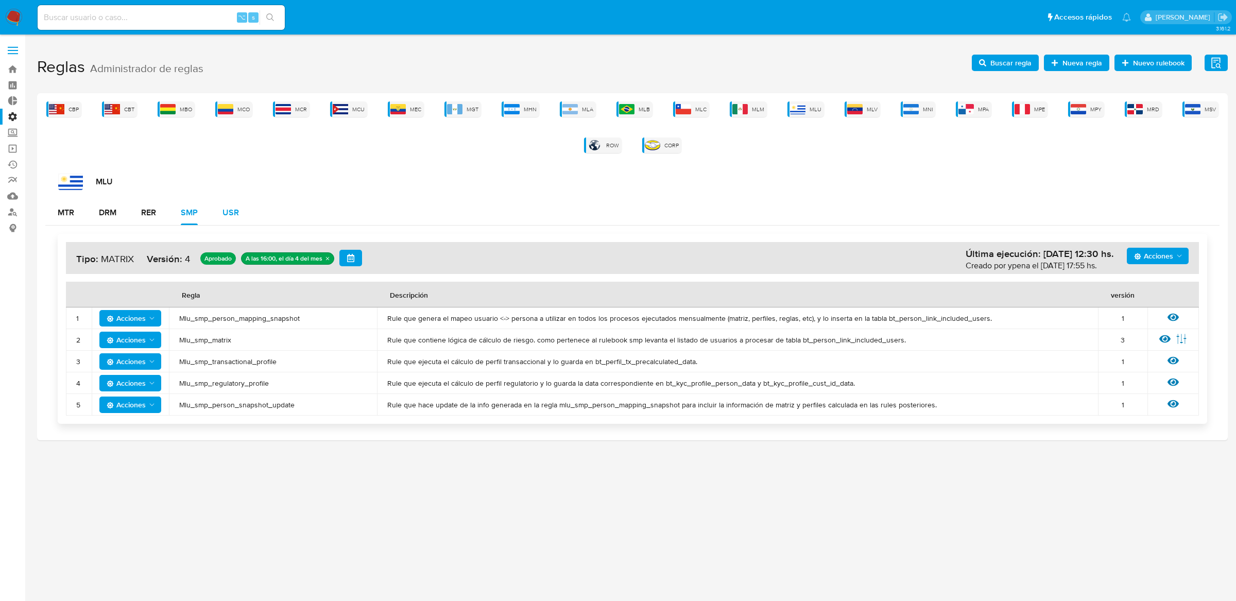
click at [240, 213] on button "USR" at bounding box center [230, 212] width 41 height 25
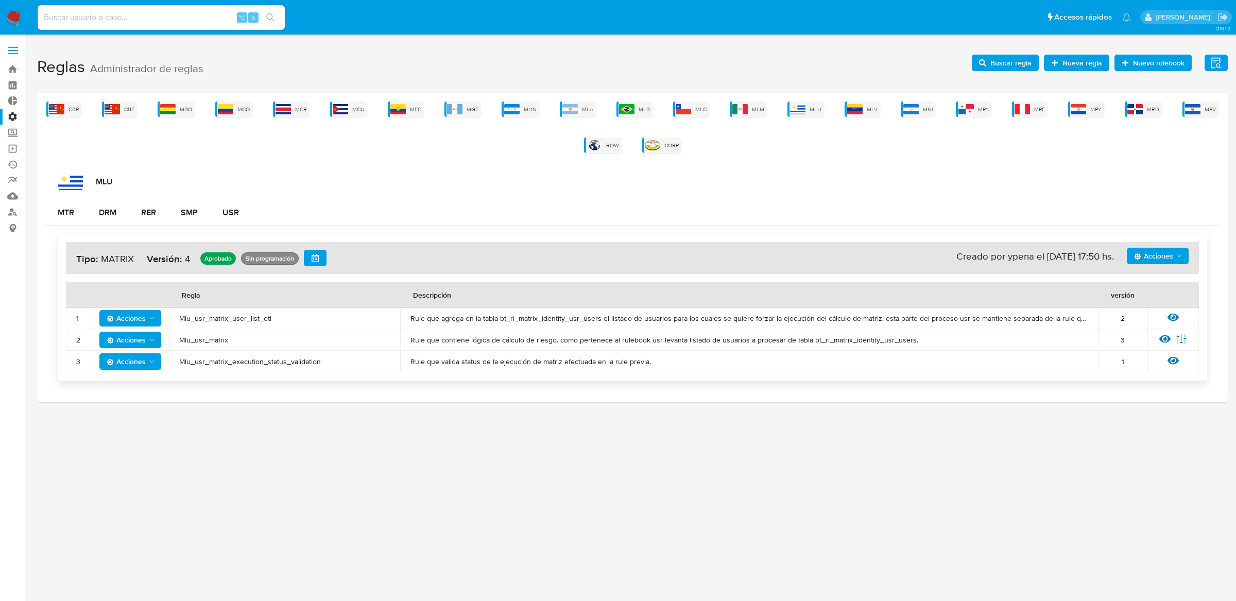
drag, startPoint x: 175, startPoint y: 316, endPoint x: 241, endPoint y: 311, distance: 65.6
click at [247, 311] on td "Mlu_usr_matrix_user_list_etl" at bounding box center [284, 319] width 231 height 22
click at [235, 314] on span "Mlu_usr_matrix_user_list_etl" at bounding box center [284, 318] width 211 height 9
click at [202, 344] on span "Mlu_usr_matrix" at bounding box center [284, 339] width 211 height 9
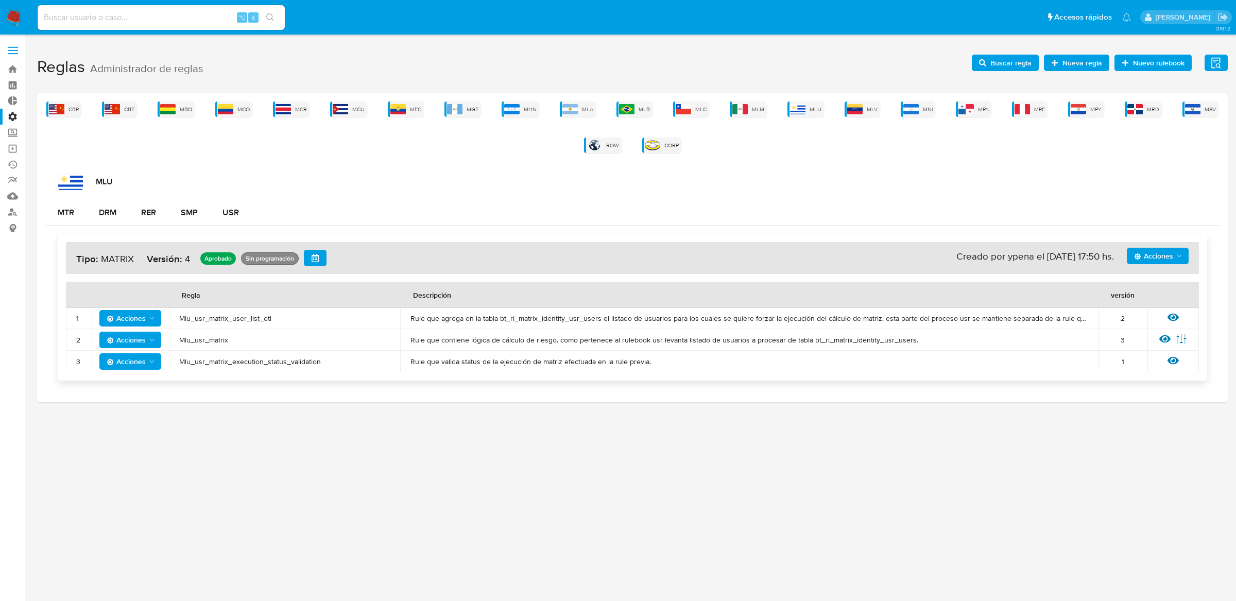
click at [202, 344] on span "Mlu_usr_matrix" at bounding box center [284, 339] width 211 height 9
click at [243, 320] on span "Mlu_usr_matrix_user_list_etl" at bounding box center [284, 318] width 211 height 9
click at [230, 219] on div "USR" at bounding box center [231, 212] width 16 height 25
click at [993, 69] on span "Buscar regla" at bounding box center [1005, 63] width 53 height 14
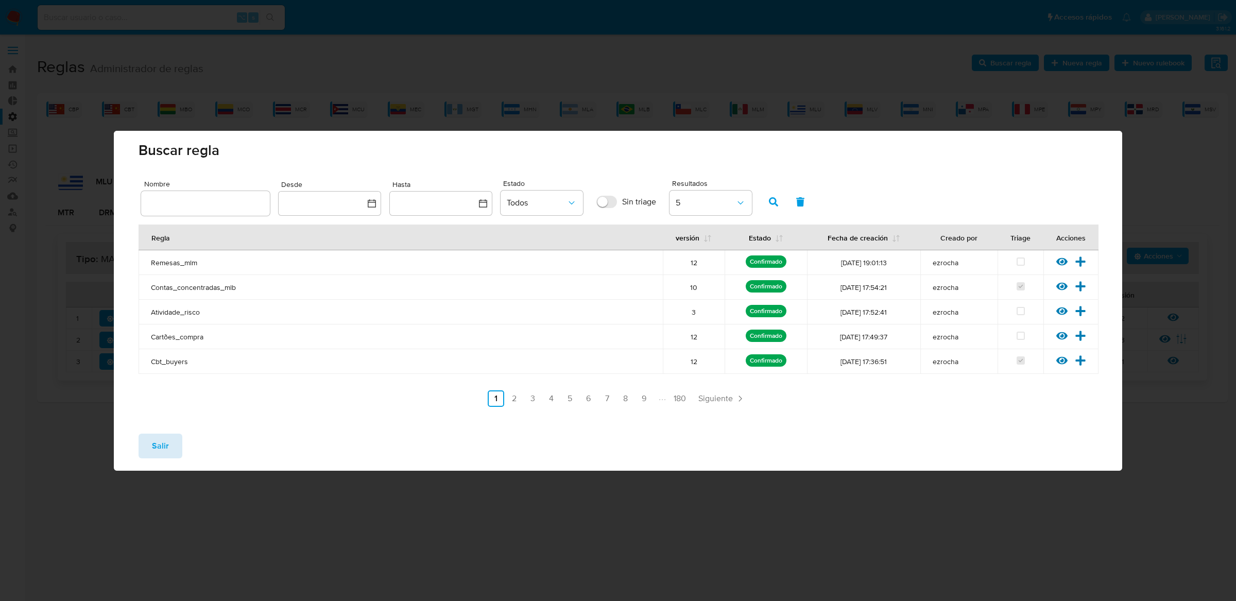
click at [176, 437] on button "Salir" at bounding box center [161, 446] width 44 height 25
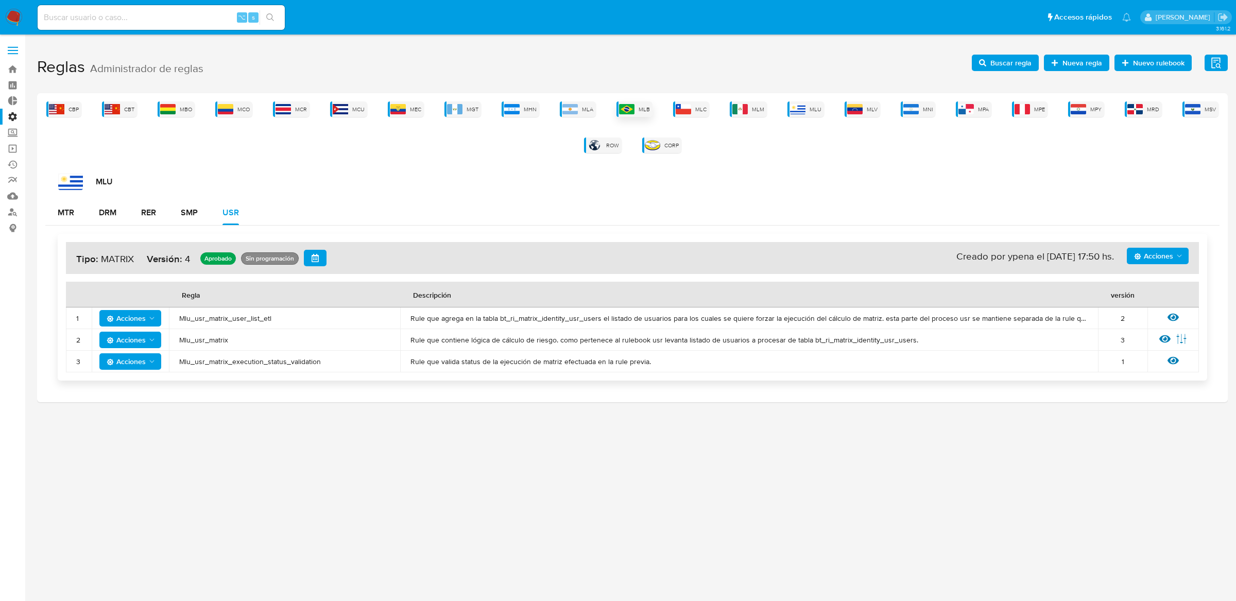
click at [628, 110] on img at bounding box center [626, 109] width 15 height 10
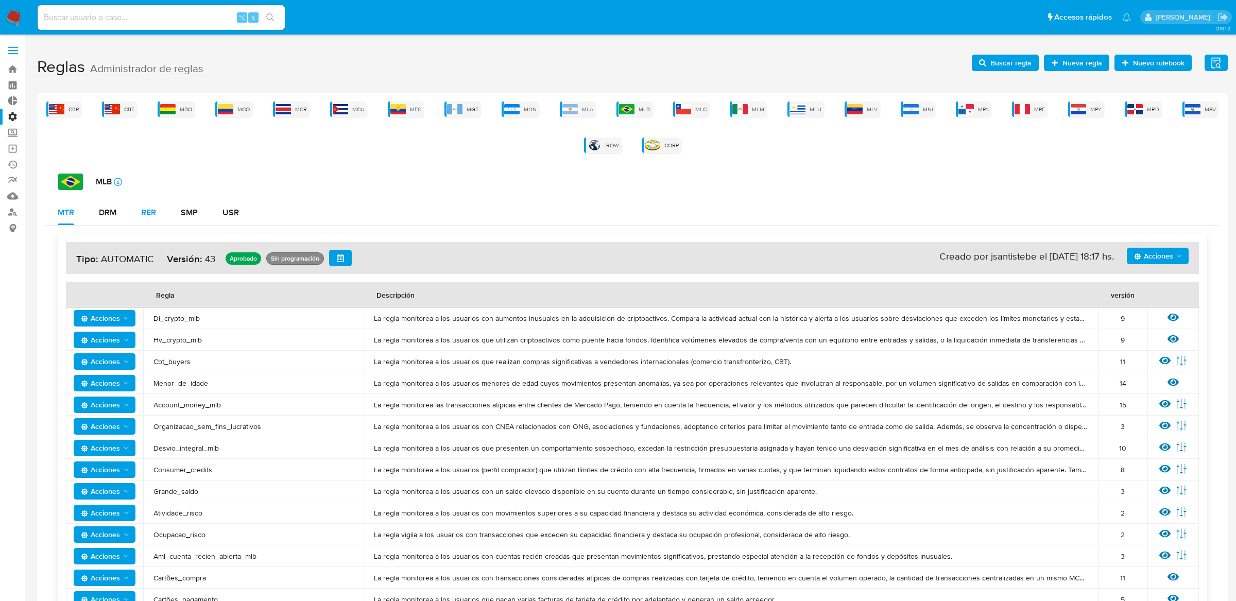
click at [148, 211] on div "RER" at bounding box center [148, 213] width 15 height 8
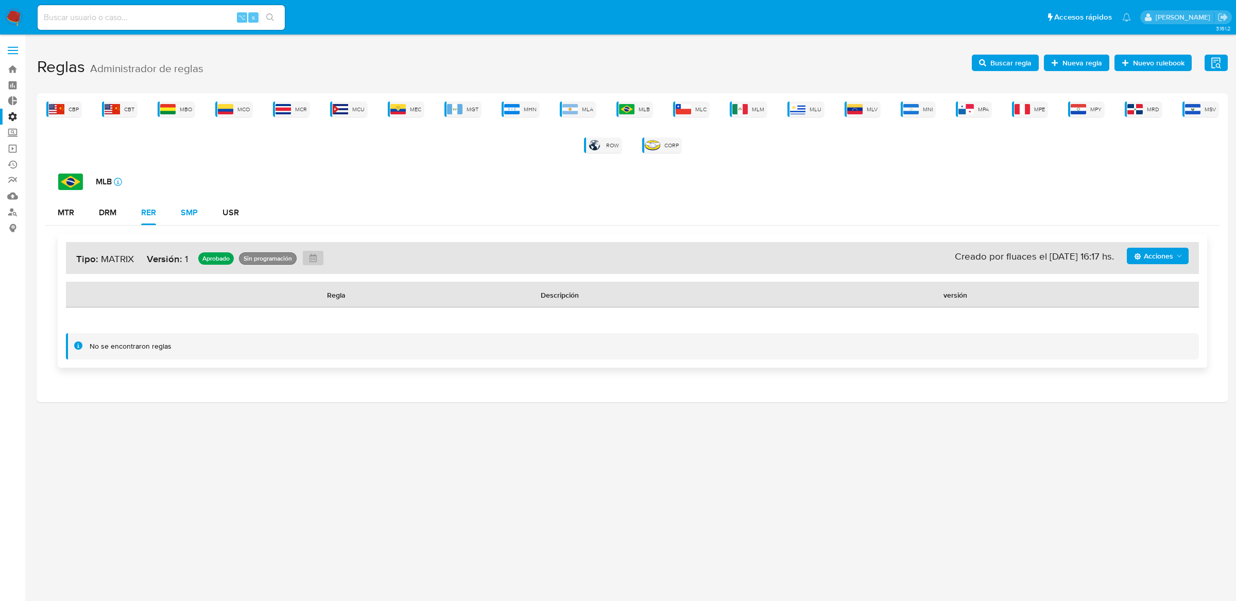
click at [184, 214] on div "SMP" at bounding box center [189, 213] width 17 height 8
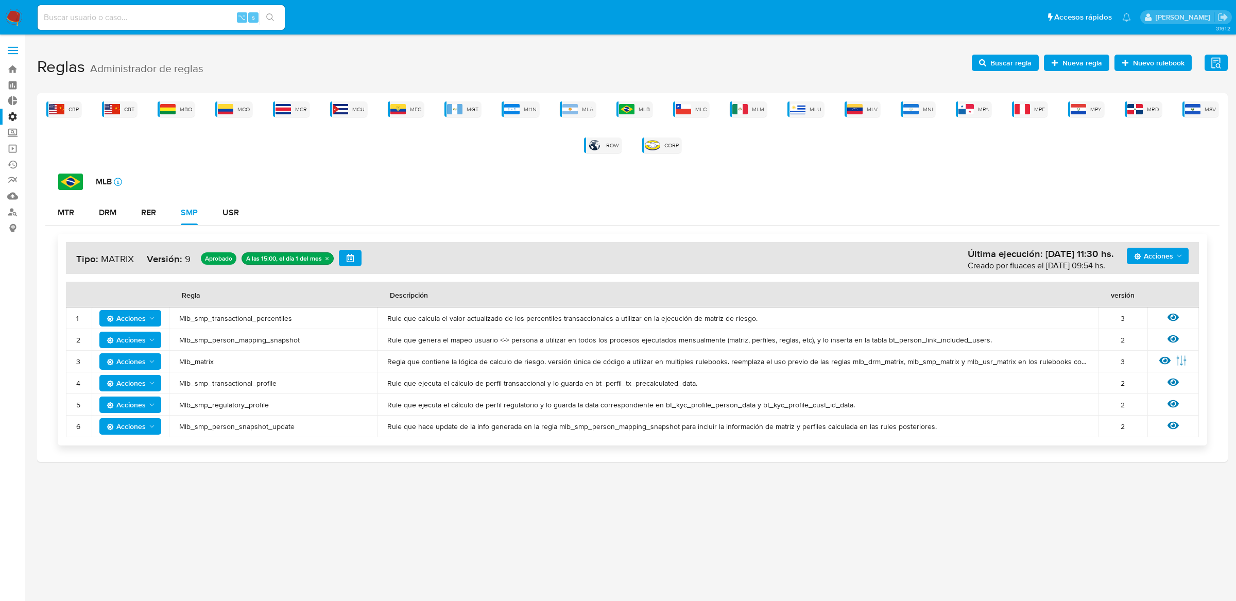
click at [199, 320] on span "Mlb_smp_transactional_percentiles" at bounding box center [273, 318] width 188 height 9
click at [1004, 70] on span "Buscar regla" at bounding box center [1011, 63] width 41 height 16
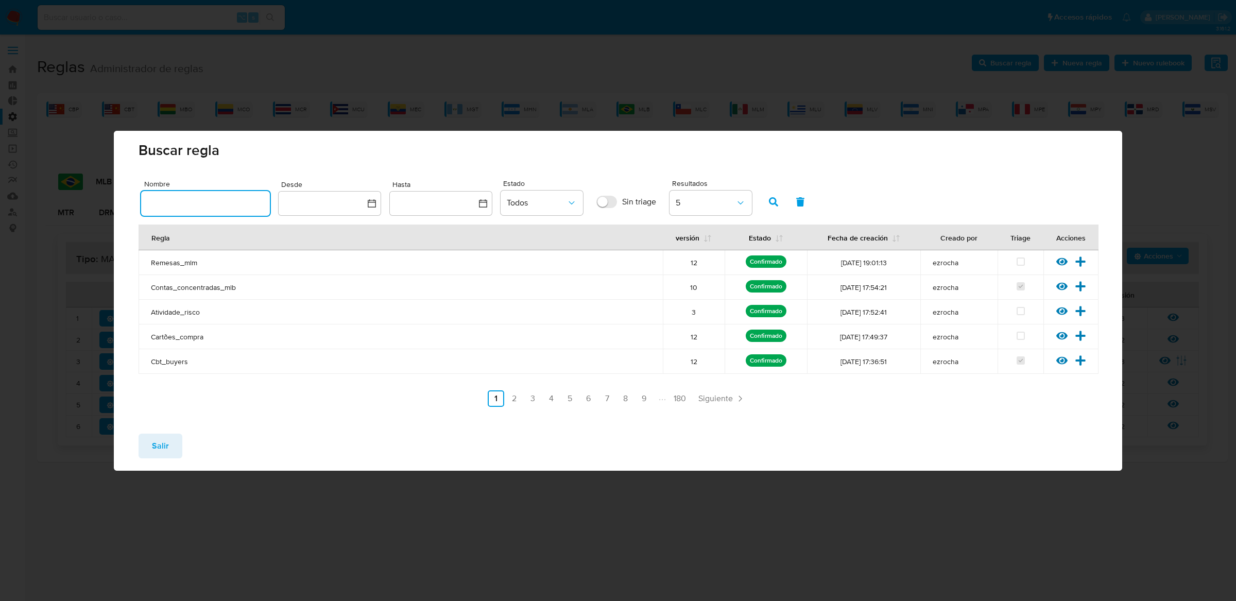
click at [217, 197] on input "text" at bounding box center [205, 203] width 129 height 13
click at [169, 206] on input "Mlb_smp_transactional_percentiles" at bounding box center [205, 203] width 129 height 13
type input "Mlu_smp_transactional_percentiles"
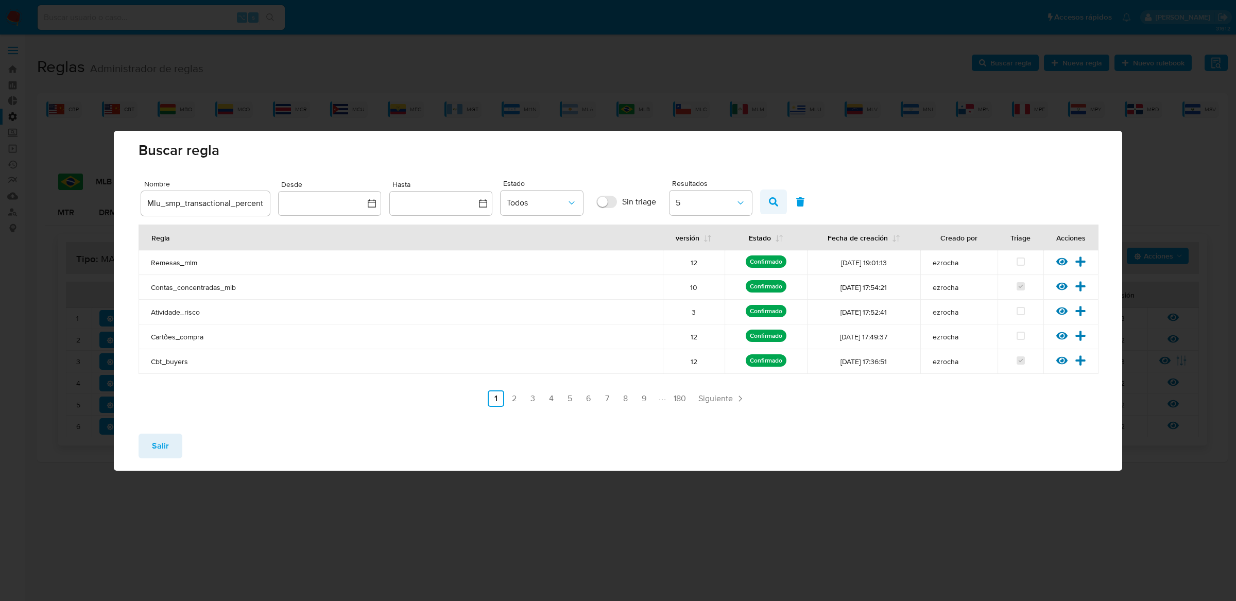
click at [770, 195] on span "button" at bounding box center [773, 202] width 9 height 18
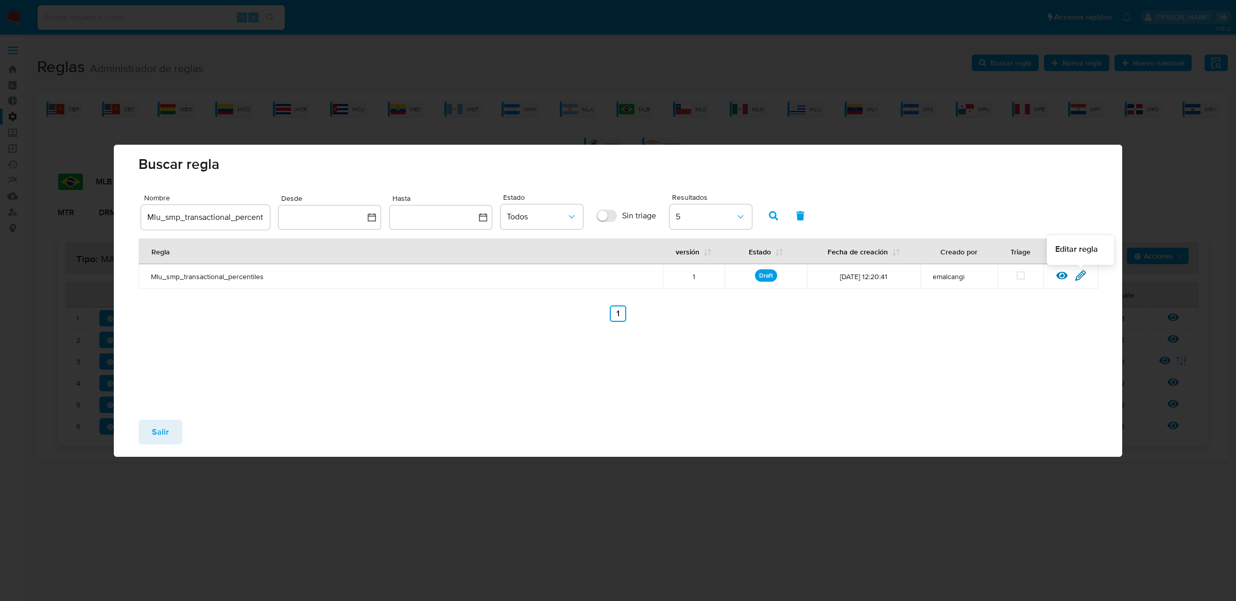
click at [1083, 276] on icon at bounding box center [1080, 275] width 11 height 11
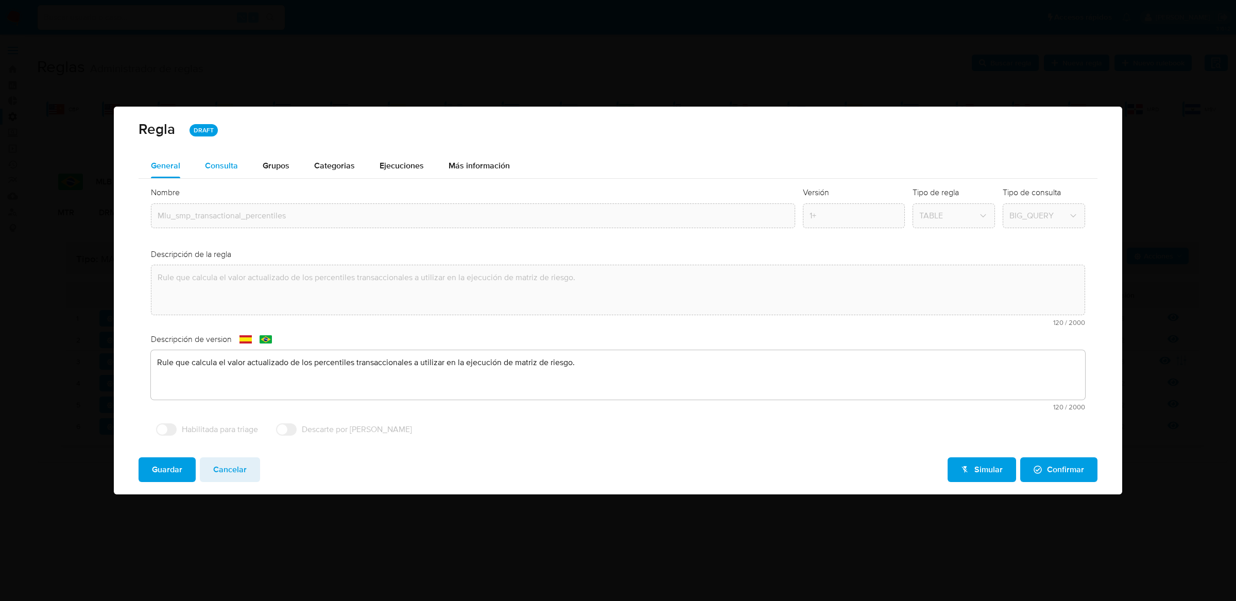
click at [221, 165] on div "Consulta" at bounding box center [221, 166] width 33 height 8
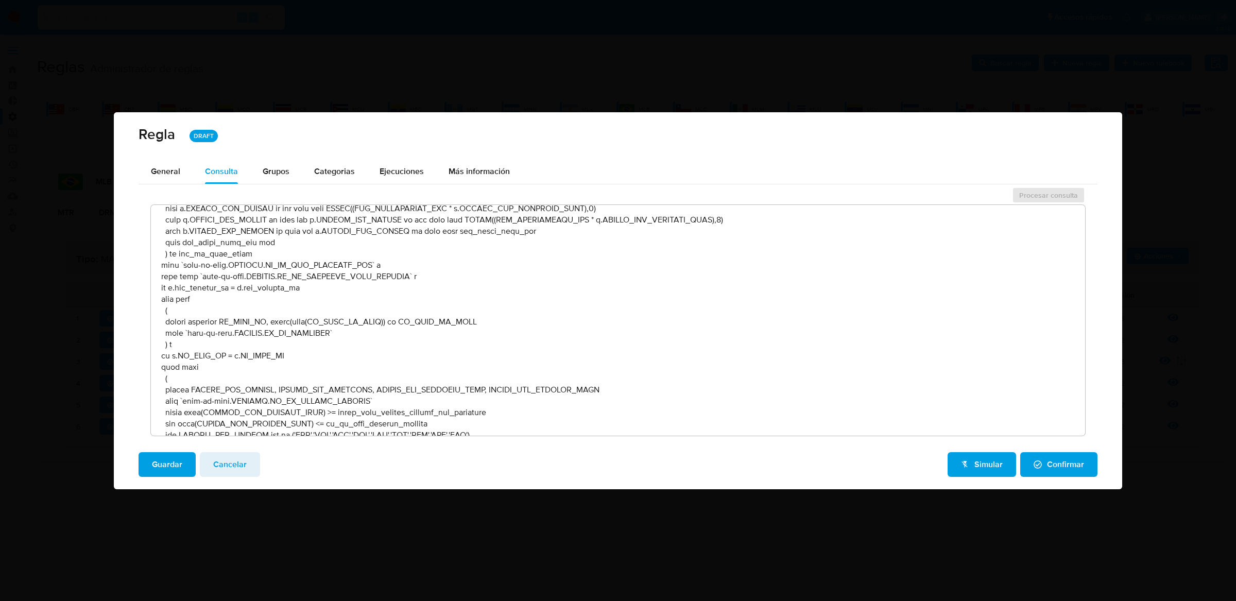
scroll to position [962, 0]
click at [226, 457] on span "Cancelar" at bounding box center [229, 464] width 33 height 23
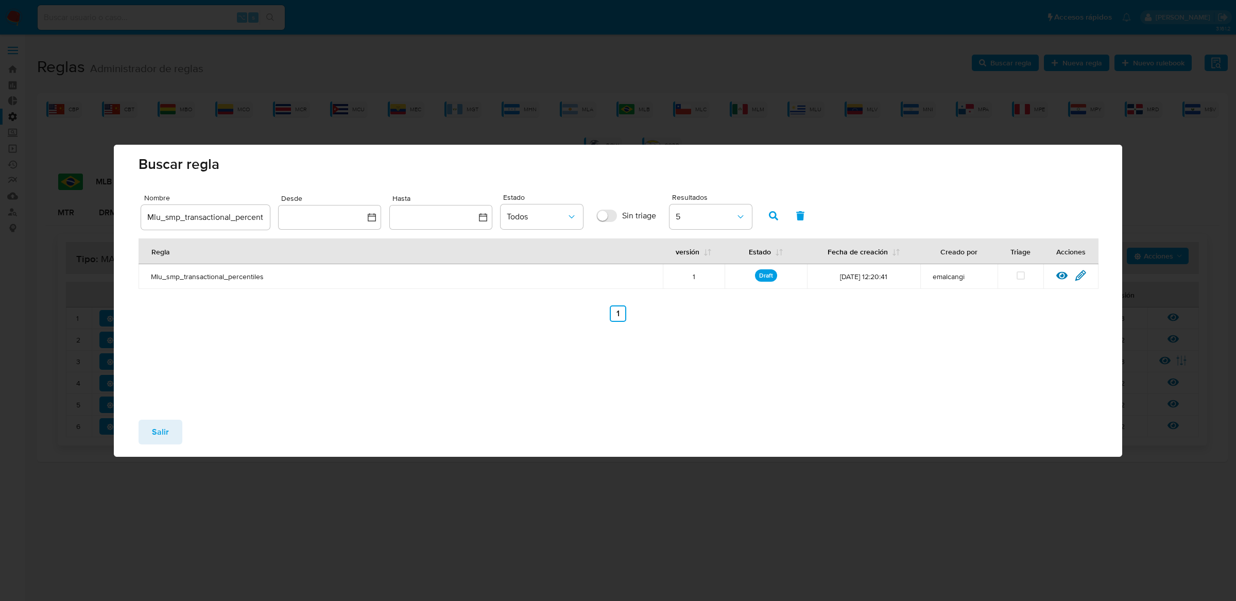
click at [170, 429] on button "Salir" at bounding box center [161, 432] width 44 height 25
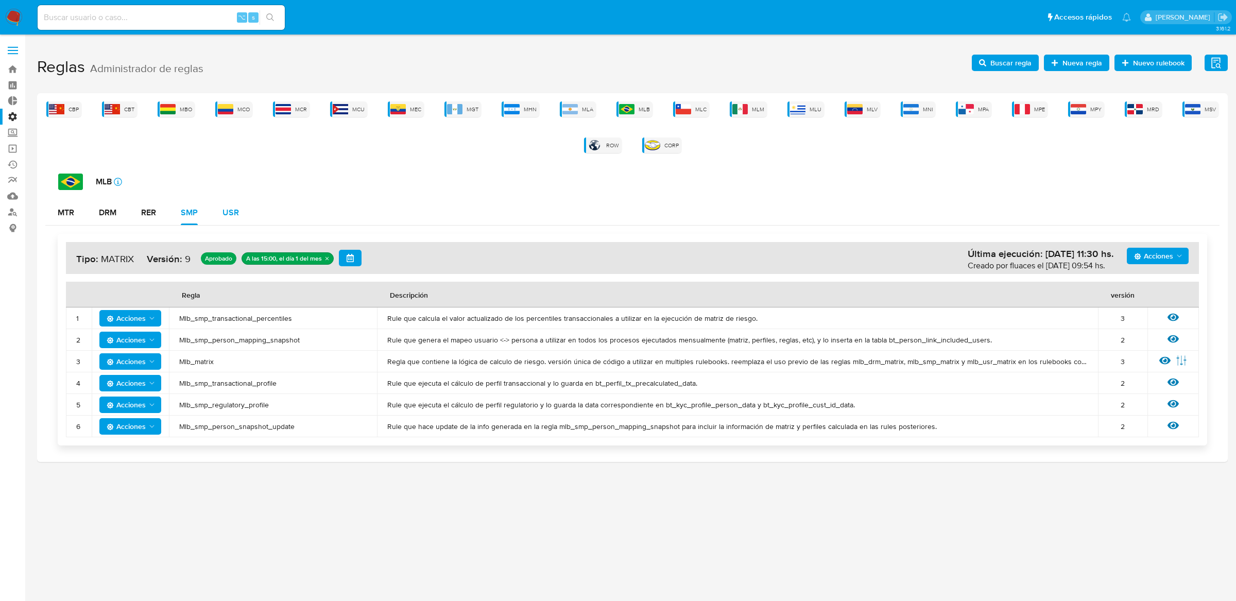
click at [237, 214] on div "USR" at bounding box center [231, 213] width 16 height 8
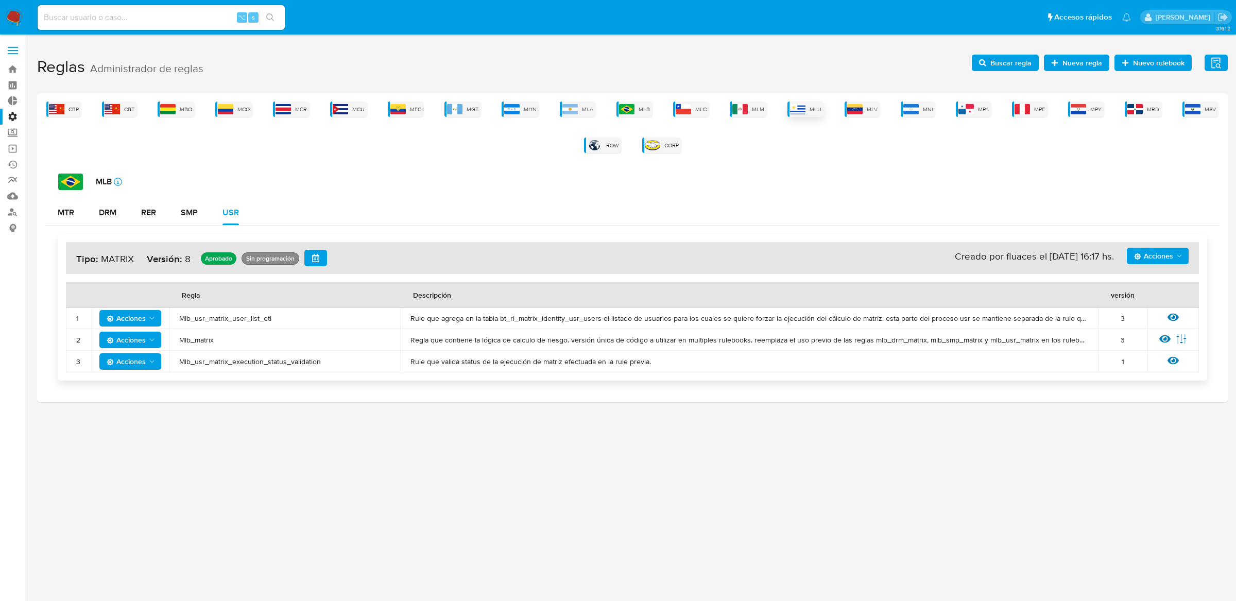
click at [811, 114] on div "MLU" at bounding box center [806, 108] width 37 height 15
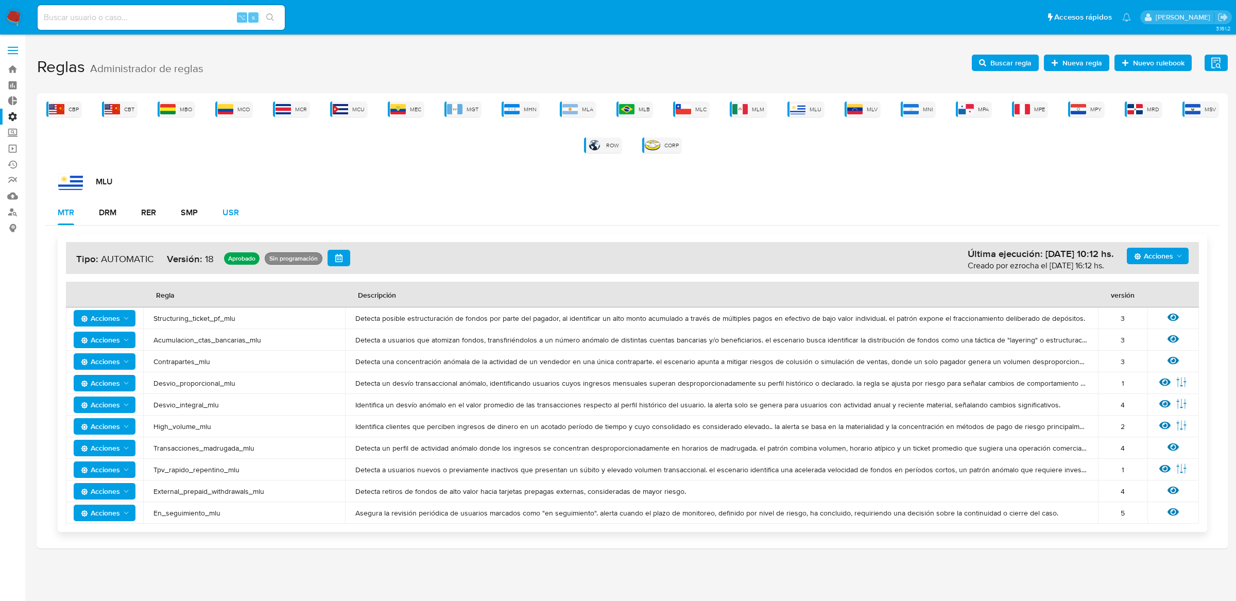
click at [249, 212] on button "USR" at bounding box center [230, 212] width 41 height 25
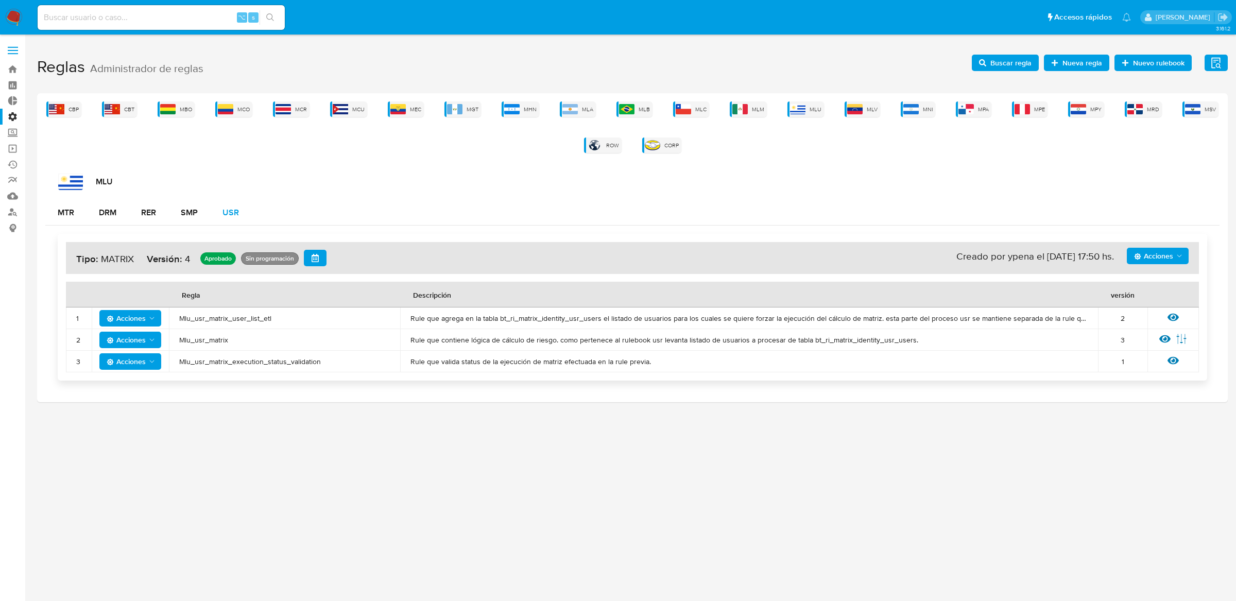
click at [234, 209] on div "USR" at bounding box center [231, 213] width 16 height 8
click at [174, 216] on button "SMP" at bounding box center [189, 212] width 42 height 25
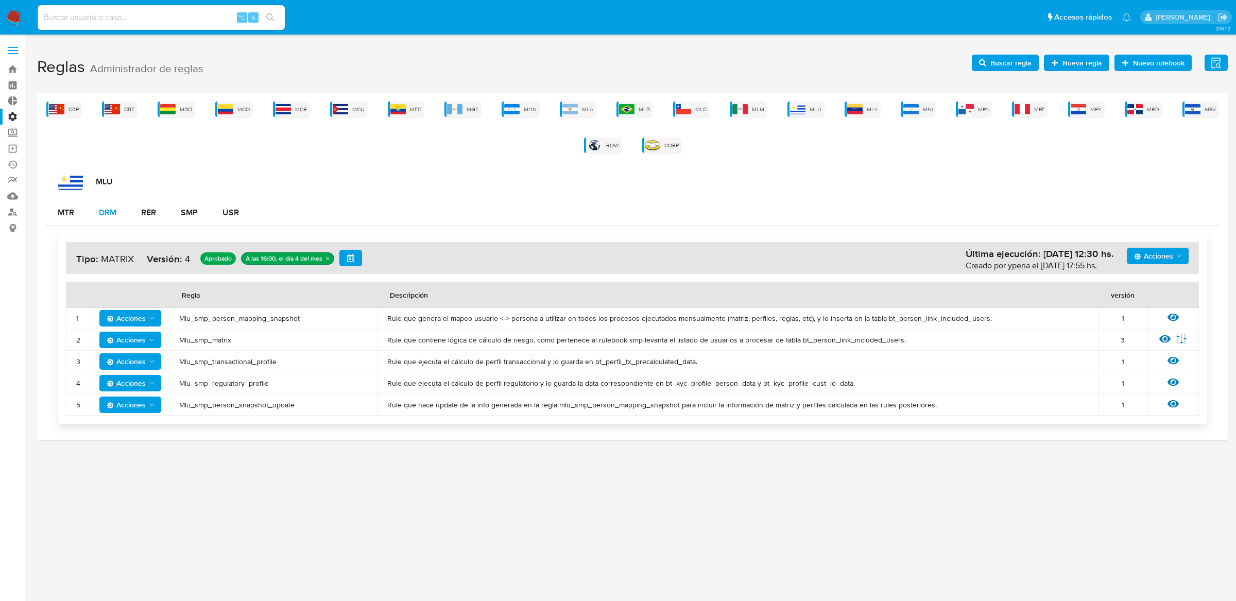
click at [122, 215] on button "DRM" at bounding box center [108, 212] width 42 height 25
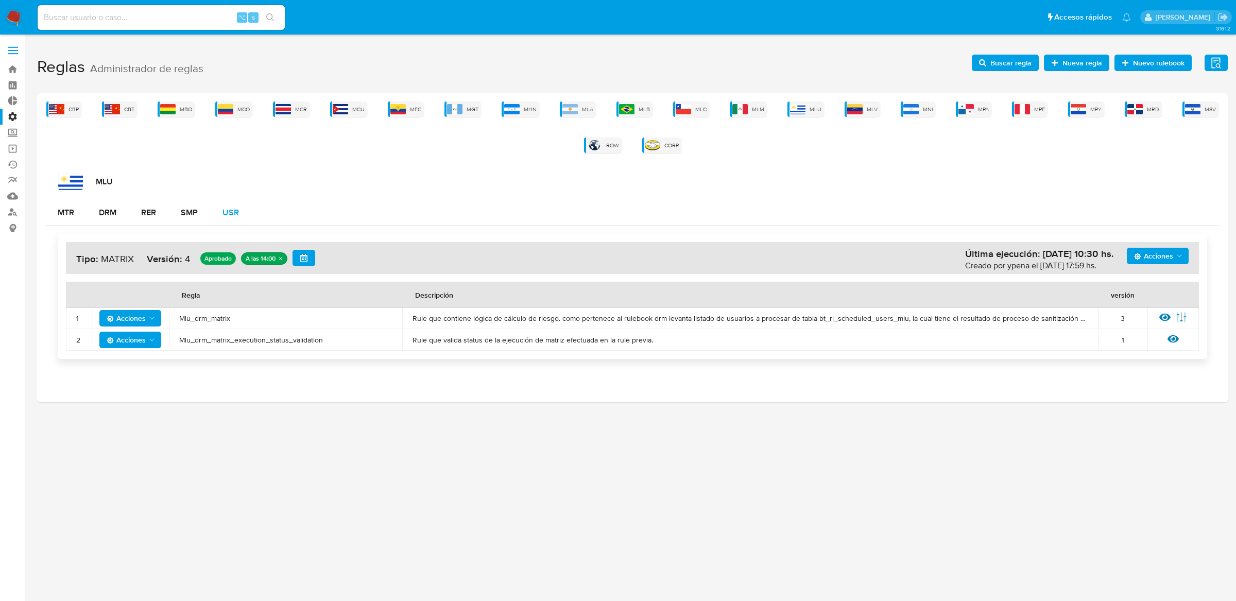
click at [225, 212] on div "USR" at bounding box center [231, 213] width 16 height 8
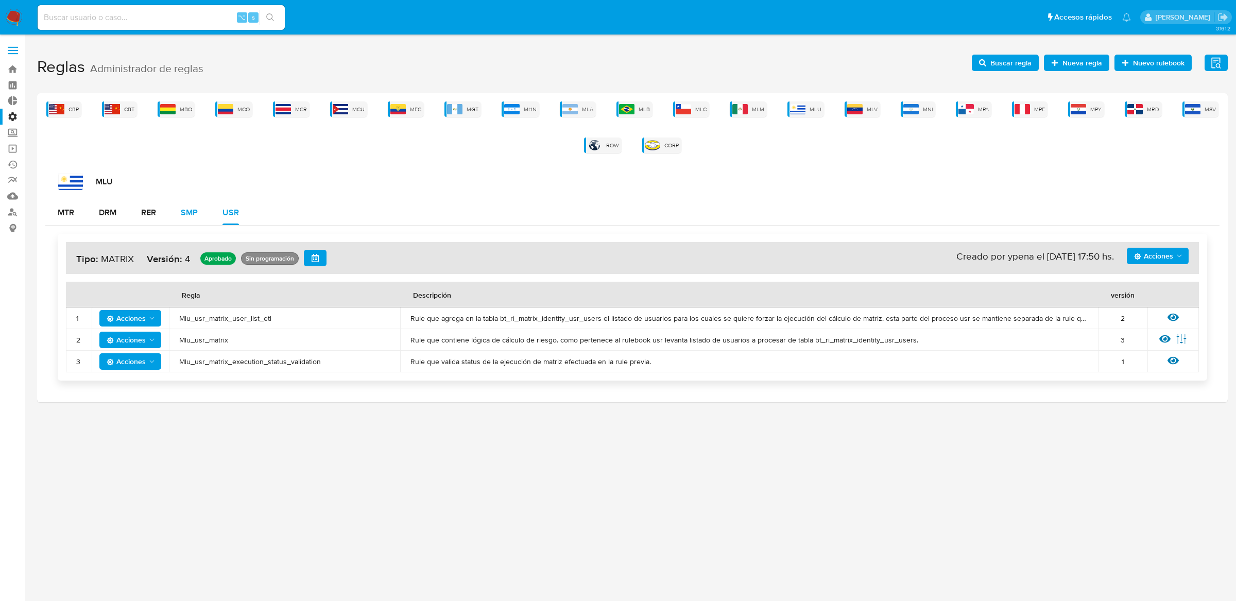
click at [178, 212] on button "SMP" at bounding box center [189, 212] width 42 height 25
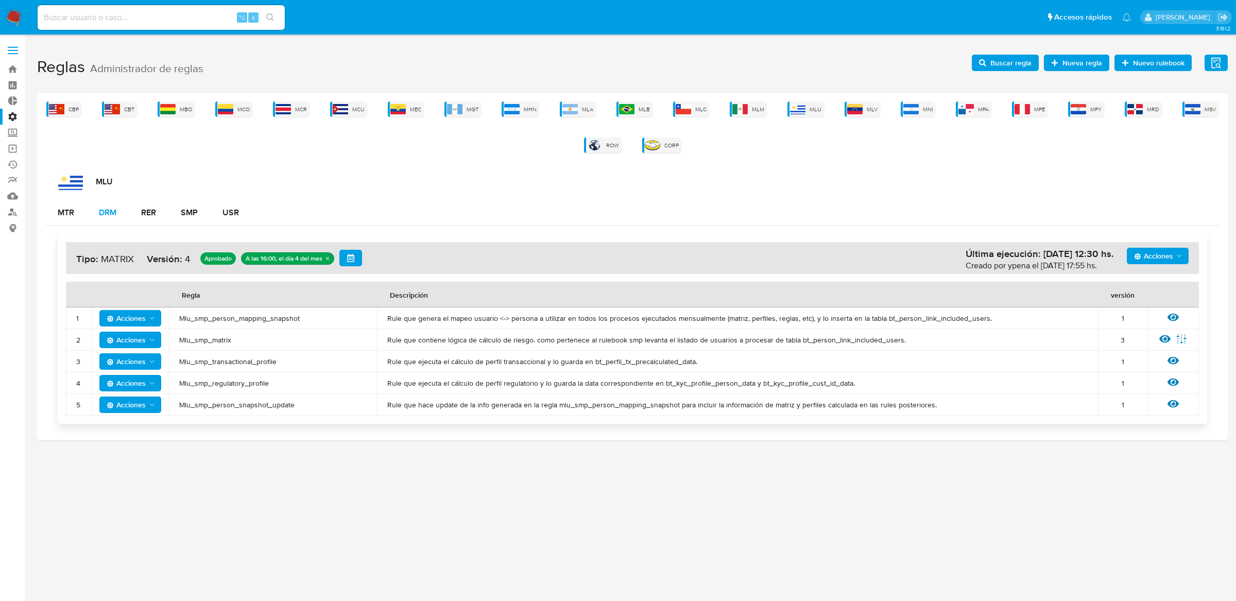
click at [121, 214] on button "DRM" at bounding box center [108, 212] width 42 height 25
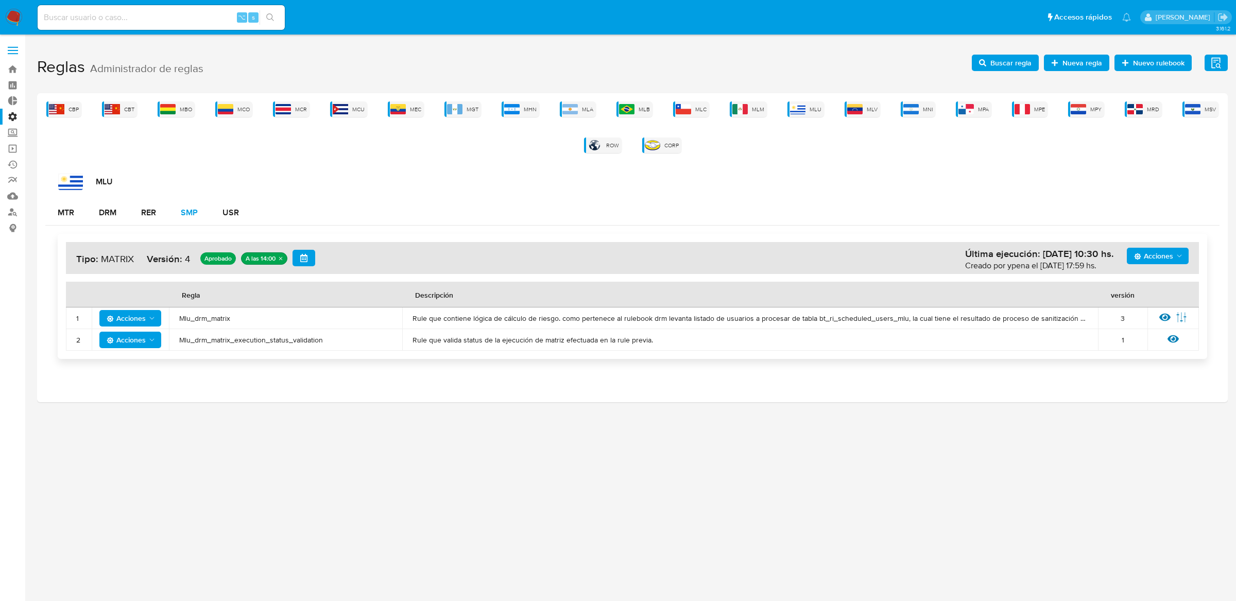
click at [199, 222] on button "SMP" at bounding box center [189, 212] width 42 height 25
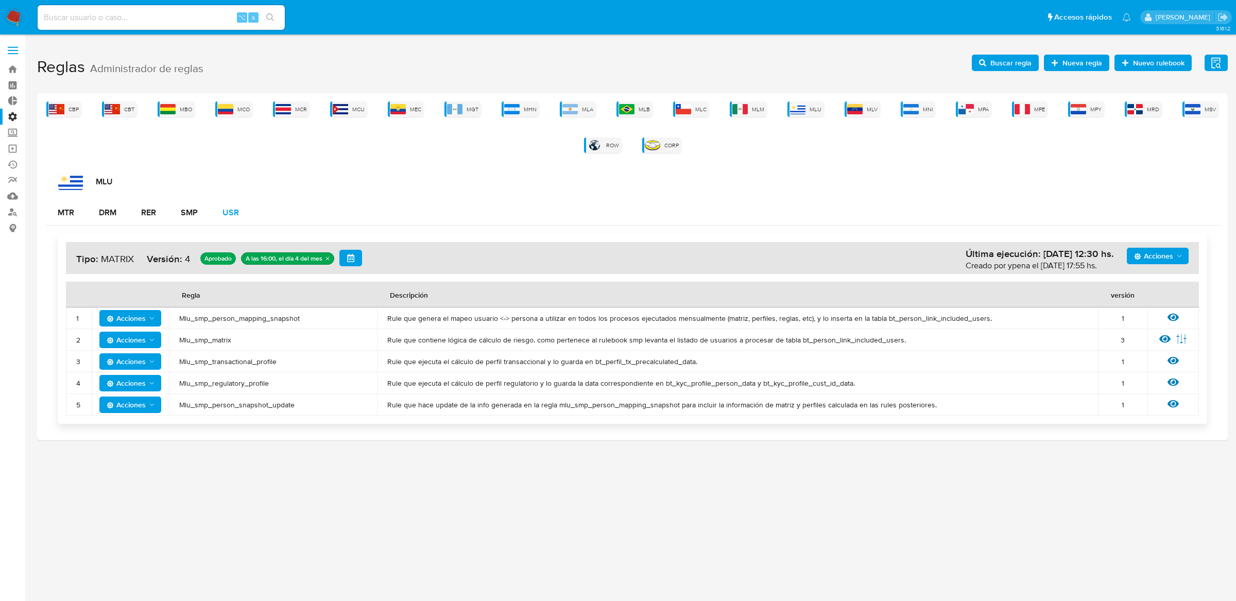
click at [230, 222] on div "USR" at bounding box center [231, 212] width 16 height 25
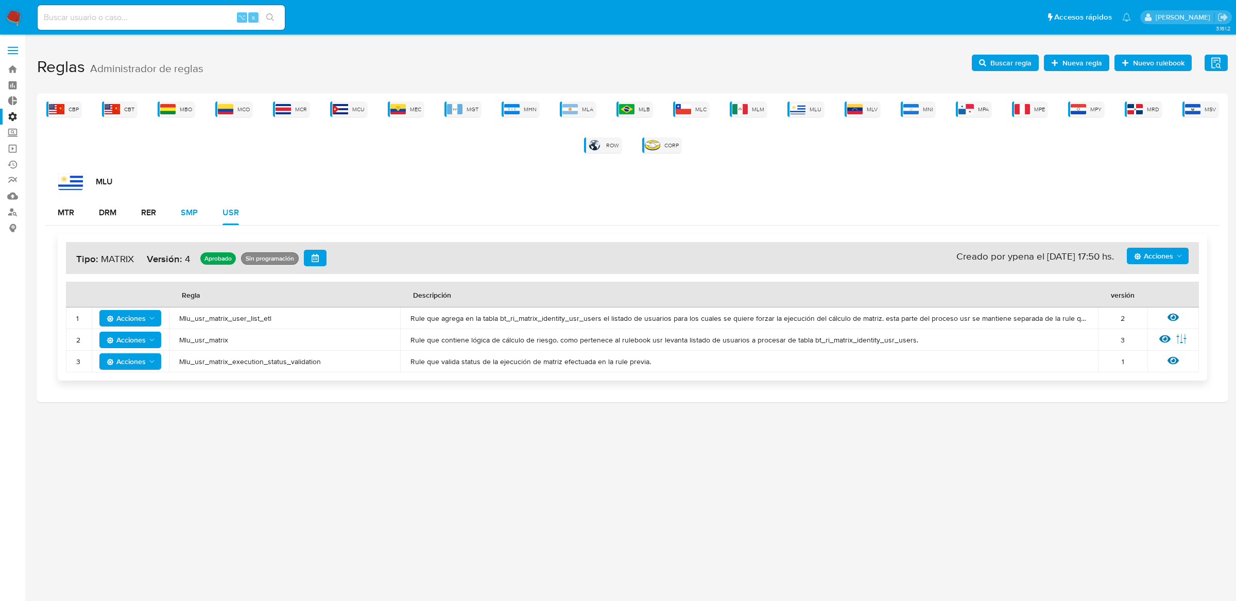
click at [190, 213] on div "SMP" at bounding box center [189, 213] width 17 height 8
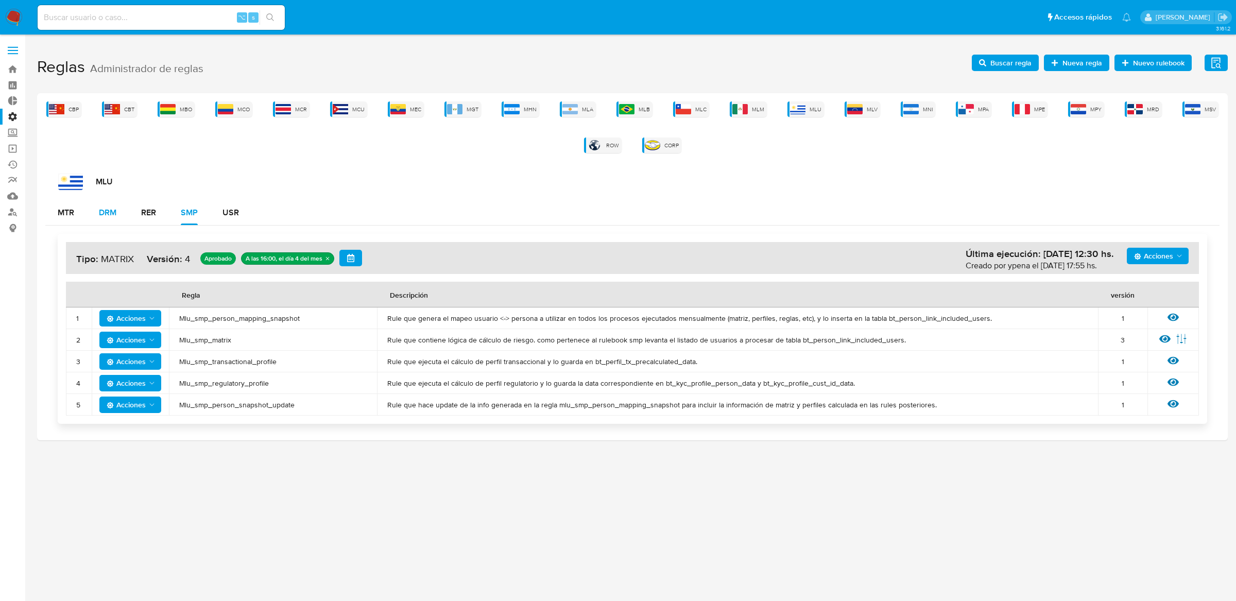
click at [88, 212] on button "DRM" at bounding box center [108, 212] width 42 height 25
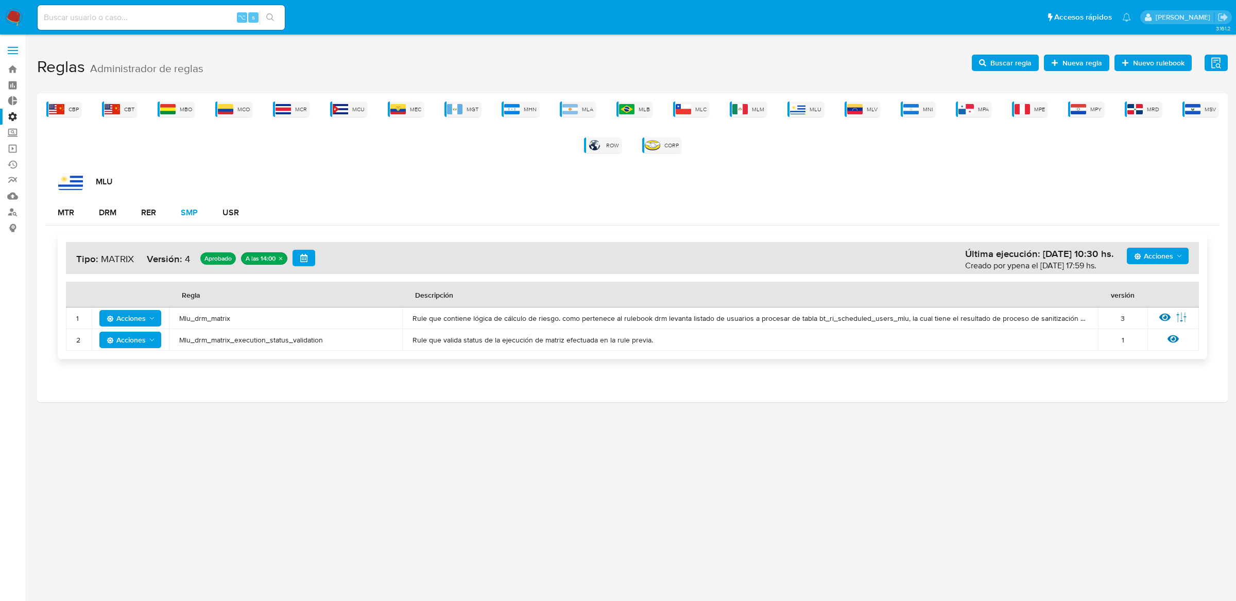
click at [200, 223] on button "SMP" at bounding box center [189, 212] width 42 height 25
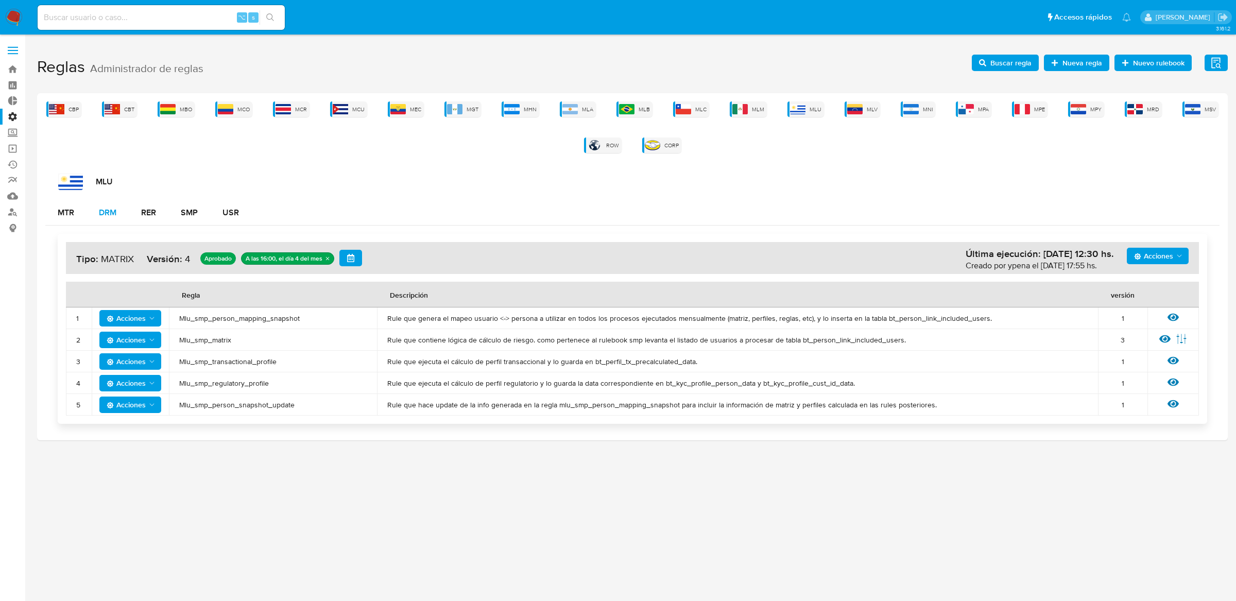
click at [103, 214] on div "DRM" at bounding box center [108, 213] width 18 height 8
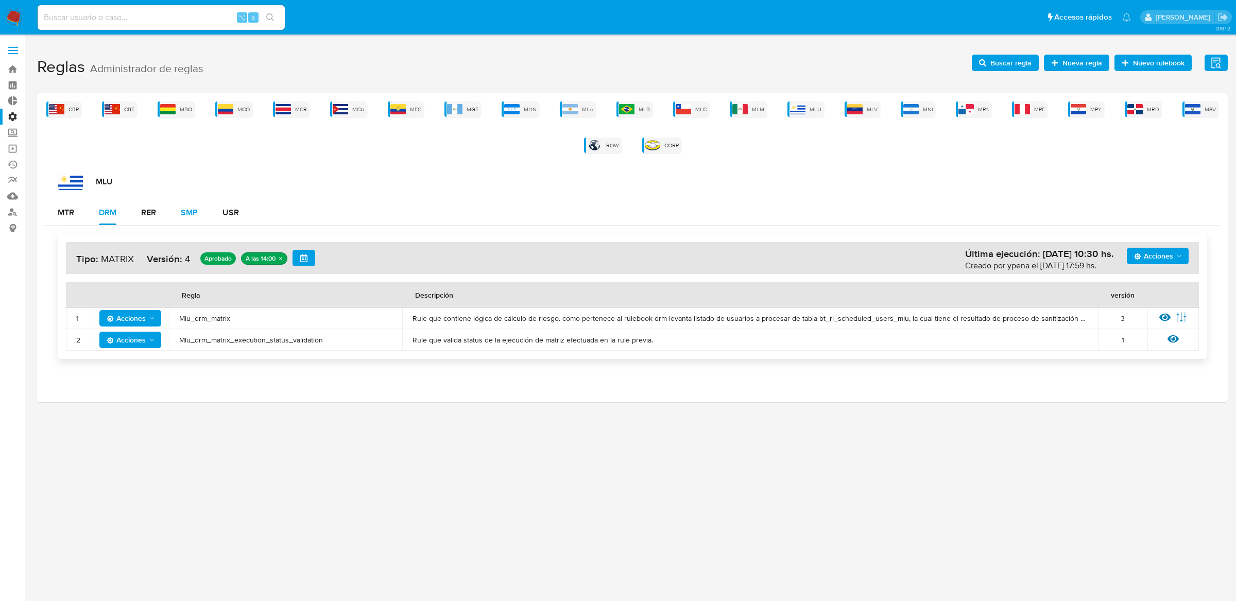
click at [193, 212] on div "SMP" at bounding box center [189, 213] width 17 height 8
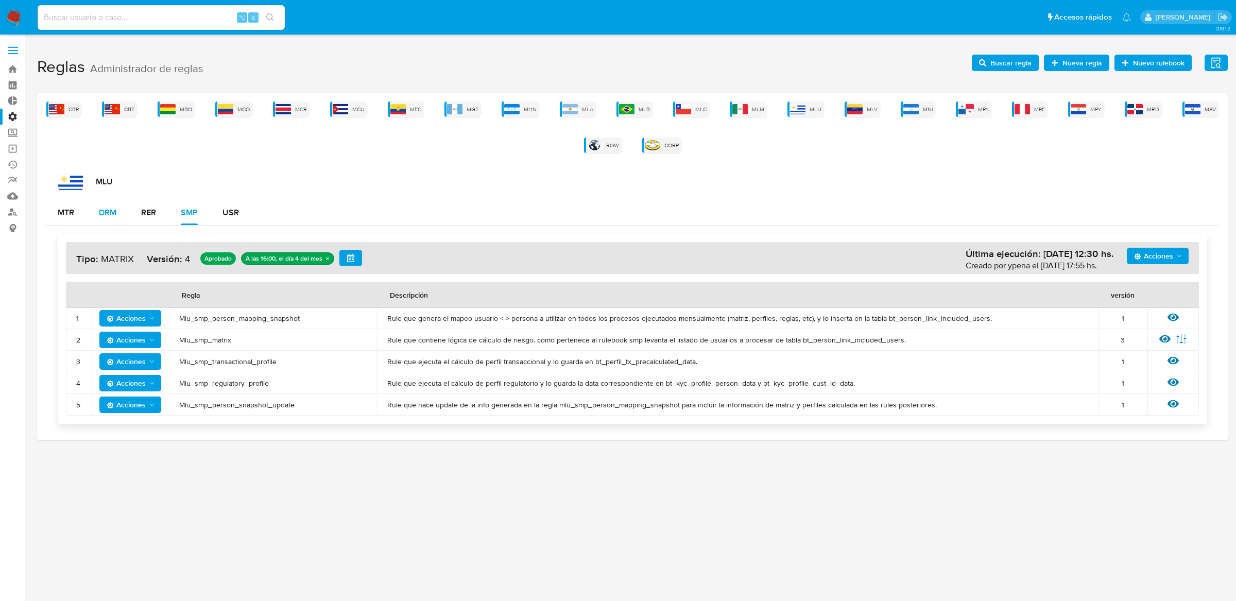
click at [105, 218] on div "DRM" at bounding box center [108, 212] width 18 height 25
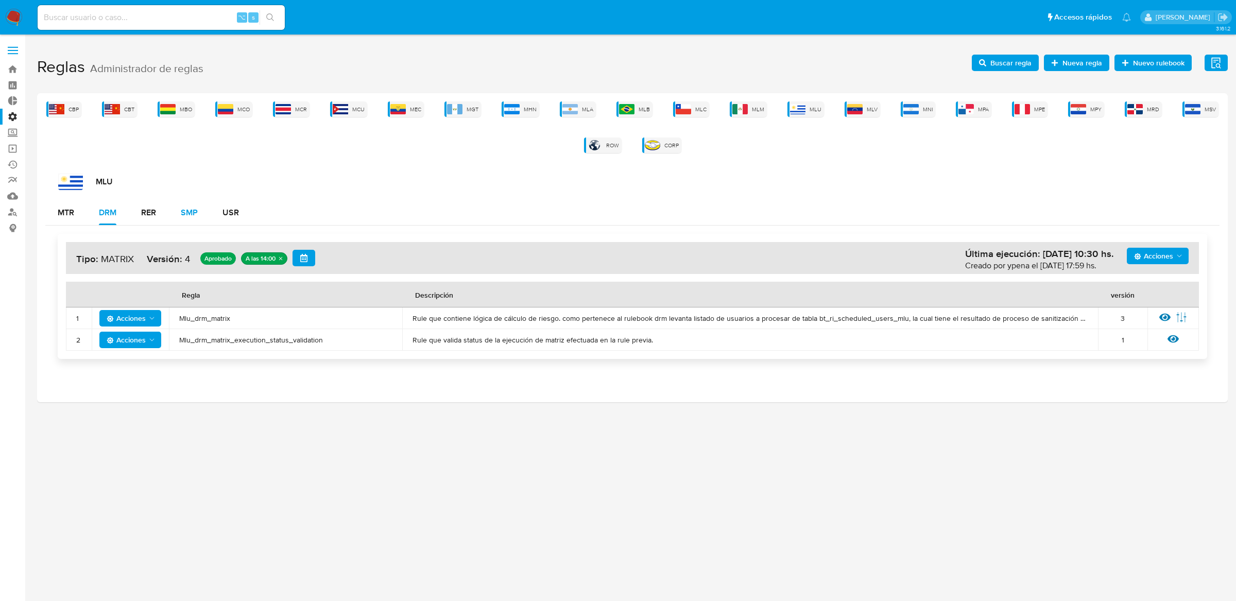
click at [188, 218] on div "SMP" at bounding box center [189, 212] width 17 height 25
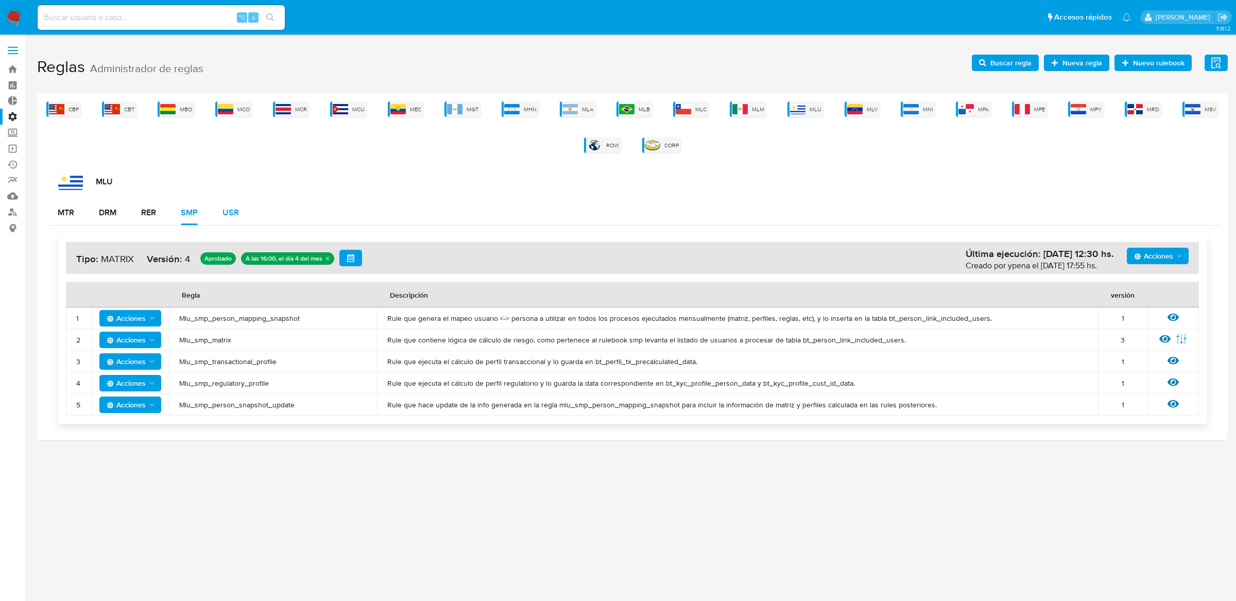
click at [217, 224] on button "USR" at bounding box center [230, 212] width 41 height 25
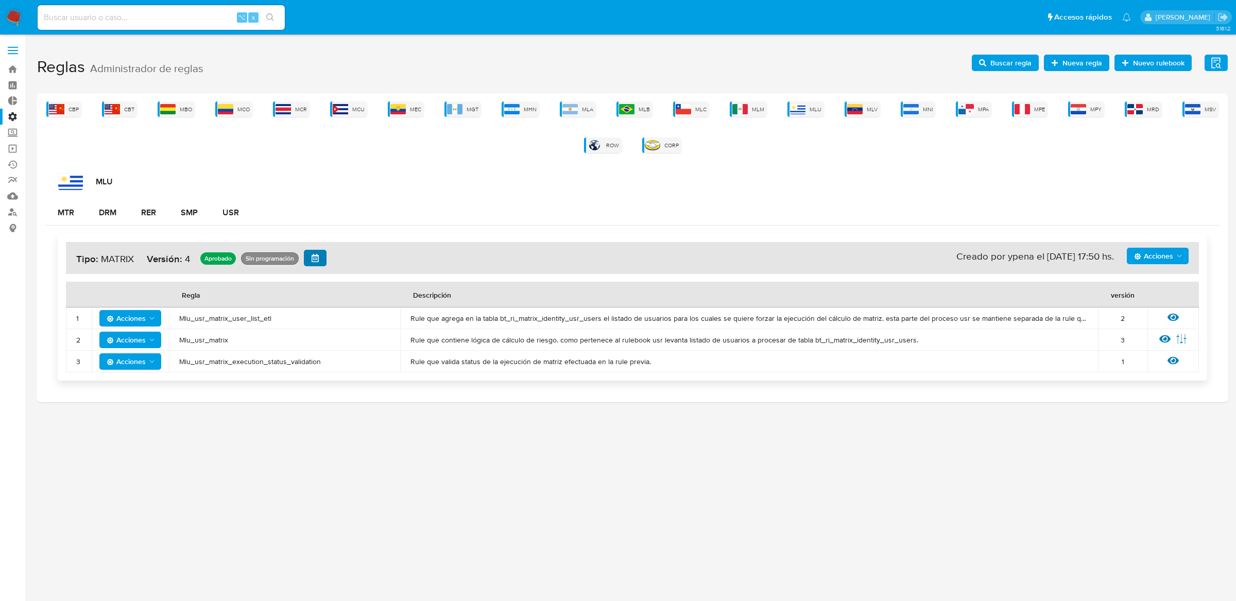
click at [311, 261] on icon "button" at bounding box center [315, 258] width 8 height 8
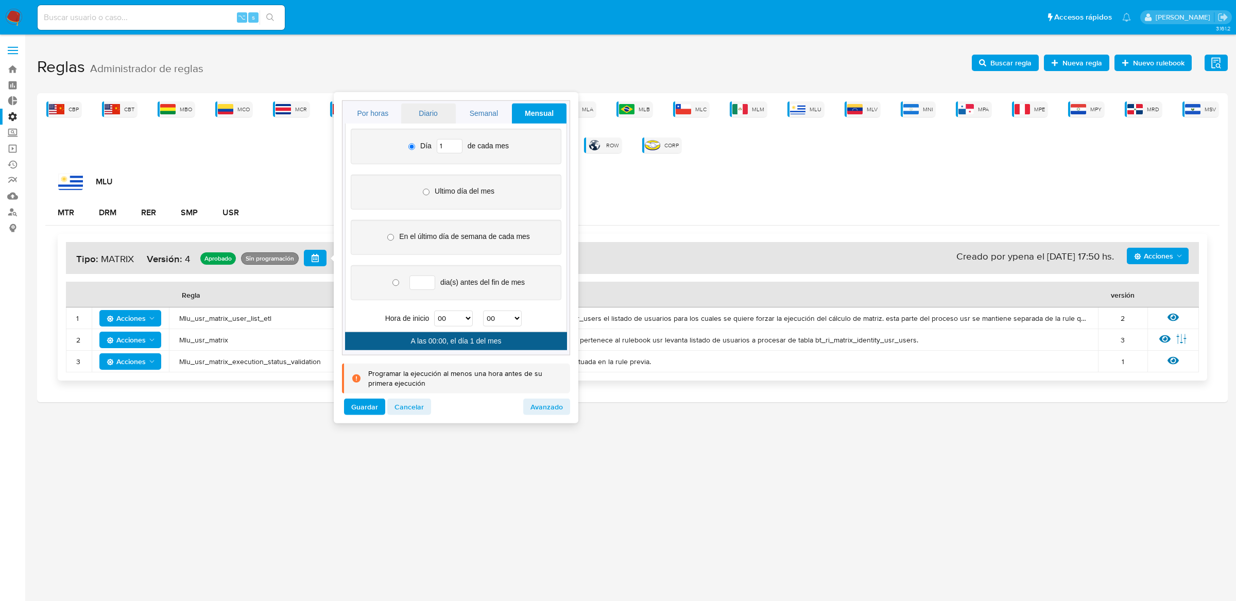
click at [444, 120] on link "Diario" at bounding box center [428, 114] width 55 height 20
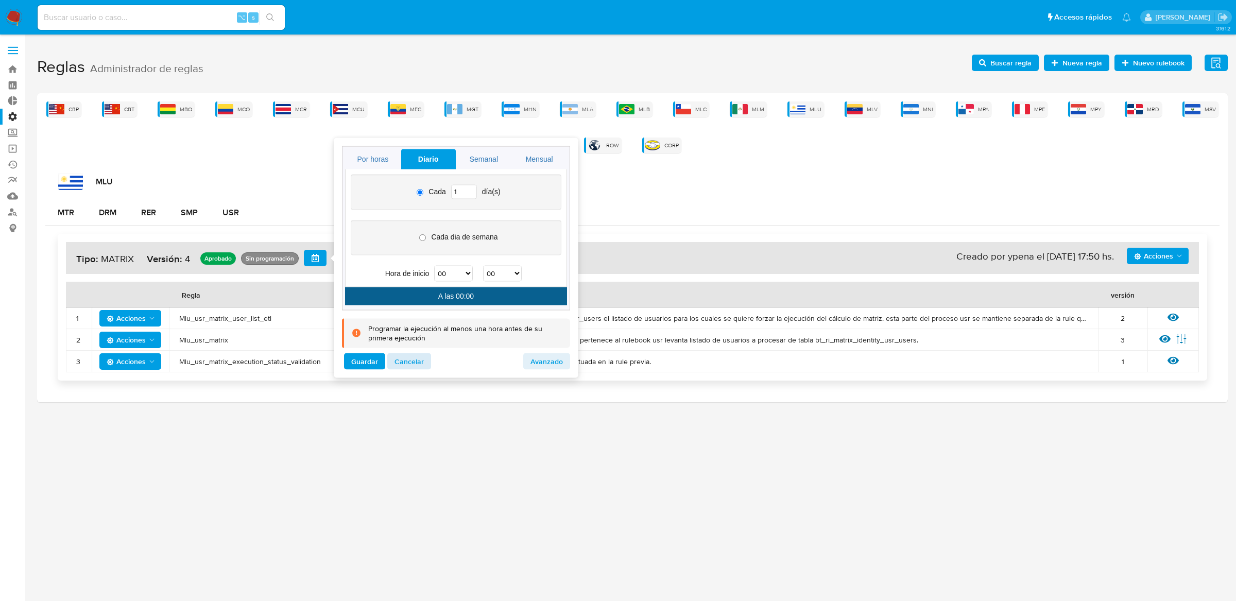
click at [419, 358] on span "Cancelar" at bounding box center [409, 361] width 29 height 14
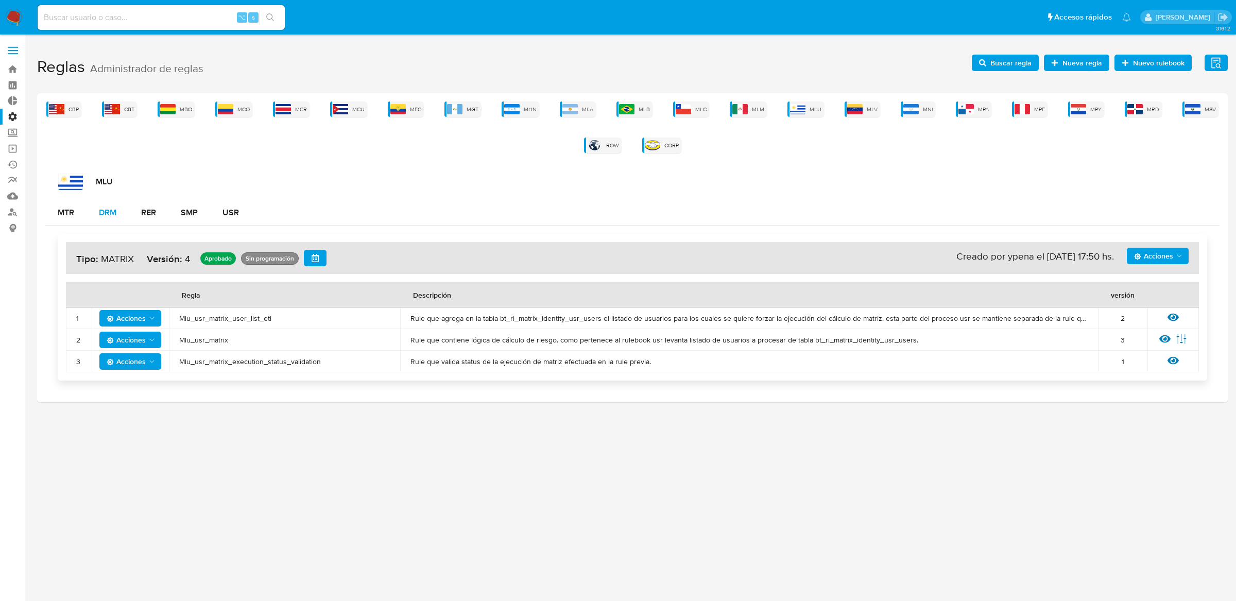
click at [111, 203] on div "DRM" at bounding box center [108, 212] width 18 height 25
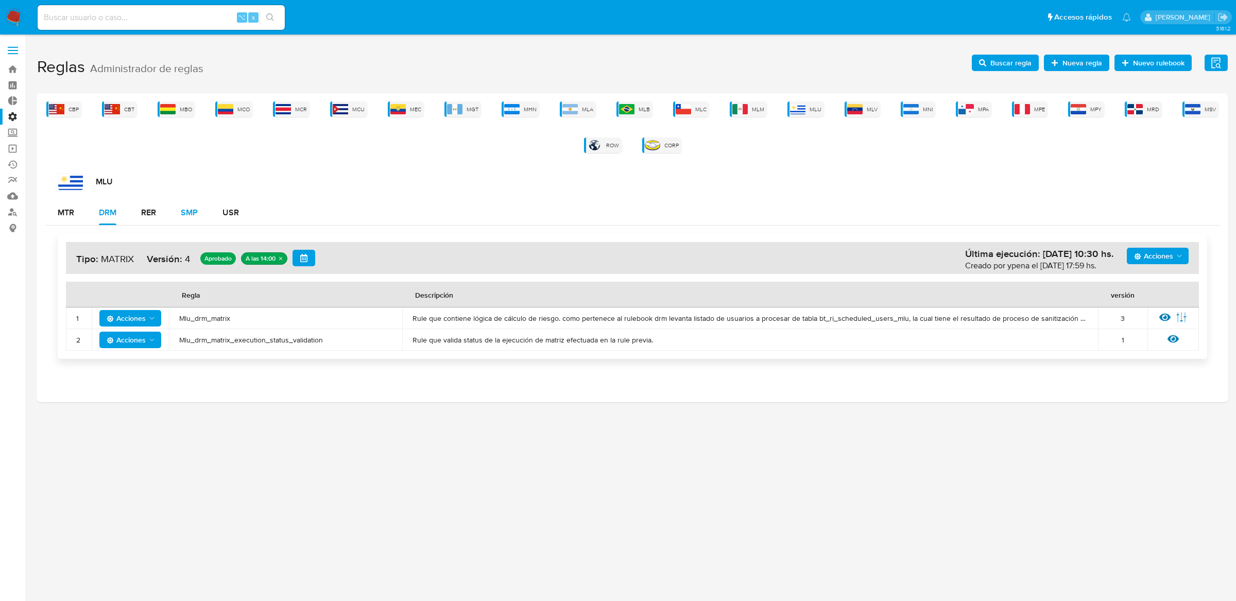
click at [191, 210] on div "SMP" at bounding box center [189, 213] width 17 height 8
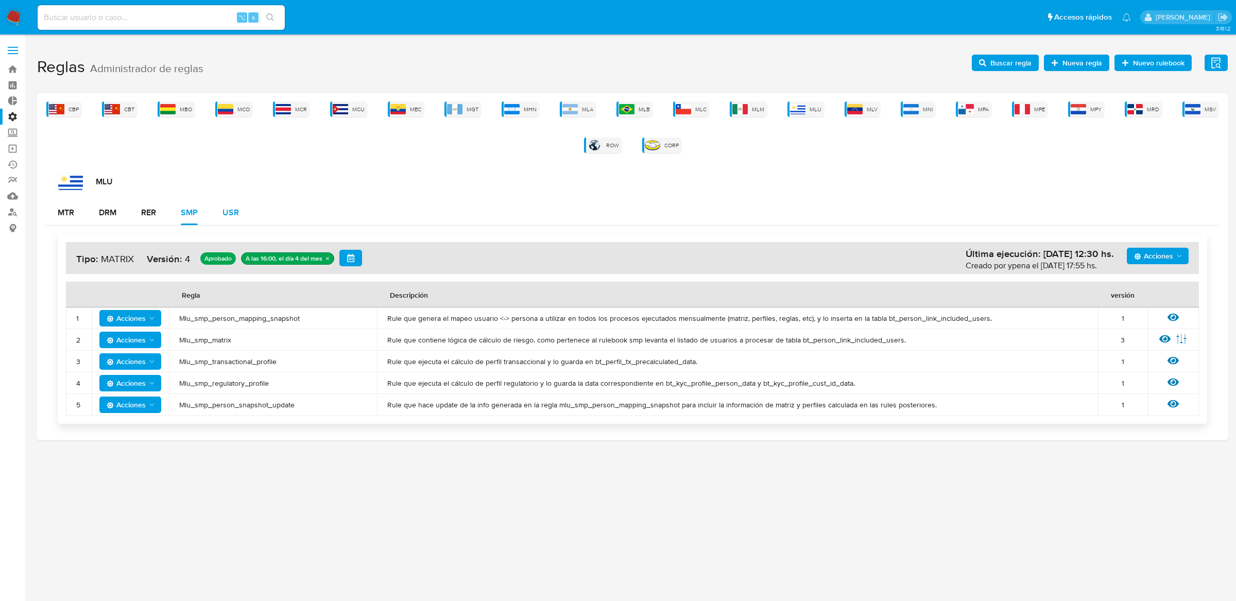
click at [233, 209] on div "USR" at bounding box center [231, 213] width 16 height 8
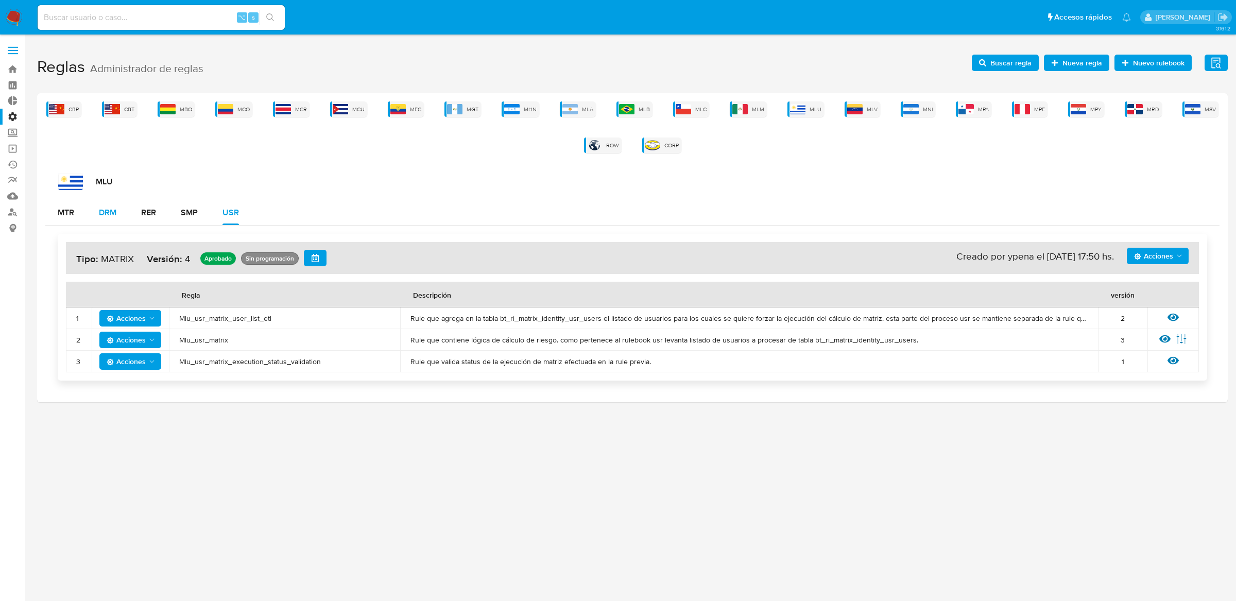
click at [116, 210] on div "DRM" at bounding box center [108, 213] width 18 height 8
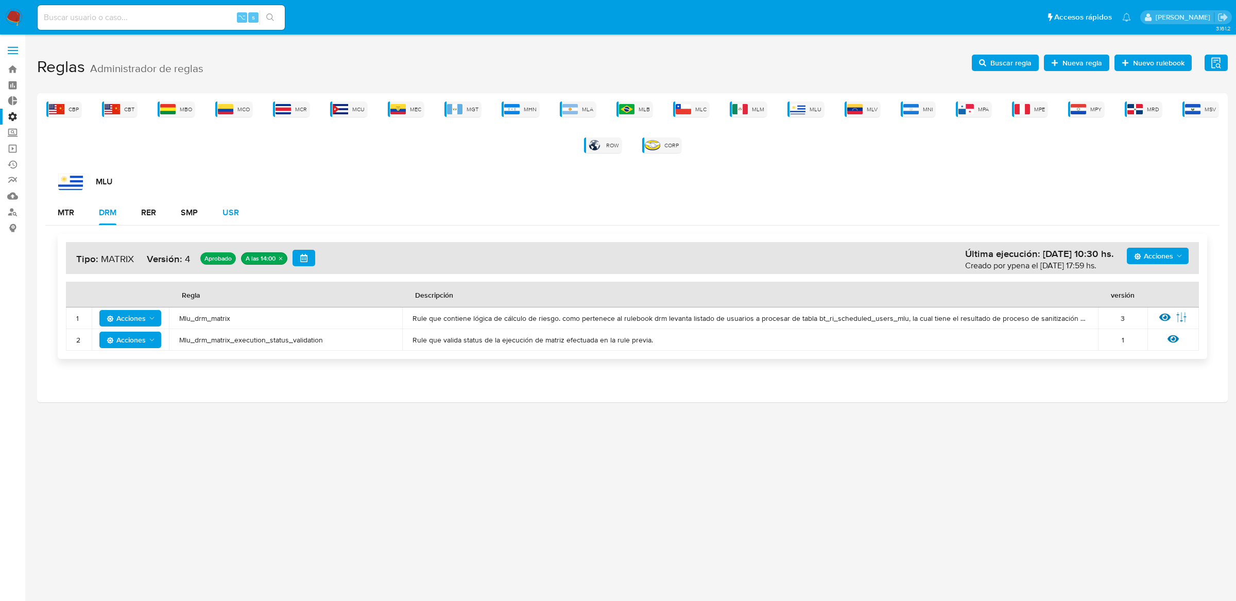
click at [236, 209] on div "USR" at bounding box center [231, 213] width 16 height 8
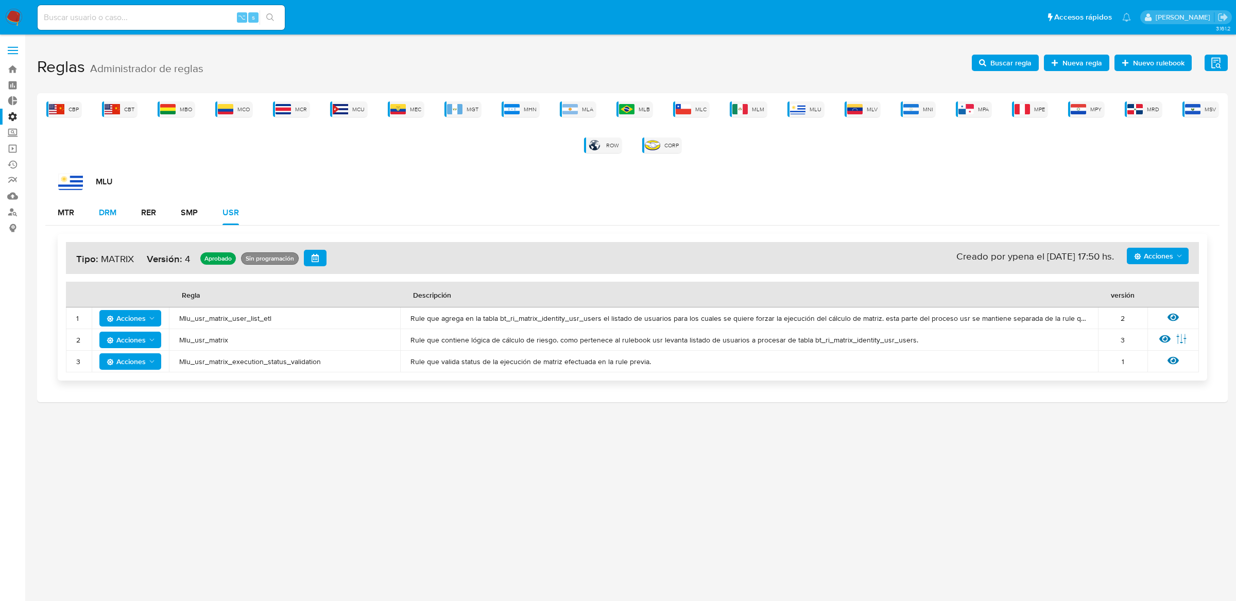
click at [111, 204] on div "DRM" at bounding box center [108, 212] width 18 height 25
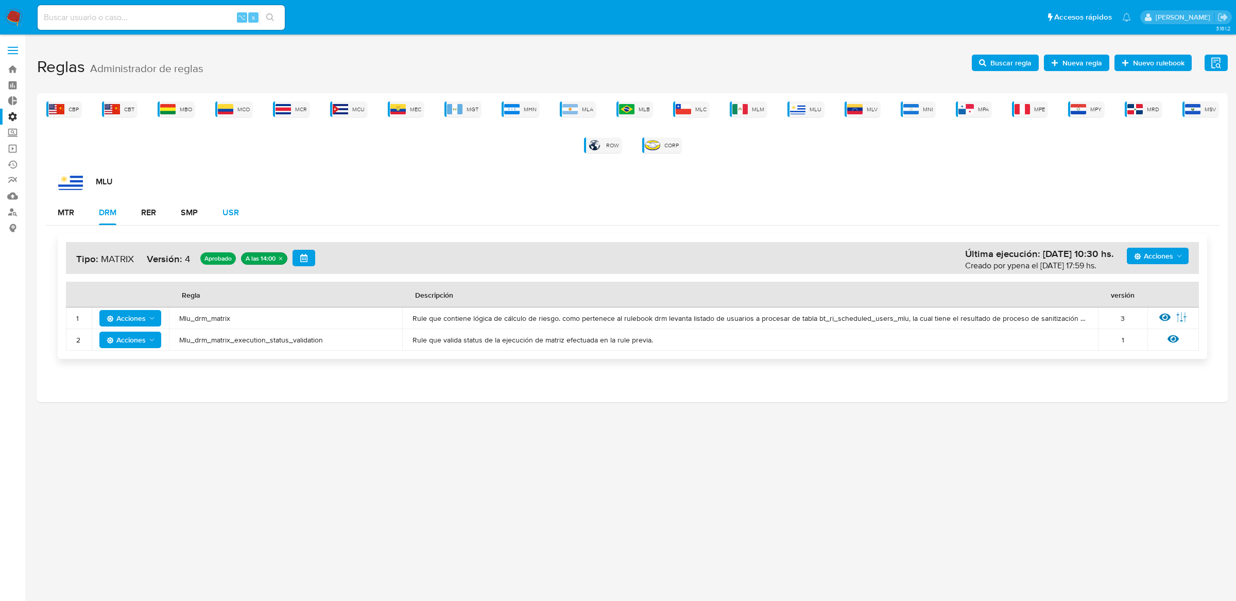
click at [237, 222] on div "USR" at bounding box center [231, 212] width 16 height 25
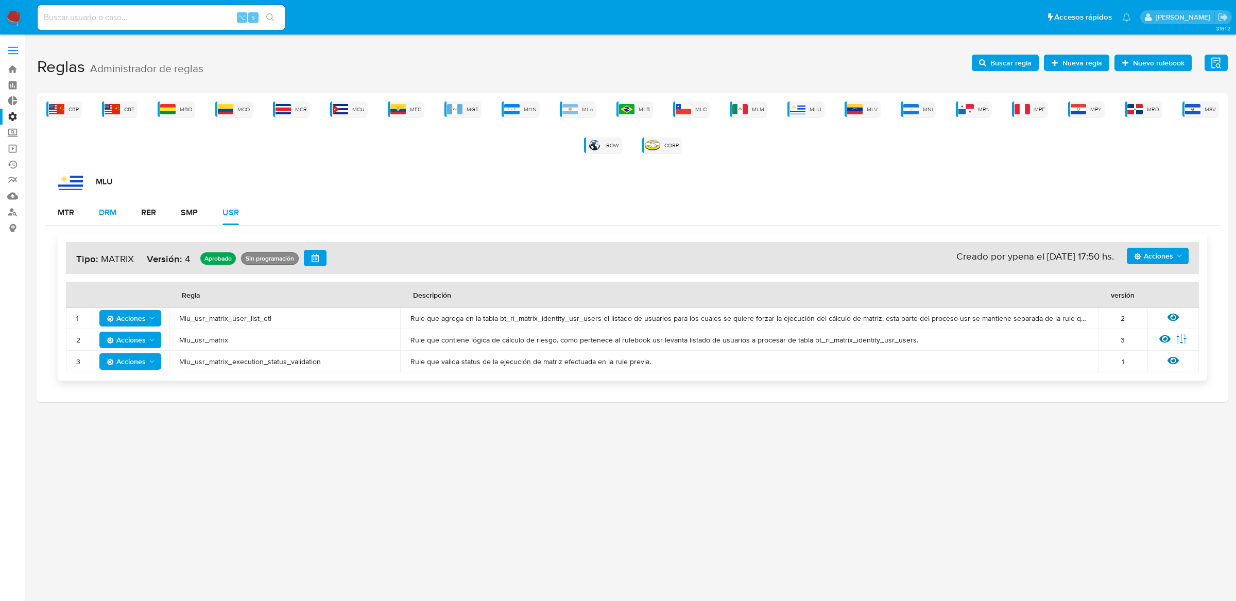
click at [120, 216] on button "DRM" at bounding box center [108, 212] width 42 height 25
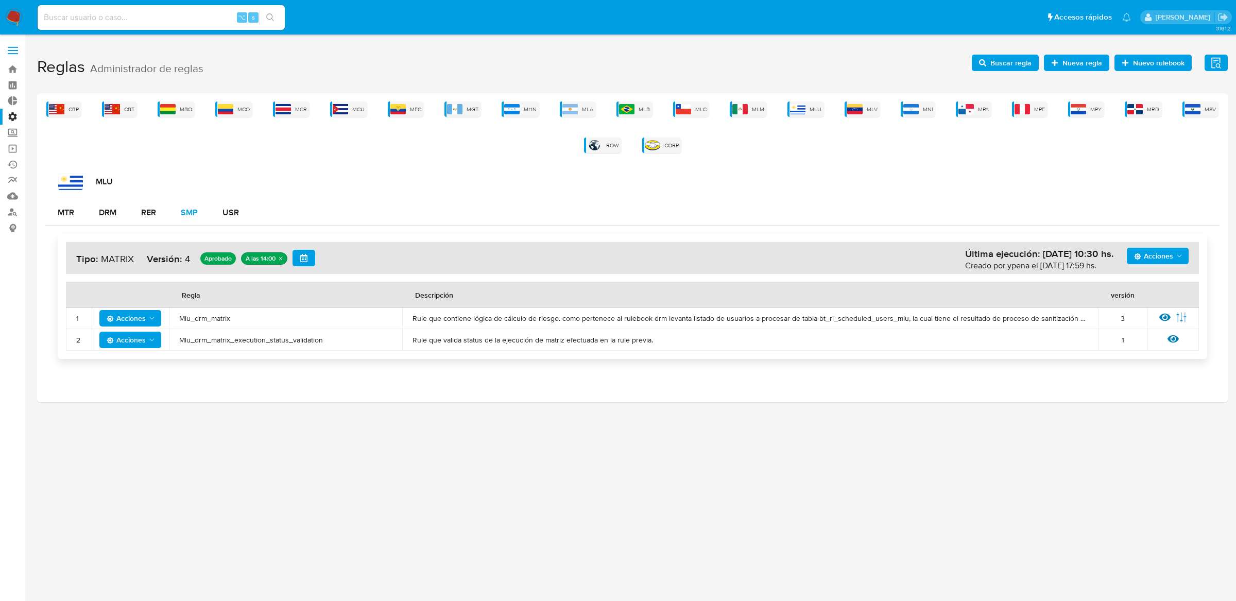
click at [190, 216] on div "SMP" at bounding box center [189, 213] width 17 height 8
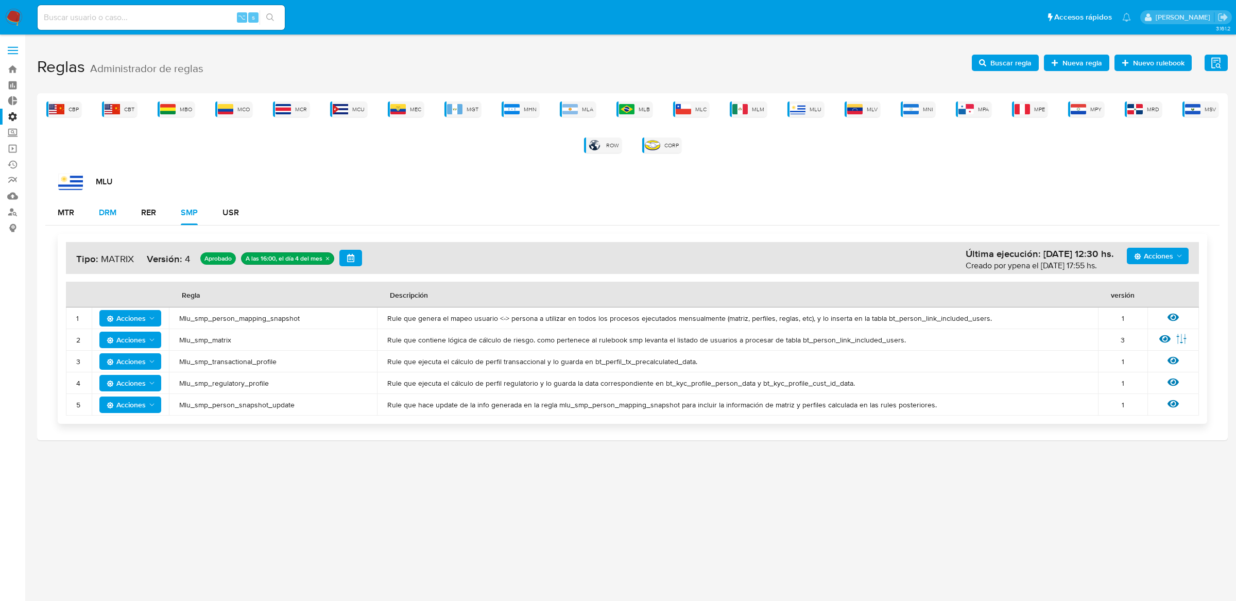
click at [121, 217] on button "DRM" at bounding box center [108, 212] width 42 height 25
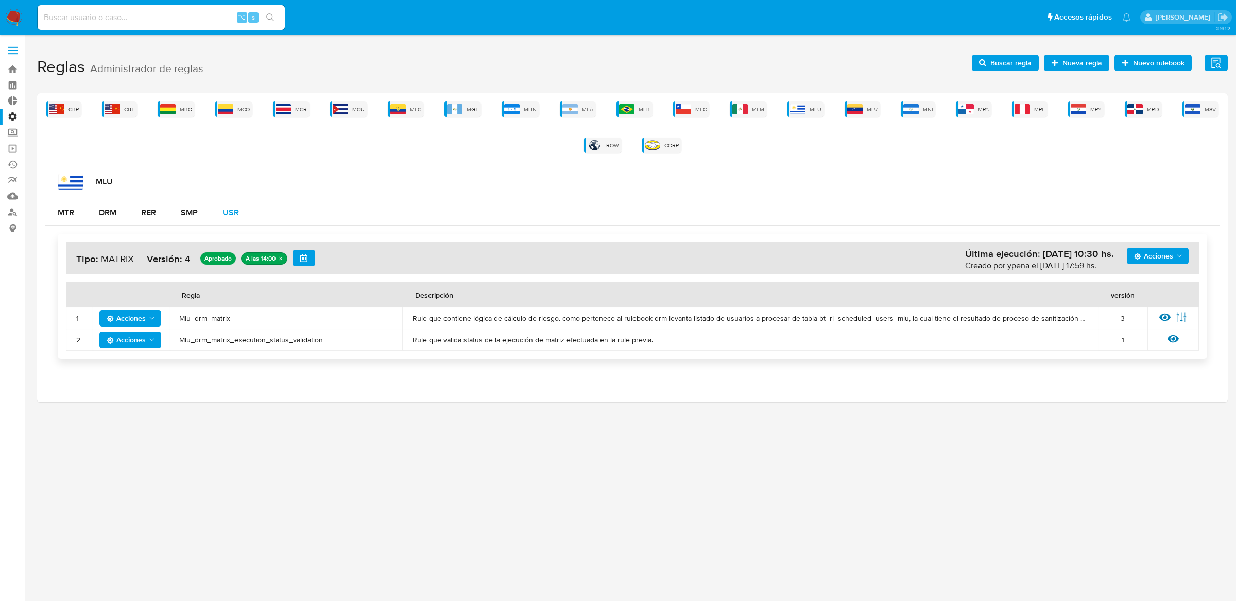
click at [229, 215] on div "USR" at bounding box center [231, 213] width 16 height 8
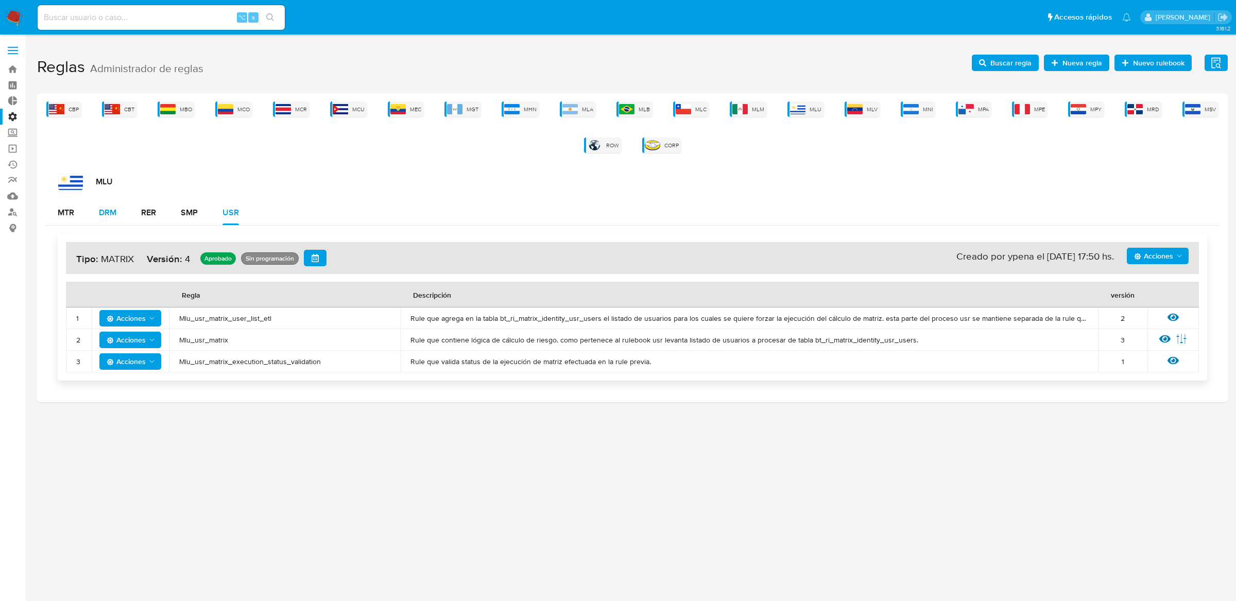
click at [122, 215] on button "DRM" at bounding box center [108, 212] width 42 height 25
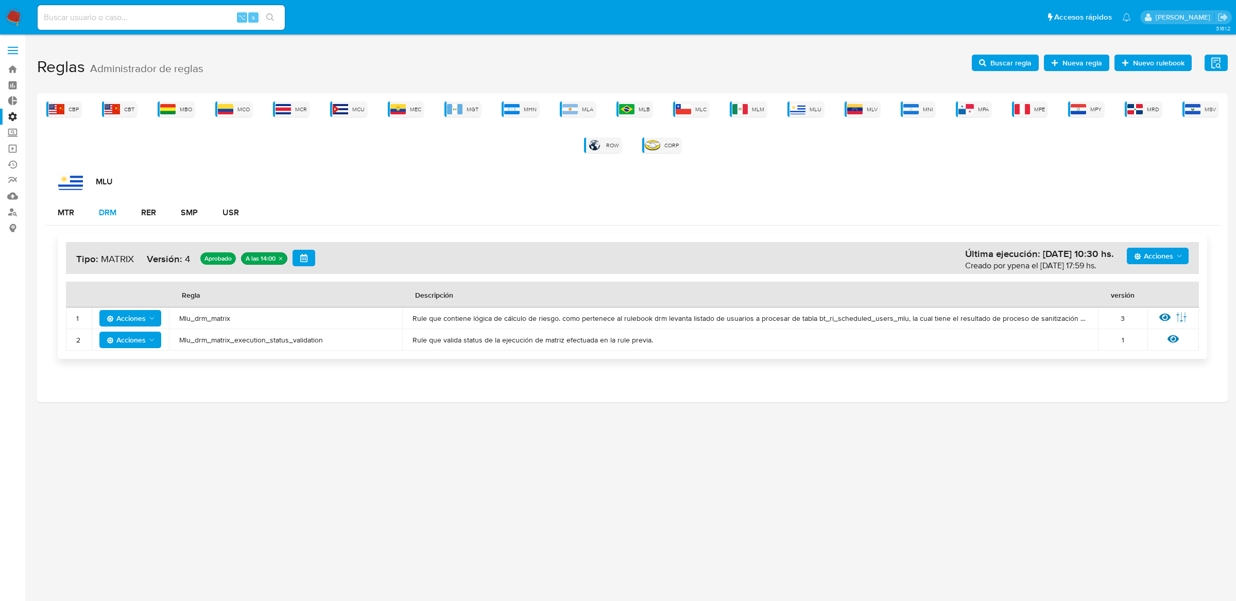
click at [112, 221] on div "DRM" at bounding box center [108, 212] width 18 height 25
click at [1158, 254] on span "Acciones" at bounding box center [1153, 256] width 39 height 16
click at [1132, 374] on button "Ejecuciones" at bounding box center [1157, 380] width 93 height 25
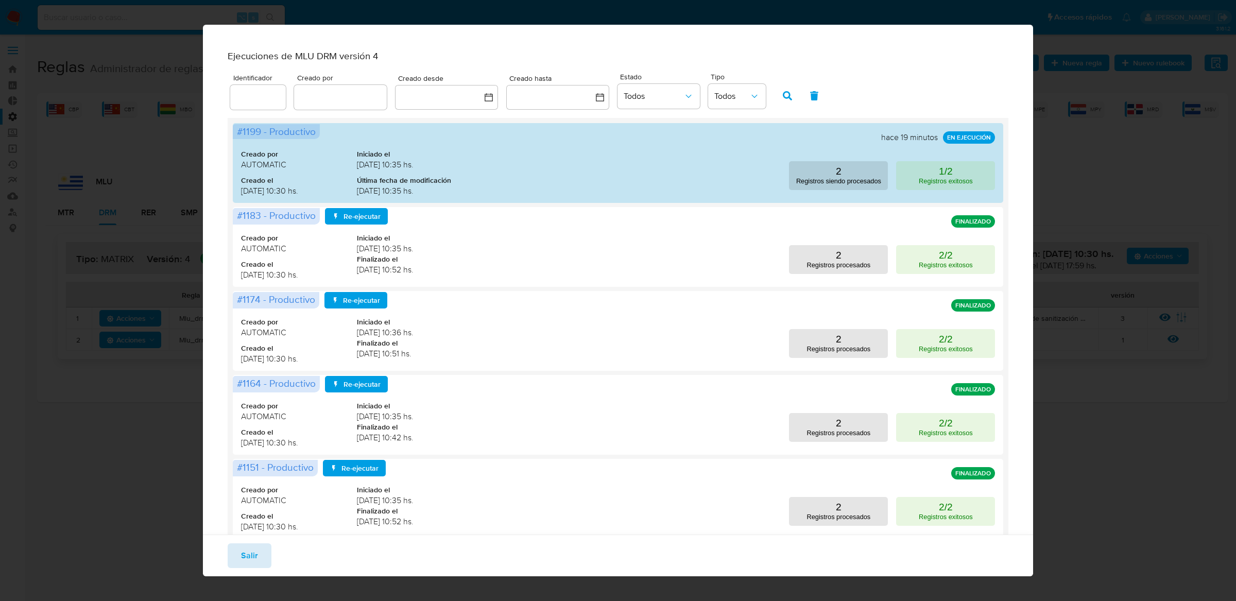
click at [238, 549] on button "Salir" at bounding box center [250, 555] width 44 height 25
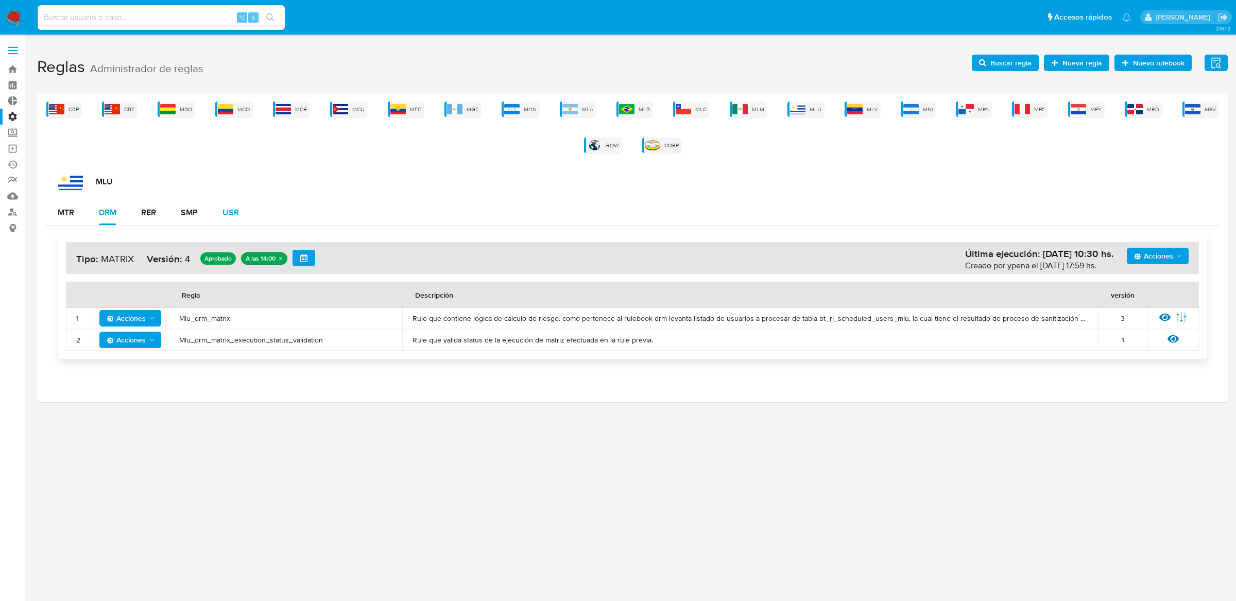
click at [237, 203] on div "USR" at bounding box center [231, 212] width 16 height 25
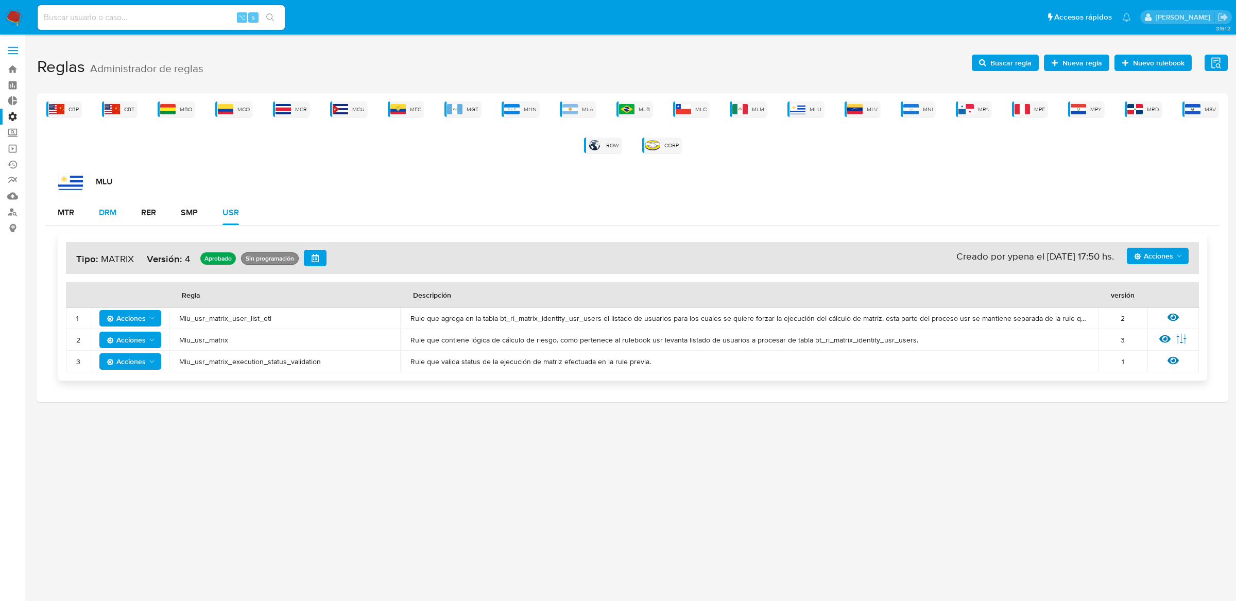
click at [111, 221] on div "DRM" at bounding box center [108, 212] width 18 height 25
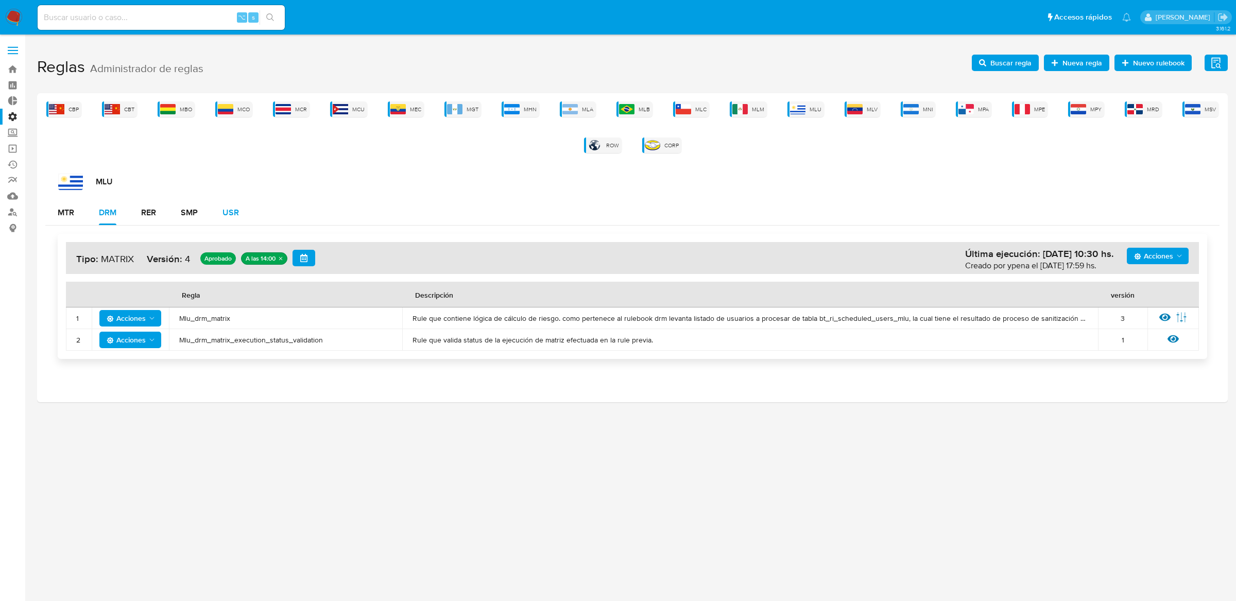
click at [216, 214] on button "USR" at bounding box center [230, 212] width 41 height 25
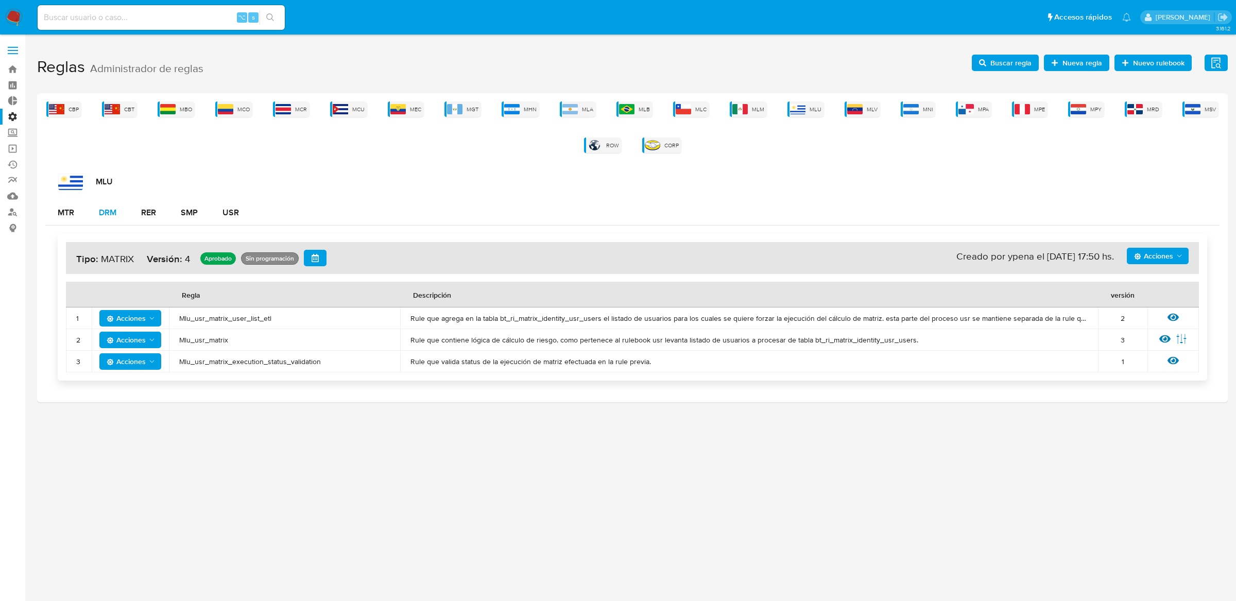
click at [94, 209] on button "DRM" at bounding box center [108, 212] width 42 height 25
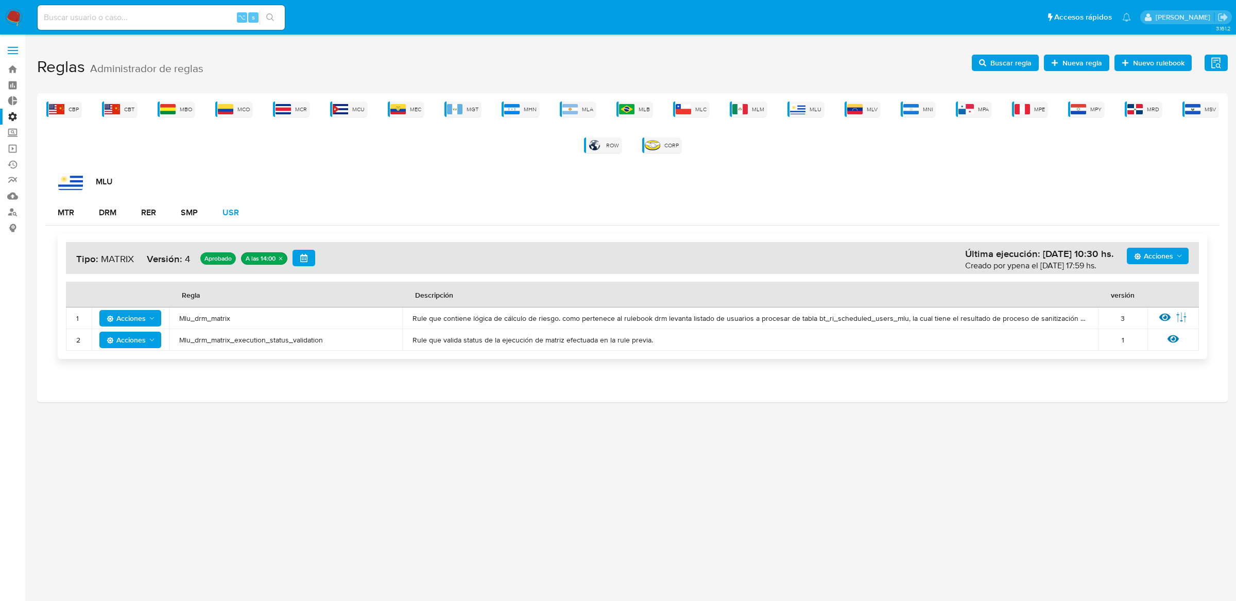
click at [237, 216] on div "USR" at bounding box center [231, 213] width 16 height 8
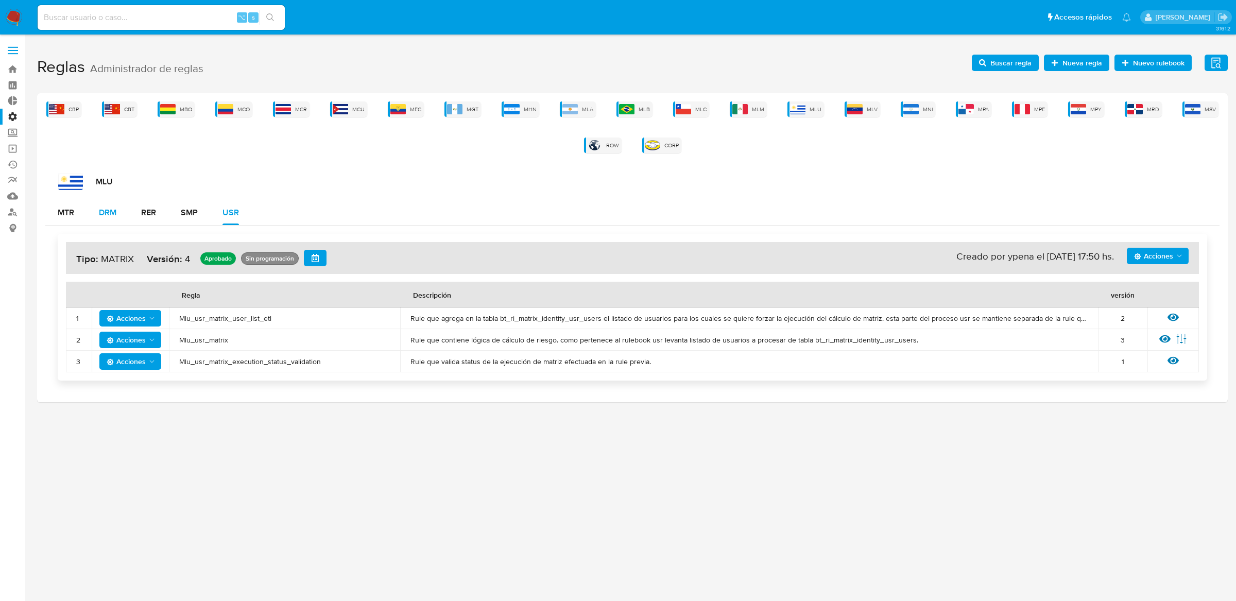
click at [116, 209] on div "DRM" at bounding box center [108, 213] width 18 height 8
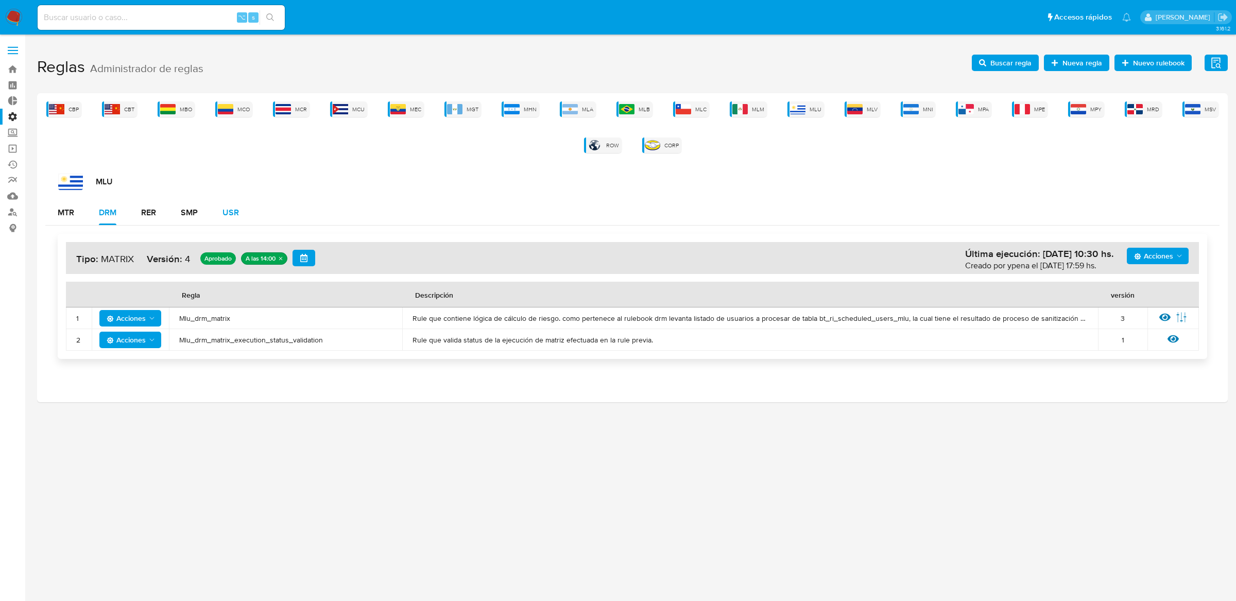
click at [247, 206] on button "USR" at bounding box center [230, 212] width 41 height 25
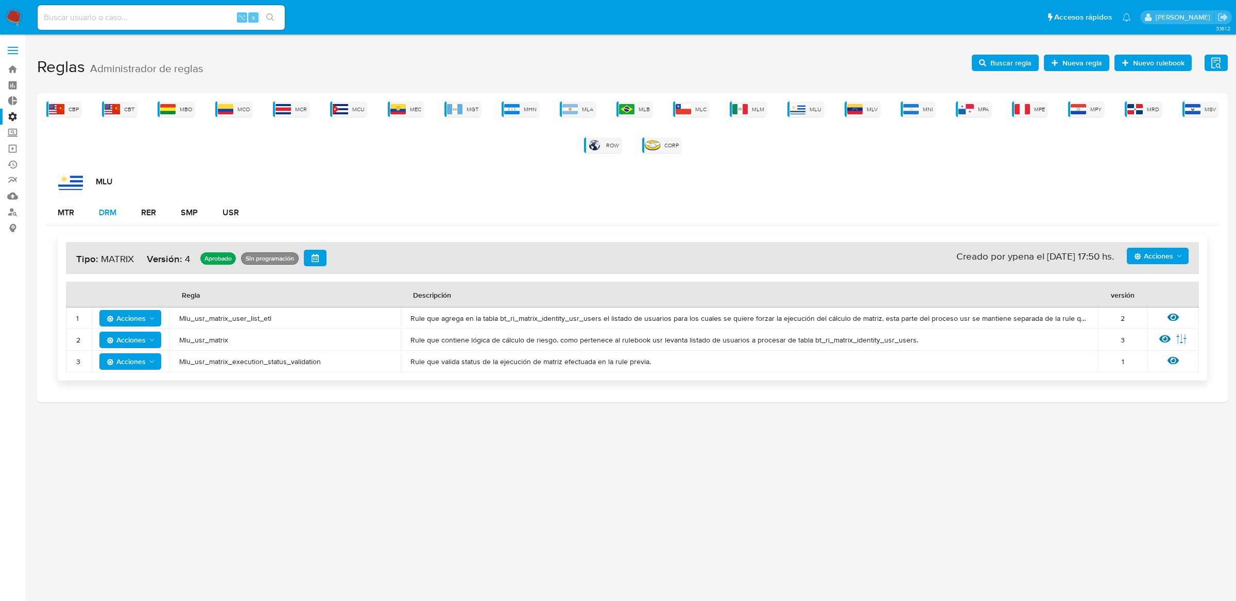
click at [120, 224] on button "DRM" at bounding box center [108, 212] width 42 height 25
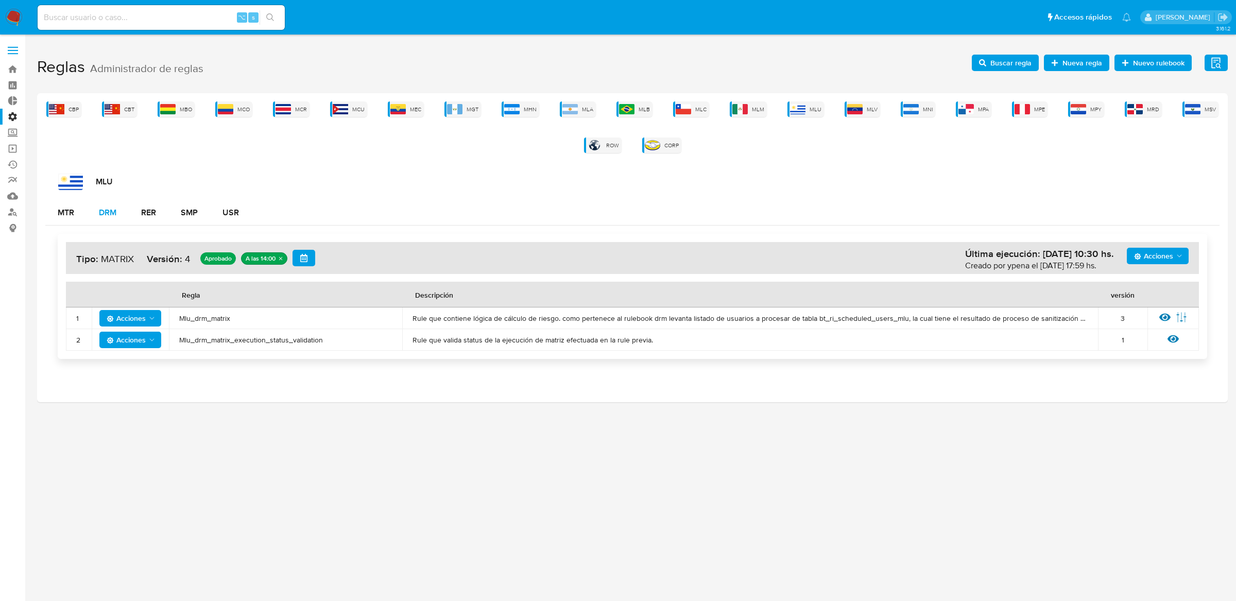
click at [115, 221] on div "DRM" at bounding box center [108, 212] width 18 height 25
click at [631, 115] on div "MLB" at bounding box center [635, 108] width 36 height 15
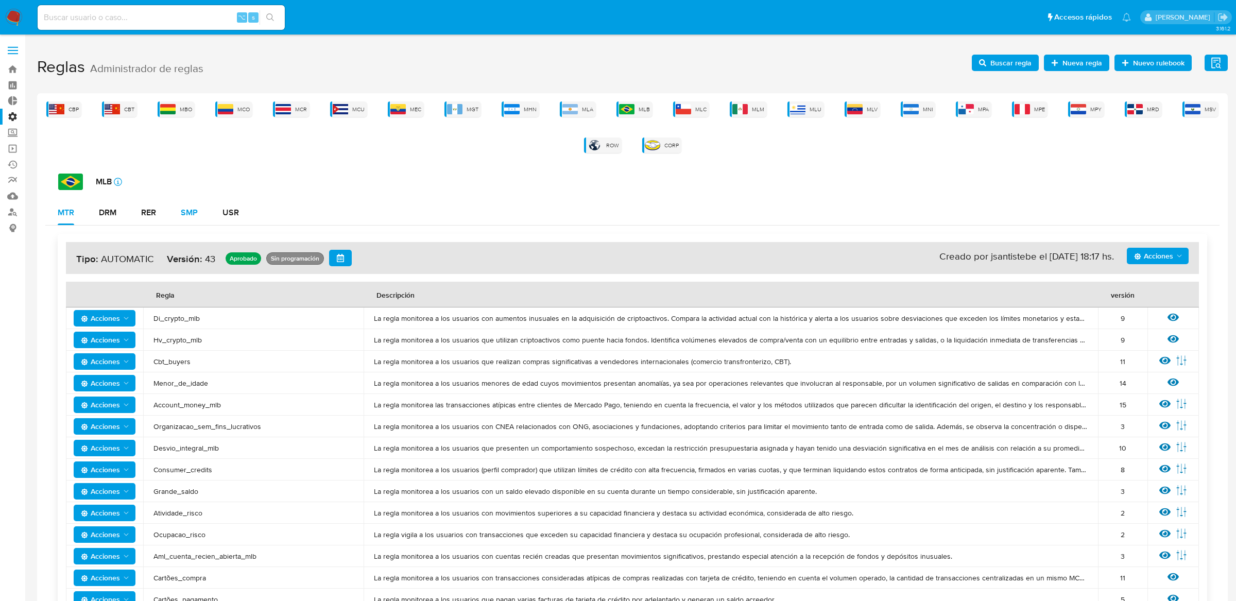
click at [174, 211] on button "SMP" at bounding box center [189, 212] width 42 height 25
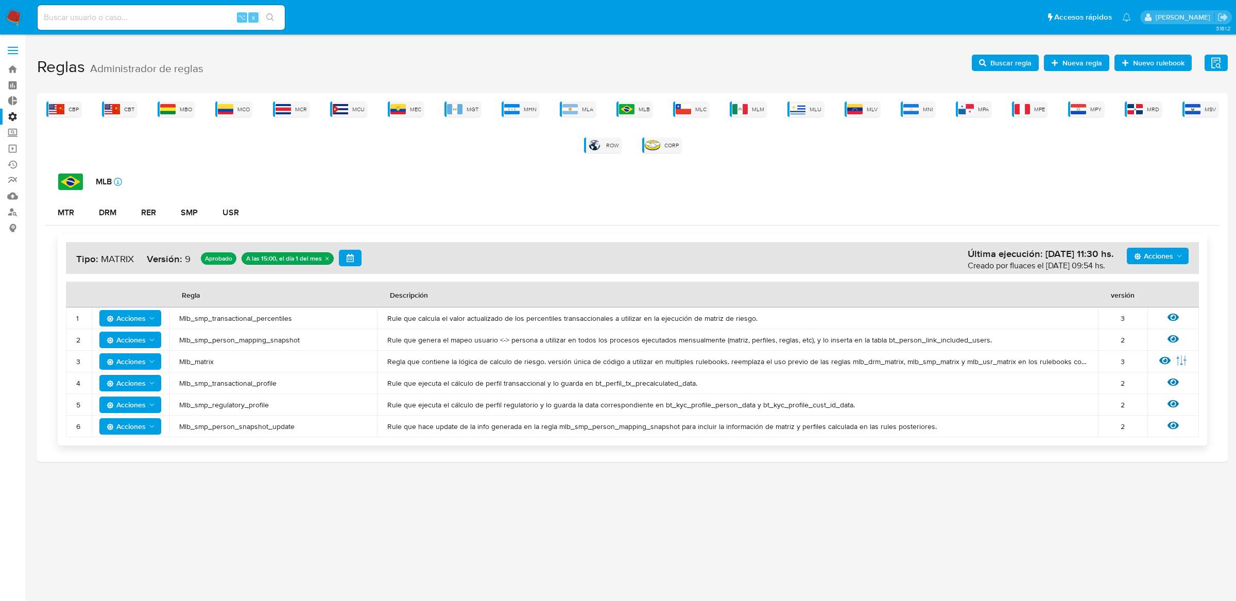
click at [1164, 358] on icon at bounding box center [1165, 361] width 11 height 8
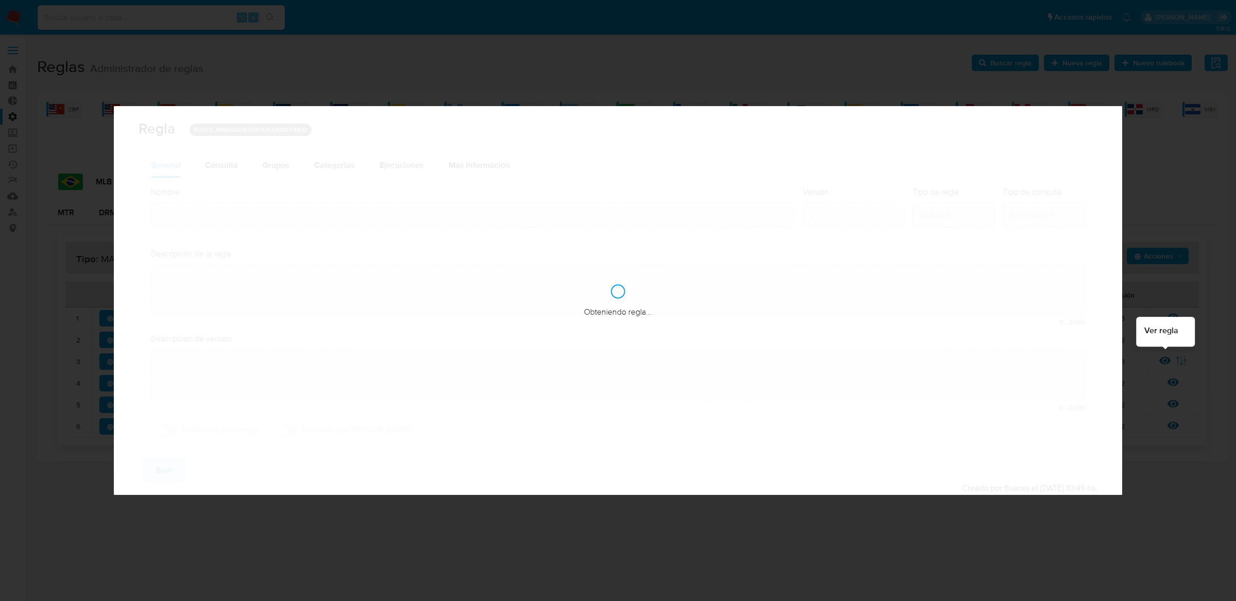
type input "Mlb_matrix"
type textarea "Regla que contiene la lógica de calculo de riesgo. versión única de código a ut…"
type textarea "Ppld-6102 - modificación de queries para exceptuar payments de movimientos de p…"
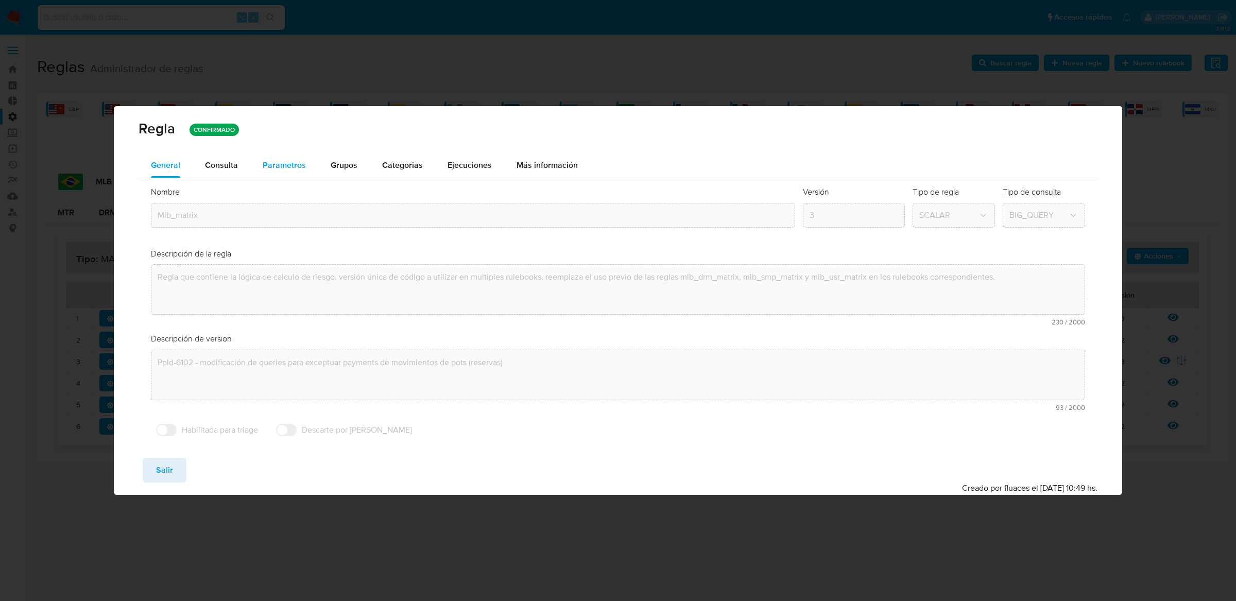
click at [290, 164] on span "Parametros" at bounding box center [284, 165] width 43 height 12
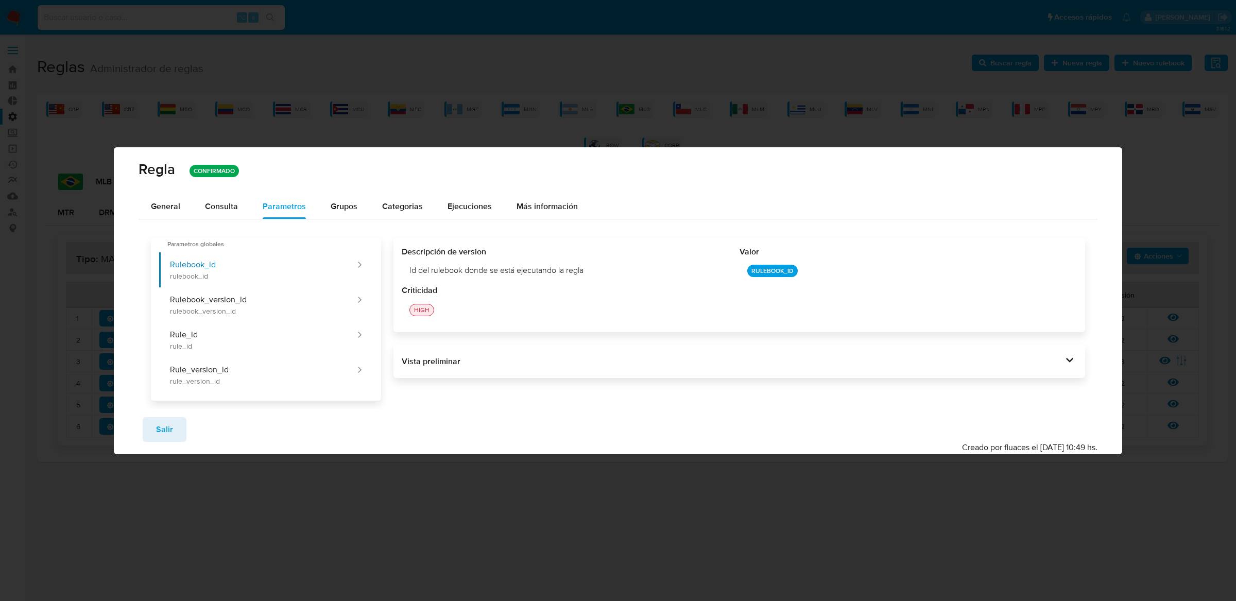
click at [639, 271] on div "Descripción de version Id del rulebook donde se está ejecutando la regla Valor …" at bounding box center [740, 285] width 692 height 94
click at [409, 269] on div "Id del rulebook donde se está ejecutando la regla" at bounding box center [570, 270] width 337 height 27
drag, startPoint x: 411, startPoint y: 269, endPoint x: 610, endPoint y: 267, distance: 198.9
click at [610, 267] on div "Id del rulebook donde se está ejecutando la regla" at bounding box center [570, 270] width 337 height 27
click at [261, 293] on button "Rulebook_version_id rulebook_version_id" at bounding box center [258, 304] width 198 height 35
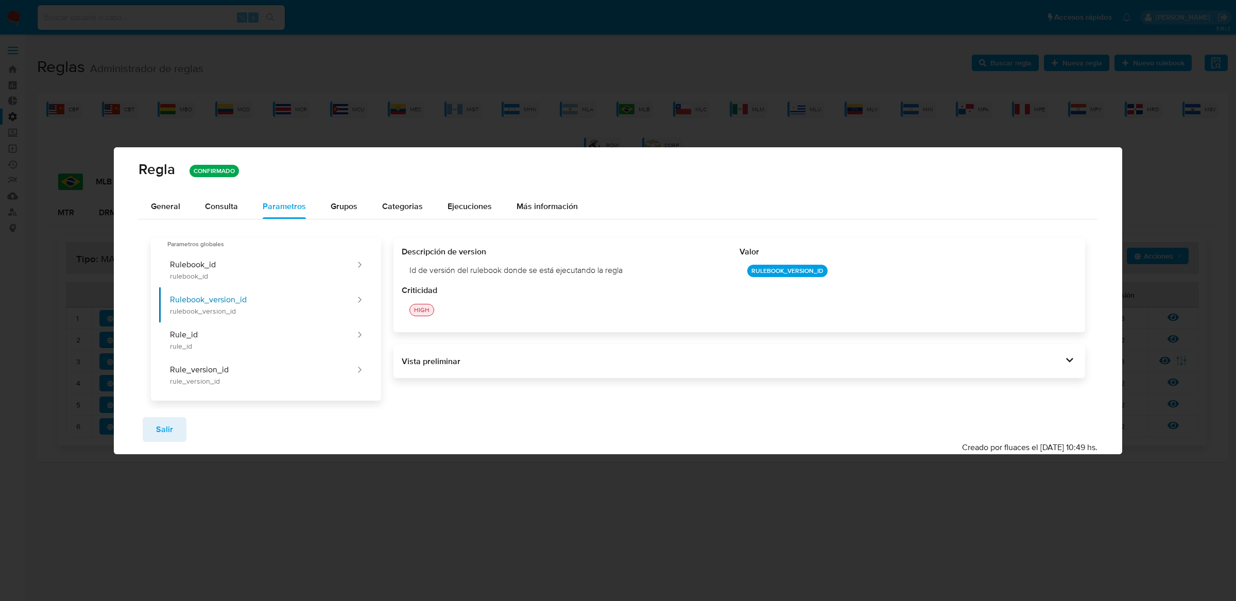
drag, startPoint x: 409, startPoint y: 271, endPoint x: 651, endPoint y: 272, distance: 242.1
click at [651, 272] on div "Id de versión del rulebook donde se está ejecutando la regla" at bounding box center [570, 270] width 337 height 27
click at [276, 345] on button "Rule_id rule_id" at bounding box center [258, 339] width 198 height 35
drag, startPoint x: 402, startPoint y: 273, endPoint x: 570, endPoint y: 272, distance: 167.9
click at [570, 272] on div "Id de la regla que está ejecutándose" at bounding box center [570, 270] width 337 height 27
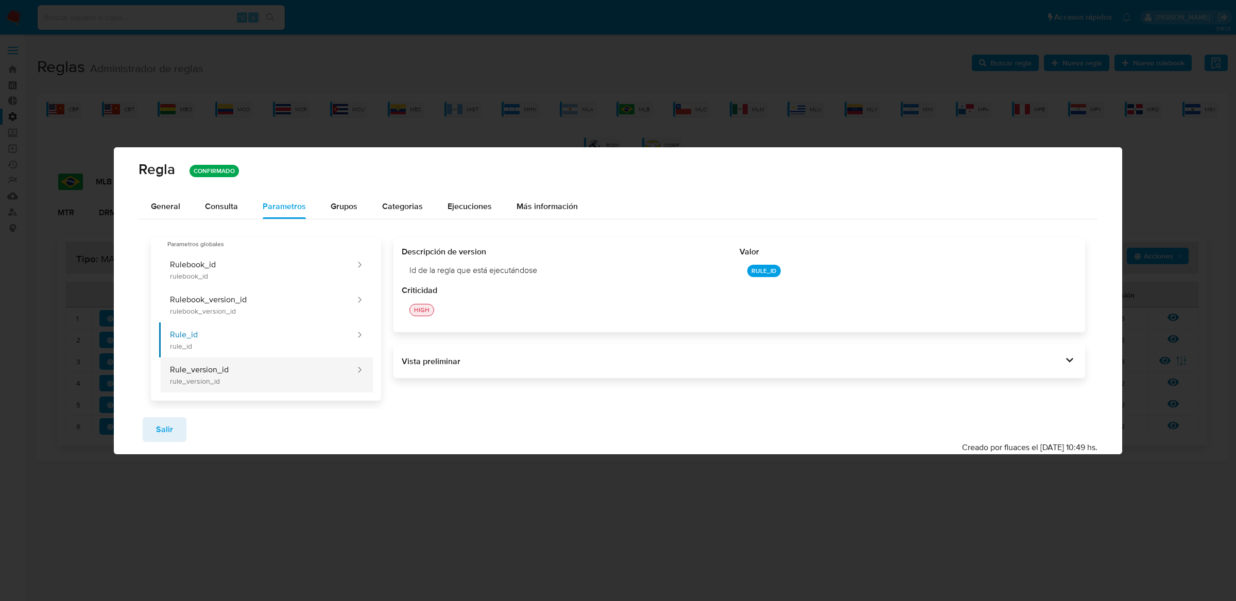
click at [283, 387] on button "Rule_version_id rule_version_id" at bounding box center [258, 375] width 198 height 35
drag, startPoint x: 407, startPoint y: 274, endPoint x: 623, endPoint y: 274, distance: 215.8
click at [624, 274] on div "Id de versión de la regla que está ejecutándose" at bounding box center [570, 270] width 337 height 27
click at [224, 207] on div "Consulta" at bounding box center [221, 206] width 33 height 8
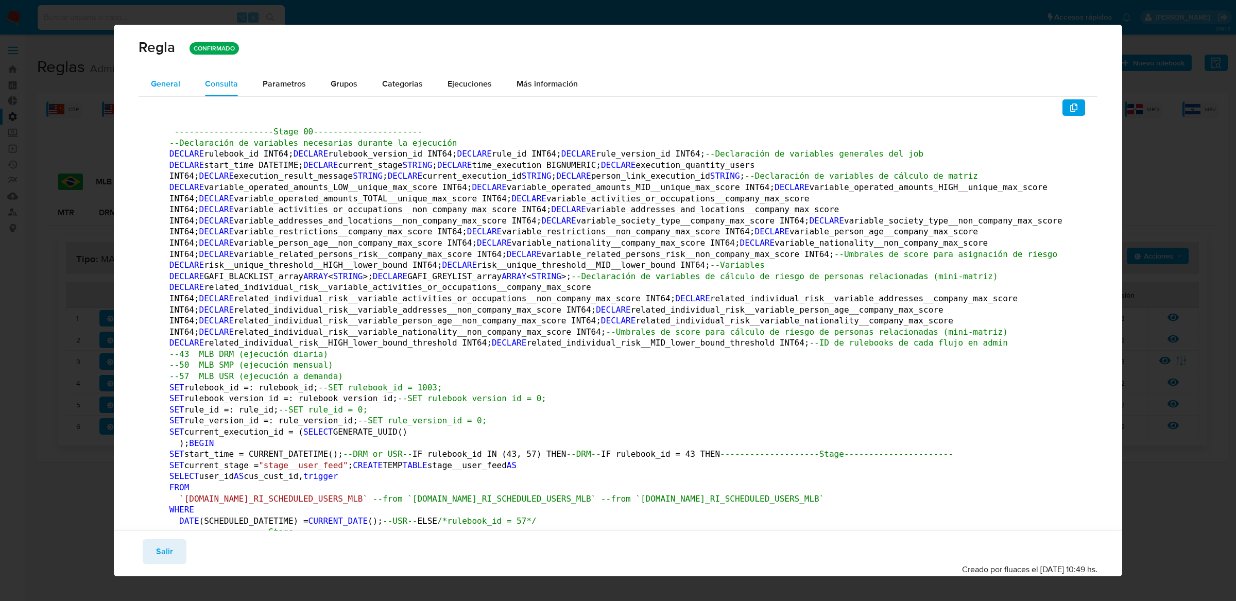
click at [166, 92] on div "General" at bounding box center [165, 84] width 29 height 25
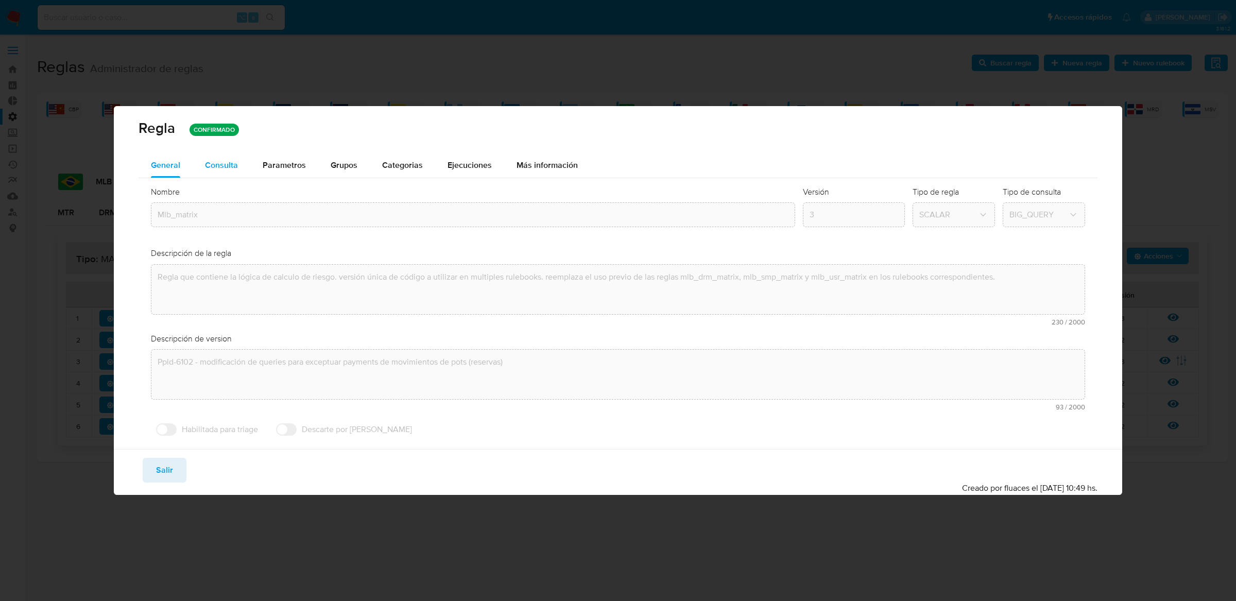
click at [236, 163] on div "Consulta" at bounding box center [221, 165] width 33 height 8
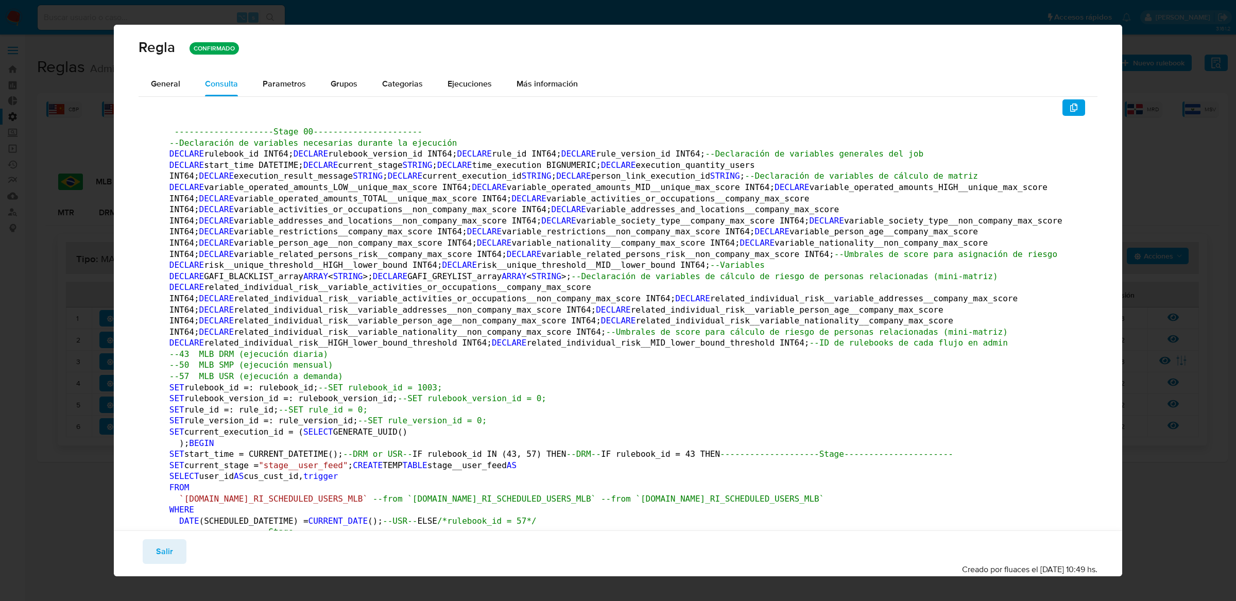
scroll to position [91, 0]
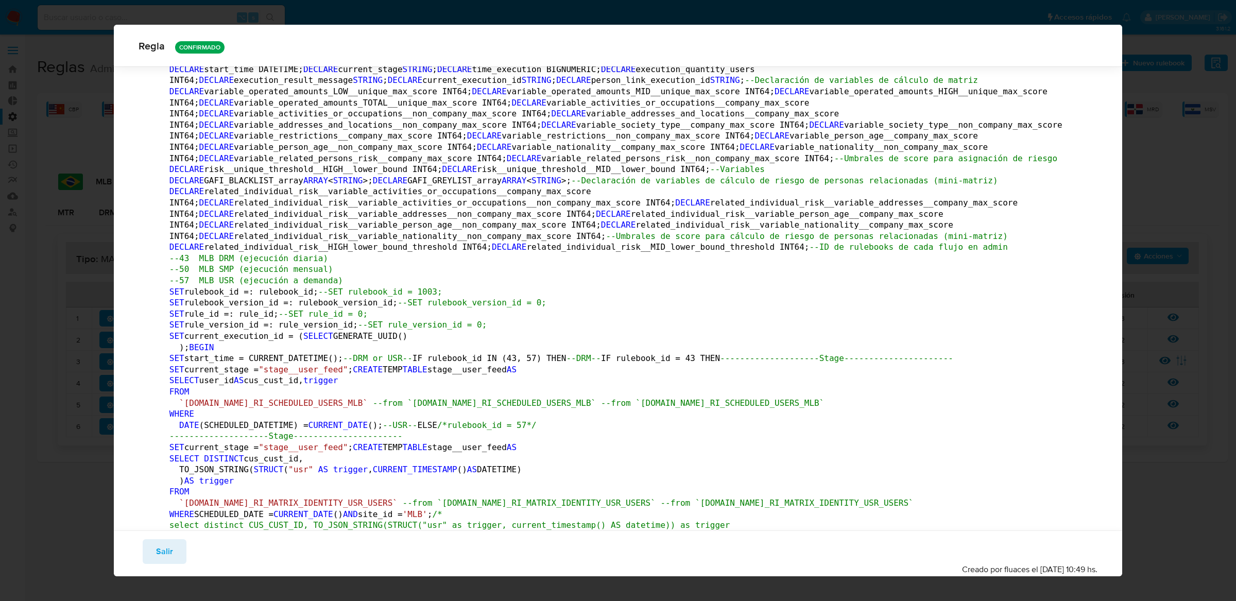
drag, startPoint x: 355, startPoint y: 415, endPoint x: 149, endPoint y: 403, distance: 206.9
click at [556, 85] on span "DECLARE" at bounding box center [573, 80] width 35 height 10
drag, startPoint x: 171, startPoint y: 402, endPoint x: 341, endPoint y: 421, distance: 170.5
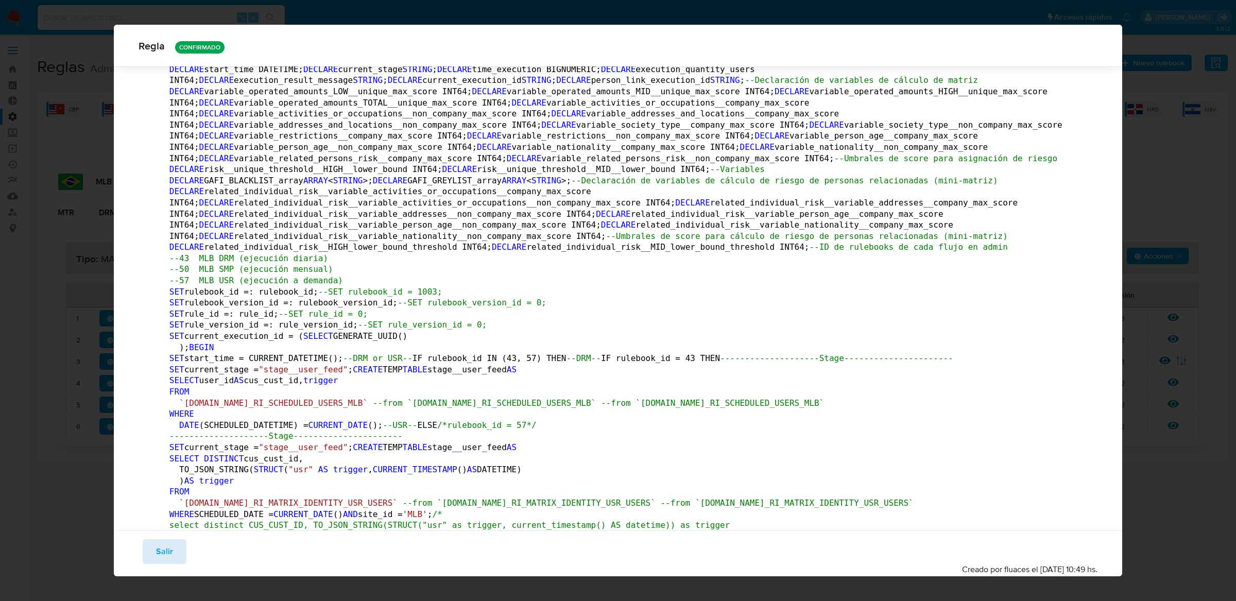
click at [172, 552] on button "Salir" at bounding box center [165, 551] width 44 height 25
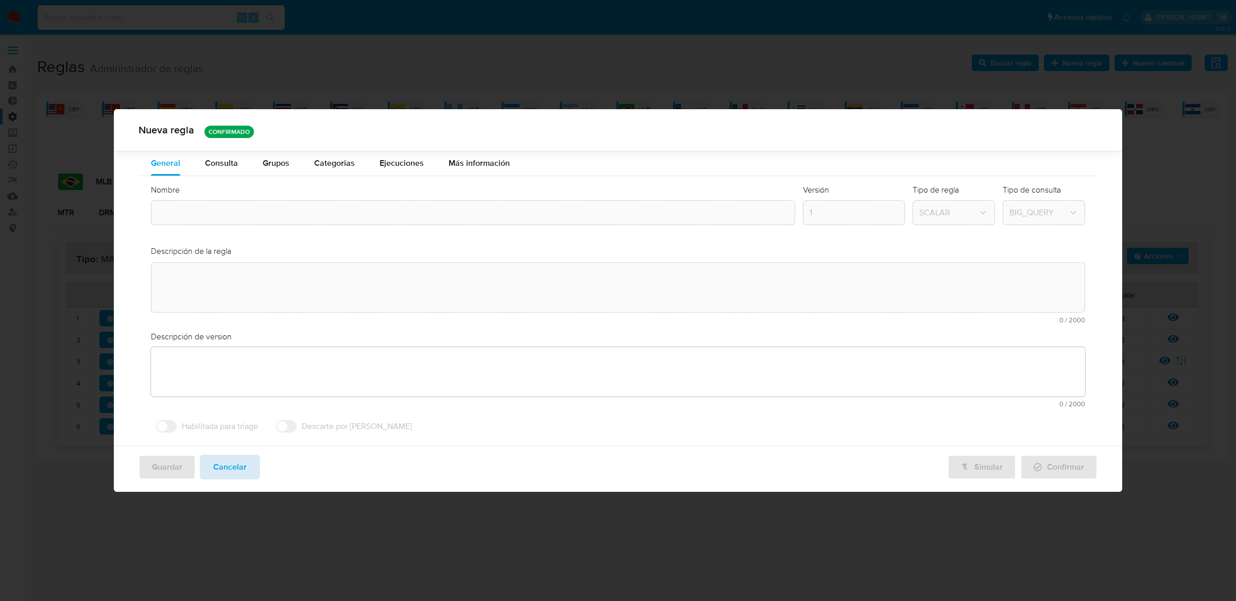
type input "Mlb_matrix"
type textarea "Regla que contiene la lógica de calculo de riesgo. versión única de código a ut…"
type textarea "Ppld-6102 - modificación de queries para exceptuar payments de movimientos de p…"
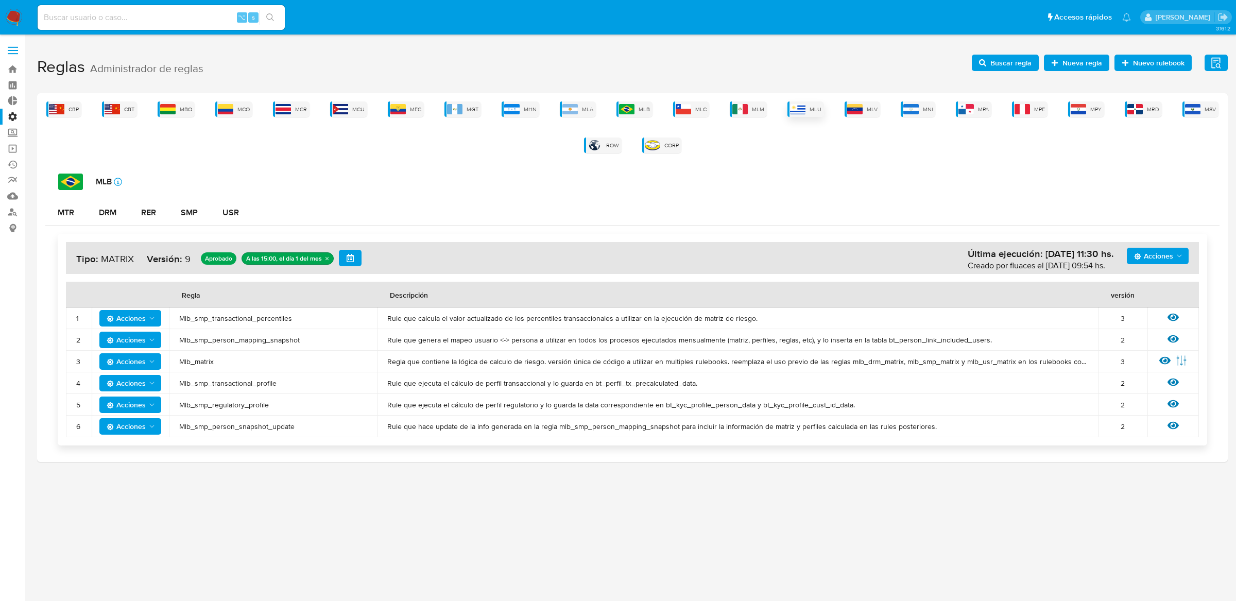
click at [806, 108] on div "MLU" at bounding box center [806, 108] width 37 height 15
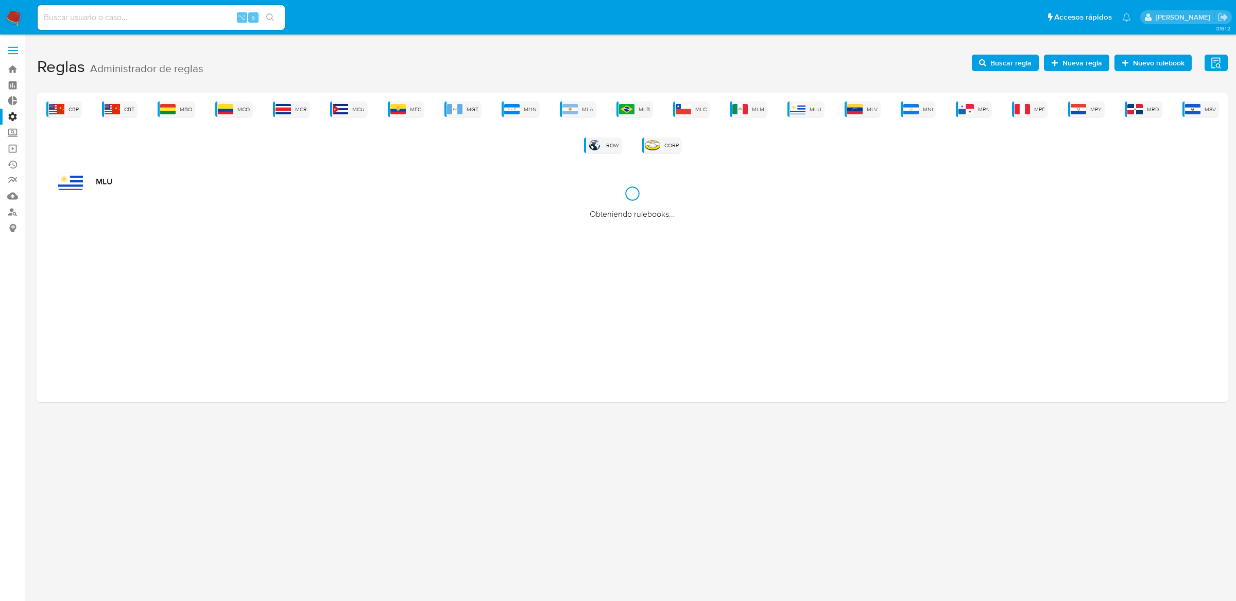
click at [1029, 55] on span "Buscar regla" at bounding box center [1011, 63] width 41 height 16
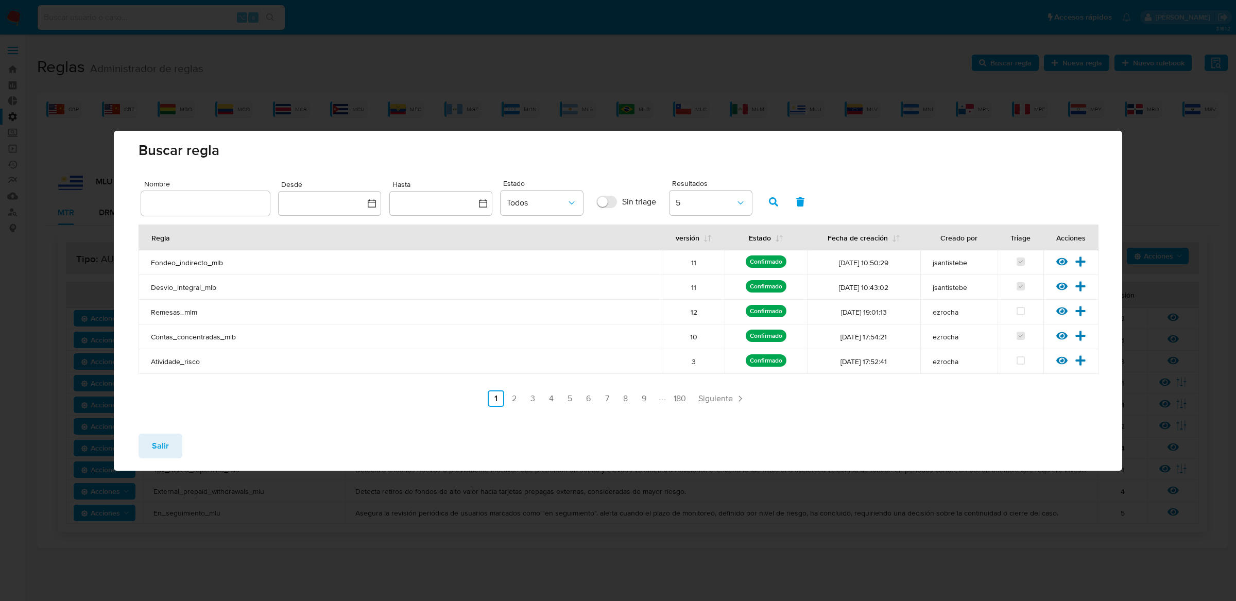
click at [509, 411] on div "Nombre Desde Hasta Estado Todos Sin triage Resultados 5 Regla versión Estado Fe…" at bounding box center [618, 301] width 1009 height 248
click at [514, 403] on link "2" at bounding box center [514, 398] width 16 height 16
click at [560, 398] on link "3" at bounding box center [560, 398] width 16 height 16
click at [579, 399] on link "4" at bounding box center [579, 398] width 16 height 16
click at [603, 398] on link "5" at bounding box center [597, 398] width 16 height 16
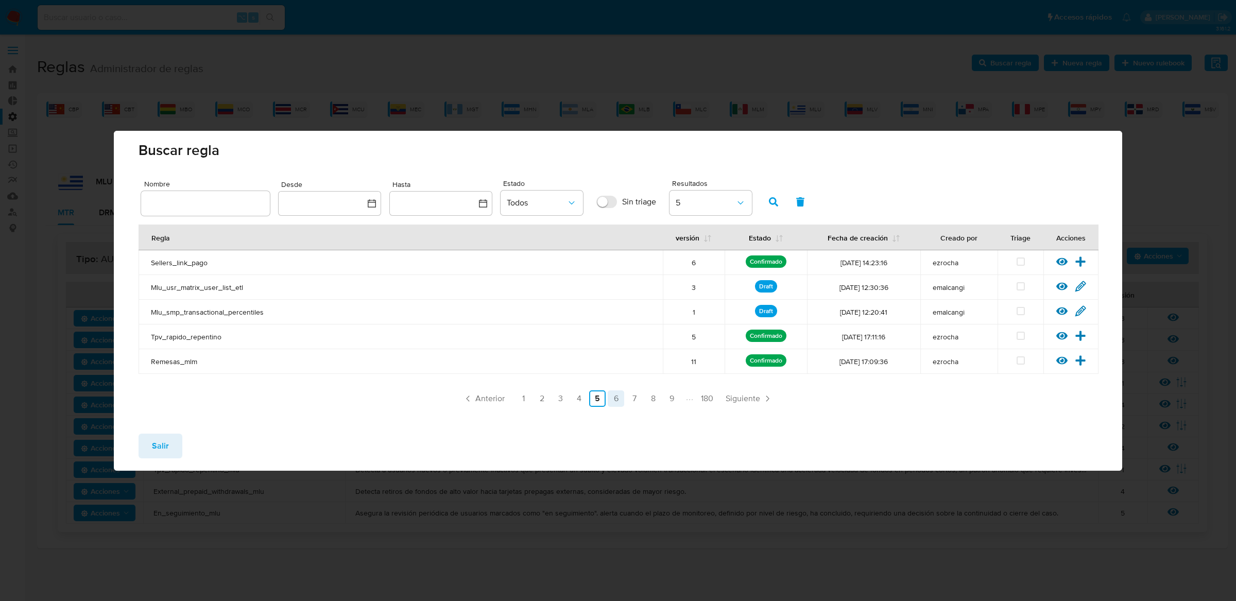
click at [616, 401] on link "6" at bounding box center [616, 398] width 16 height 16
click at [1062, 310] on icon at bounding box center [1062, 311] width 11 height 8
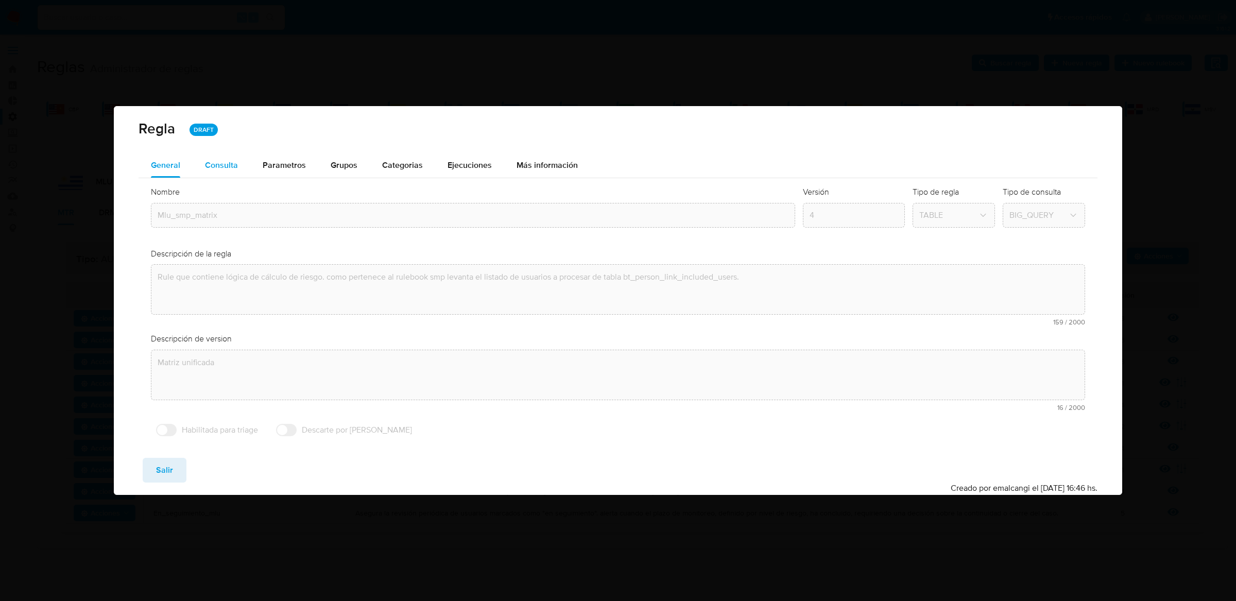
click at [234, 168] on div "Consulta" at bounding box center [221, 165] width 33 height 8
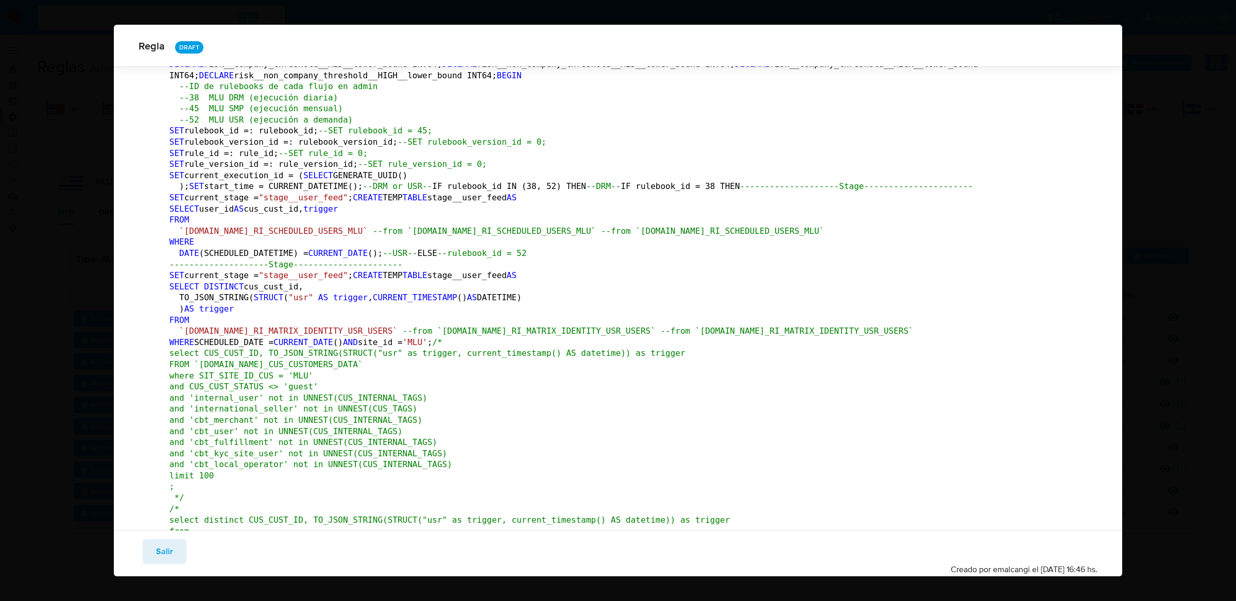
scroll to position [235, 0]
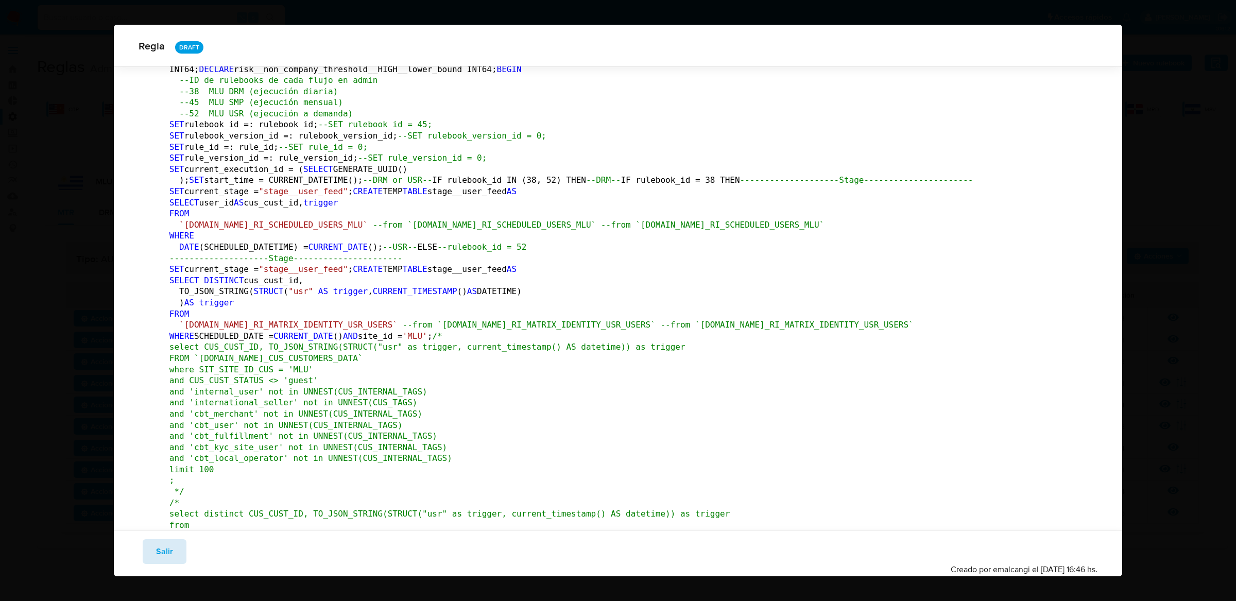
click at [151, 554] on button "Salir" at bounding box center [165, 551] width 44 height 25
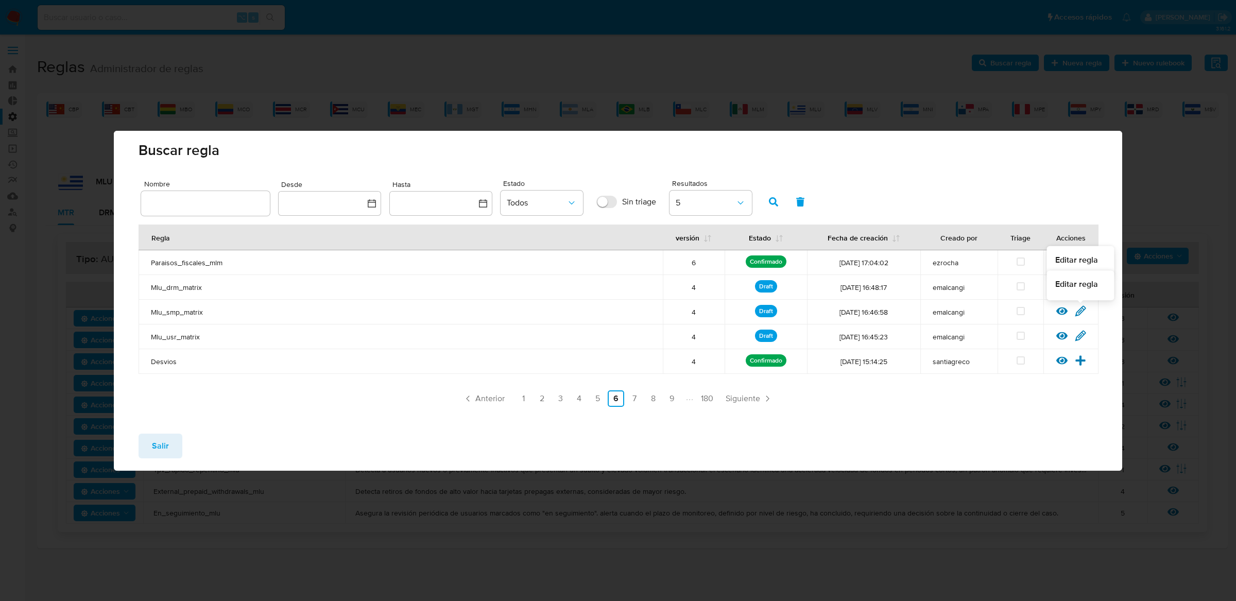
click at [1080, 314] on icon at bounding box center [1081, 311] width 10 height 10
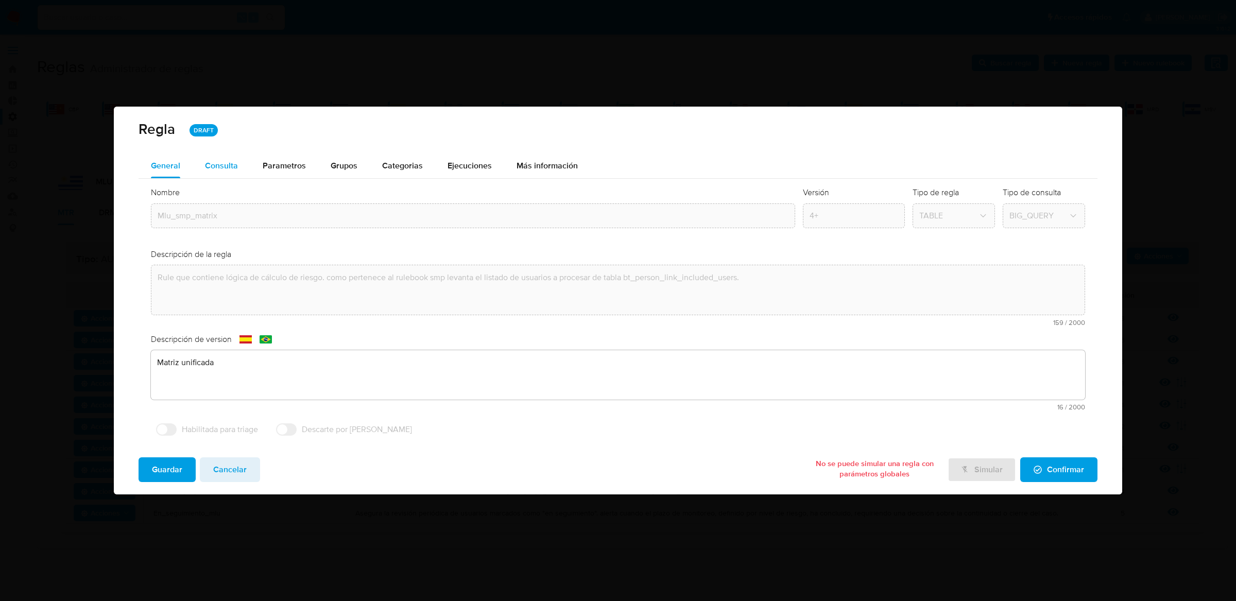
click at [236, 173] on div "Consulta" at bounding box center [221, 166] width 33 height 25
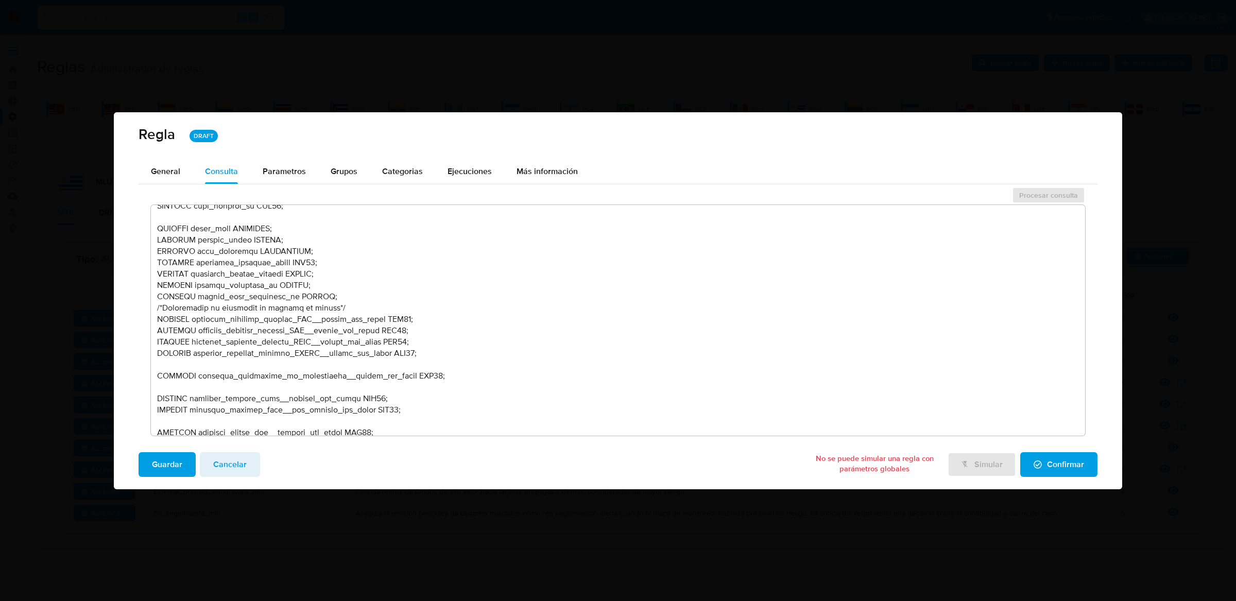
scroll to position [124, 0]
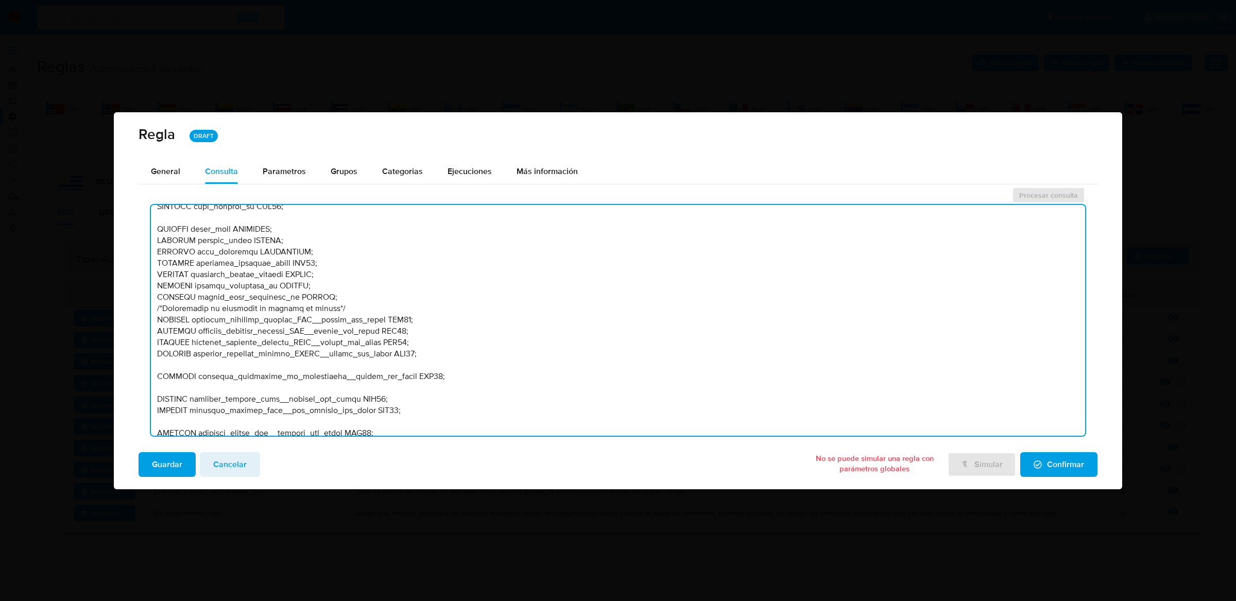
drag, startPoint x: 333, startPoint y: 301, endPoint x: 150, endPoint y: 297, distance: 182.4
click at [151, 297] on textarea at bounding box center [618, 320] width 934 height 231
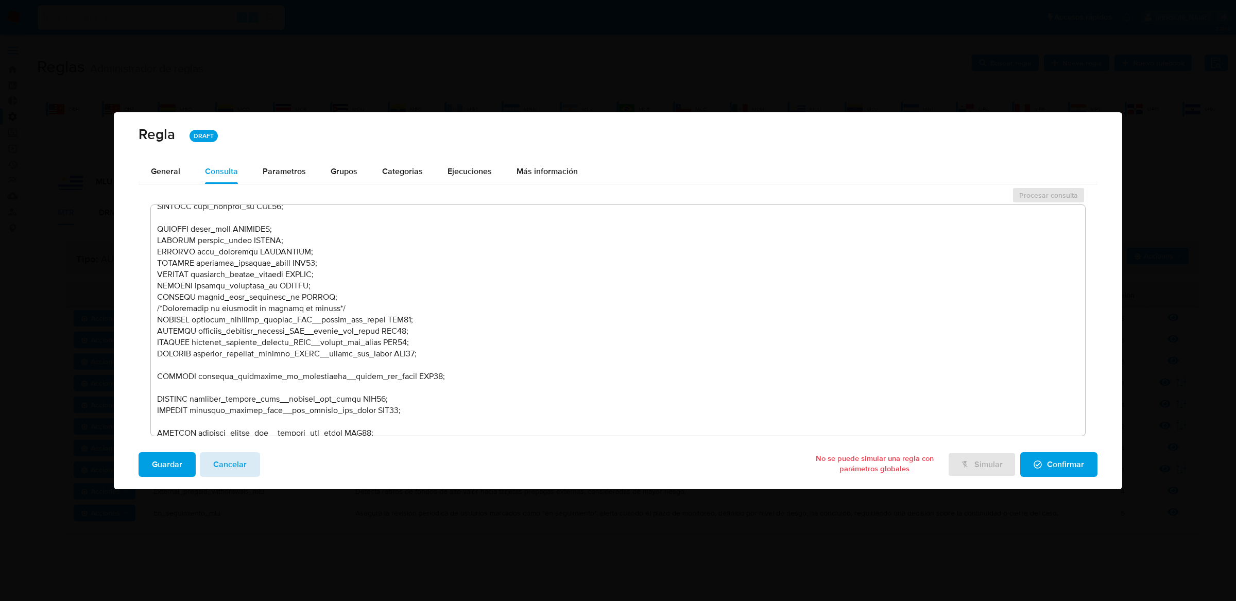
click at [239, 464] on span "Cancelar" at bounding box center [229, 464] width 33 height 23
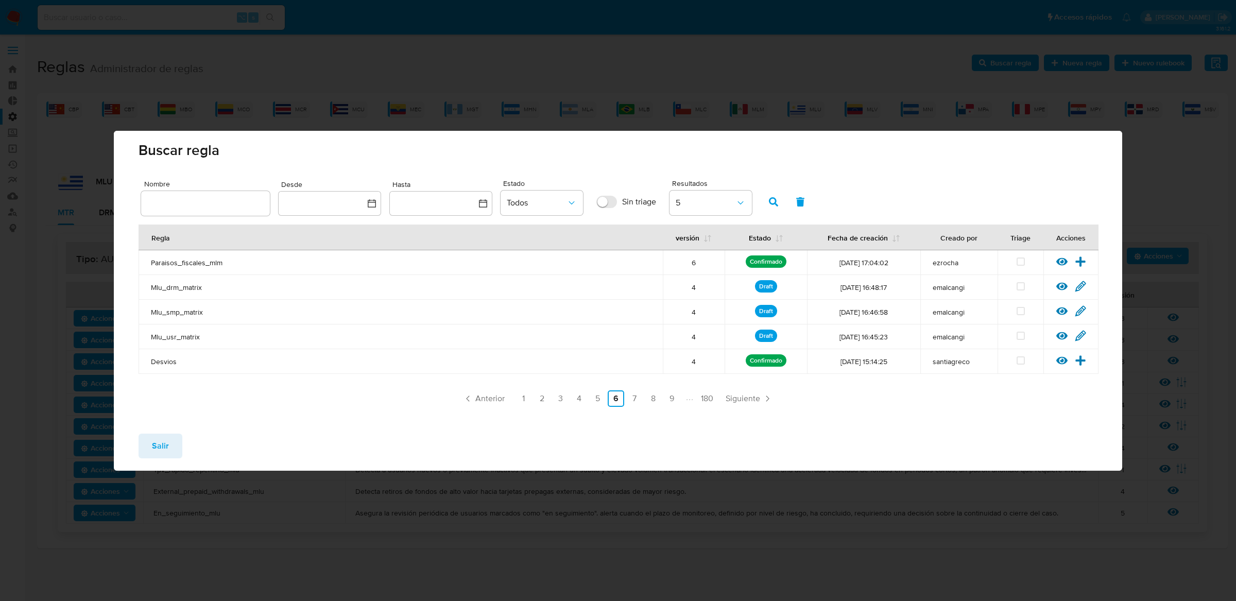
click at [219, 199] on input "text" at bounding box center [205, 203] width 129 height 13
type input "percentile"
click at [779, 197] on button "button" at bounding box center [773, 202] width 27 height 25
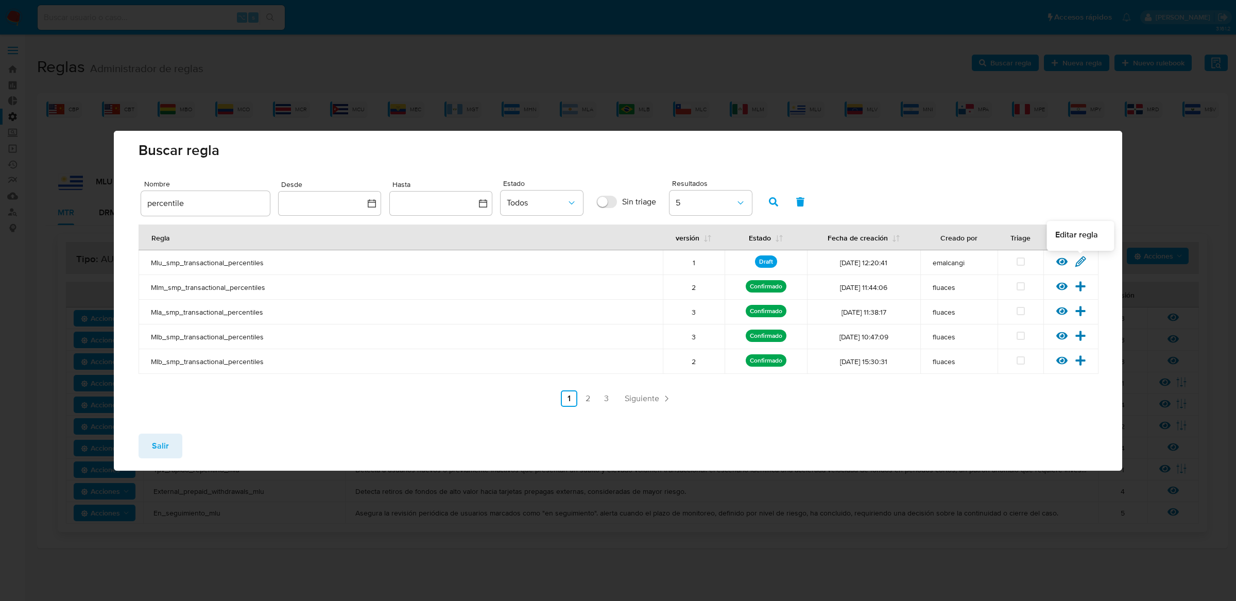
click at [1081, 261] on icon at bounding box center [1081, 262] width 10 height 10
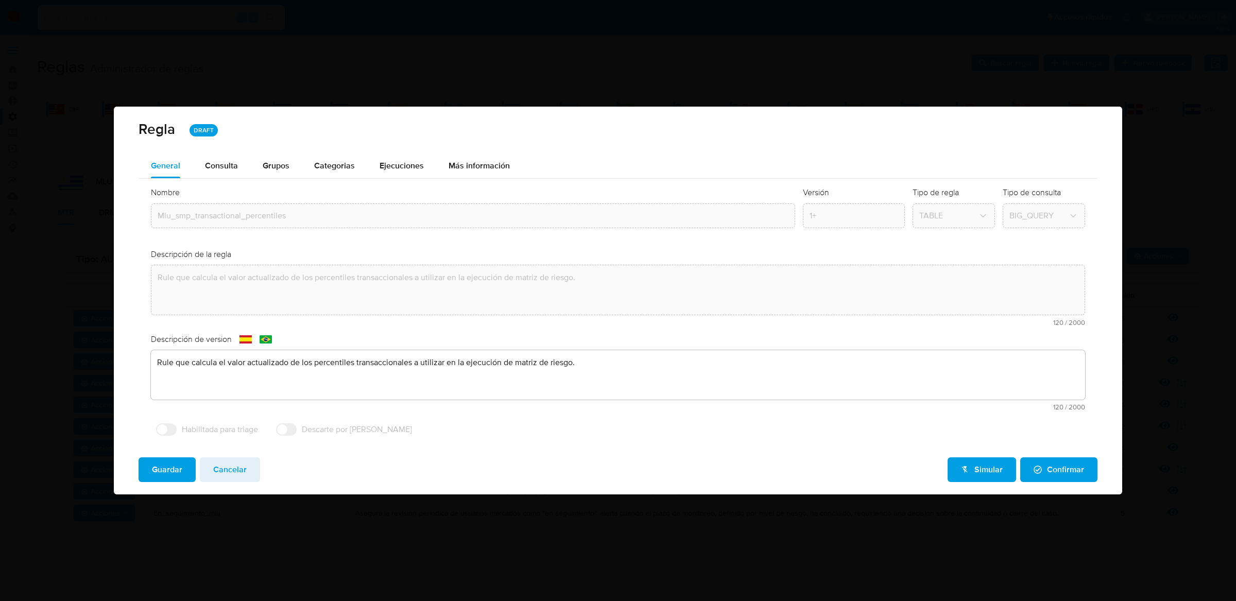
click at [230, 179] on div "Nombre text-es Mlu_smp_transactional_percentiles text-pt Mlu_smp_transactional_…" at bounding box center [618, 314] width 959 height 270
click at [230, 177] on div "Consulta" at bounding box center [221, 166] width 33 height 25
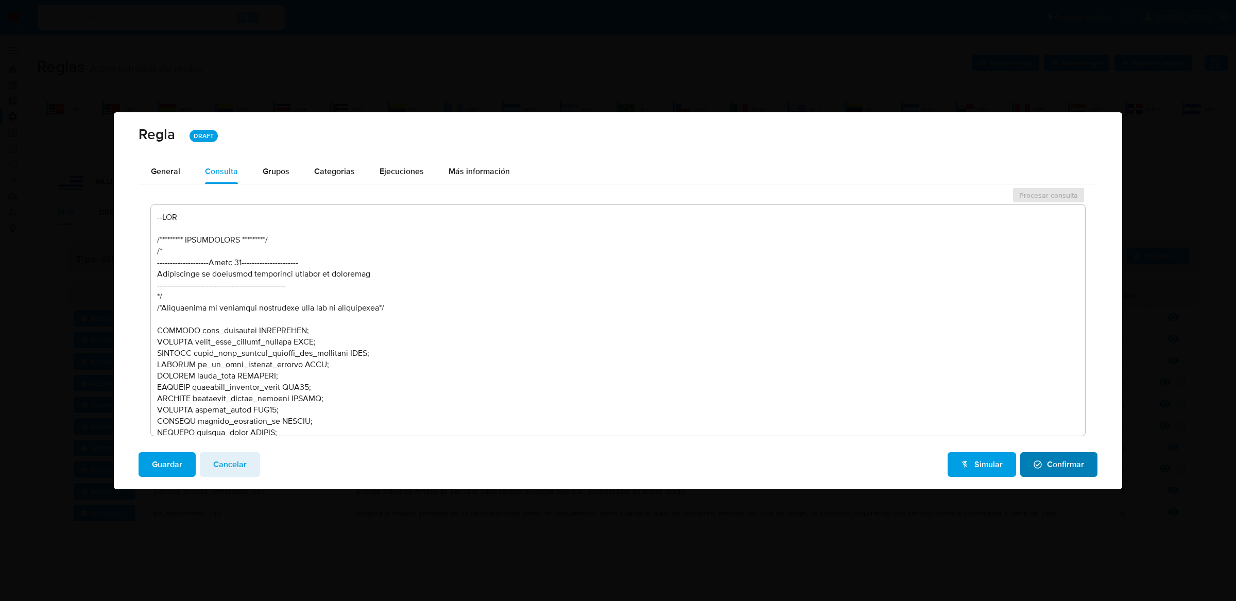
click at [1037, 454] on span "Confirmar" at bounding box center [1059, 464] width 50 height 23
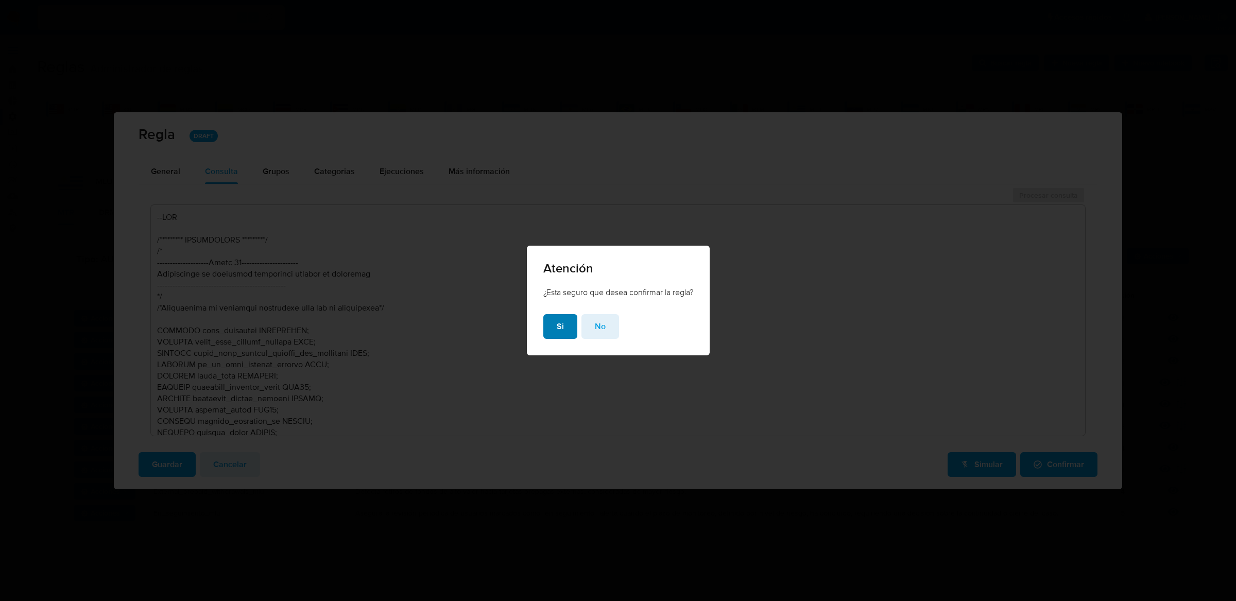
click at [564, 335] on button "Si" at bounding box center [560, 326] width 34 height 25
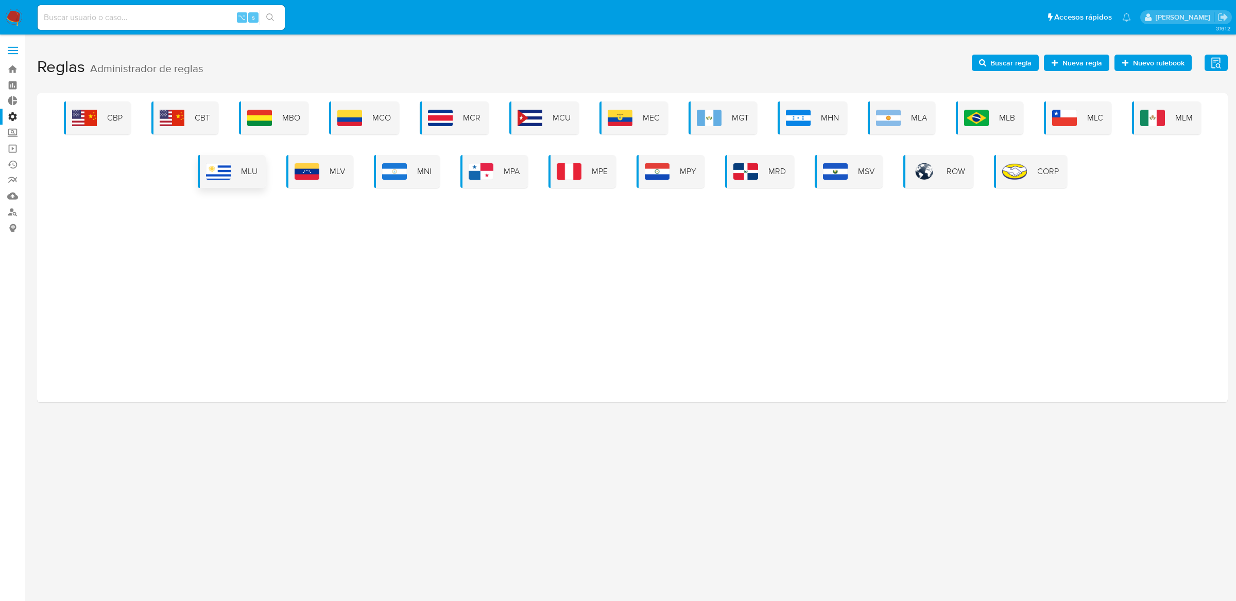
click at [234, 171] on div "MLU" at bounding box center [232, 171] width 68 height 33
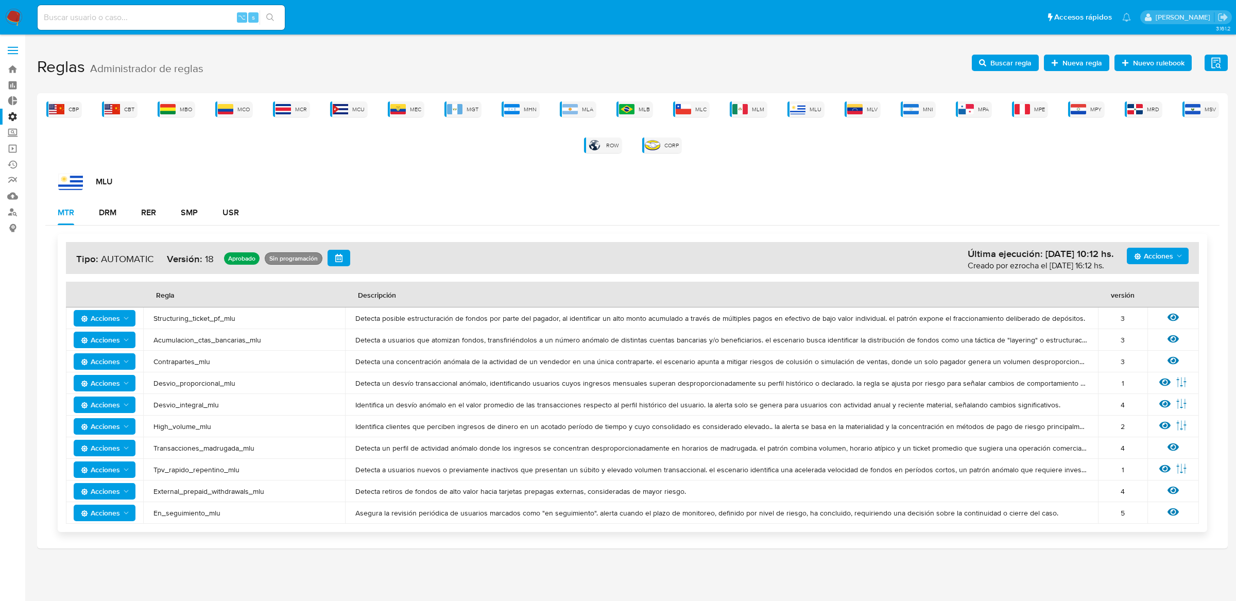
click at [242, 229] on div "Acciones Última ejecución: [DATE] 10:12 hs. Creado por ezrocha el [DATE] 16:12 …" at bounding box center [632, 383] width 1175 height 315
click at [241, 226] on div "Acciones Última ejecución: [DATE] 10:12 hs. Creado por ezrocha el [DATE] 16:12 …" at bounding box center [632, 383] width 1175 height 315
click at [240, 225] on button "USR" at bounding box center [230, 212] width 41 height 25
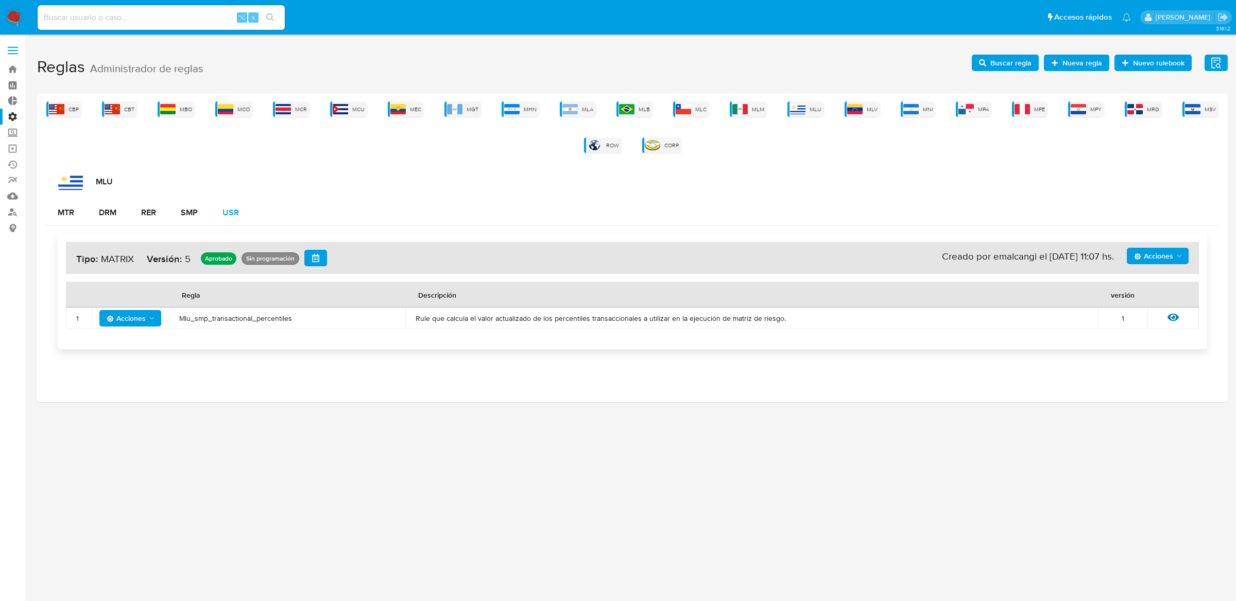
click at [228, 217] on div "USR" at bounding box center [231, 213] width 16 height 8
click at [275, 254] on div "Sin programación" at bounding box center [270, 258] width 53 height 8
click at [312, 258] on icon "button" at bounding box center [316, 258] width 8 height 8
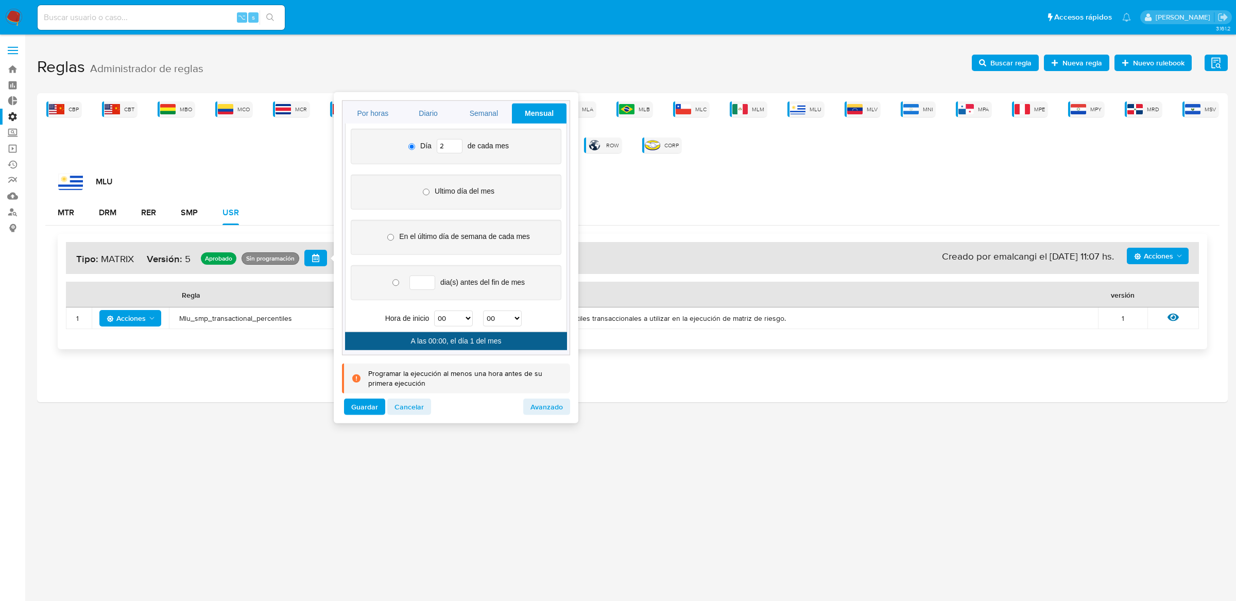
click at [450, 143] on input "2" at bounding box center [450, 146] width 26 height 14
click at [455, 143] on input "3" at bounding box center [450, 146] width 26 height 14
click at [455, 143] on input "4" at bounding box center [450, 146] width 26 height 14
click at [455, 143] on input "5" at bounding box center [450, 146] width 26 height 14
click at [455, 143] on input "6" at bounding box center [450, 146] width 26 height 14
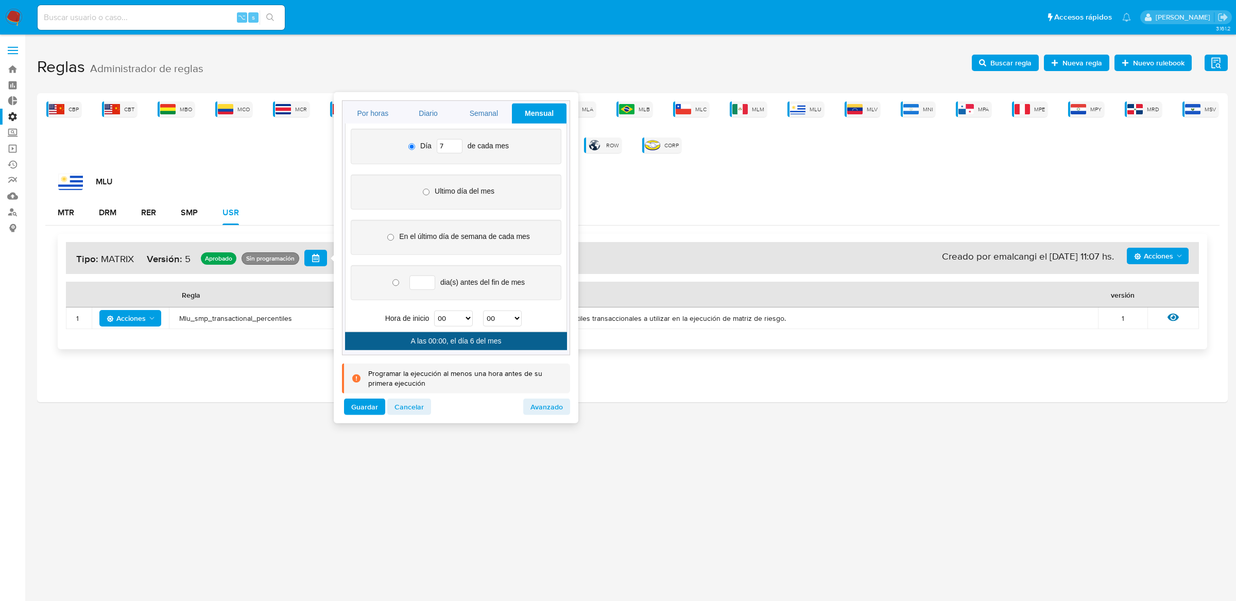
type input "7"
click at [455, 143] on input "7" at bounding box center [450, 146] width 26 height 14
click at [454, 324] on select "00 01 02 03 04 05 06 07 08 09 10 11 12 13 14 15 16 17 18 19 20 21 22 23" at bounding box center [453, 319] width 39 height 16
select select "17"
click at [435, 312] on select "00 01 02 03 04 05 06 07 08 09 10 11 12 13 14 15 16 17 18 19 20 21 22 23" at bounding box center [453, 319] width 39 height 16
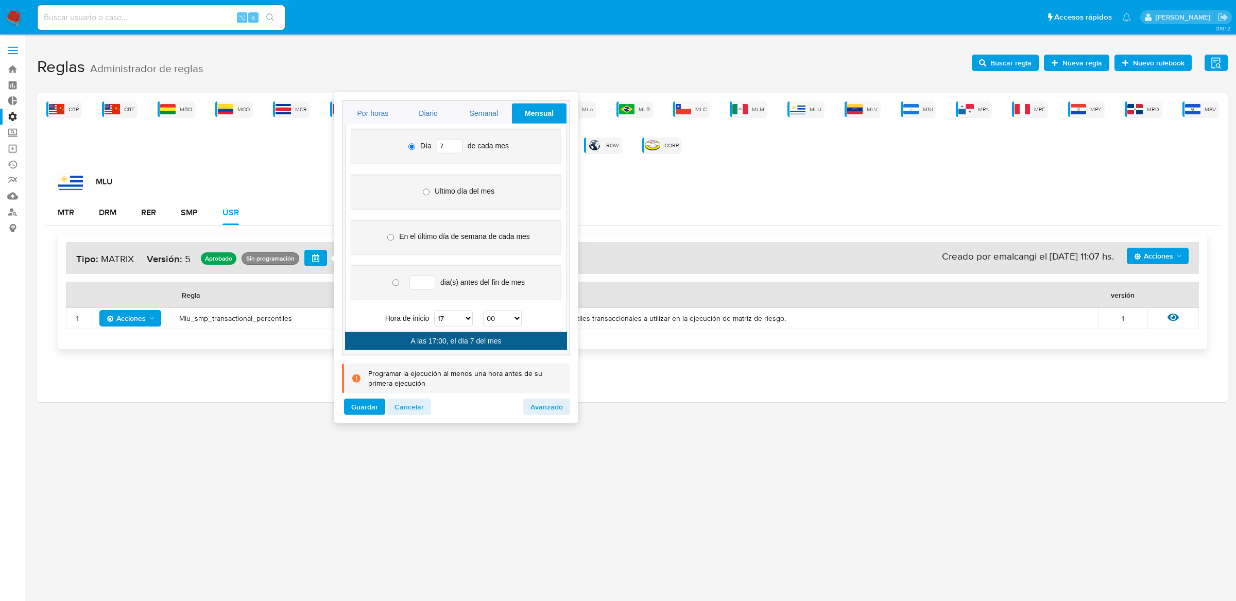
click at [514, 313] on select "00 01 02 03 04 05 06 07 08 09 10 11 12 13 14 15 16 17 18 19 20 21 22 23 24 25 2…" at bounding box center [502, 319] width 39 height 16
click at [484, 312] on select "00 01 02 03 04 05 06 07 08 09 10 11 12 13 14 15 16 17 18 19 20 21 22 23 24 25 2…" at bounding box center [502, 319] width 39 height 16
click at [493, 325] on select "00 01 02 03 04 05 06 07 08 09 10 11 12 13 14 15 16 17 18 19 20 21 22 23 24 25 2…" at bounding box center [502, 319] width 39 height 16
select select "00"
click at [484, 312] on select "00 01 02 03 04 05 06 07 08 09 10 11 12 13 14 15 16 17 18 19 20 21 22 23 24 25 2…" at bounding box center [502, 319] width 39 height 16
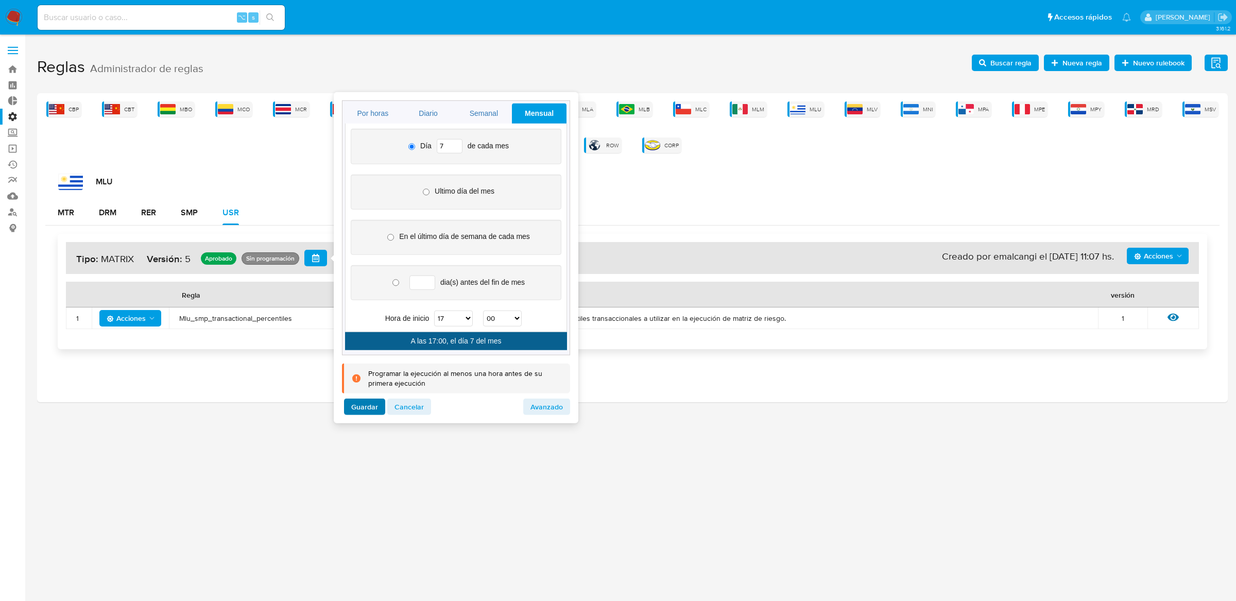
click at [354, 403] on span "Guardar" at bounding box center [364, 407] width 27 height 14
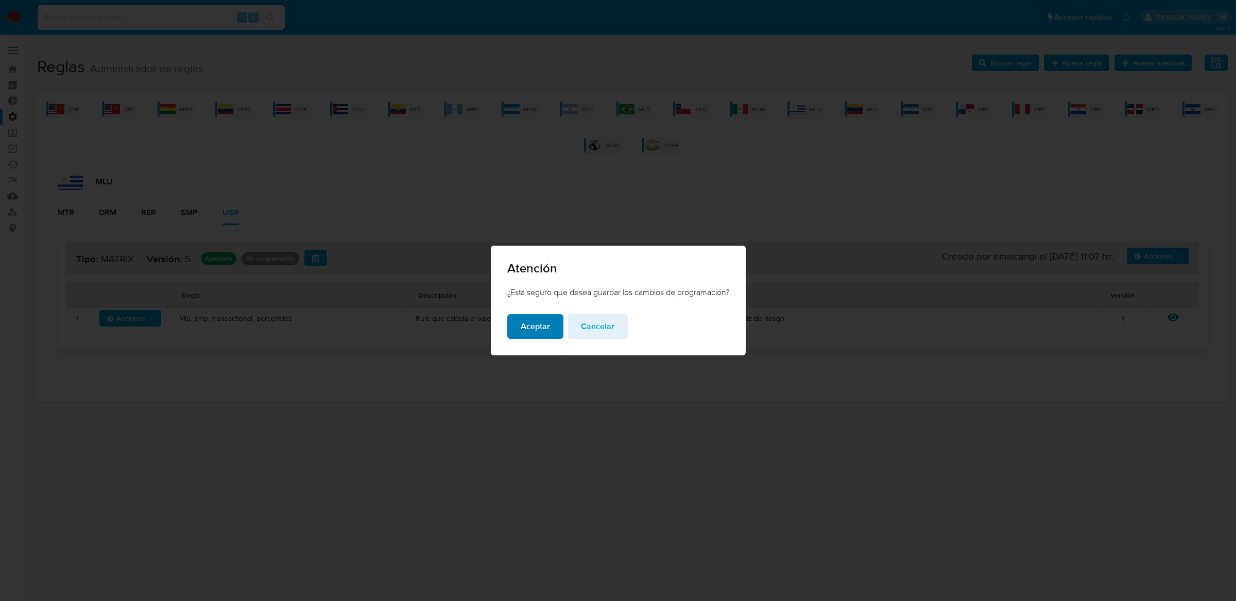
click at [512, 330] on button "Aceptar" at bounding box center [535, 326] width 56 height 25
